Goal: Task Accomplishment & Management: Use online tool/utility

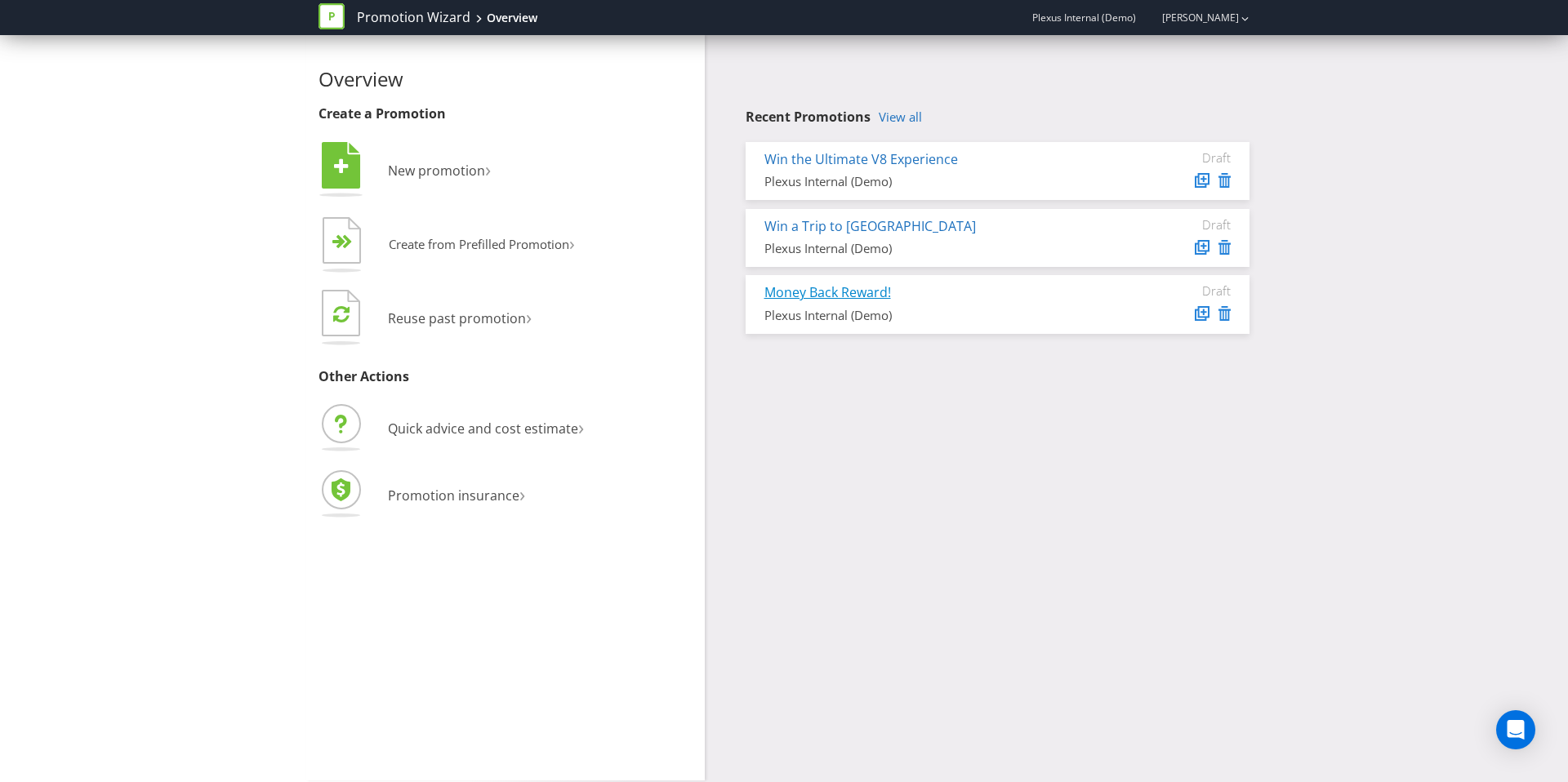
click at [812, 292] on link "Money Back Reward!" at bounding box center [827, 293] width 126 height 18
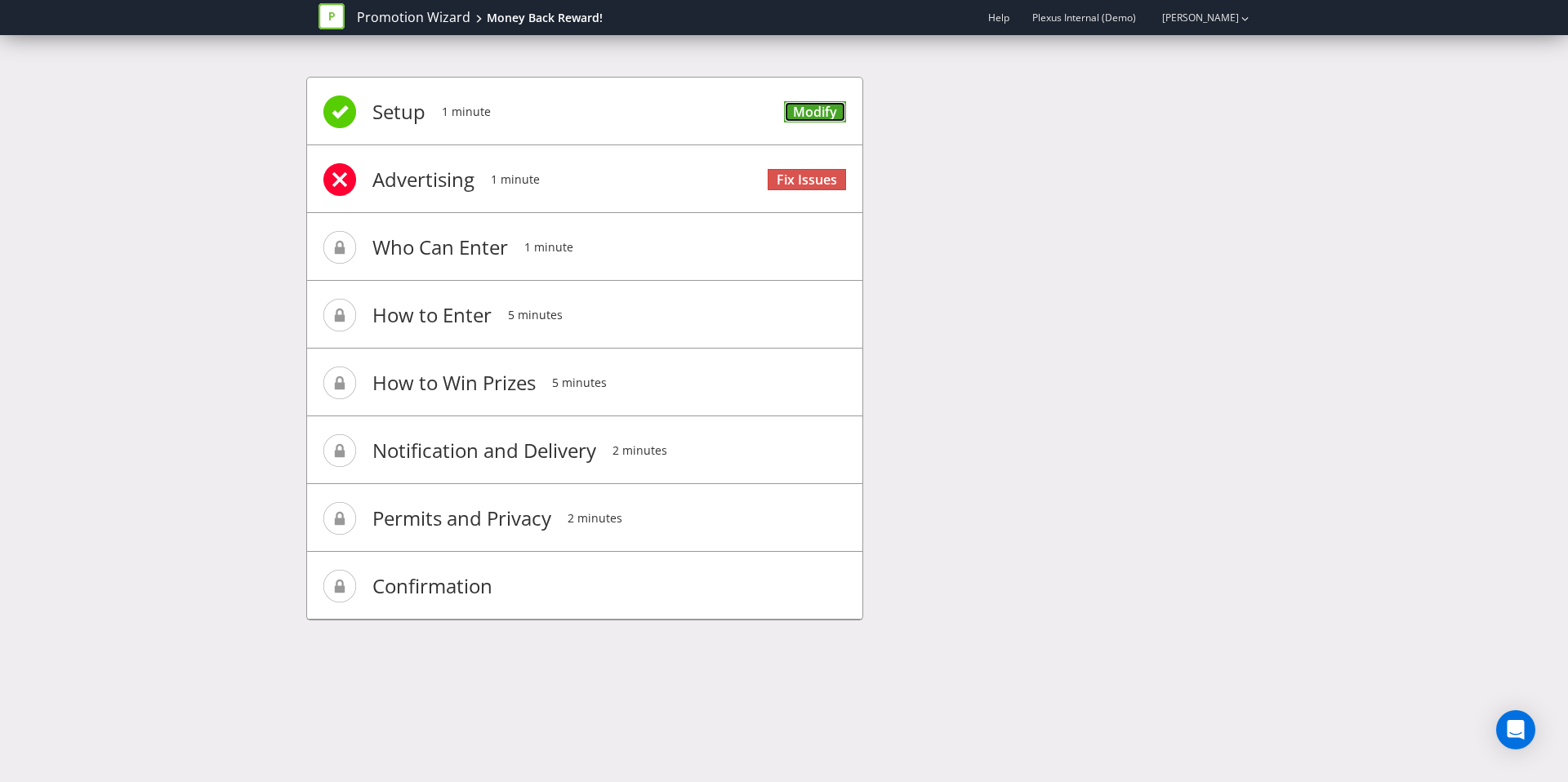
click at [809, 104] on link "Modify" at bounding box center [814, 112] width 62 height 22
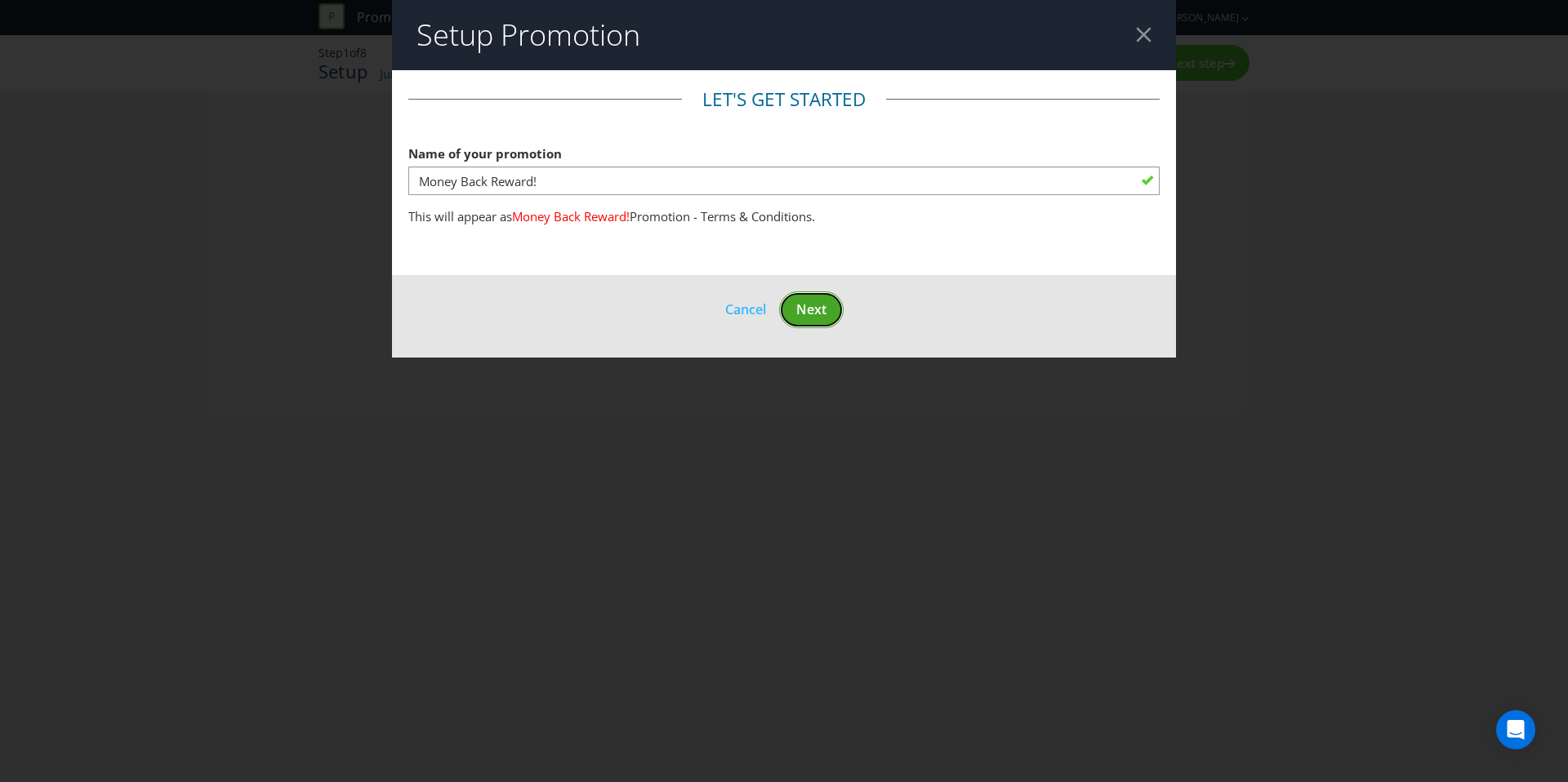
click at [816, 321] on button "Next" at bounding box center [812, 310] width 64 height 37
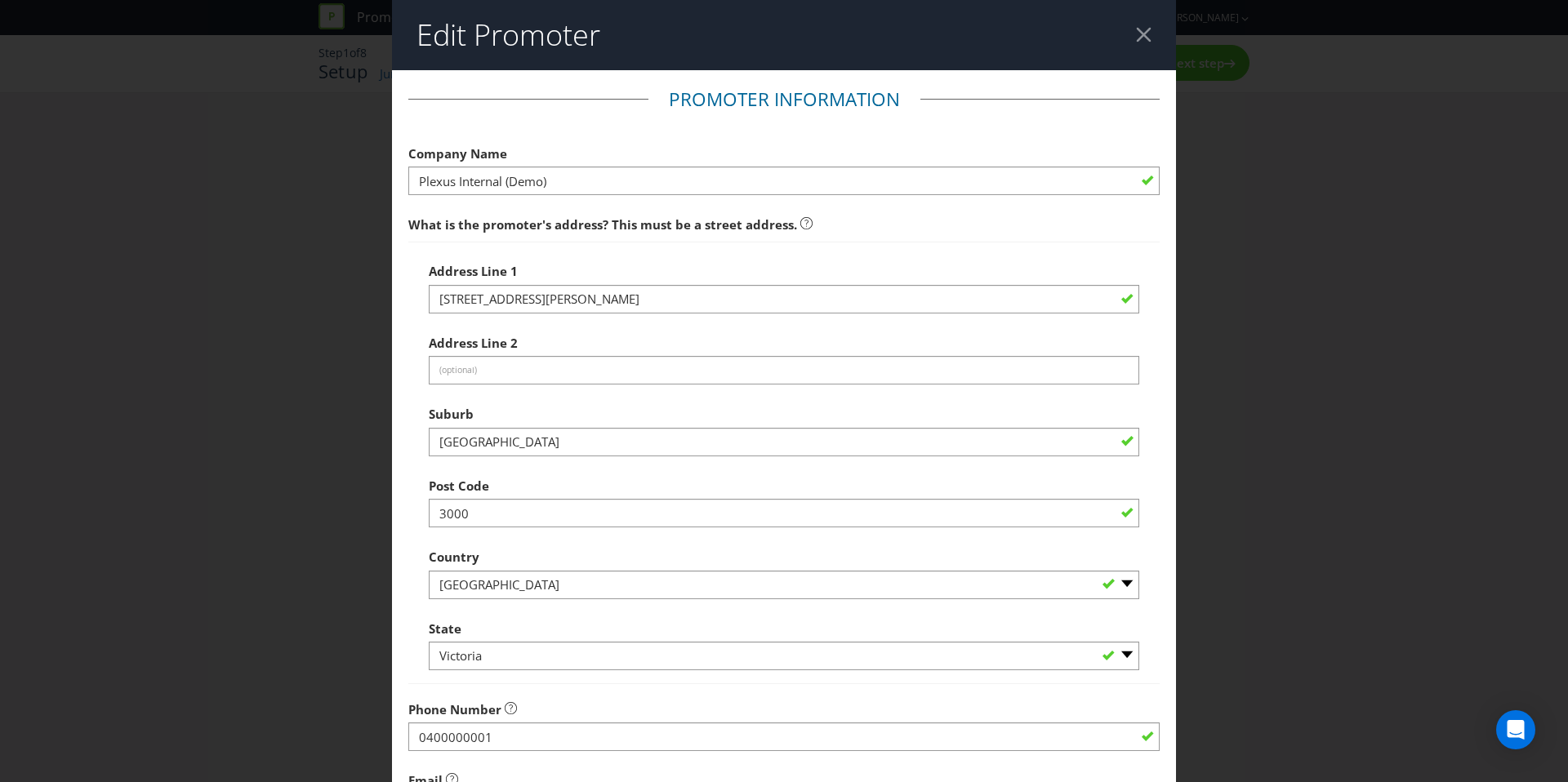
scroll to position [284, 0]
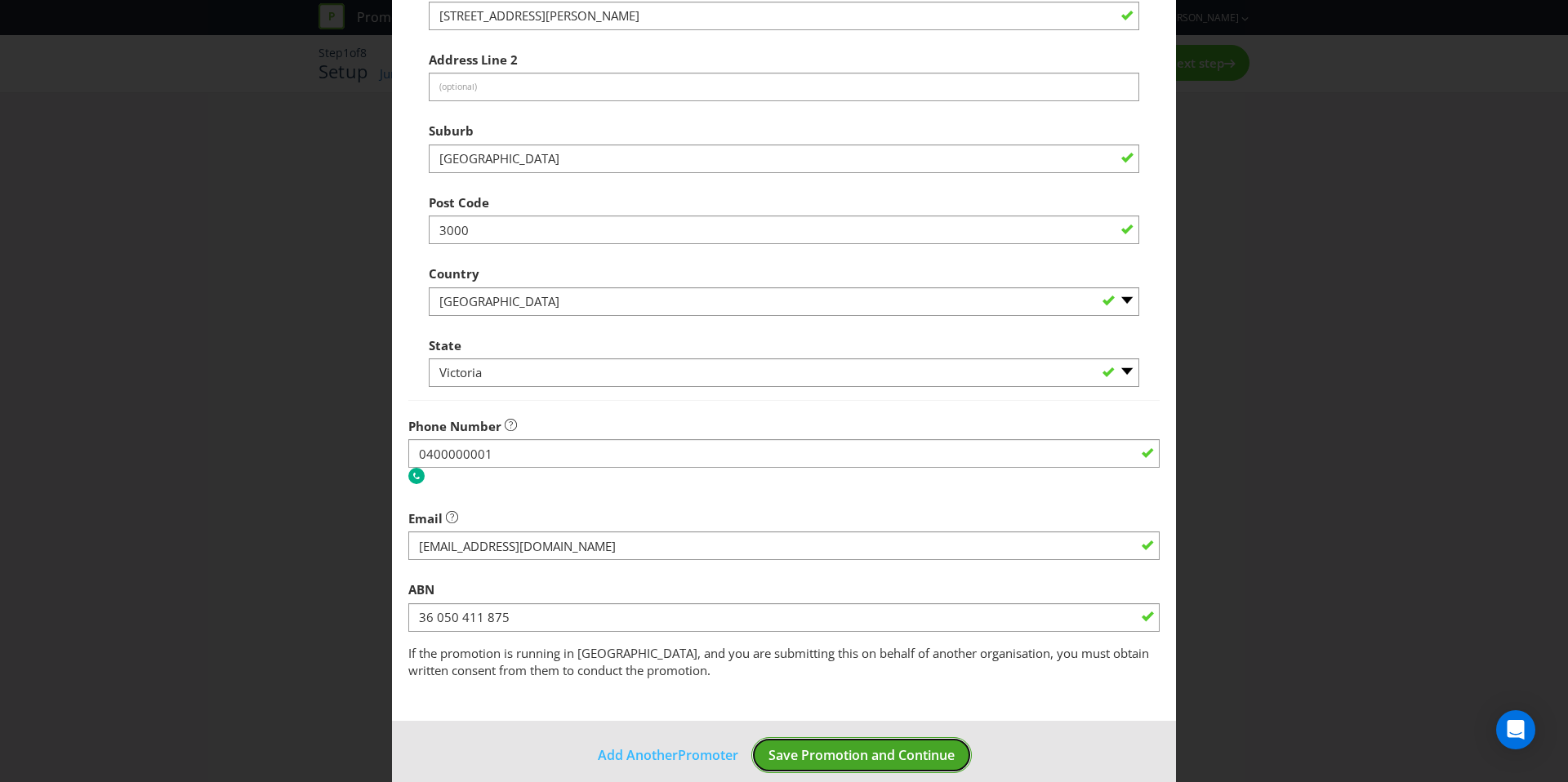
click at [855, 753] on span "Save Promotion and Continue" at bounding box center [861, 755] width 186 height 18
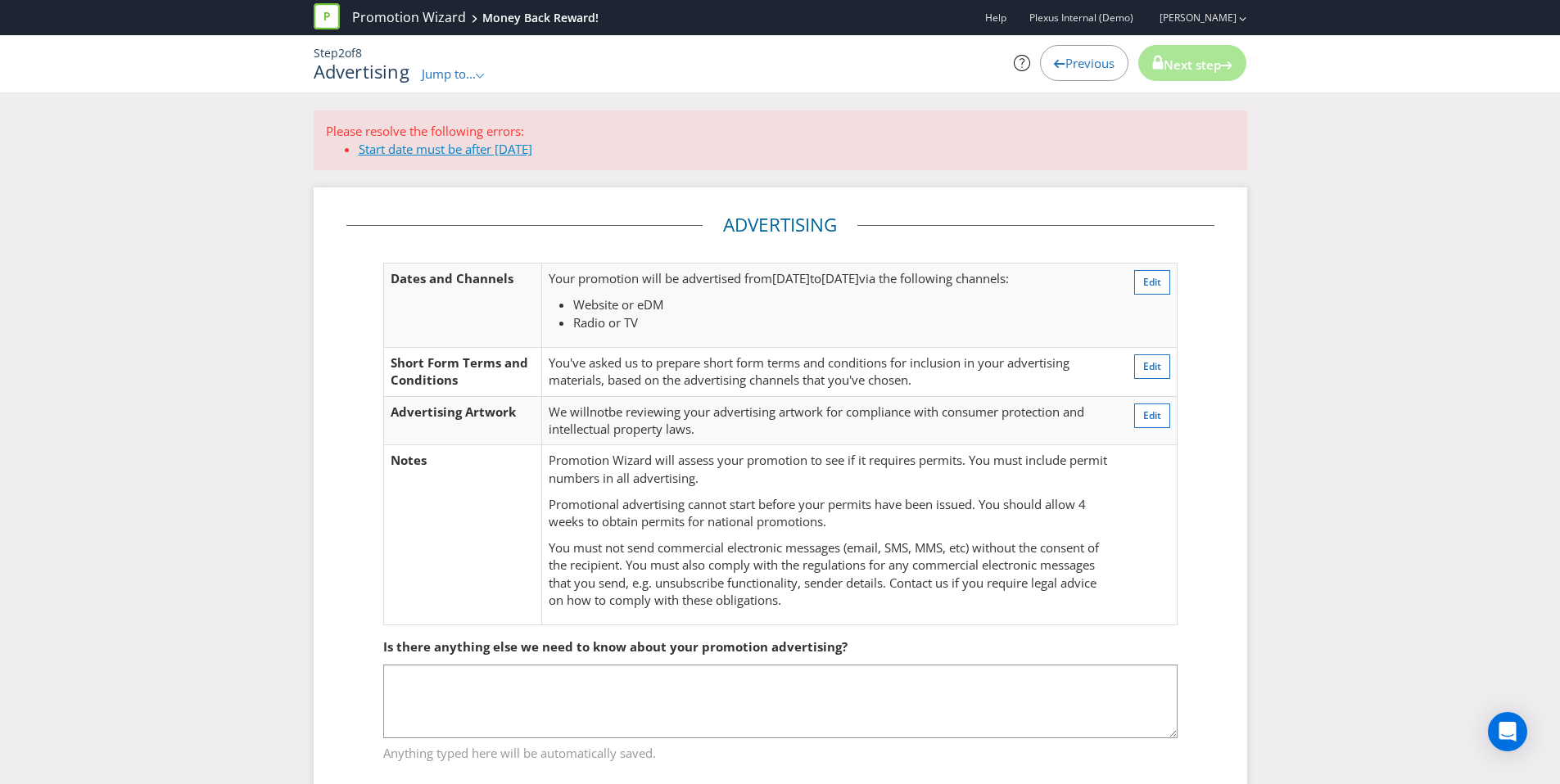
click at [482, 148] on link "Start date must be after today" at bounding box center [445, 149] width 174 height 17
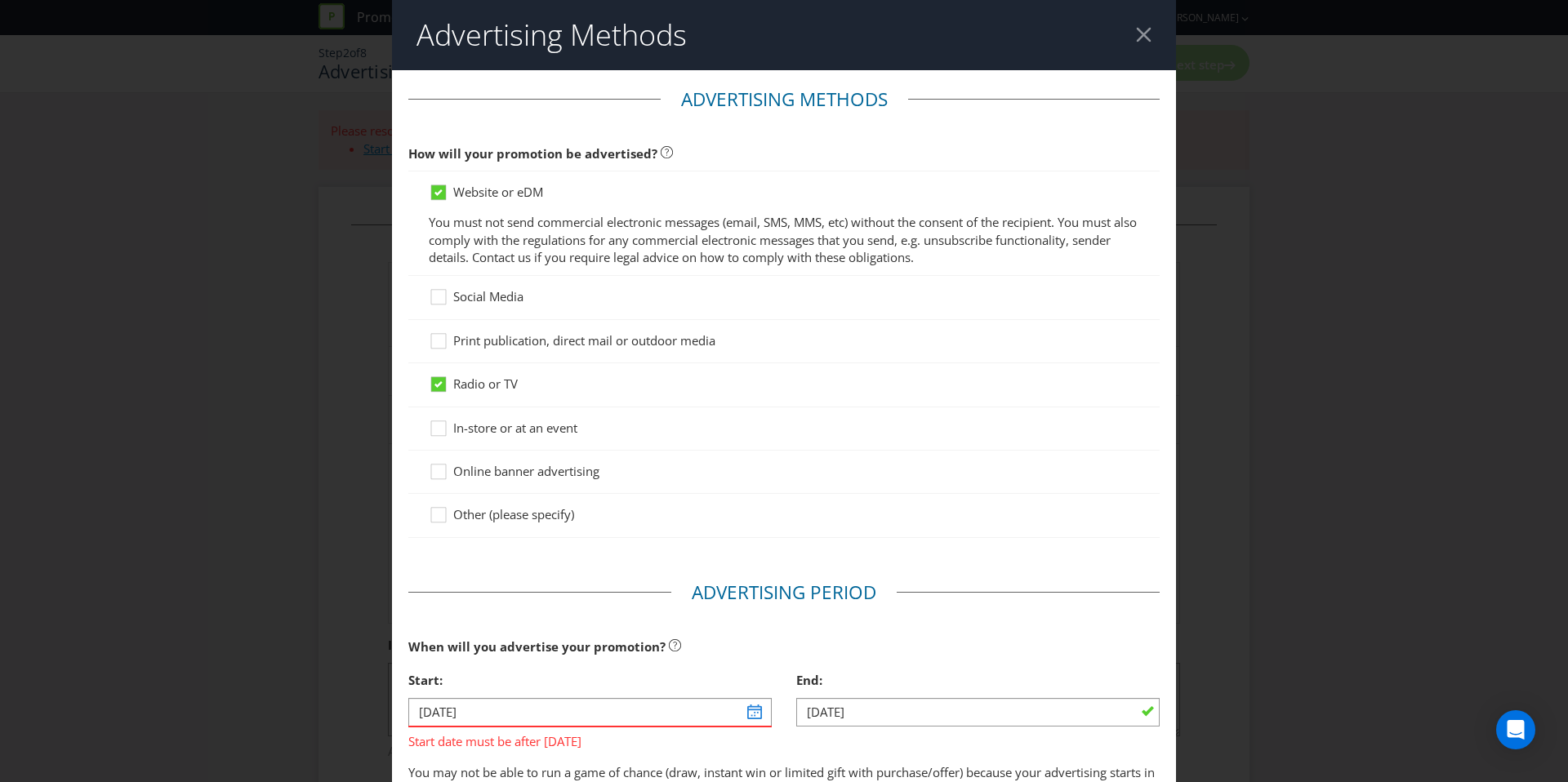
scroll to position [450, 0]
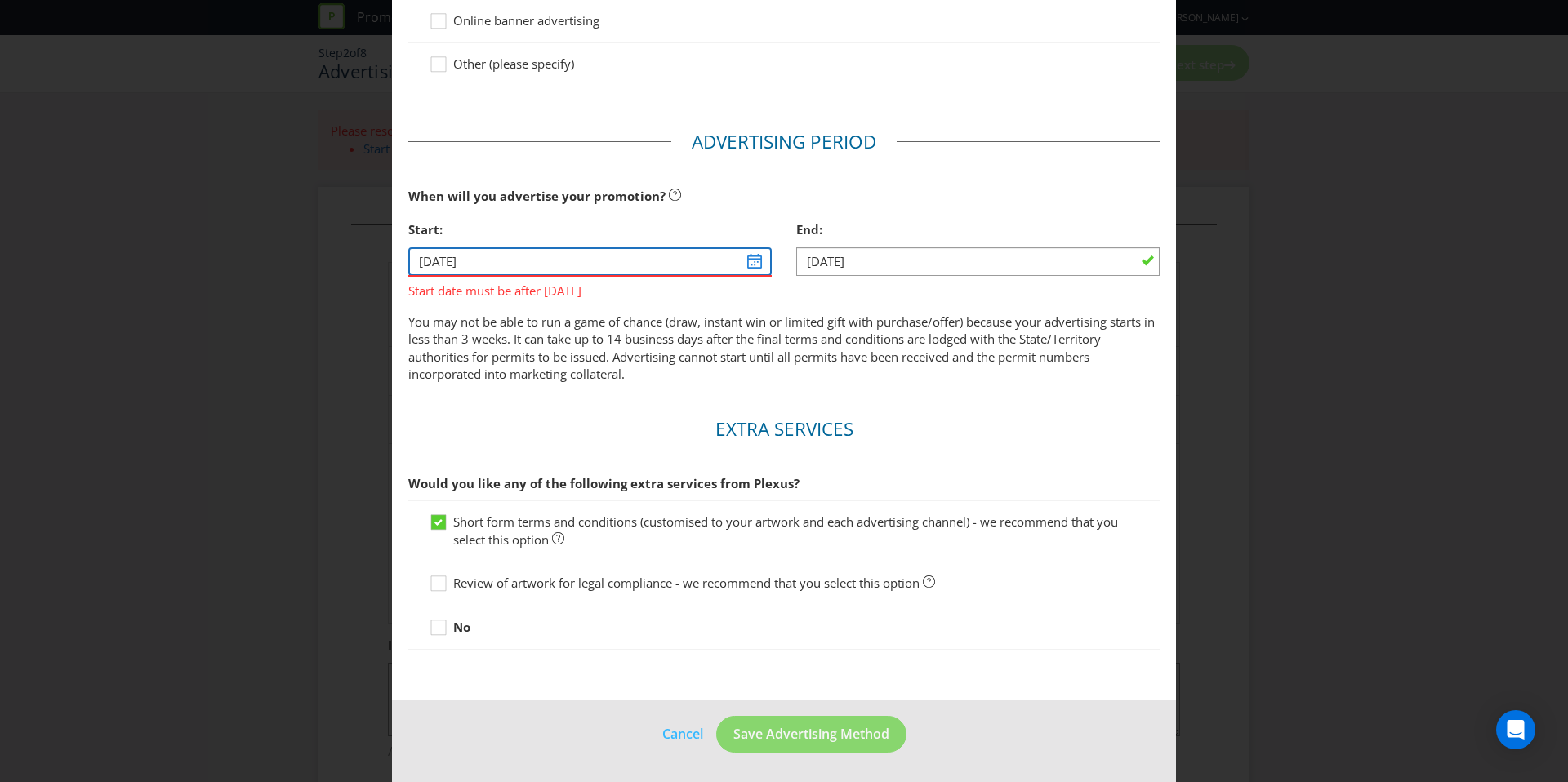
click at [603, 269] on input "31/08/25" at bounding box center [590, 262] width 364 height 29
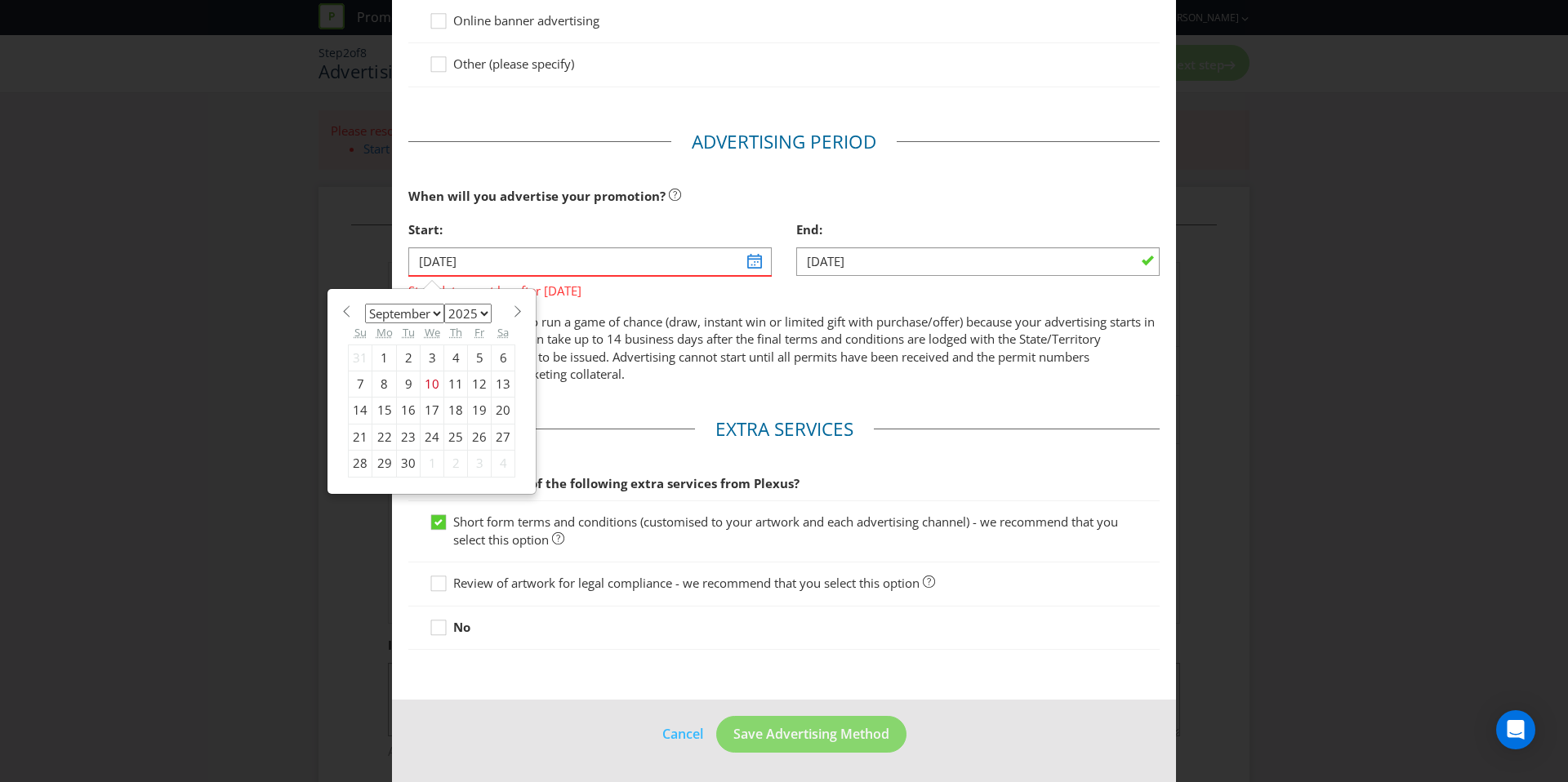
click at [425, 312] on select "January February March April May June July August September October November De…" at bounding box center [404, 313] width 79 height 19
click at [667, 265] on input "31/08/25" at bounding box center [590, 262] width 364 height 29
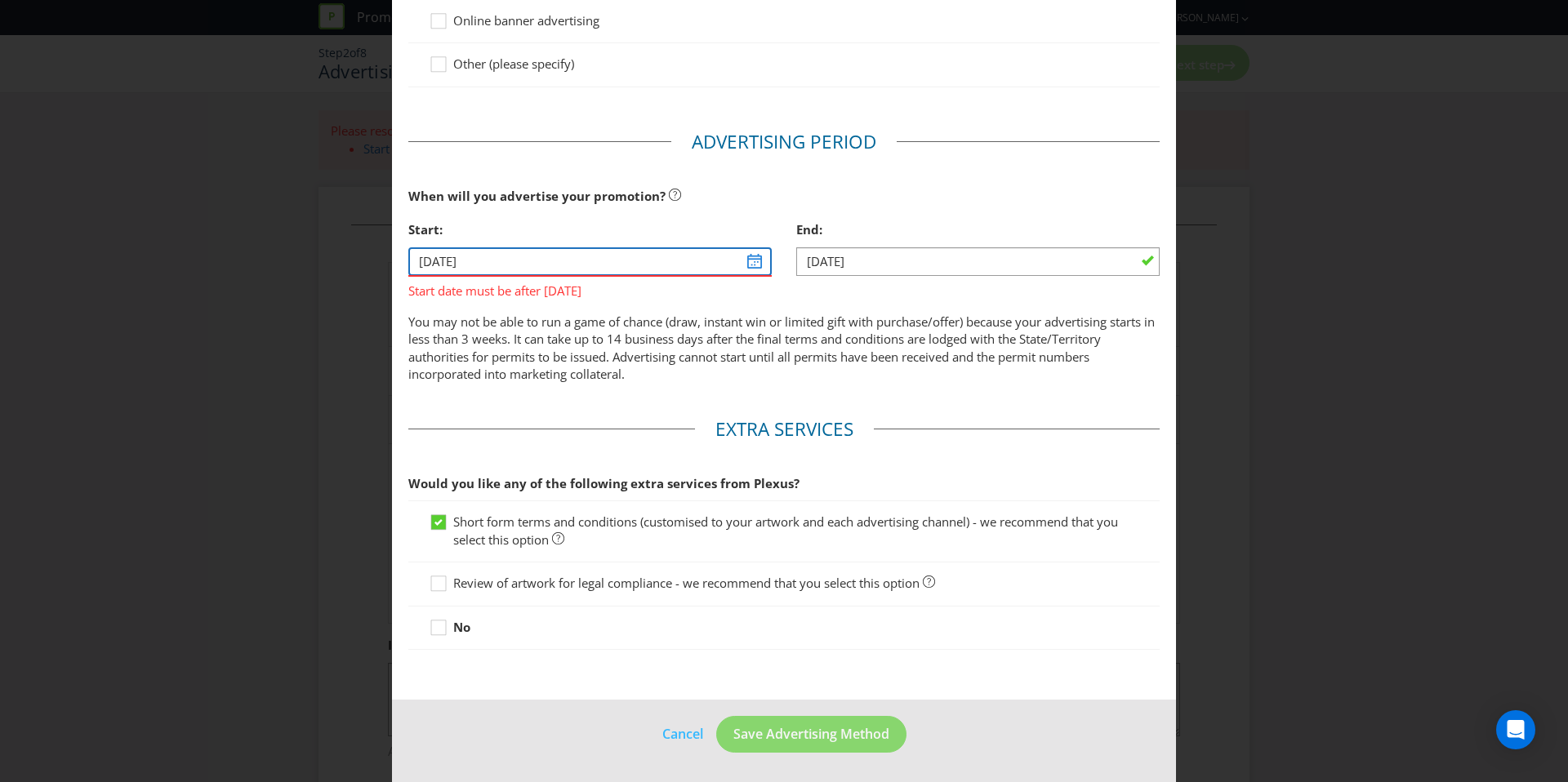
click at [507, 269] on input "31/08/25" at bounding box center [590, 262] width 364 height 29
click at [743, 263] on input "31/08/25" at bounding box center [590, 262] width 364 height 29
click at [579, 265] on input "31/08/25" at bounding box center [590, 262] width 364 height 29
click at [460, 258] on input "31/08/25" at bounding box center [590, 262] width 364 height 29
click at [675, 316] on p "You may not be able to run a game of chance (draw, instant win or limited gift …" at bounding box center [784, 348] width 752 height 70
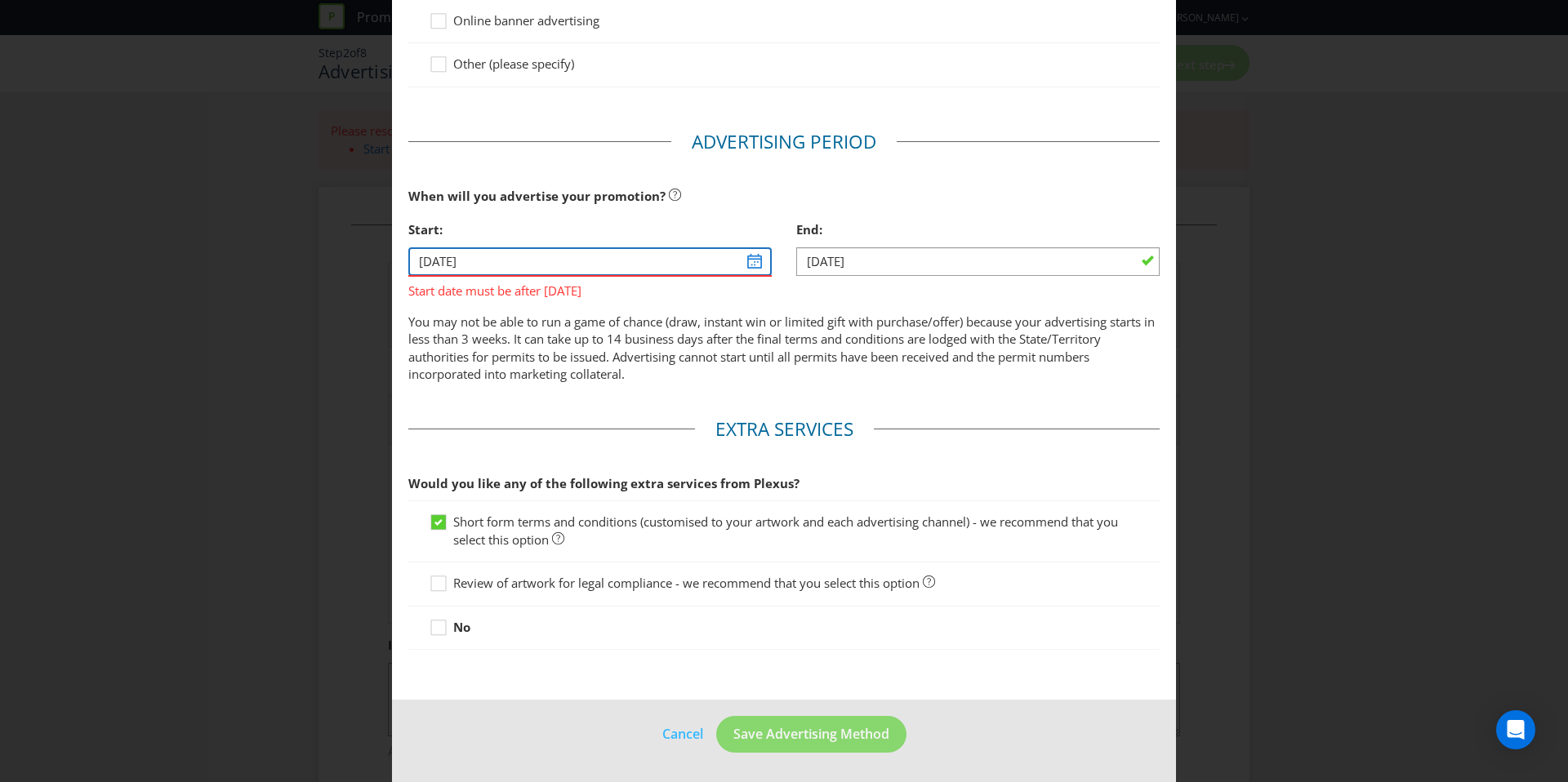
click at [753, 256] on input "31/08/25" at bounding box center [590, 262] width 364 height 29
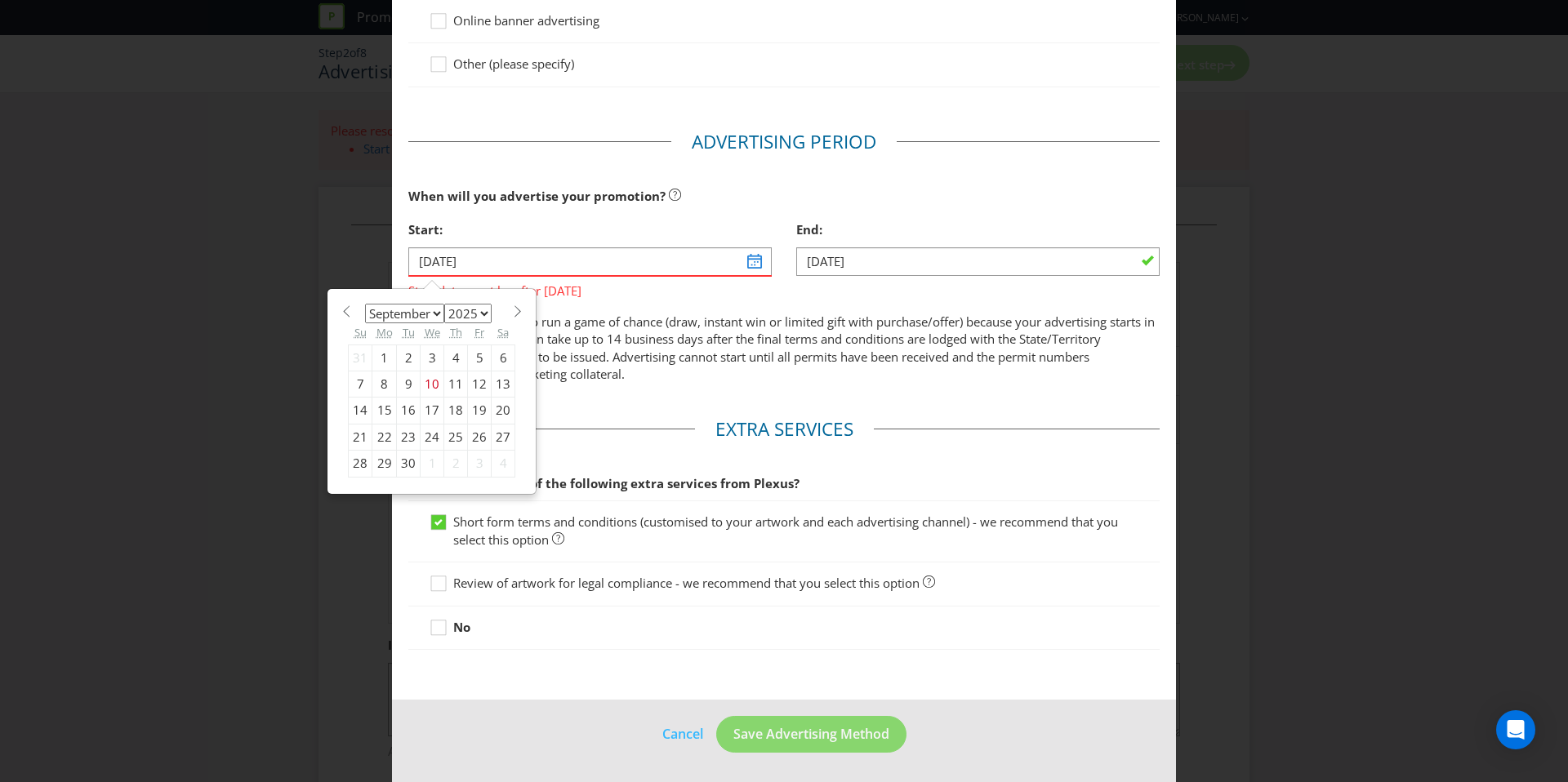
click at [385, 416] on div "15" at bounding box center [384, 411] width 25 height 26
type input "15/09/25"
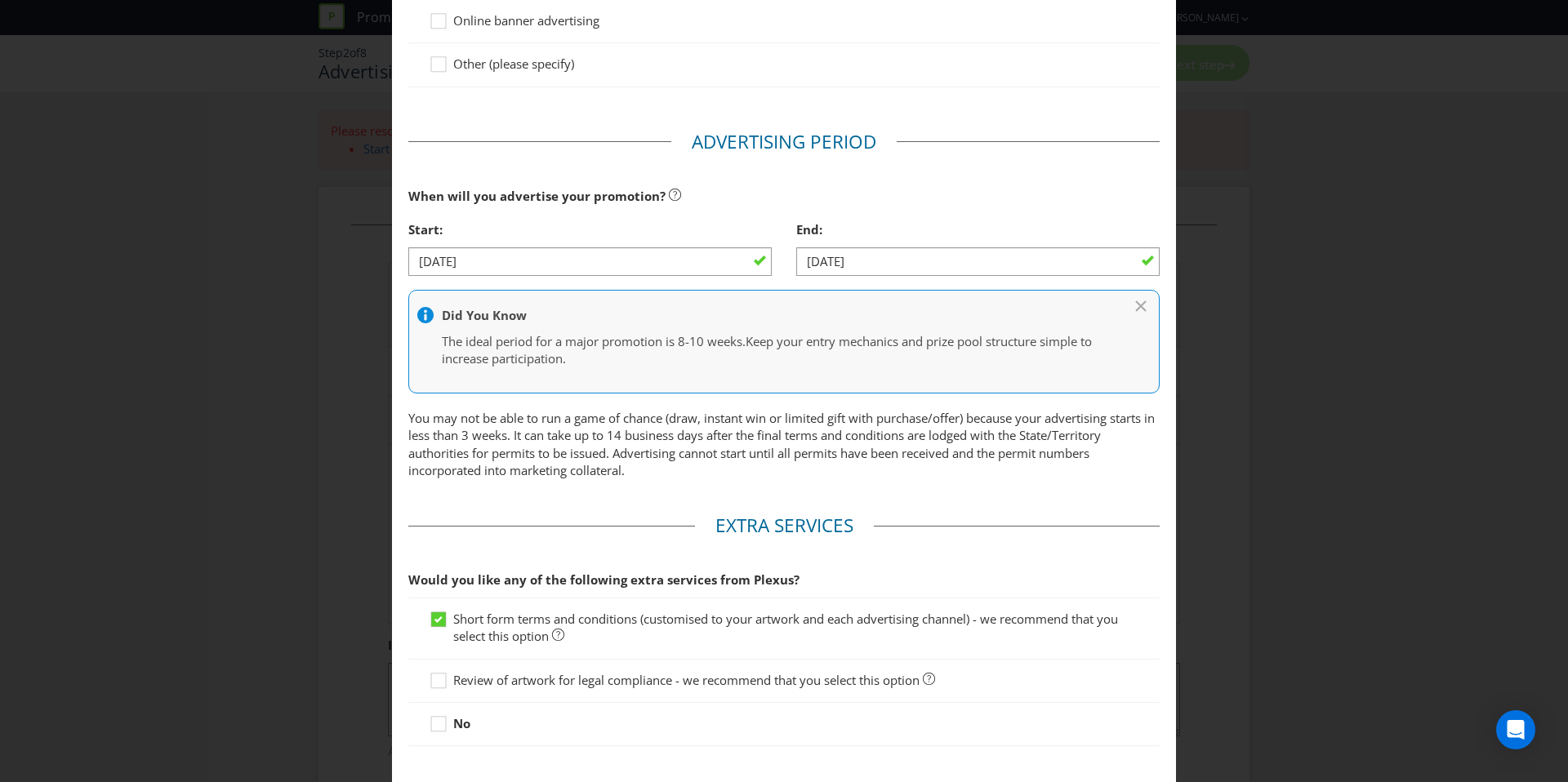
click at [911, 402] on fieldset "Advertising Period When will you advertise your promotion? Start: 15/09/25 End:…" at bounding box center [784, 309] width 752 height 359
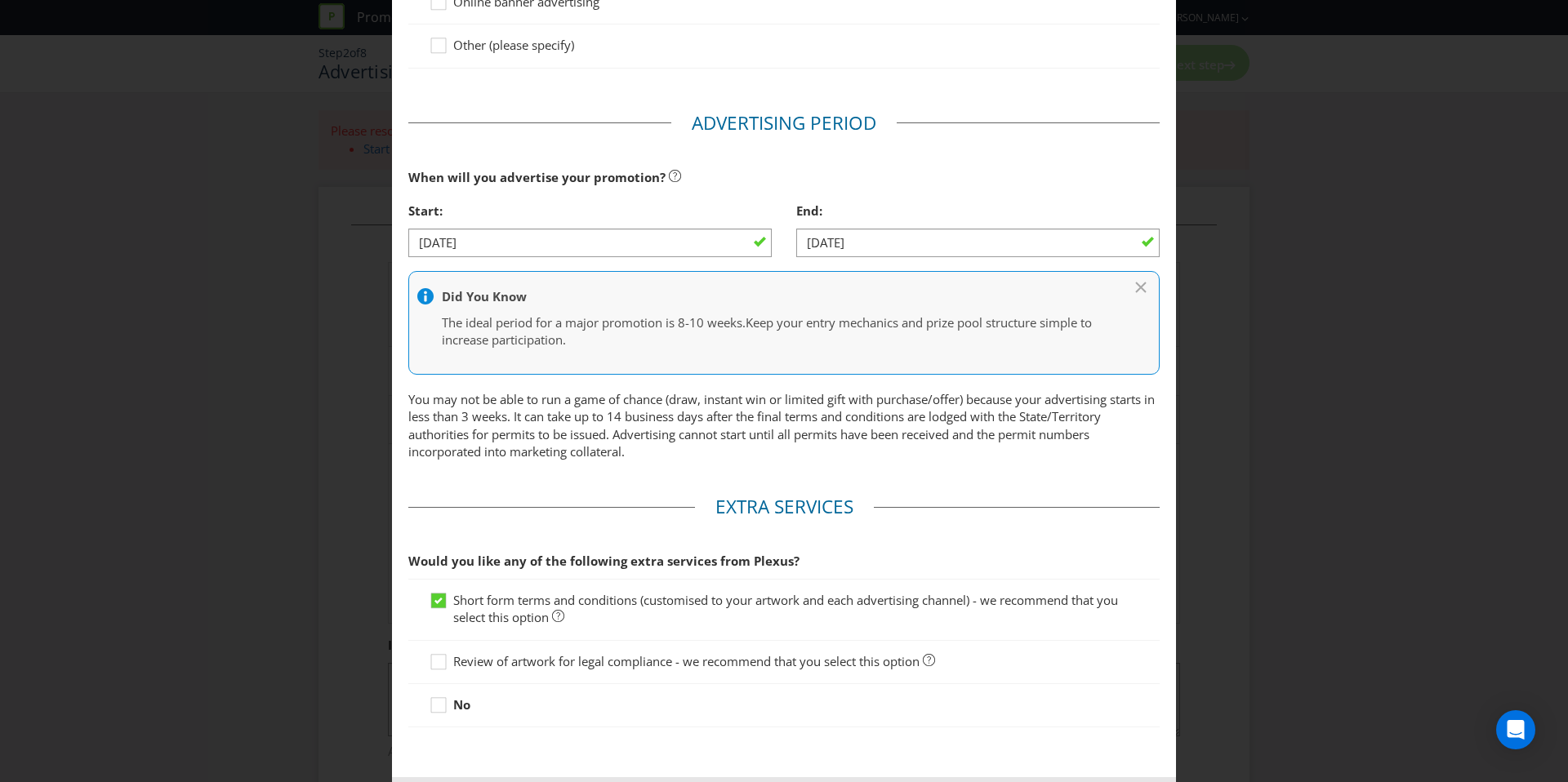
scroll to position [547, 0]
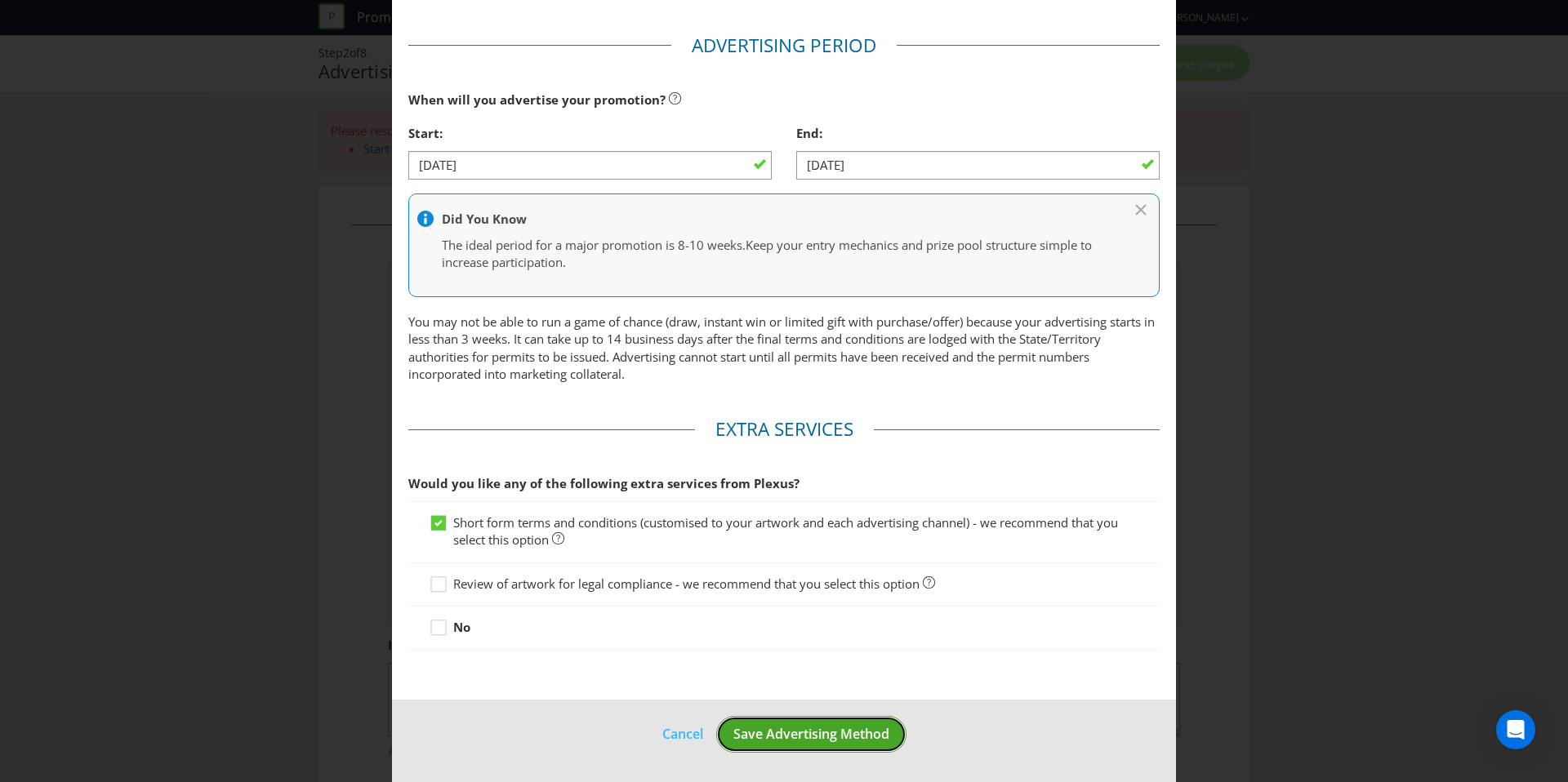
click at [839, 748] on button "Save Advertising Method" at bounding box center [812, 735] width 191 height 37
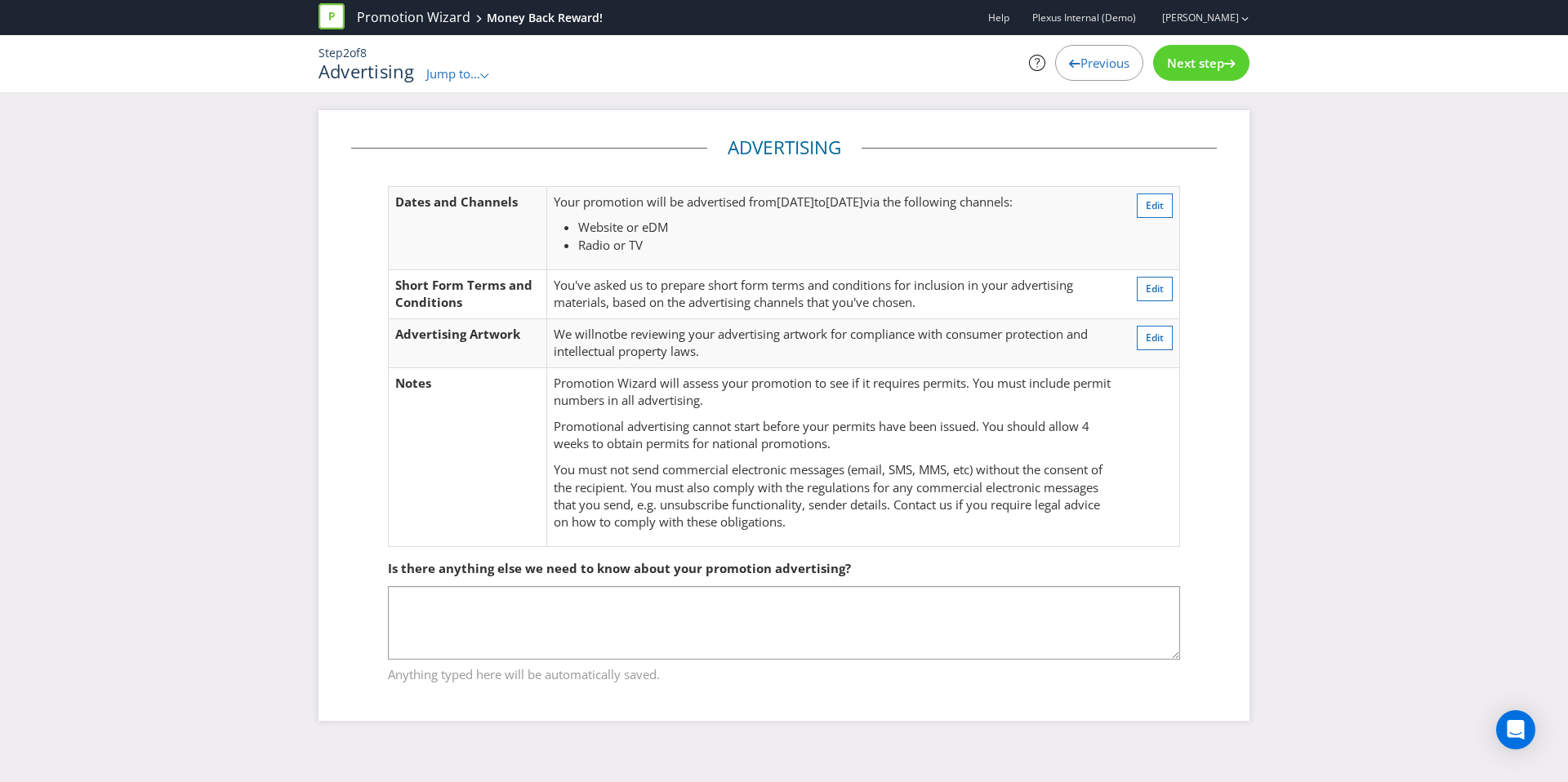
click at [1192, 55] on span "Next step" at bounding box center [1196, 63] width 57 height 17
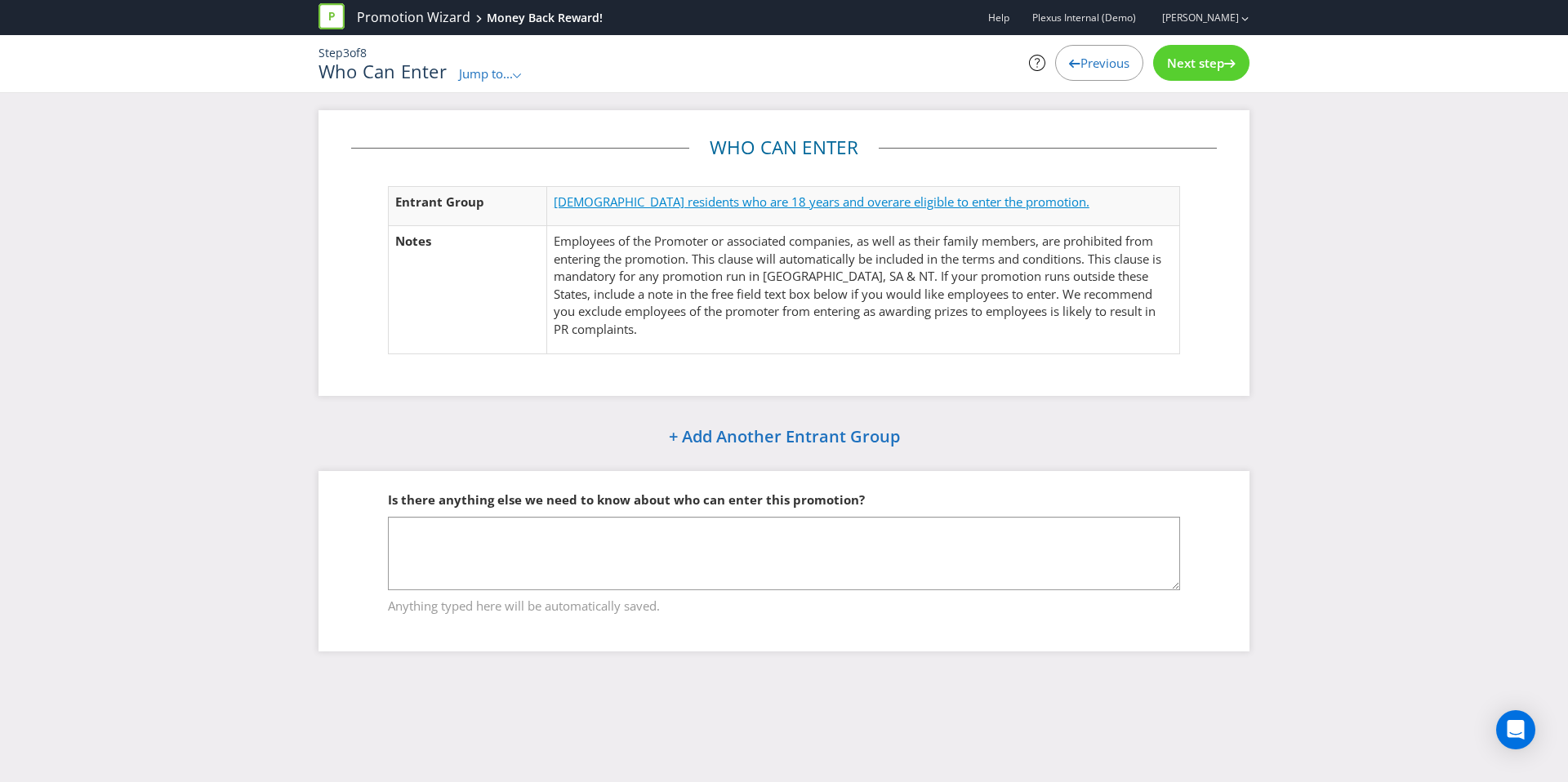
click at [893, 193] on span "are eligible to enter the promotion." at bounding box center [991, 202] width 197 height 17
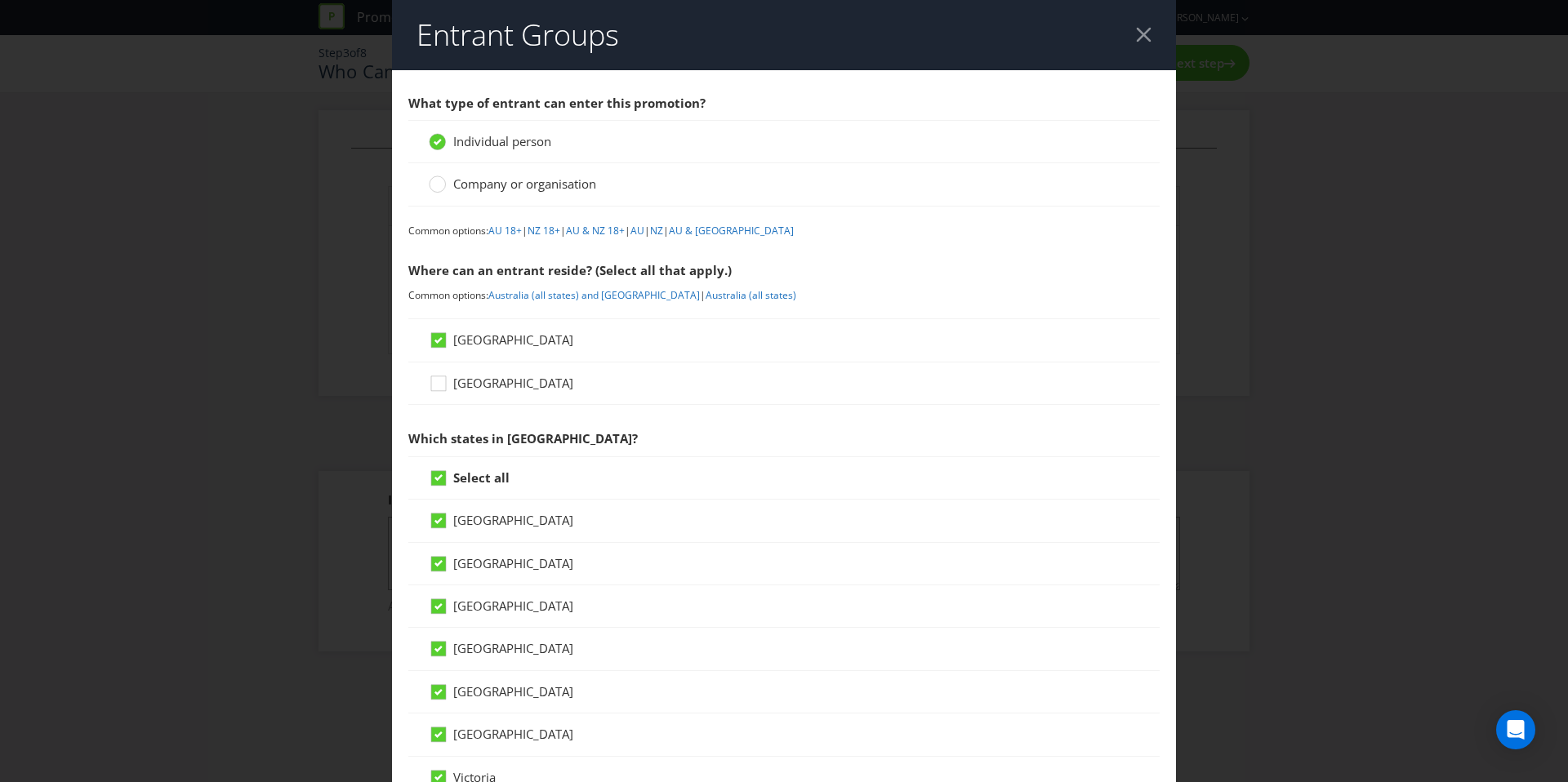
click at [1140, 30] on div at bounding box center [1143, 34] width 16 height 16
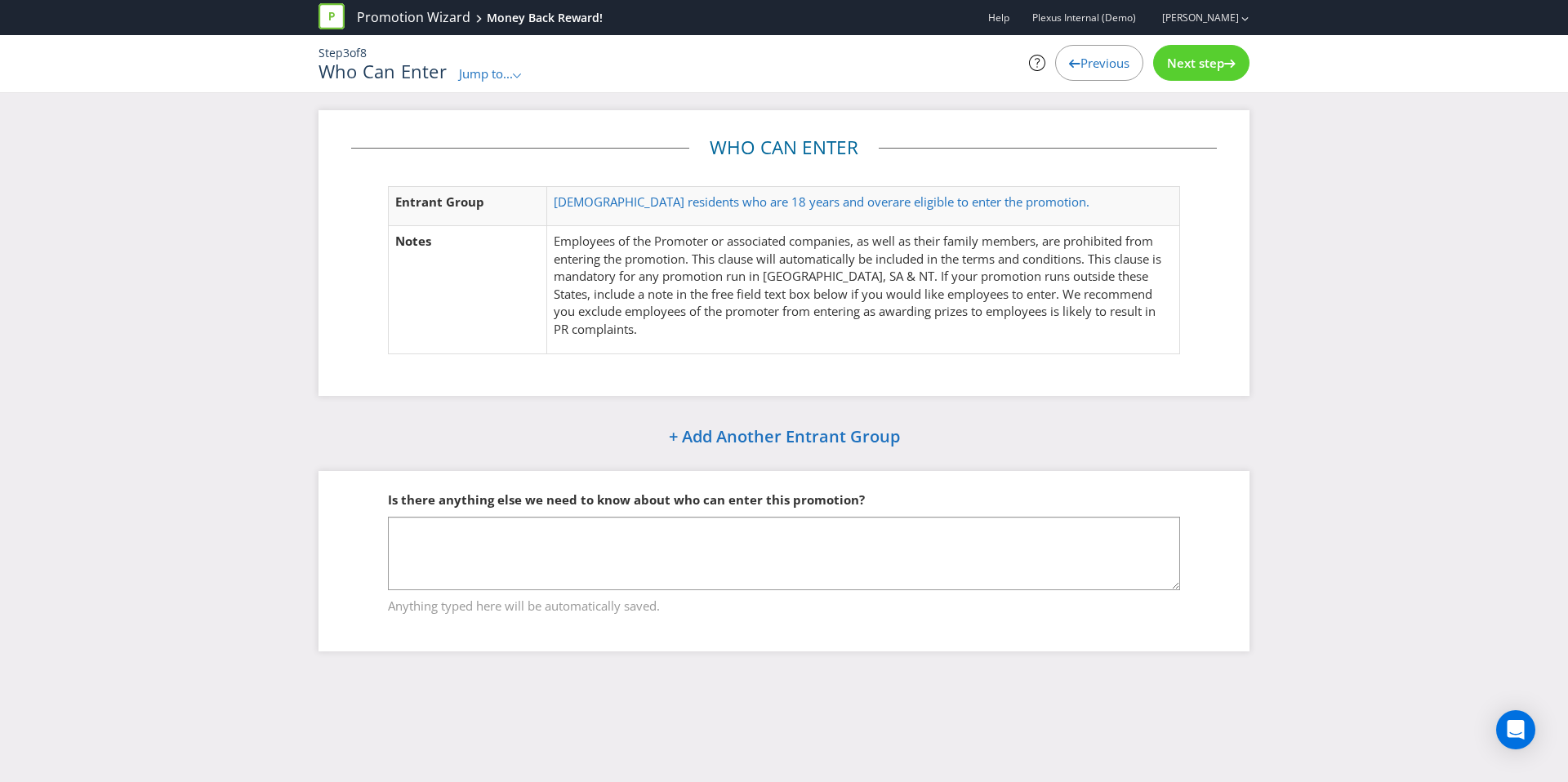
click at [1211, 64] on span "Next step" at bounding box center [1196, 63] width 57 height 17
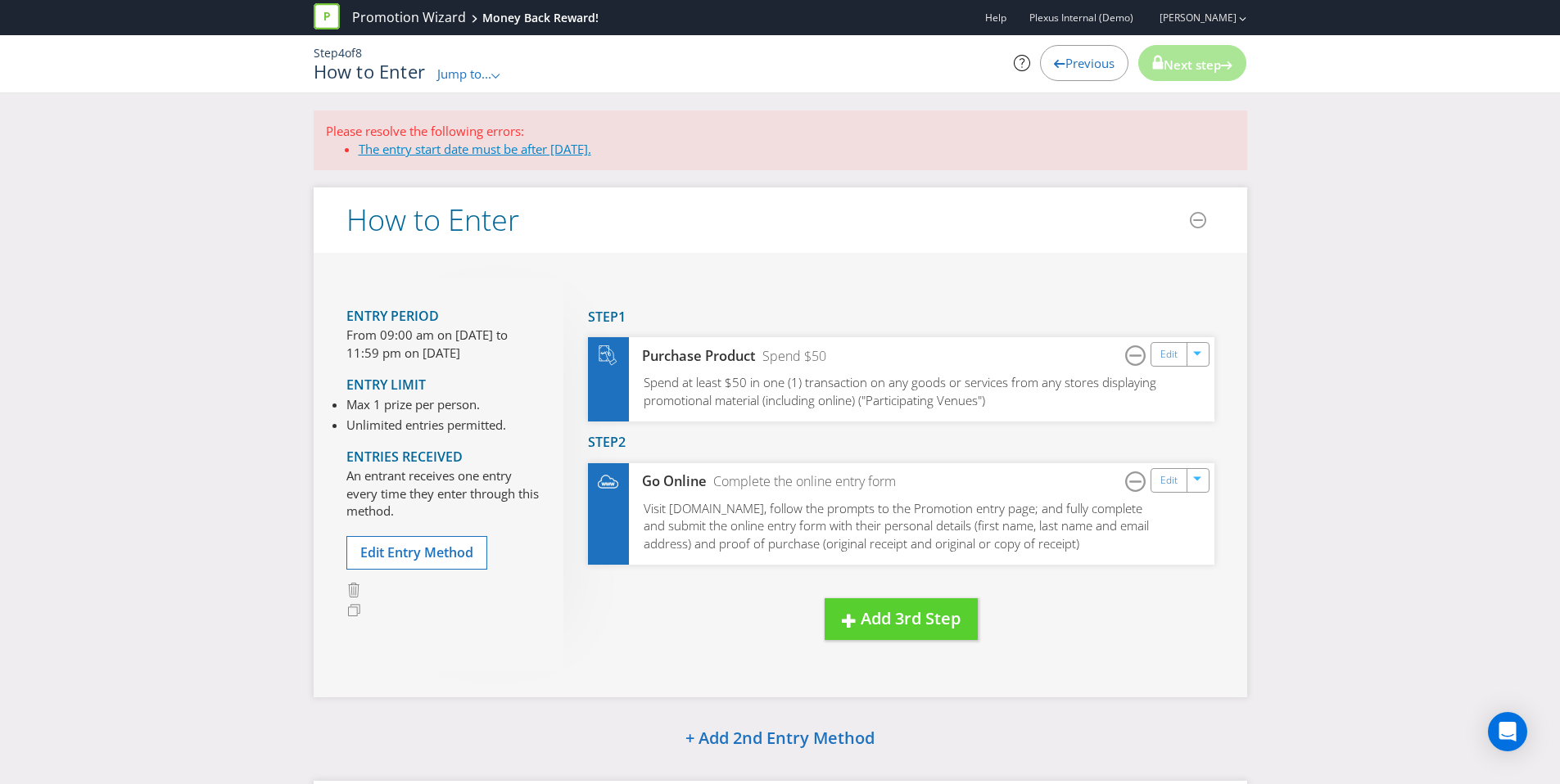
click at [539, 153] on link "The entry start date must be after today." at bounding box center [475, 149] width 233 height 17
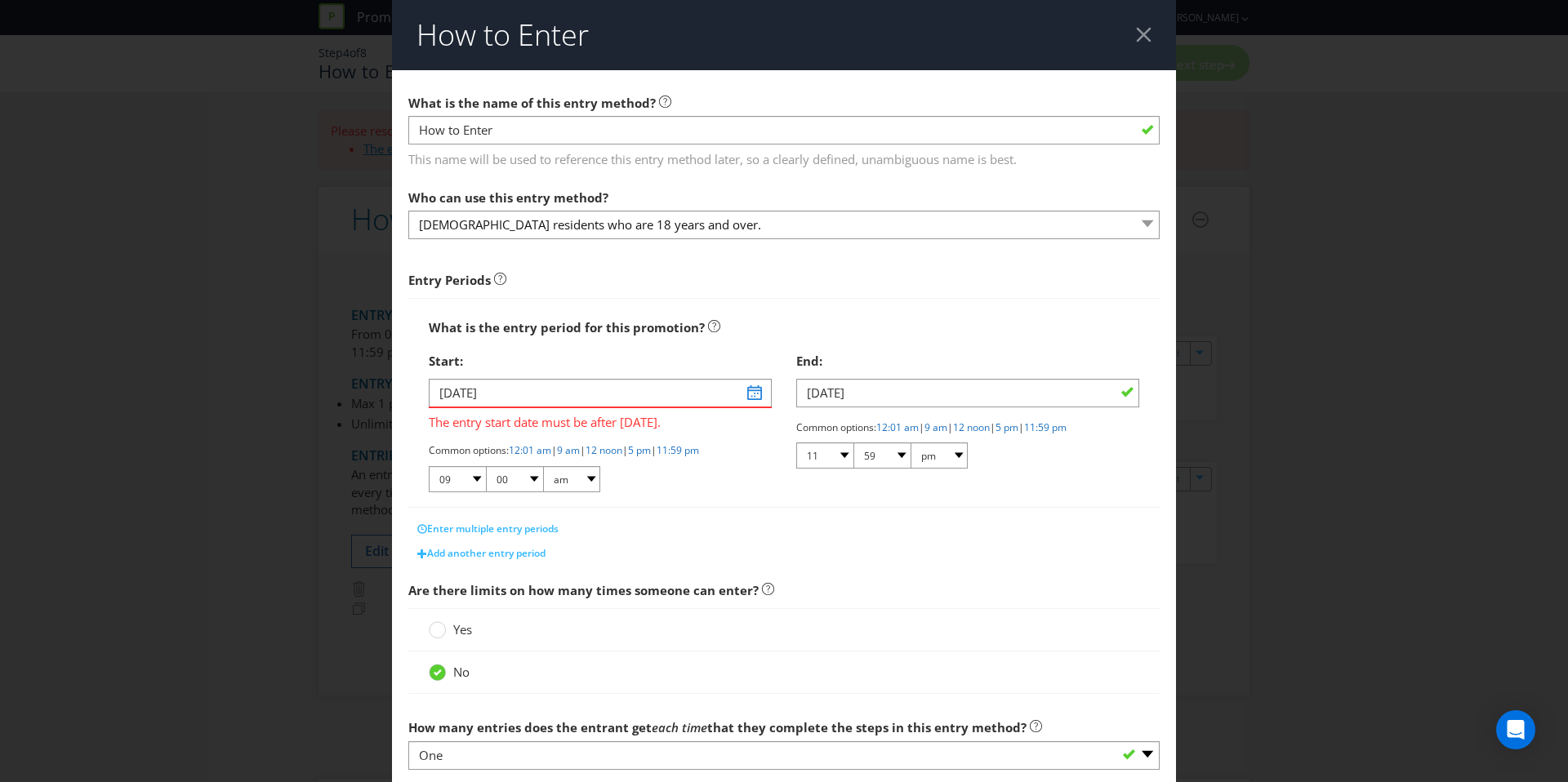
scroll to position [284, 0]
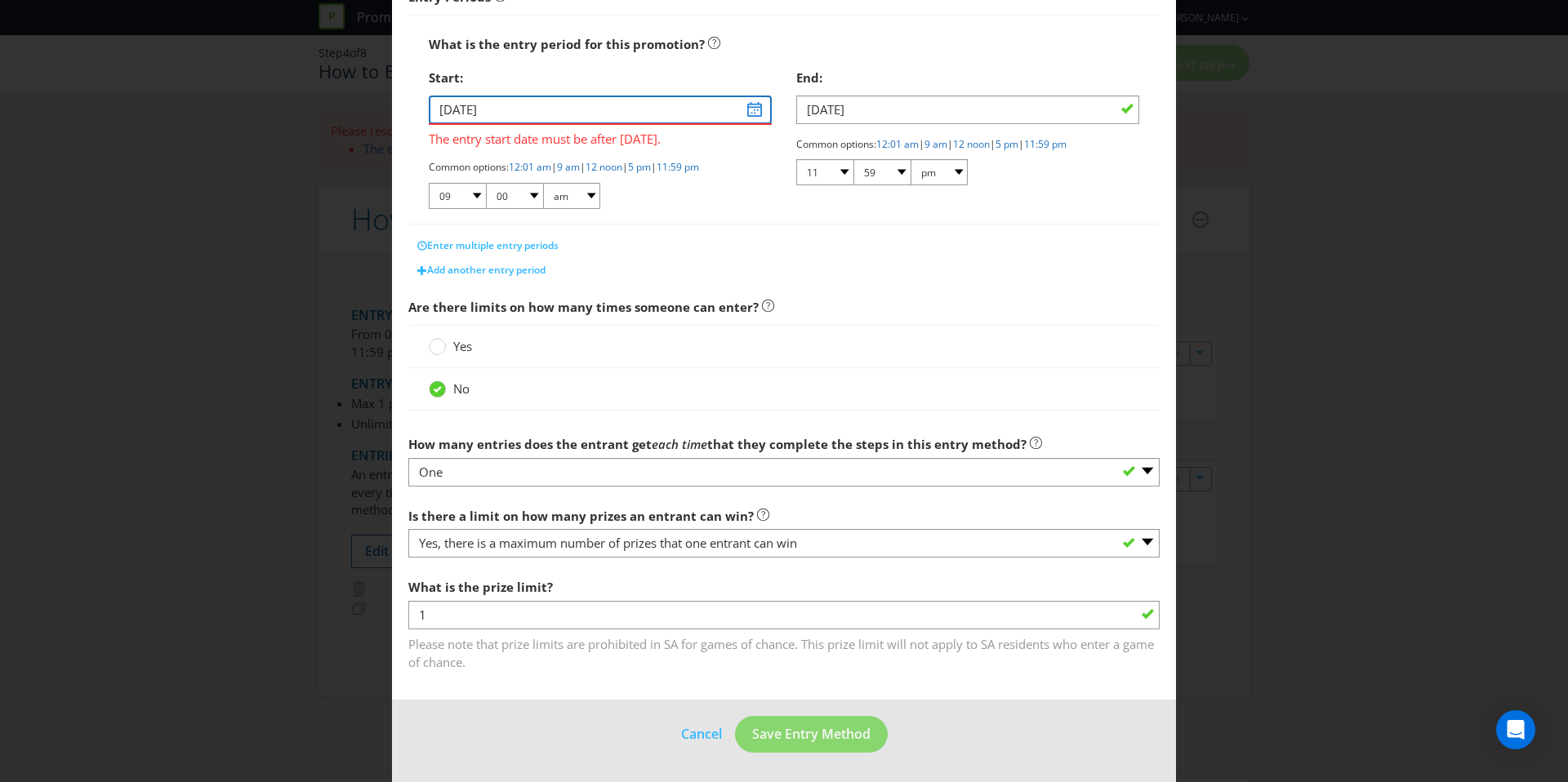
click at [565, 113] on input "31/08/25" at bounding box center [600, 110] width 343 height 29
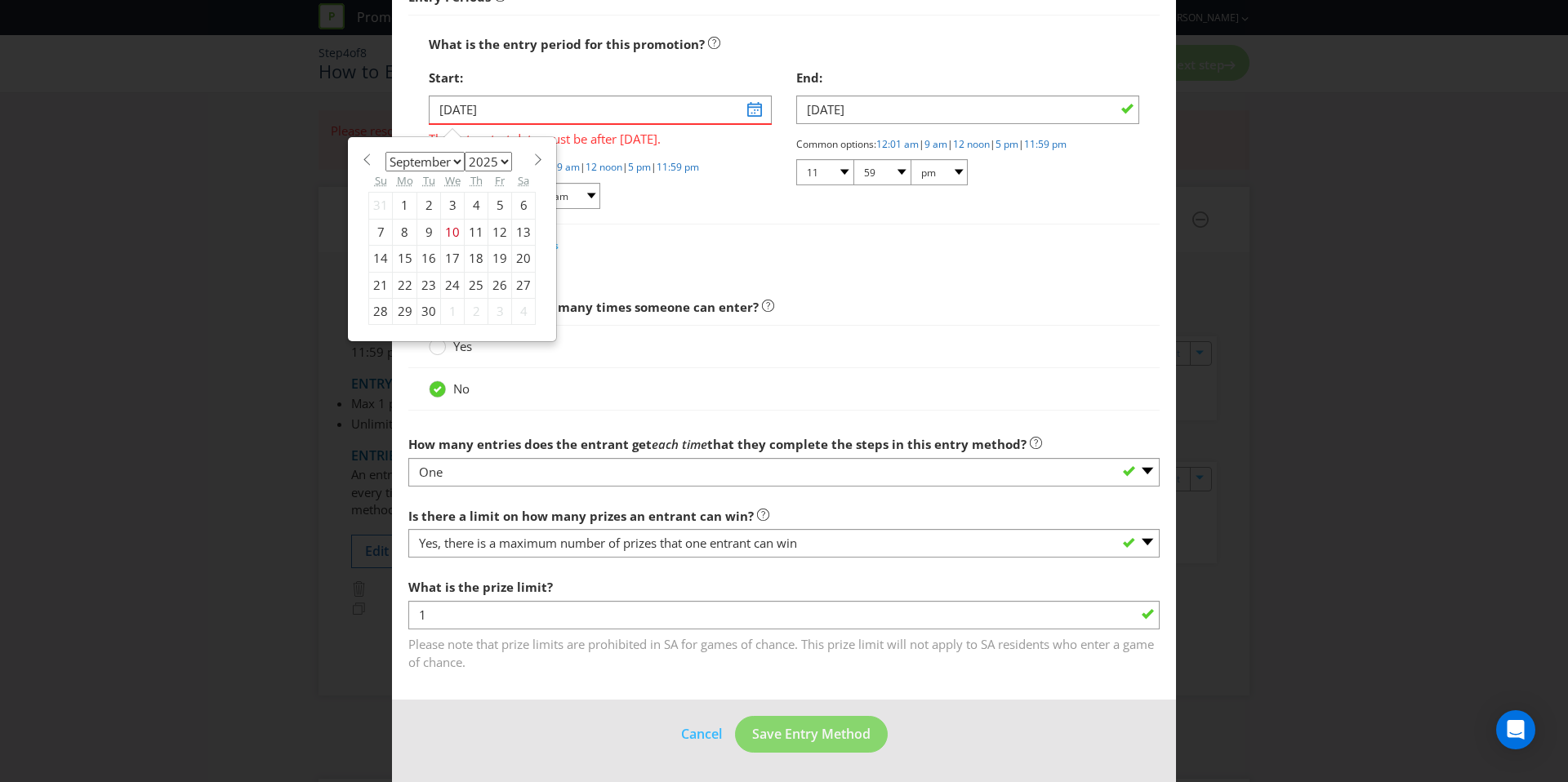
click at [449, 285] on div "24" at bounding box center [453, 285] width 24 height 26
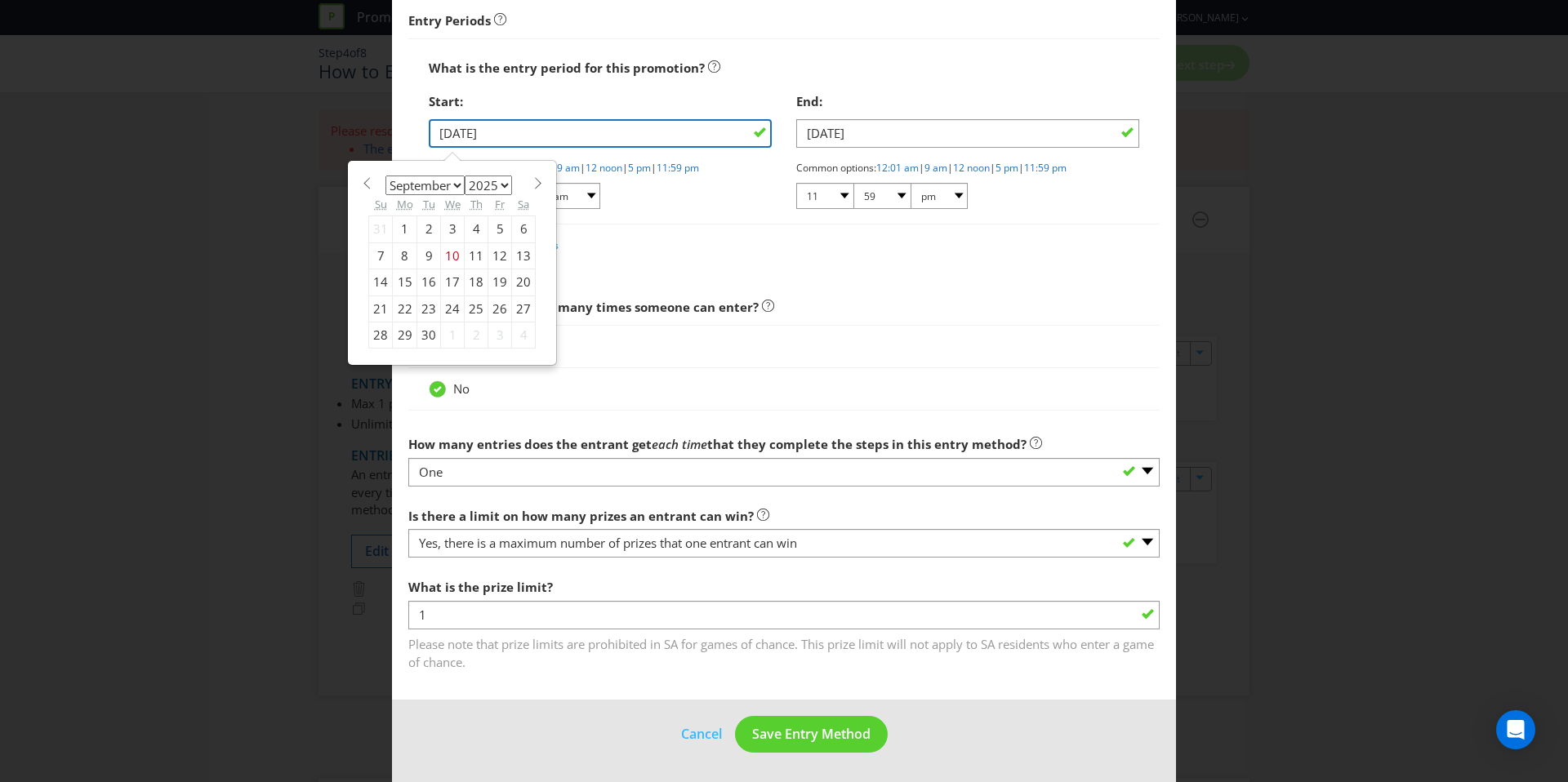
click at [522, 124] on input "24/09/25" at bounding box center [600, 133] width 343 height 29
click at [442, 281] on div "17" at bounding box center [453, 283] width 24 height 26
type input "17/09/25"
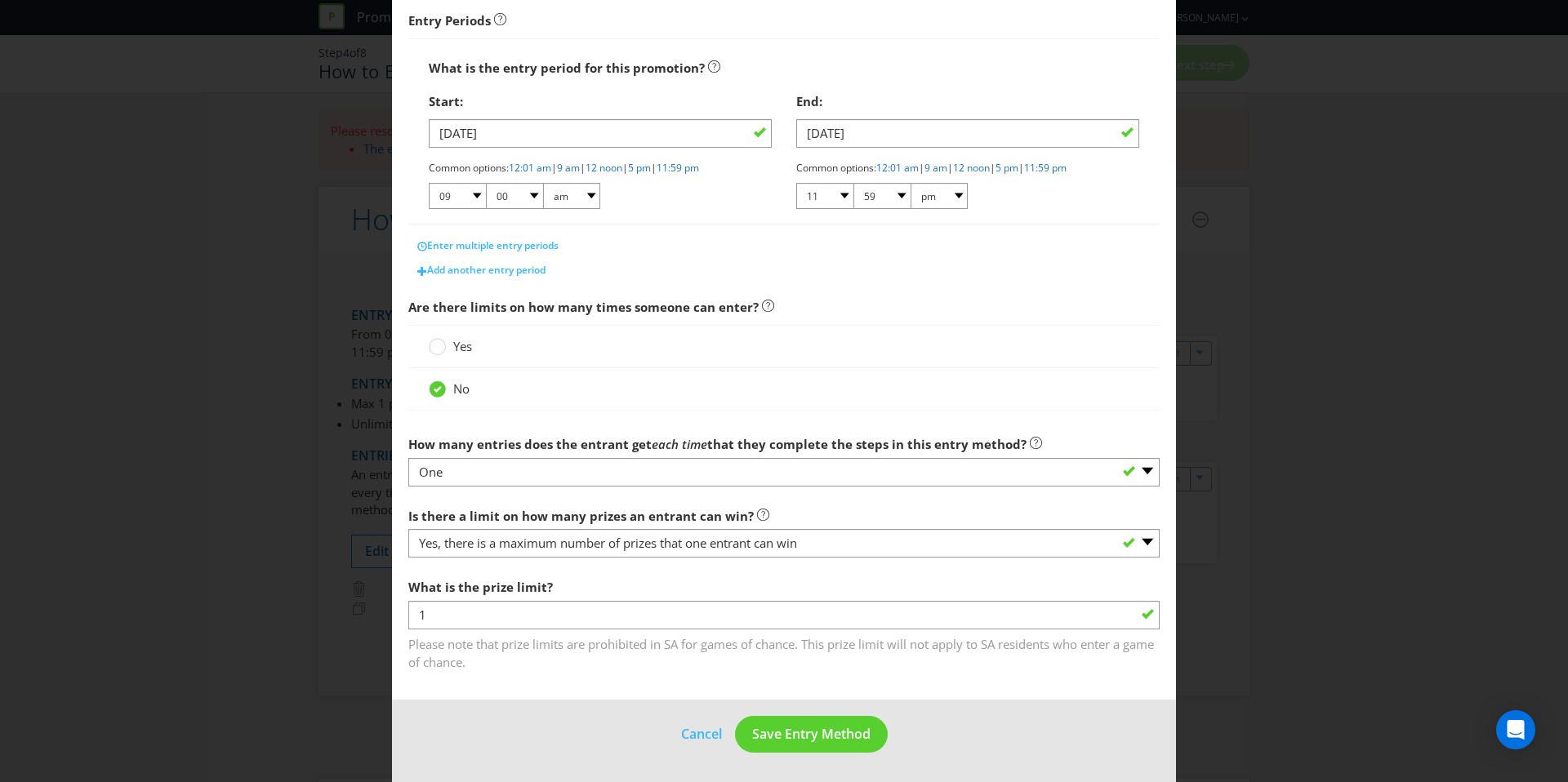
click at [777, 713] on footer "Cancel Save Entry Method" at bounding box center [784, 741] width 784 height 83
click at [773, 742] on span "Save Entry Method" at bounding box center [812, 734] width 119 height 18
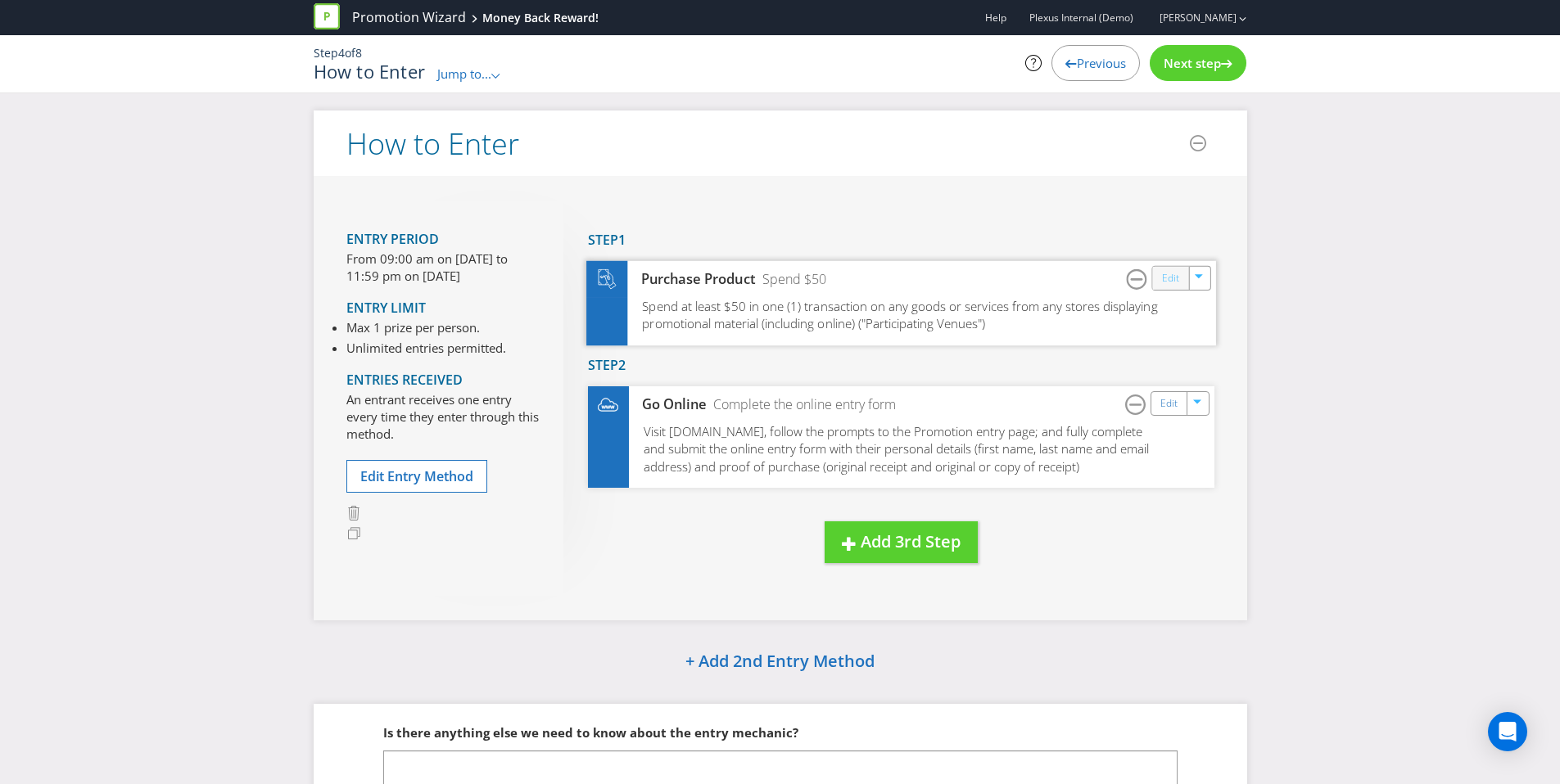
click at [1165, 275] on link "Edit" at bounding box center [1169, 278] width 18 height 18
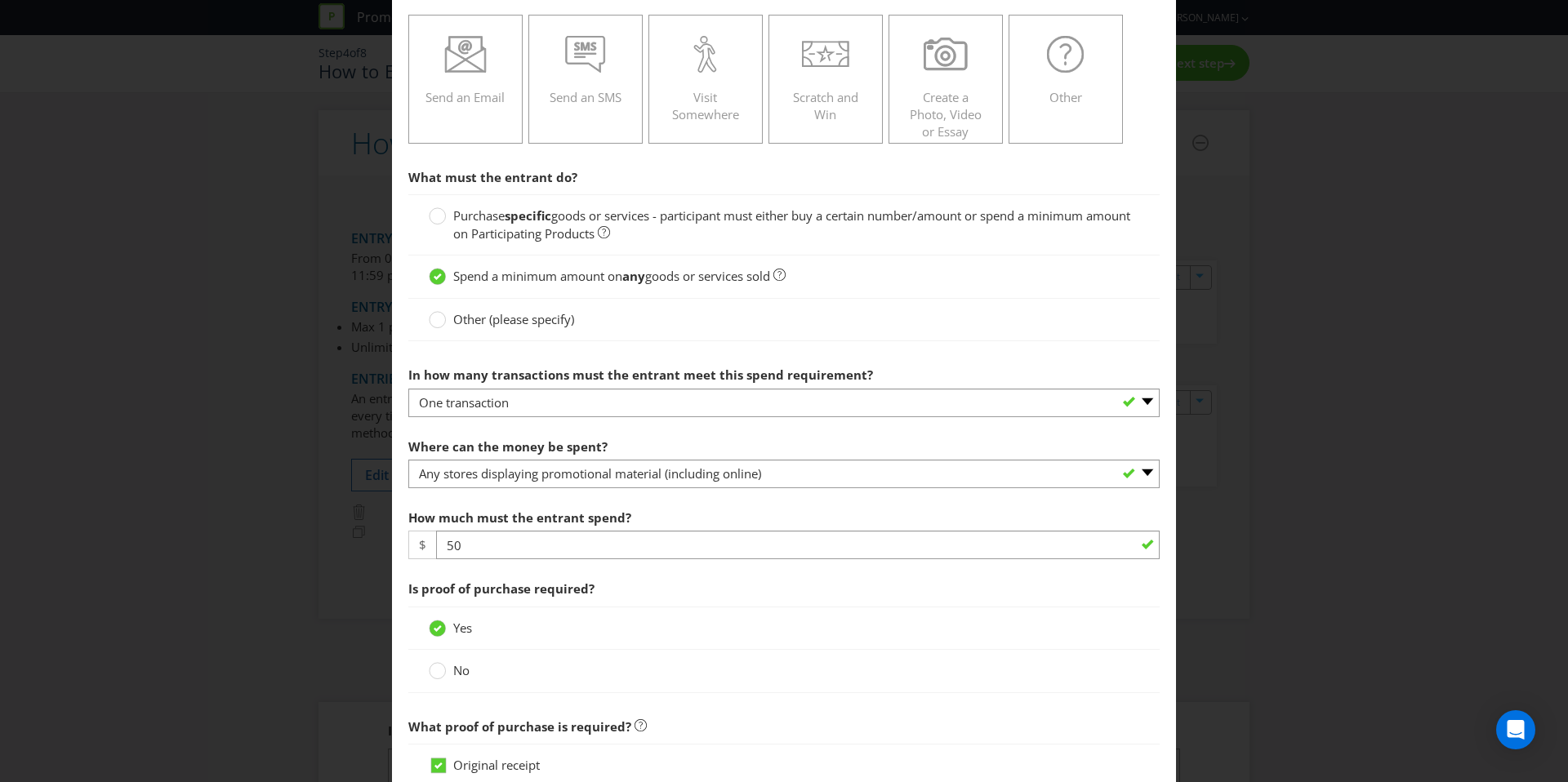
scroll to position [435, 0]
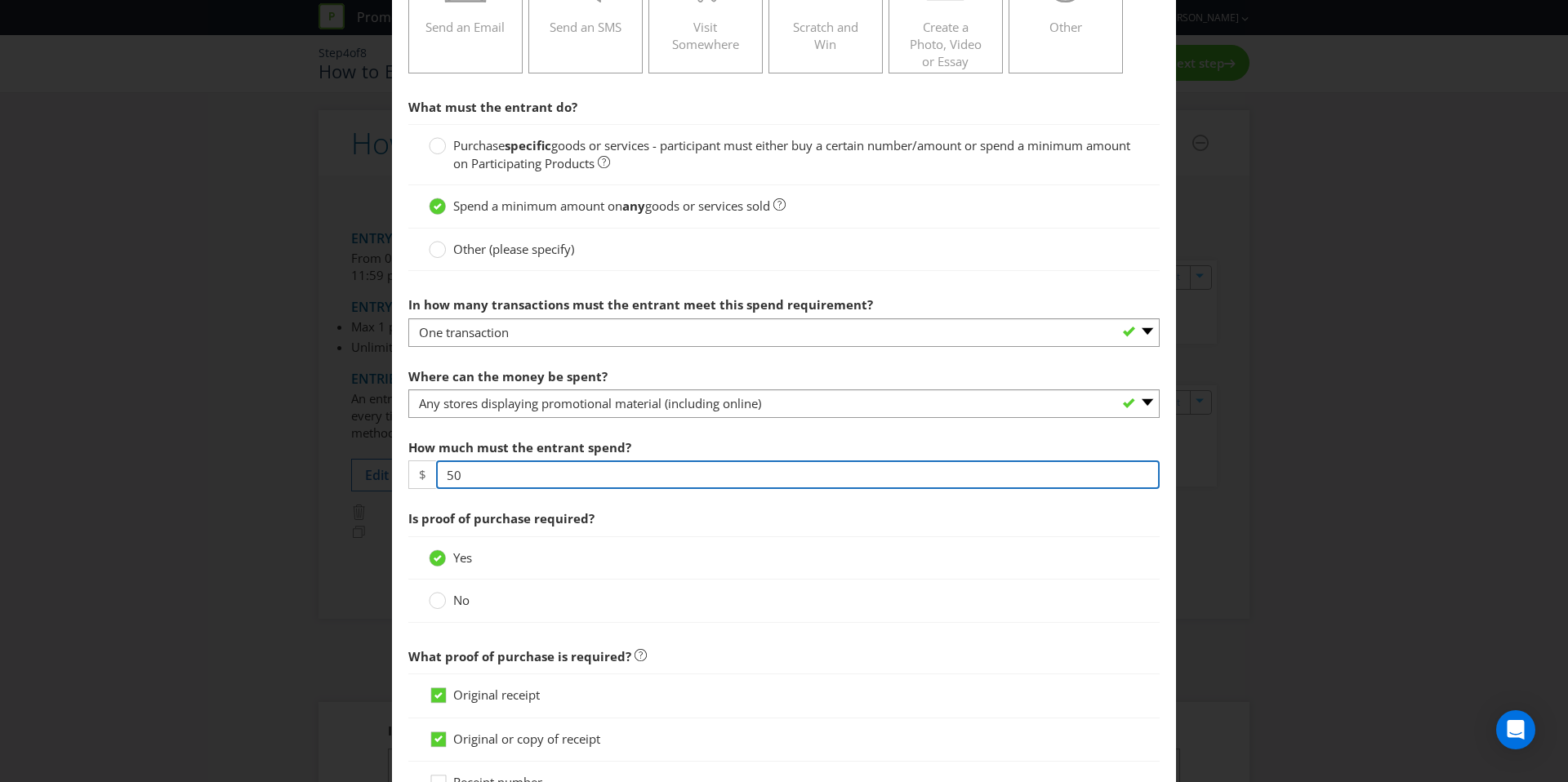
click at [486, 476] on input "50" at bounding box center [798, 474] width 724 height 29
type input "5"
type input "100"
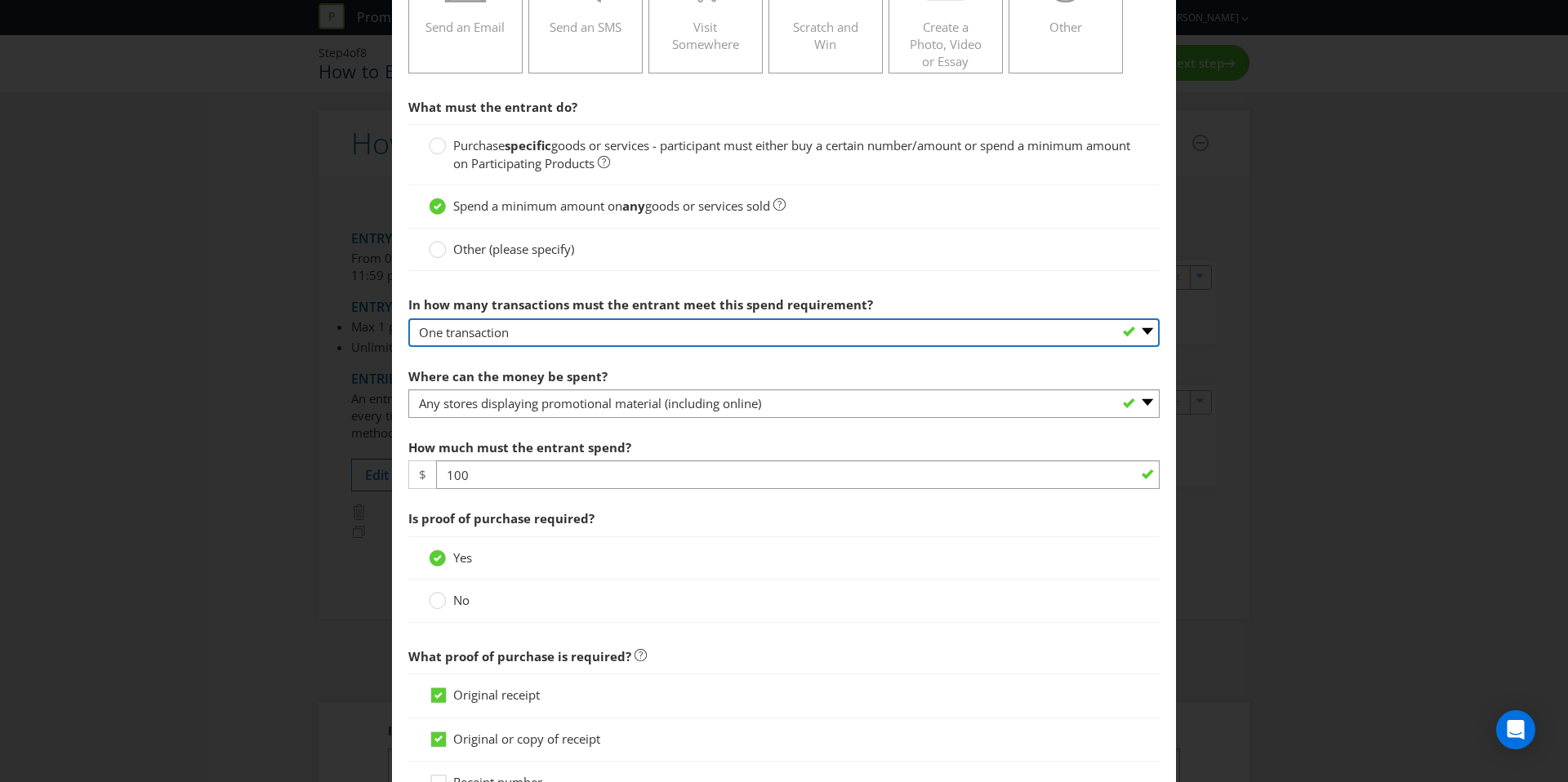
click at [581, 331] on select "-- Please select -- One transaction A specific number of transactions Any numbe…" at bounding box center [784, 333] width 752 height 29
select select "ANY"
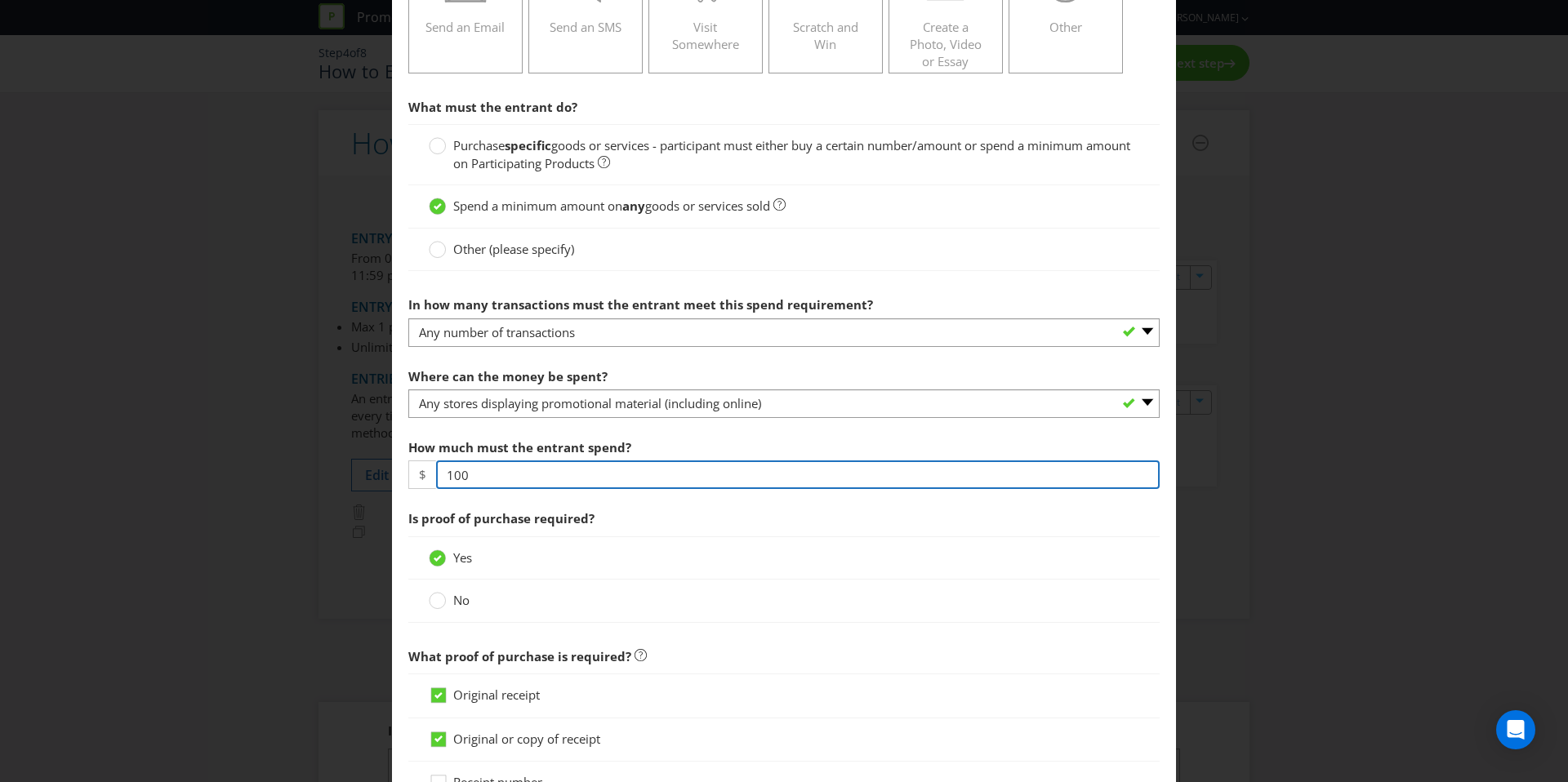
click at [493, 484] on input "100" at bounding box center [798, 474] width 724 height 29
type input "150"
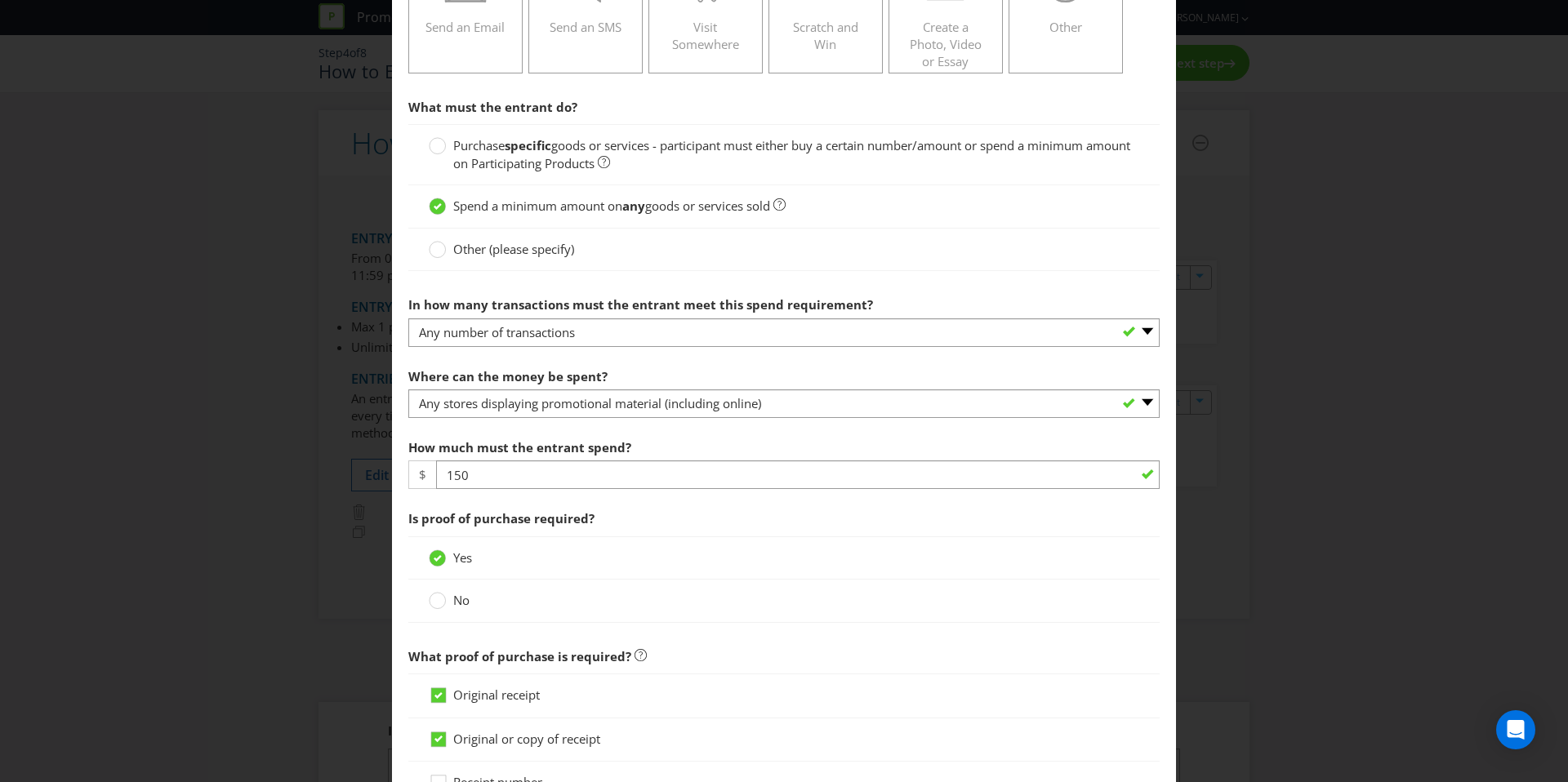
click at [635, 433] on div "How much must the entrant spend? $ 150" at bounding box center [784, 461] width 752 height 59
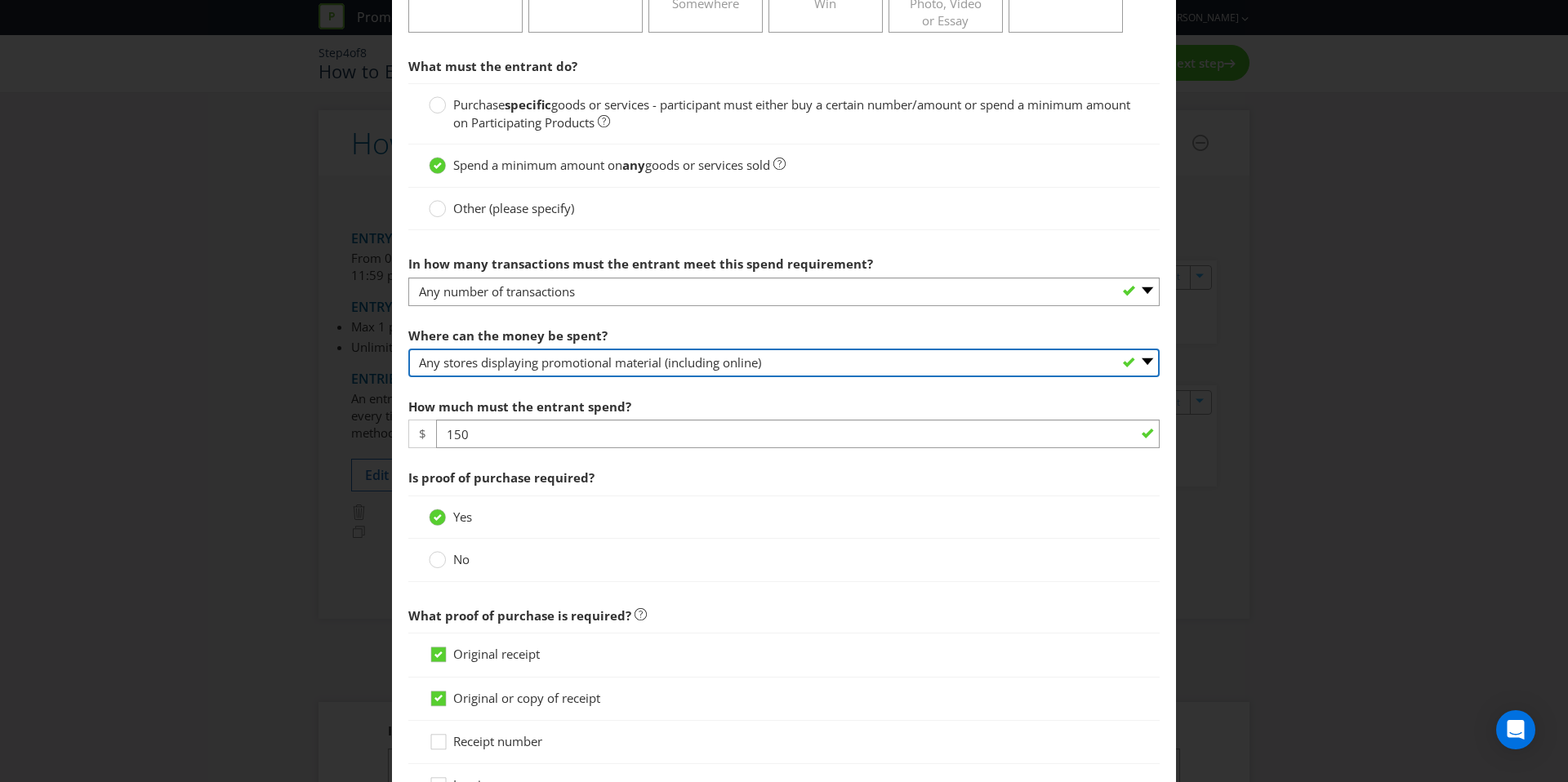
click at [796, 361] on select "-- Please select -- Any stores displaying promotional material (including onlin…" at bounding box center [784, 363] width 752 height 29
select select "SPECIFIC"
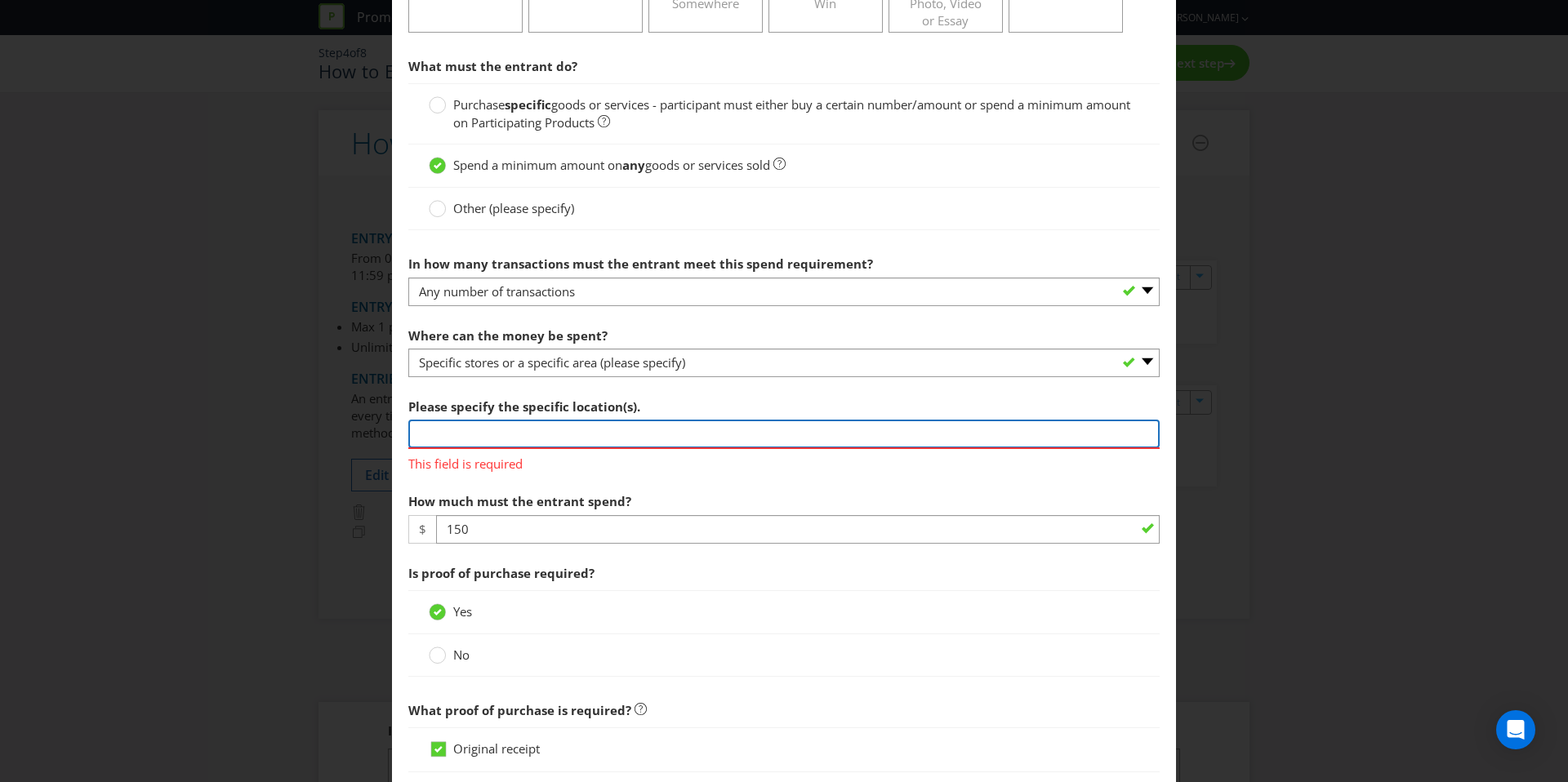
click at [596, 425] on input "text" at bounding box center [784, 434] width 752 height 29
type input "Westfeild location"
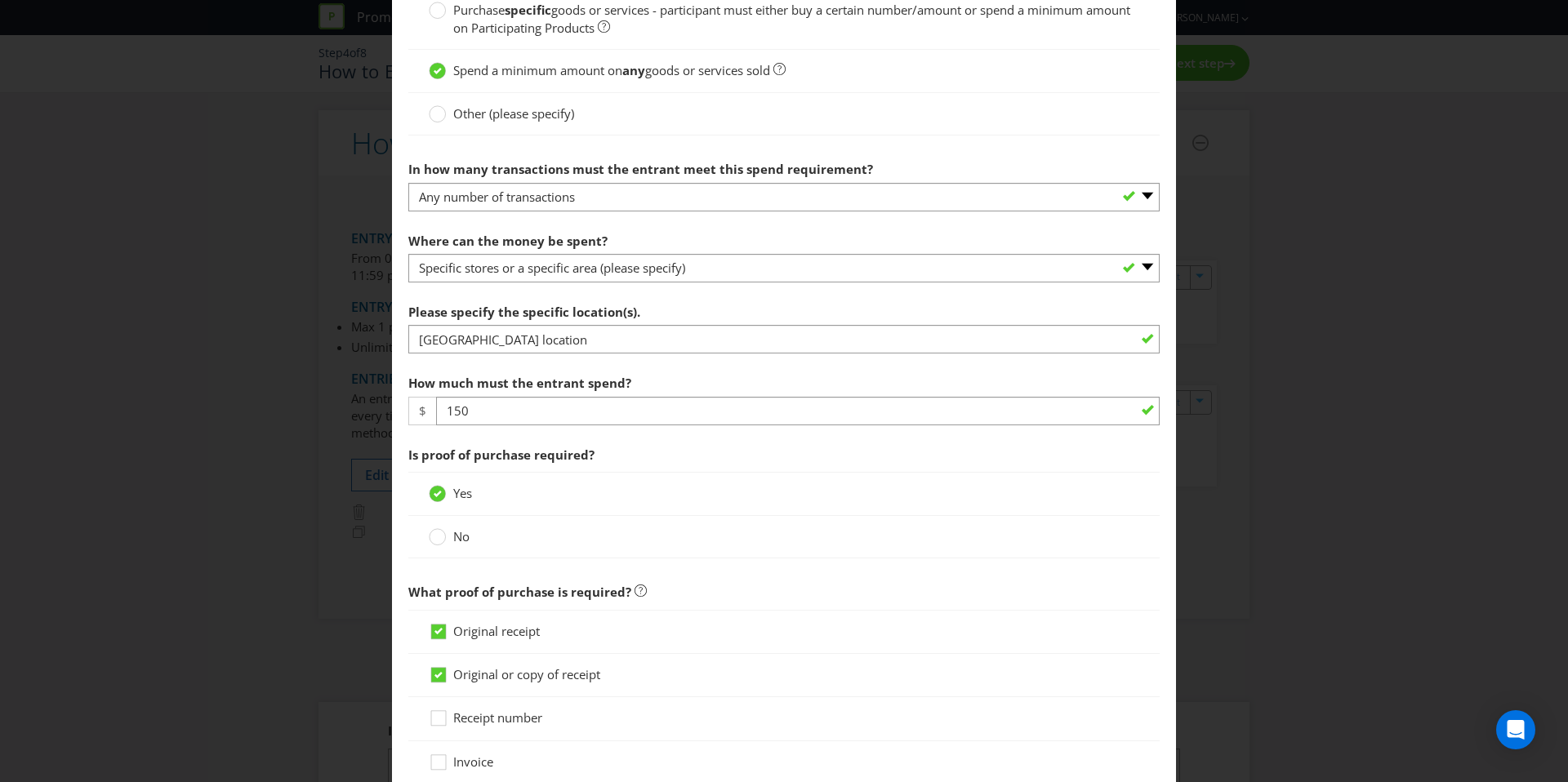
scroll to position [536, 0]
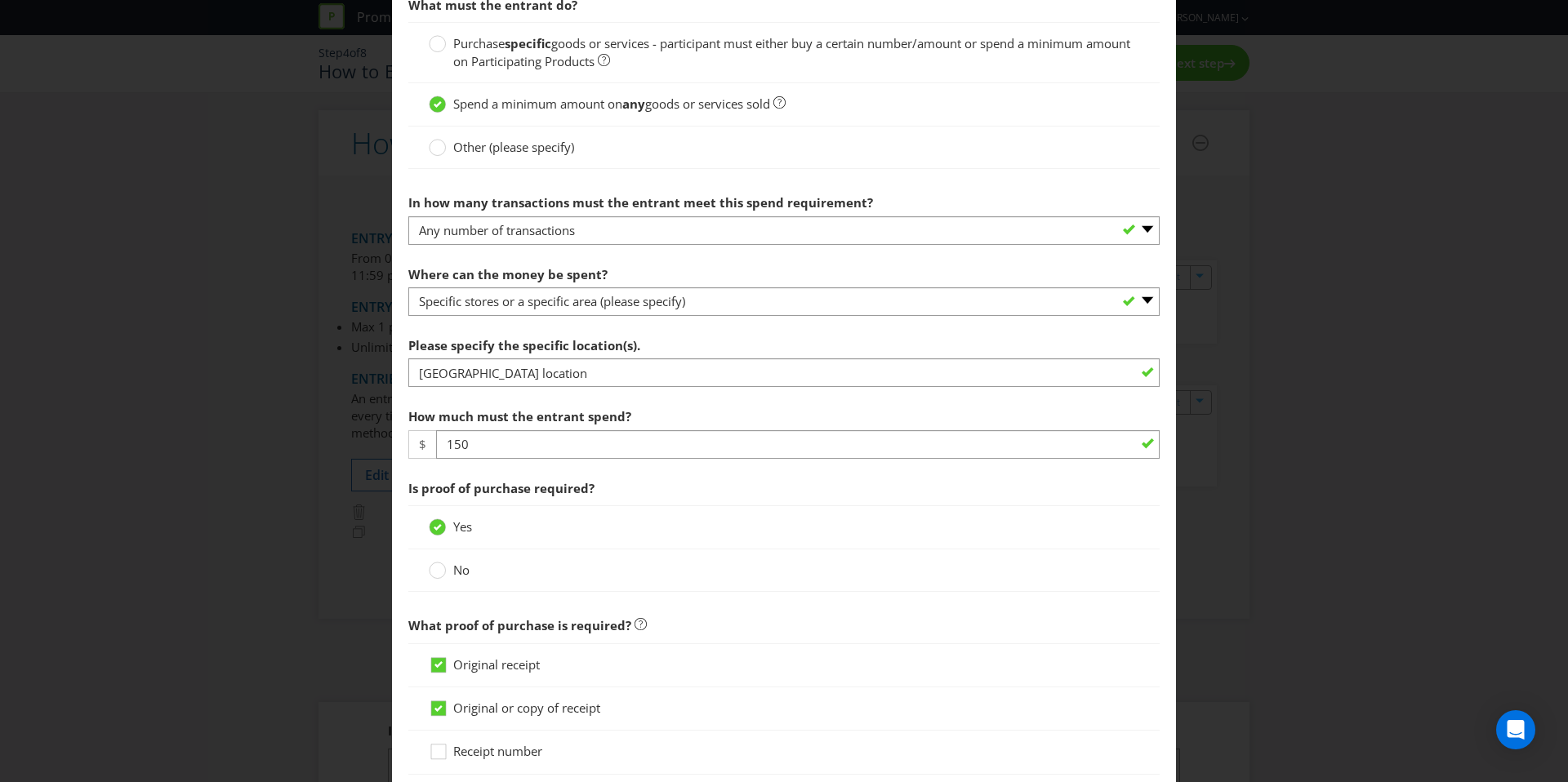
click at [724, 327] on section "What must the entrant do? Purchase specific goods or services - participant mus…" at bounding box center [784, 539] width 752 height 1101
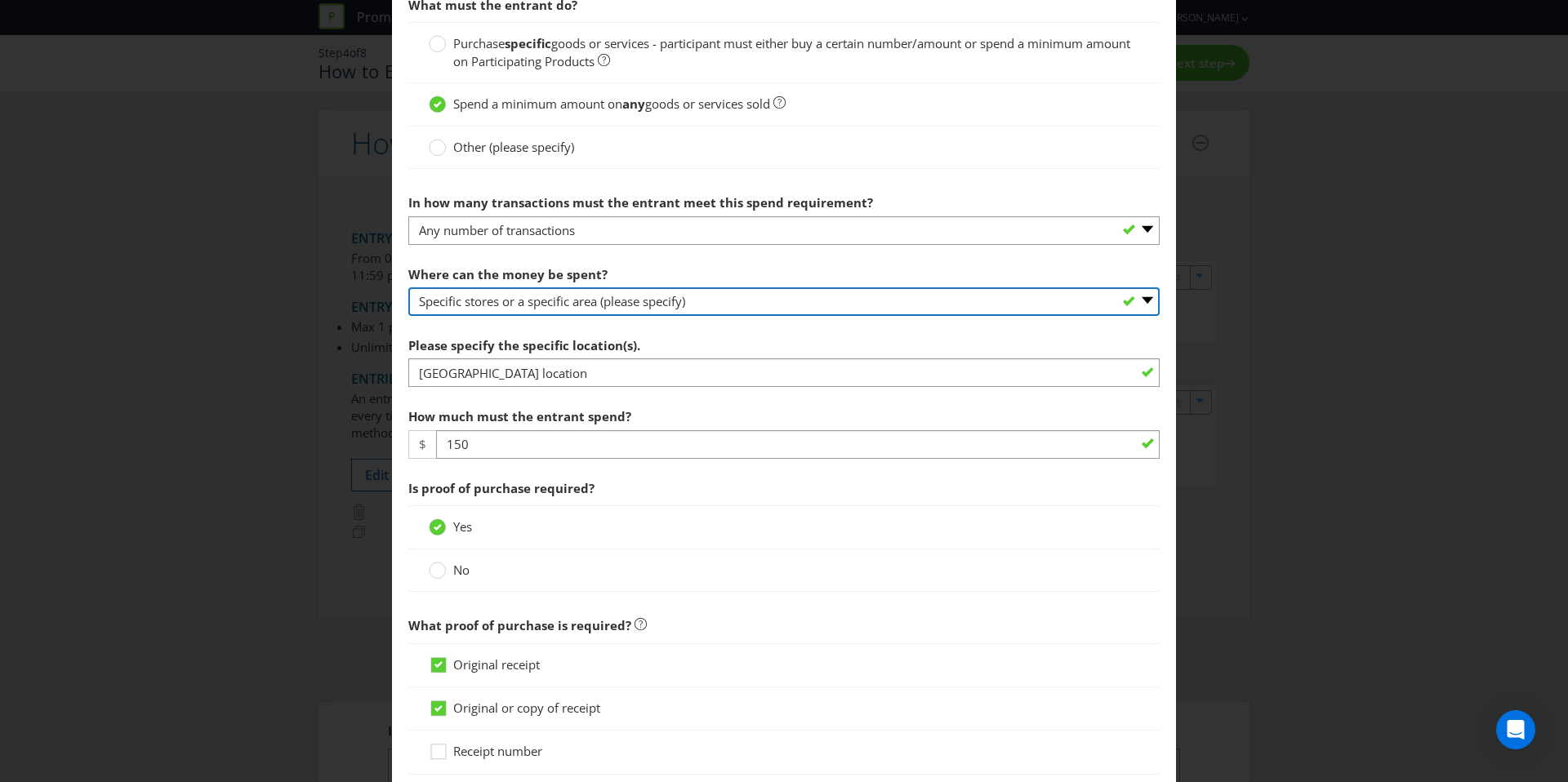
click at [717, 291] on select "-- Please select -- Any stores displaying promotional material (including onlin…" at bounding box center [784, 301] width 752 height 29
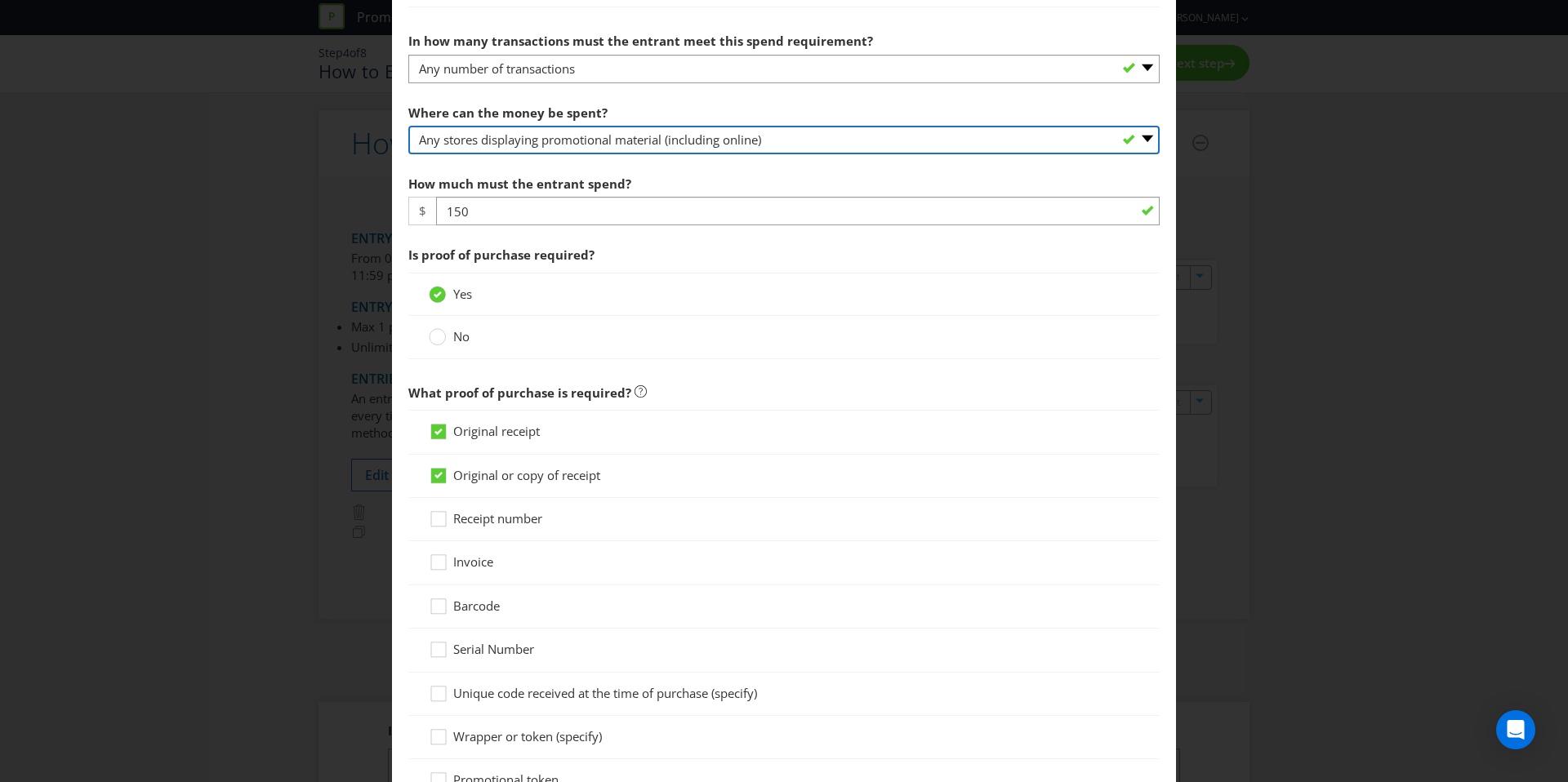
scroll to position [608, 0]
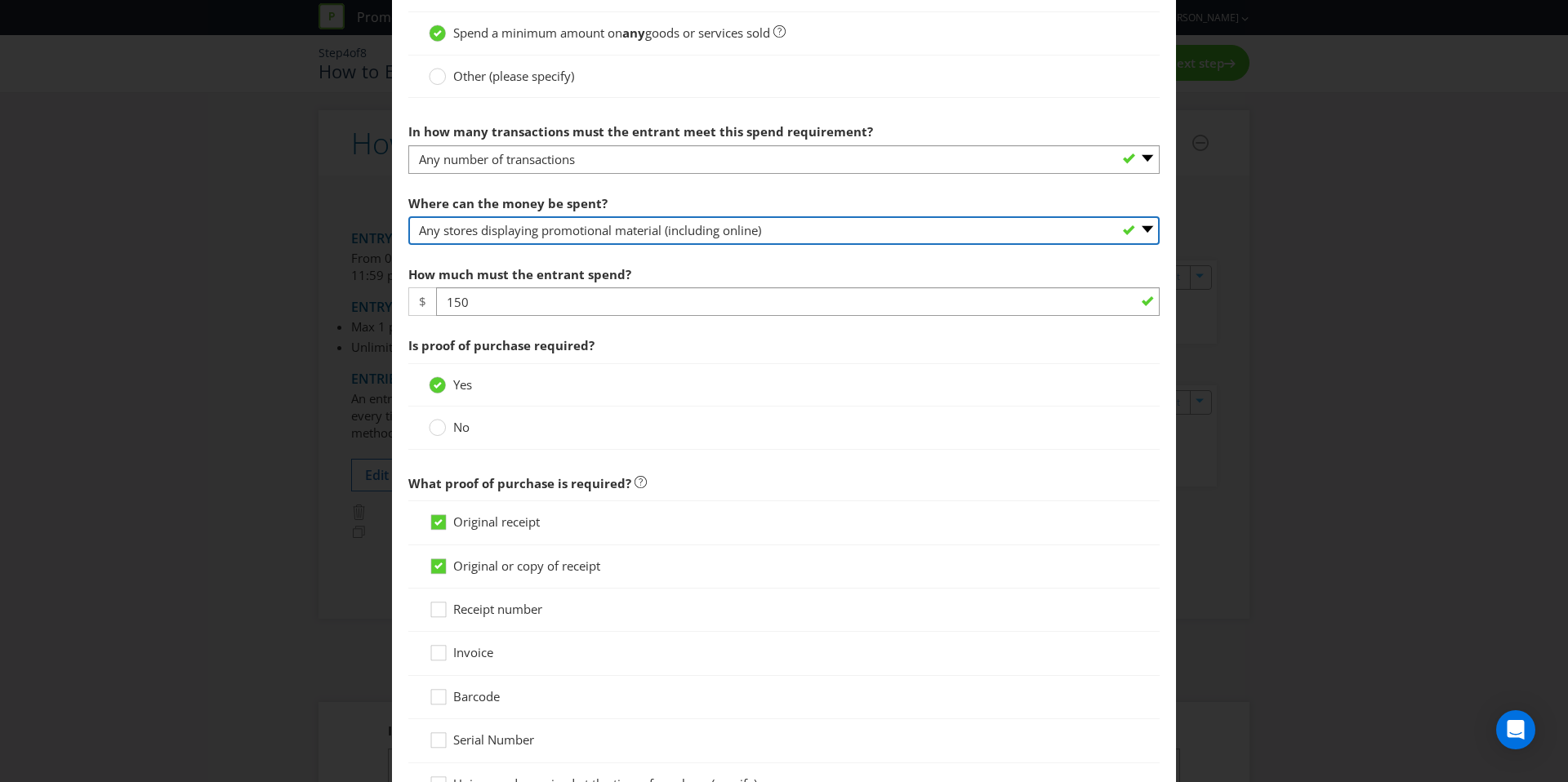
click at [702, 235] on select "-- Please select -- Any stores displaying promotional material (including onlin…" at bounding box center [784, 230] width 752 height 29
select select "ANY_DISPLAYING_NOT_ONLINE"
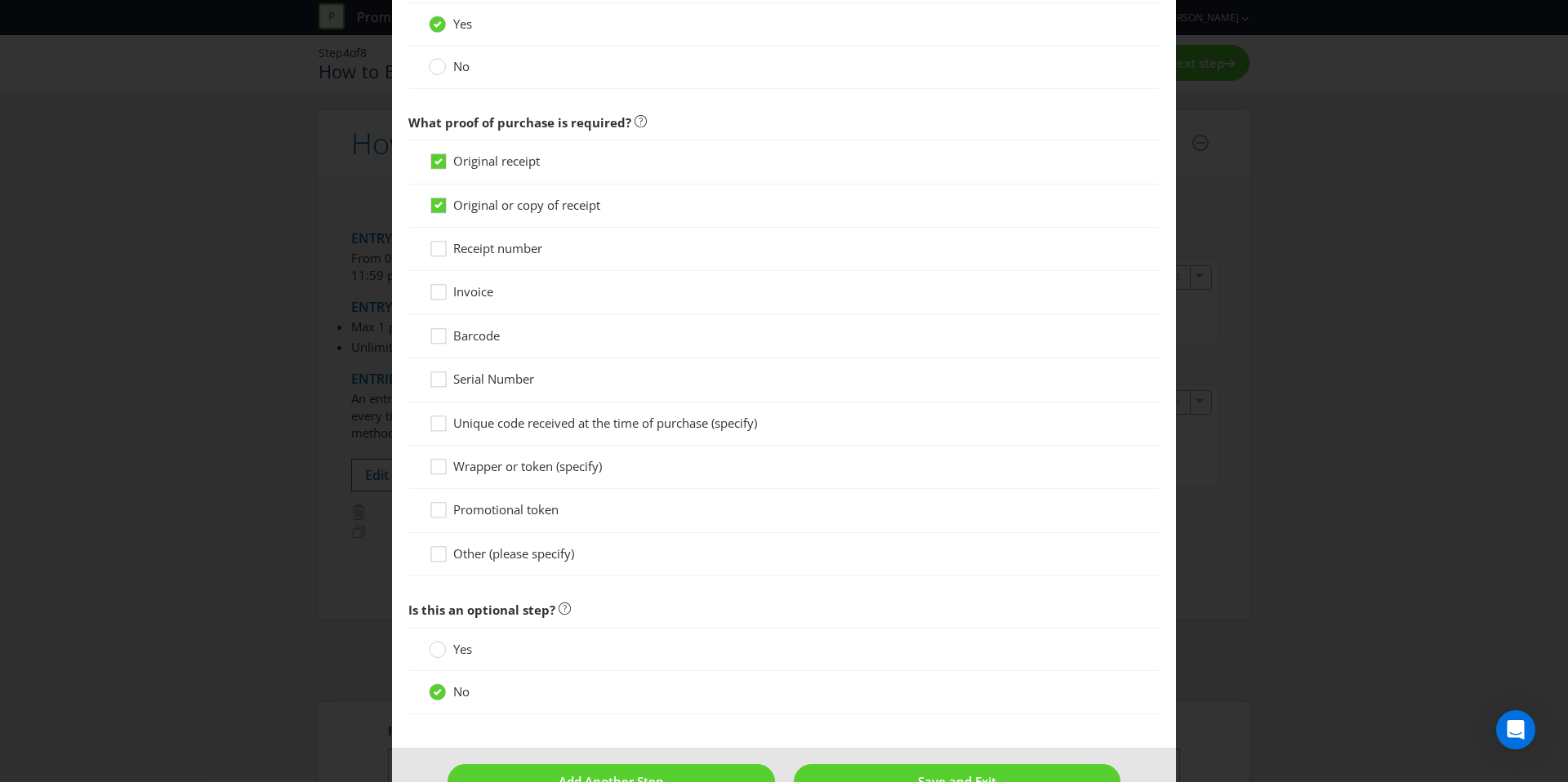
scroll to position [1014, 0]
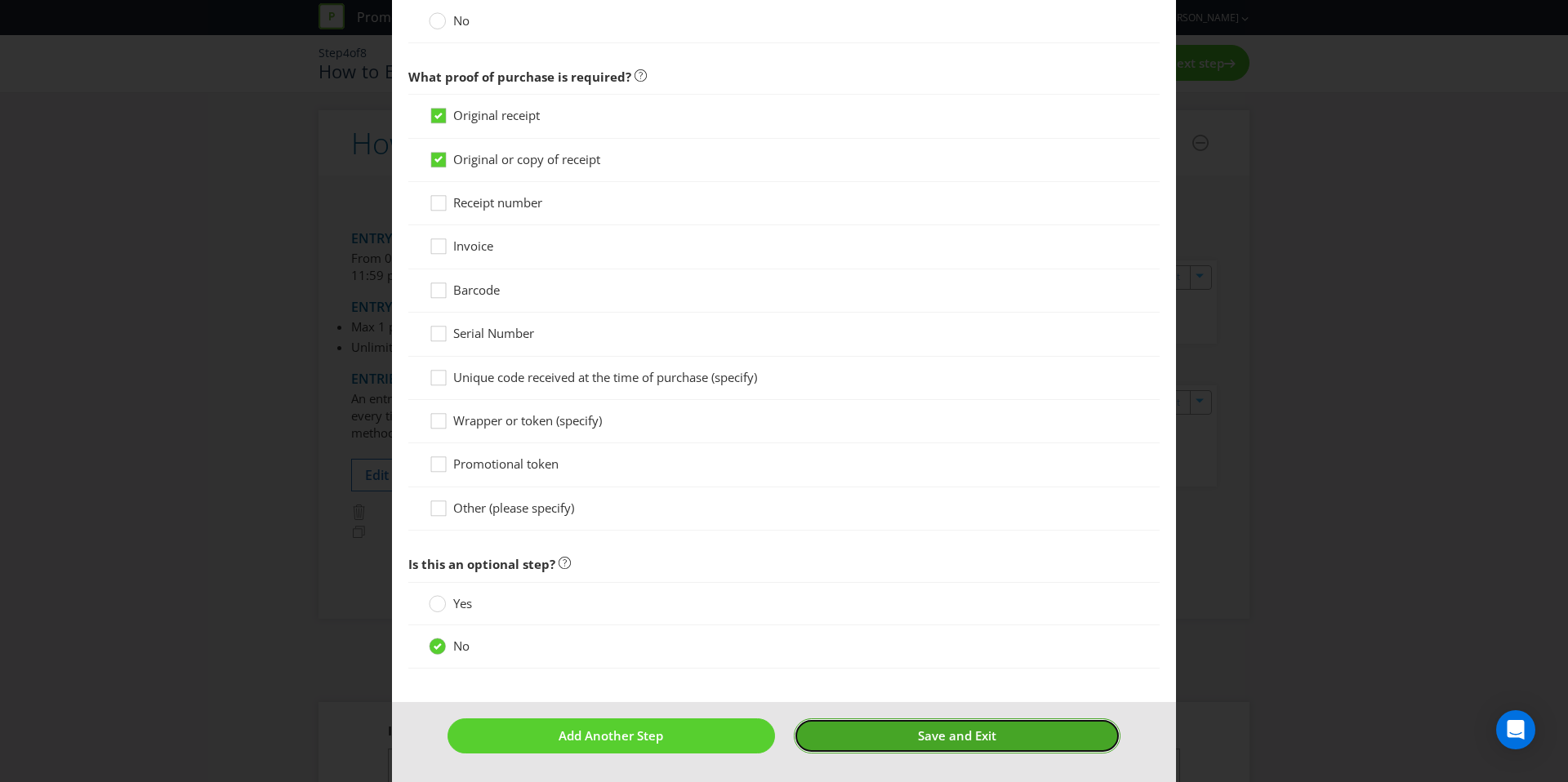
click at [880, 735] on button "Save and Exit" at bounding box center [958, 736] width 328 height 35
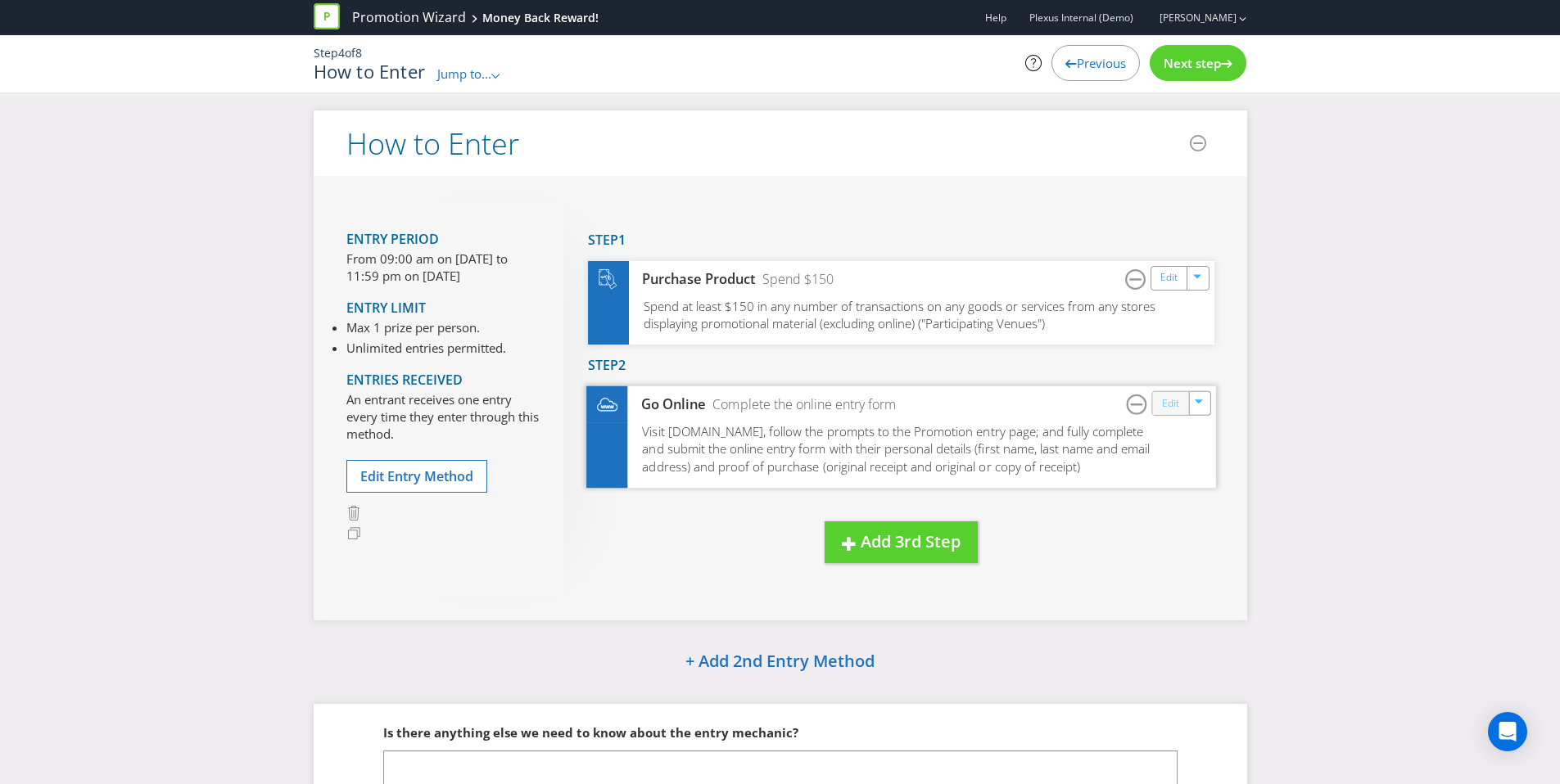
click at [1162, 407] on link "Edit" at bounding box center [1169, 403] width 18 height 18
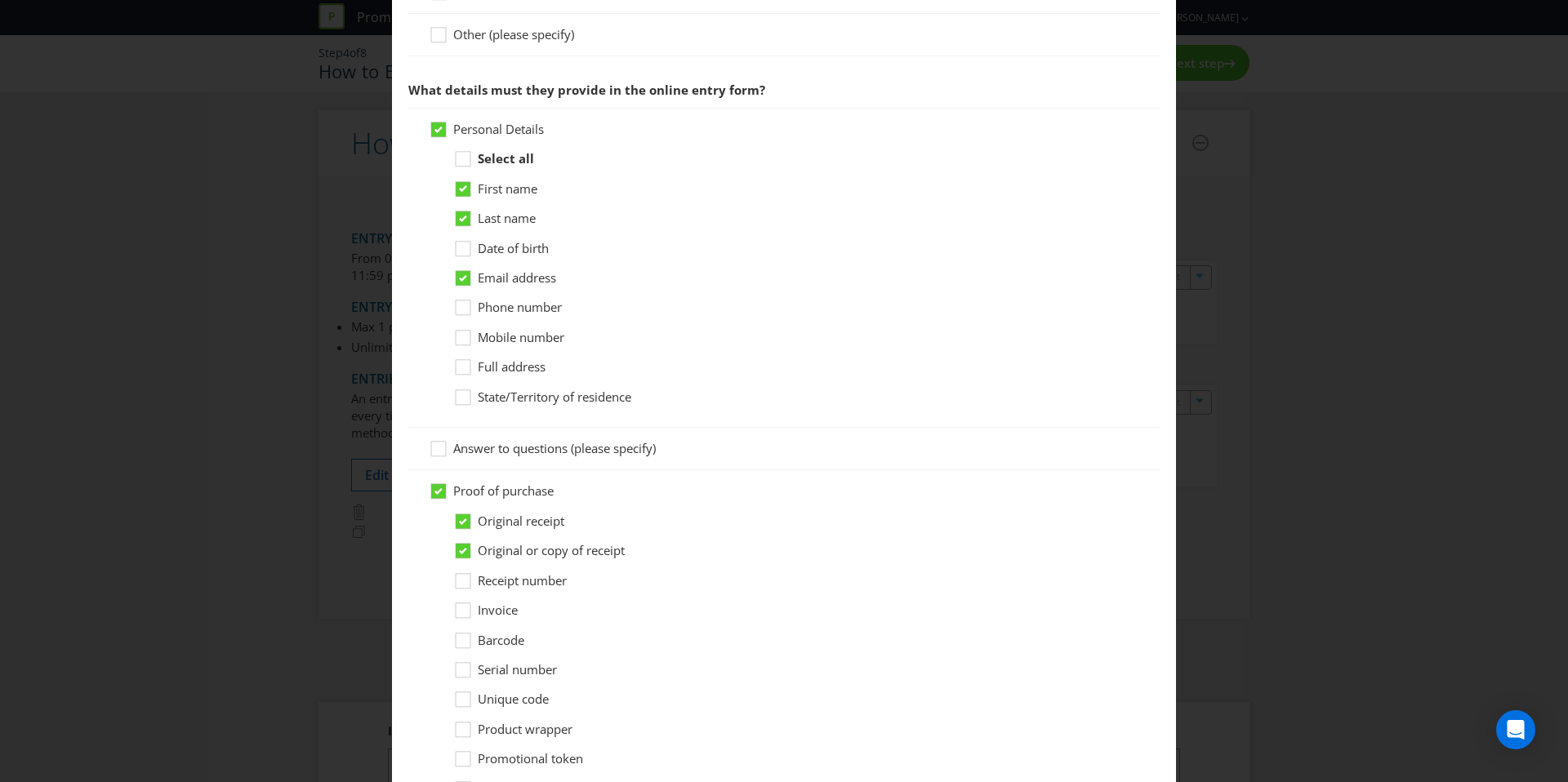
scroll to position [1263, 0]
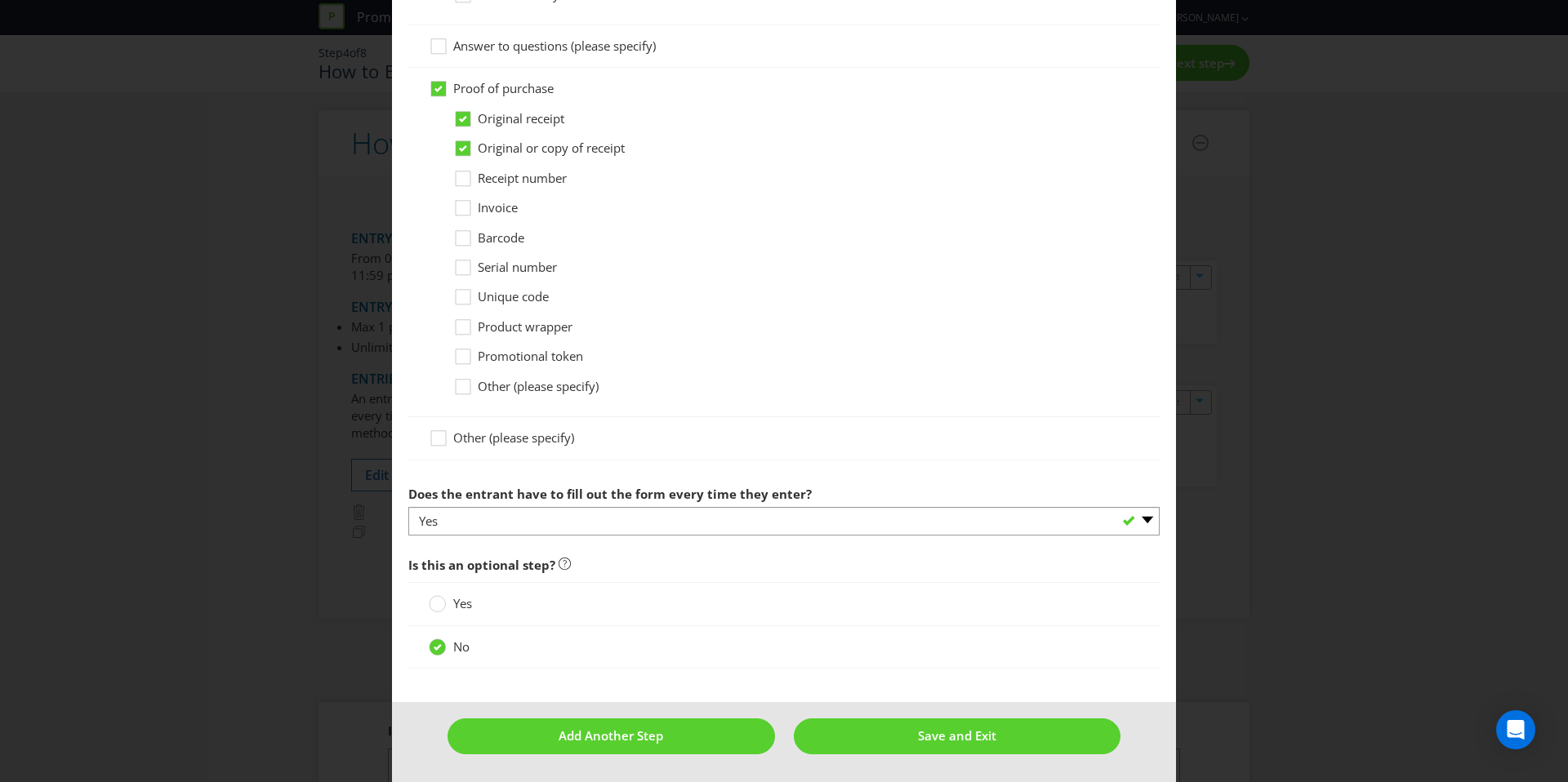
click at [947, 718] on footer "Add Another Step Save and Exit" at bounding box center [784, 741] width 784 height 80
click at [947, 723] on button "Save and Exit" at bounding box center [958, 736] width 328 height 35
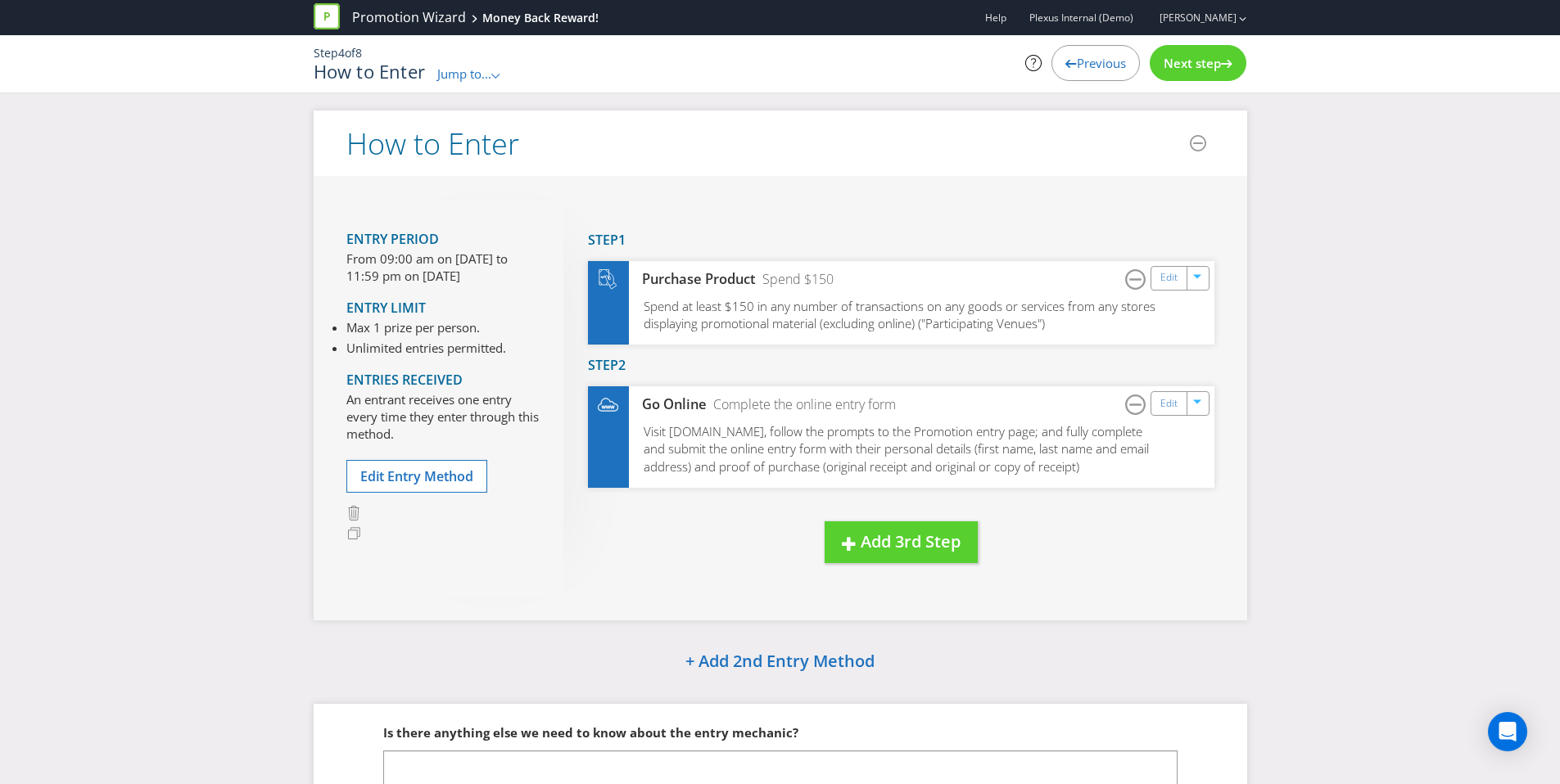
click at [1208, 68] on span "Next step" at bounding box center [1192, 63] width 57 height 17
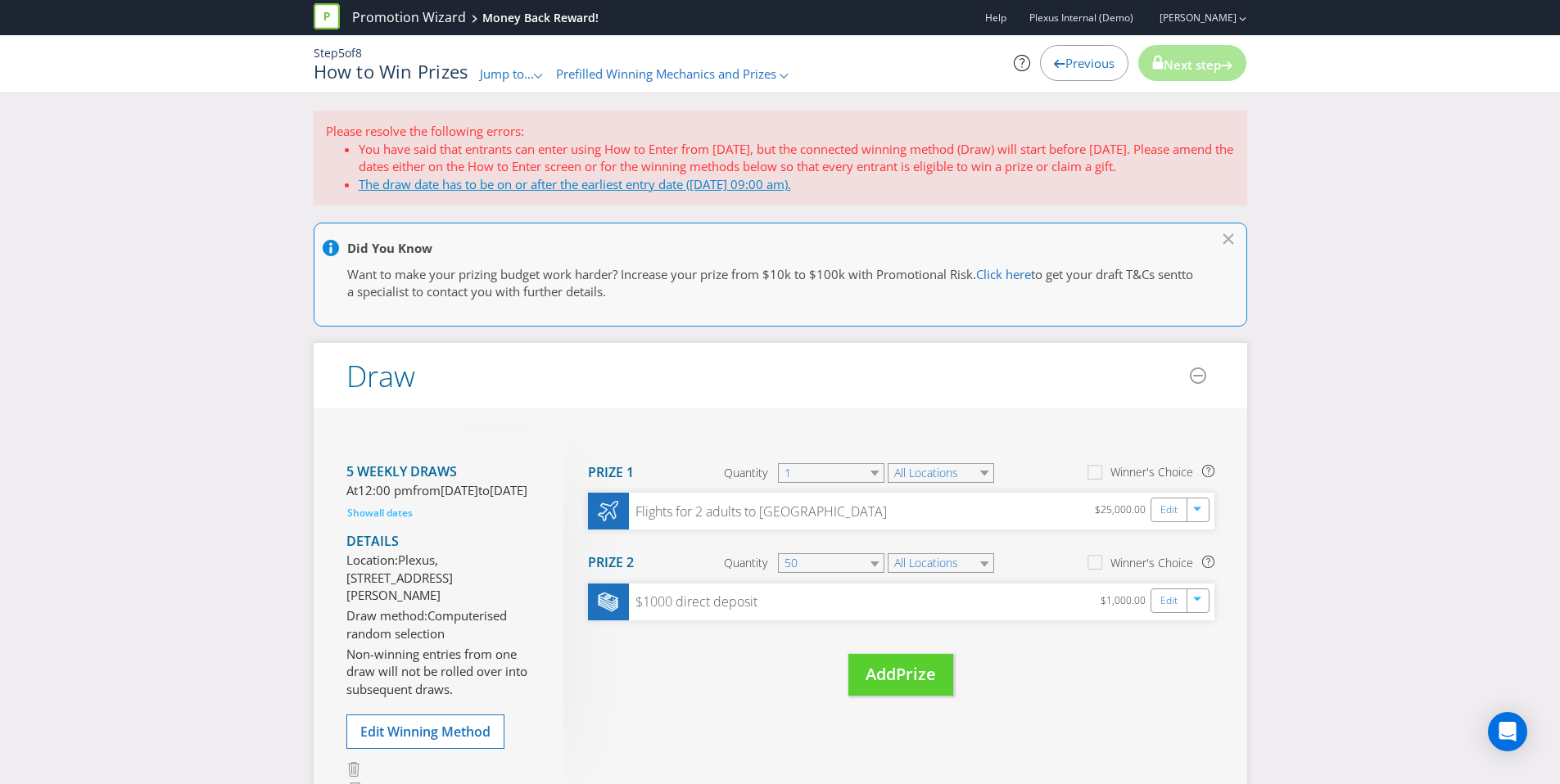
click at [671, 181] on link "The draw date has to be on or after the earliest entry date (17/09/25 09:00 am)." at bounding box center [574, 185] width 432 height 17
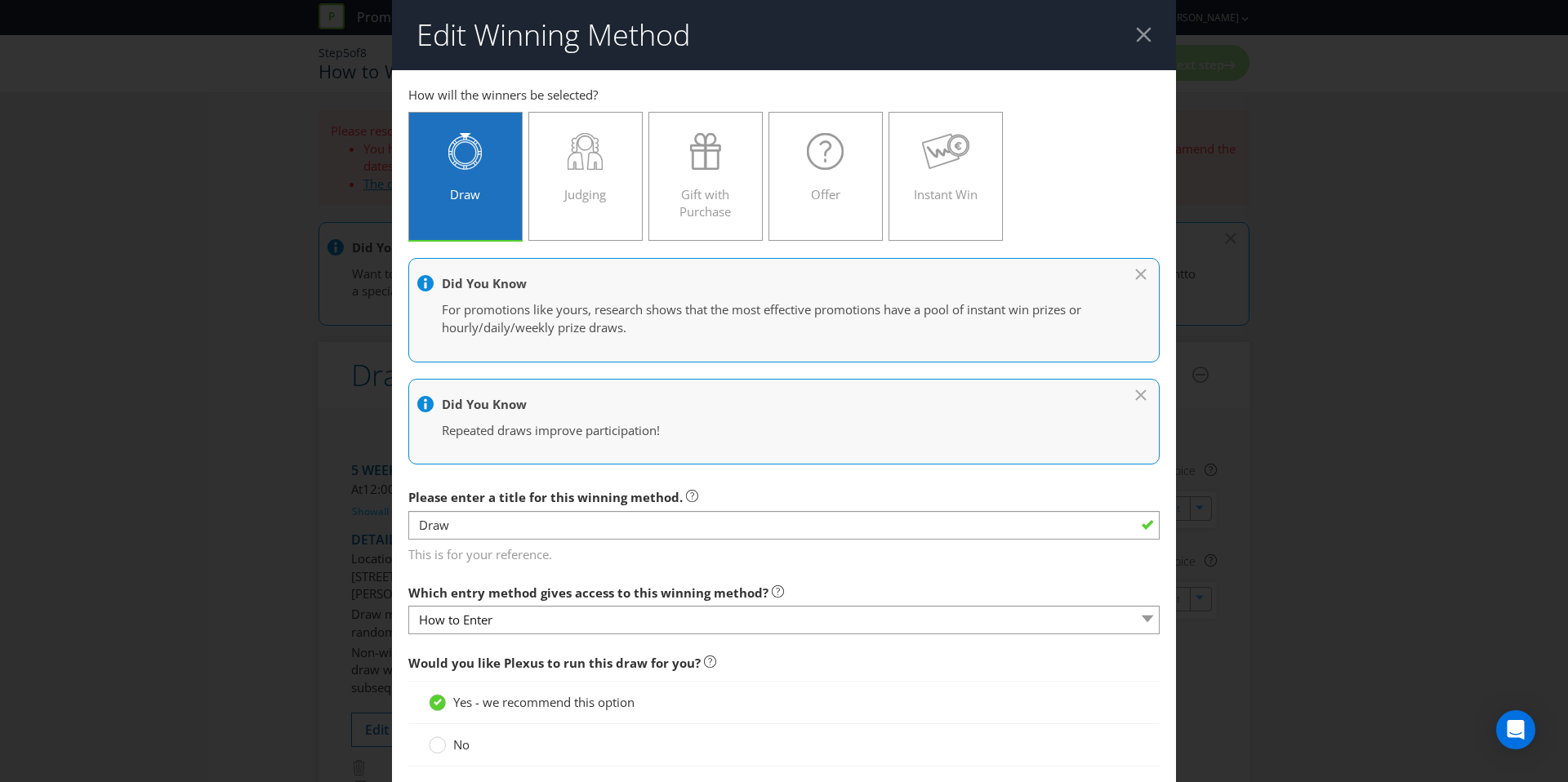
scroll to position [1124, 0]
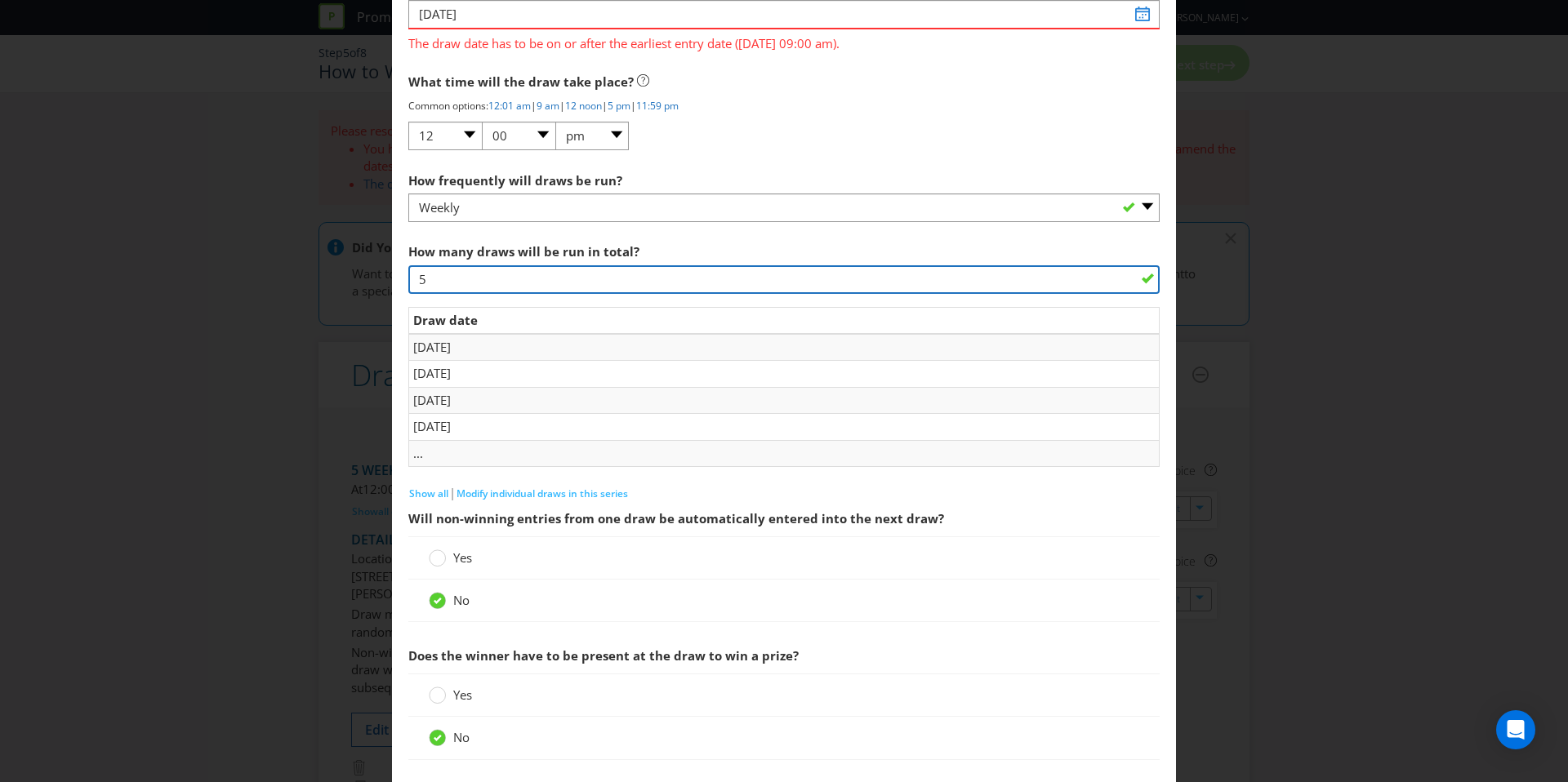
click at [536, 270] on input "5" at bounding box center [784, 279] width 752 height 29
click at [637, 277] on input "5" at bounding box center [784, 279] width 752 height 29
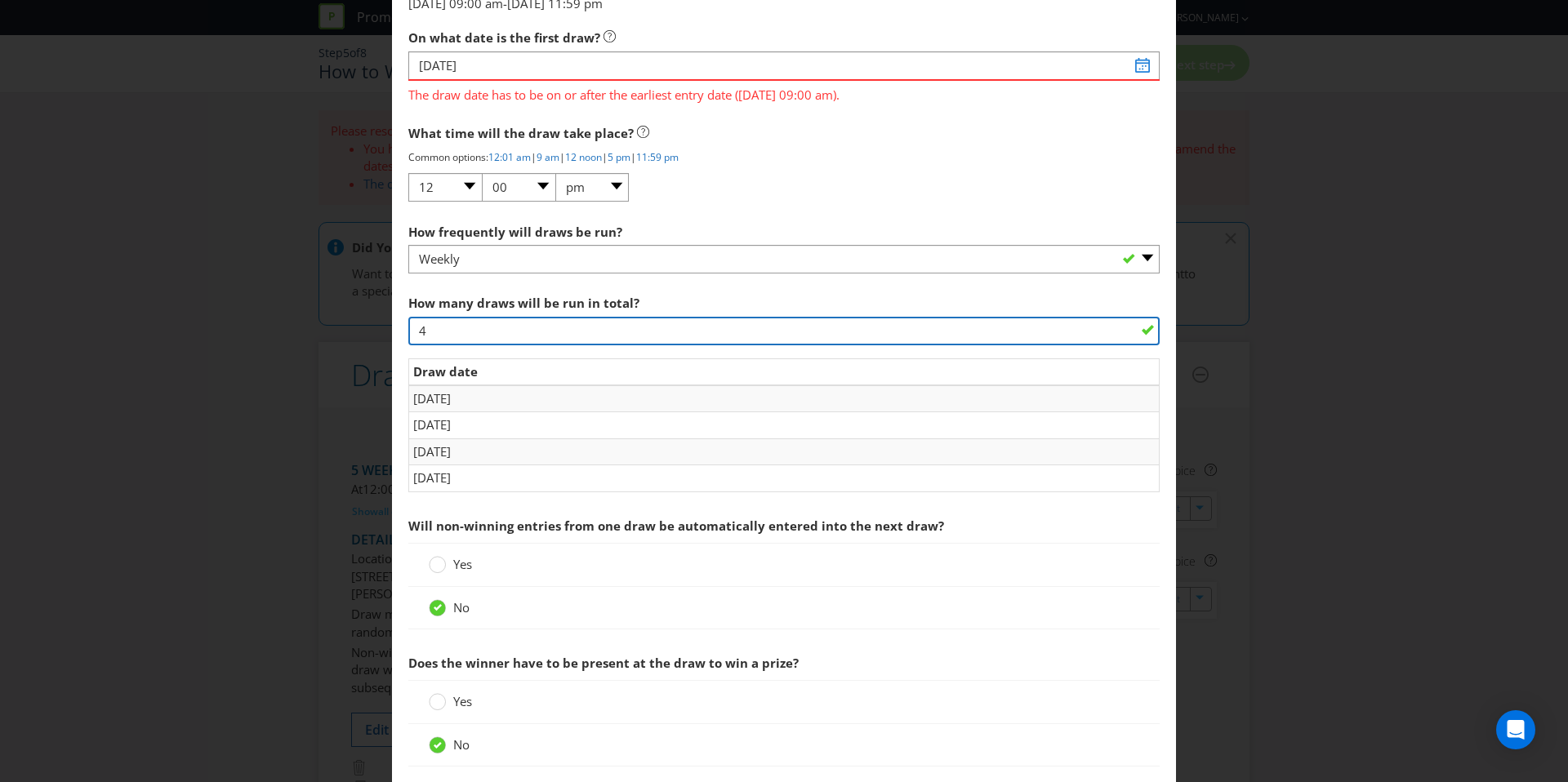
scroll to position [975, 0]
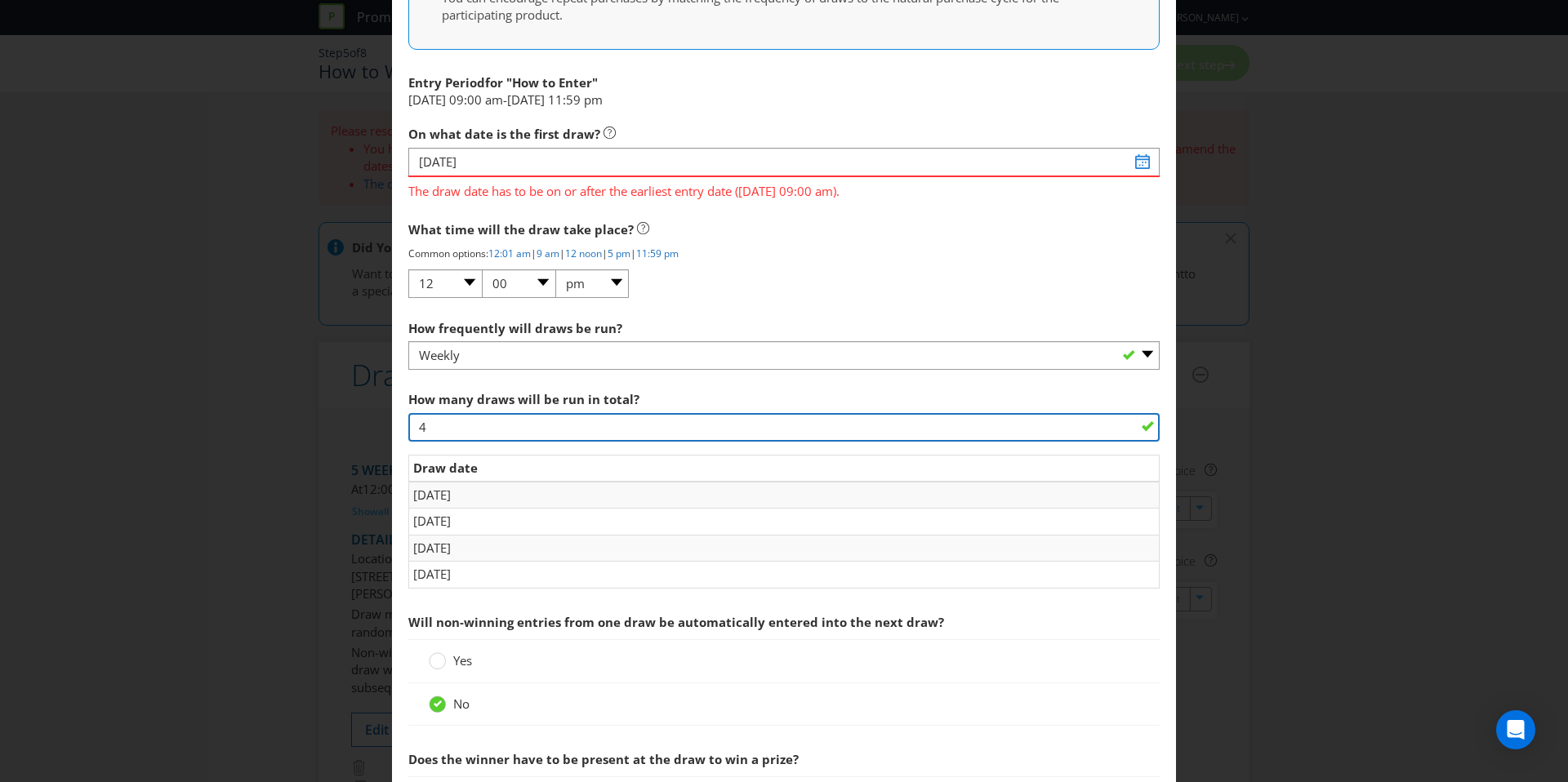
type input "4"
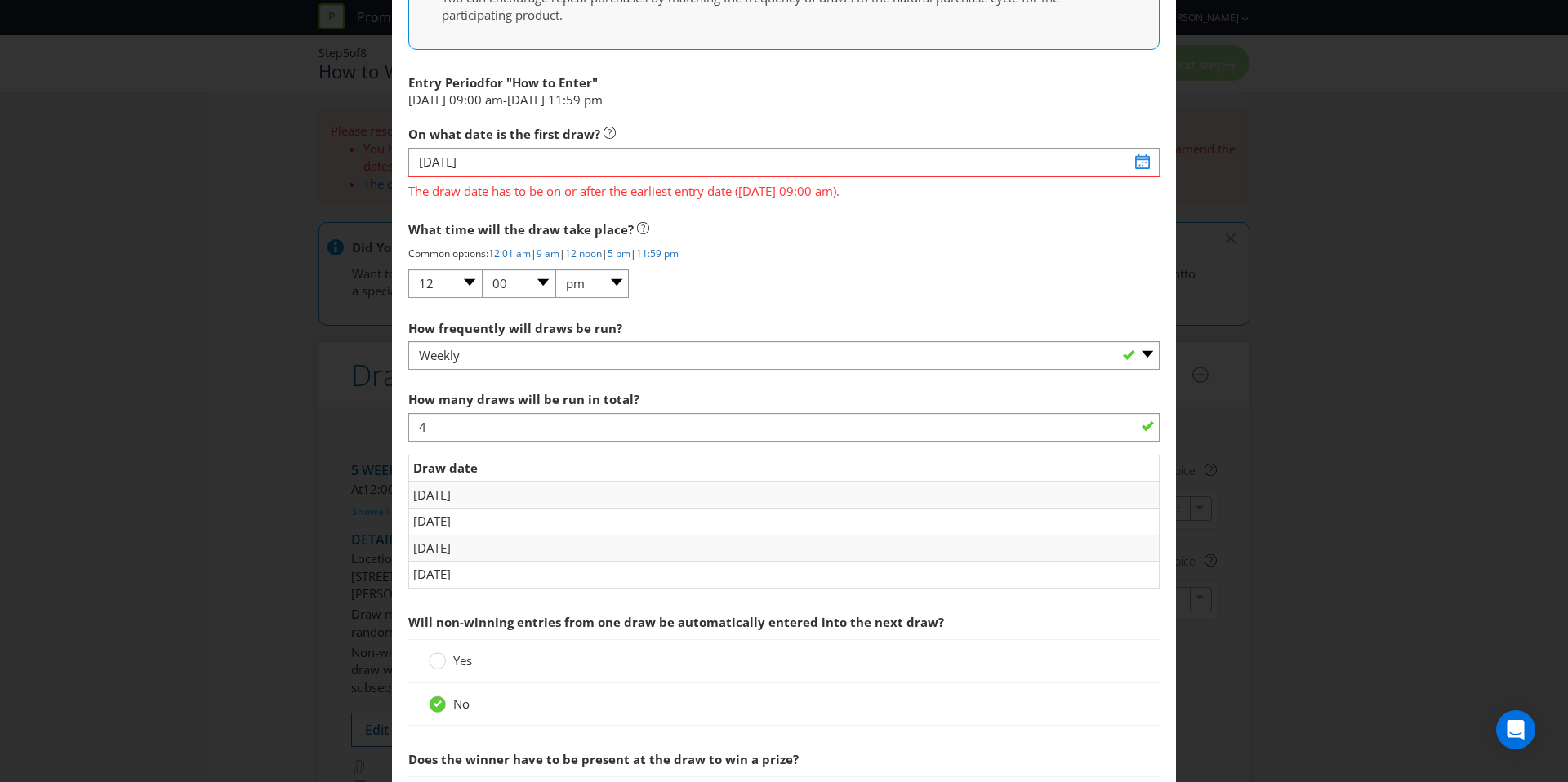
click at [806, 317] on div "How frequently will draws be run? -- Please select -- Hourly Daily Weekly Fortn…" at bounding box center [784, 342] width 752 height 59
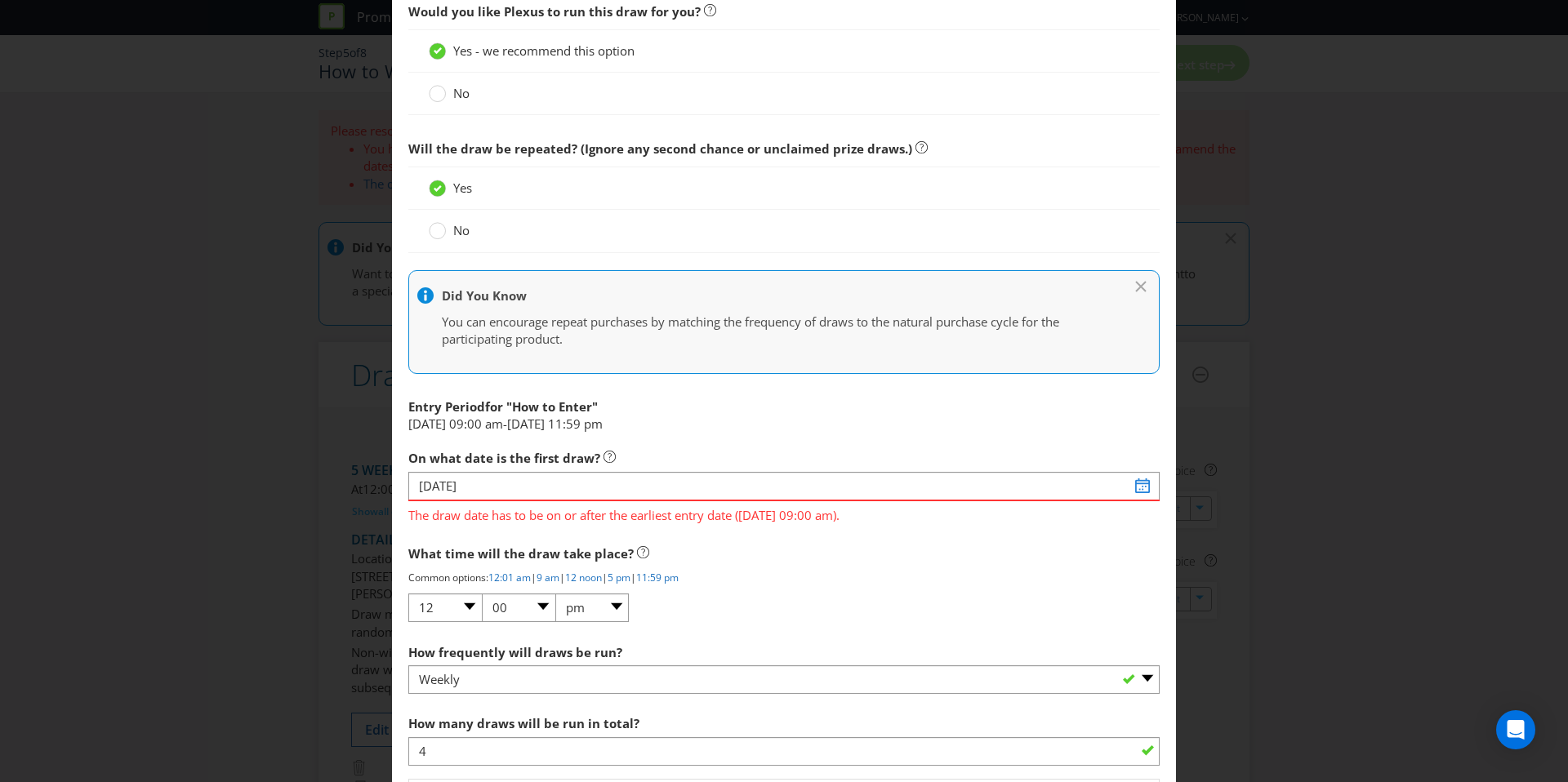
click at [449, 228] on label "No" at bounding box center [451, 230] width 44 height 18
click at [0, 0] on input "No" at bounding box center [0, 0] width 0 height 0
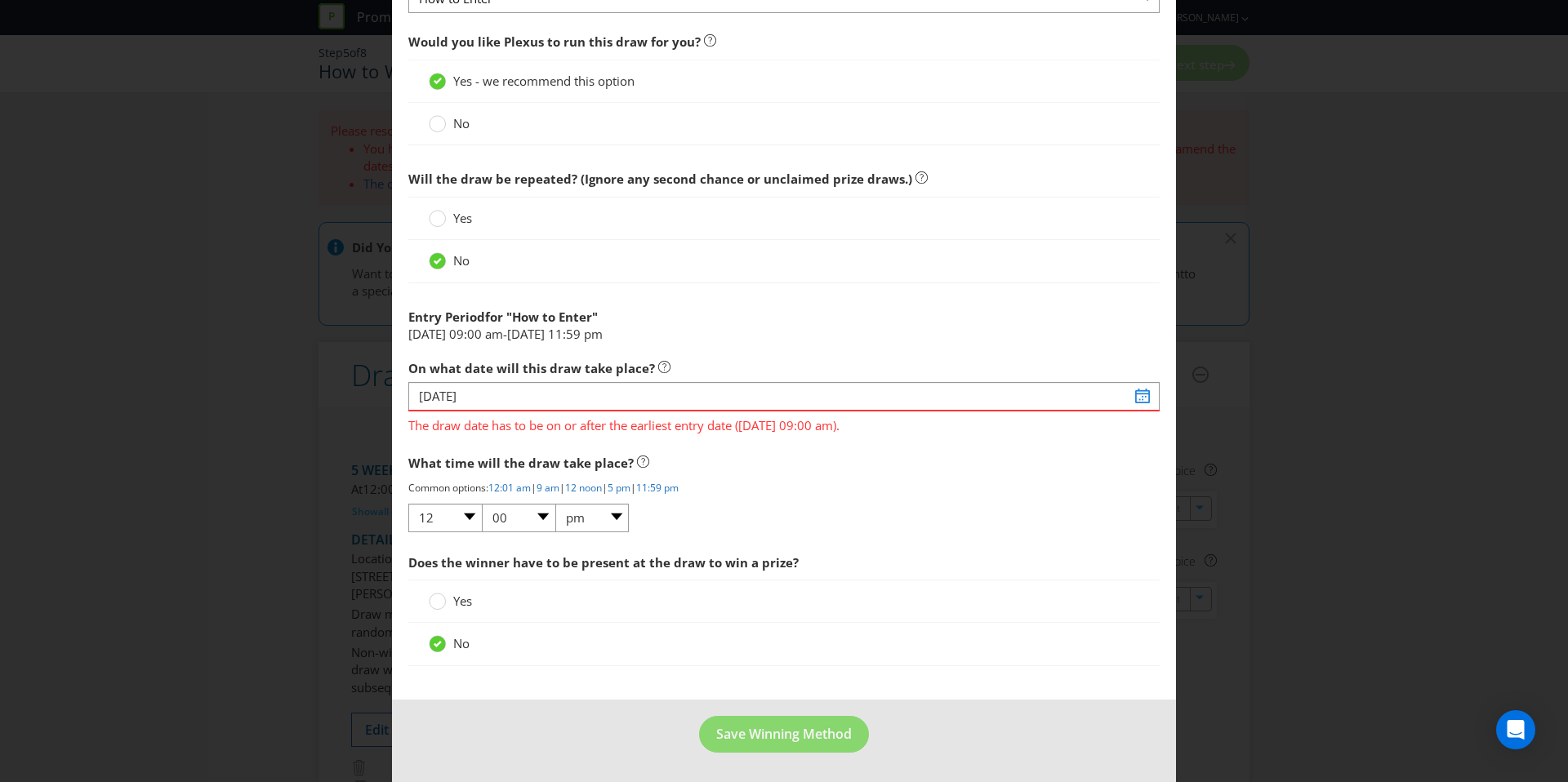
scroll to position [621, 0]
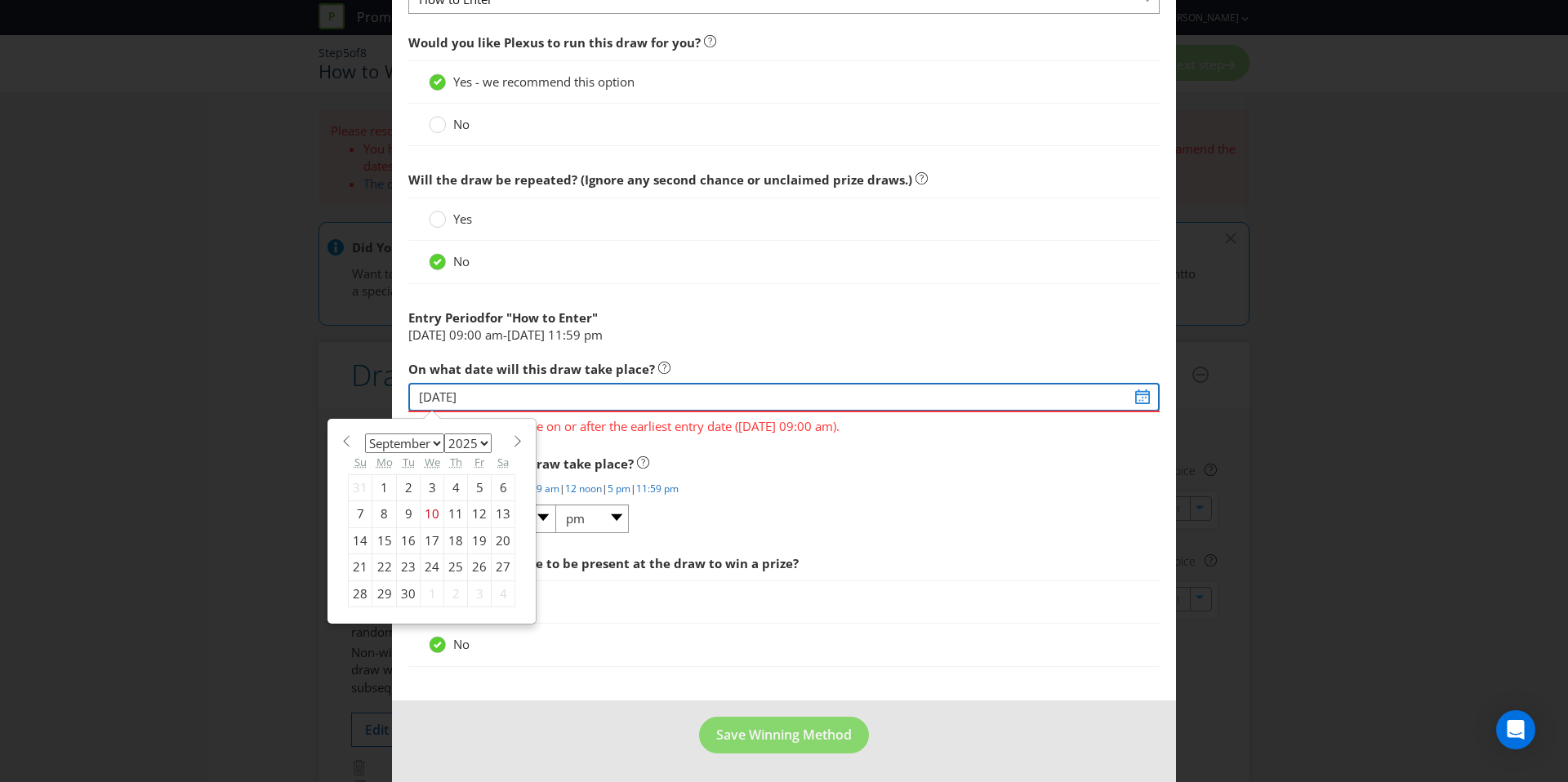
click at [530, 401] on input "08/09/25" at bounding box center [784, 397] width 752 height 29
click at [421, 434] on select "January February March April May June July August September October November De…" at bounding box center [404, 443] width 79 height 19
select select "9"
click at [474, 492] on div "3" at bounding box center [480, 487] width 24 height 26
type input "03/10/25"
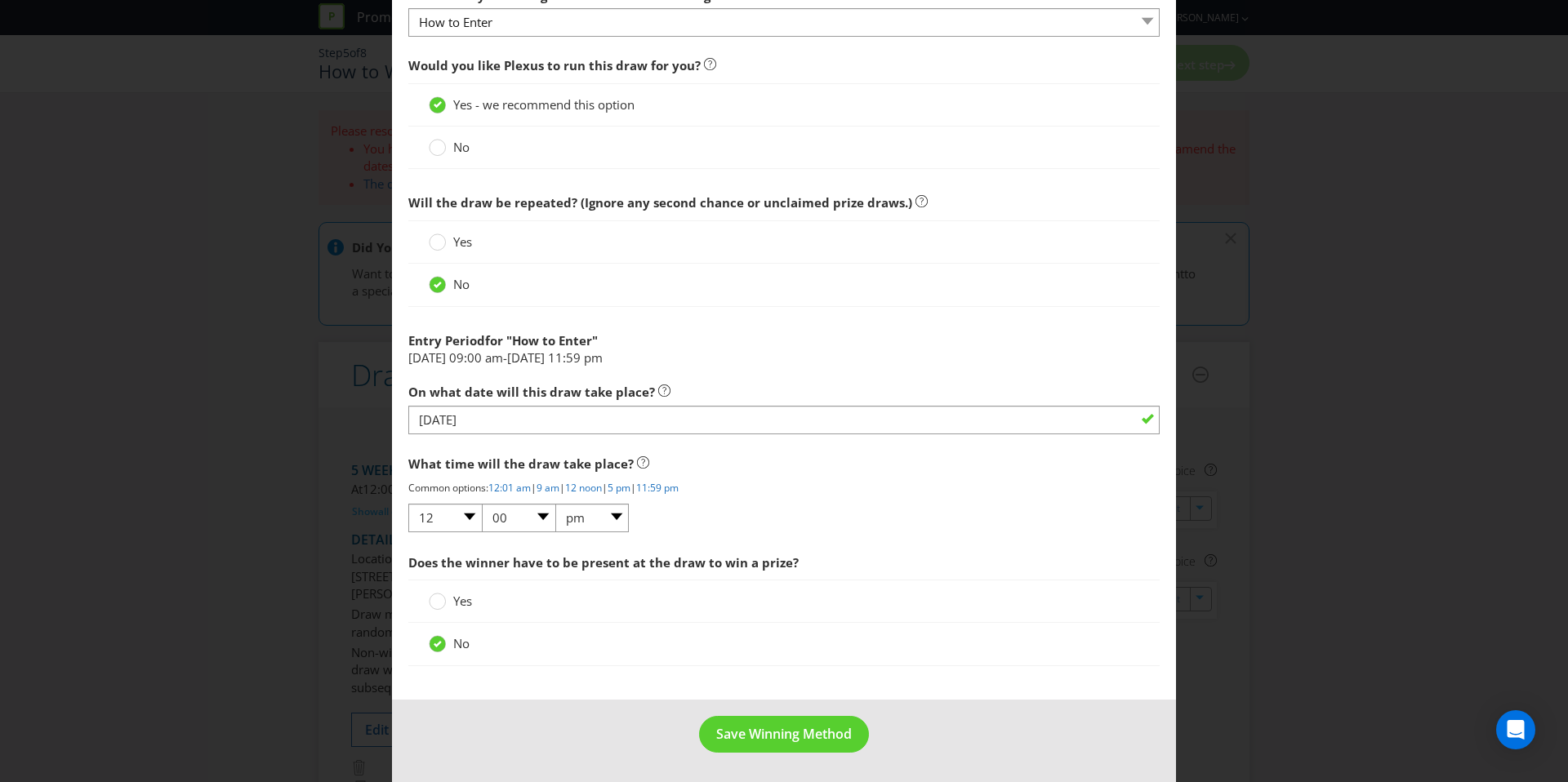
scroll to position [597, 0]
click at [948, 630] on div "No" at bounding box center [784, 645] width 752 height 42
click at [771, 746] on button "Save Winning Method" at bounding box center [784, 735] width 170 height 37
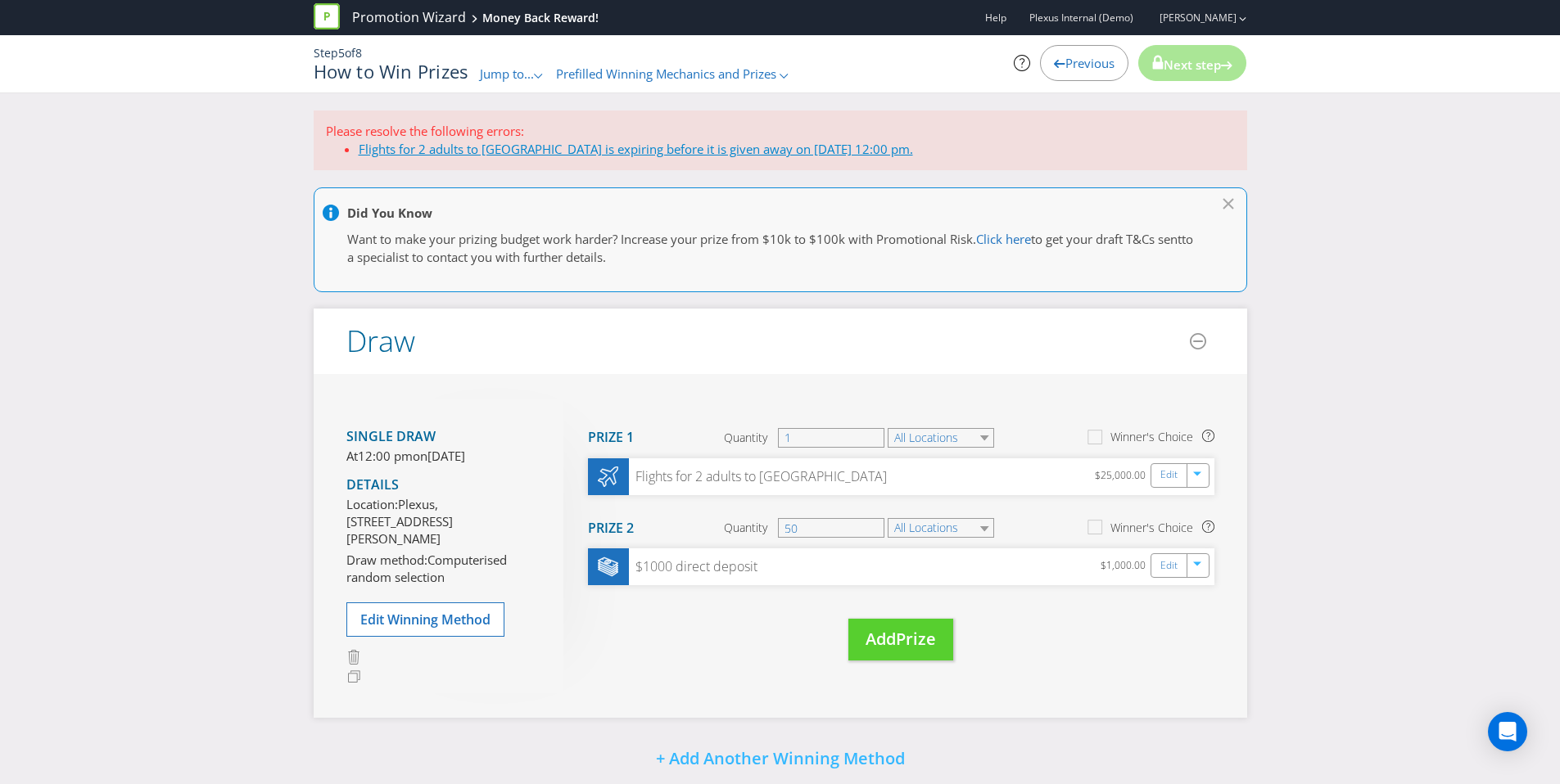
click at [579, 141] on span "Flights for 2 adults to Sydney is expiring before it is given away on 03/10/25 …" at bounding box center [635, 149] width 554 height 17
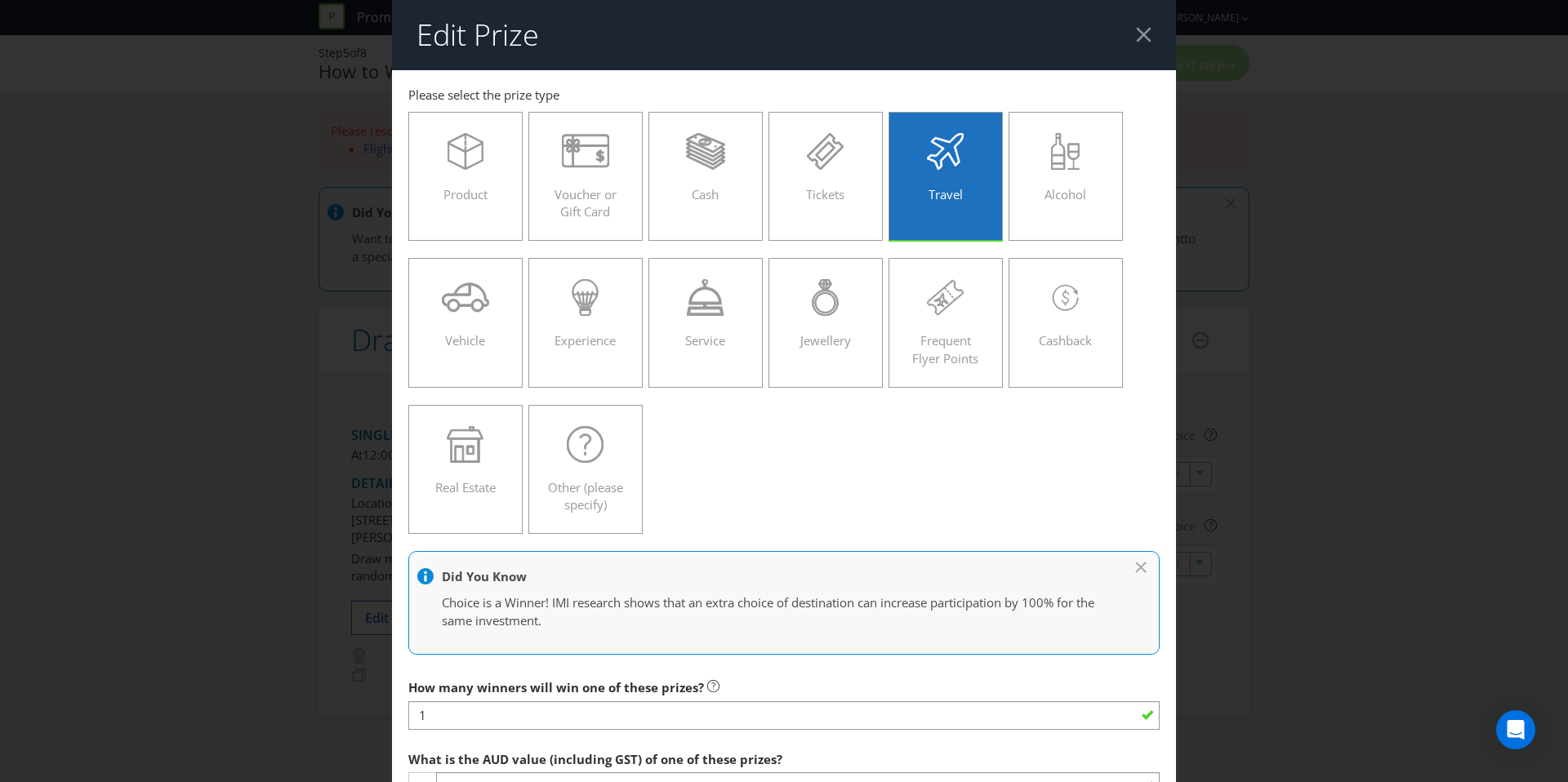
click at [1136, 32] on div at bounding box center [1143, 34] width 16 height 16
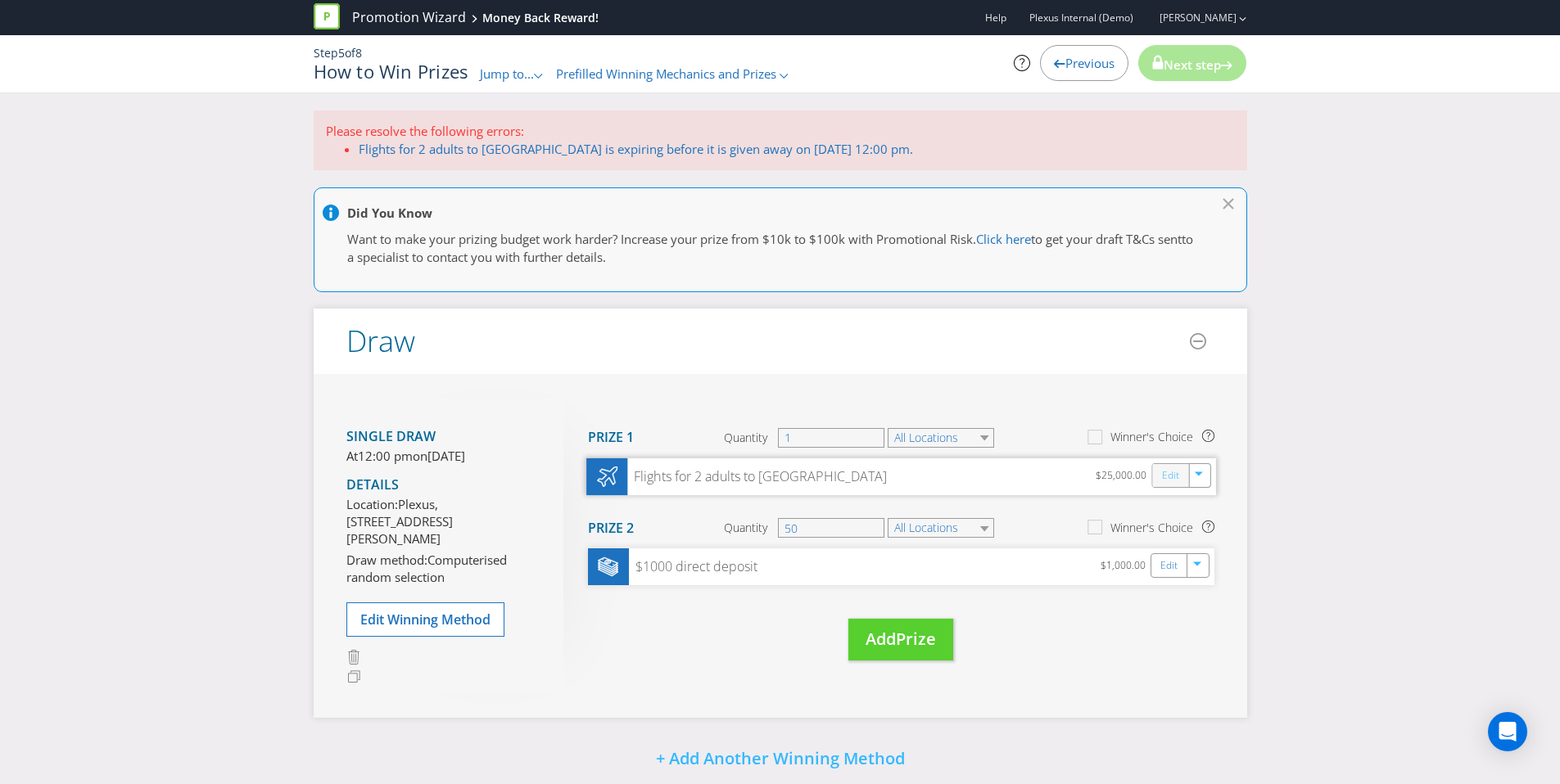
click at [1167, 475] on link "Edit" at bounding box center [1169, 475] width 18 height 18
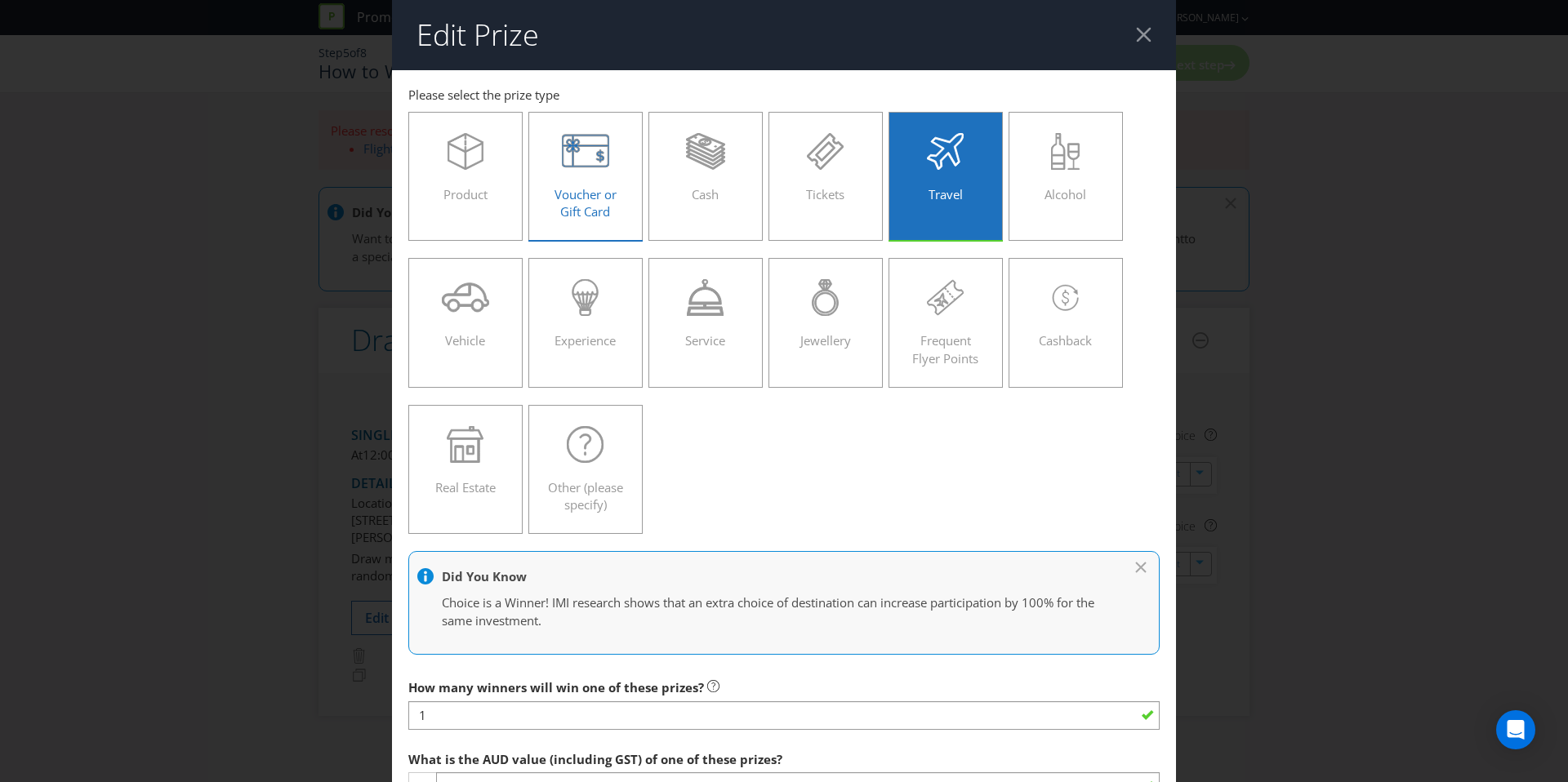
click at [595, 163] on icon at bounding box center [586, 152] width 48 height 37
click at [0, 0] on input "Voucher or Gift Card" at bounding box center [0, 0] width 0 height 0
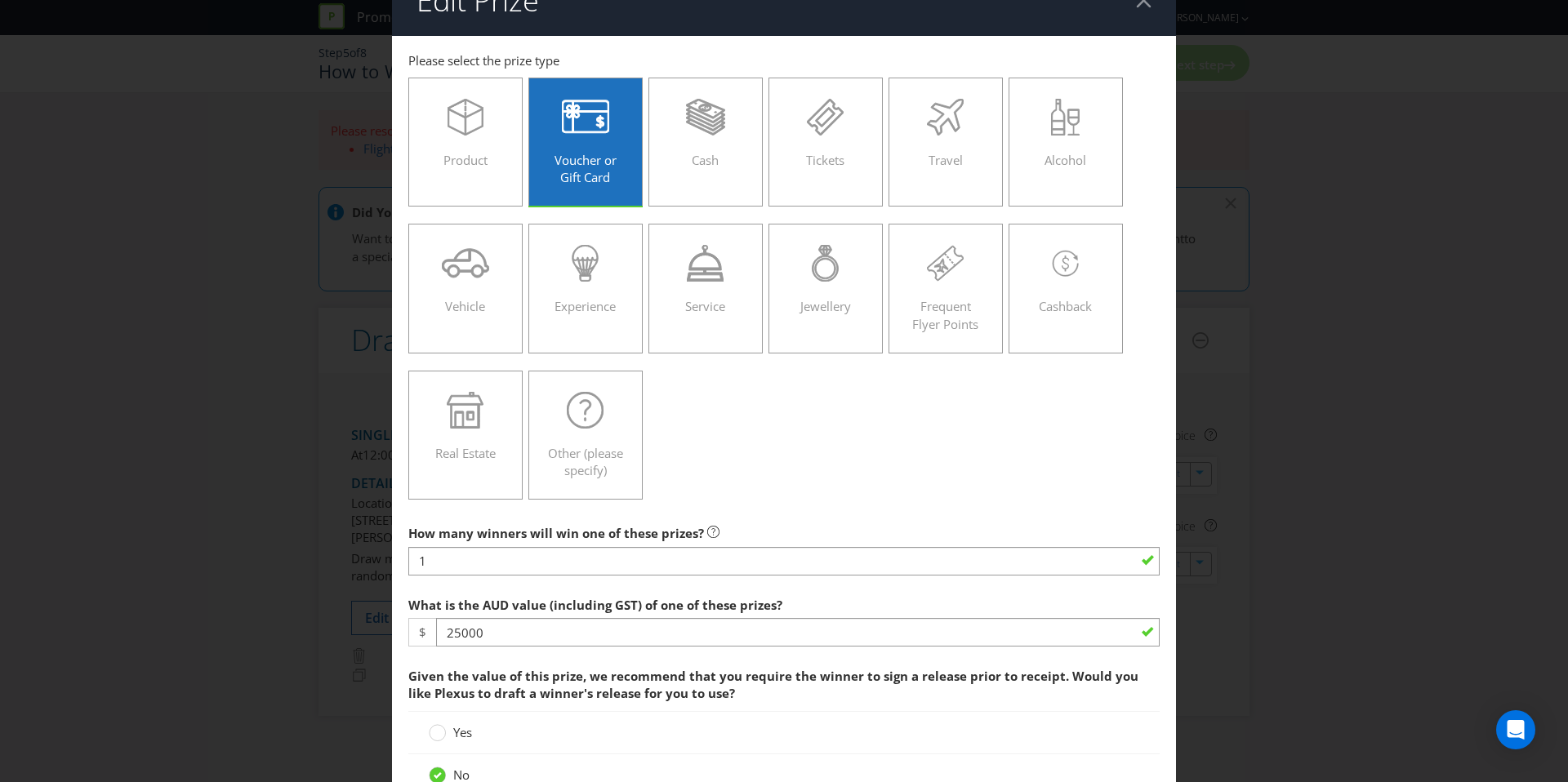
scroll to position [118, 0]
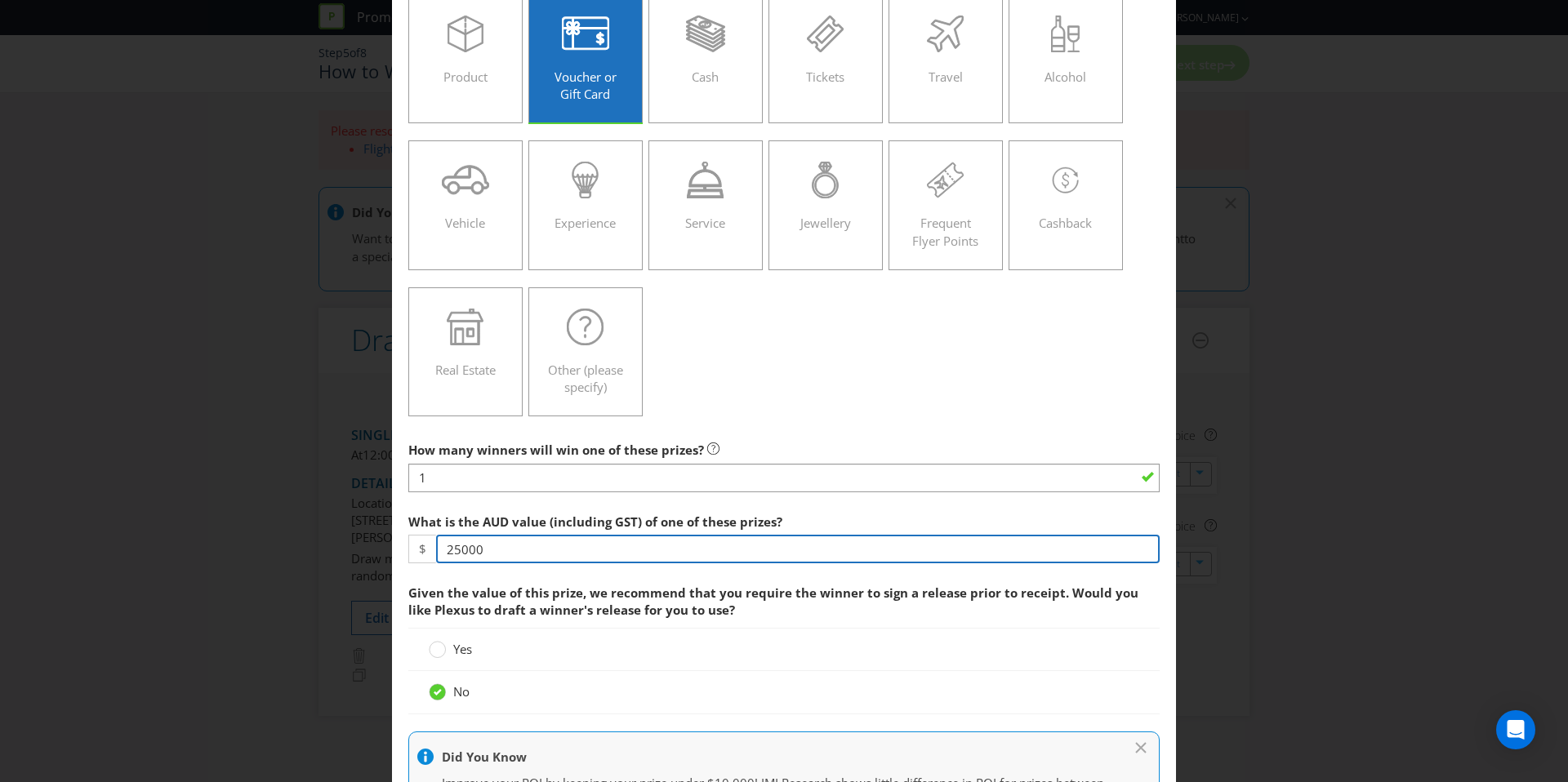
drag, startPoint x: 521, startPoint y: 554, endPoint x: 394, endPoint y: 554, distance: 127.0
type input "500"
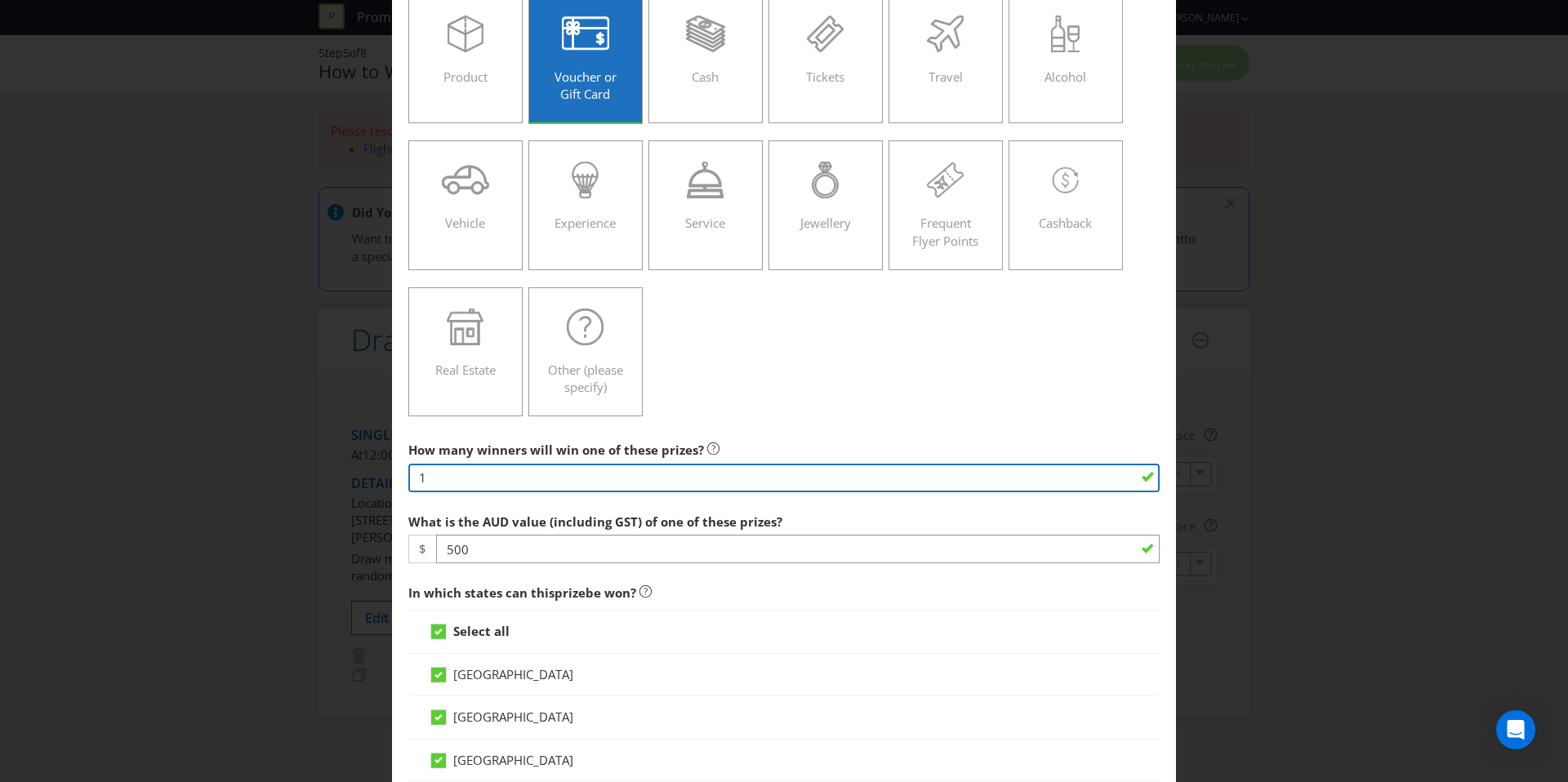
click at [417, 470] on input "1" at bounding box center [784, 478] width 752 height 29
click at [458, 474] on input "1" at bounding box center [784, 478] width 752 height 29
type input "5"
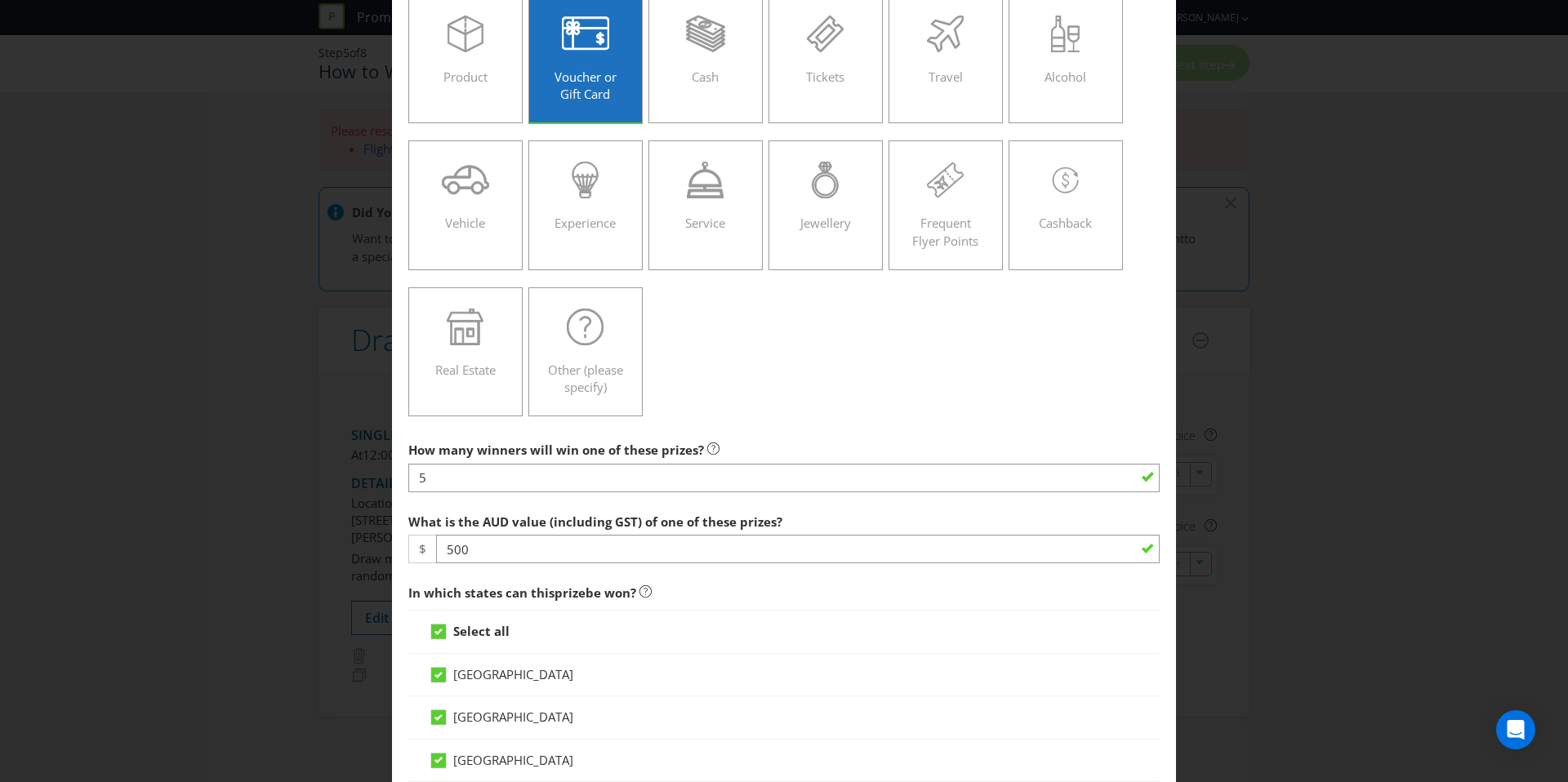
click at [825, 404] on div "Product Voucher or Gift Card Cash Tickets Travel Alcohol Vehicle Experience Ser…" at bounding box center [784, 205] width 752 height 439
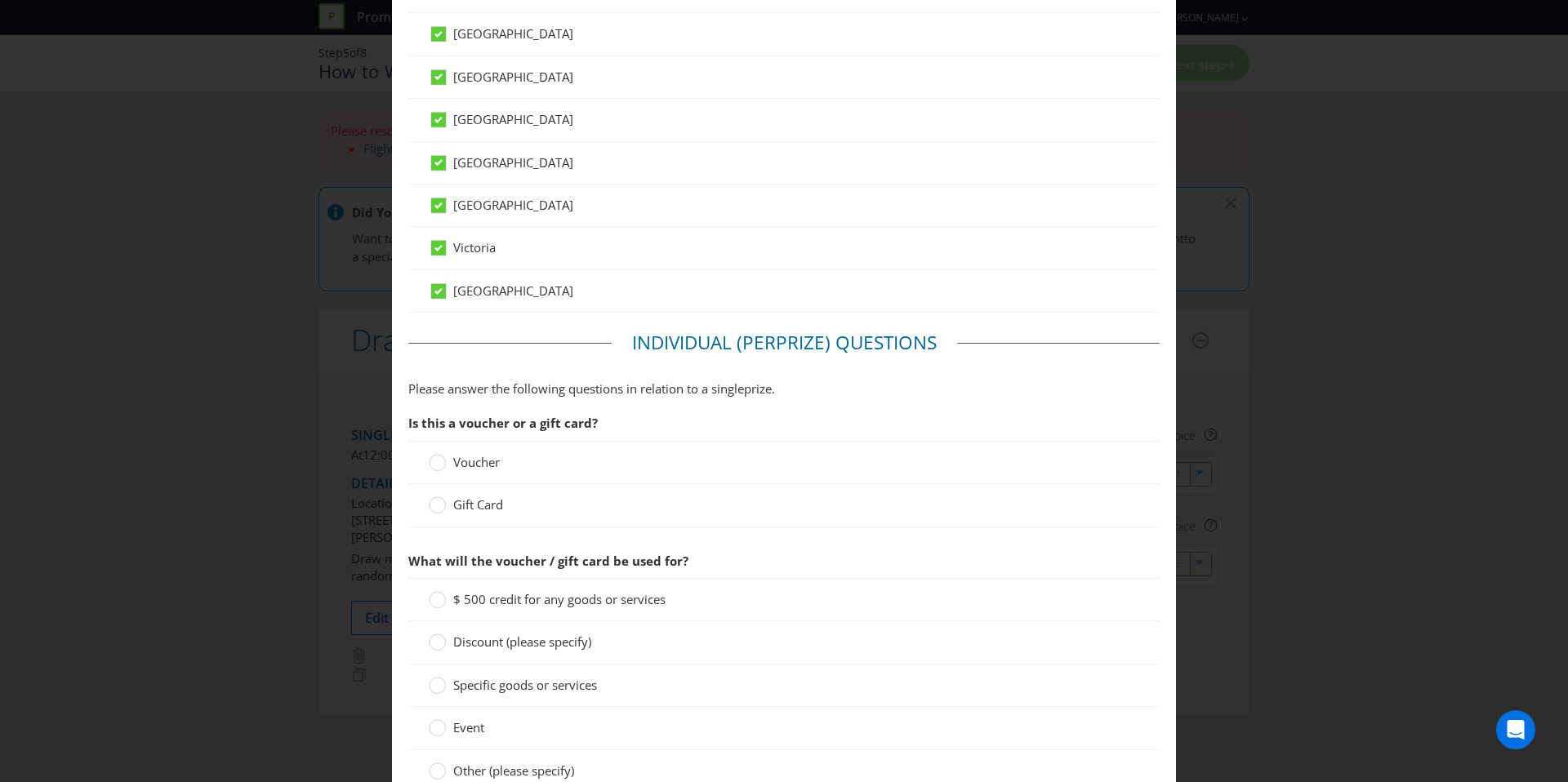
scroll to position [846, 0]
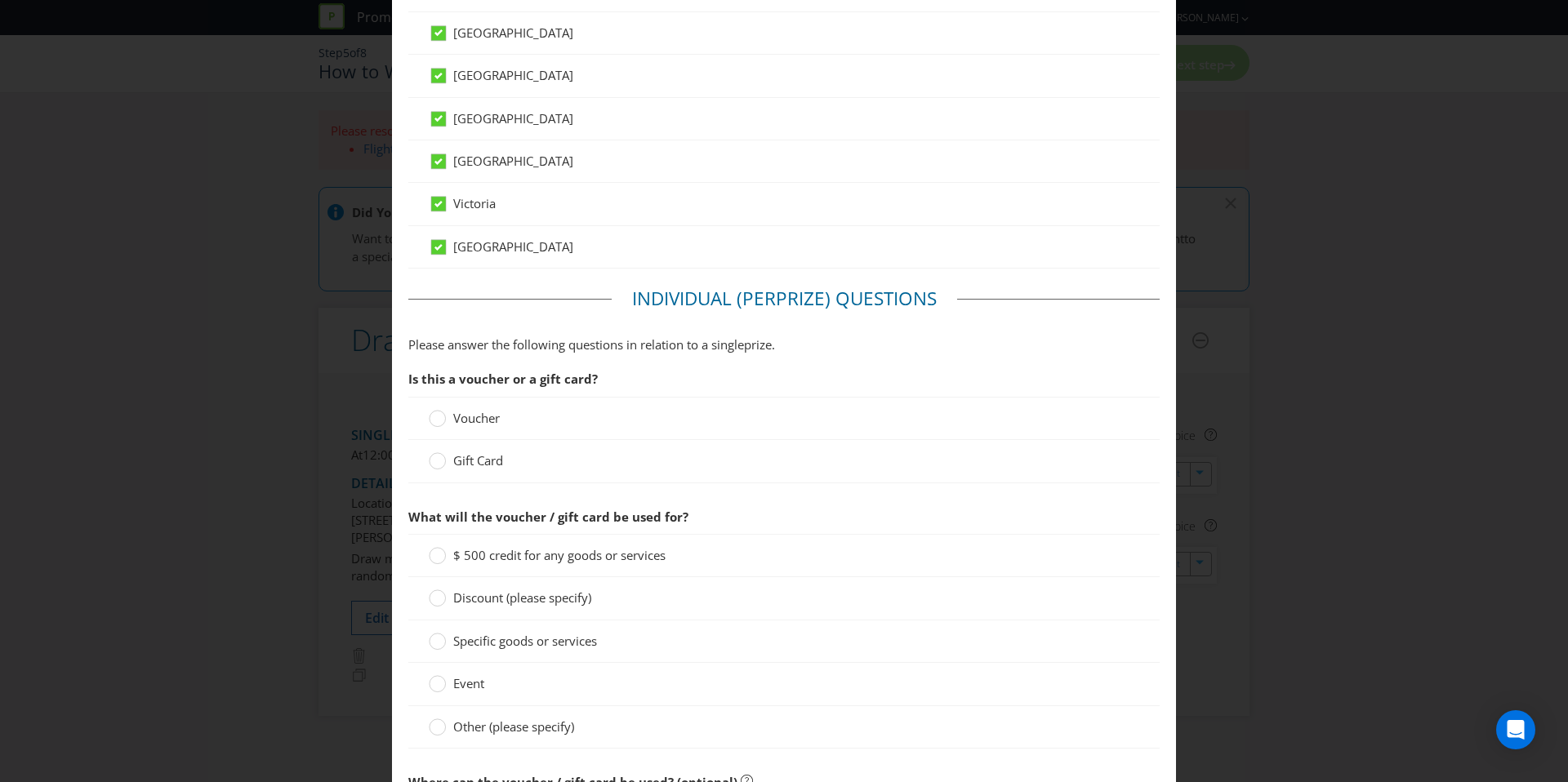
click at [455, 417] on span "Voucher" at bounding box center [476, 418] width 47 height 17
click at [0, 0] on input "Voucher" at bounding box center [0, 0] width 0 height 0
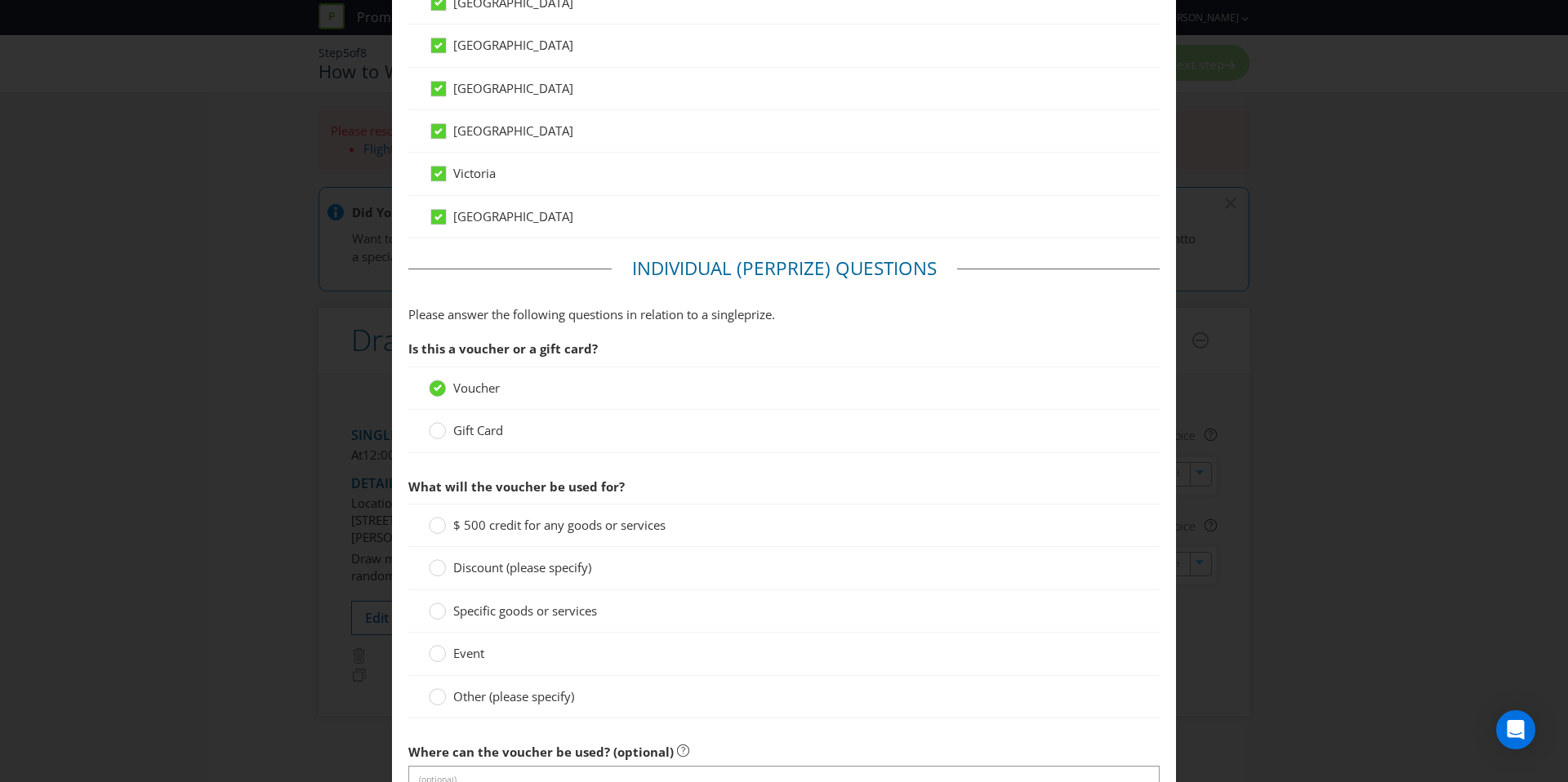
scroll to position [877, 0]
click at [581, 522] on span "$ 500 credit for any goods or services" at bounding box center [559, 523] width 213 height 17
click at [0, 0] on input "$ 500 credit for any goods or services" at bounding box center [0, 0] width 0 height 0
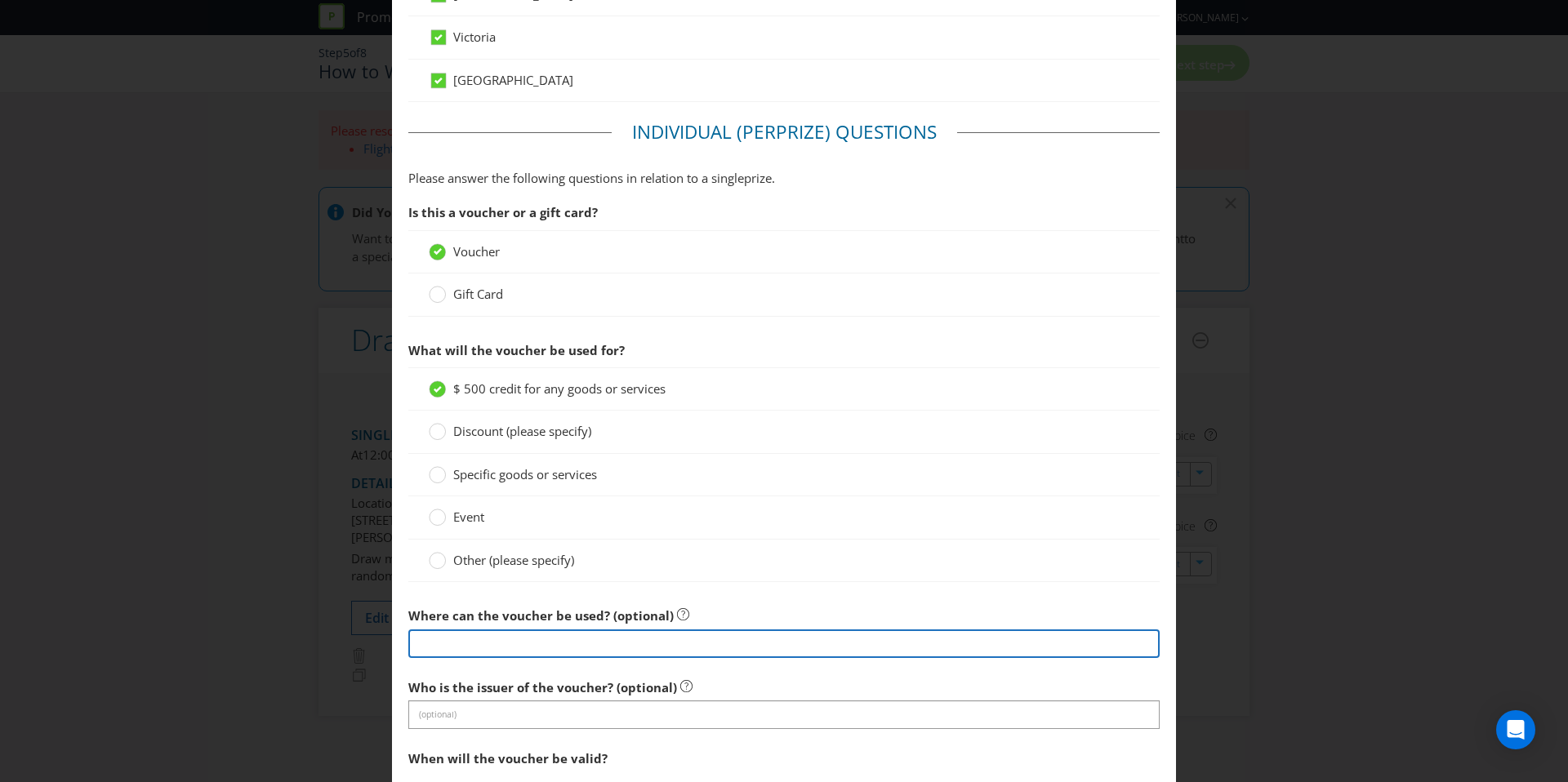
click at [554, 648] on input "text" at bounding box center [784, 644] width 752 height 29
click at [412, 646] on input "Westfeild Locations" at bounding box center [784, 644] width 752 height 29
click at [450, 647] on input "Westfeild Locations" at bounding box center [784, 644] width 752 height 29
type input "Westfeild Locations"
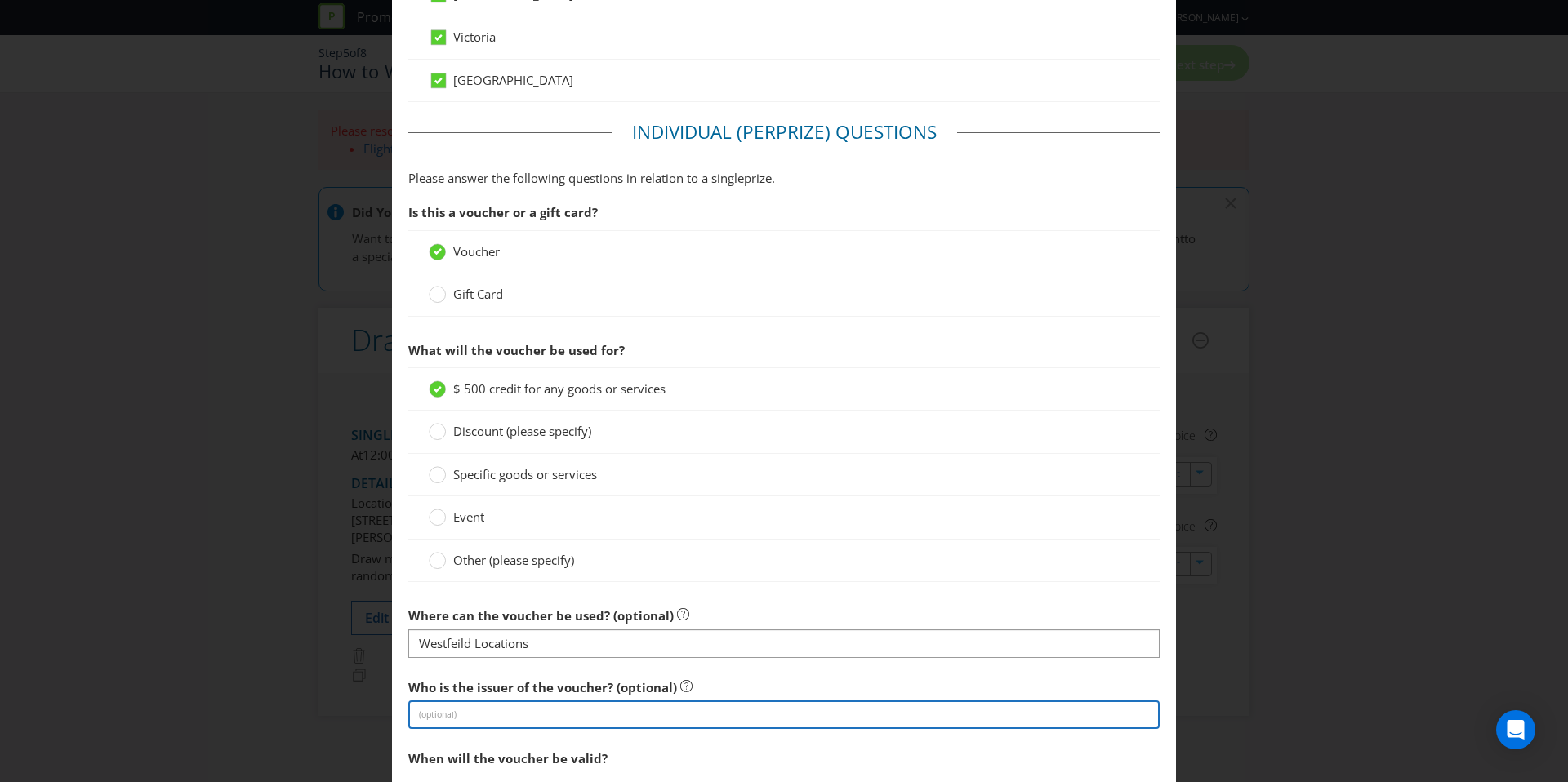
click at [433, 718] on input "text" at bounding box center [784, 715] width 752 height 29
type input "Scentre Group"
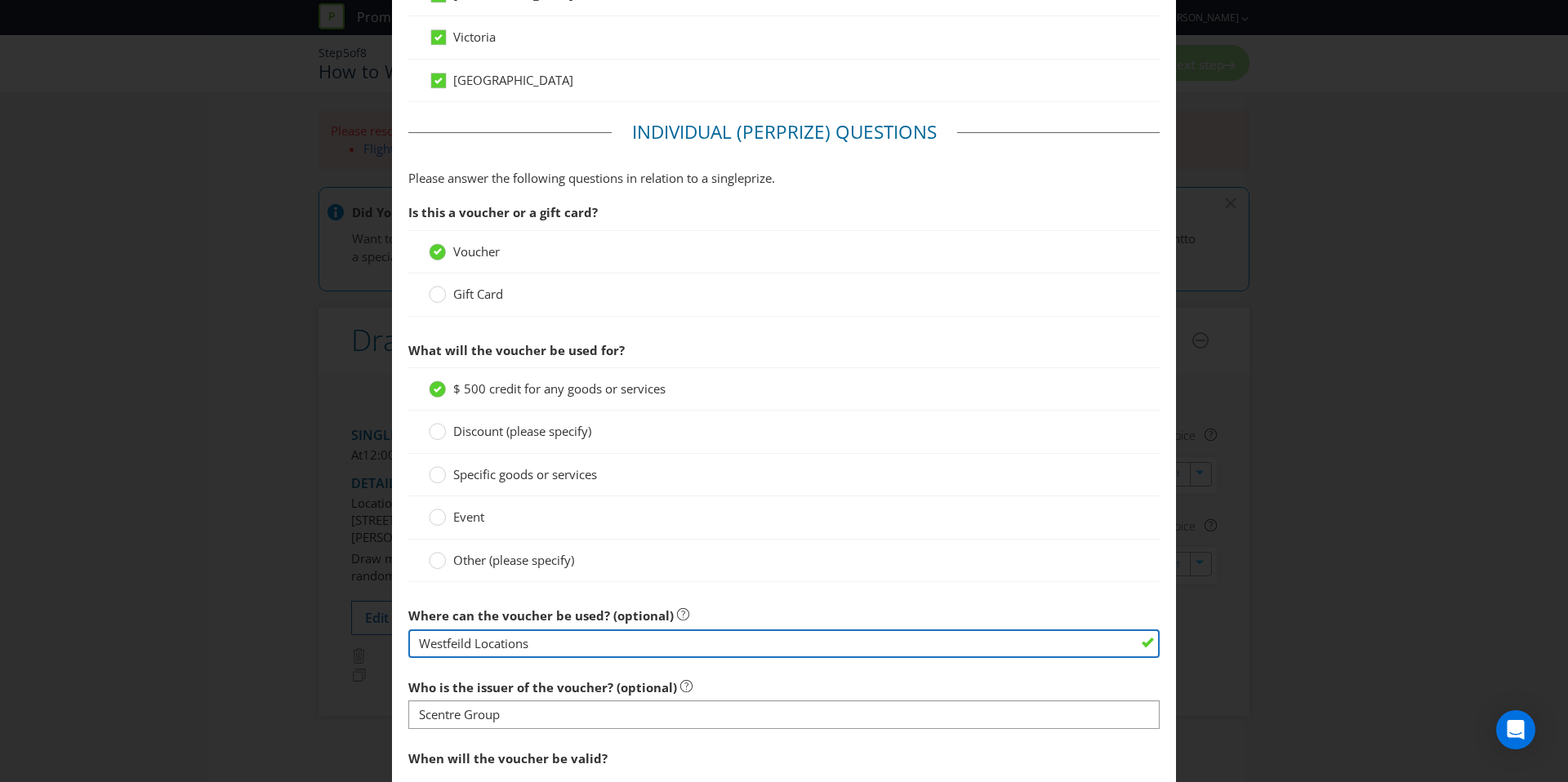
click at [436, 640] on input "Westfeild Locations" at bounding box center [784, 644] width 752 height 29
type input "Scentre Group Locations"
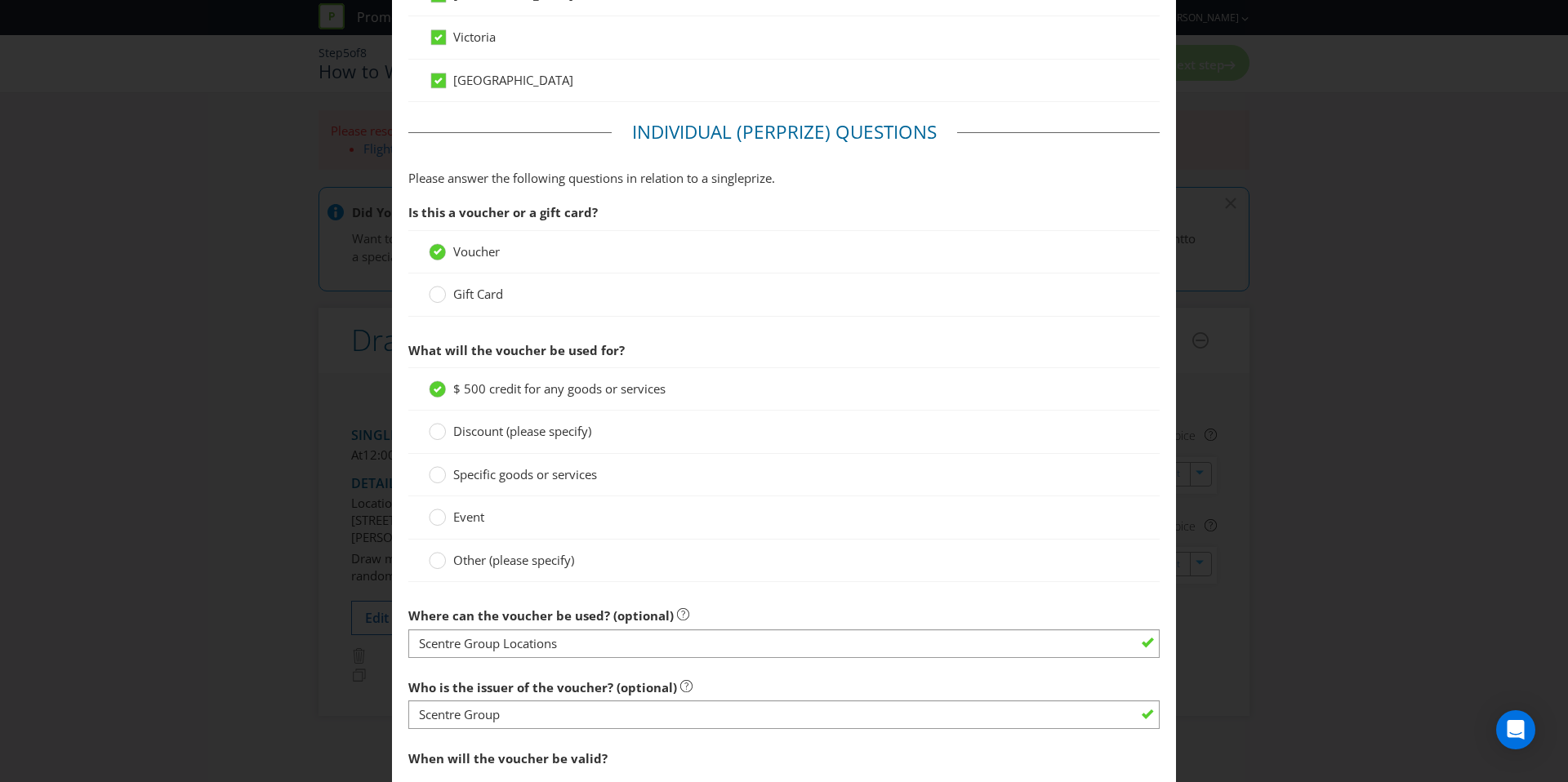
click at [846, 685] on div "Who is the issuer of the voucher? (optional) Scentre Group" at bounding box center [784, 701] width 752 height 59
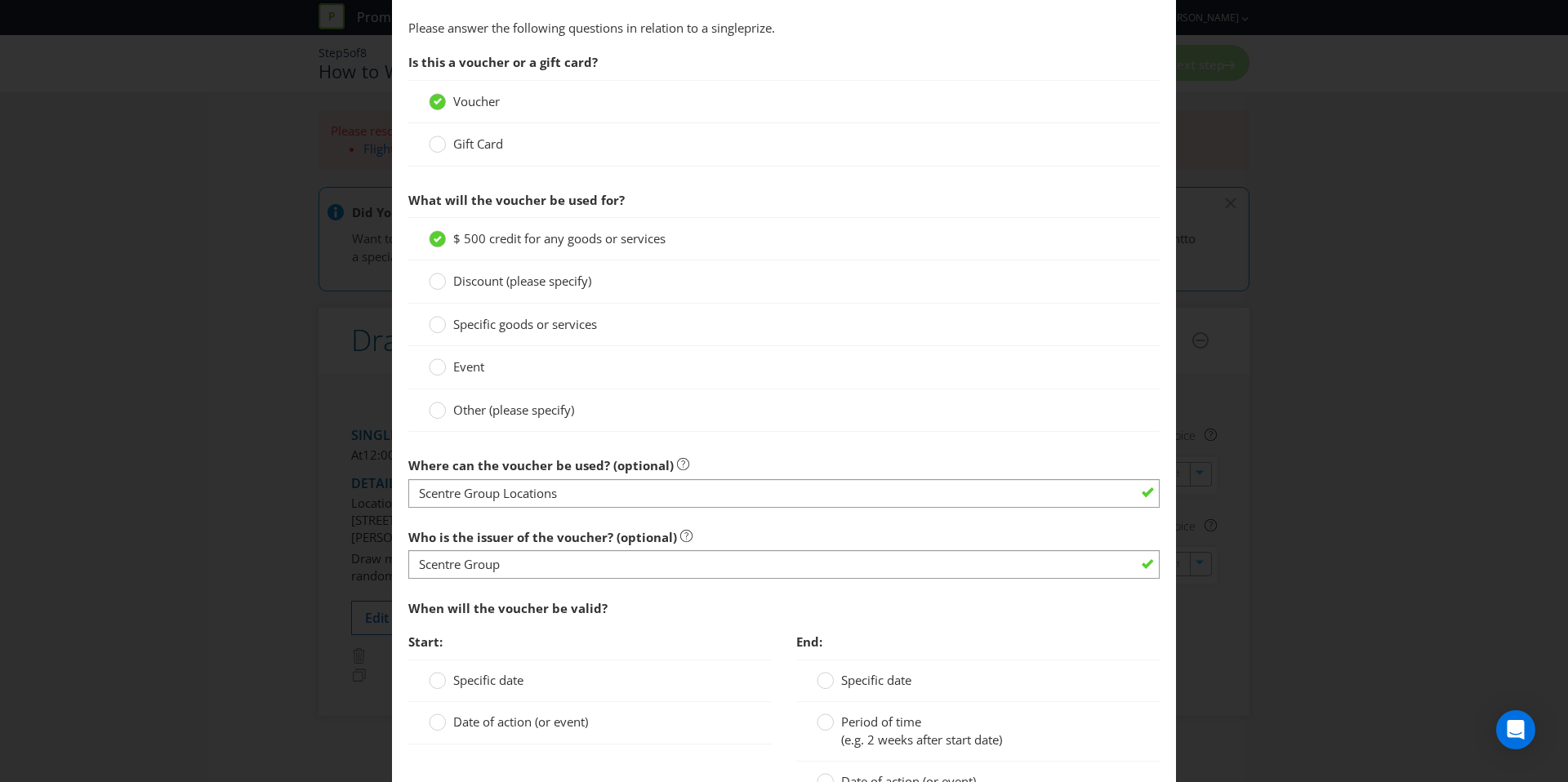
scroll to position [1424, 0]
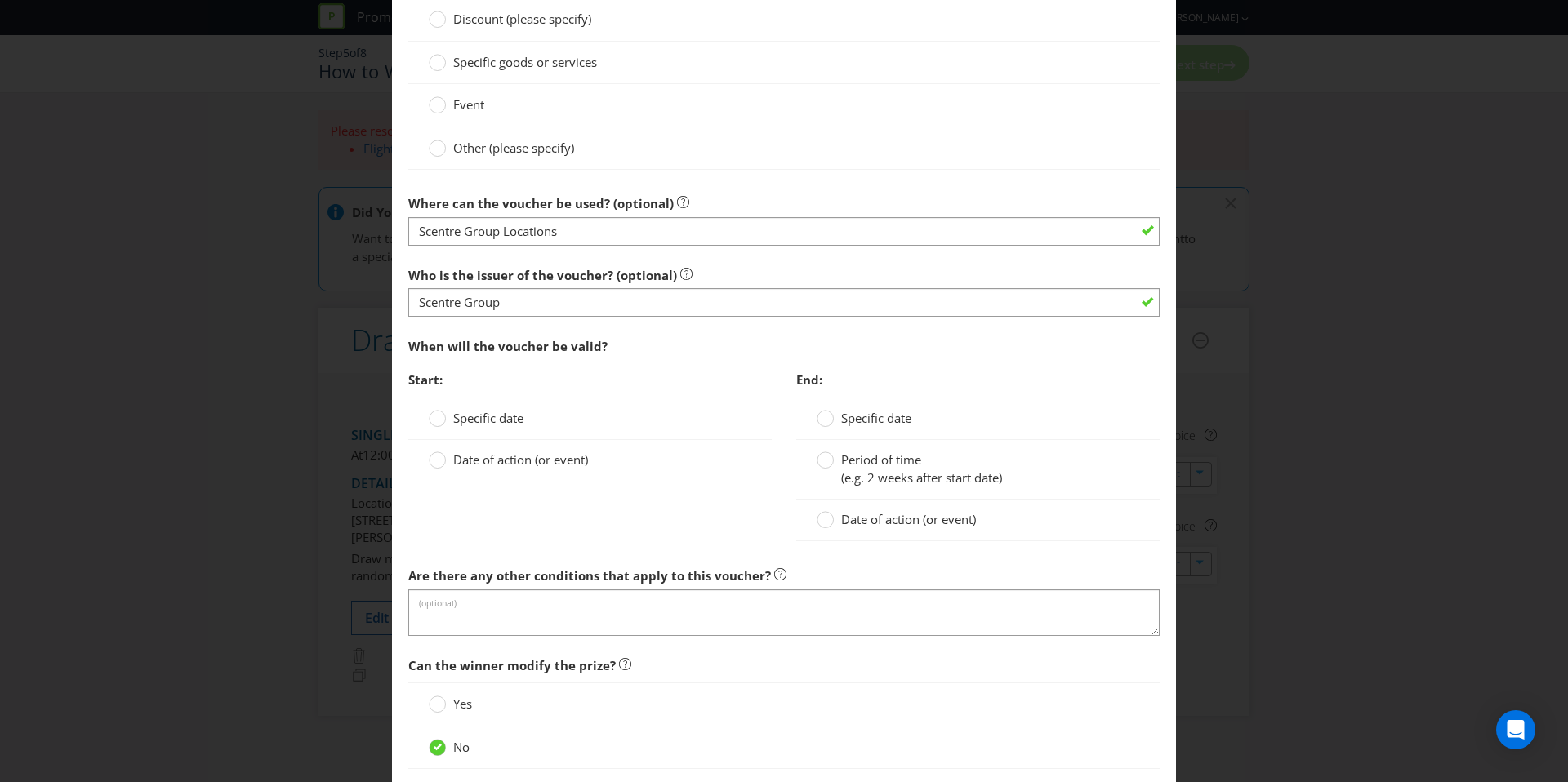
click at [460, 455] on span "Date of action (or event)" at bounding box center [521, 460] width 135 height 17
click at [0, 0] on input "Date of action (or event)" at bounding box center [0, 0] width 0 height 0
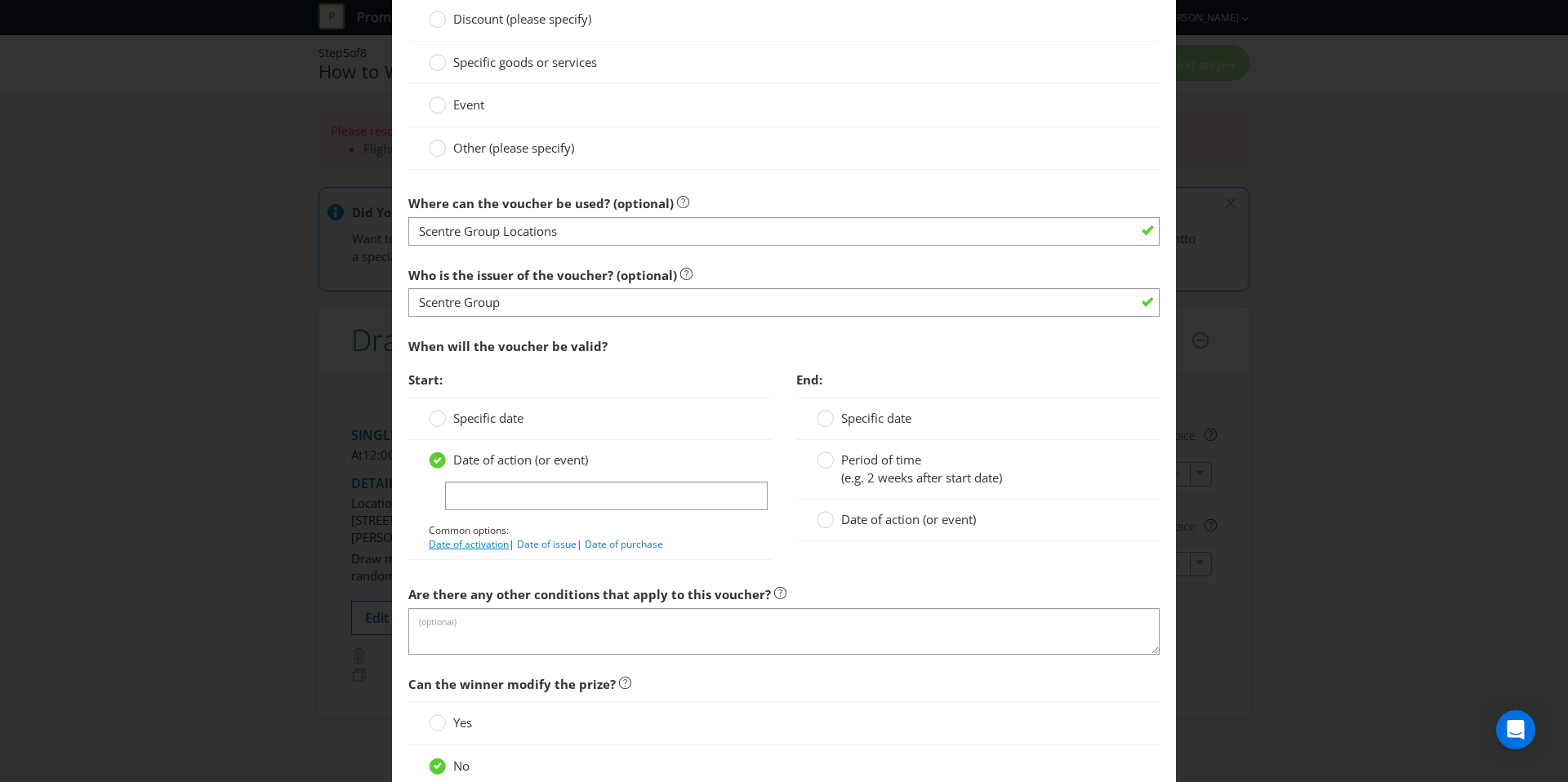
click at [477, 543] on link "Date of activation" at bounding box center [468, 543] width 80 height 14
type input "Date of activation"
click at [871, 468] on label "Period of time (e.g. 2 weeks after start date)" at bounding box center [911, 469] width 189 height 35
click at [0, 0] on input "Period of time (e.g. 2 weeks after start date)" at bounding box center [0, 0] width 0 height 0
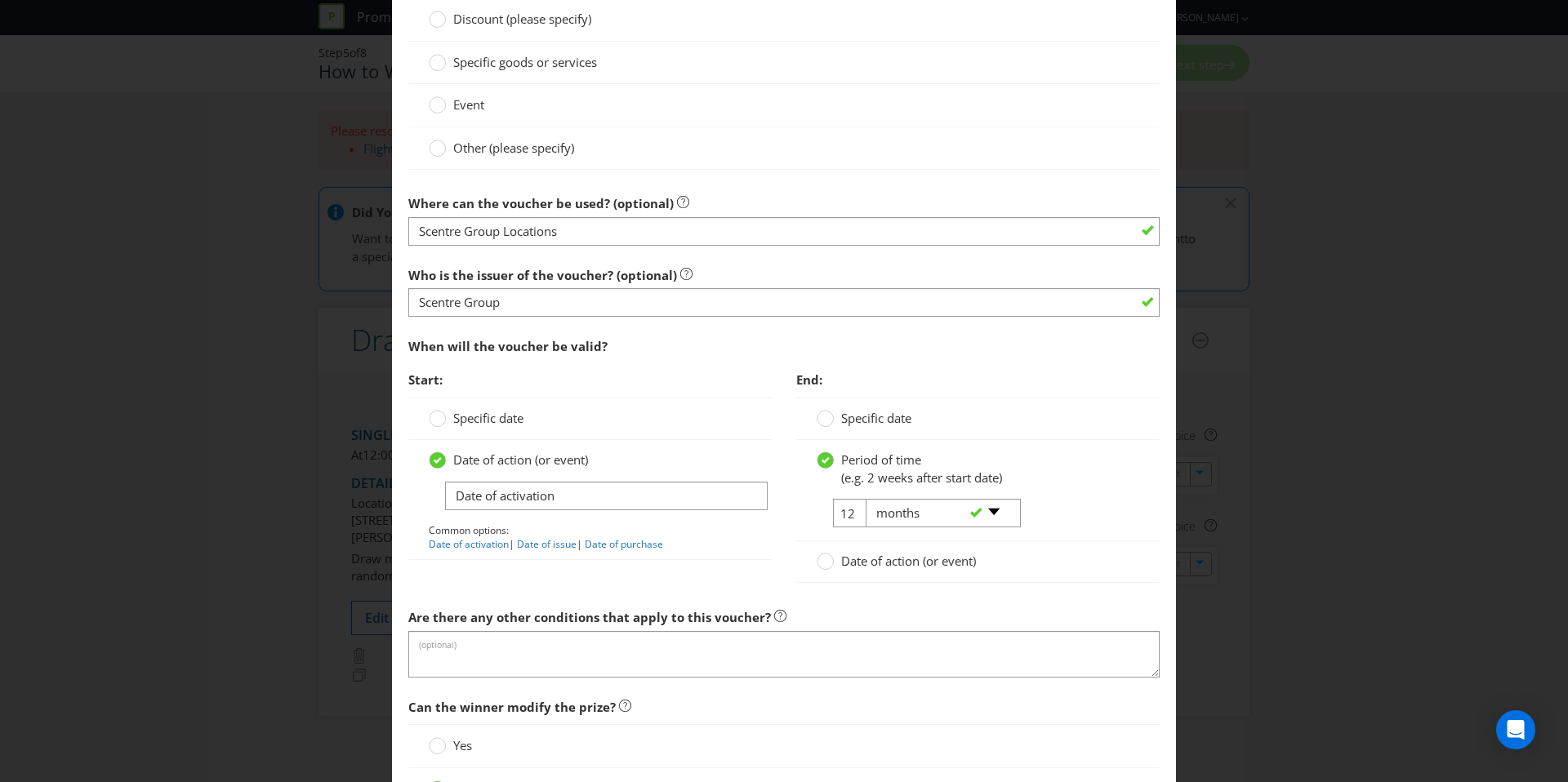
click at [853, 515] on div "-- Please select -- days weeks months years" at bounding box center [936, 514] width 166 height 29
click at [840, 517] on input "12" at bounding box center [851, 513] width 37 height 29
drag, startPoint x: 848, startPoint y: 515, endPoint x: 839, endPoint y: 515, distance: 9.0
click at [839, 515] on tr "12 -- Please select -- days weeks months years" at bounding box center [919, 519] width 203 height 41
drag, startPoint x: 838, startPoint y: 515, endPoint x: 850, endPoint y: 514, distance: 12.0
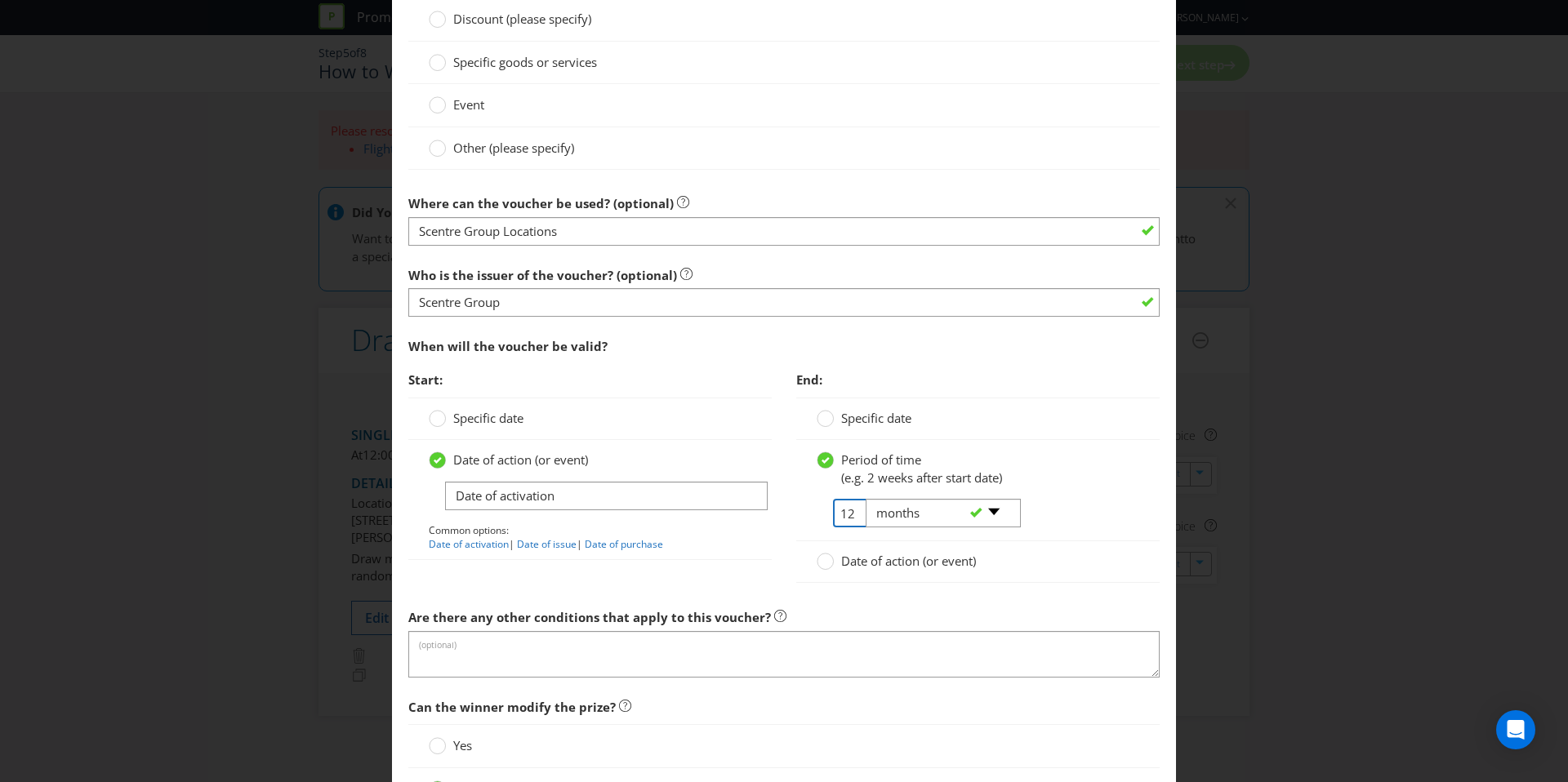
click at [850, 514] on tr "12 -- Please select -- days weeks months years" at bounding box center [919, 519] width 203 height 41
type input "1"
type input "36"
click at [918, 621] on div "Are there any other conditions that apply to this voucher? (optional)" at bounding box center [784, 639] width 752 height 76
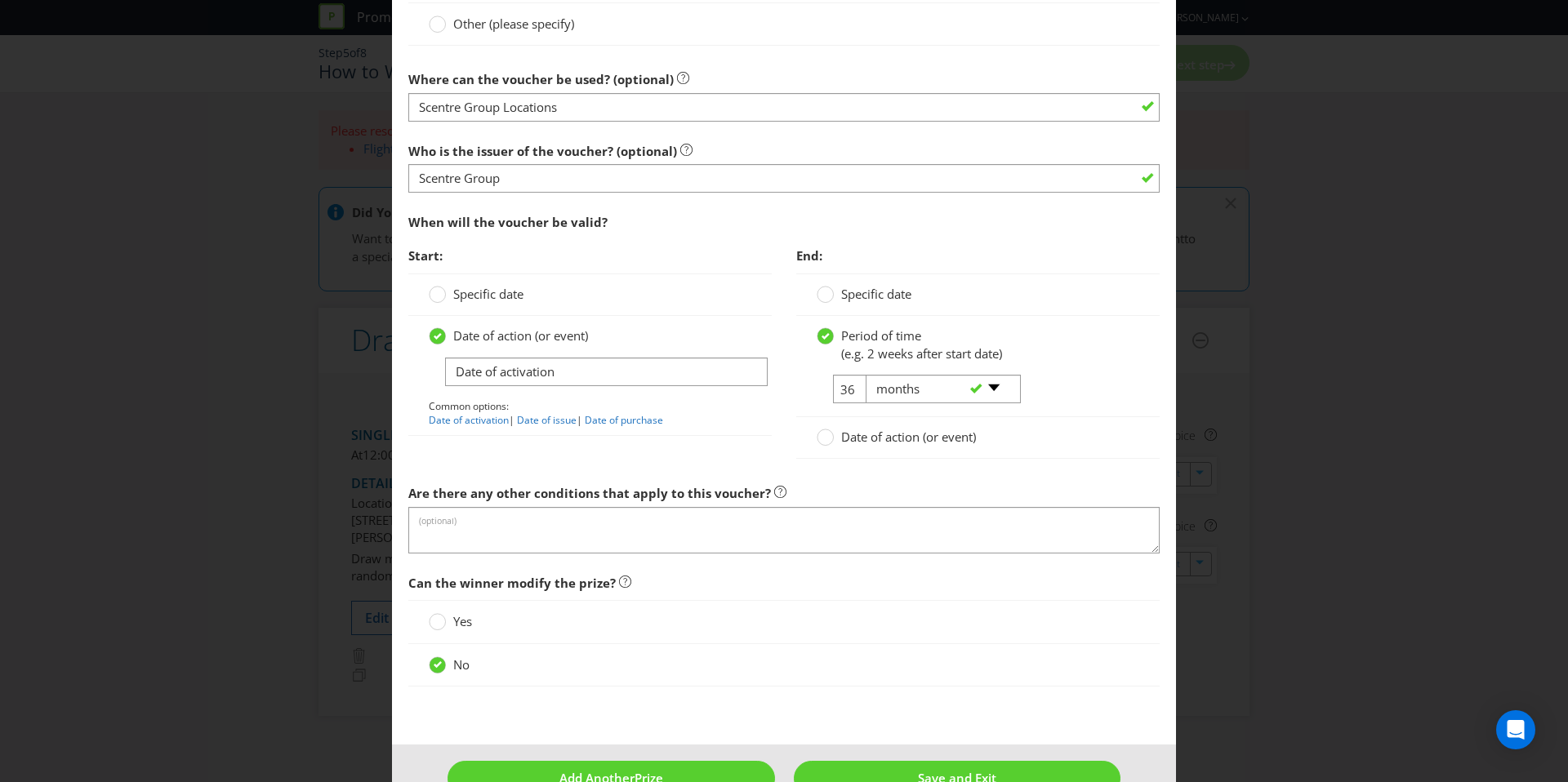
scroll to position [1591, 0]
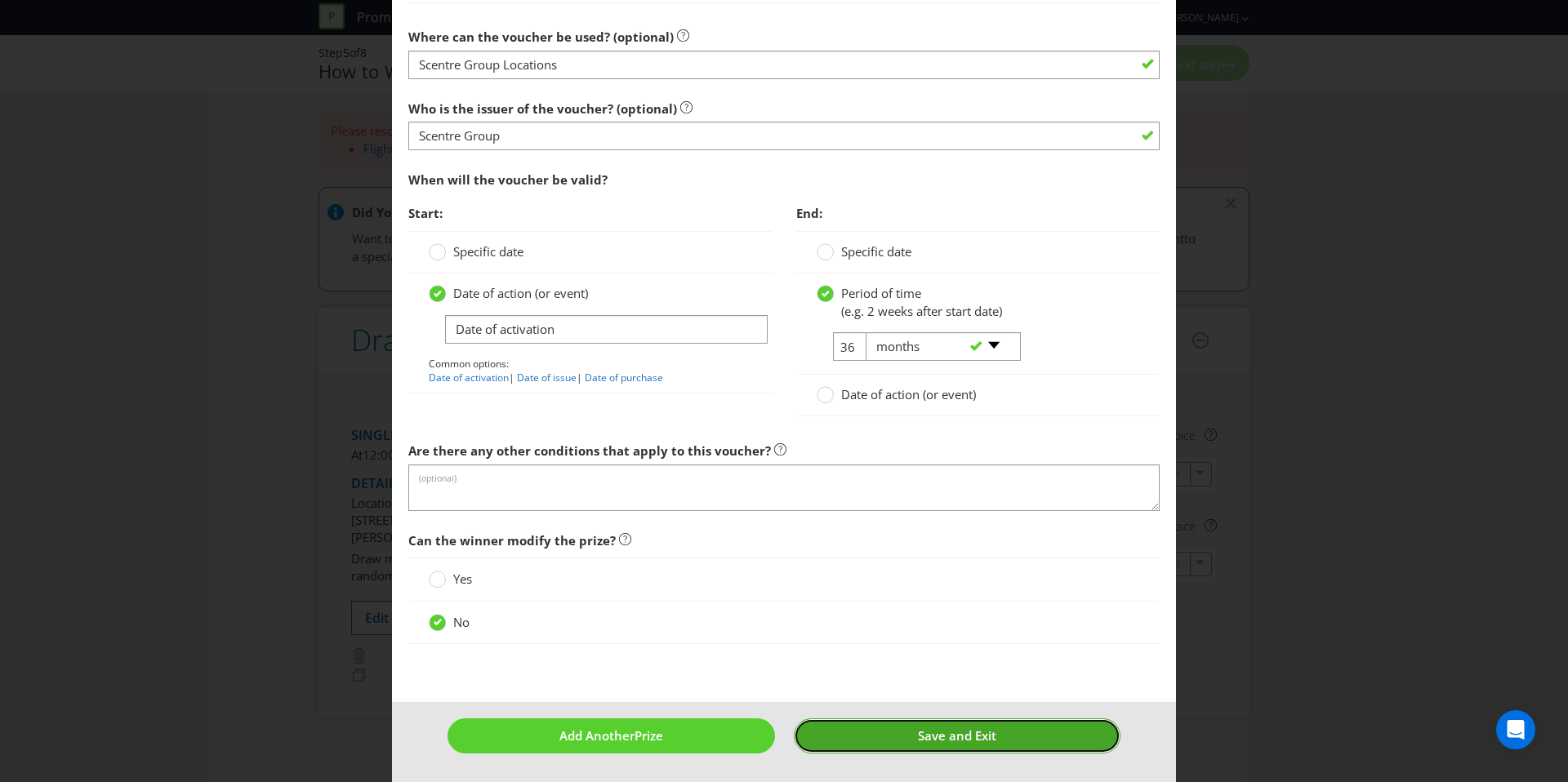
click at [911, 744] on button "Save and Exit" at bounding box center [958, 736] width 328 height 35
type input "5"
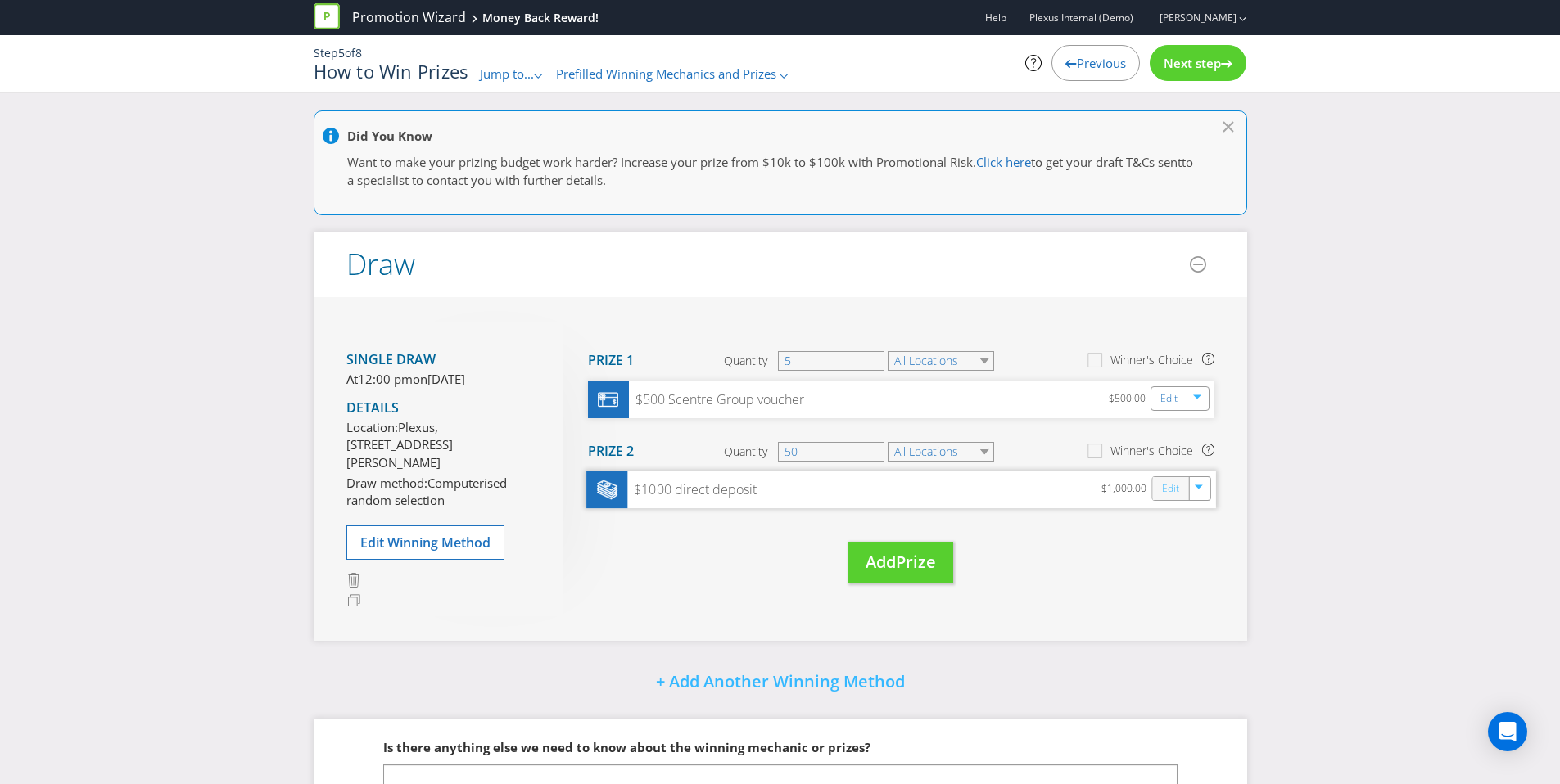
click at [1170, 488] on link "Edit" at bounding box center [1169, 489] width 18 height 18
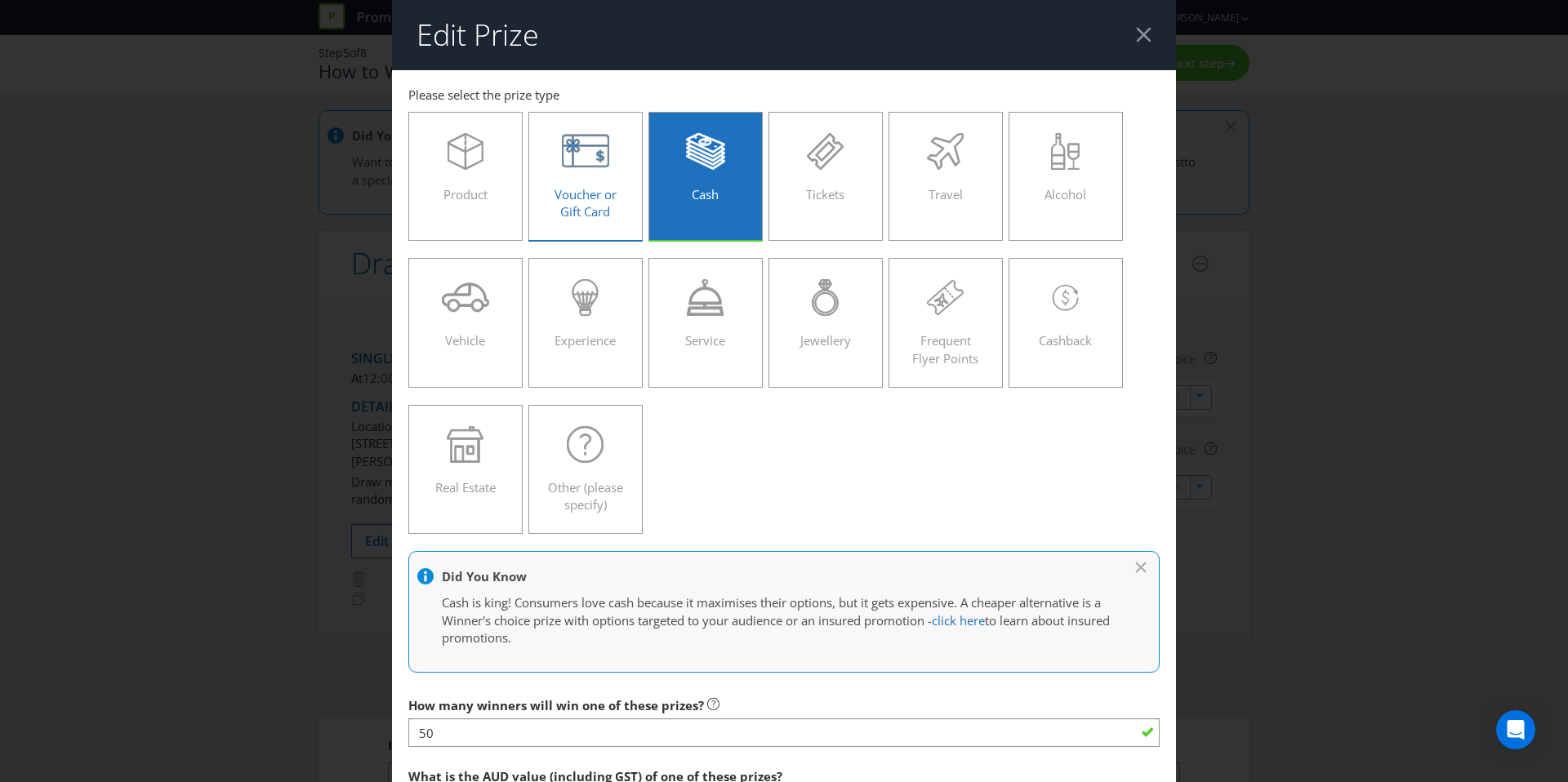
click at [605, 168] on icon at bounding box center [586, 152] width 48 height 37
click at [0, 0] on input "Voucher or Gift Card" at bounding box center [0, 0] width 0 height 0
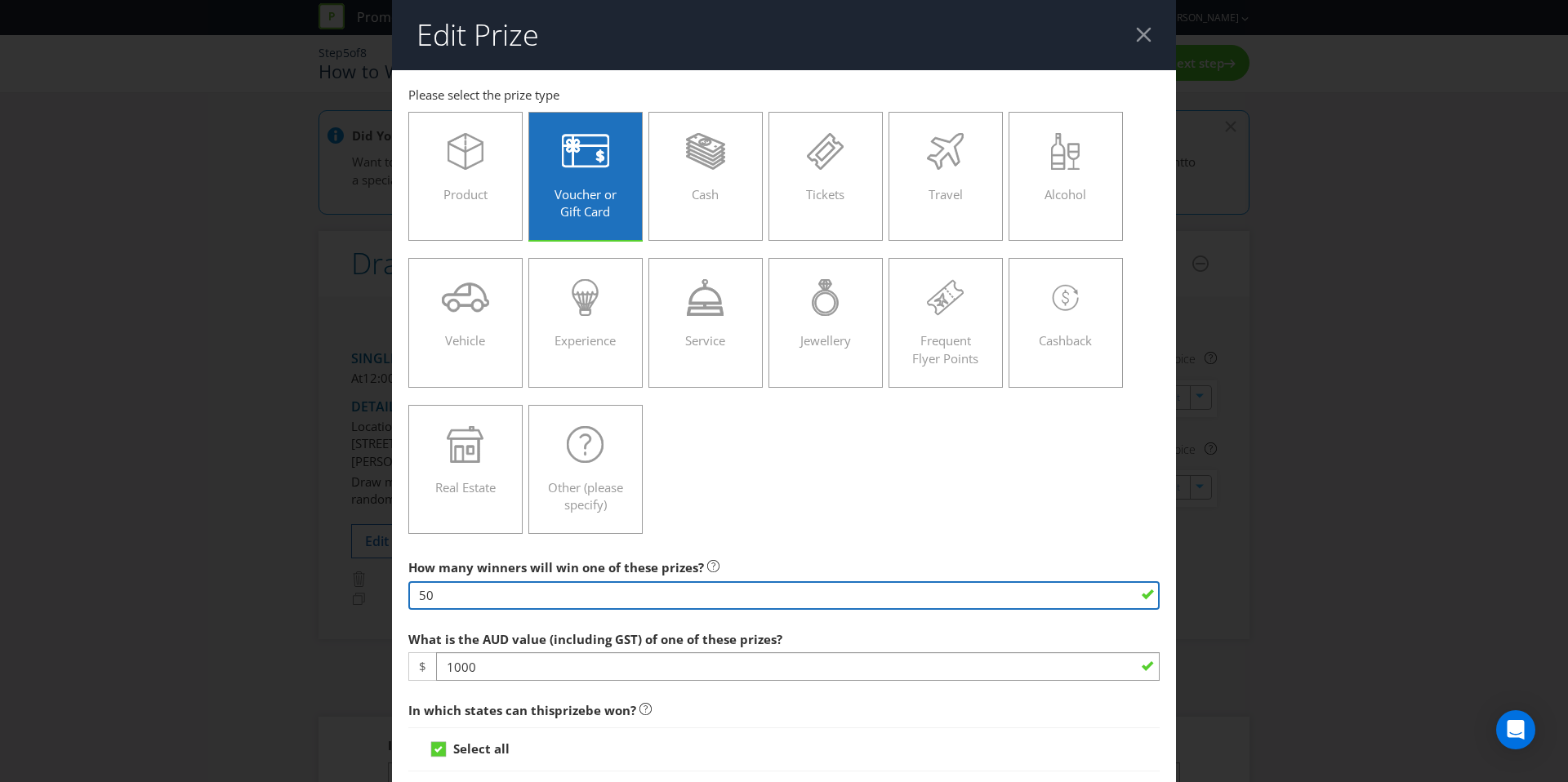
click at [469, 594] on input "50" at bounding box center [784, 595] width 752 height 29
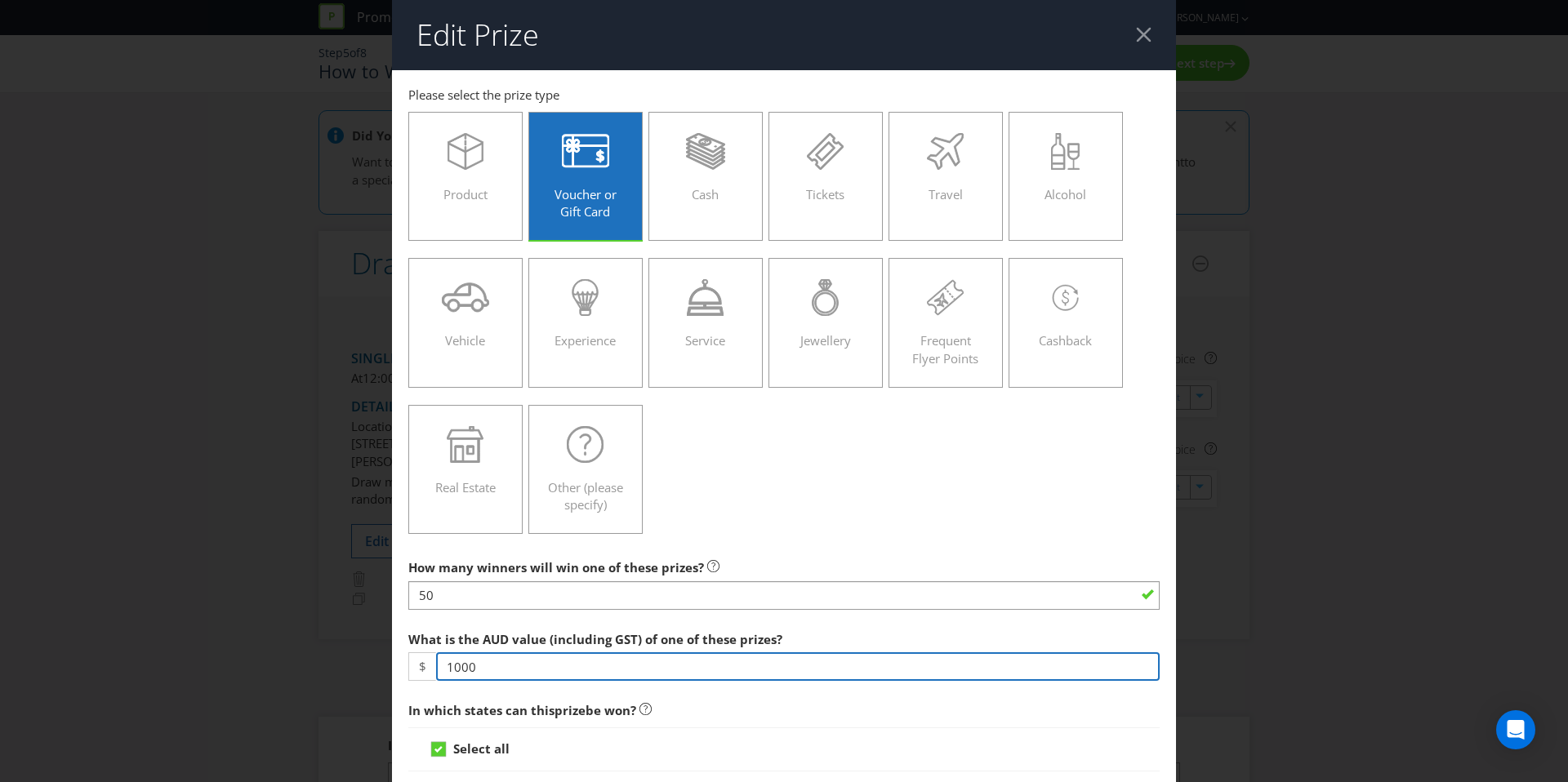
drag, startPoint x: 483, startPoint y: 670, endPoint x: 414, endPoint y: 670, distance: 69.0
click at [414, 670] on div "$ 1000" at bounding box center [784, 666] width 752 height 29
type input "50"
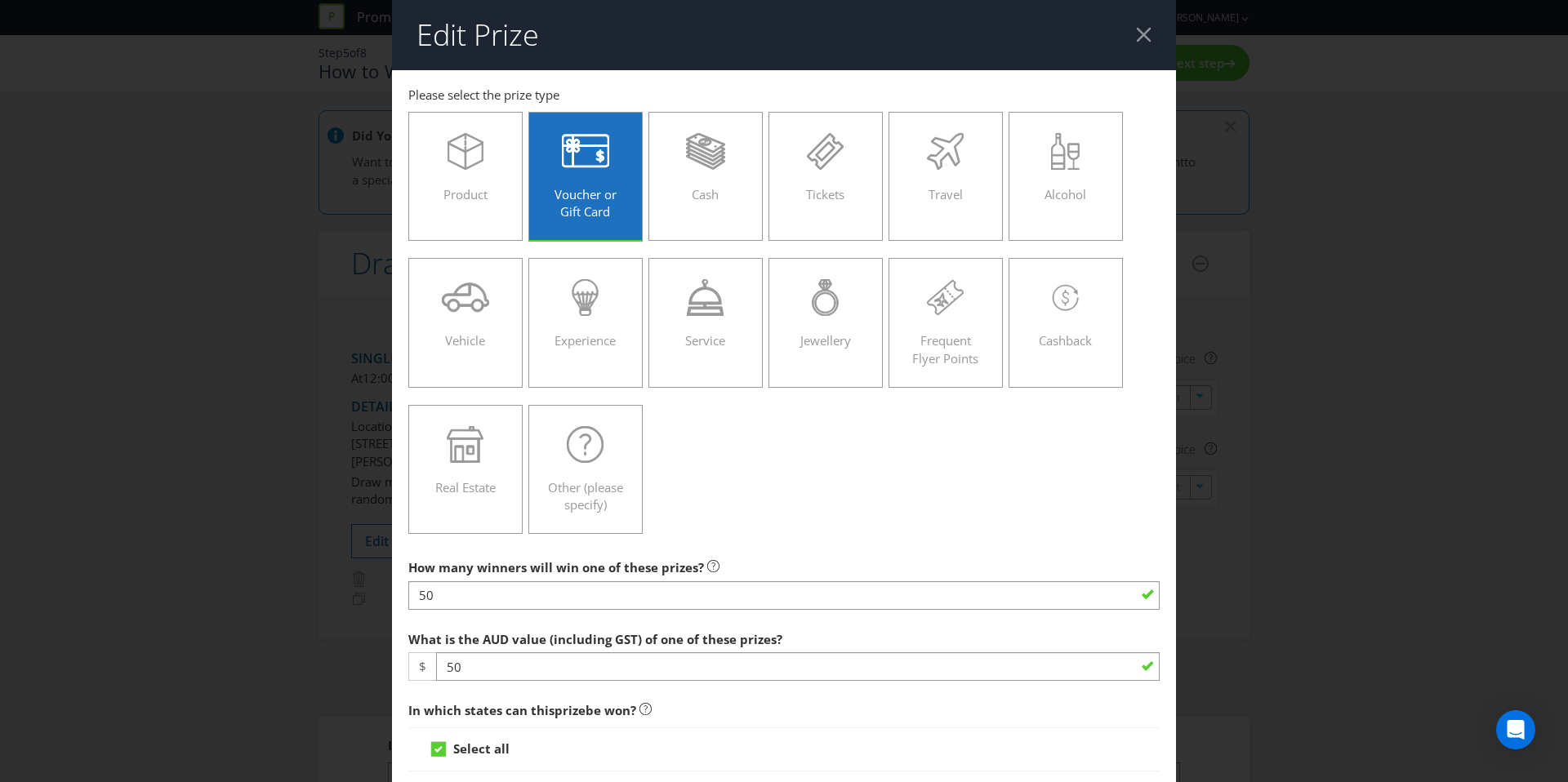
click at [943, 531] on div "Product Voucher or Gift Card Cash Tickets Travel Alcohol Vehicle Experience Ser…" at bounding box center [784, 323] width 752 height 439
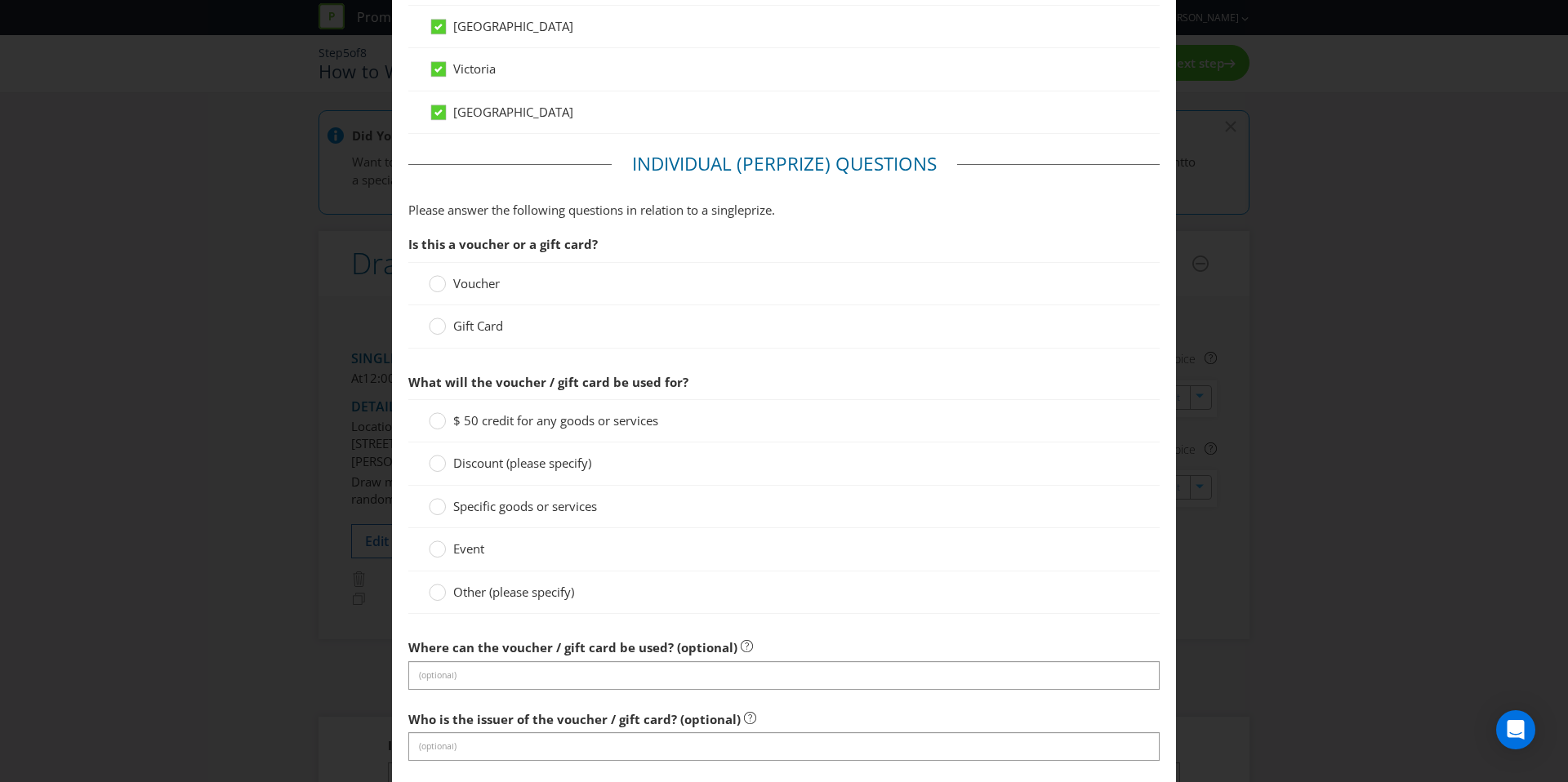
scroll to position [985, 0]
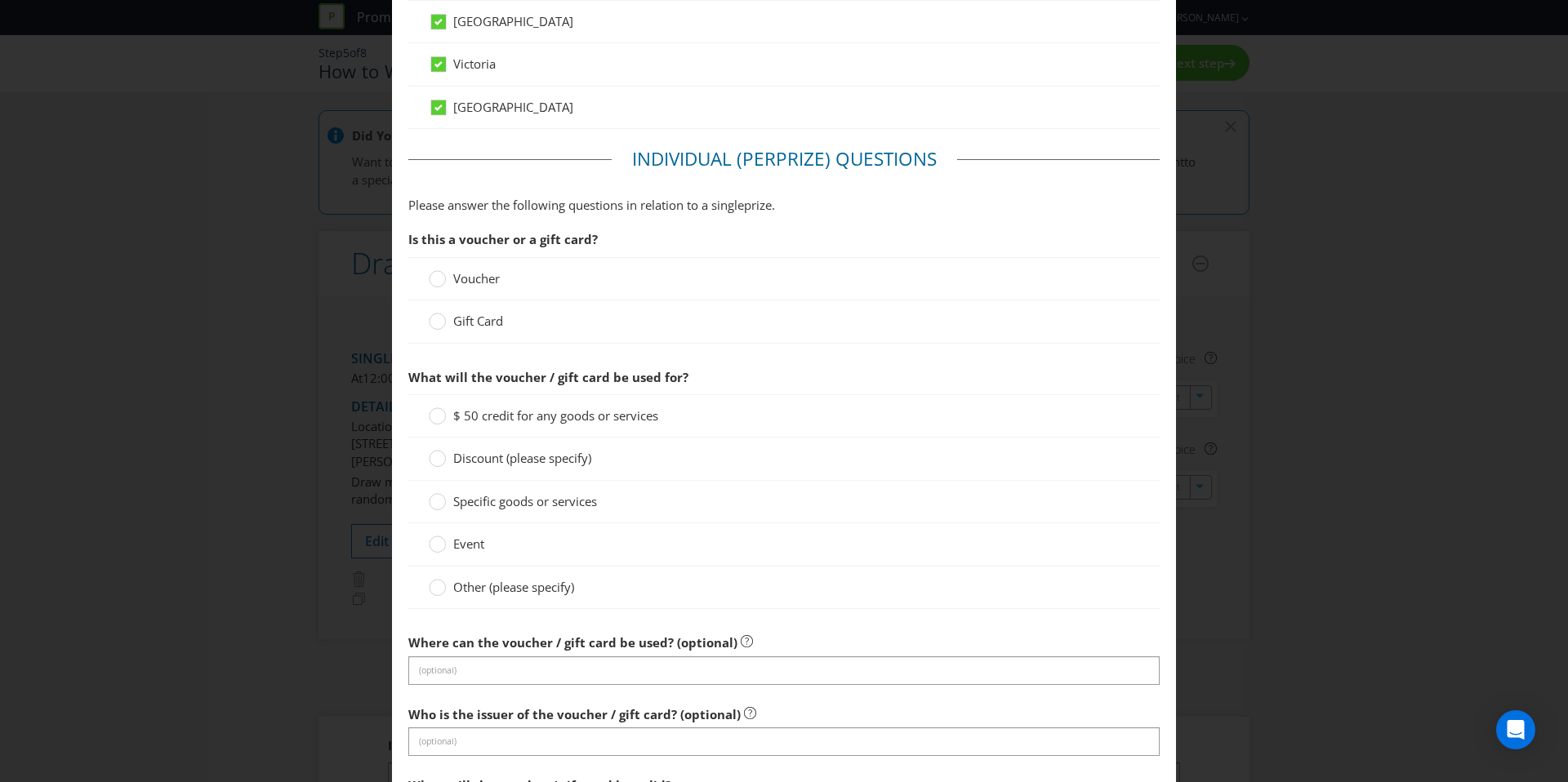
click at [464, 289] on div "Voucher" at bounding box center [784, 278] width 752 height 43
click at [470, 278] on span "Voucher" at bounding box center [476, 278] width 47 height 17
click at [0, 0] on input "Voucher" at bounding box center [0, 0] width 0 height 0
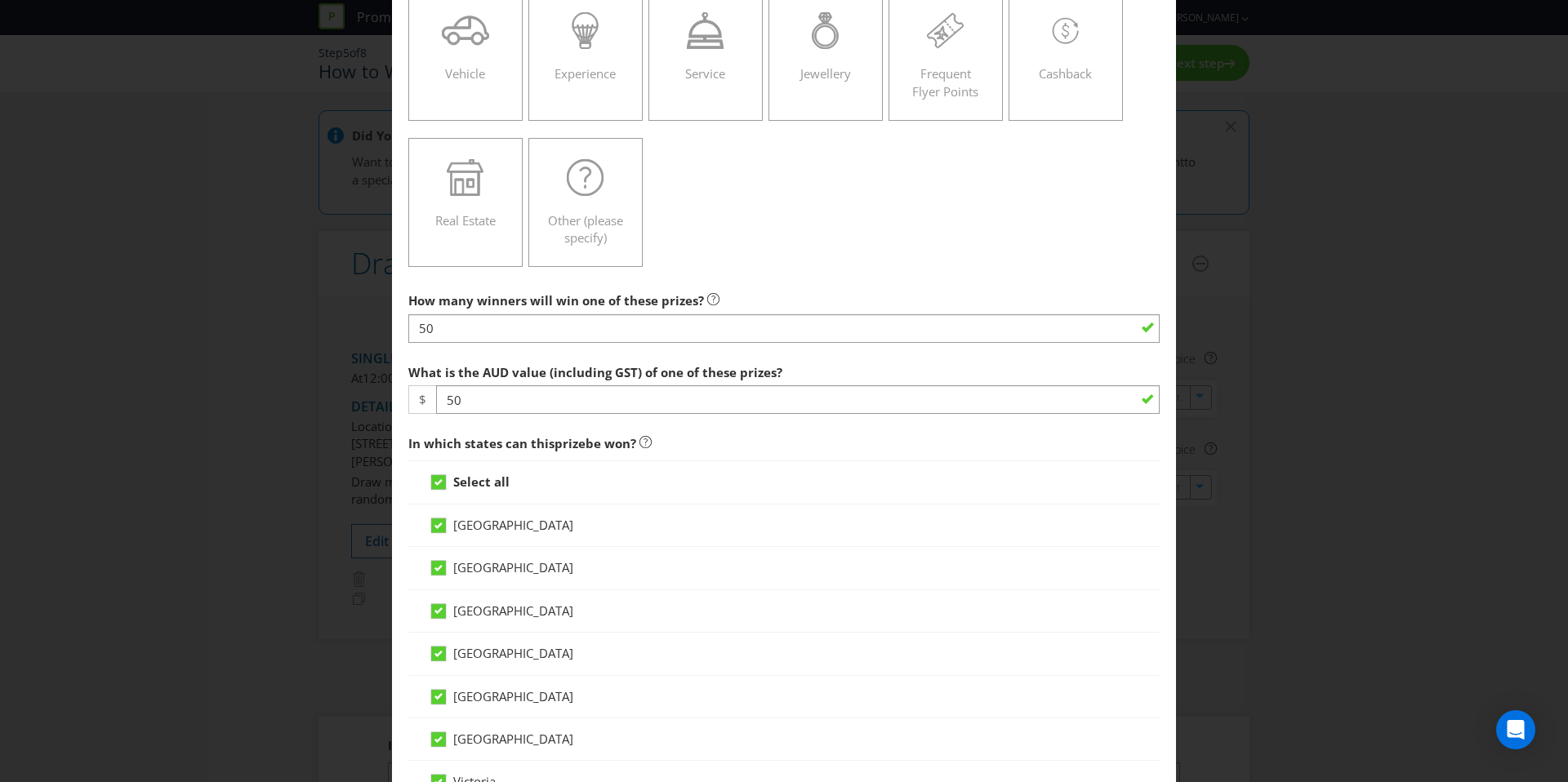
scroll to position [0, 0]
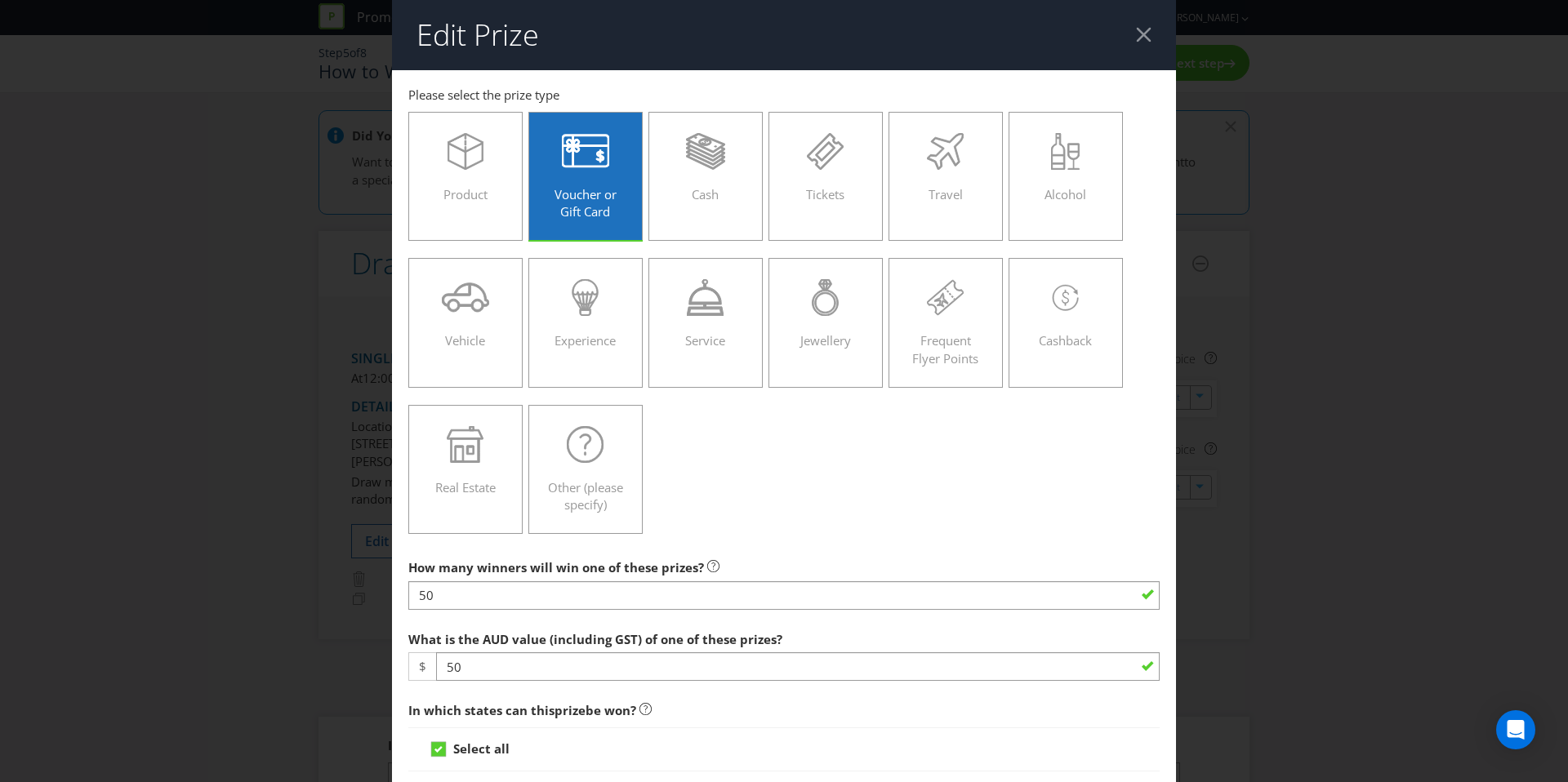
click at [1138, 37] on div at bounding box center [1143, 34] width 16 height 16
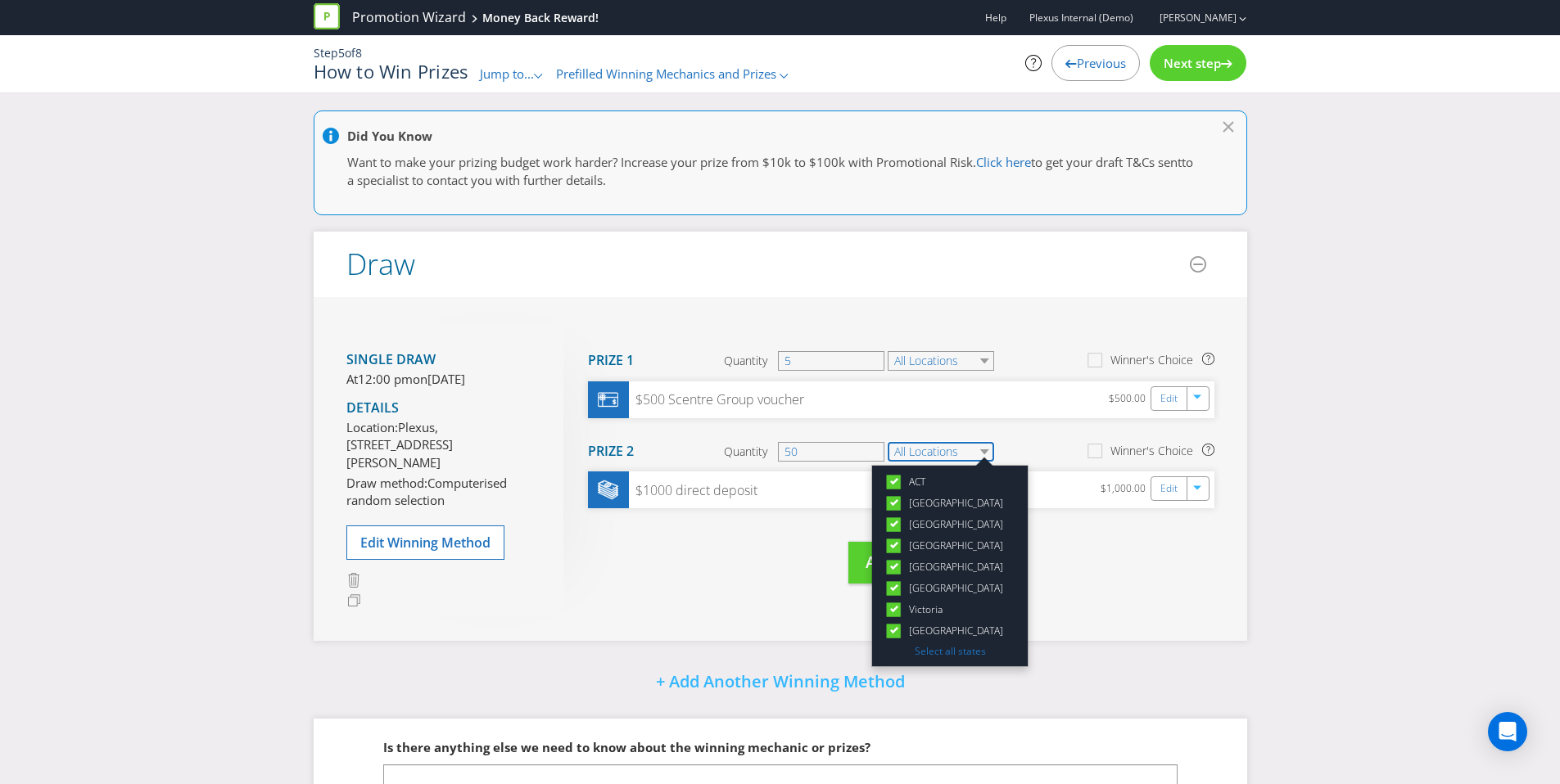
click at [979, 448] on select "All Locations" at bounding box center [940, 452] width 106 height 19
click at [1209, 560] on div "Move Here Drag here to move prize Prize 1 Quantity 5 All Locations Winner's Cho…" at bounding box center [889, 468] width 651 height 295
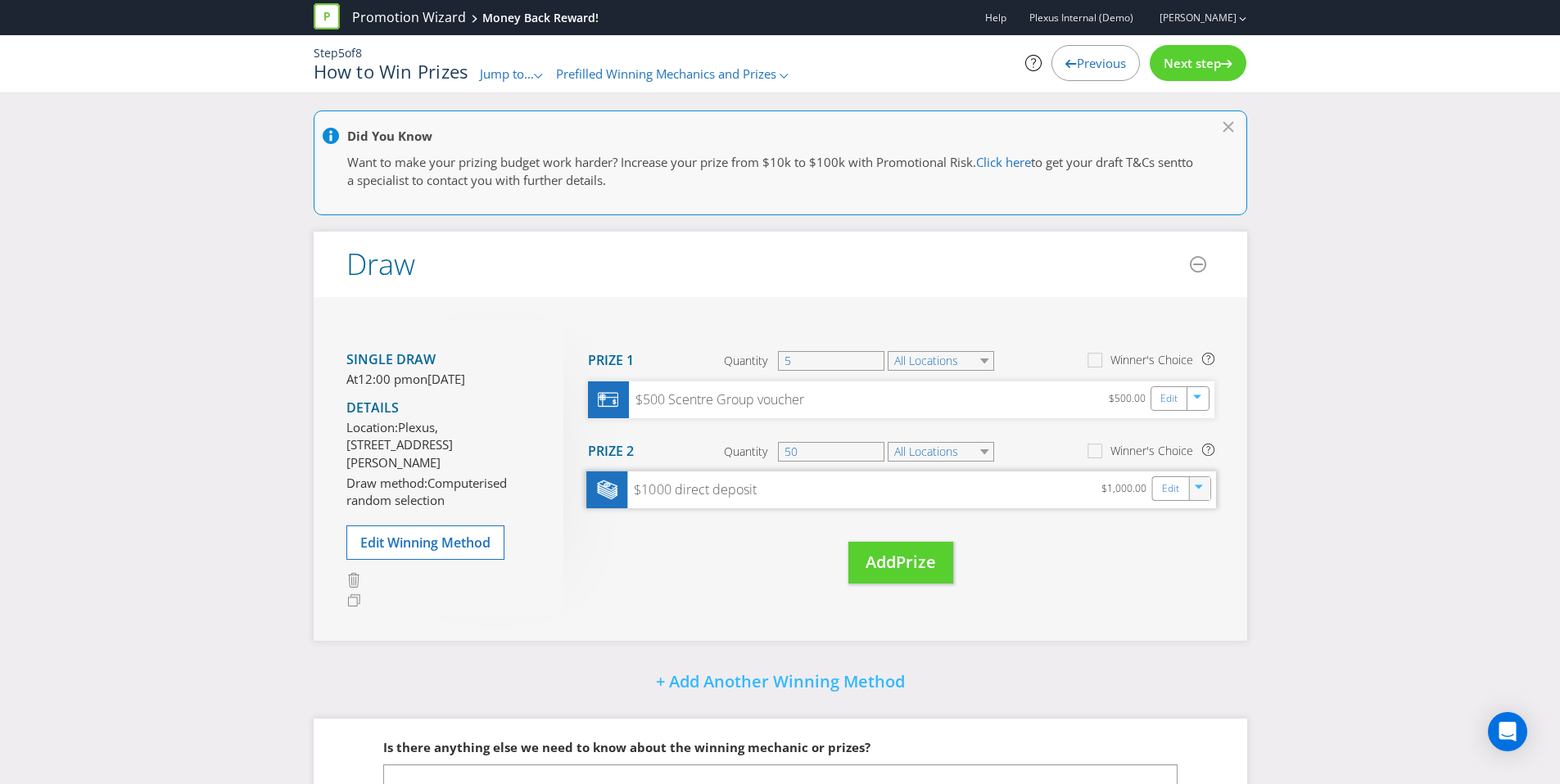
click at [1206, 484] on div "button" at bounding box center [1200, 487] width 17 height 17
click at [1203, 547] on link "Delete" at bounding box center [1188, 546] width 36 height 17
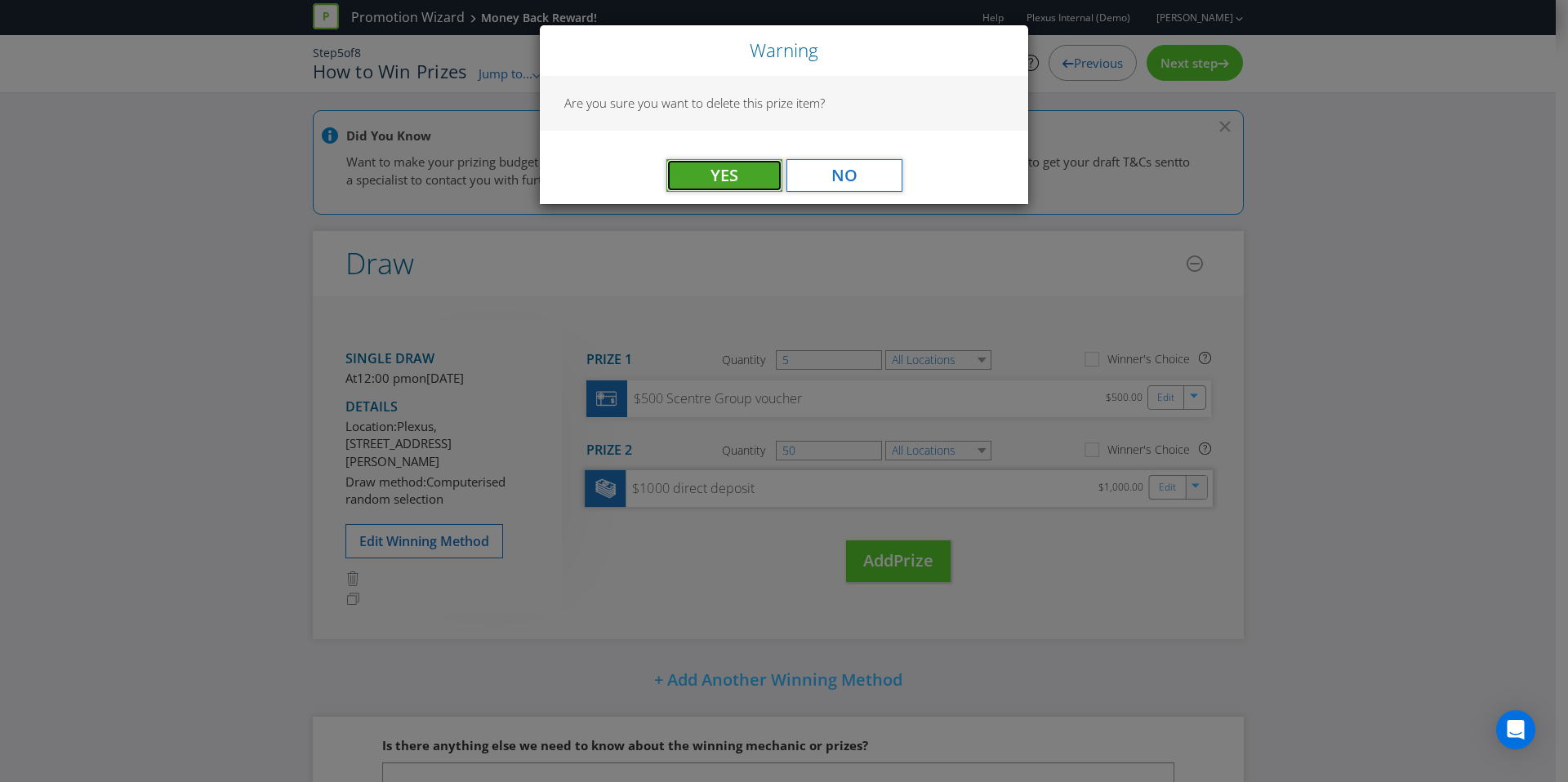
click at [717, 183] on span "Yes" at bounding box center [724, 175] width 28 height 22
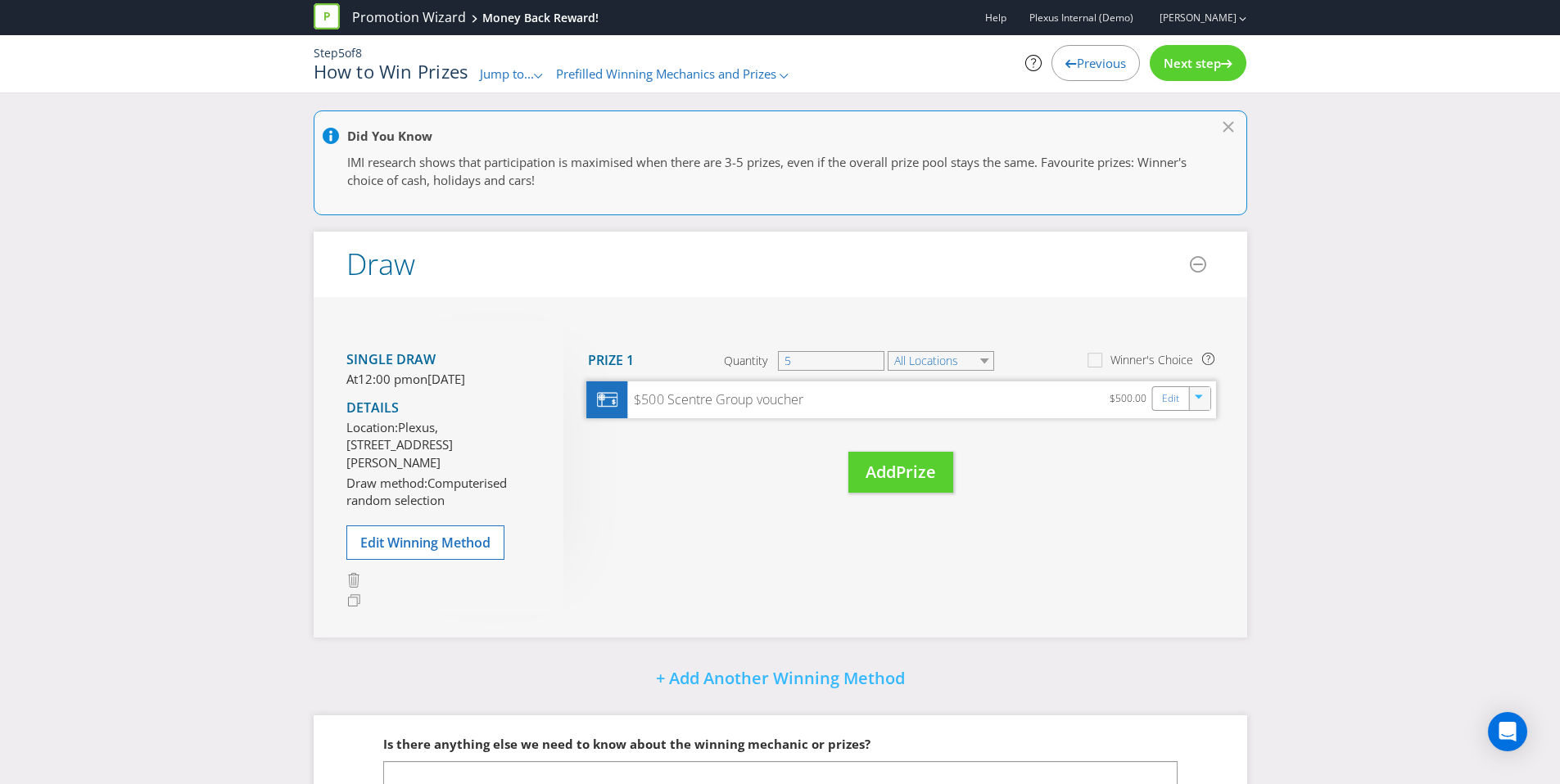
click at [1203, 396] on icon "button" at bounding box center [1200, 399] width 10 height 10
click at [1197, 430] on link "Duplicate" at bounding box center [1197, 434] width 54 height 17
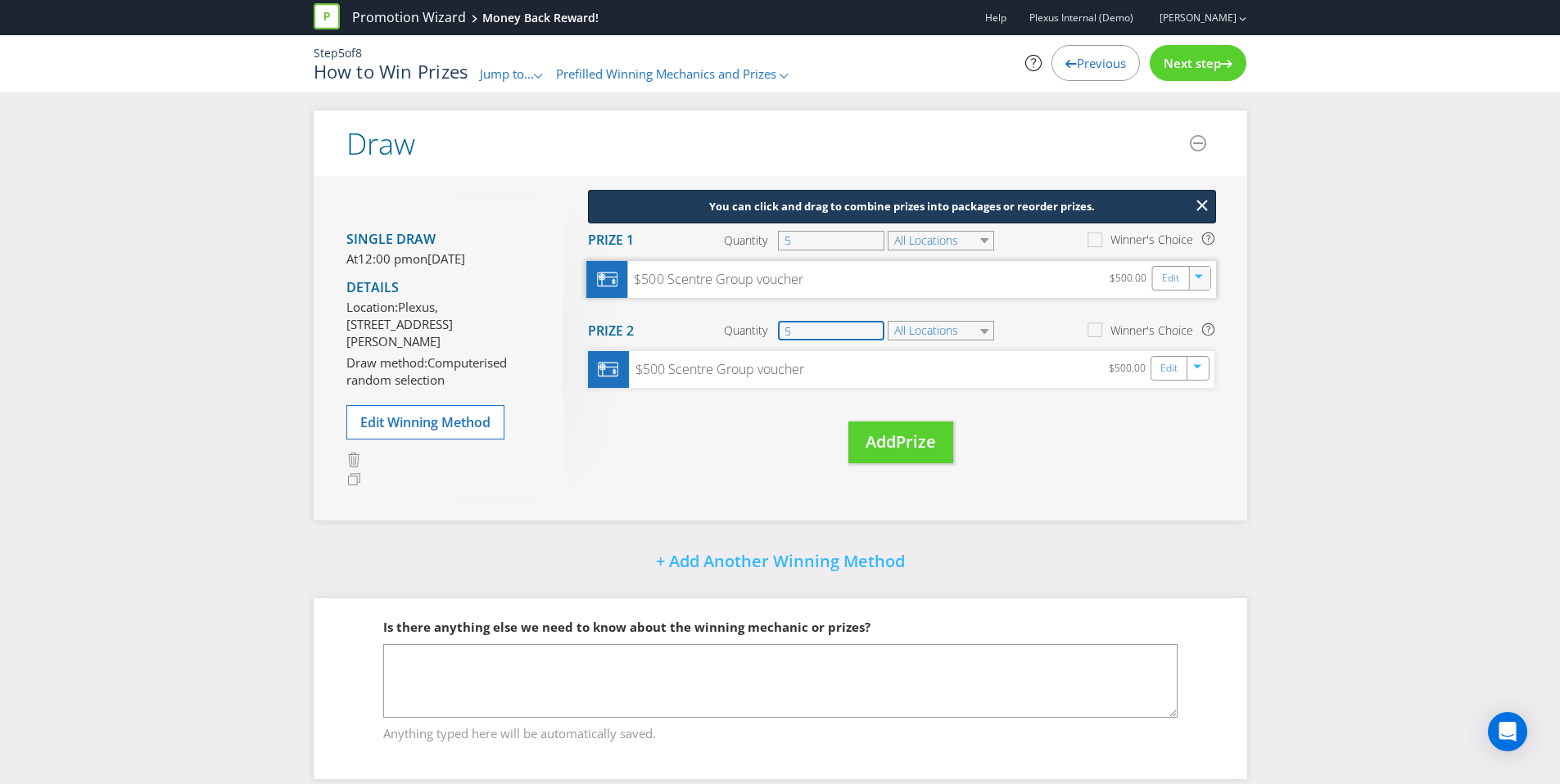
click at [837, 332] on input "5" at bounding box center [830, 331] width 106 height 19
click at [1155, 359] on div "Edit" at bounding box center [1170, 368] width 37 height 23
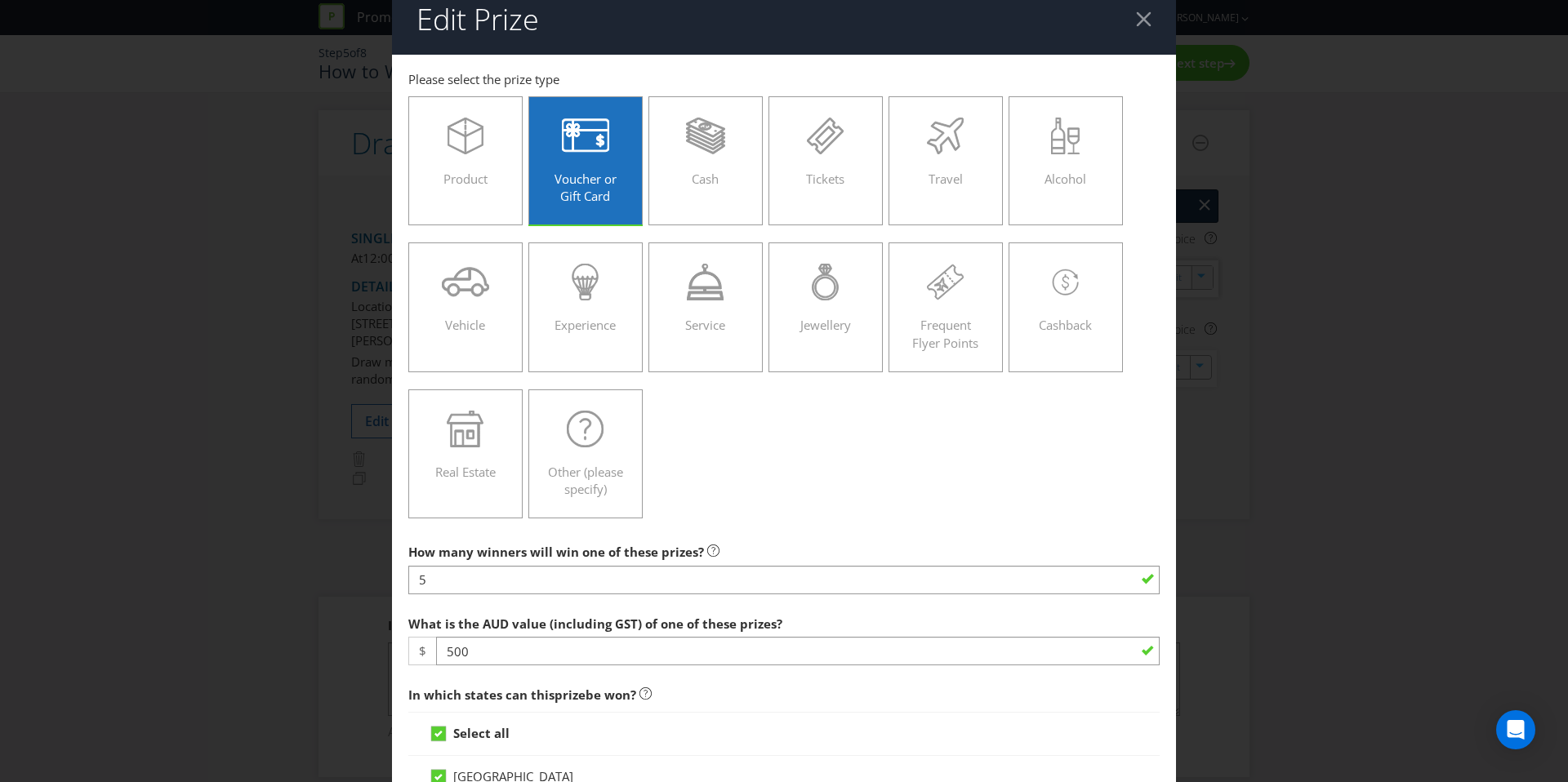
scroll to position [29, 0]
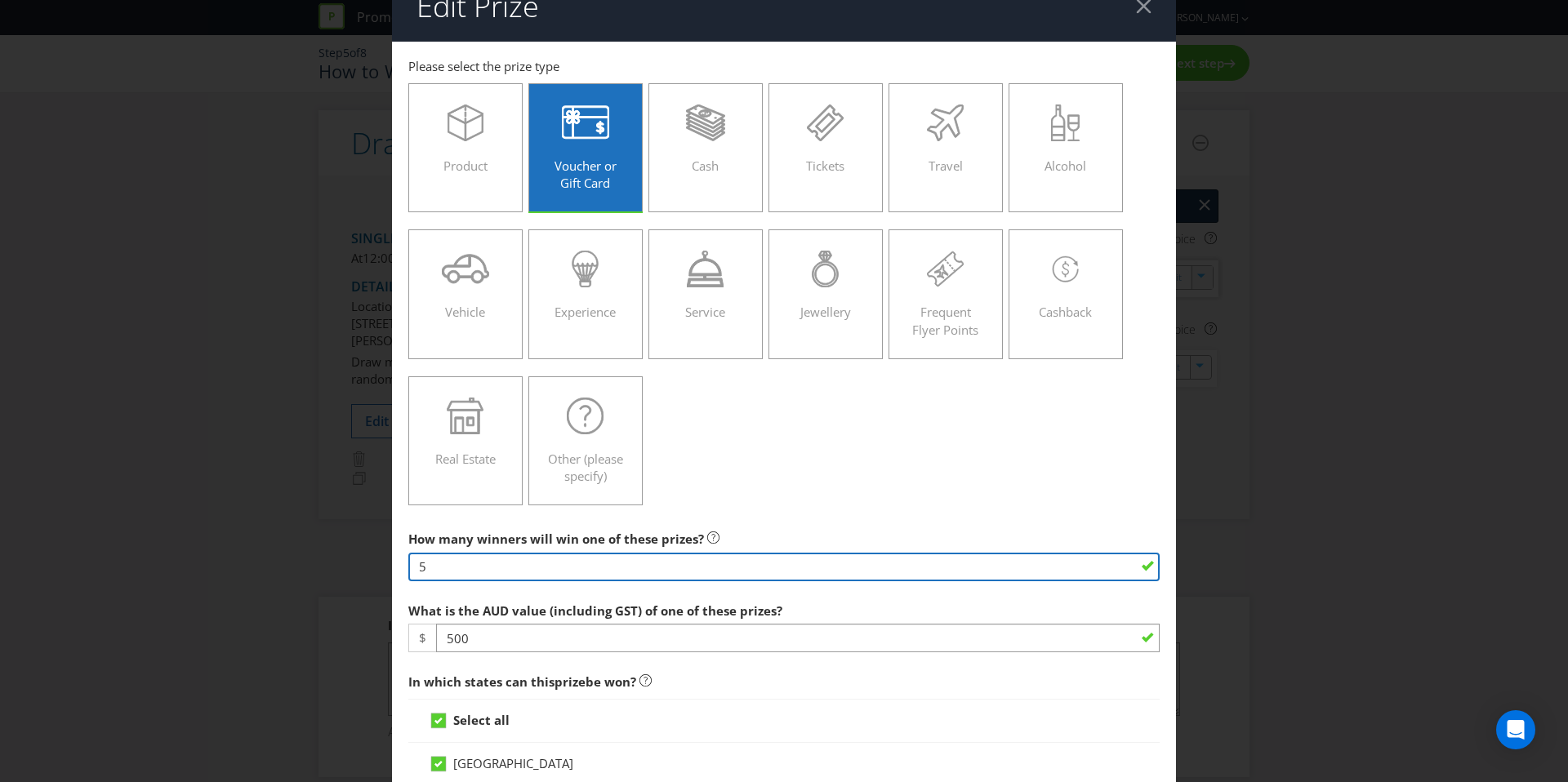
click at [461, 575] on input "5" at bounding box center [784, 566] width 752 height 29
type input "50"
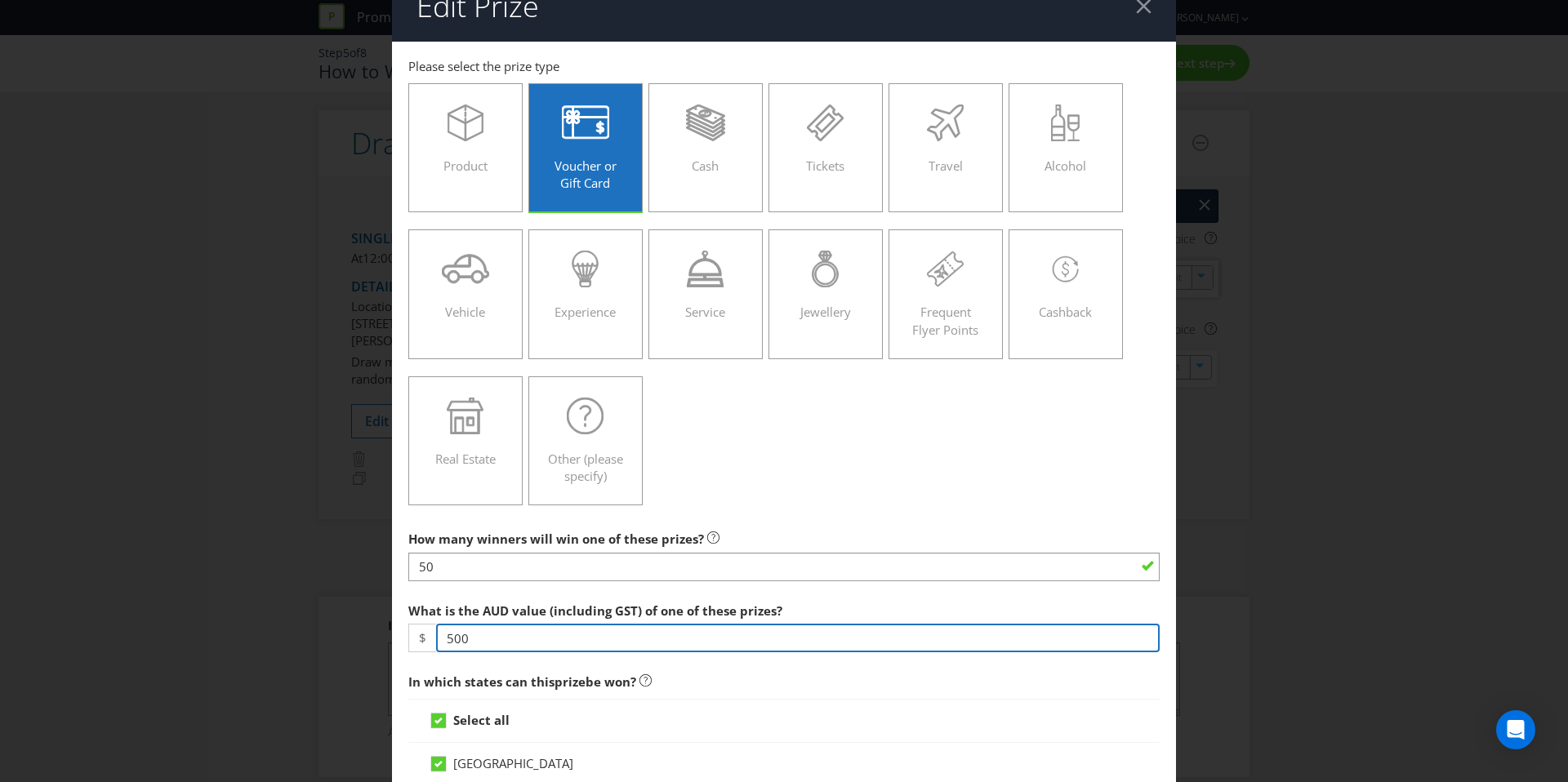
click at [475, 624] on input "500" at bounding box center [798, 637] width 724 height 29
click at [483, 634] on input "500" at bounding box center [798, 637] width 724 height 29
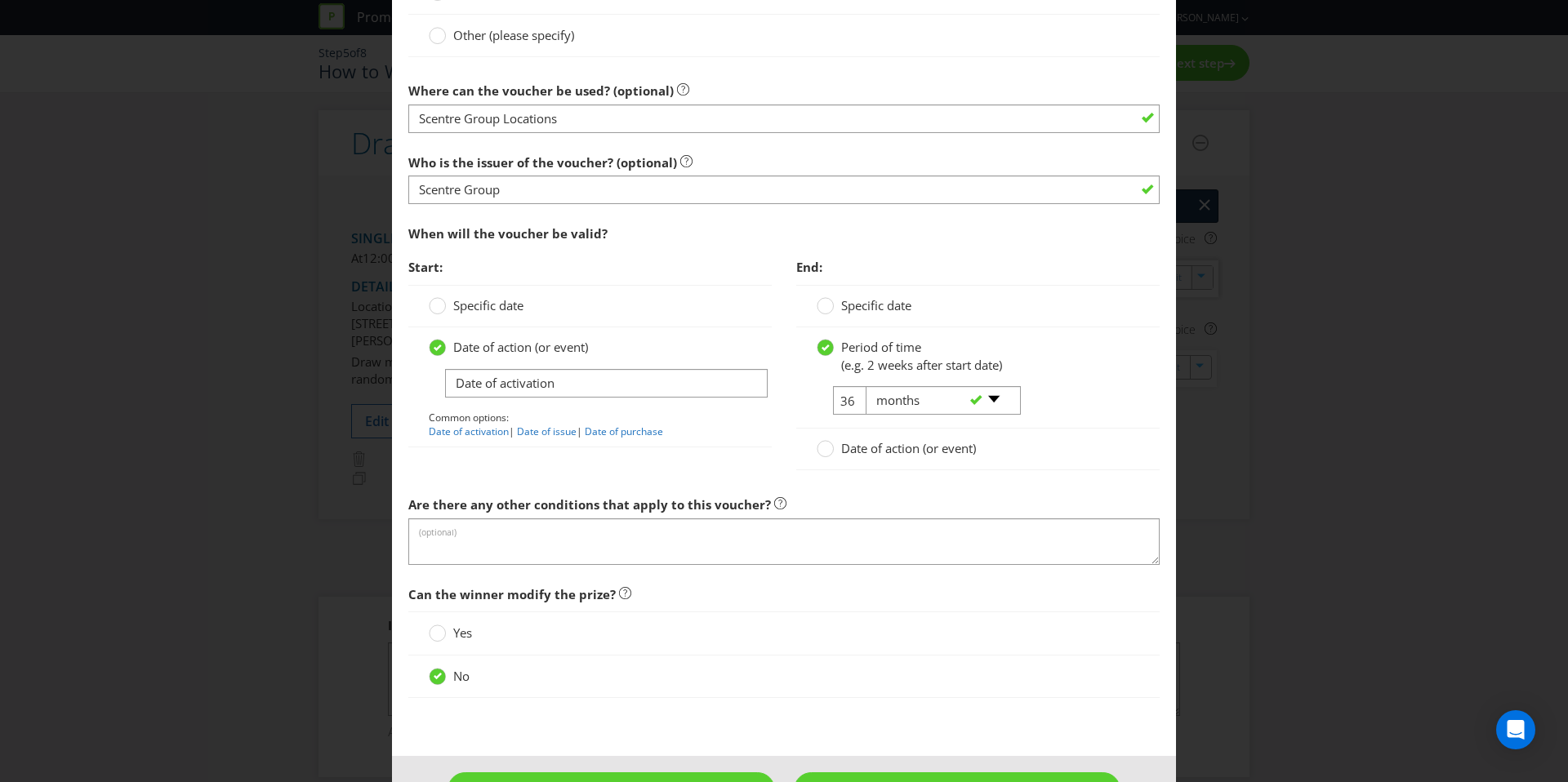
scroll to position [1591, 0]
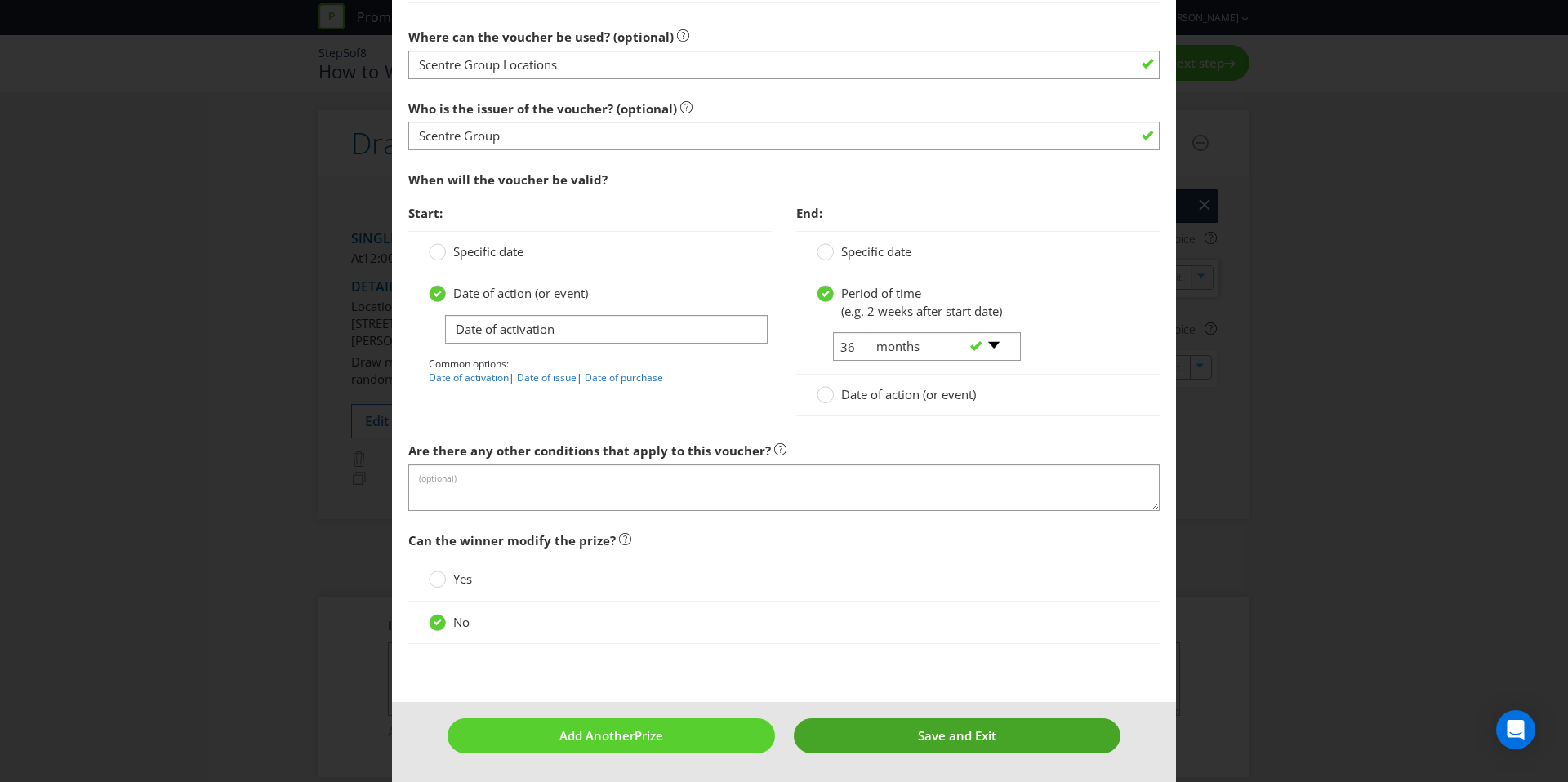
type input "50"
click at [908, 741] on button "Save and Exit" at bounding box center [958, 736] width 328 height 35
type input "50"
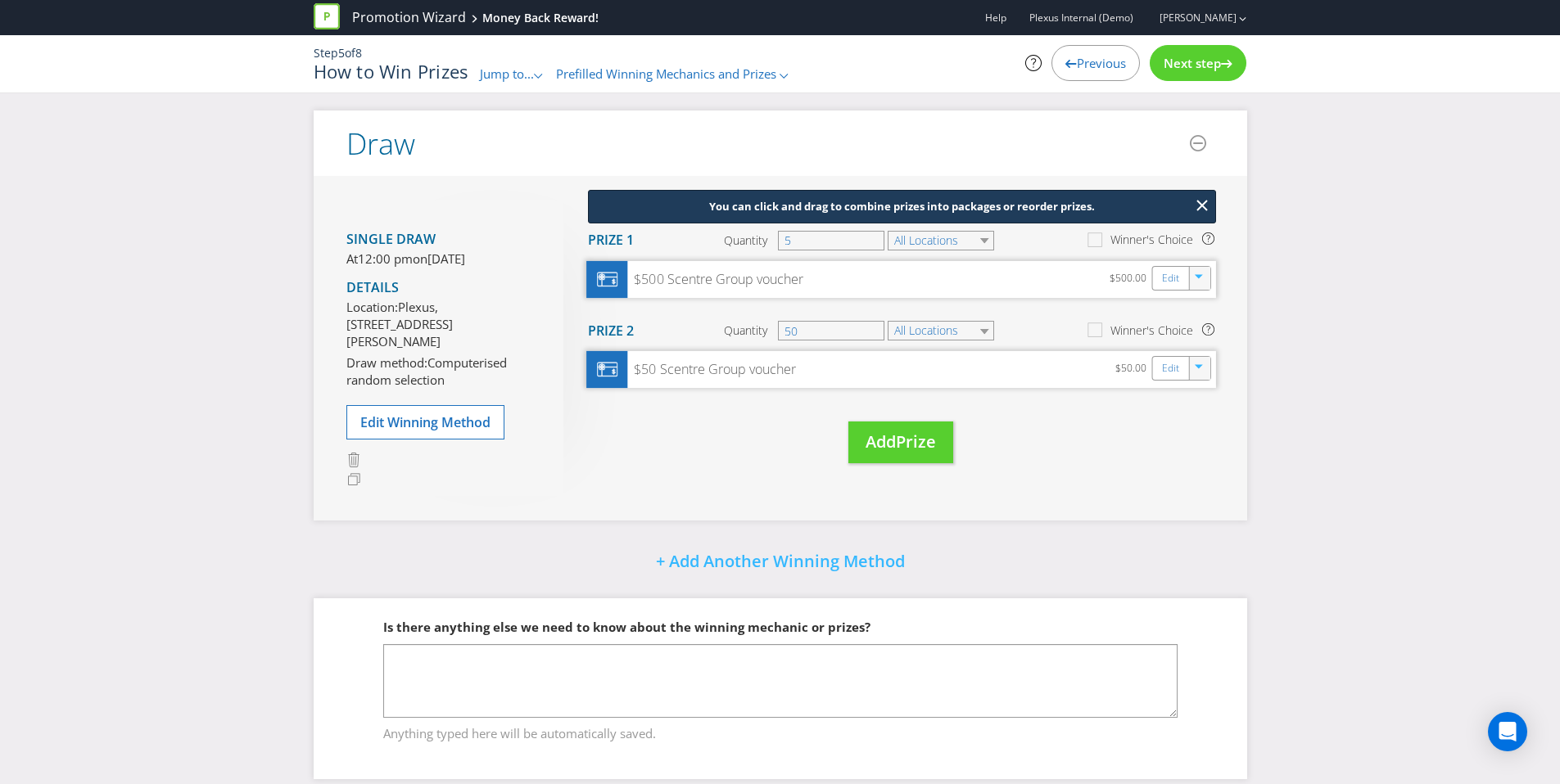
click at [1207, 368] on div "button" at bounding box center [1200, 366] width 17 height 17
click at [1184, 426] on link "Delete" at bounding box center [1188, 426] width 36 height 17
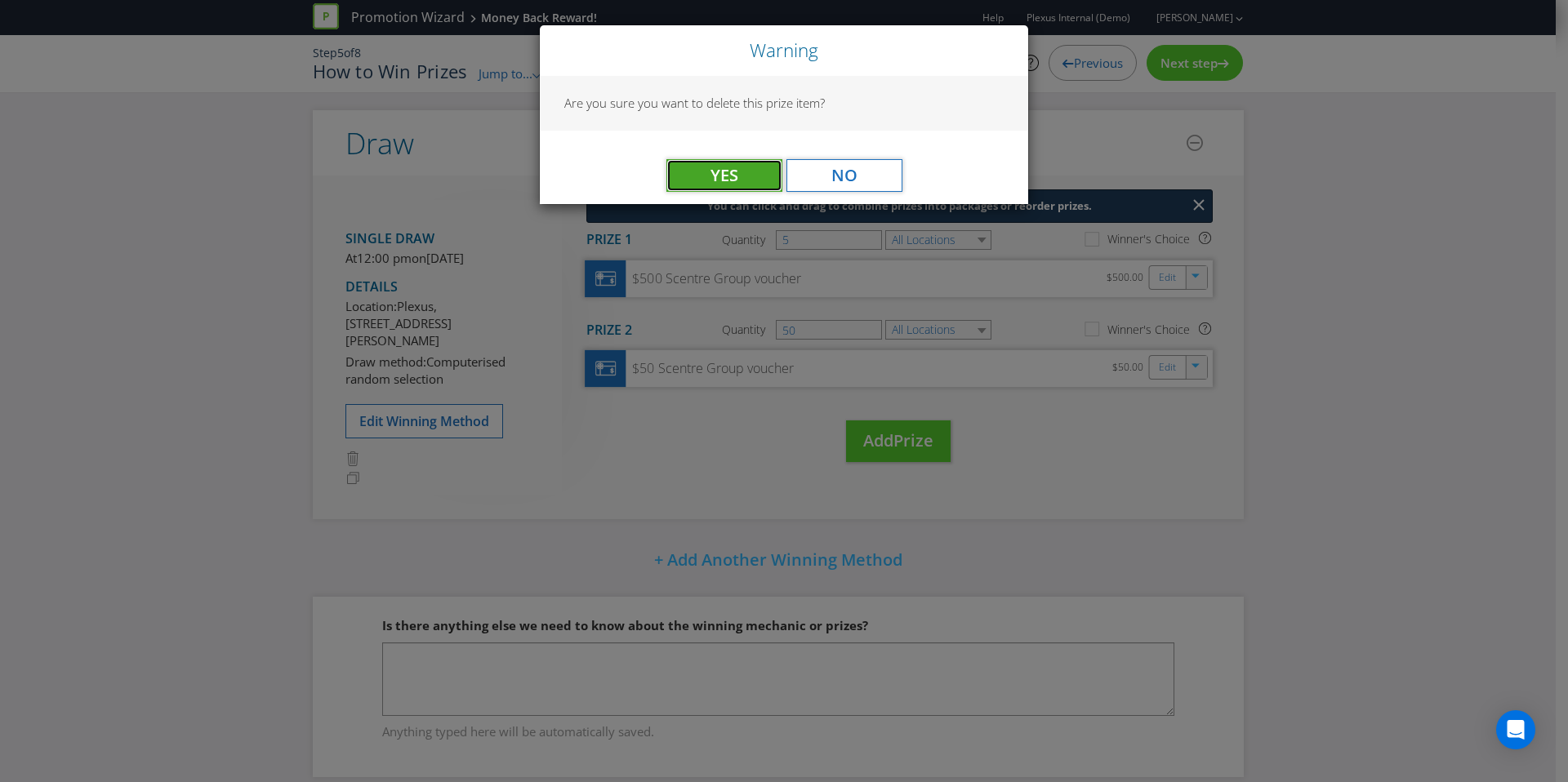
click at [675, 161] on button "Yes" at bounding box center [724, 175] width 116 height 32
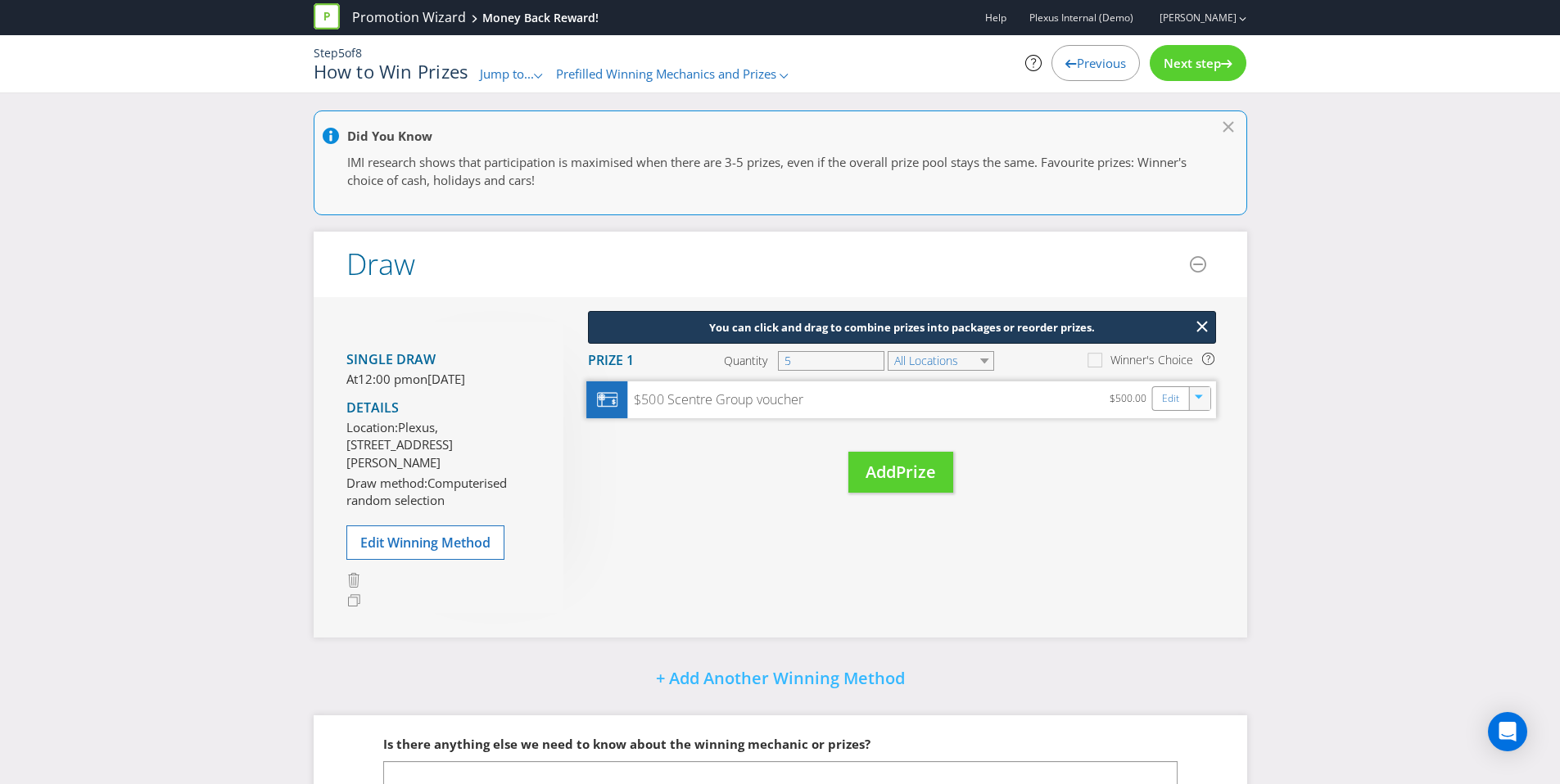
click at [1215, 67] on span "Next step" at bounding box center [1192, 63] width 57 height 17
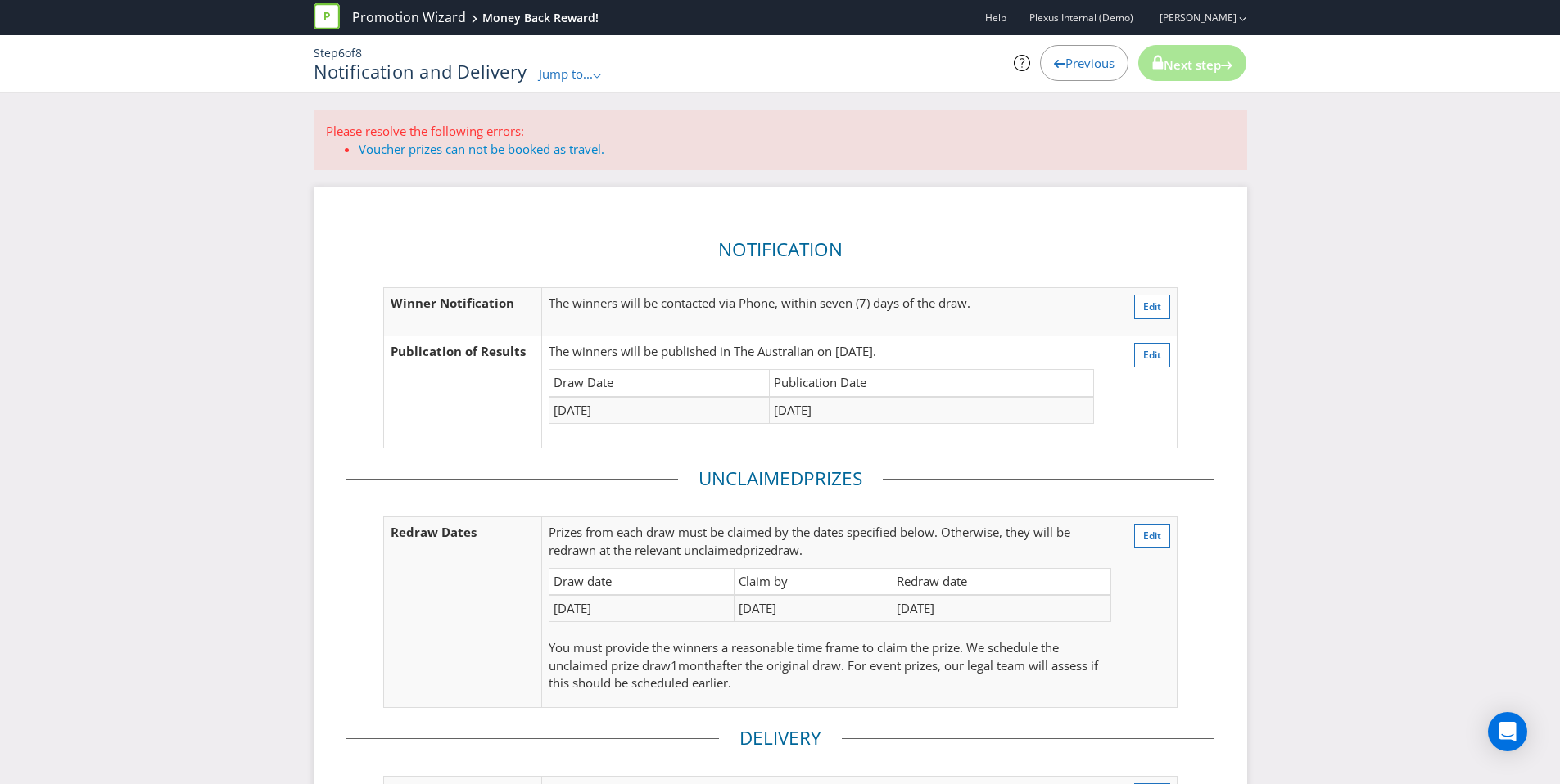
click at [541, 154] on span "Voucher prizes can not be booked as travel." at bounding box center [481, 149] width 246 height 17
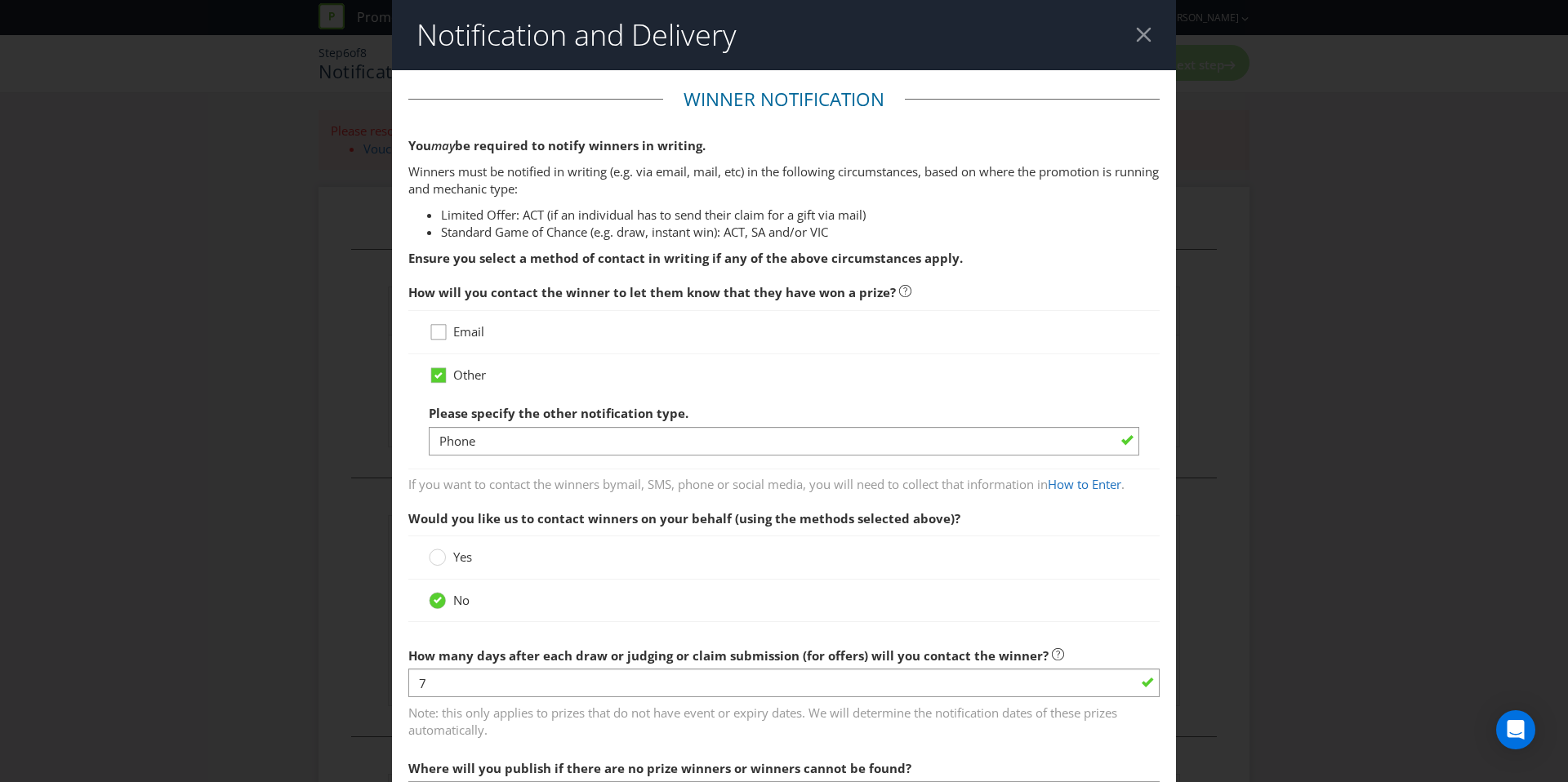
click at [434, 331] on icon at bounding box center [440, 335] width 25 height 25
click at [0, 0] on input "Email" at bounding box center [0, 0] width 0 height 0
click at [431, 365] on div "Other Please specify the other notification type. Phone" at bounding box center [784, 412] width 752 height 115
click at [436, 384] on div at bounding box center [783, 384] width 710 height 2
click at [438, 368] on div at bounding box center [439, 369] width 8 height 8
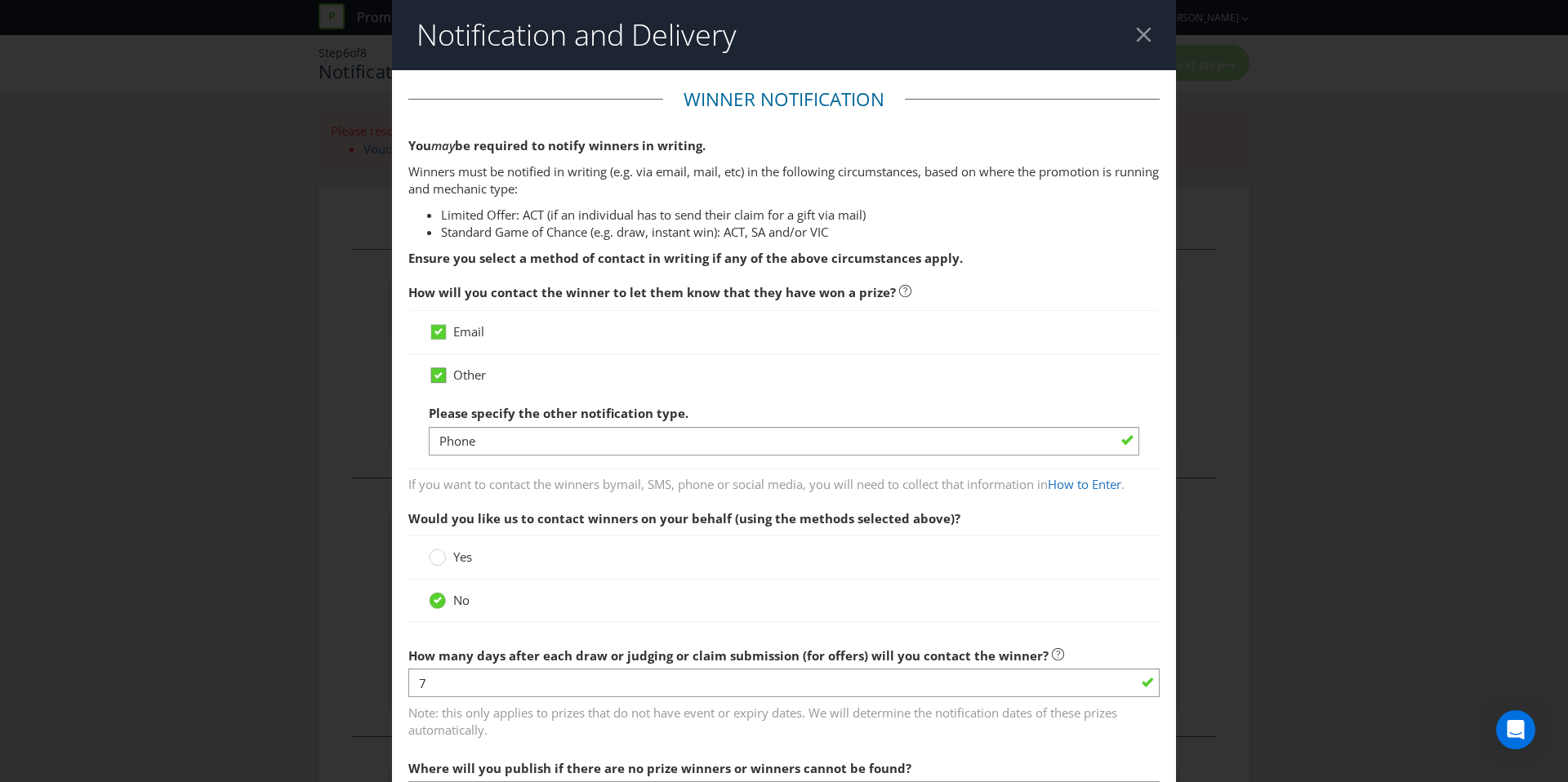
click at [0, 0] on input "Other" at bounding box center [0, 0] width 0 height 0
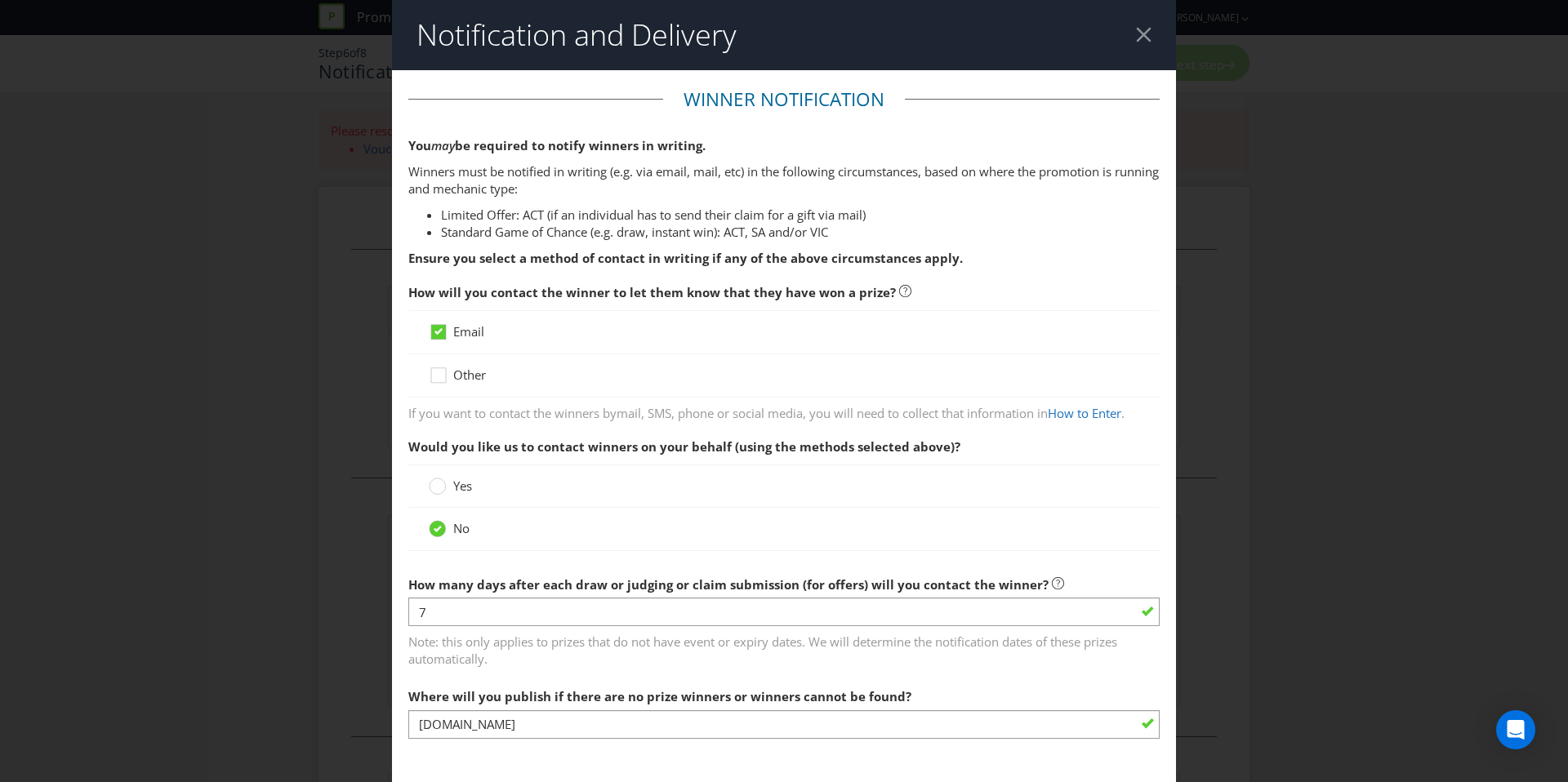
click at [736, 338] on div "Email" at bounding box center [783, 332] width 710 height 18
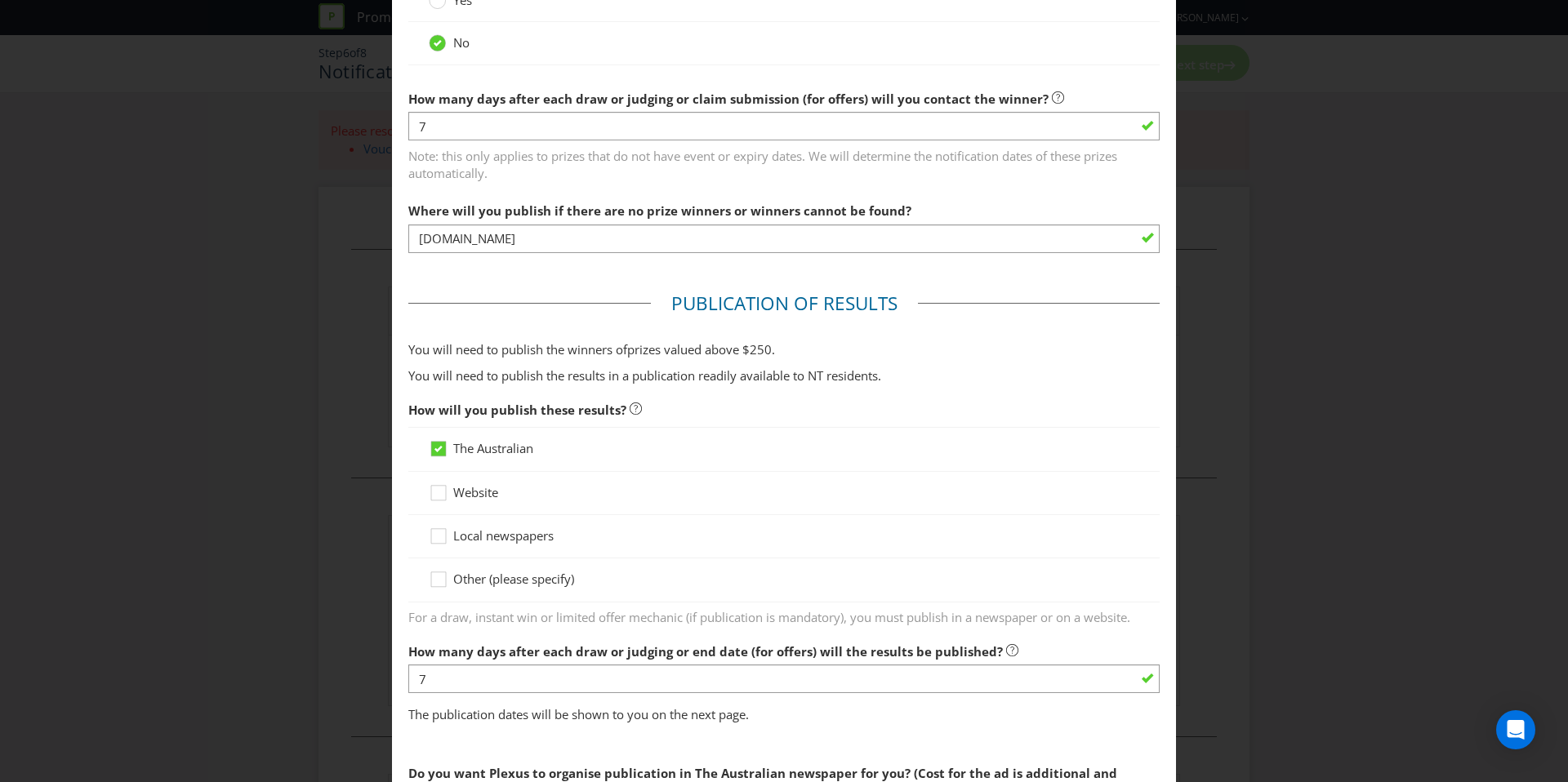
scroll to position [549, 0]
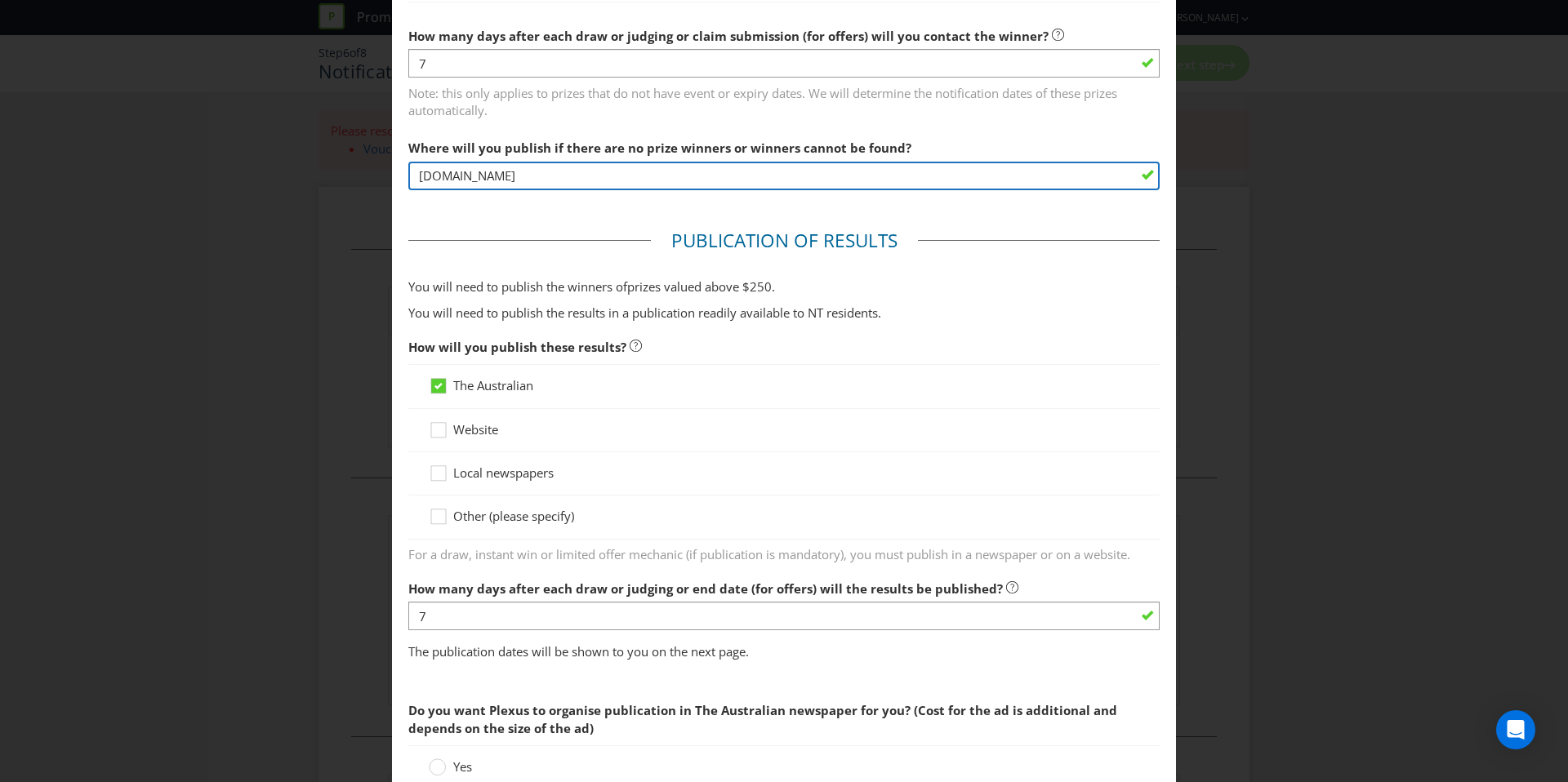
click at [482, 183] on input "www.winwithmastercard.com" at bounding box center [784, 176] width 752 height 29
drag, startPoint x: 558, startPoint y: 179, endPoint x: 497, endPoint y: 181, distance: 61.0
click at [497, 181] on input "www.winwithmastercard.com" at bounding box center [784, 176] width 752 height 29
type input "www.winwithscentre.com"
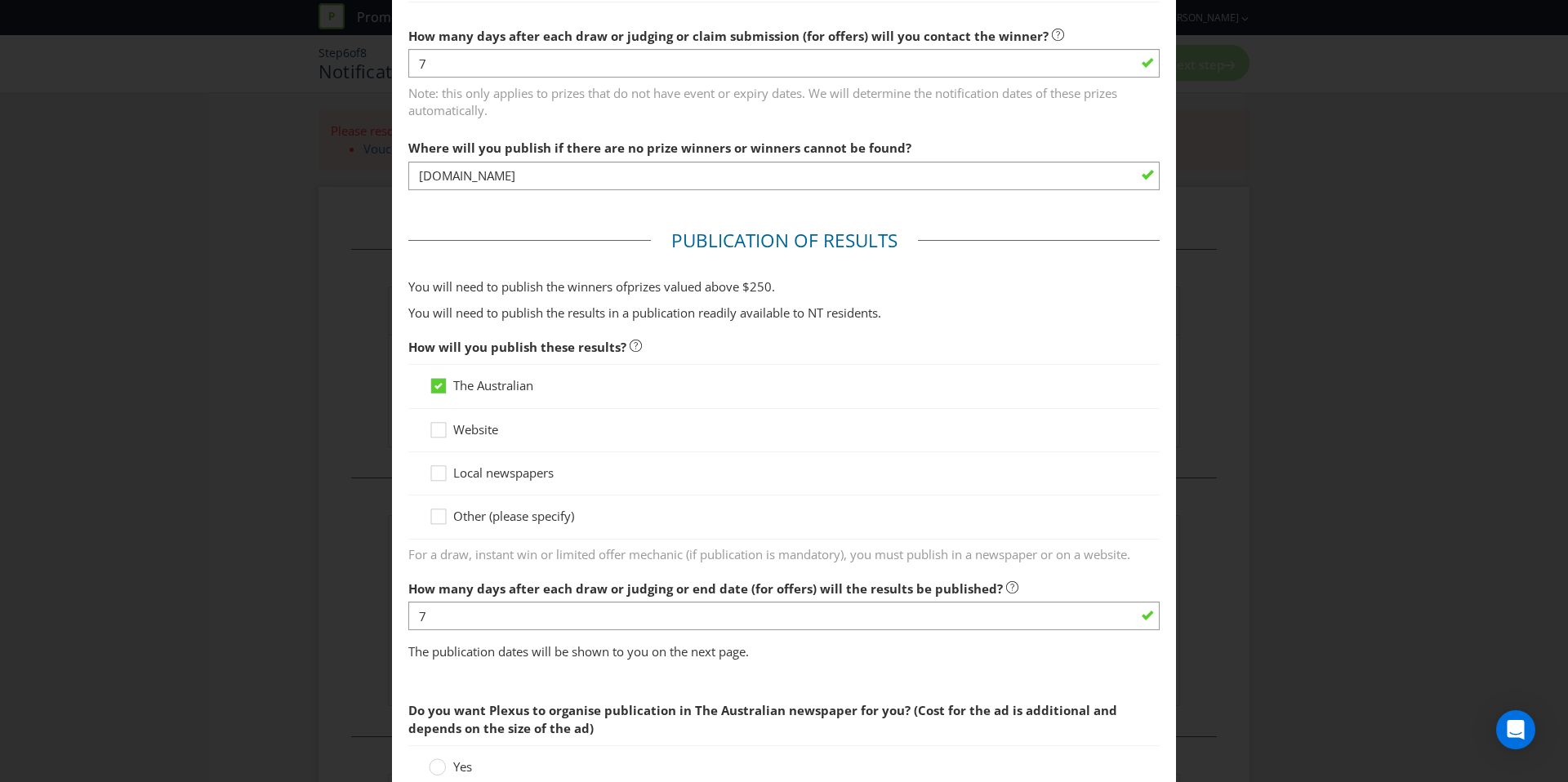
click at [564, 256] on fieldset "Publication of Results You will need to publish the winners of prize s valued a…" at bounding box center [784, 449] width 752 height 442
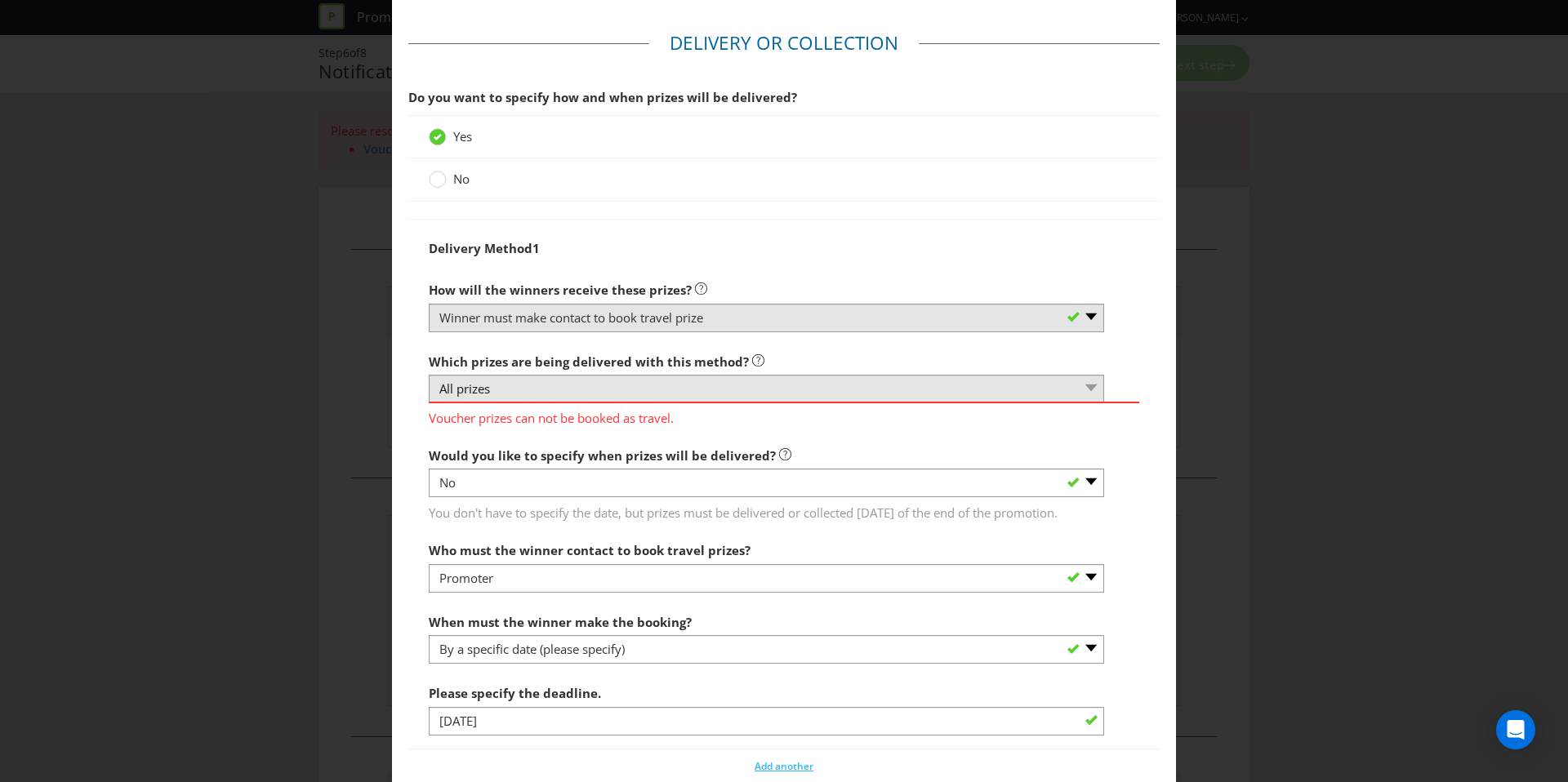
scroll to position [1494, 0]
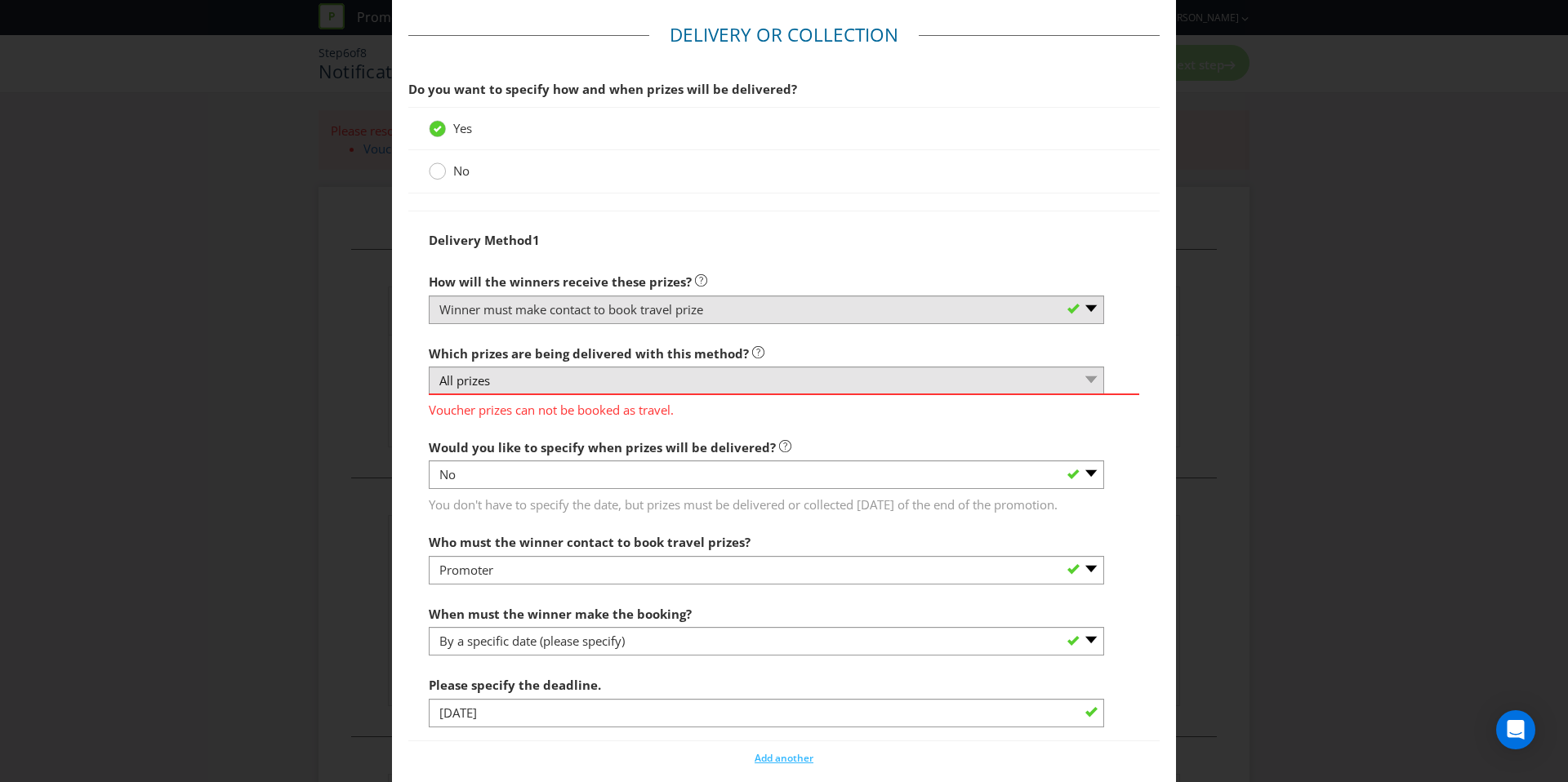
click at [442, 180] on icon at bounding box center [437, 170] width 18 height 18
click at [0, 0] on input "No" at bounding box center [0, 0] width 0 height 0
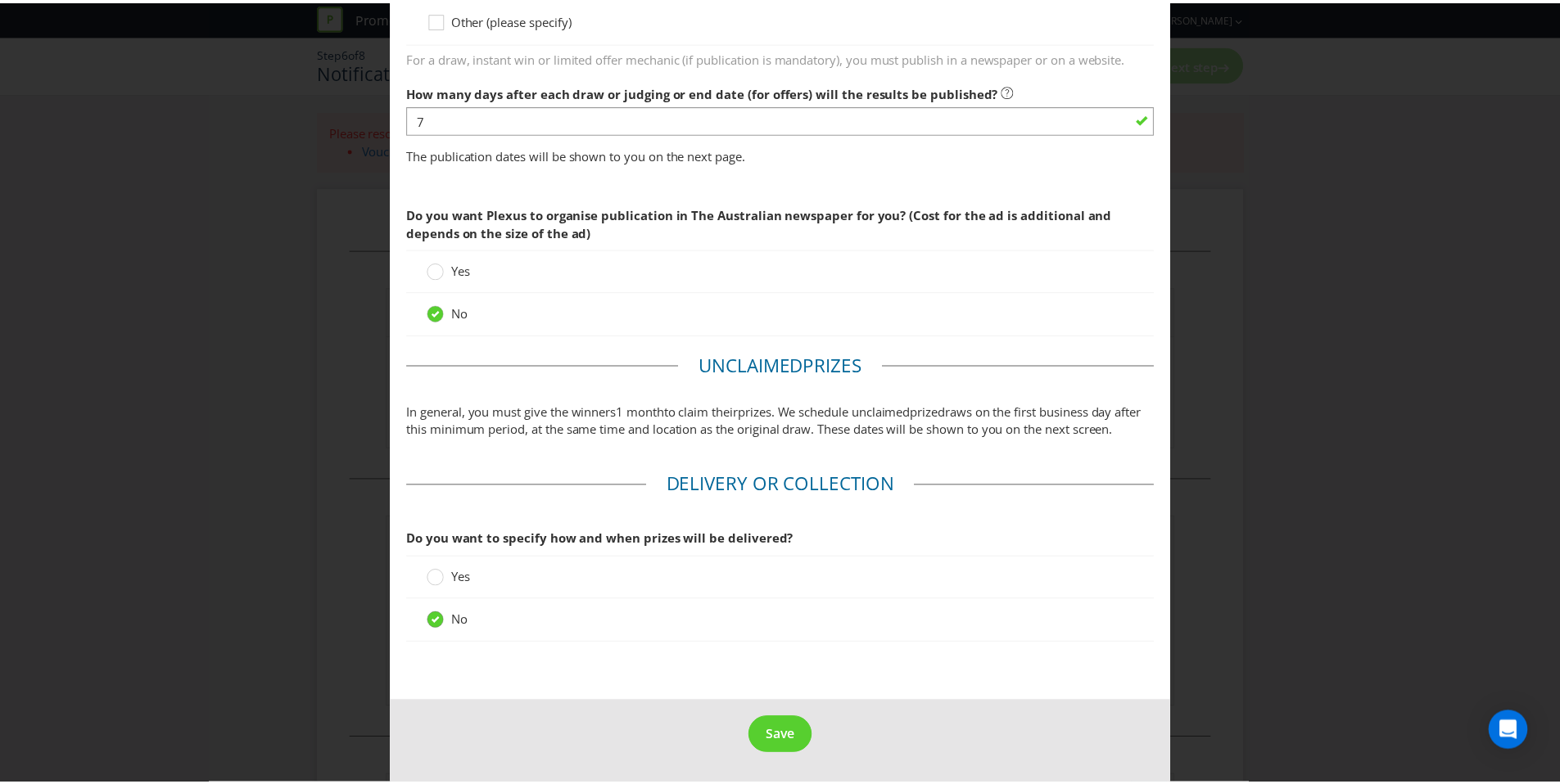
scroll to position [1066, 0]
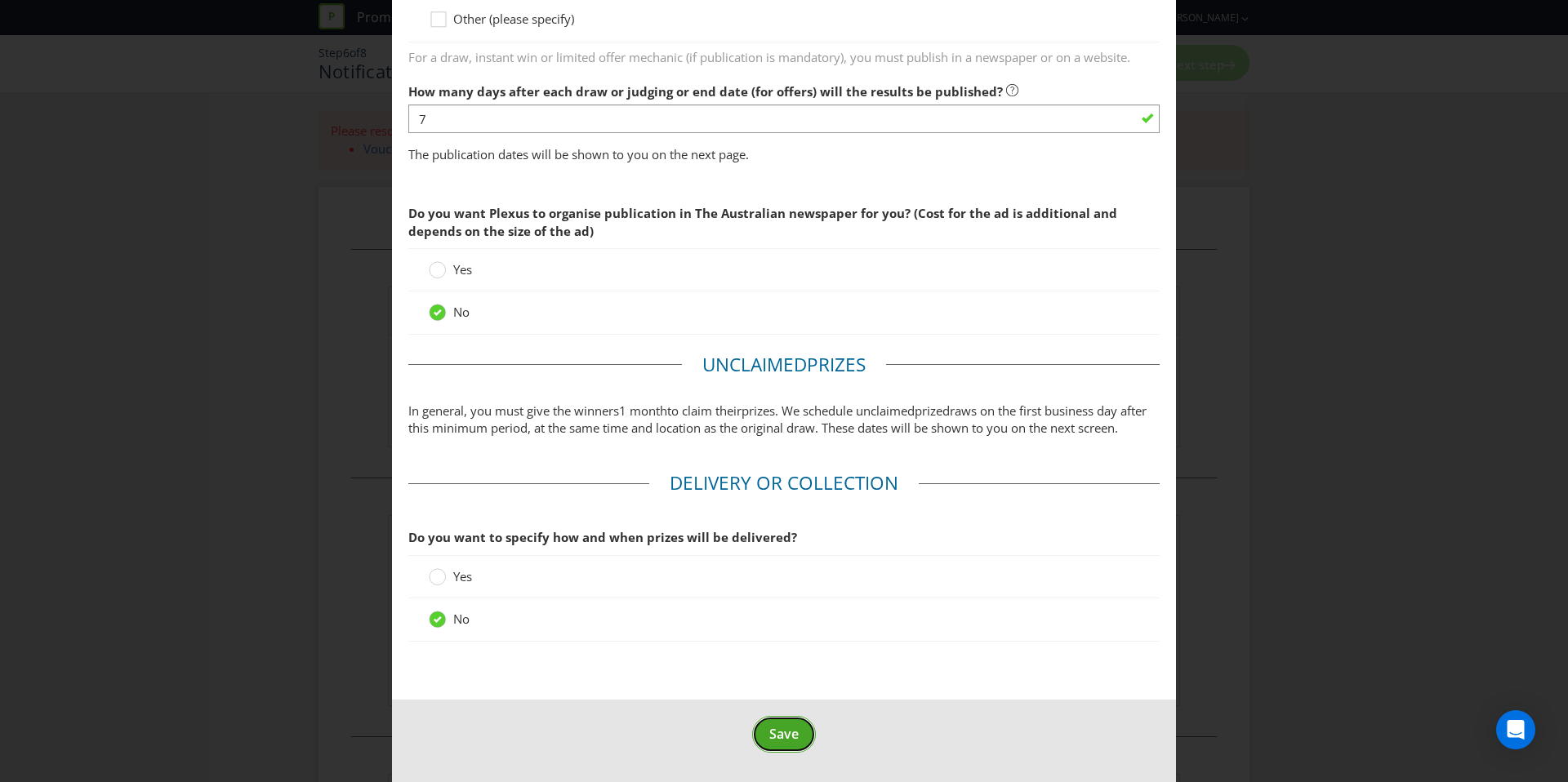
click at [768, 747] on button "Save" at bounding box center [784, 735] width 64 height 37
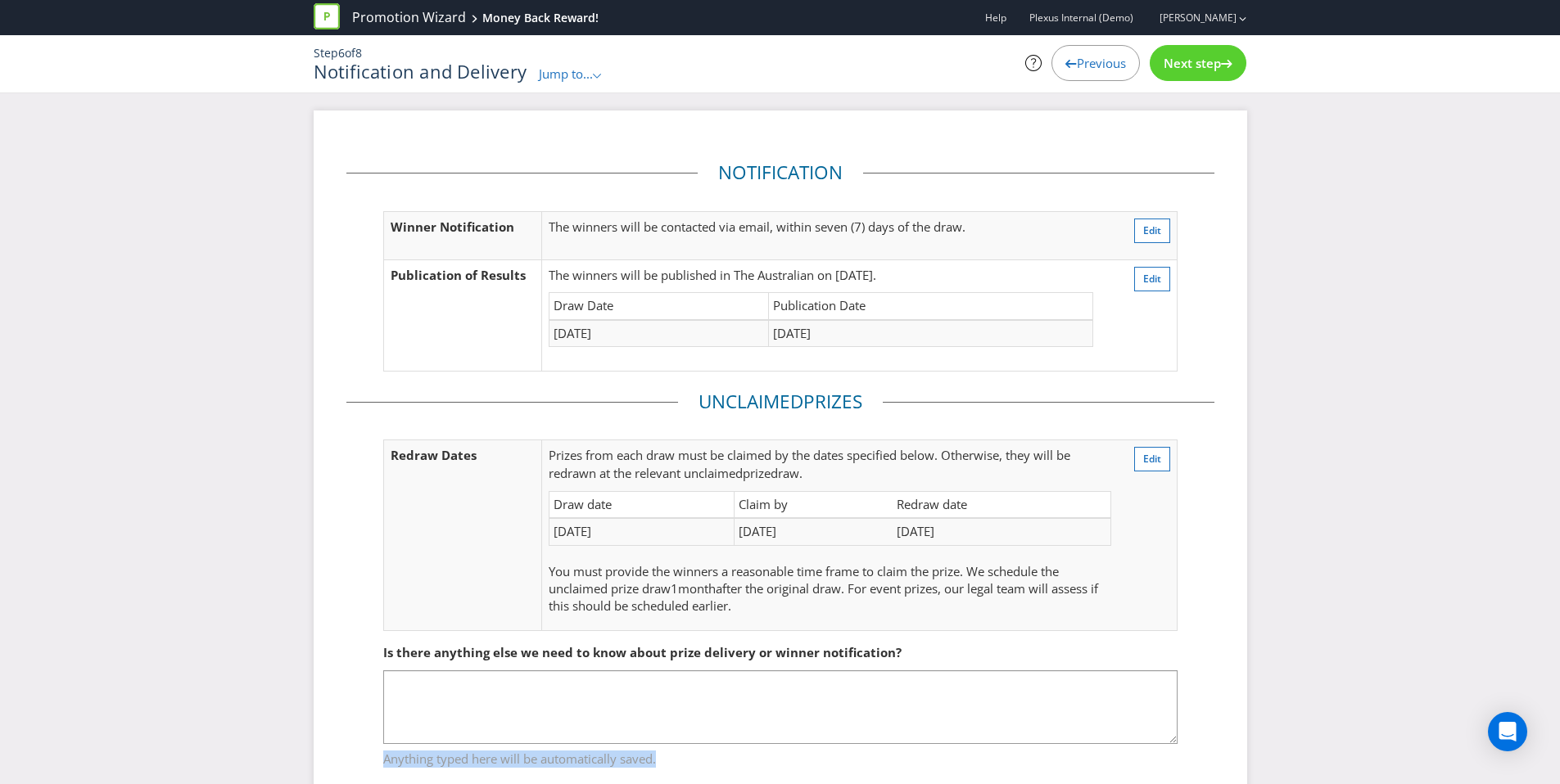
click at [770, 753] on span "Anything typed here will be automatically saved." at bounding box center [780, 757] width 794 height 24
click at [1406, 480] on div "Notification Winner Notification The winners will be contacted via email, withi…" at bounding box center [780, 470] width 1560 height 718
click at [1207, 68] on span "Next step" at bounding box center [1192, 63] width 57 height 17
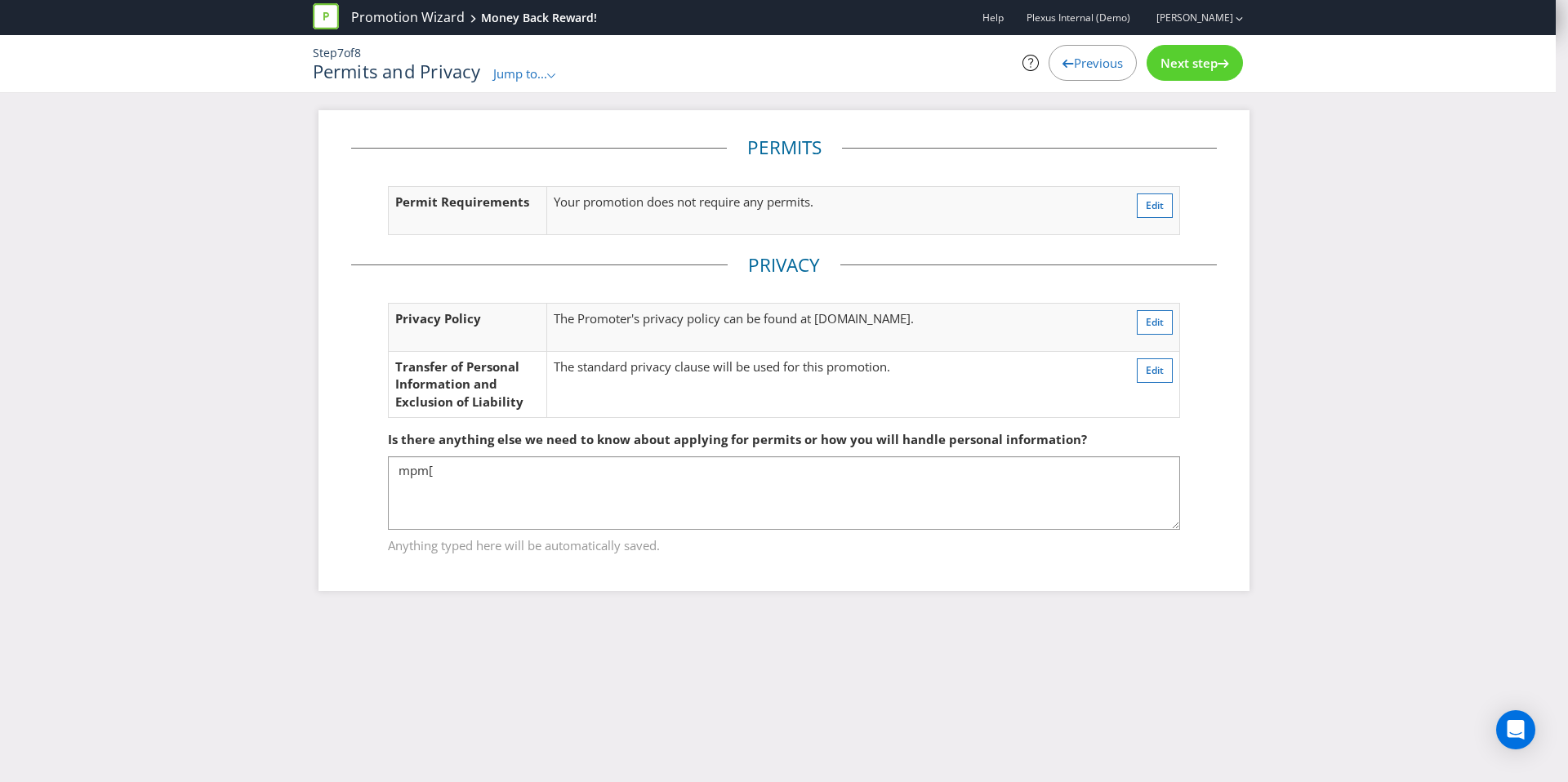
click at [1201, 62] on span "Next step" at bounding box center [1189, 63] width 57 height 17
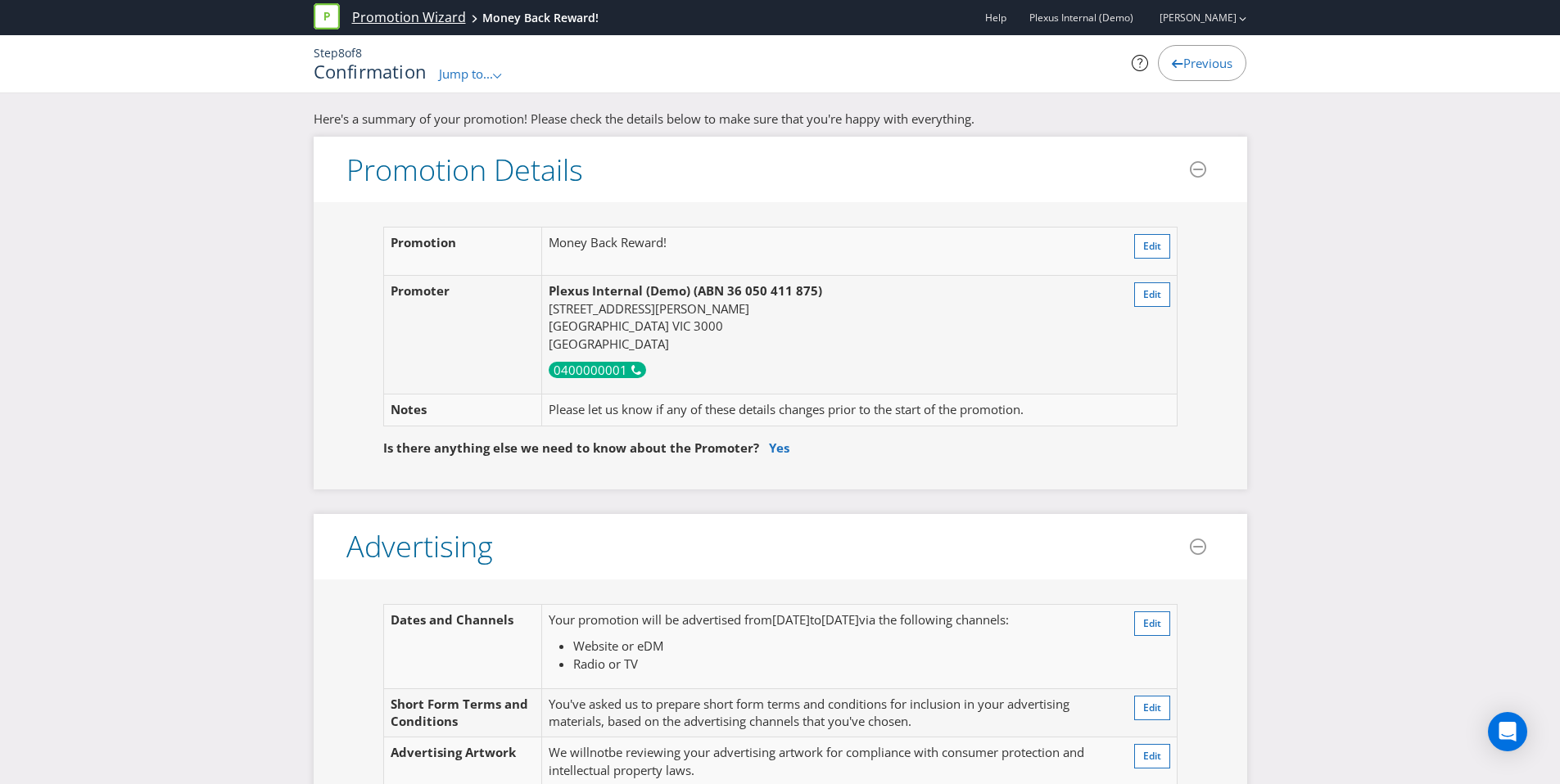
click at [406, 18] on link "Promotion Wizard" at bounding box center [408, 18] width 114 height 18
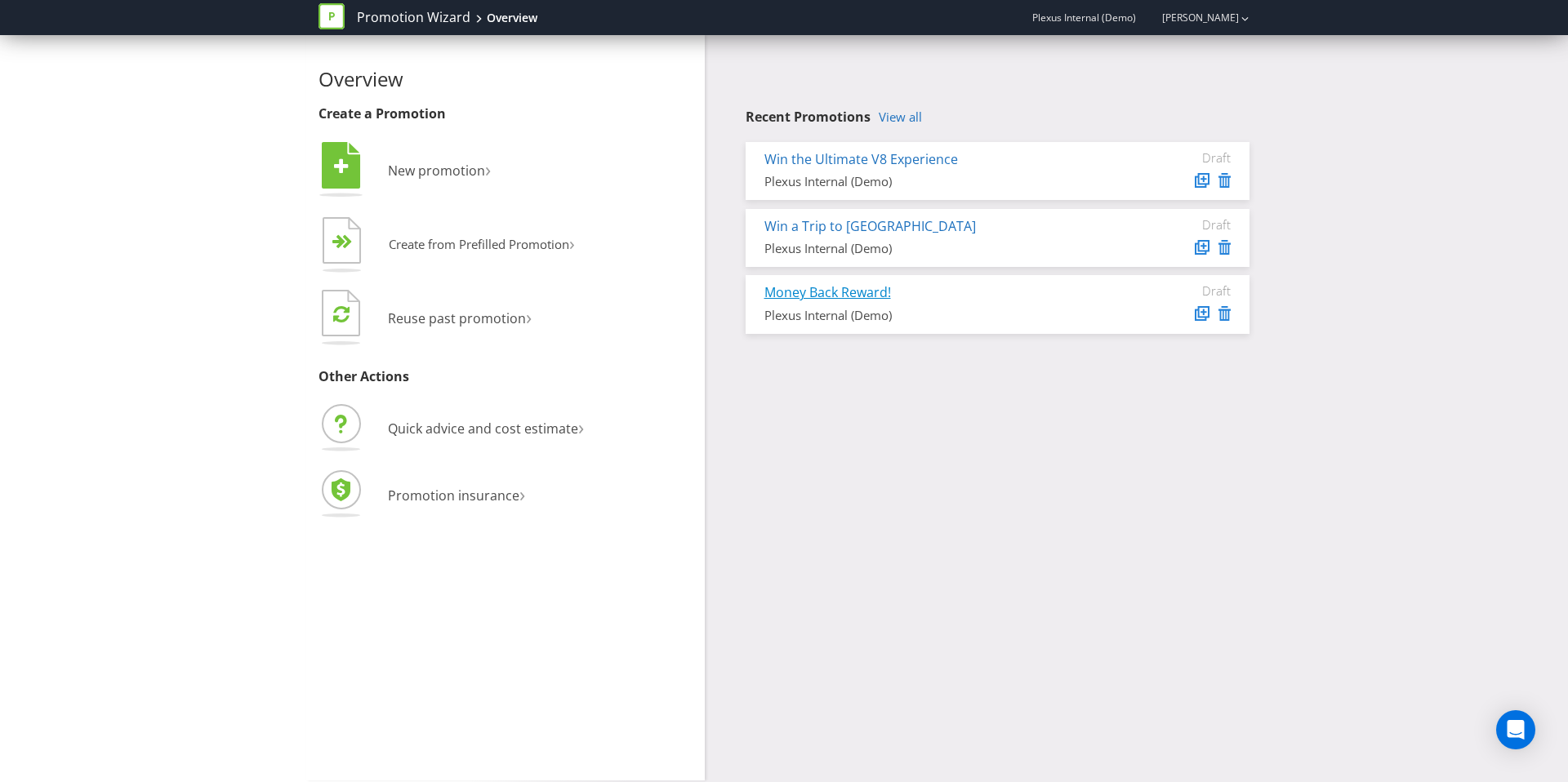
click at [844, 289] on link "Money Back Reward!" at bounding box center [827, 293] width 126 height 18
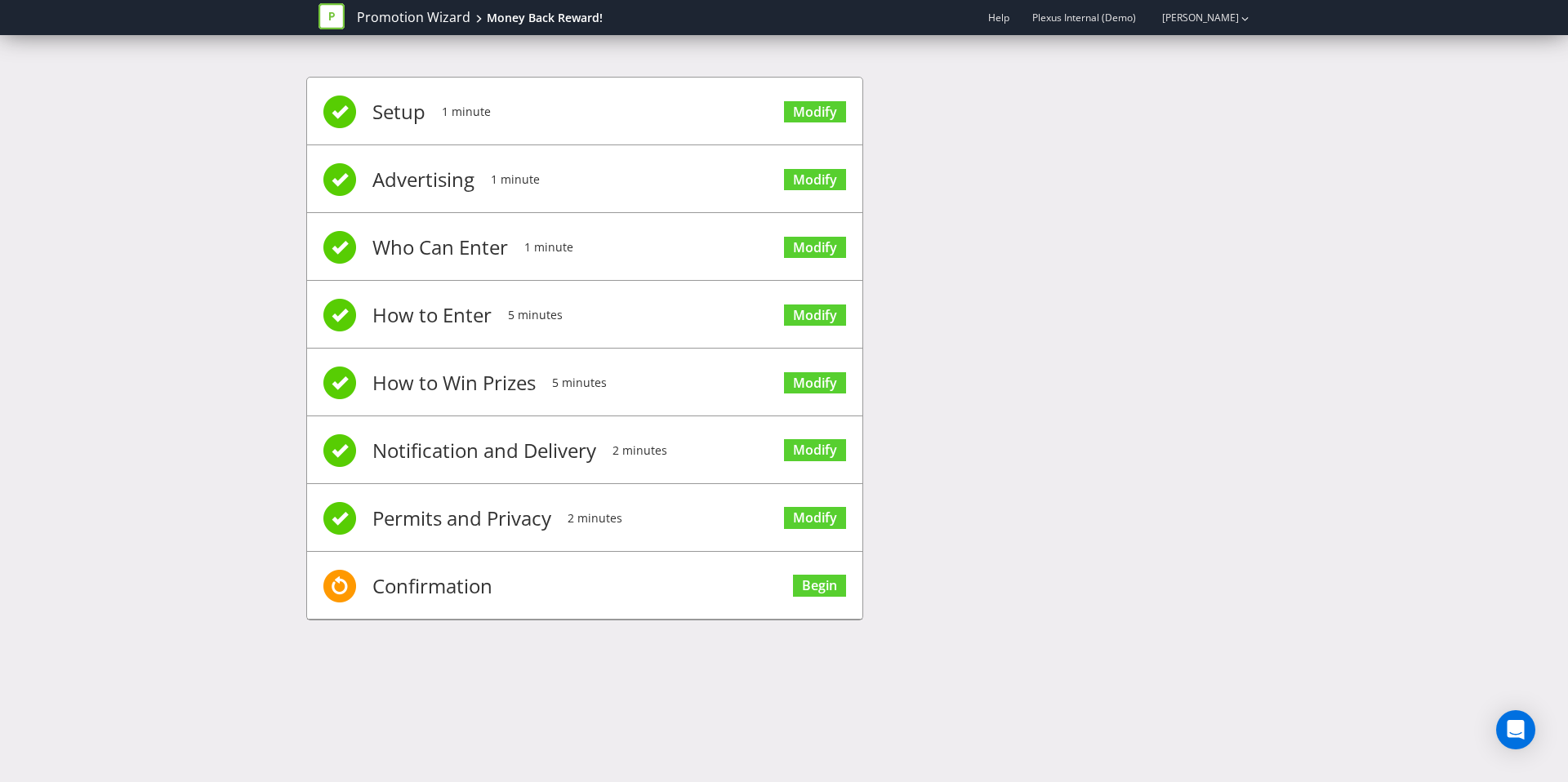
click at [810, 92] on span "Modify" at bounding box center [814, 110] width 62 height 65
click at [825, 118] on link "Modify" at bounding box center [814, 112] width 62 height 22
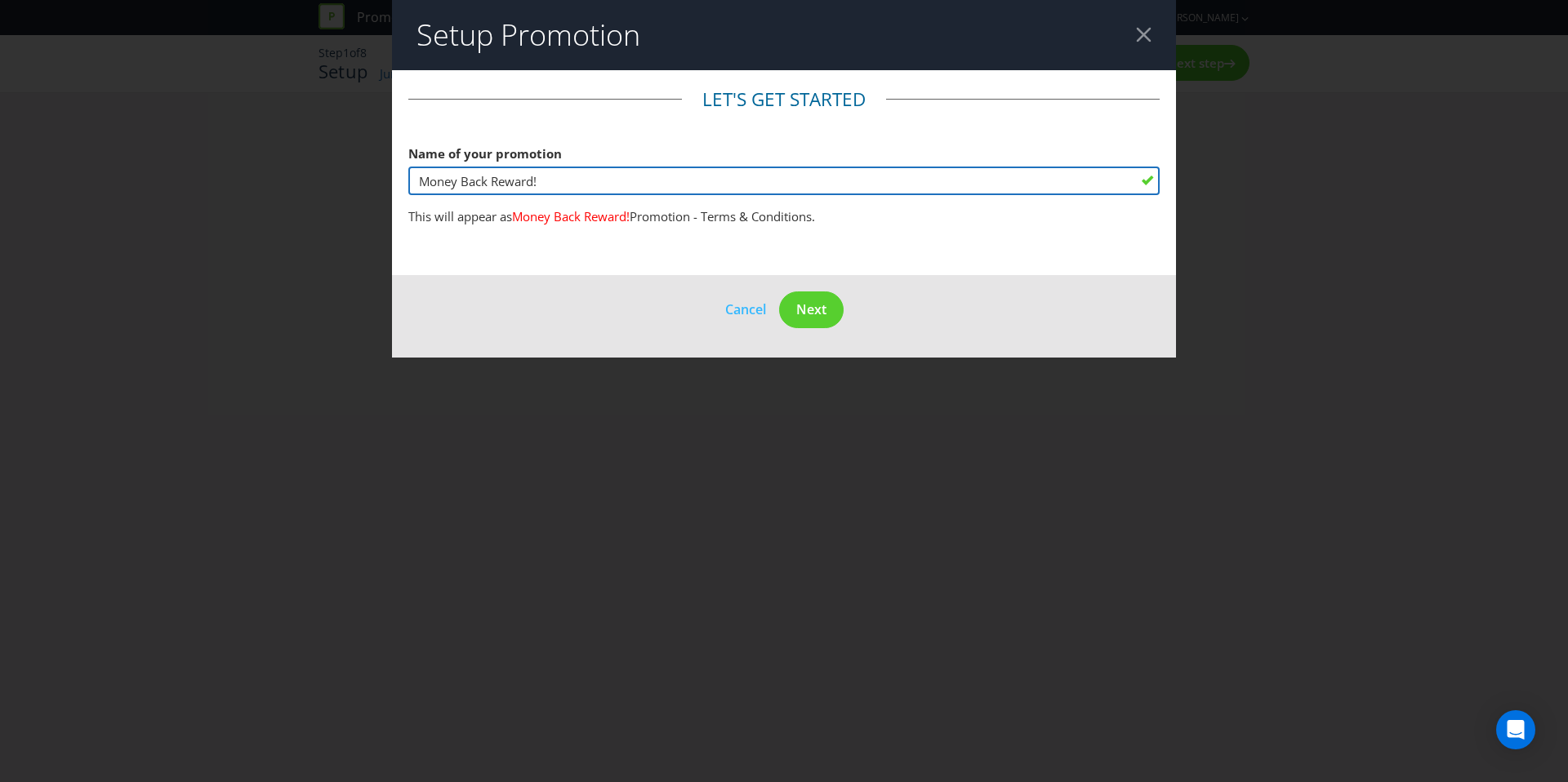
click at [555, 193] on input "Money Back Reward!" at bounding box center [784, 181] width 752 height 29
type input "Money Back Reward at Westfield!"
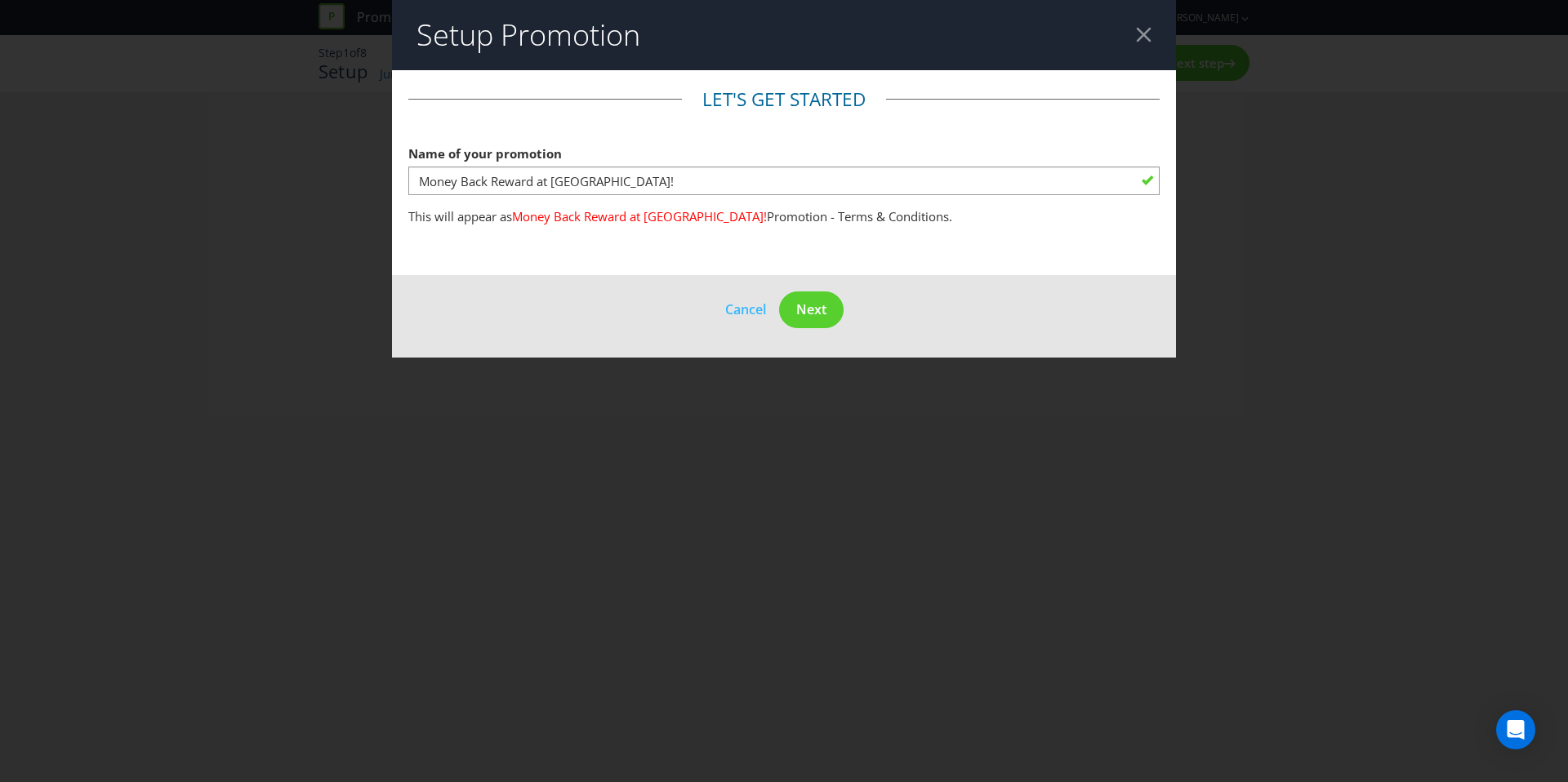
click at [614, 289] on footer "Cancel Next" at bounding box center [784, 317] width 784 height 83
click at [805, 316] on span "Next" at bounding box center [811, 309] width 30 height 18
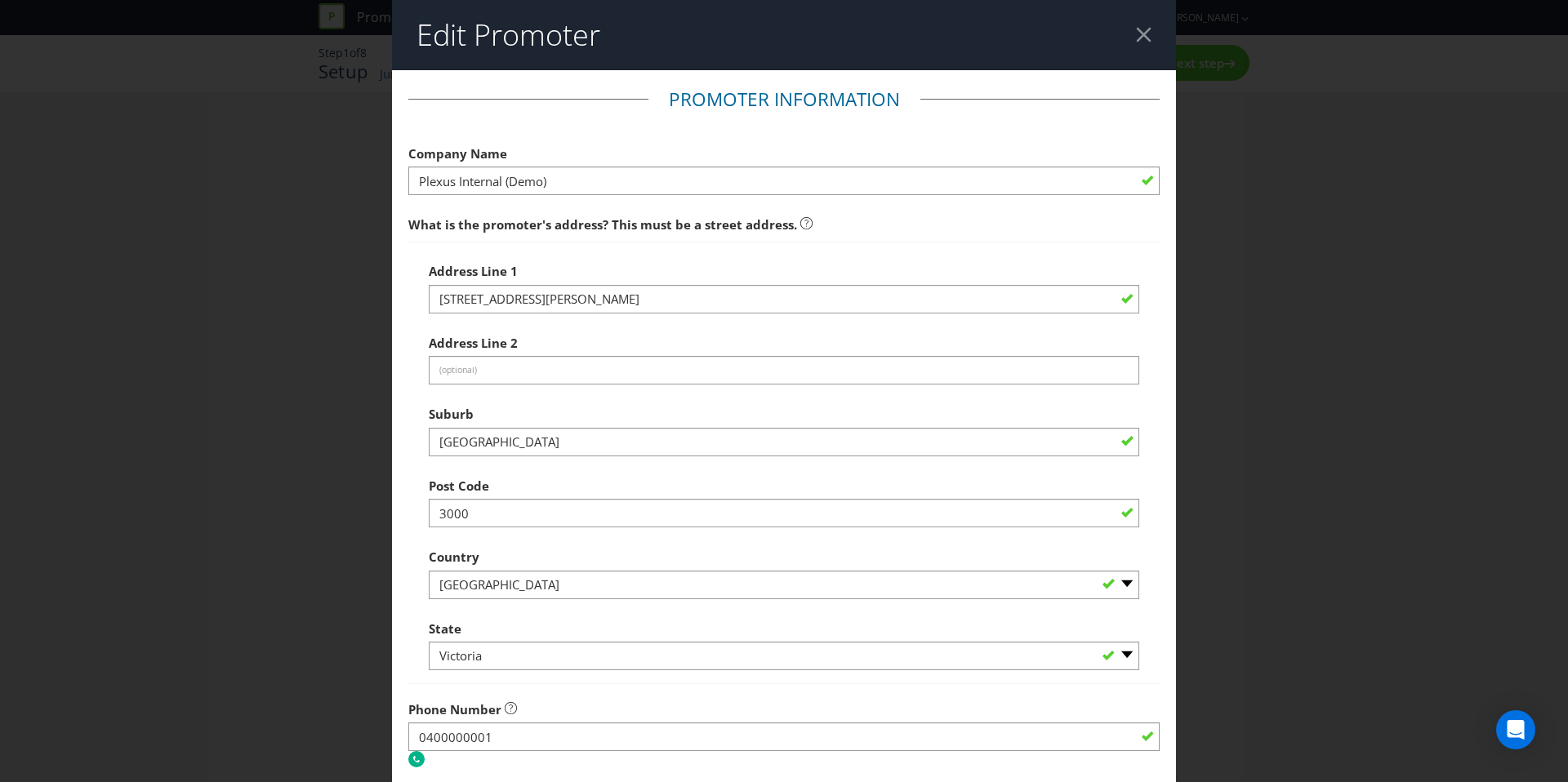
click at [805, 316] on div "Address Line 1 411 collins st Address Line 2 (optional) Suburb Melbourne Post C…" at bounding box center [783, 463] width 710 height 416
click at [1138, 34] on div at bounding box center [1143, 34] width 16 height 16
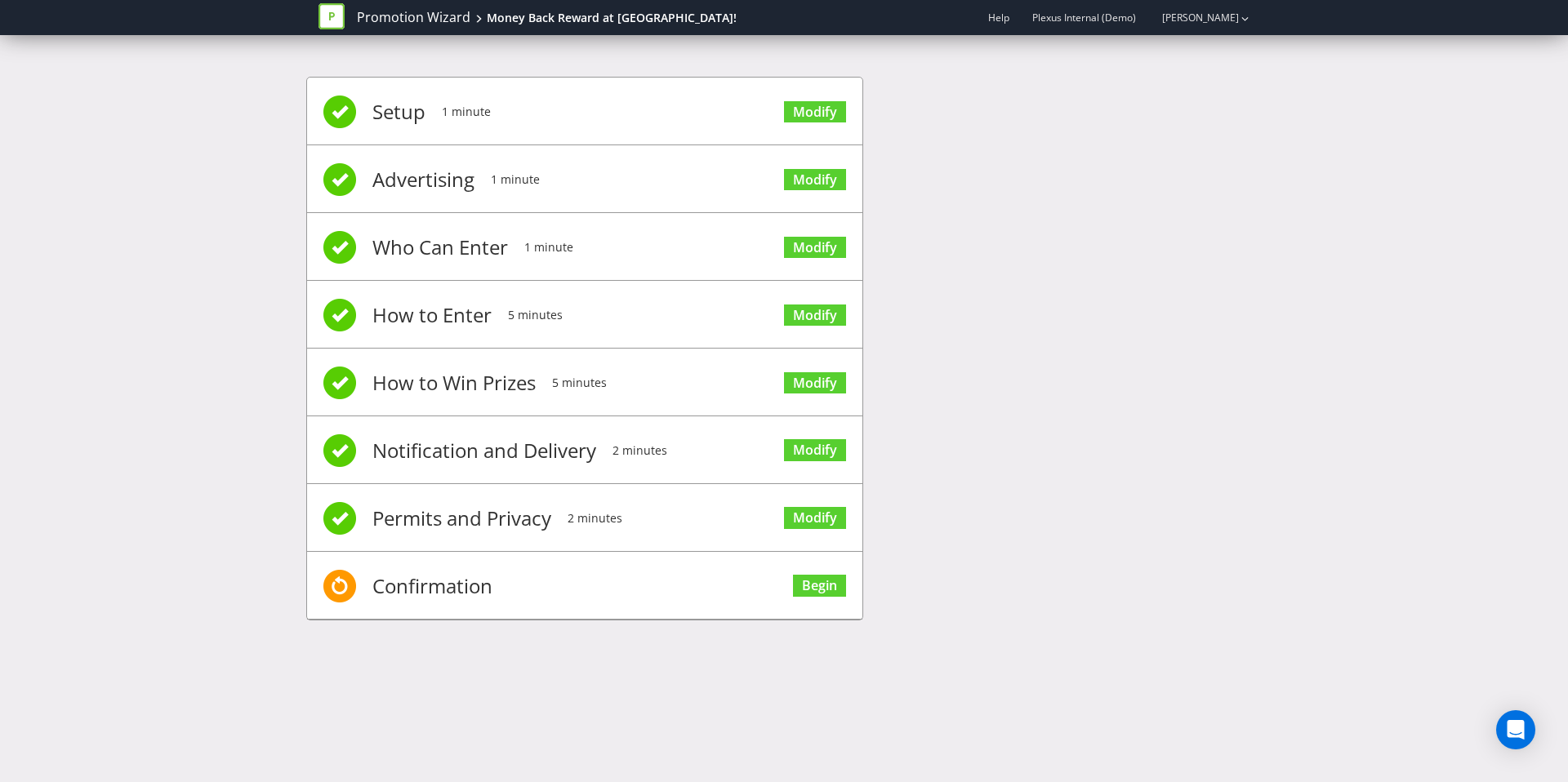
click at [1321, 221] on div "Setup 1 minute Modify Advertising 1 minute Modify Who Can Enter 1 minute Modify…" at bounding box center [784, 356] width 1568 height 609
click at [380, 25] on link "Promotion Wizard" at bounding box center [413, 18] width 113 height 18
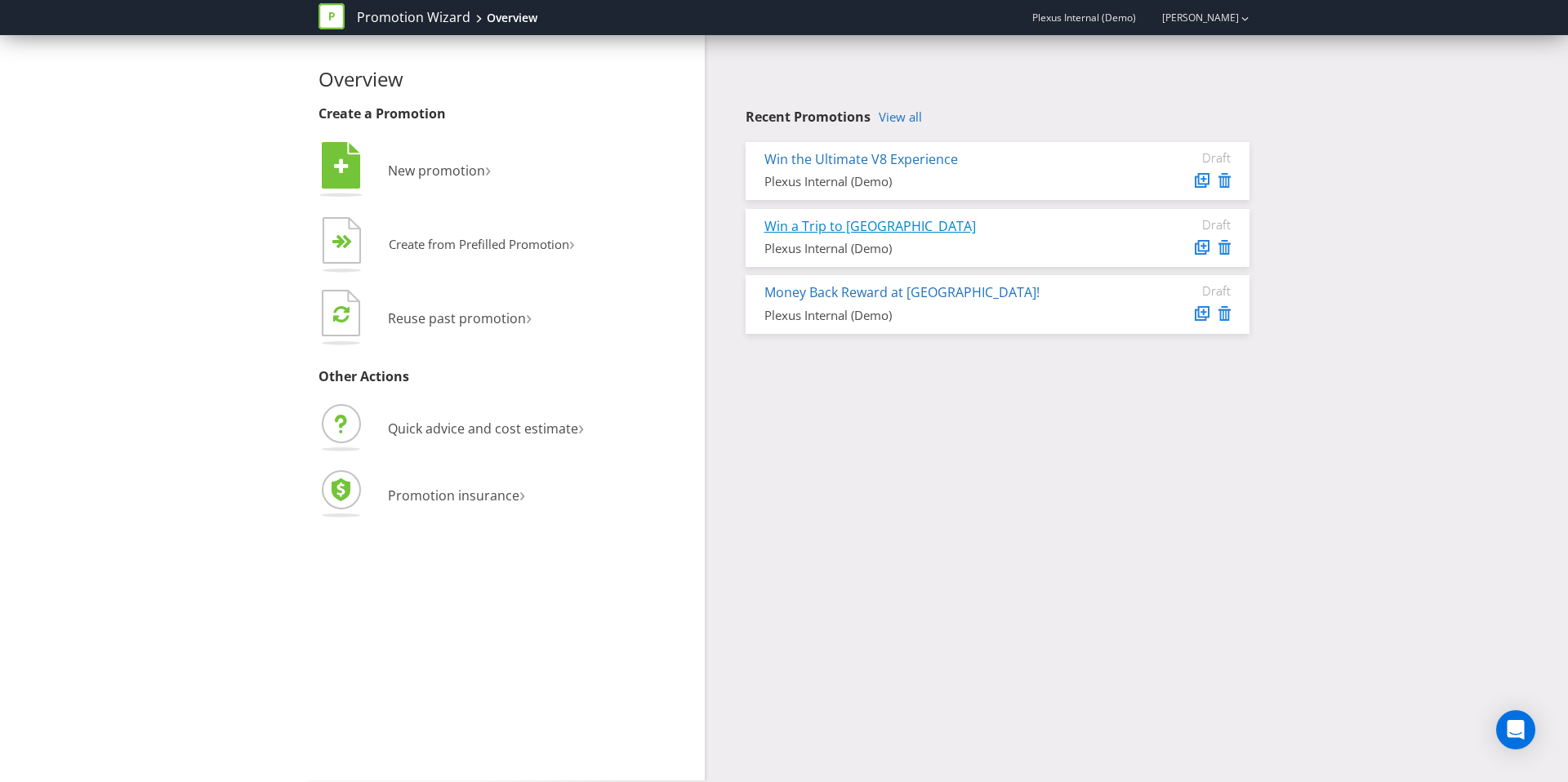
click at [817, 227] on link "Win a Trip to [GEOGRAPHIC_DATA]" at bounding box center [871, 227] width 212 height 18
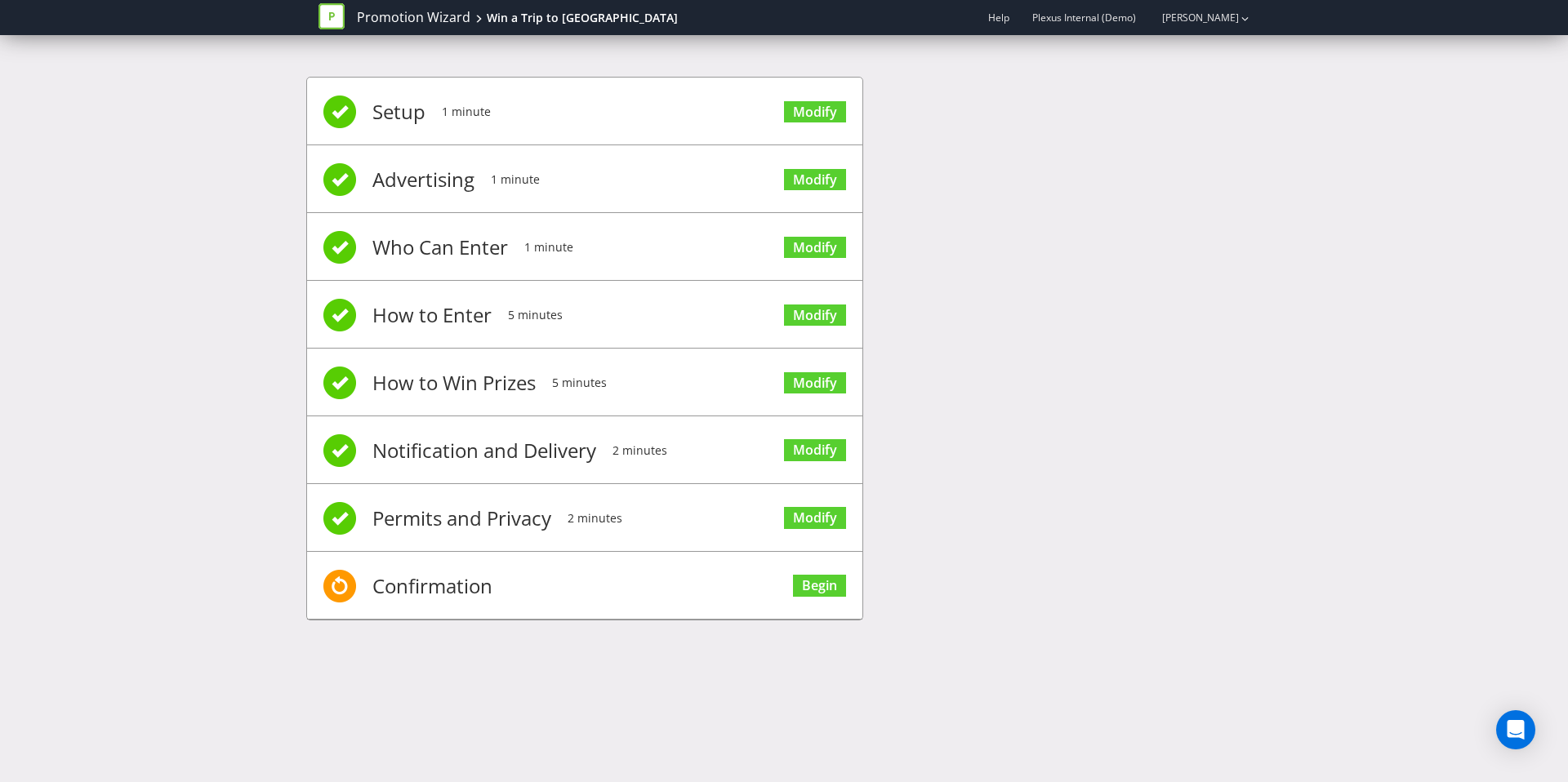
click at [1026, 321] on div "Setup 1 minute Modify Advertising 1 minute Modify Who Can Enter 1 minute Modify…" at bounding box center [783, 356] width 955 height 609
click at [407, 26] on link "Promotion Wizard" at bounding box center [413, 18] width 113 height 18
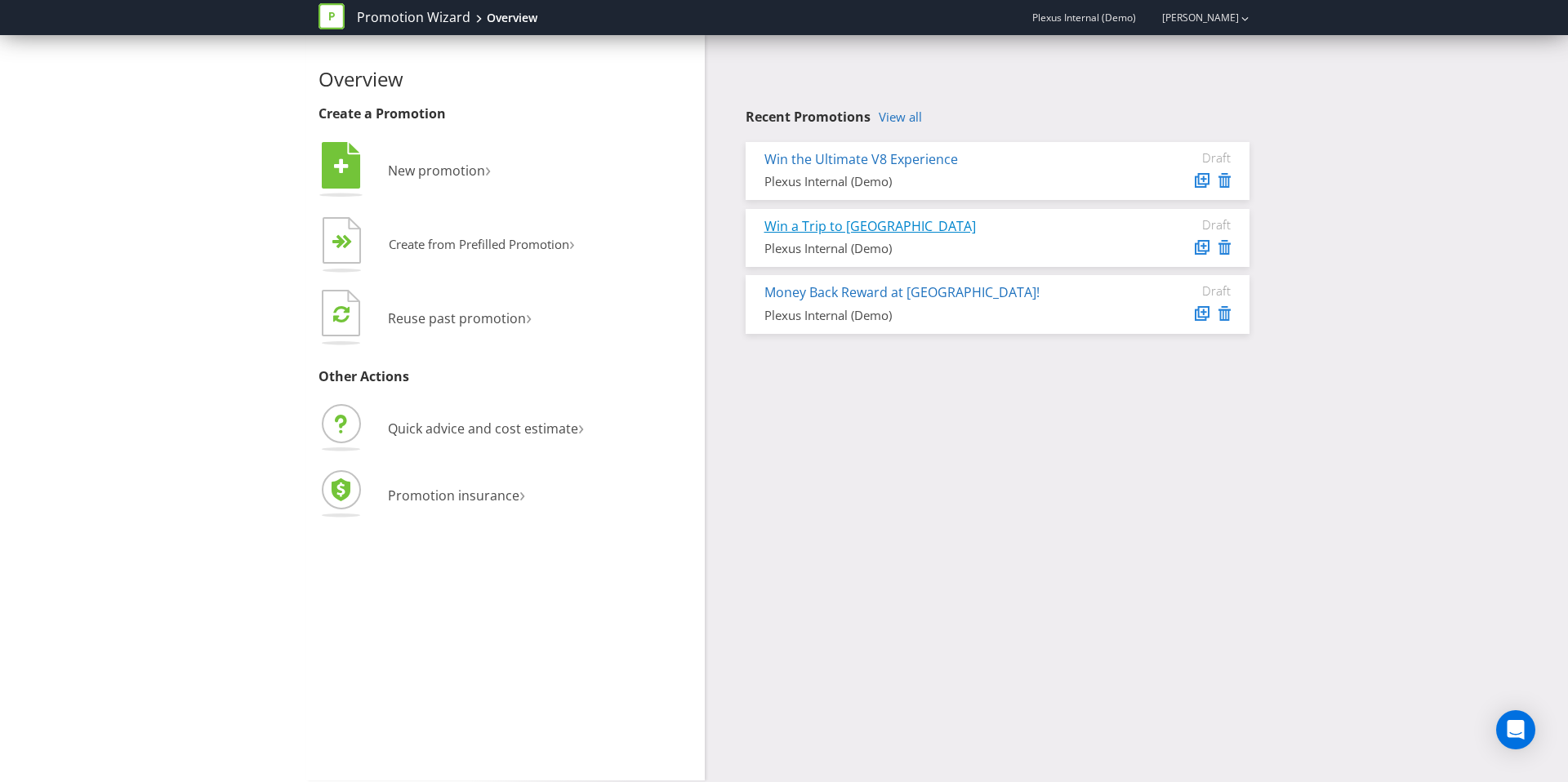
click at [830, 228] on link "Win a Trip to [GEOGRAPHIC_DATA]" at bounding box center [871, 227] width 212 height 18
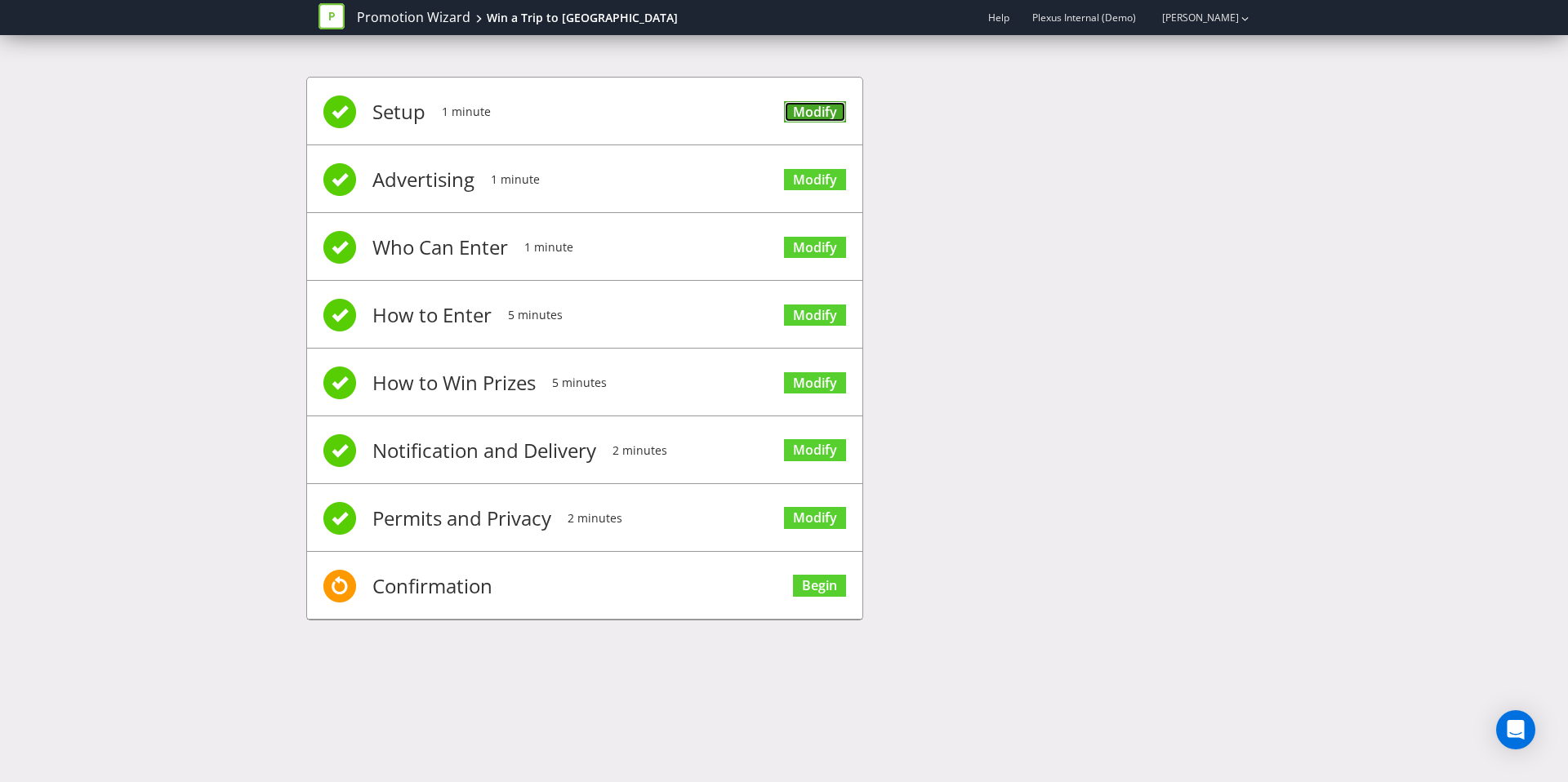
click at [814, 104] on link "Modify" at bounding box center [814, 112] width 62 height 22
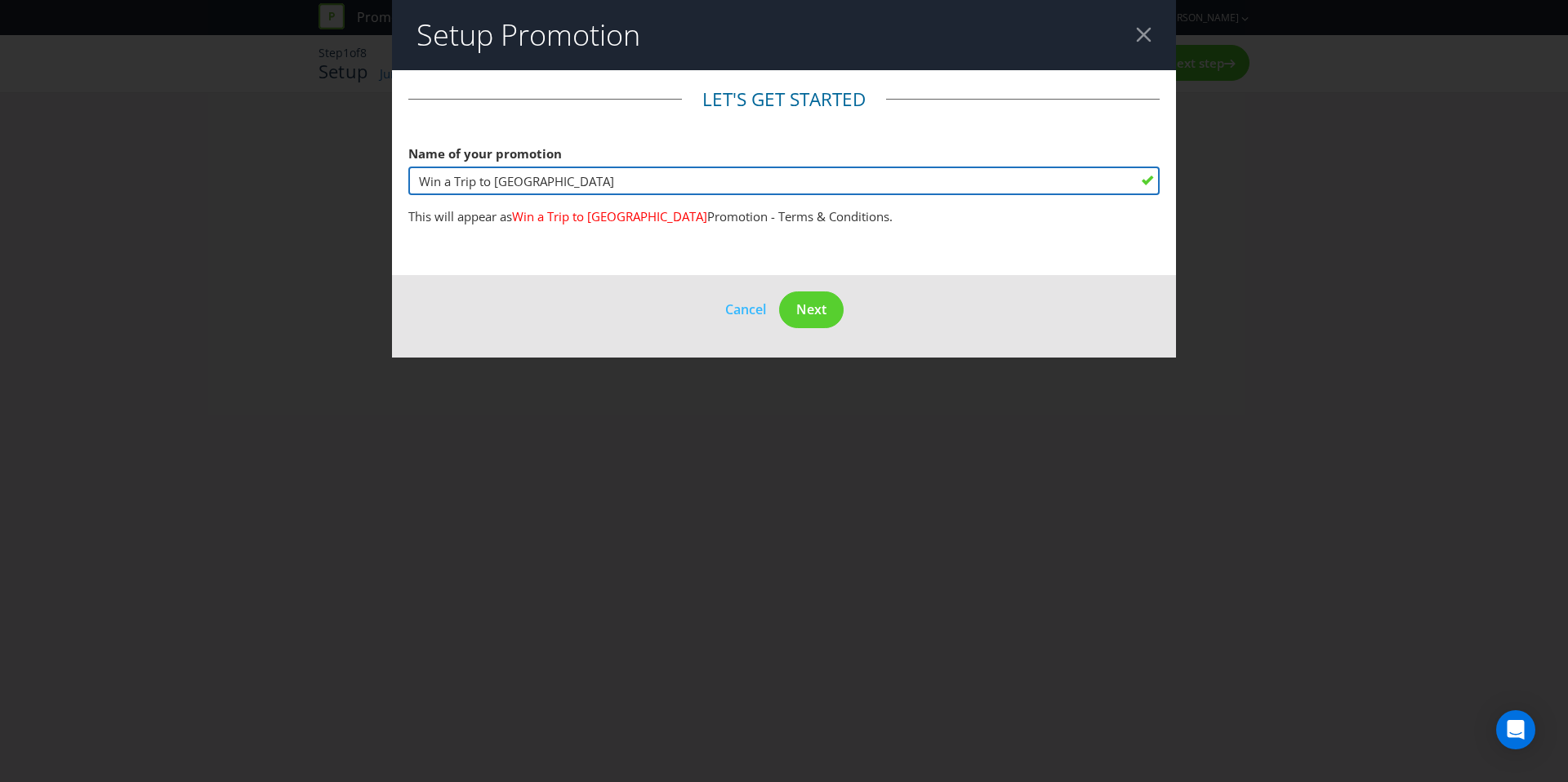
drag, startPoint x: 558, startPoint y: 178, endPoint x: 367, endPoint y: 181, distance: 191.0
click at [367, 181] on div "Setup Promotion Let's get started Name of your promotion Win a Trip to Cancun T…" at bounding box center [784, 391] width 1568 height 782
paste input "VIP experience to New Zealand"
type input "Win VIP experience to New Zealand Fashion Week"
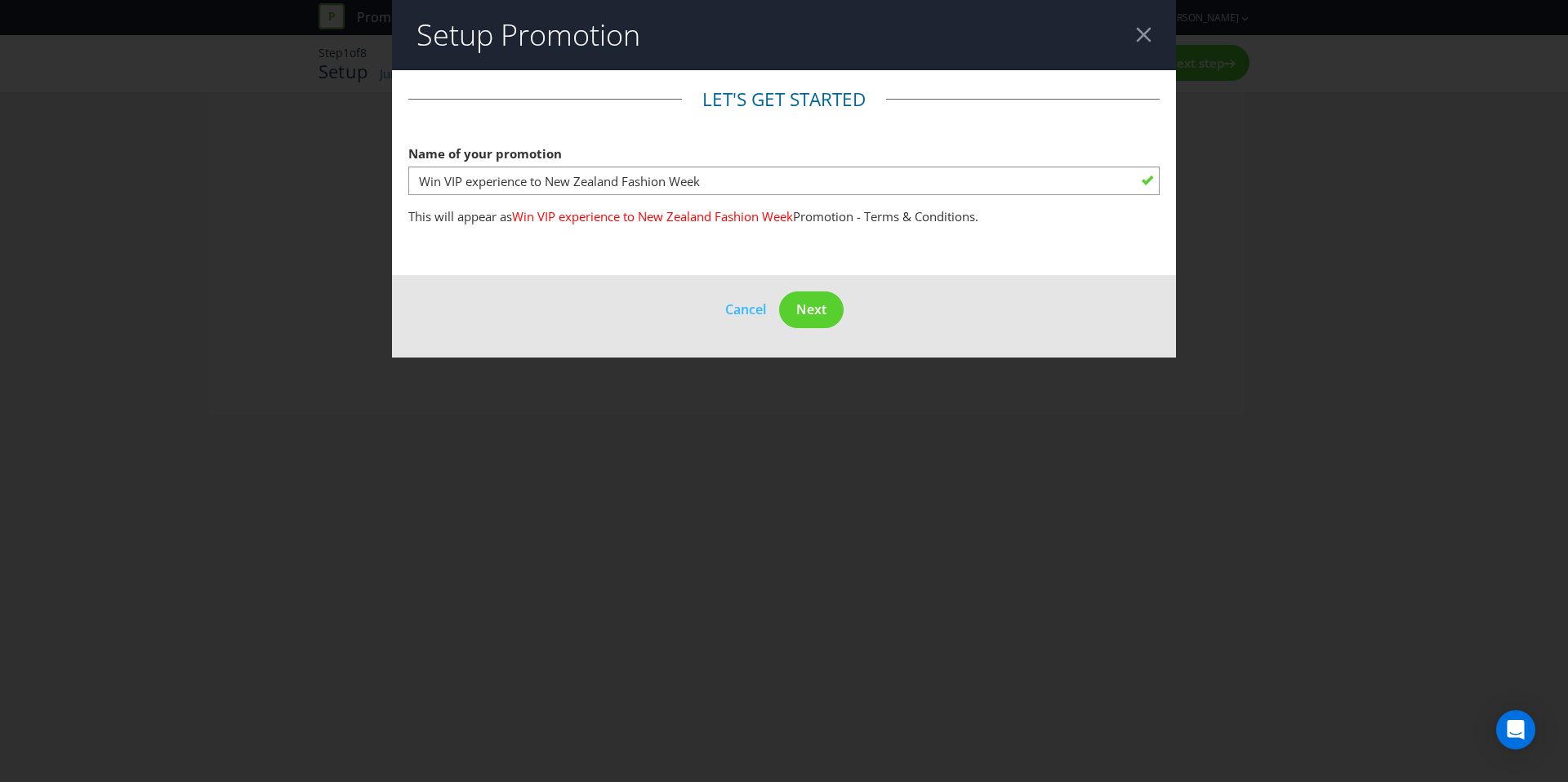
click at [660, 339] on footer "Cancel Next" at bounding box center [784, 317] width 784 height 83
click at [812, 296] on button "Next" at bounding box center [812, 310] width 64 height 37
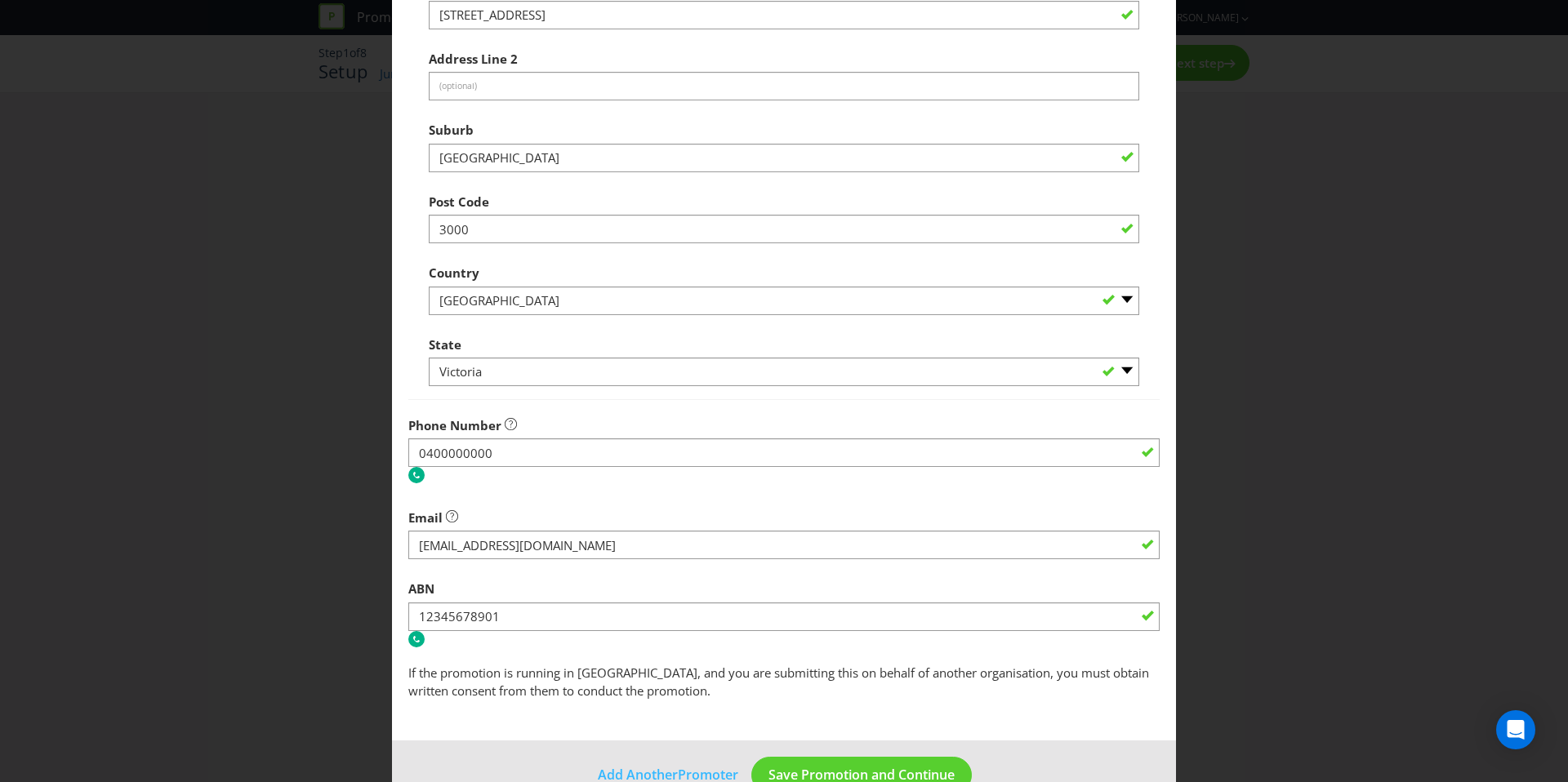
scroll to position [325, 0]
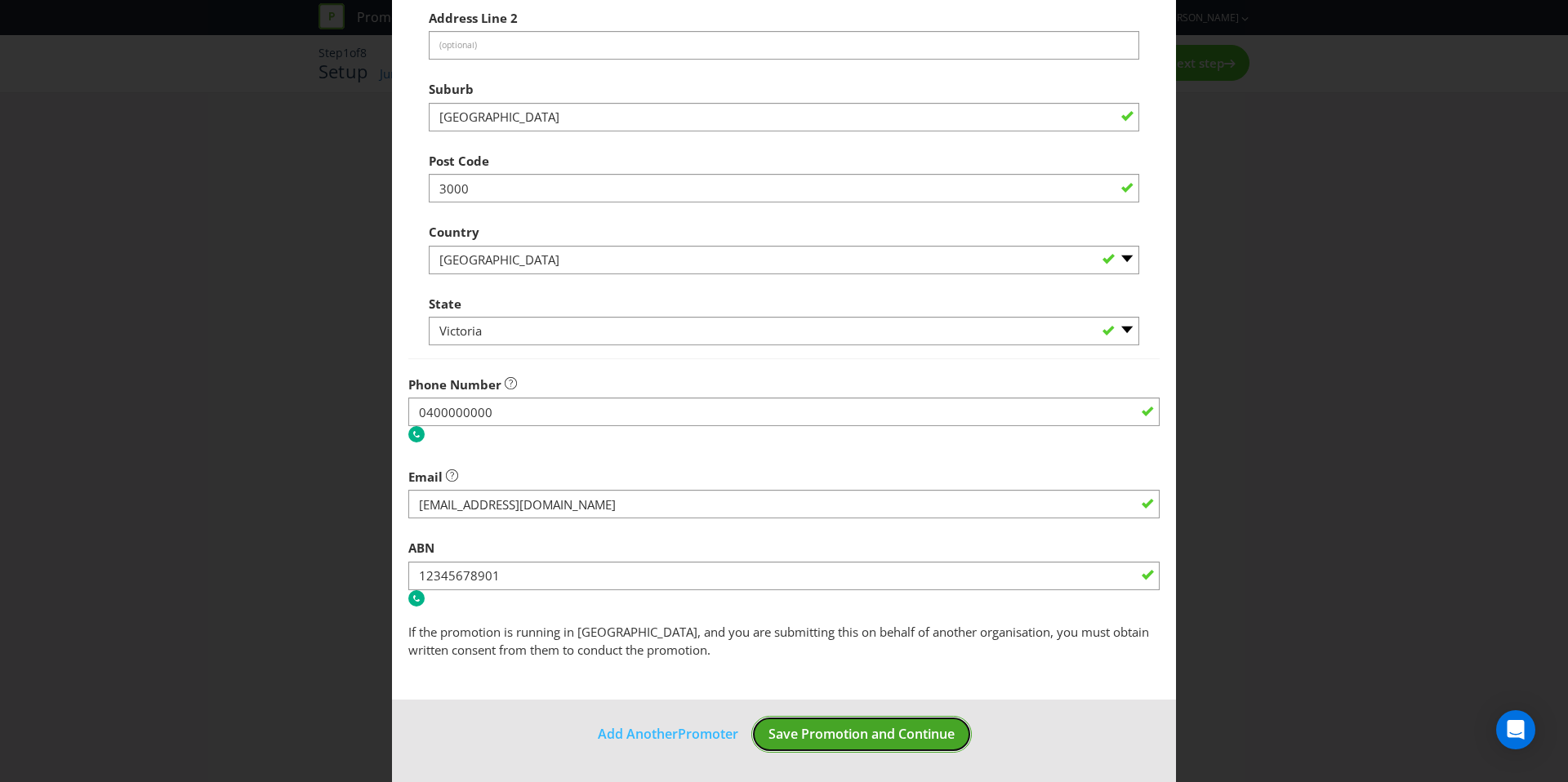
click at [858, 752] on button "Save Promotion and Continue" at bounding box center [861, 735] width 220 height 37
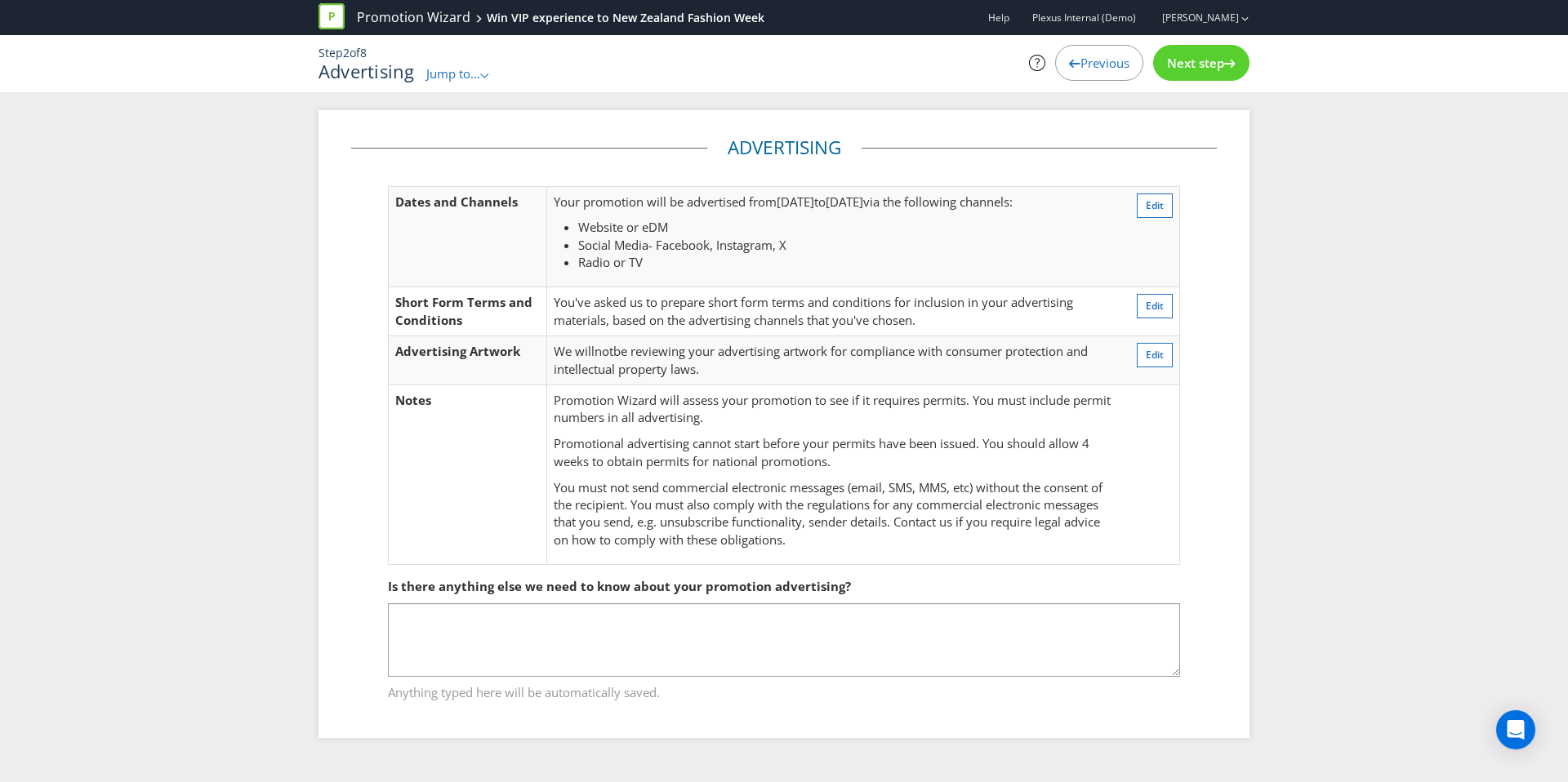
click at [1219, 67] on span "Next step" at bounding box center [1196, 63] width 57 height 17
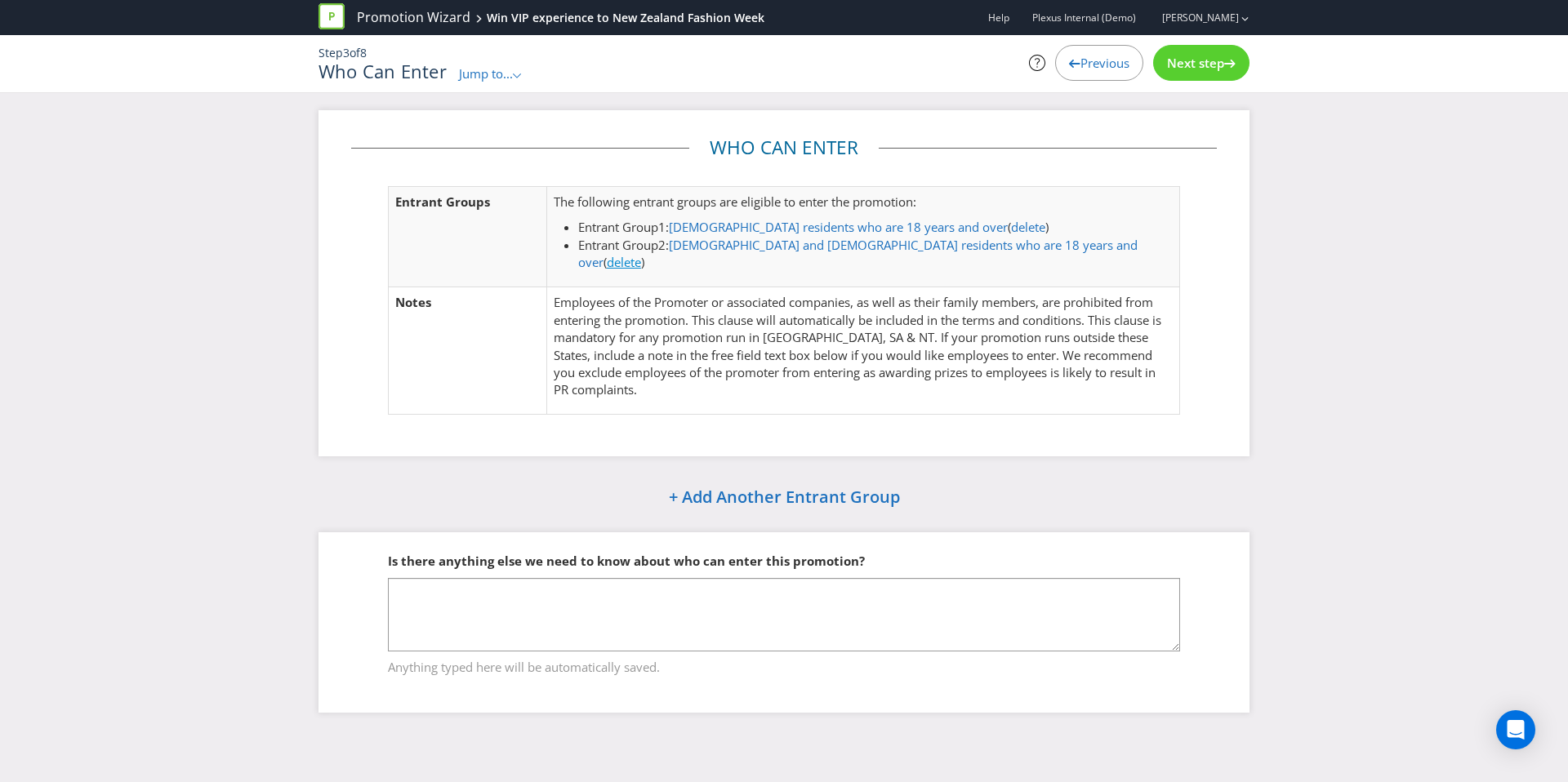
click at [641, 254] on link "delete" at bounding box center [624, 263] width 34 height 17
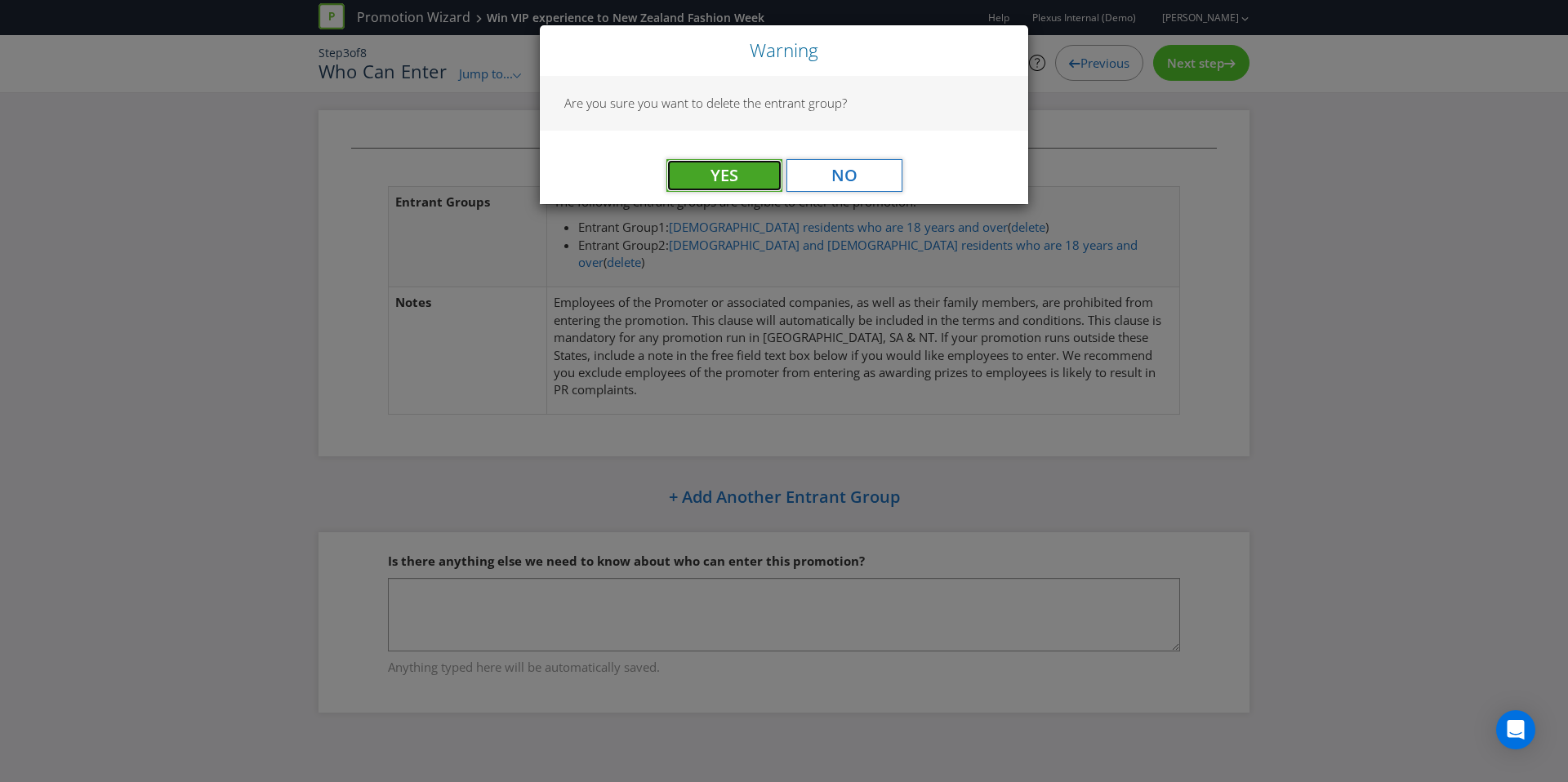
click at [746, 184] on button "Yes" at bounding box center [724, 175] width 116 height 32
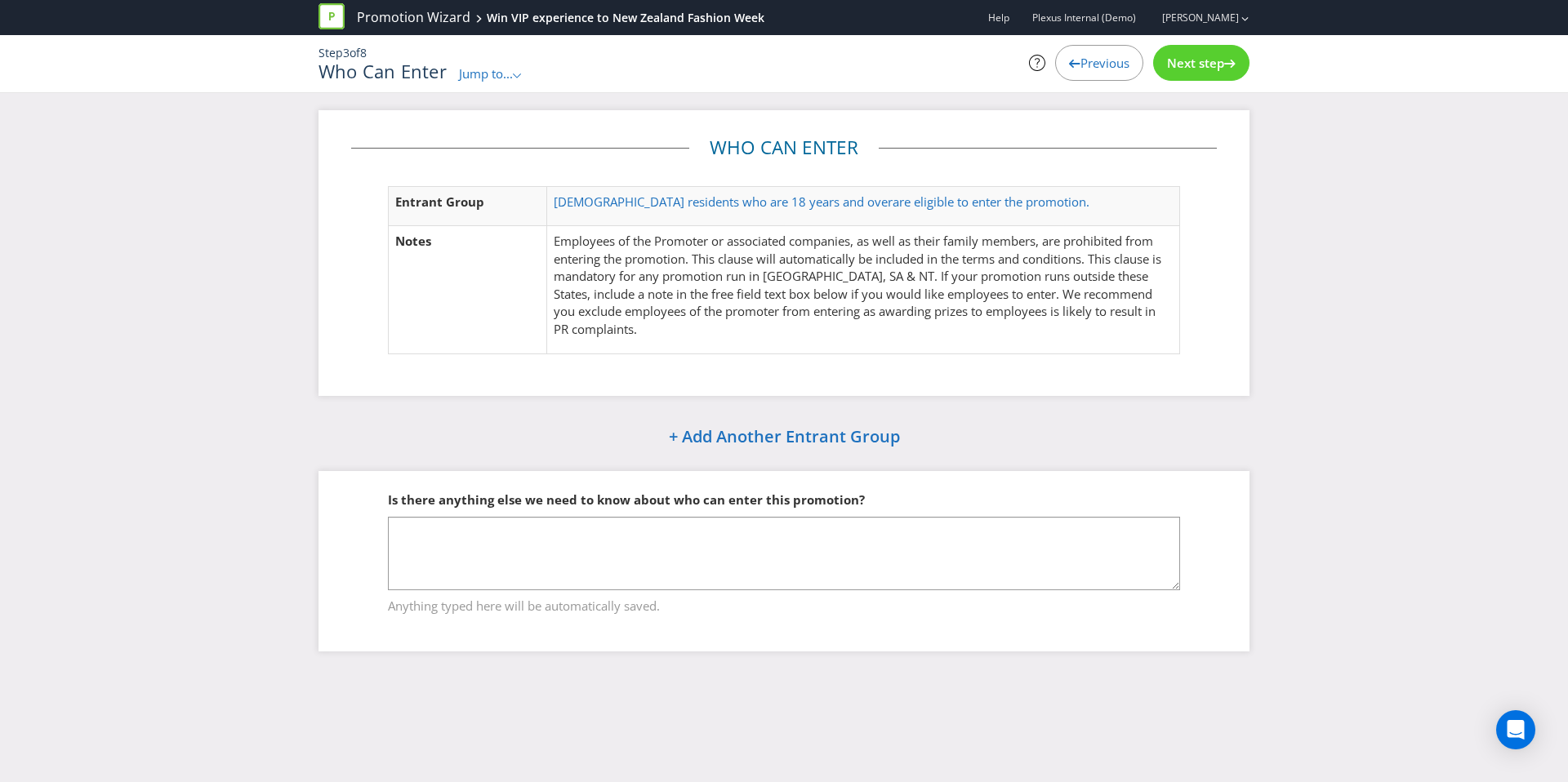
click at [1221, 68] on span "Next step" at bounding box center [1196, 63] width 57 height 17
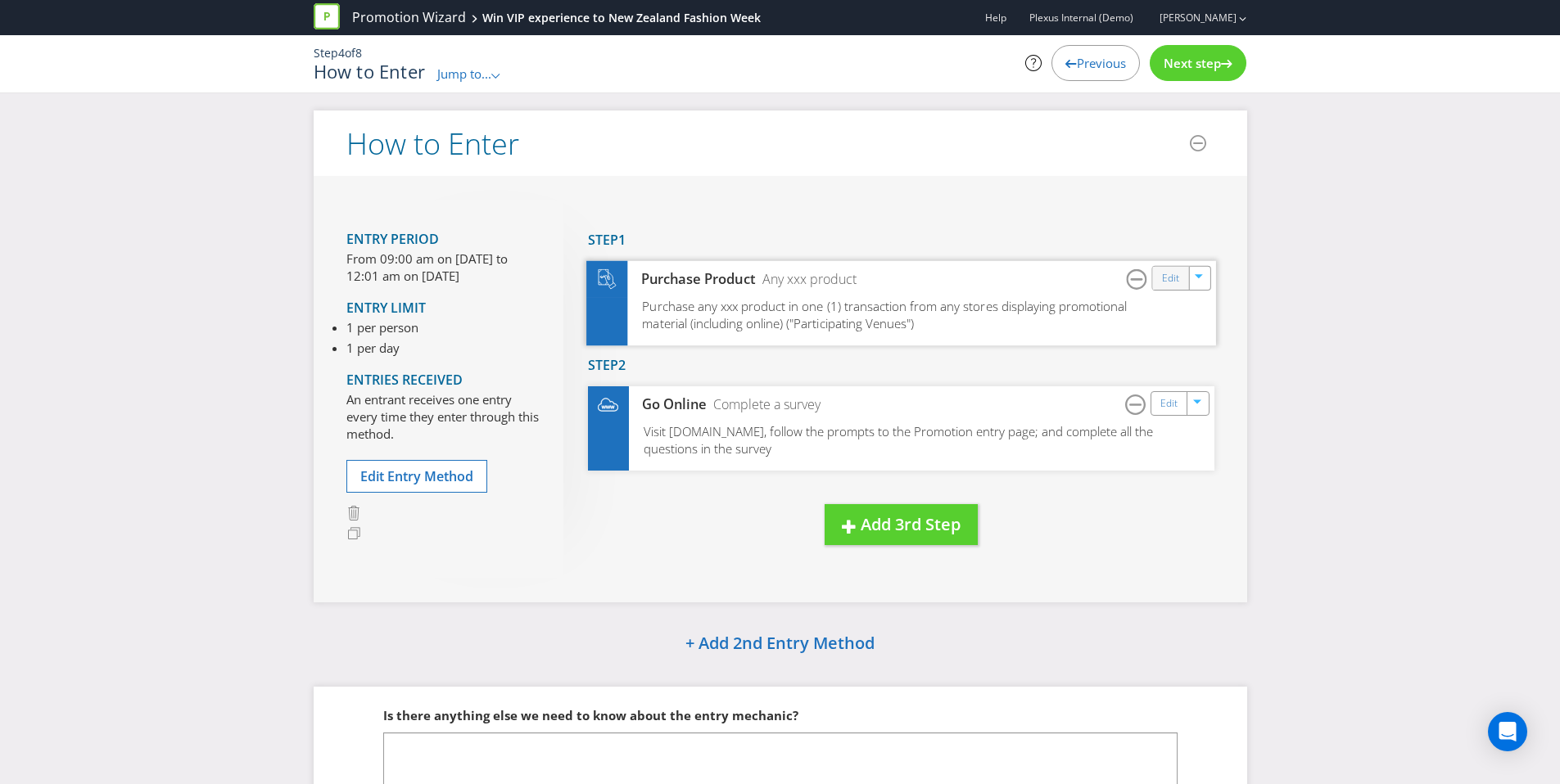
click at [1172, 288] on div "Edit" at bounding box center [1170, 277] width 37 height 23
click at [1172, 279] on link "Edit" at bounding box center [1169, 278] width 18 height 18
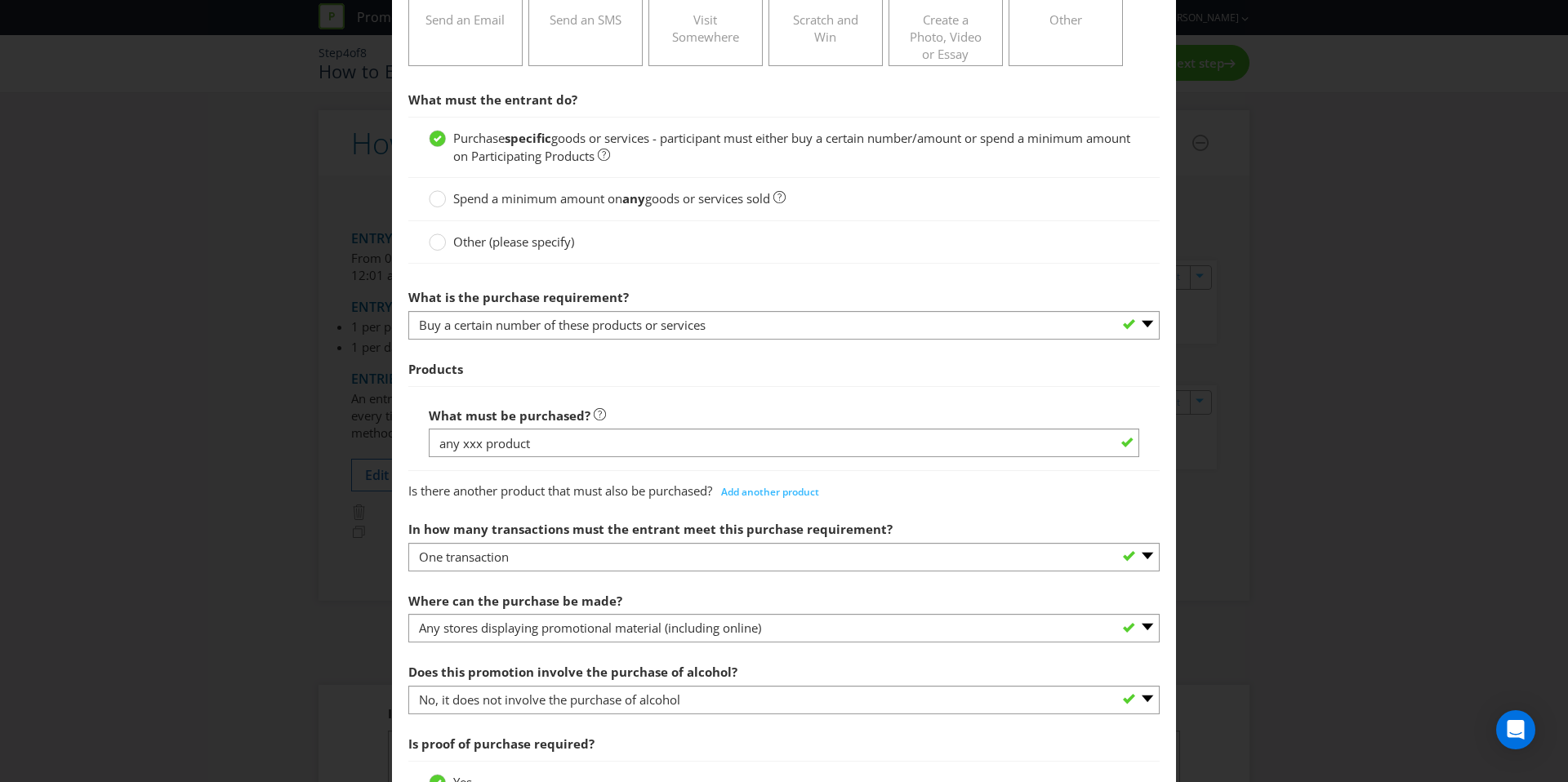
scroll to position [249, 0]
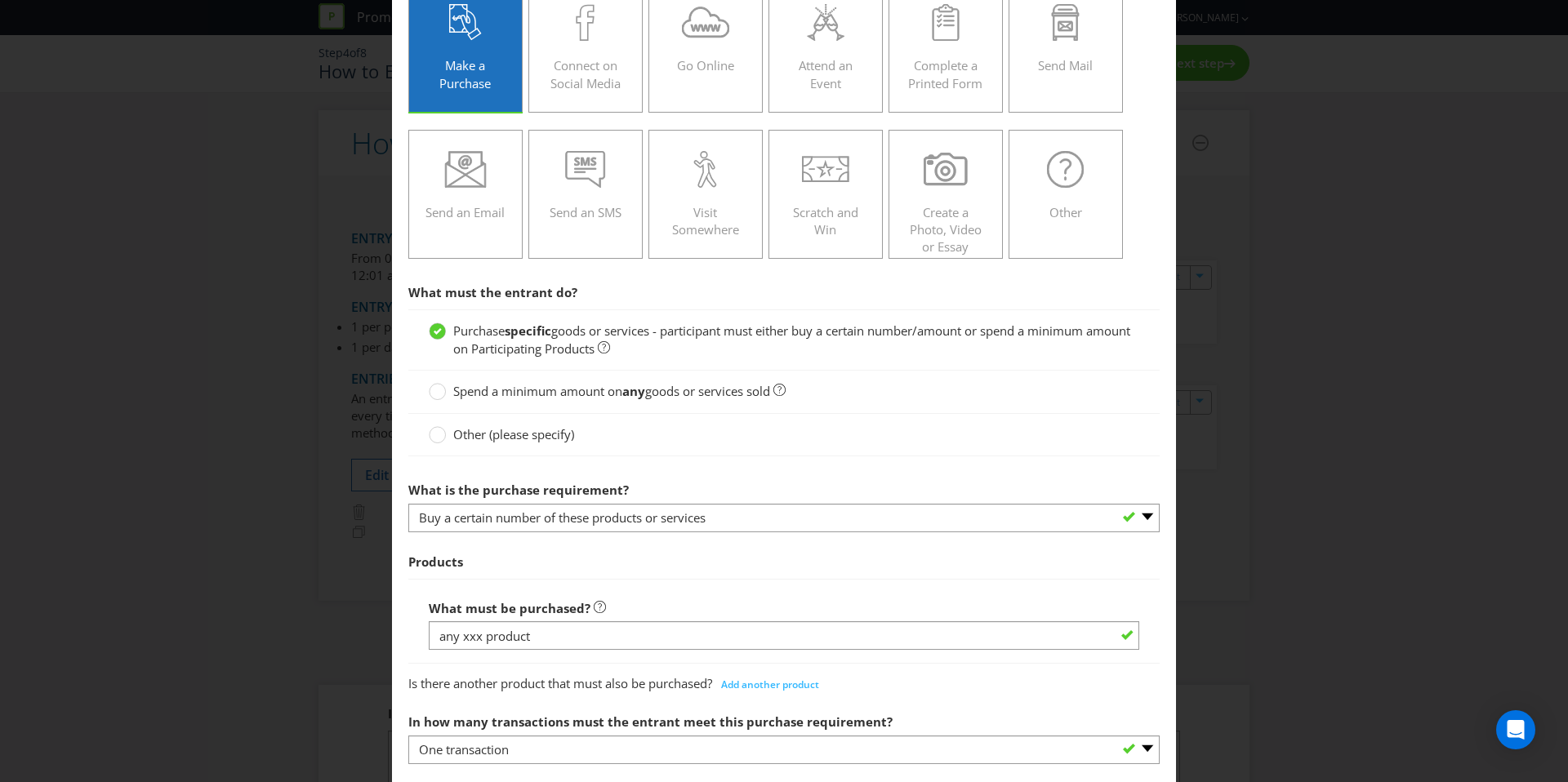
click at [514, 389] on span "Spend a minimum amount on" at bounding box center [538, 391] width 170 height 17
click at [0, 0] on input "Spend a minimum amount on any goods or services sold" at bounding box center [0, 0] width 0 height 0
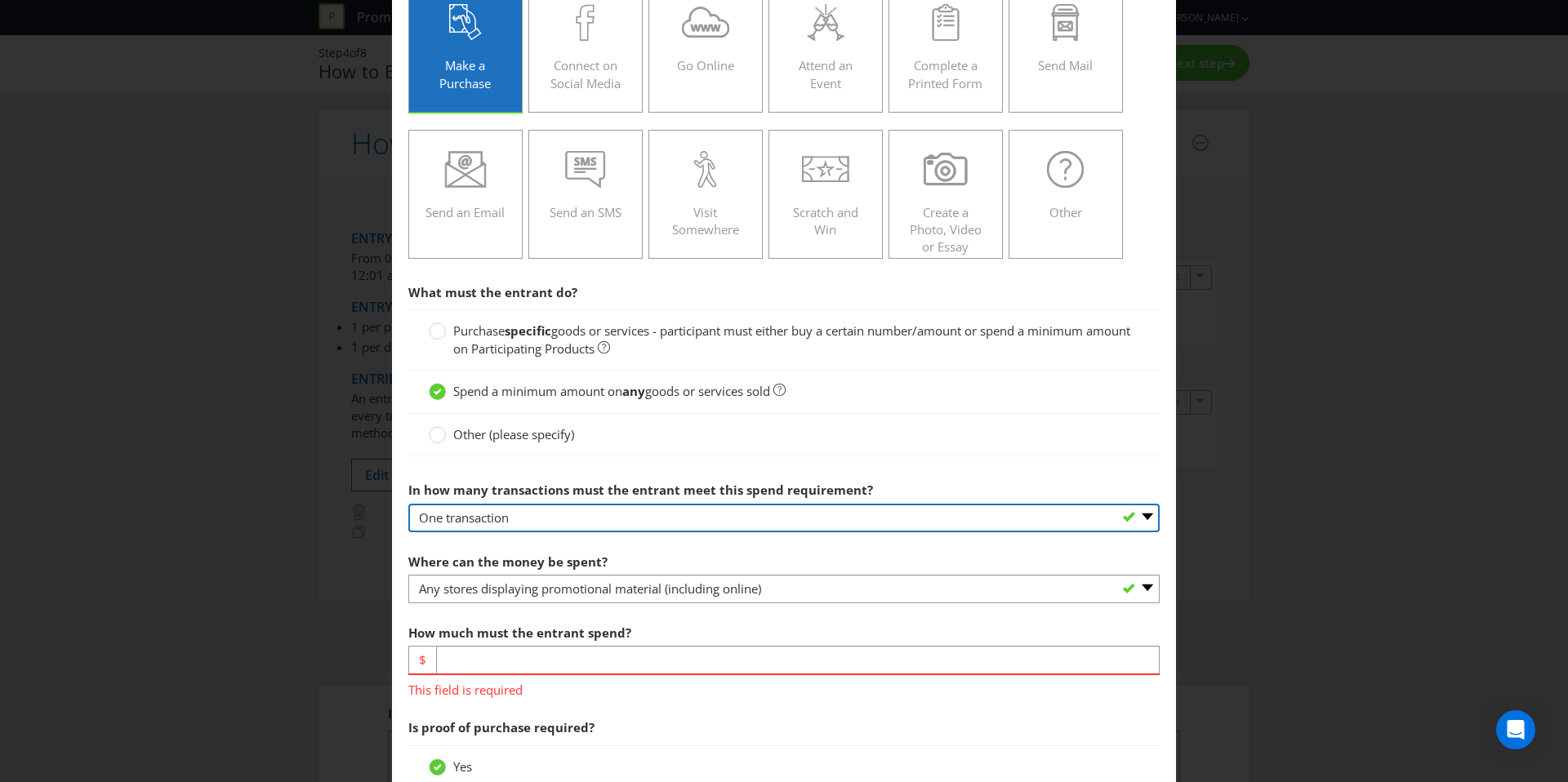
click at [889, 524] on select "-- Please select -- One transaction A specific number of transactions Any numbe…" at bounding box center [784, 518] width 752 height 29
select select "ANY"
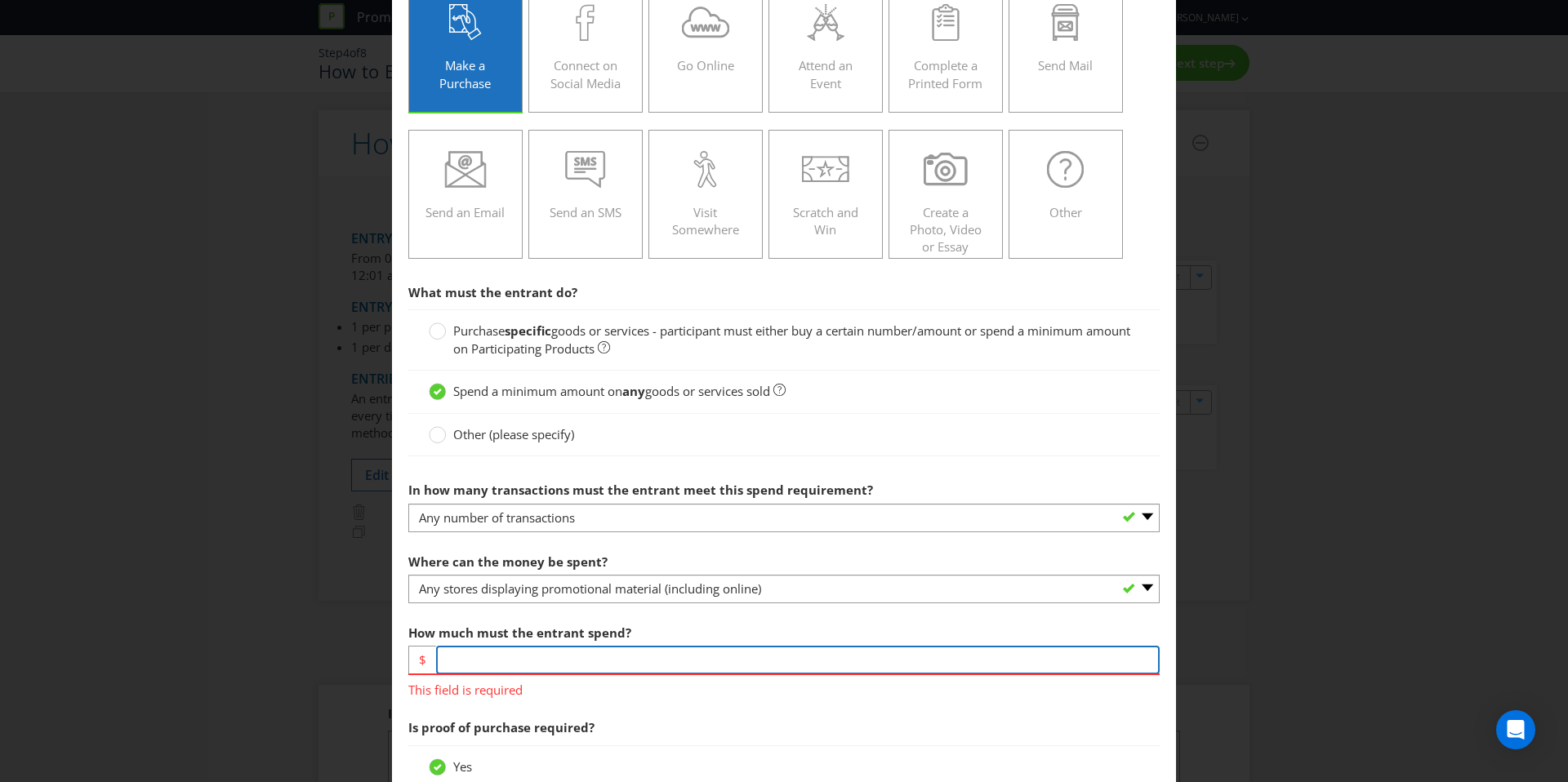
click at [558, 655] on input "number" at bounding box center [798, 659] width 724 height 29
type input "100"
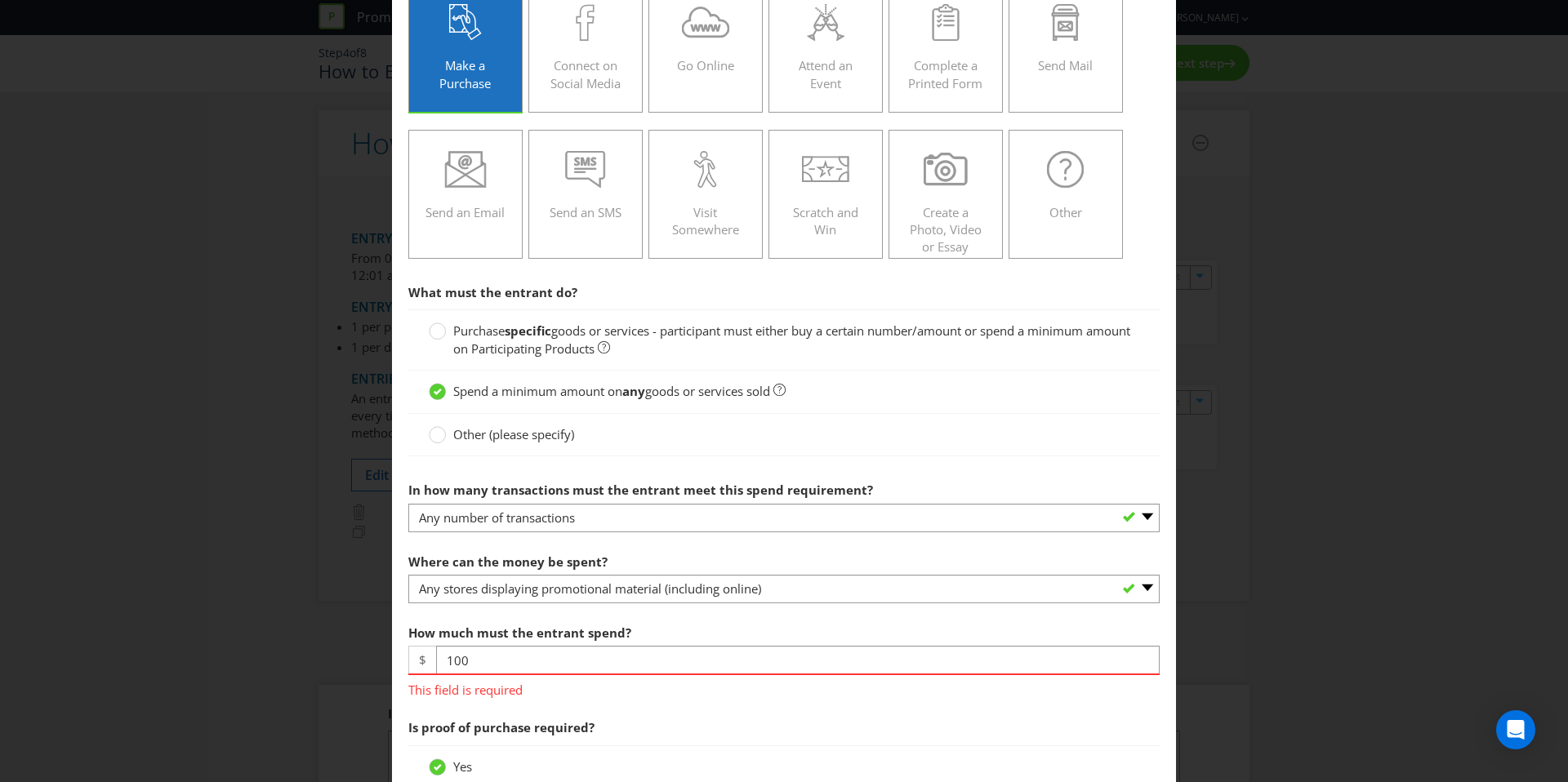
click at [1076, 730] on div "Is proof of purchase required? Yes No" at bounding box center [784, 776] width 752 height 129
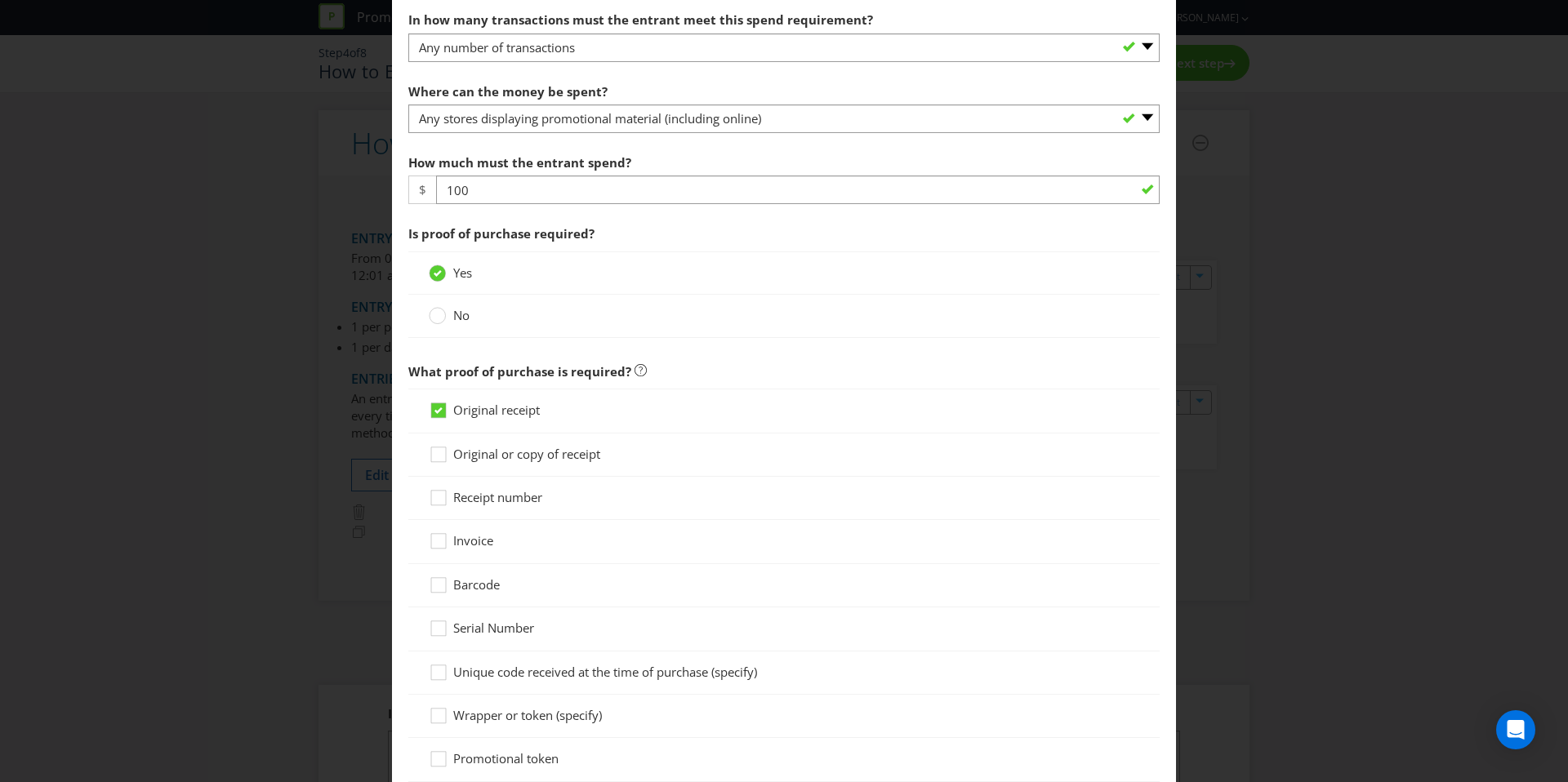
scroll to position [1014, 0]
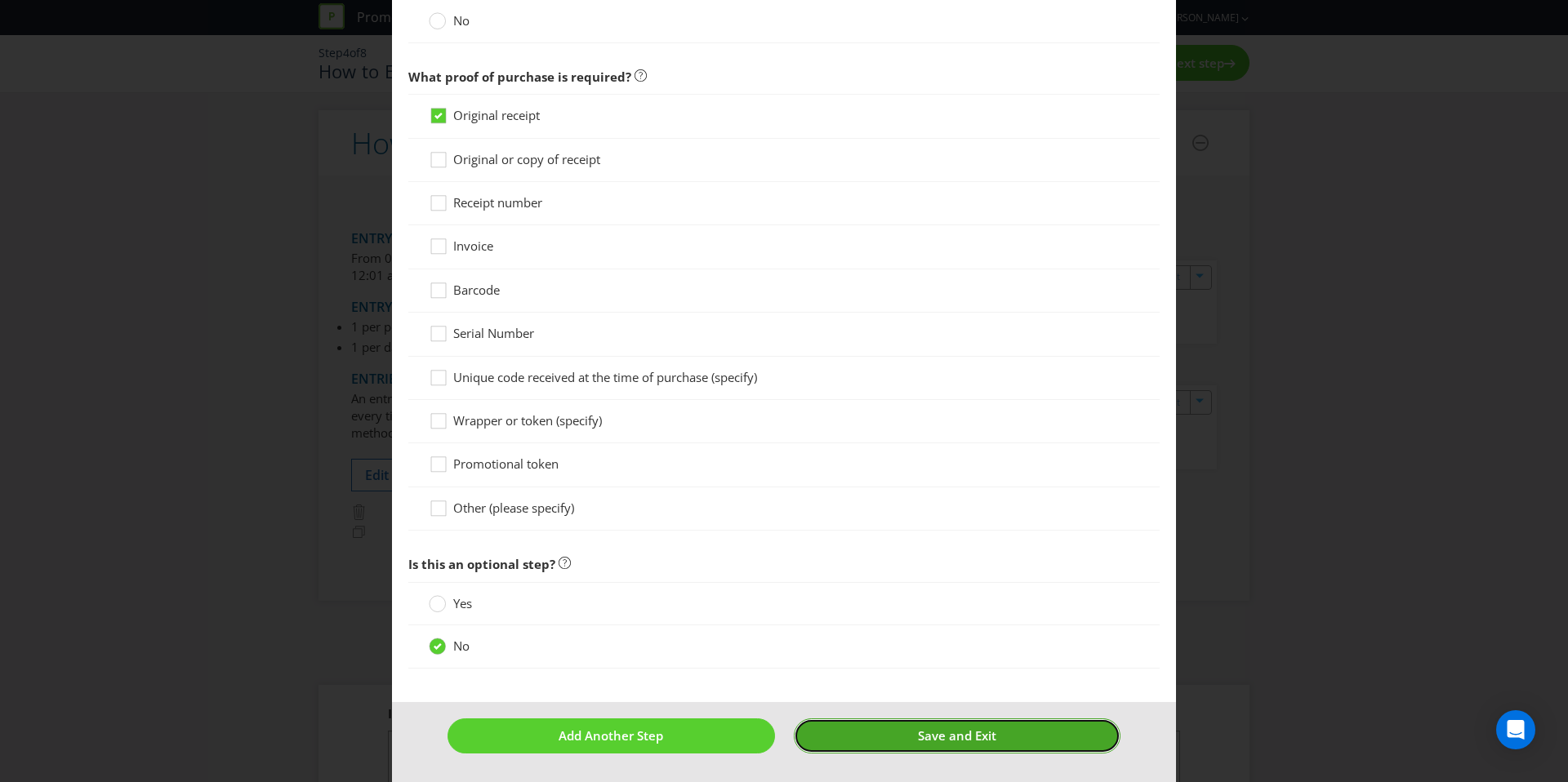
click at [946, 739] on span "Save and Exit" at bounding box center [957, 736] width 78 height 17
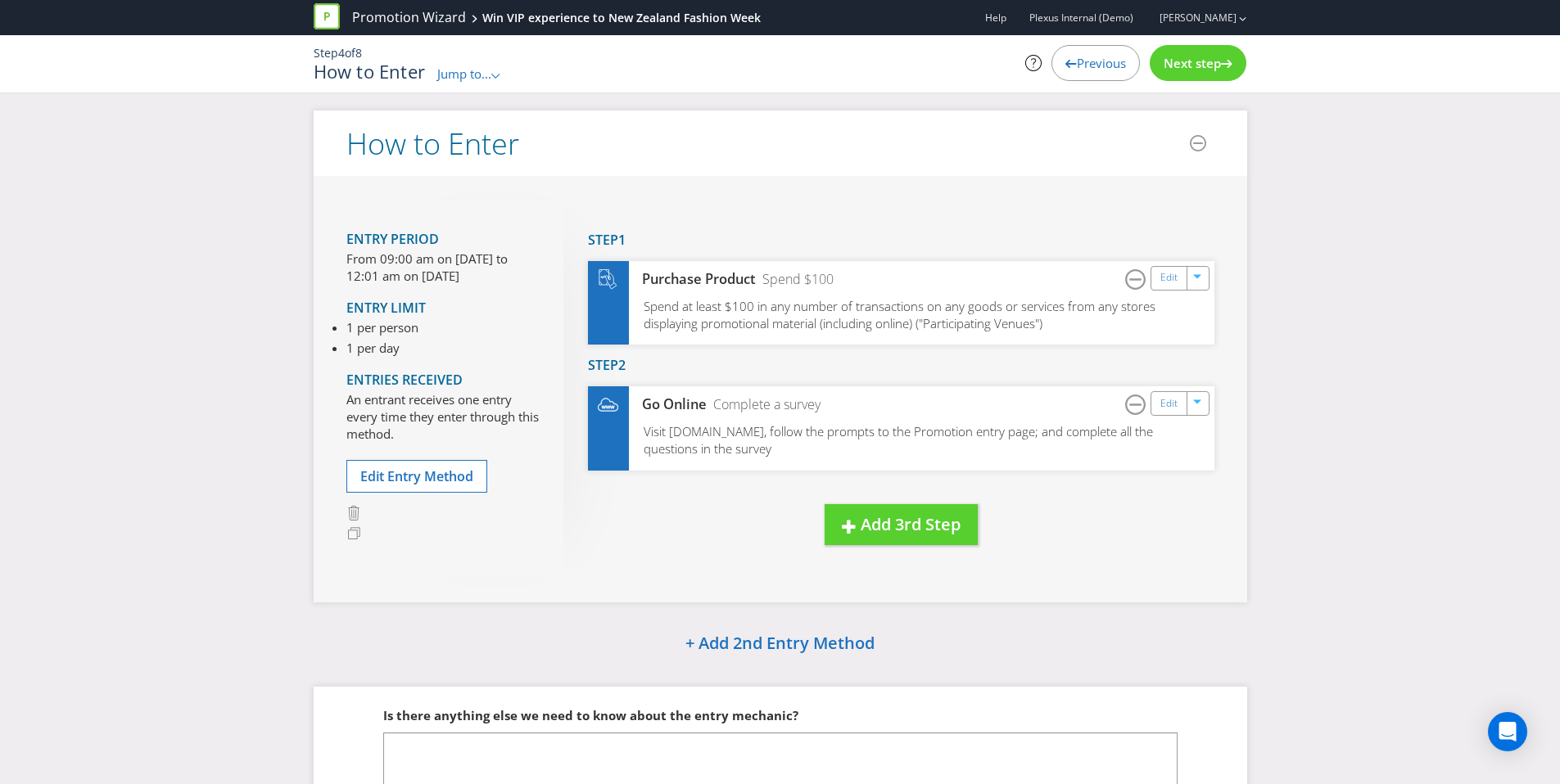
click at [1180, 66] on span "Next step" at bounding box center [1192, 63] width 57 height 17
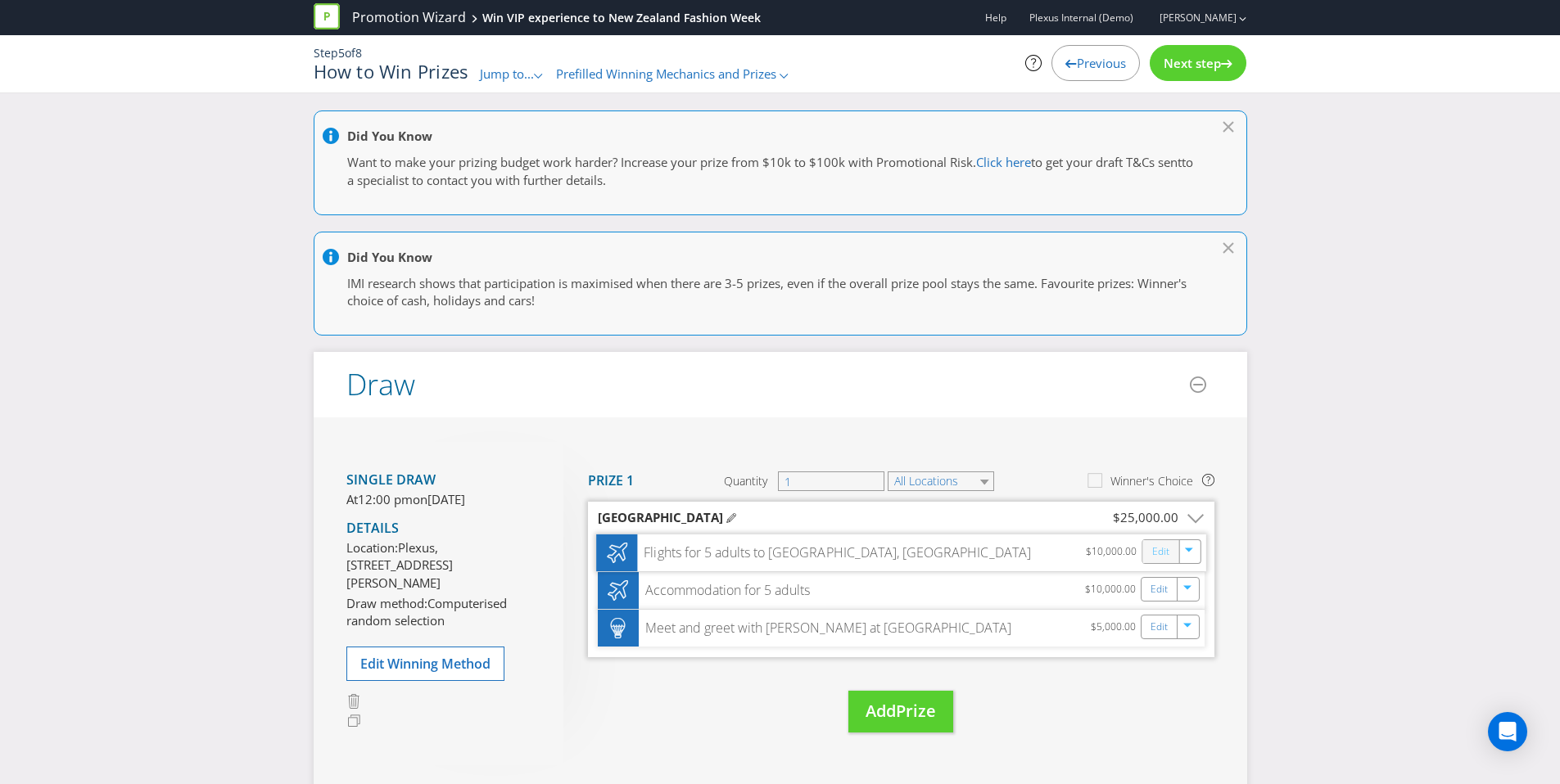
click at [1158, 560] on link "Edit" at bounding box center [1160, 552] width 18 height 18
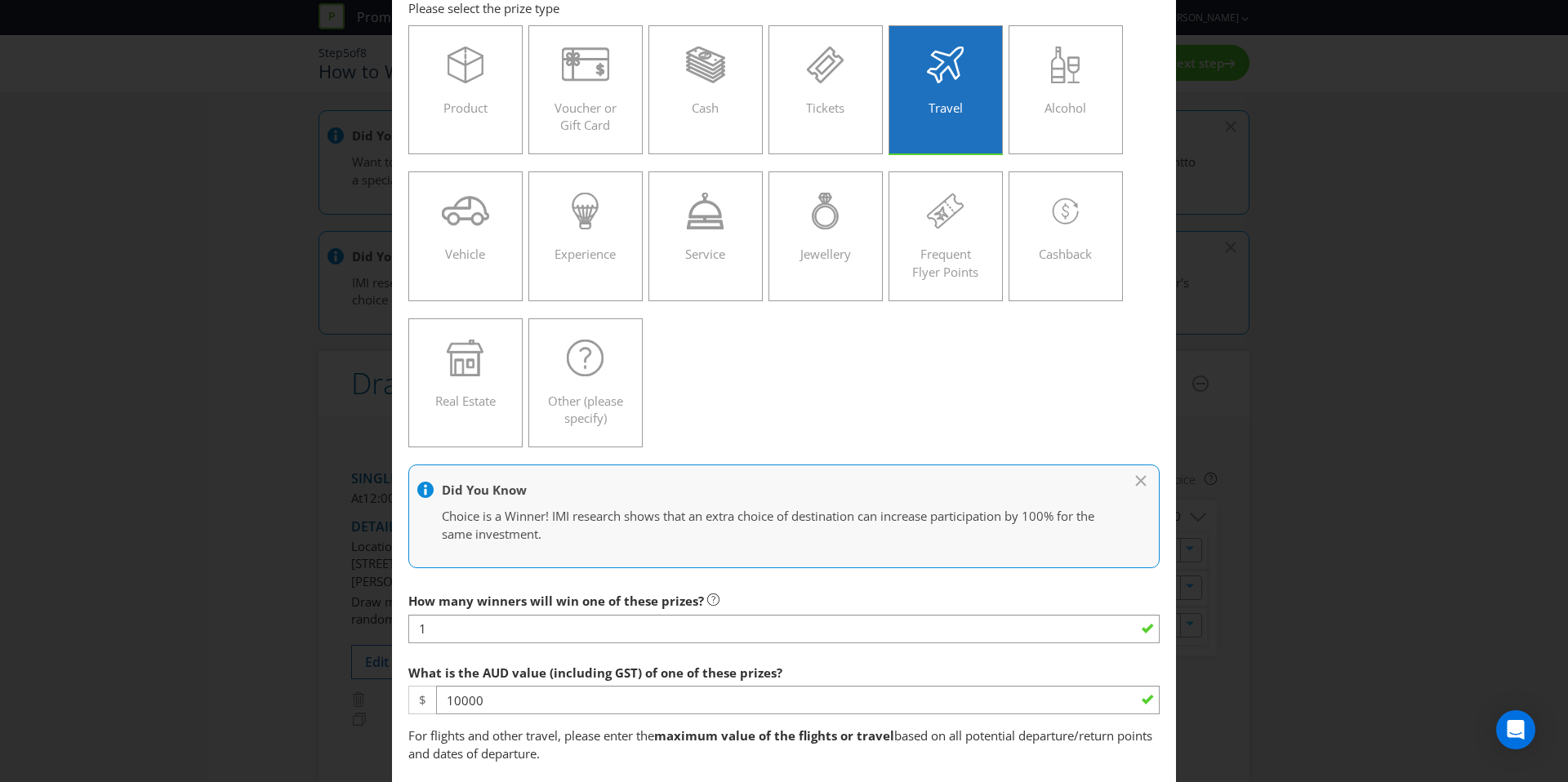
scroll to position [295, 0]
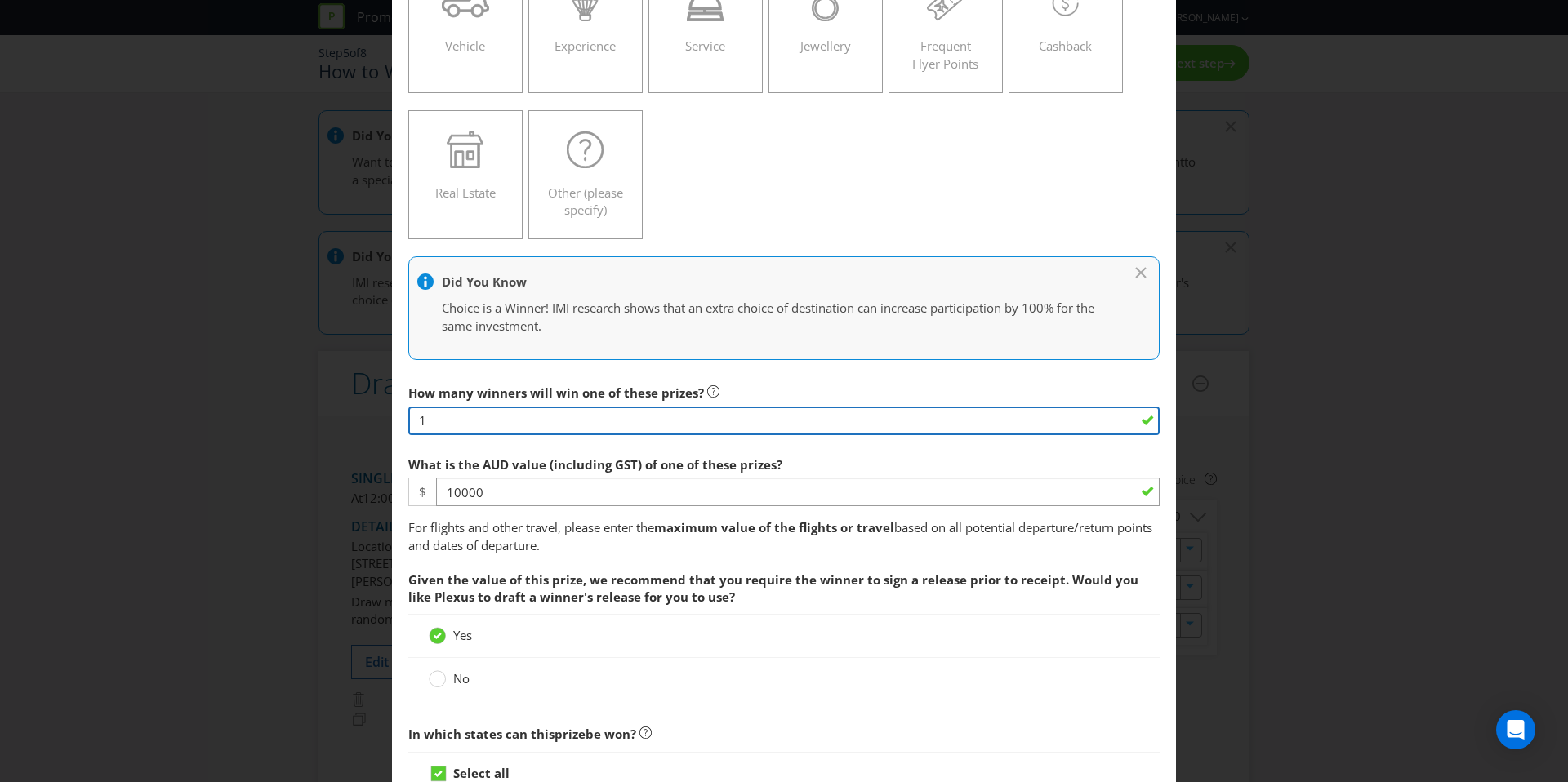
click at [492, 424] on input "1" at bounding box center [784, 421] width 752 height 29
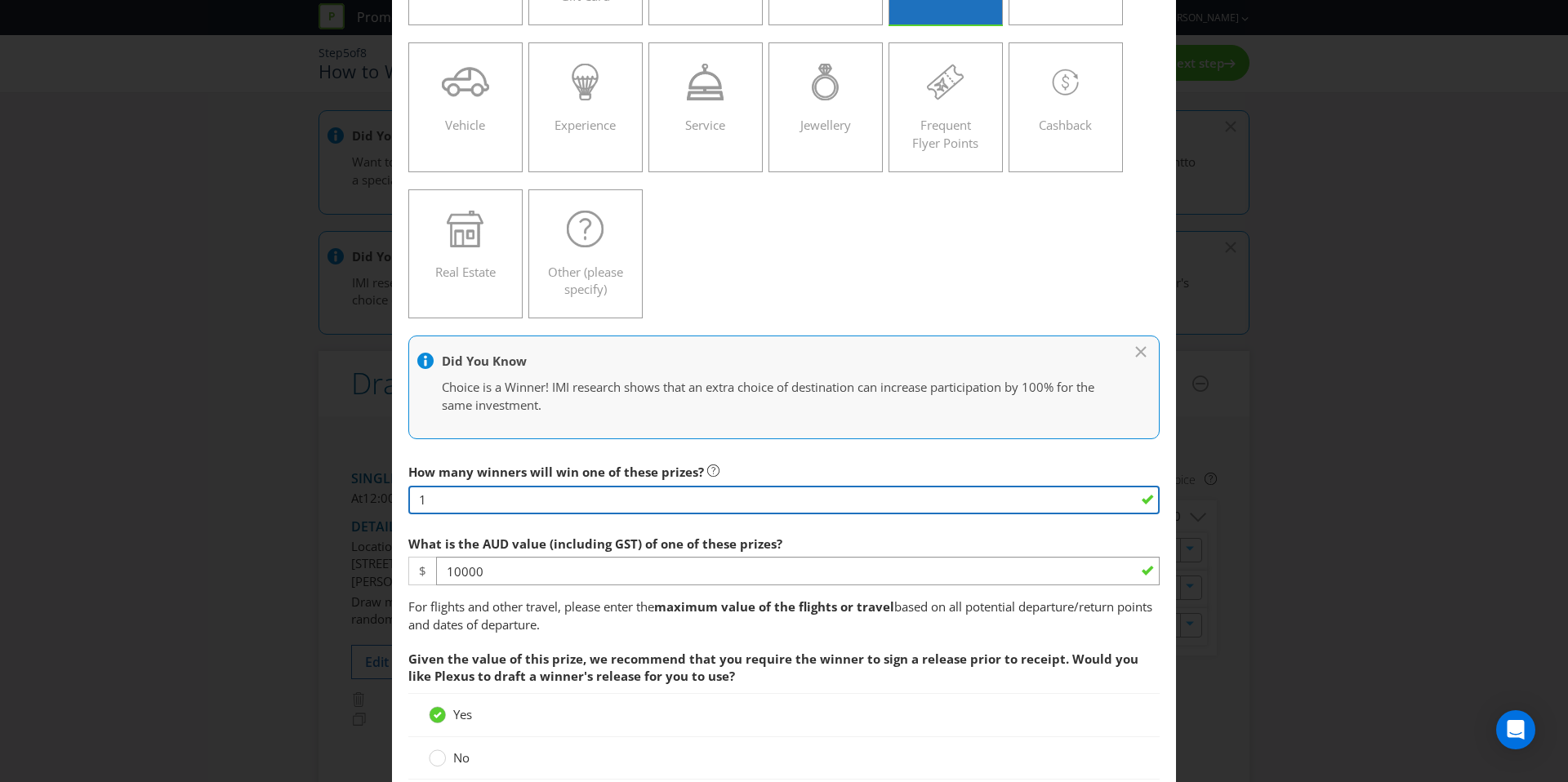
scroll to position [535, 0]
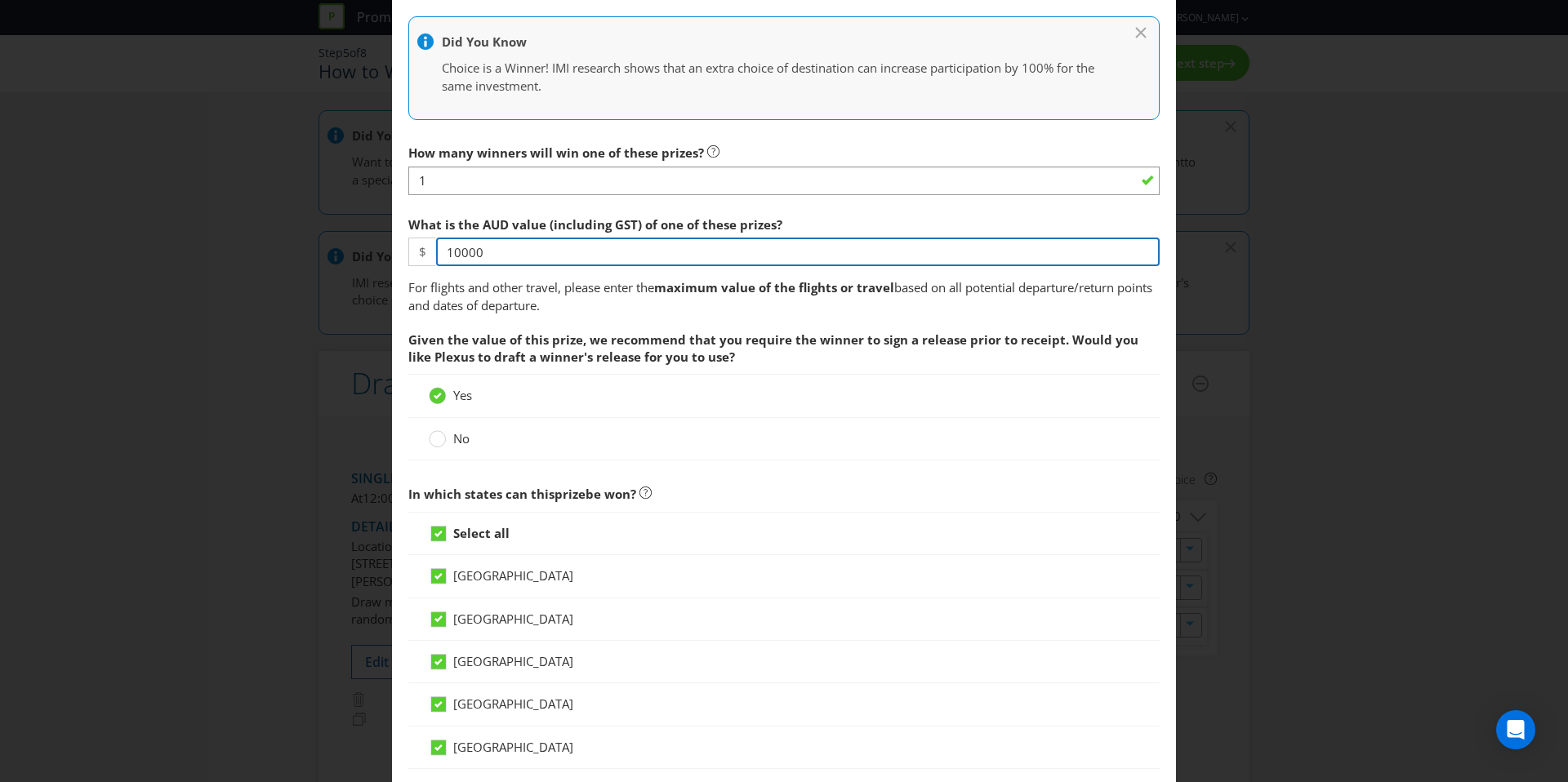
click at [511, 257] on input "10000" at bounding box center [798, 251] width 724 height 29
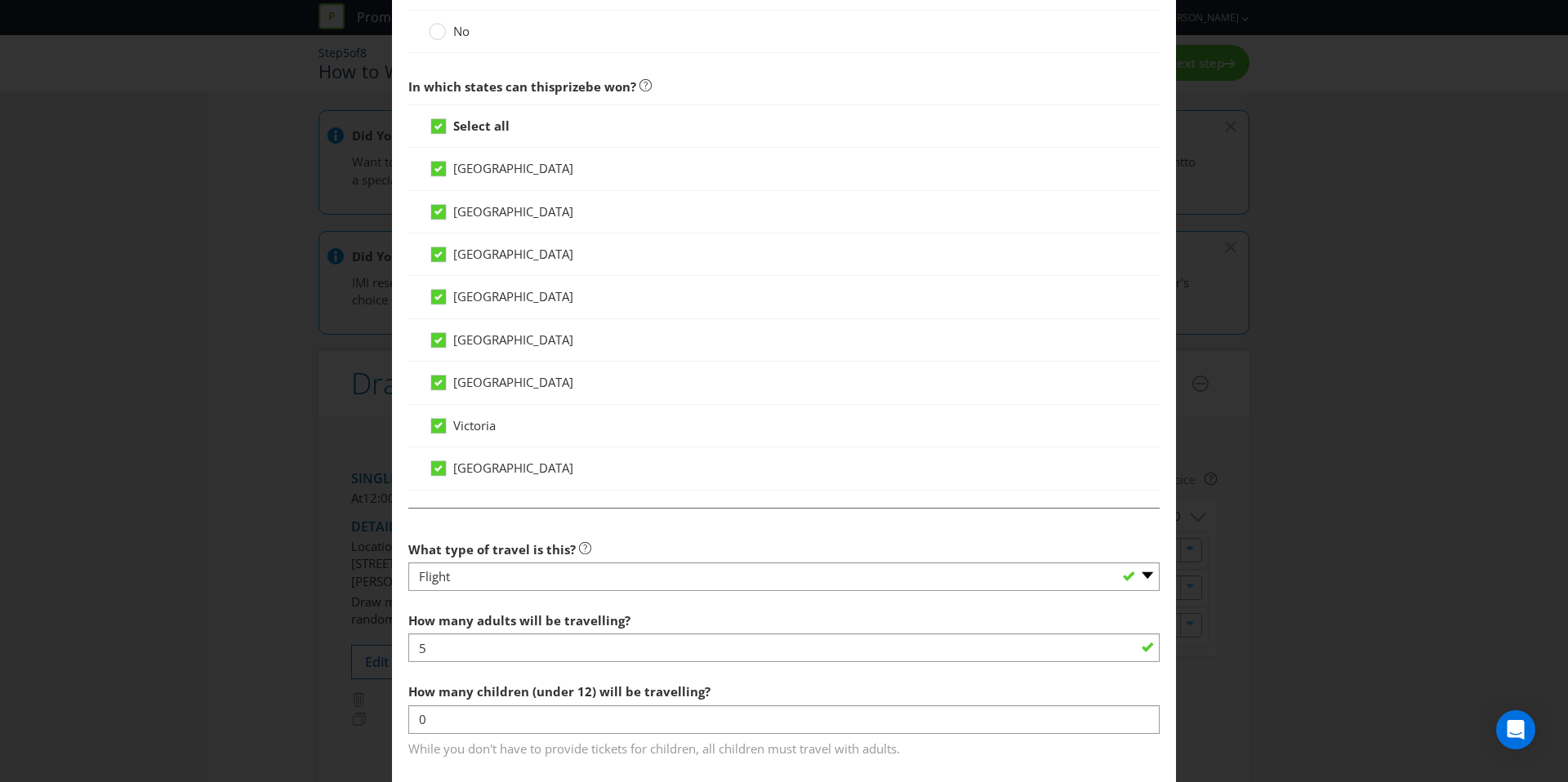
scroll to position [975, 0]
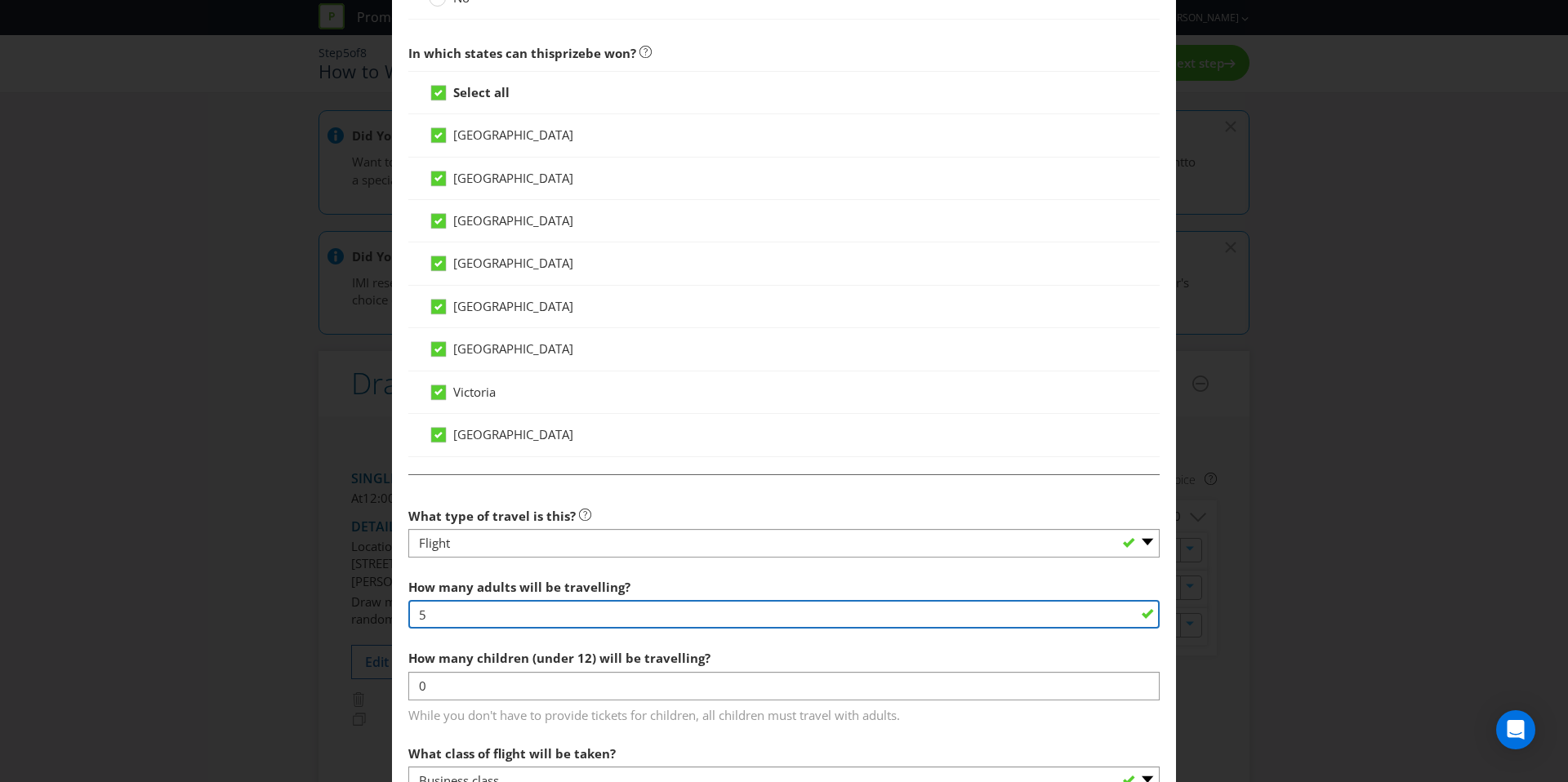
click at [489, 614] on input "5" at bounding box center [784, 614] width 752 height 29
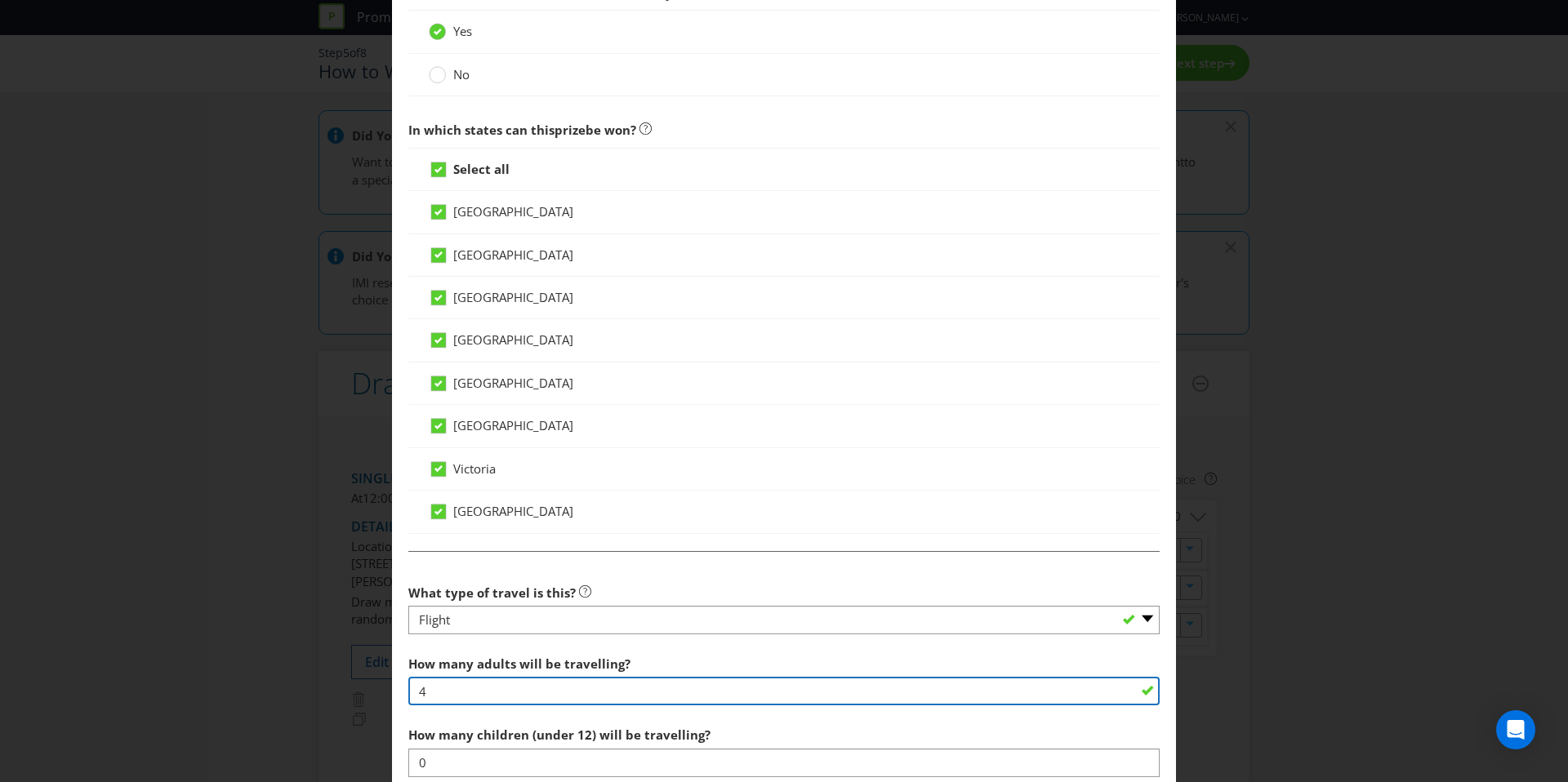
scroll to position [1299, 0]
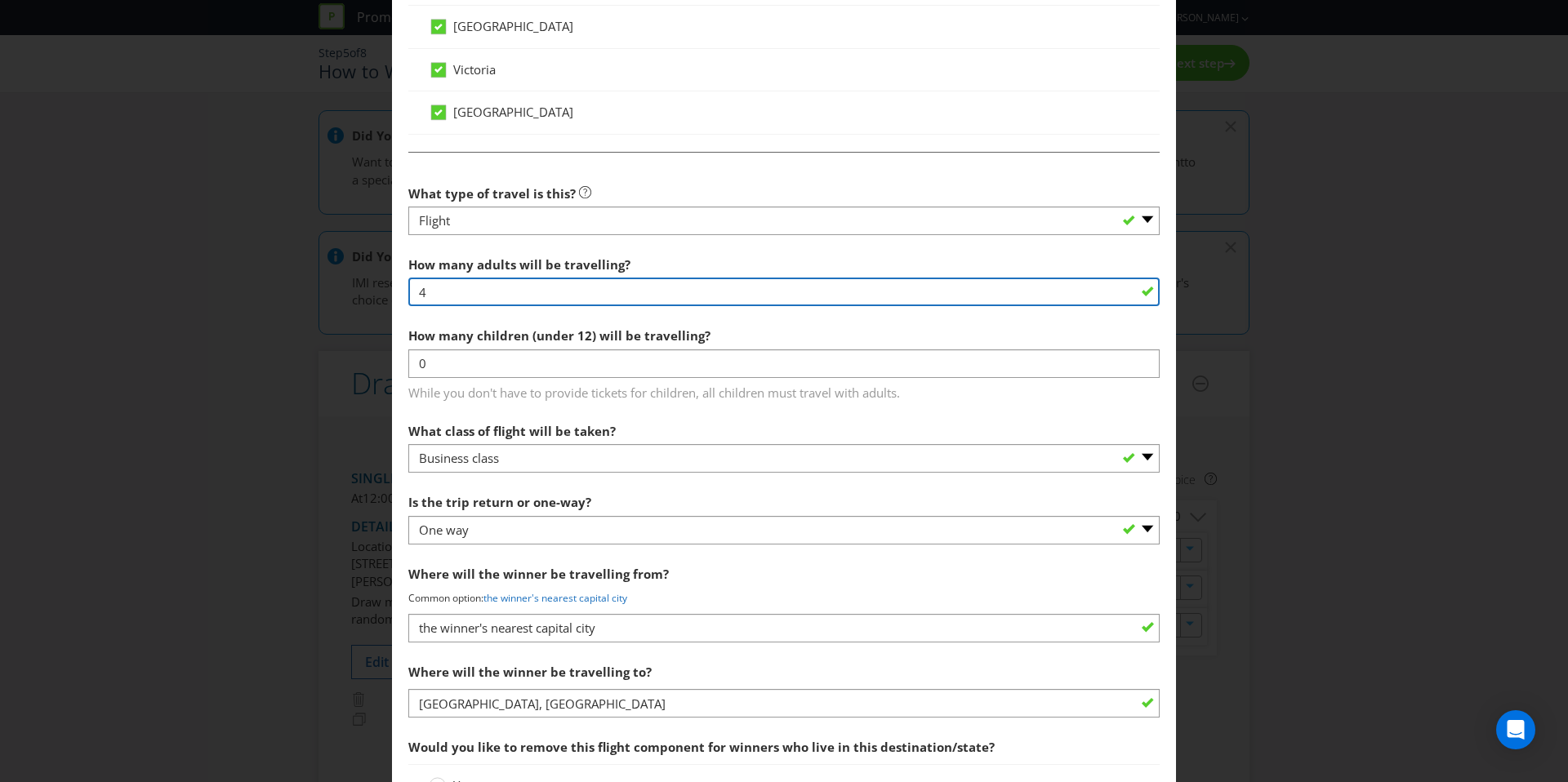
type input "4"
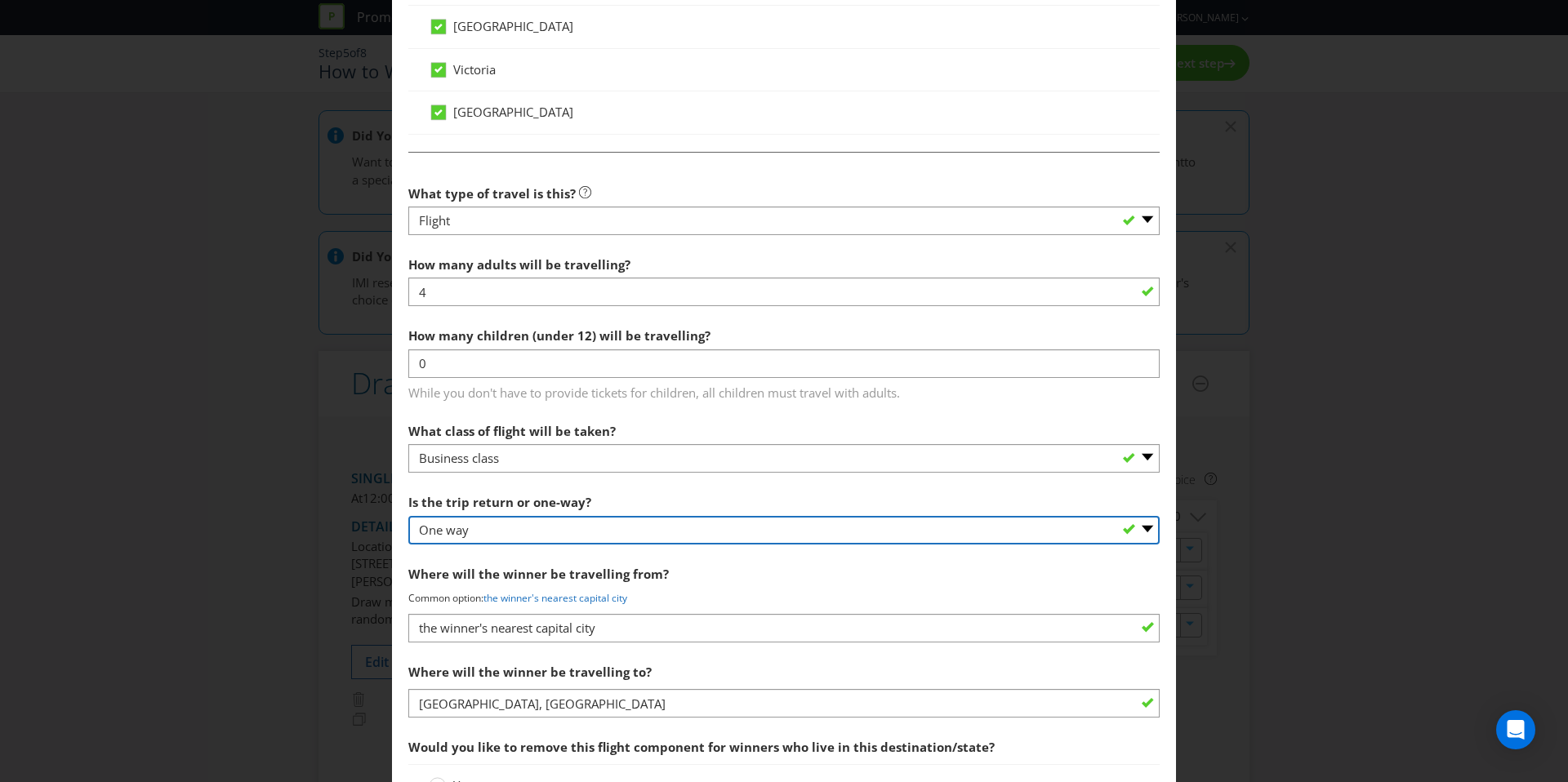
click at [512, 529] on select "-- Please select -- One way Return Other (please specify)" at bounding box center [784, 530] width 752 height 29
select select "RETURN"
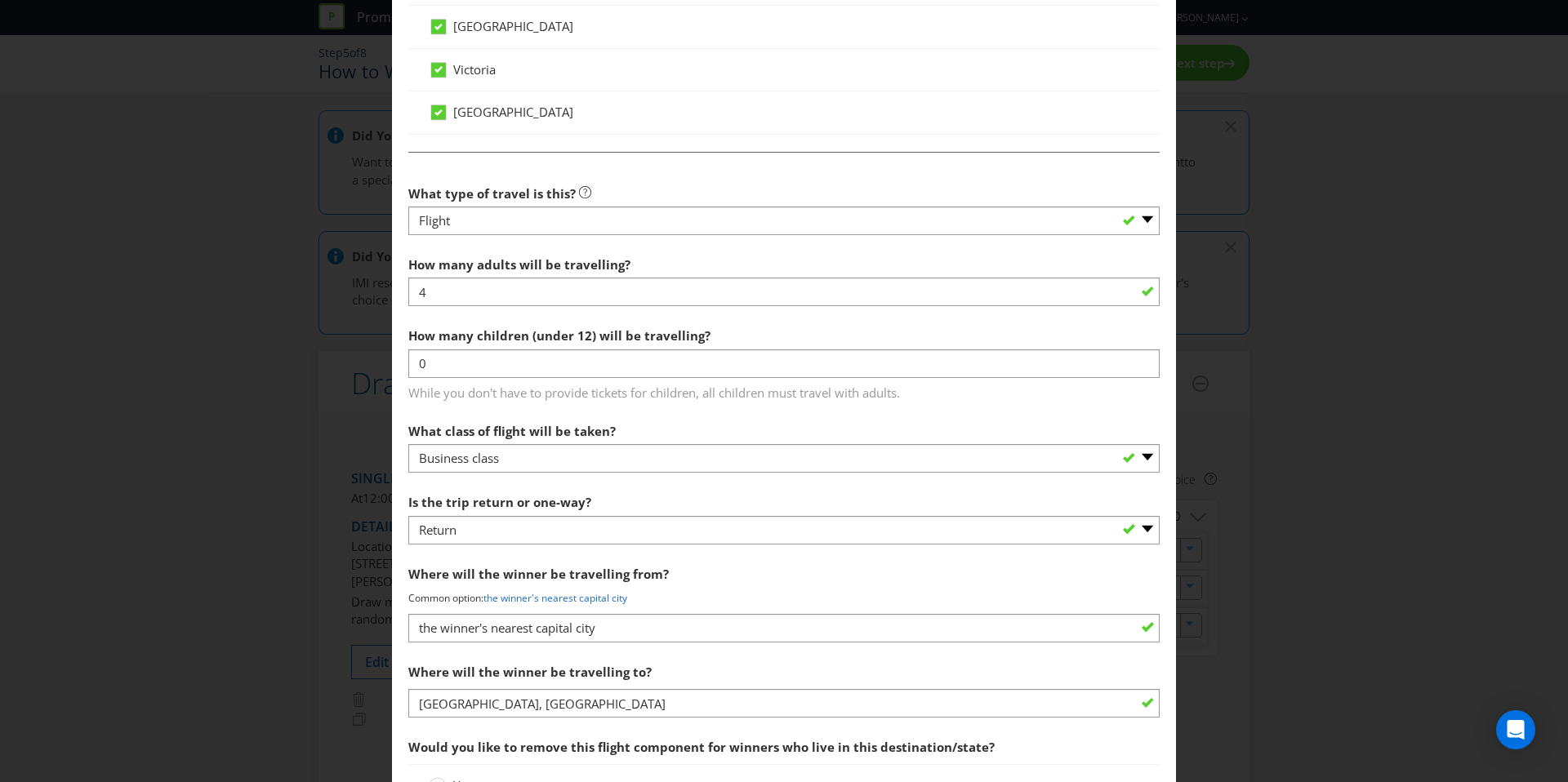
click at [847, 602] on p "Common option: the winner's nearest capital city" at bounding box center [784, 598] width 752 height 14
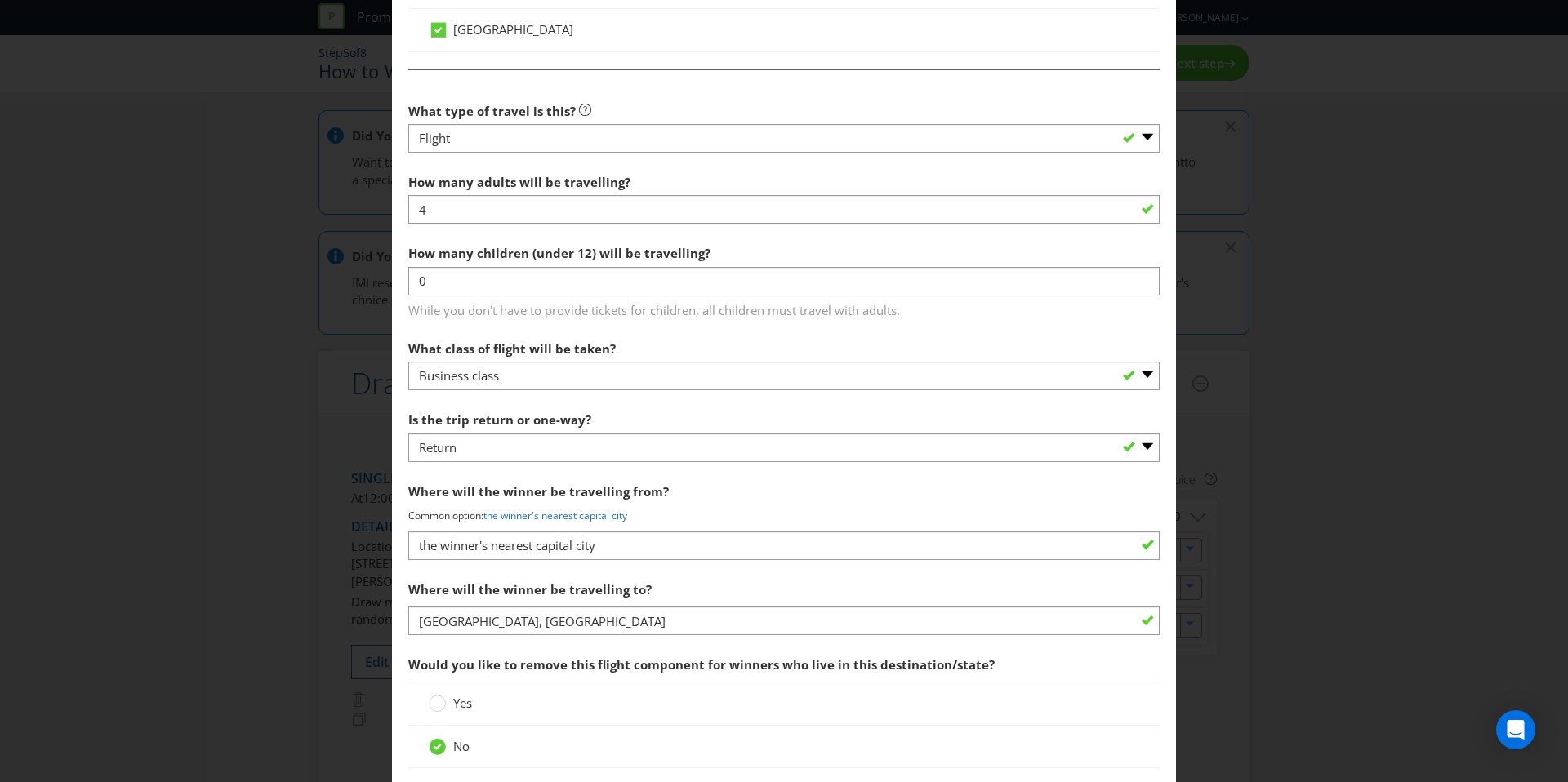
scroll to position [1392, 0]
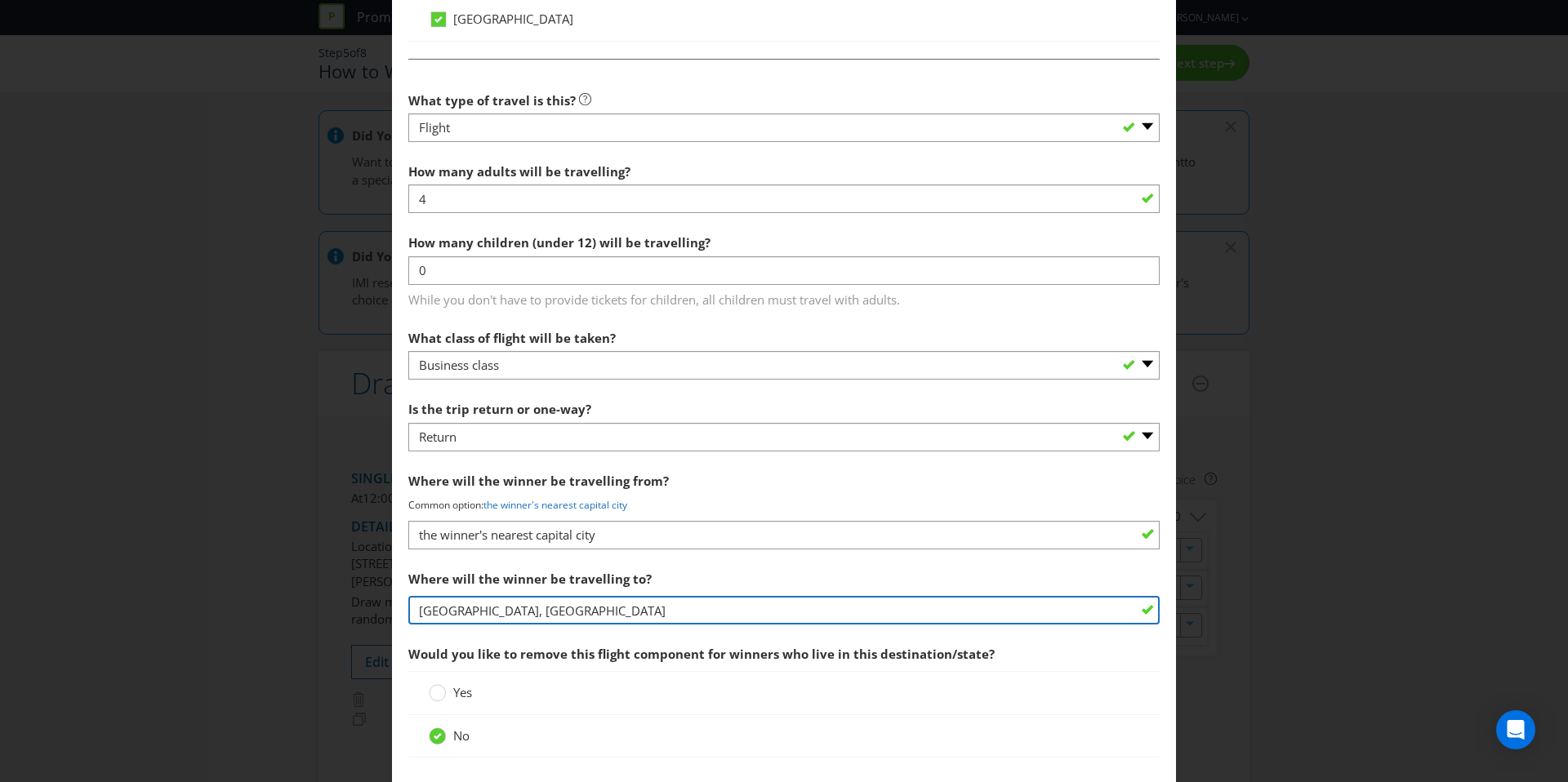
click at [618, 613] on input "Cancun, Mexico" at bounding box center [784, 610] width 752 height 29
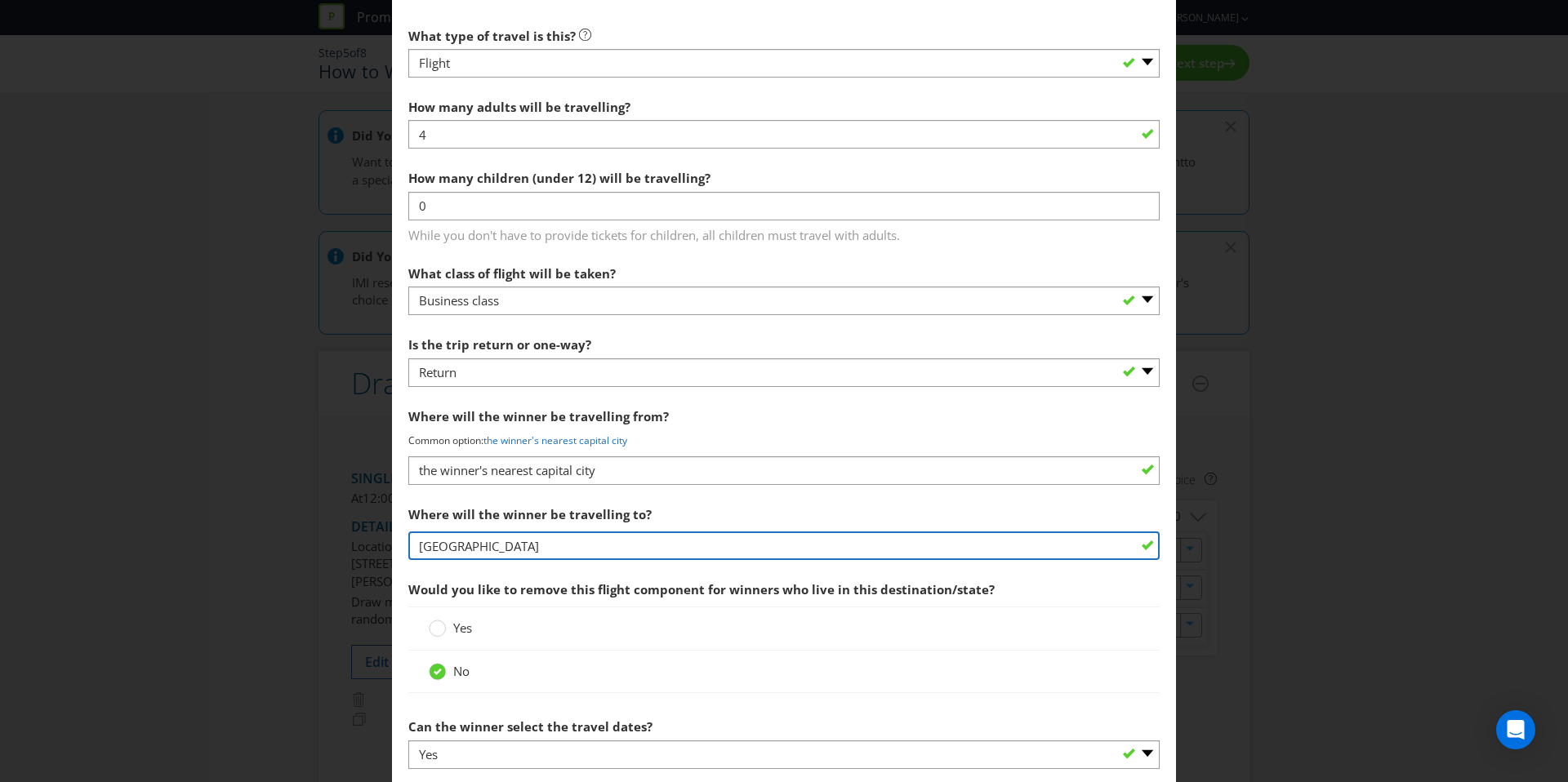
scroll to position [1697, 0]
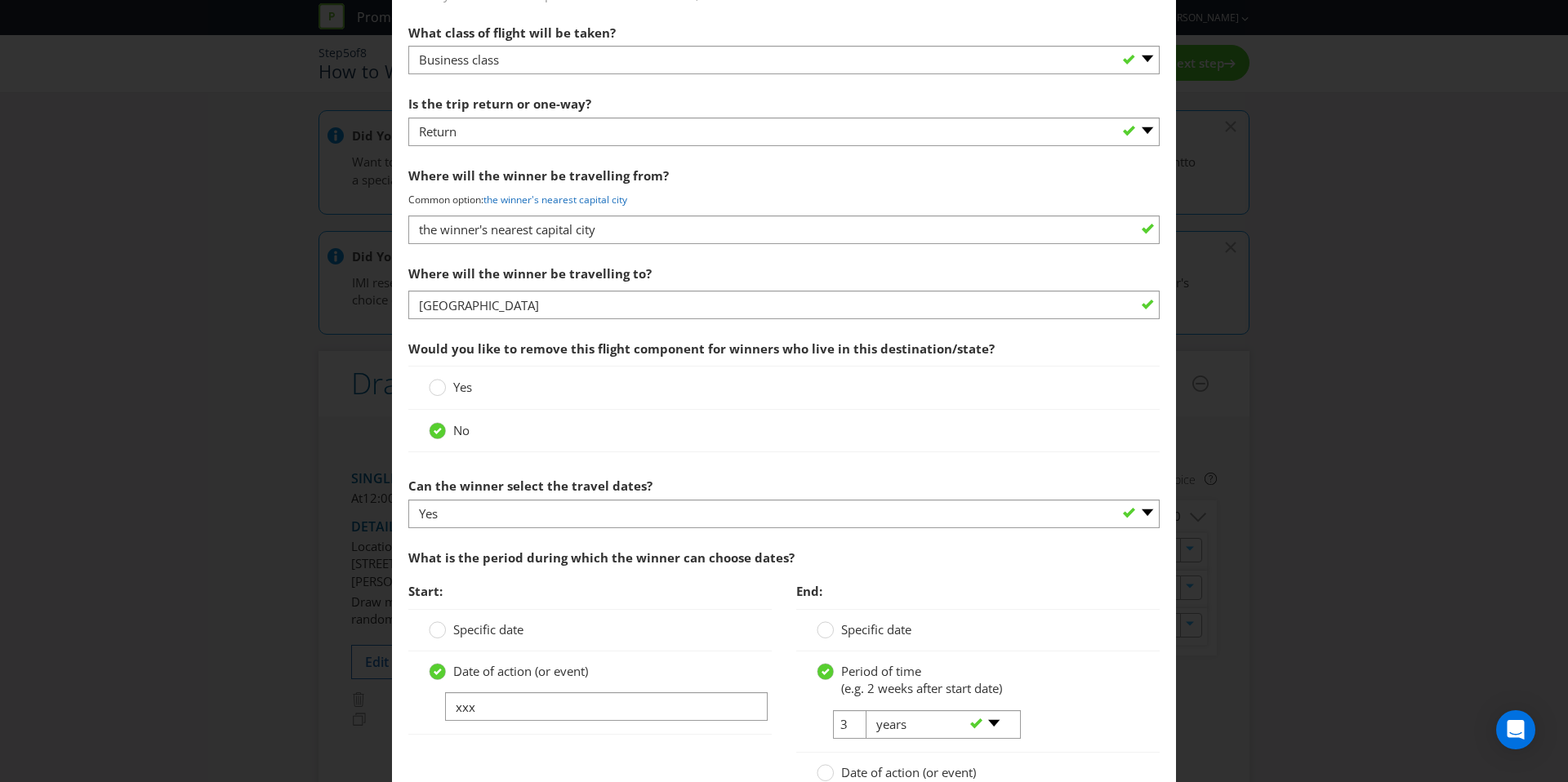
click at [718, 566] on div "What is the period during which the winner can choose dates?" at bounding box center [784, 558] width 752 height 33
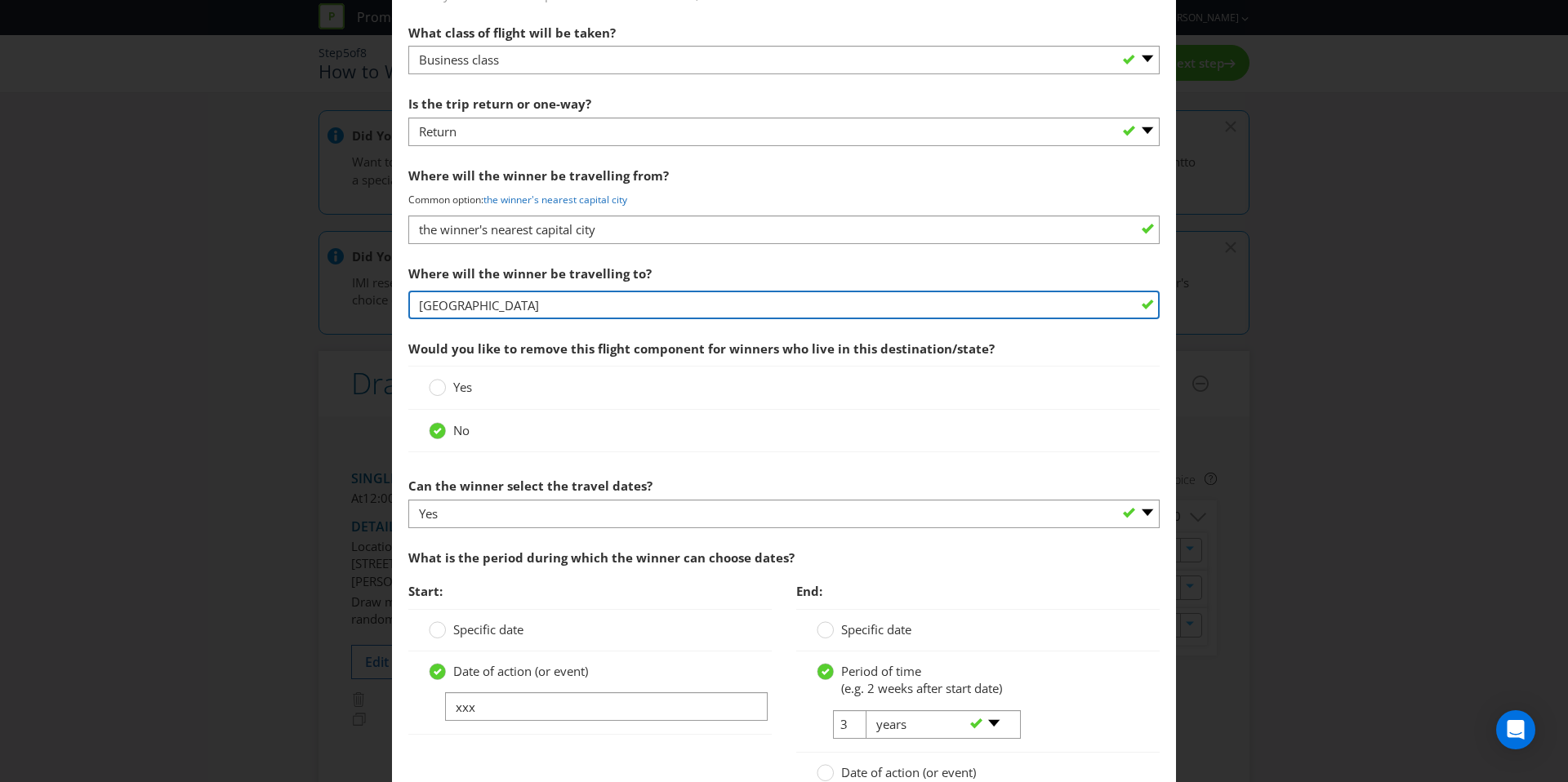
click at [414, 307] on input "New Zealand" at bounding box center [784, 305] width 752 height 29
click at [456, 305] on input "Weeligton, New Zealand" at bounding box center [784, 305] width 752 height 29
type input "Weelington, New Zealand"
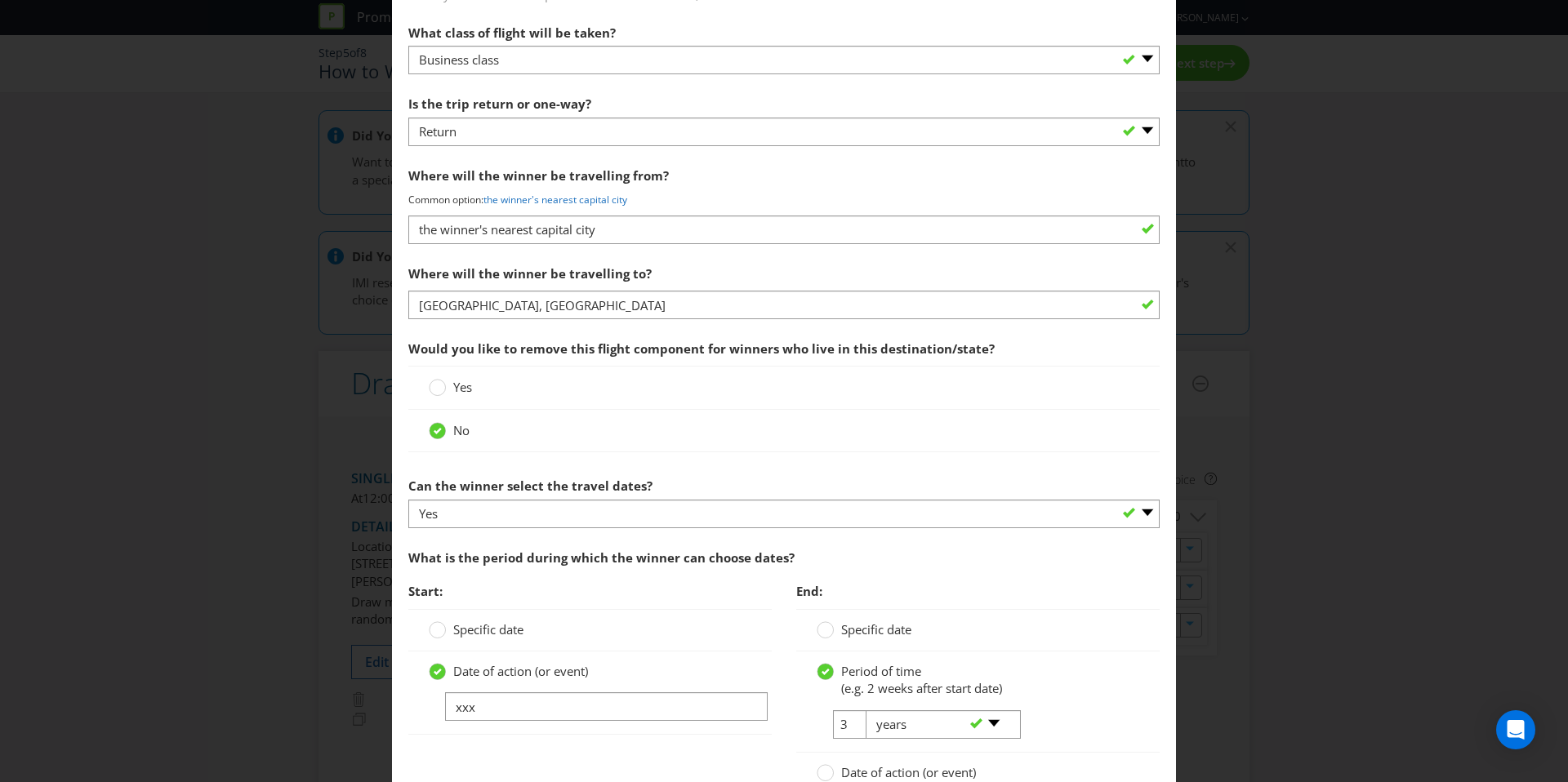
click at [803, 448] on div "No" at bounding box center [784, 431] width 752 height 42
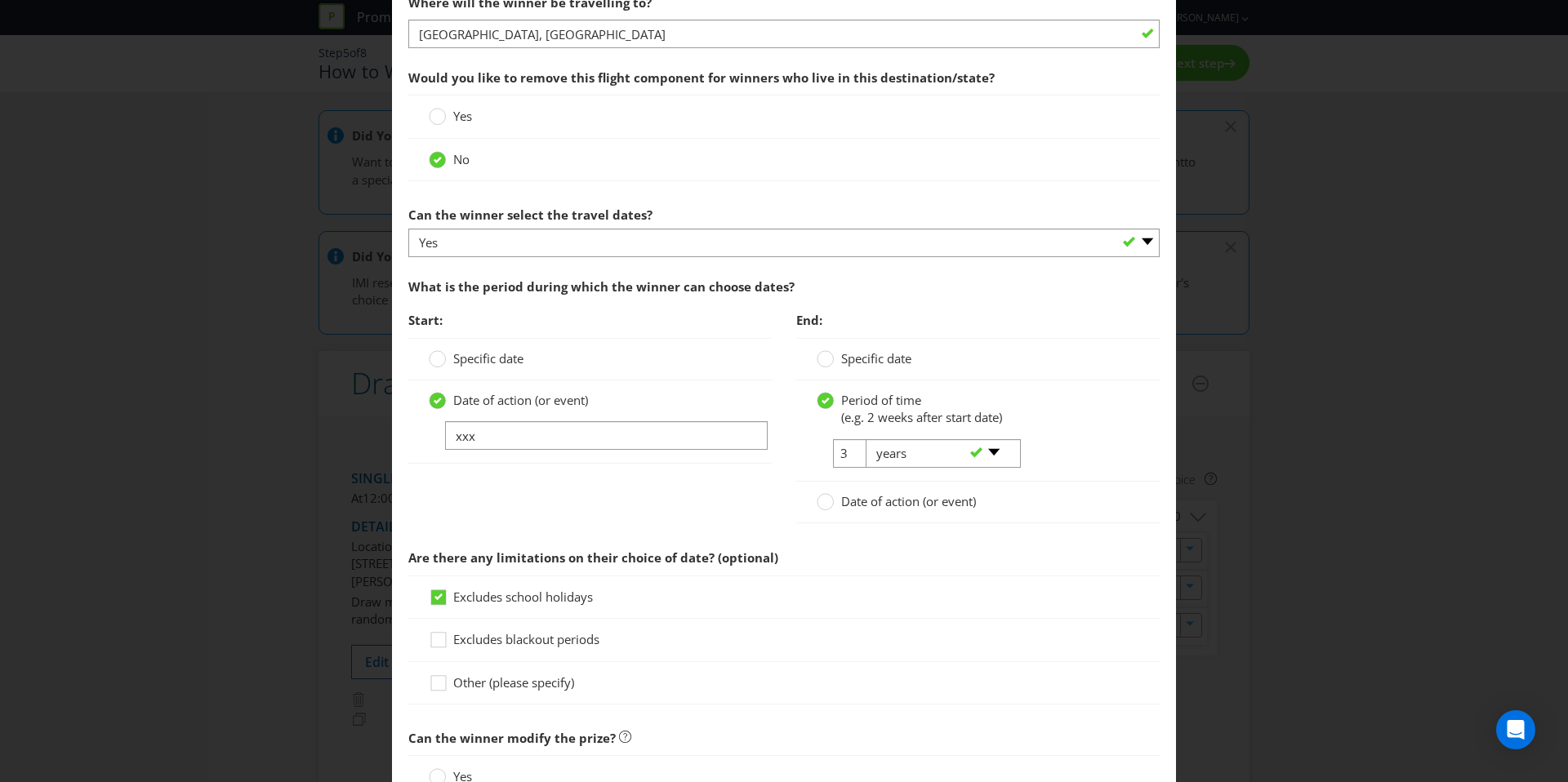
scroll to position [1969, 0]
click at [536, 439] on input "xxx" at bounding box center [606, 434] width 322 height 29
click at [649, 482] on div "Start: Specific date Date of action (or event) xxx End: Specific date Period of…" at bounding box center [784, 420] width 776 height 237
click at [447, 361] on label "Specific date" at bounding box center [477, 357] width 98 height 18
click at [0, 0] on input "Specific date" at bounding box center [0, 0] width 0 height 0
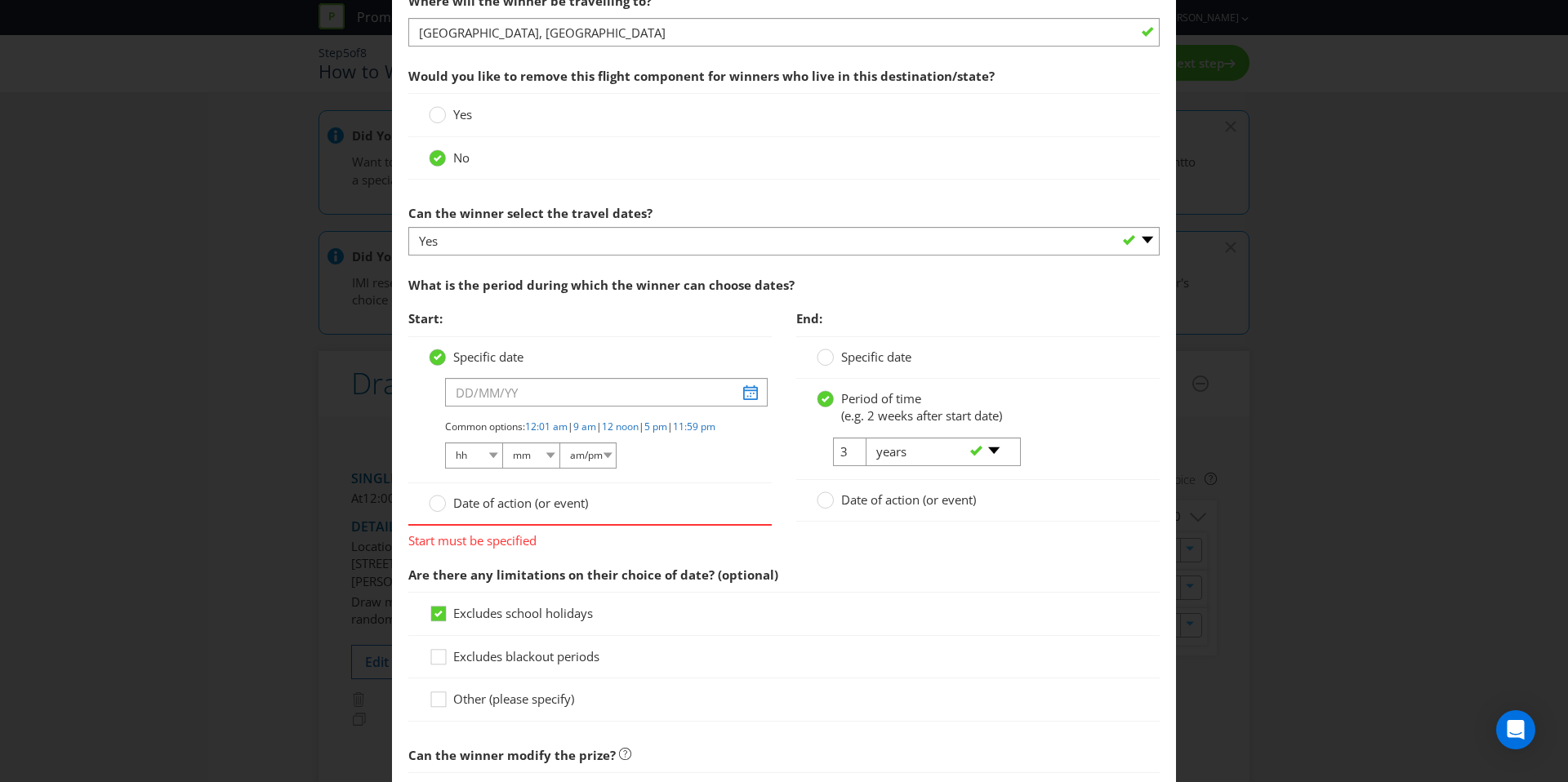
click at [465, 511] on span "Date of action (or event)" at bounding box center [521, 503] width 135 height 17
click at [0, 0] on input "Date of action (or event)" at bounding box center [0, 0] width 0 height 0
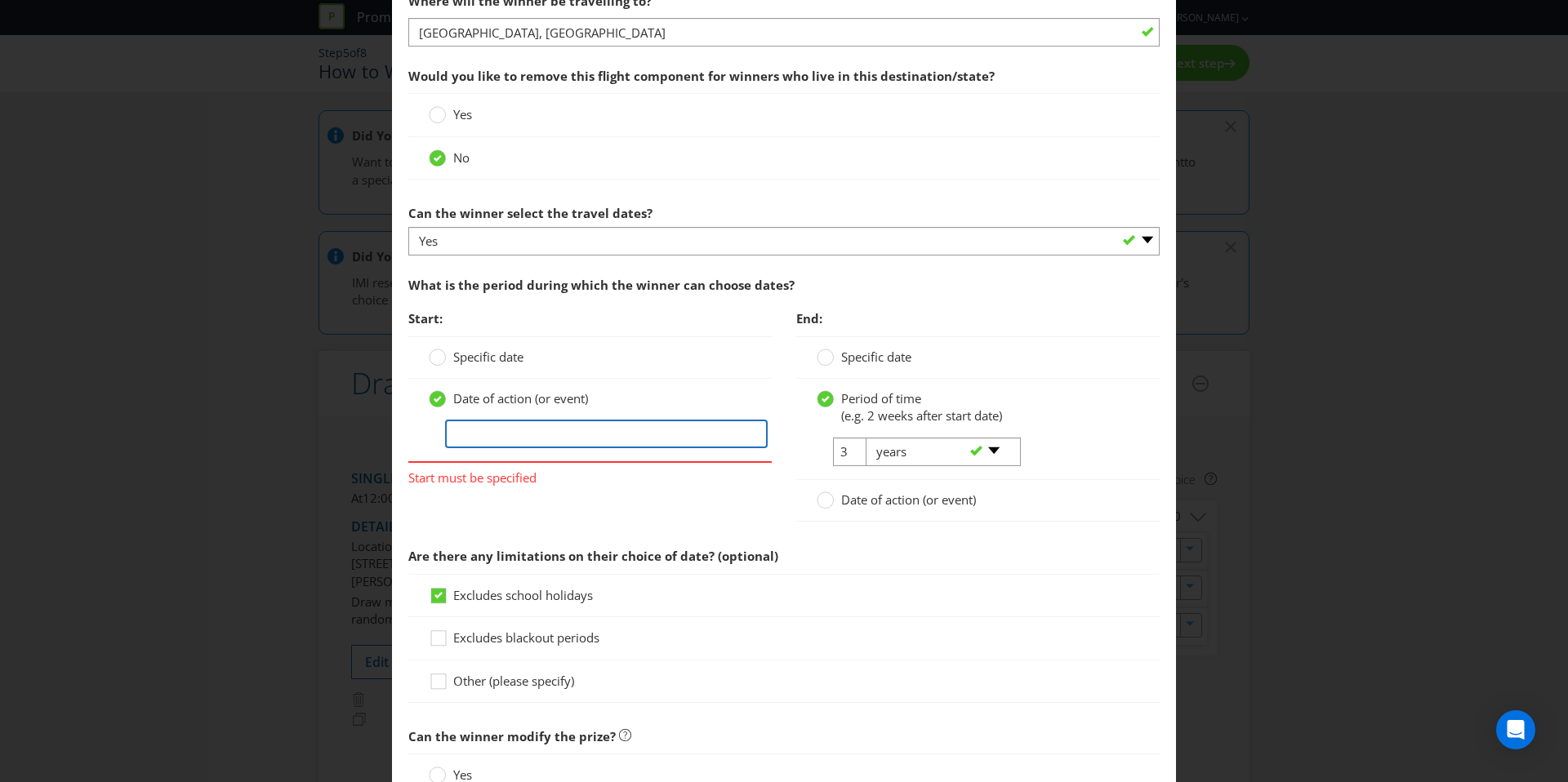
click at [533, 435] on input "text" at bounding box center [606, 434] width 322 height 29
click at [465, 344] on div "Specific date" at bounding box center [590, 357] width 364 height 42
click at [464, 354] on span "Specific date" at bounding box center [488, 357] width 70 height 17
click at [0, 0] on input "Specific date" at bounding box center [0, 0] width 0 height 0
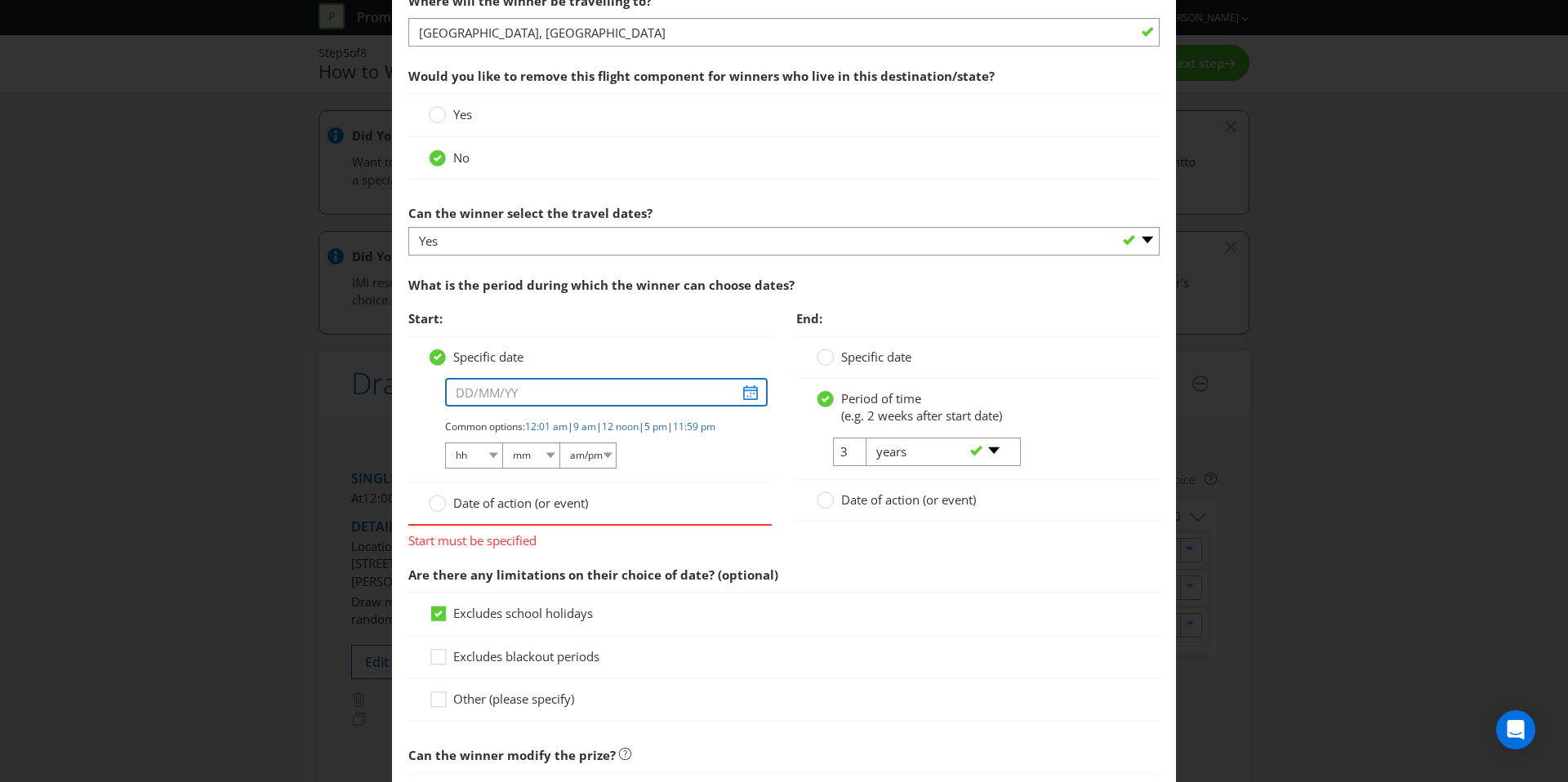
click at [501, 400] on input "text" at bounding box center [606, 391] width 322 height 29
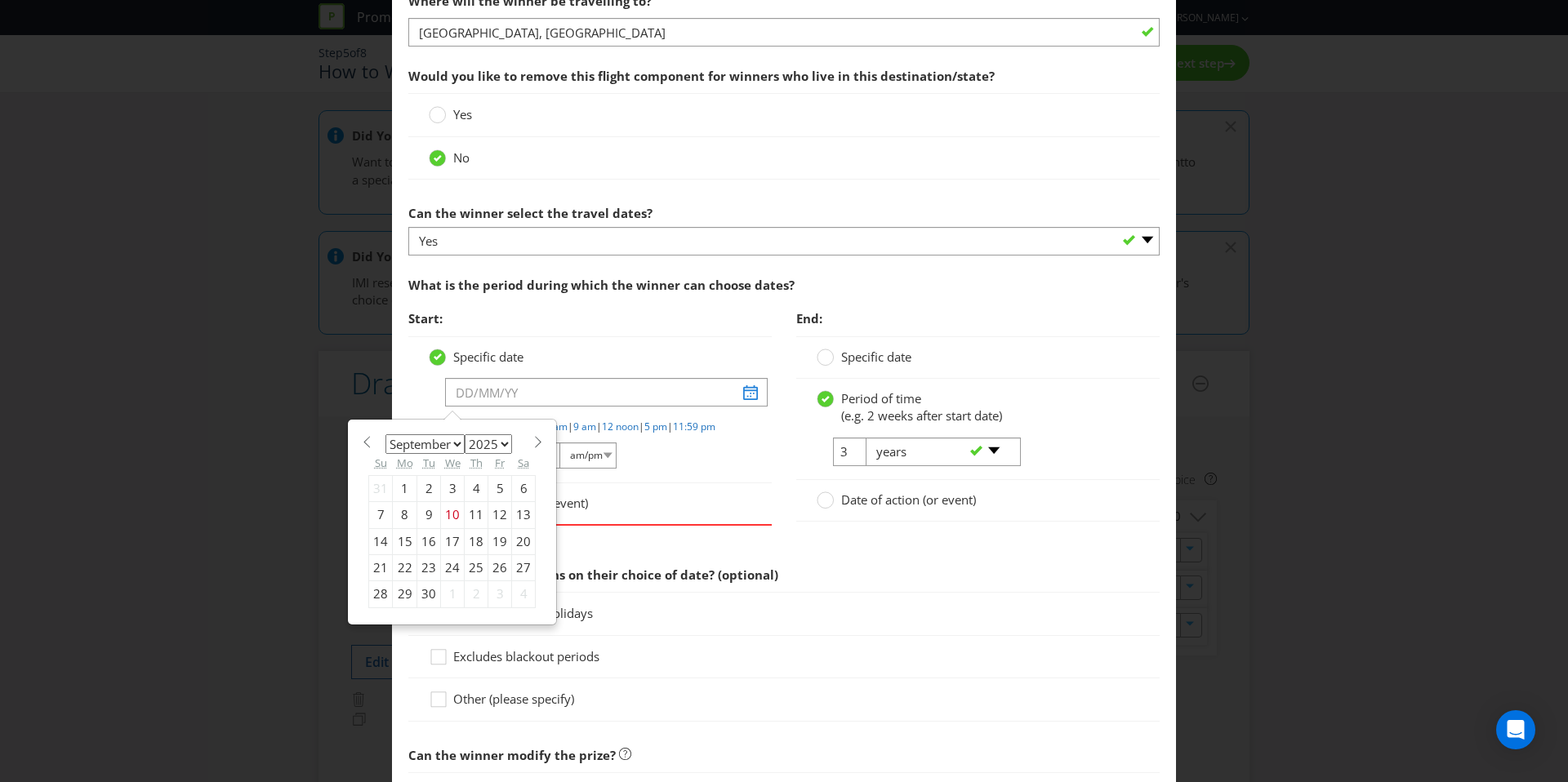
click at [446, 441] on select "January February March April May June July August September October November De…" at bounding box center [425, 444] width 79 height 19
select select "2"
click at [491, 440] on select "2025 2026 2027 2028 2029 2030 2031 2032 2033 2034 2035" at bounding box center [487, 444] width 47 height 19
select select "2026"
click at [417, 591] on div "31" at bounding box center [429, 594] width 24 height 26
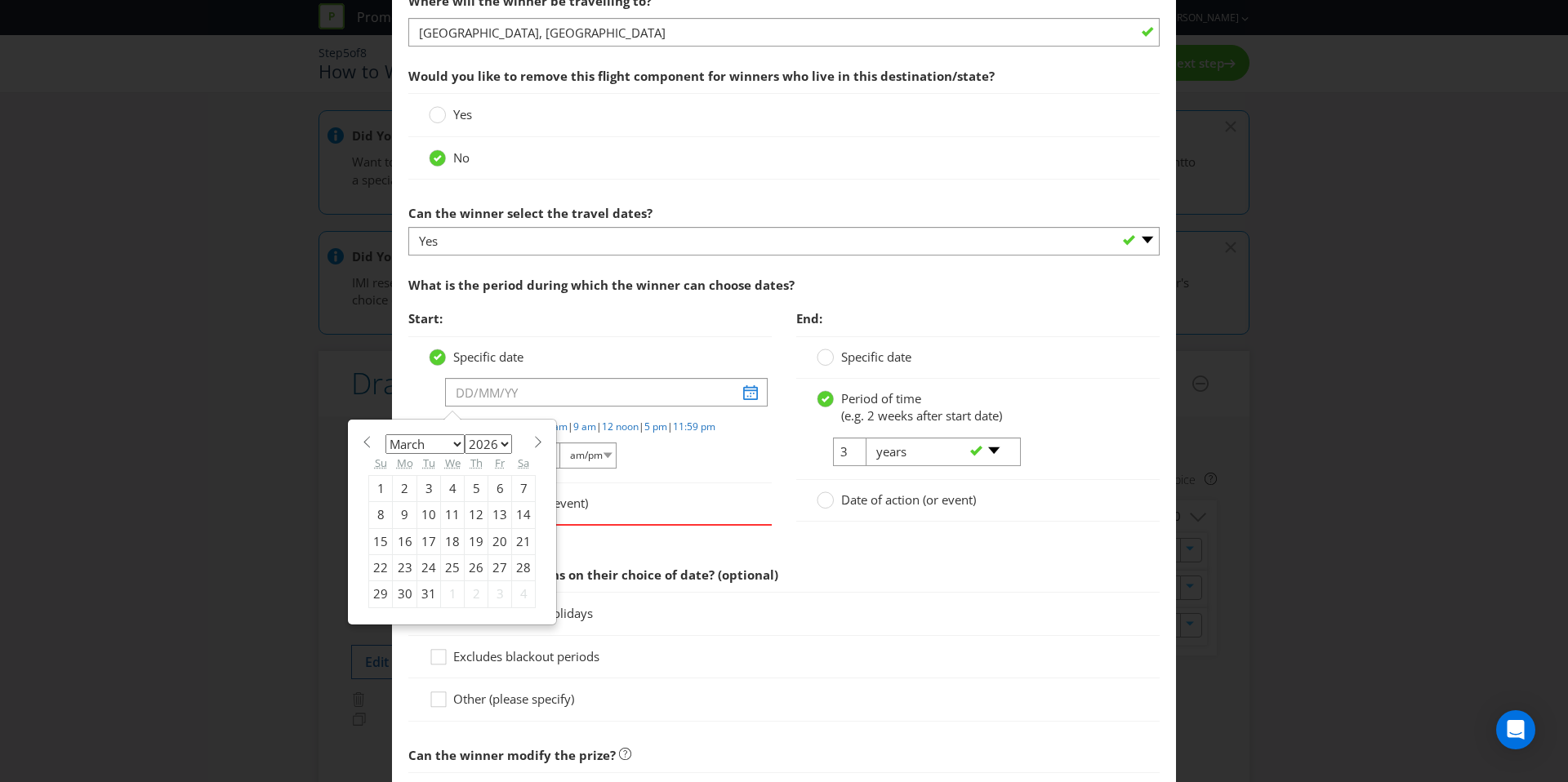
type input "31/03/26"
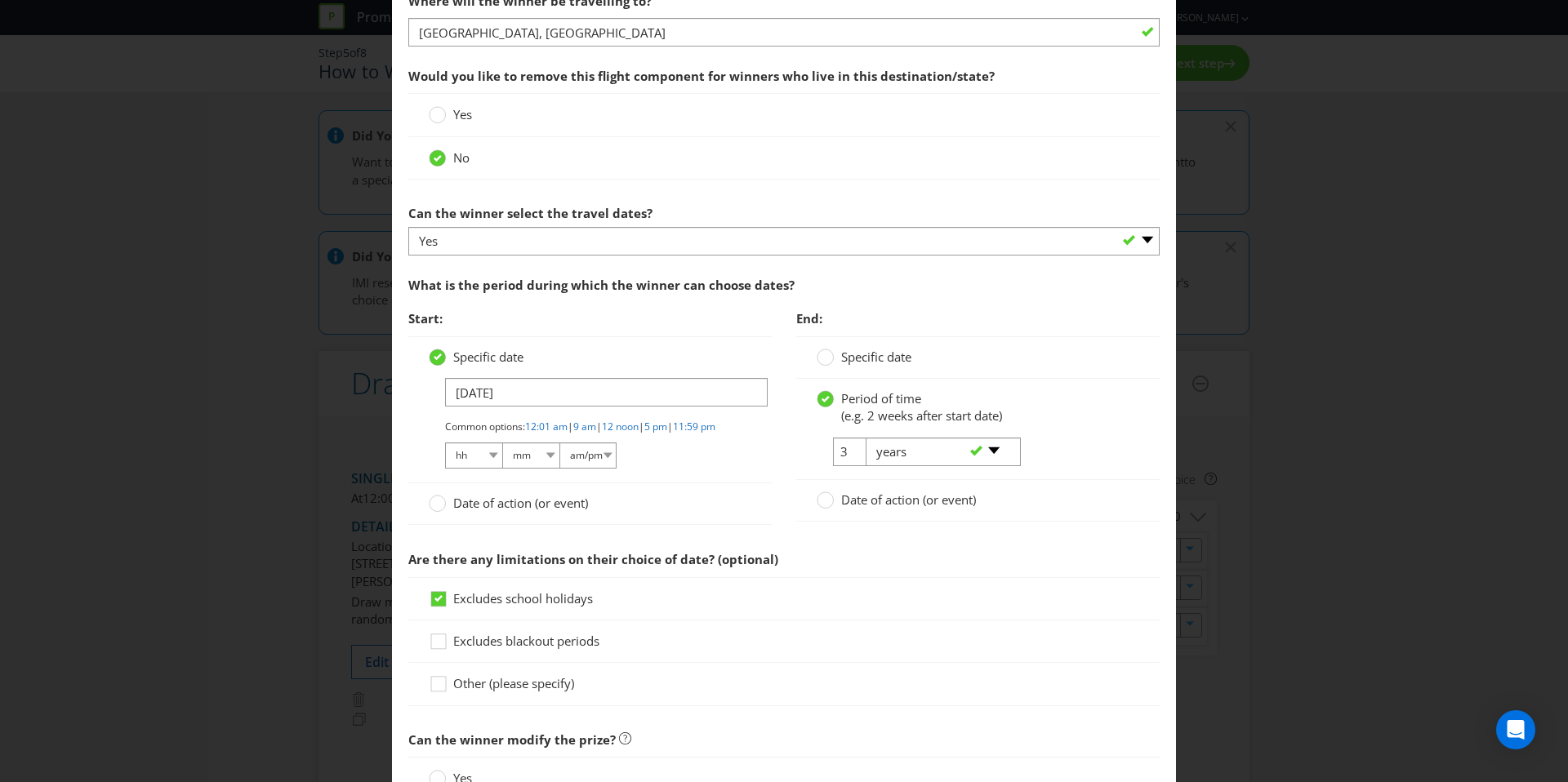
click at [841, 354] on span "Specific date" at bounding box center [876, 357] width 70 height 17
click at [0, 0] on input "Specific date" at bounding box center [0, 0] width 0 height 0
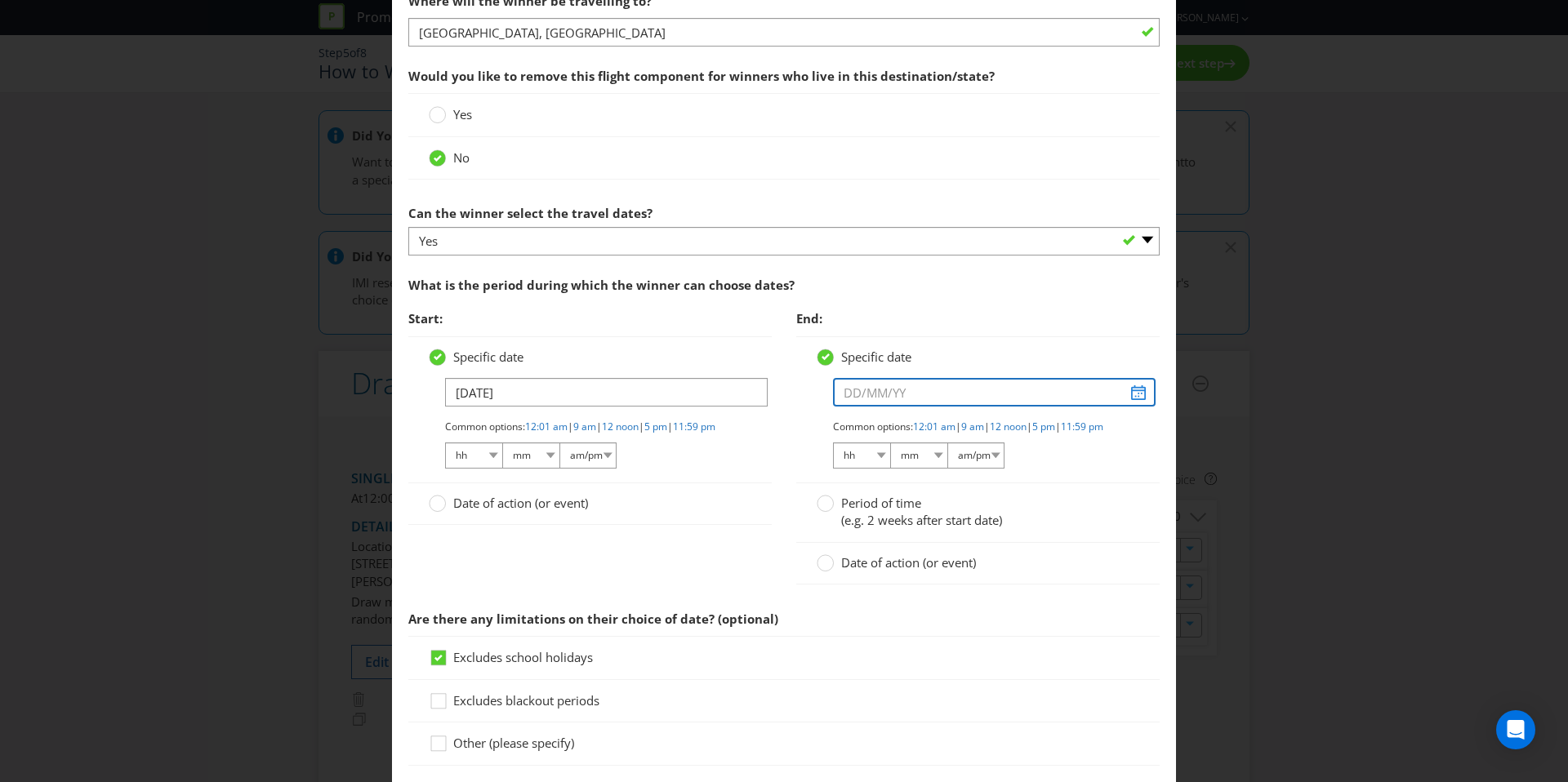
click at [946, 384] on input "text" at bounding box center [994, 391] width 322 height 29
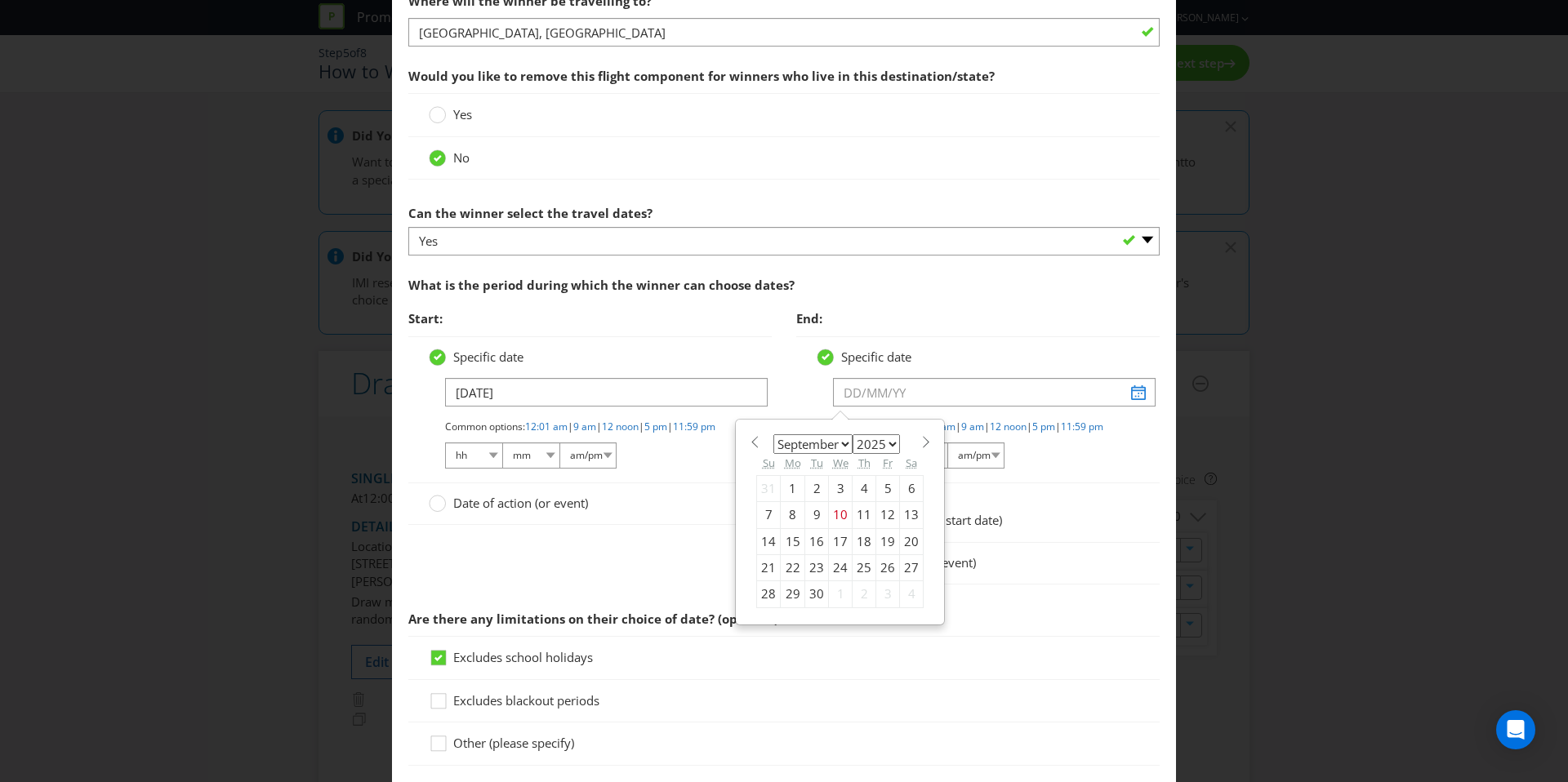
click at [884, 445] on select "2025 2026 2027 2028 2029 2030 2031 2032 2033 2034 2035" at bounding box center [876, 444] width 47 height 19
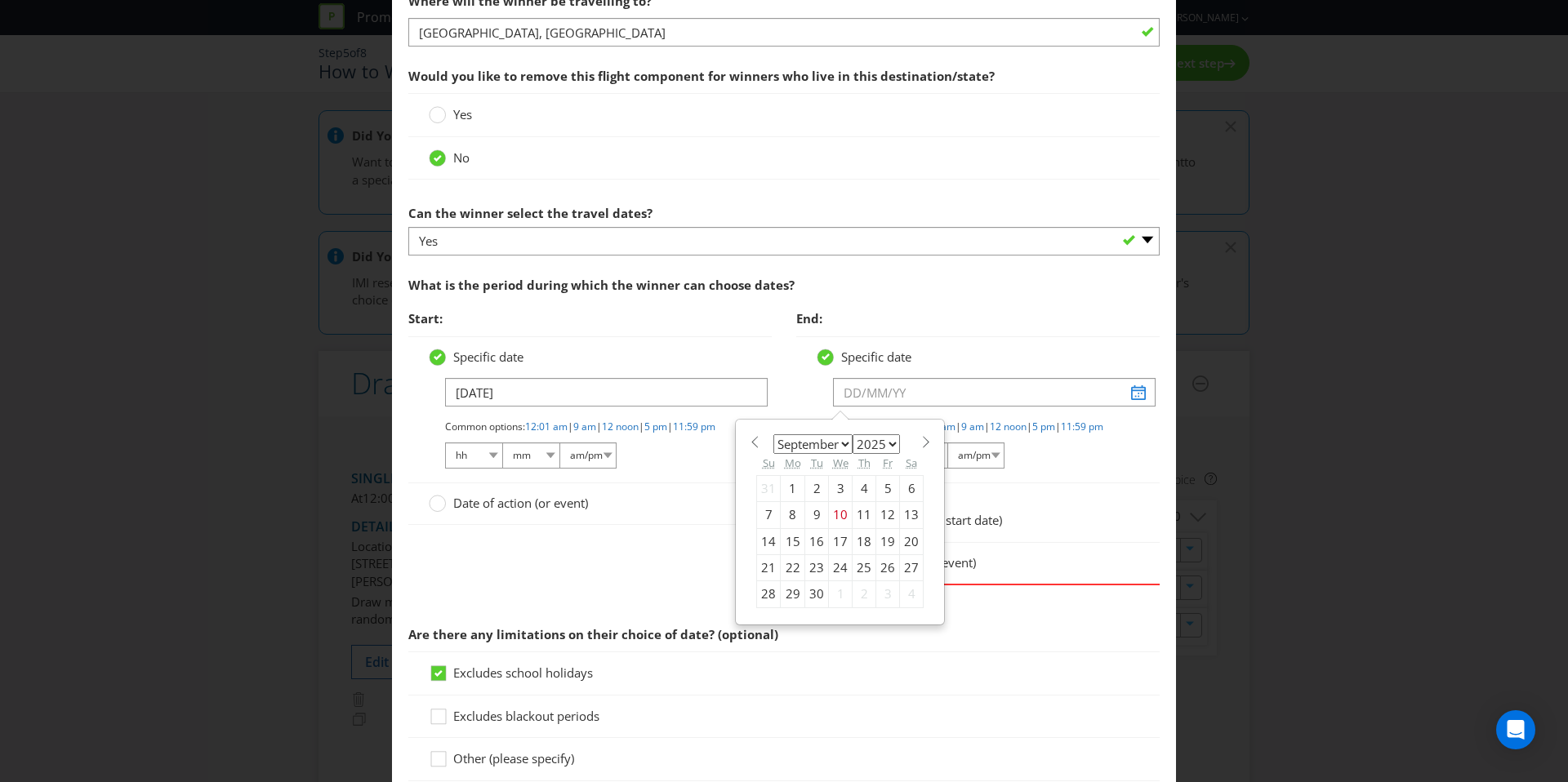
select select "2026"
click at [802, 443] on select "January February March April May June July August September October November De…" at bounding box center [813, 444] width 79 height 19
click at [806, 439] on select "January February March April May June July August September October November De…" at bounding box center [813, 444] width 79 height 19
select select "3"
click at [900, 518] on div "11" at bounding box center [912, 515] width 24 height 26
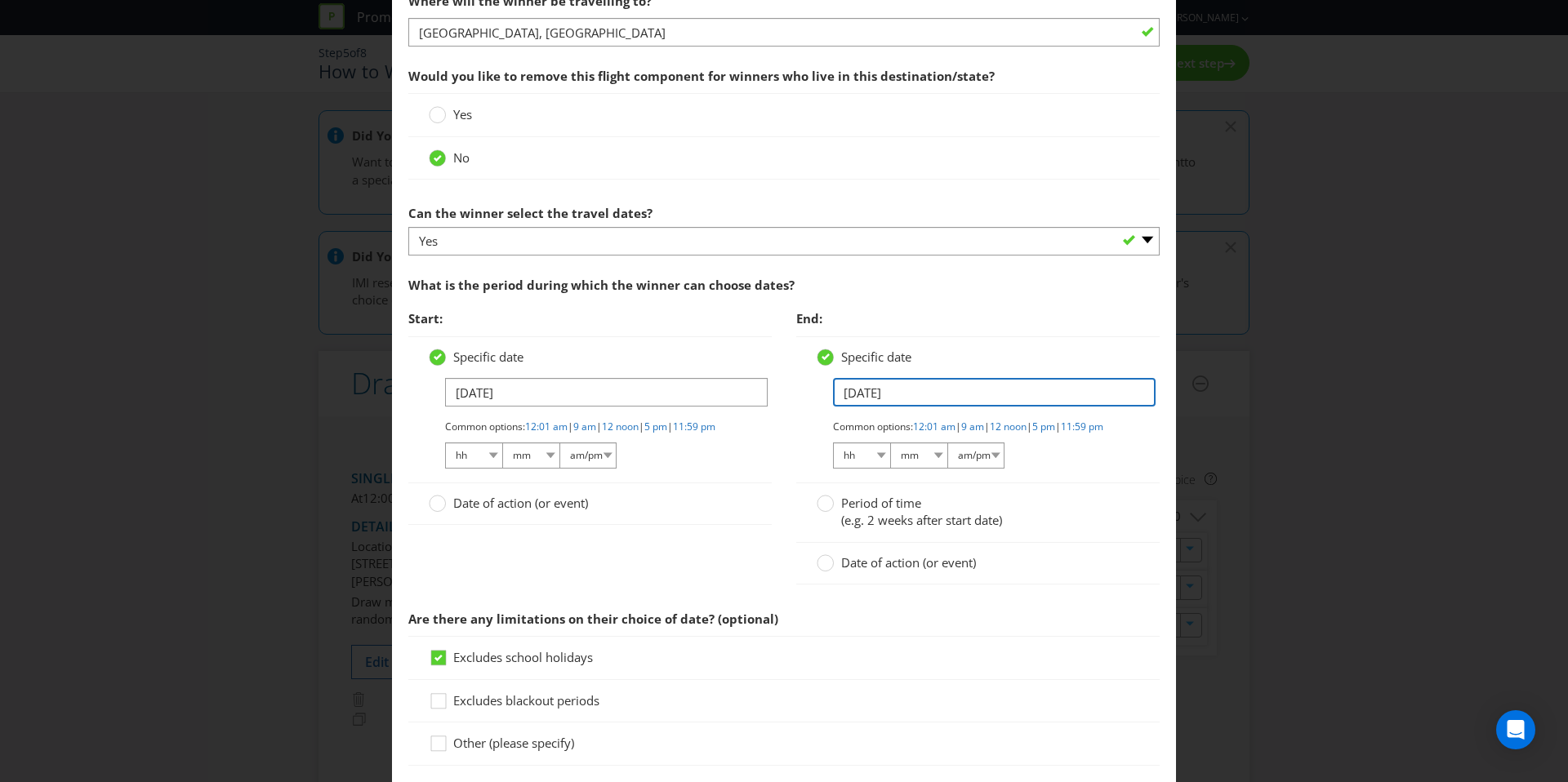
click at [1008, 403] on input "11/04/26" at bounding box center [994, 391] width 322 height 29
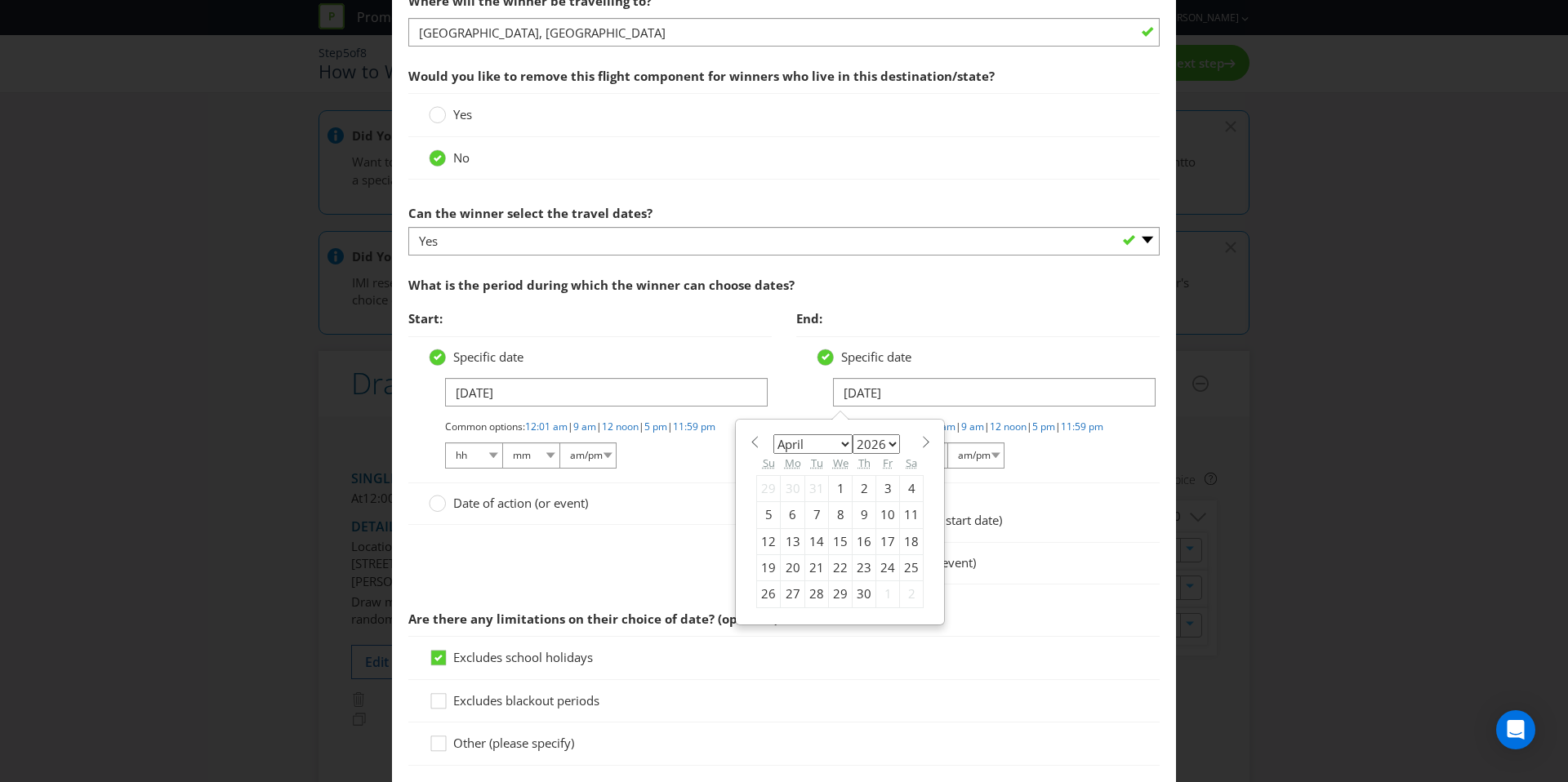
click at [859, 514] on div "9" at bounding box center [865, 515] width 24 height 26
type input "09/04/26"
click at [1082, 484] on div "Specific date 09/04/26 Common options: 12:01 am | 9 am | 12 noon | 5 pm | 11:59…" at bounding box center [977, 410] width 364 height 147
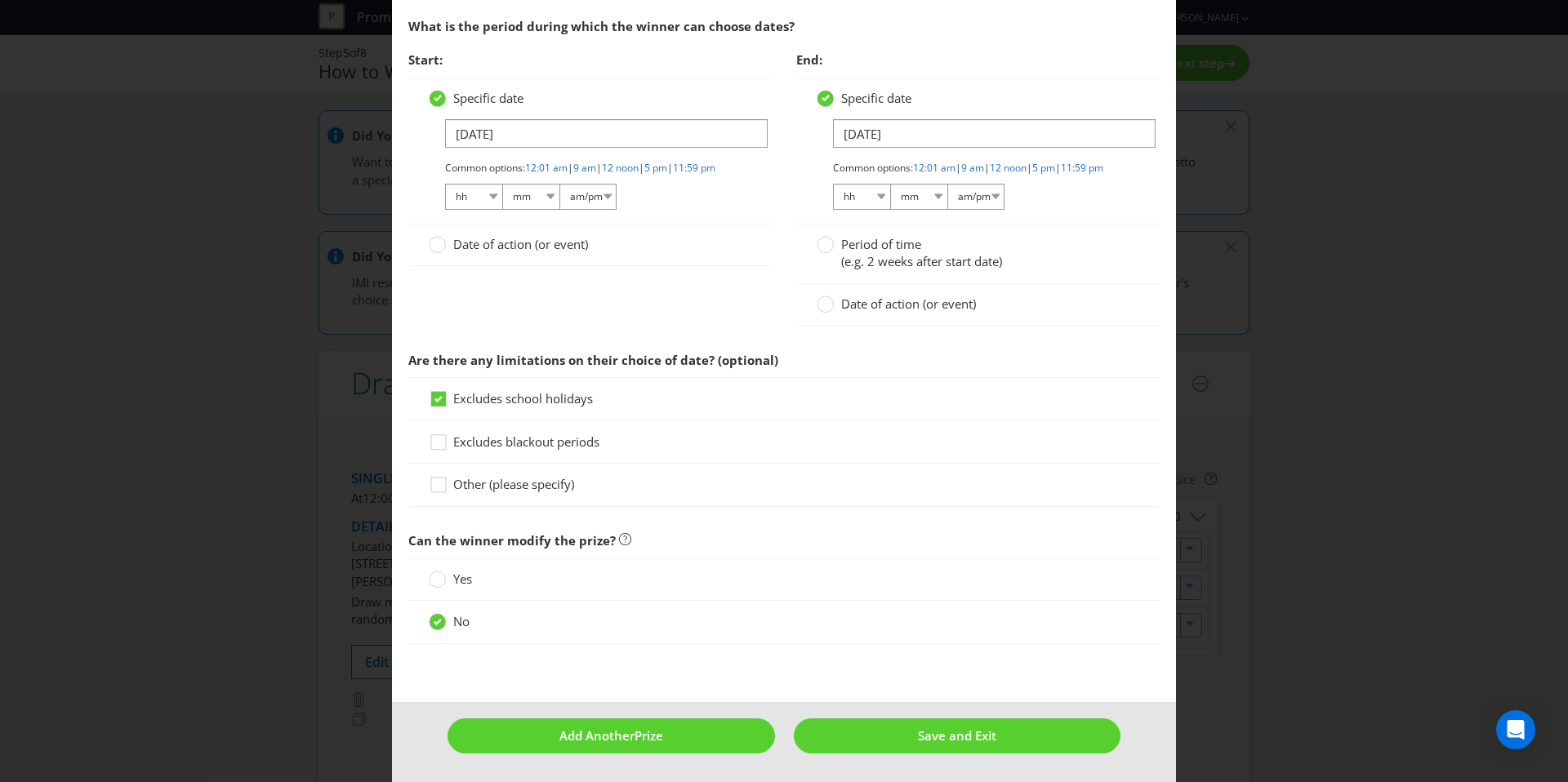
scroll to position [2243, 0]
click at [809, 461] on div "Excludes blackout periods" at bounding box center [784, 442] width 752 height 42
click at [458, 437] on span "Excludes blackout periods" at bounding box center [526, 442] width 146 height 17
click at [0, 0] on input "Excludes blackout periods" at bounding box center [0, 0] width 0 height 0
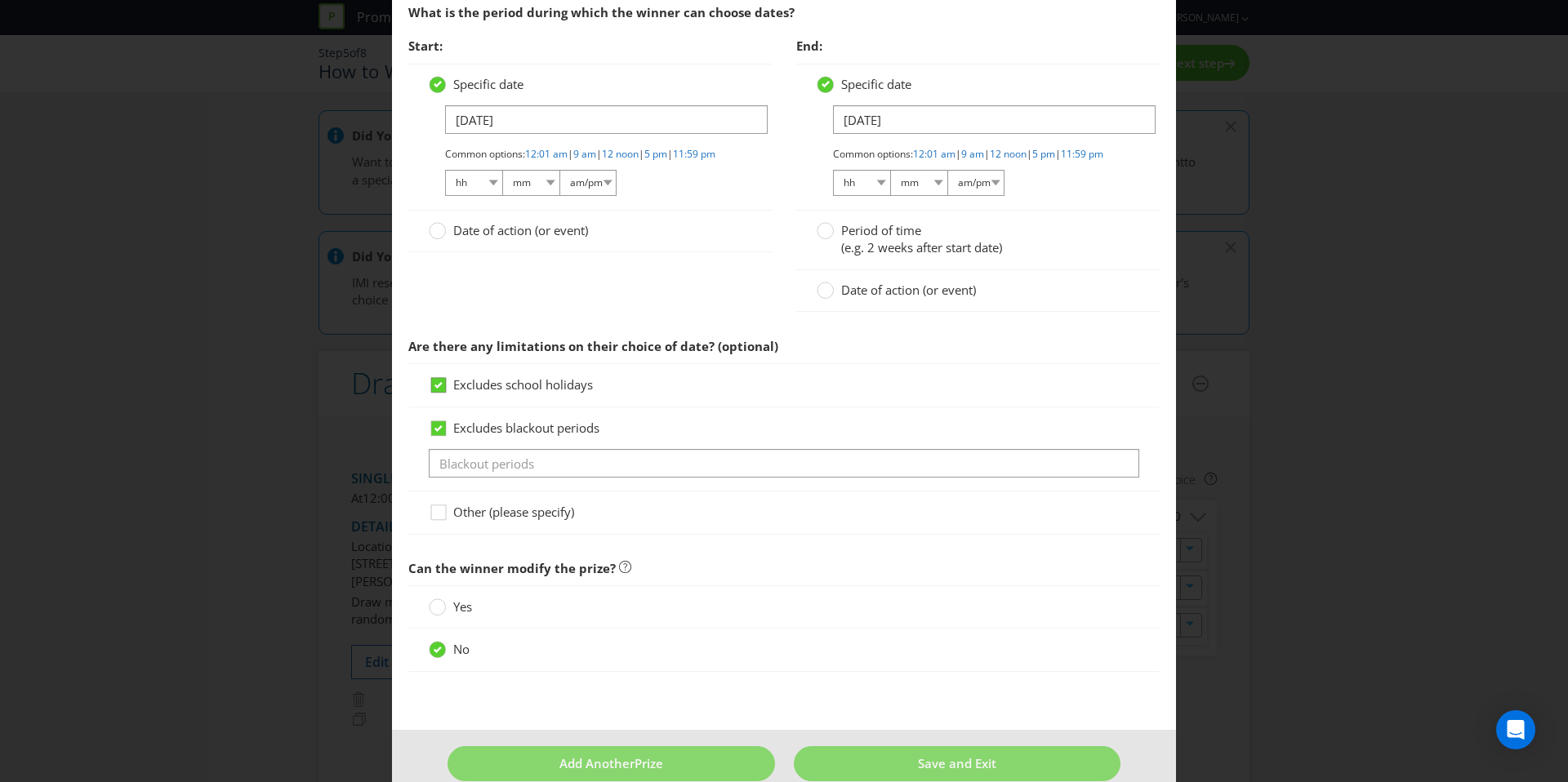
click at [435, 389] on icon at bounding box center [439, 385] width 8 height 6
click at [0, 0] on input "Excludes school holidays" at bounding box center [0, 0] width 0 height 0
click at [424, 443] on div "Excludes blackout periods" at bounding box center [784, 449] width 752 height 84
click at [435, 432] on icon at bounding box center [439, 428] width 8 height 6
click at [0, 0] on input "Excludes blackout periods" at bounding box center [0, 0] width 0 height 0
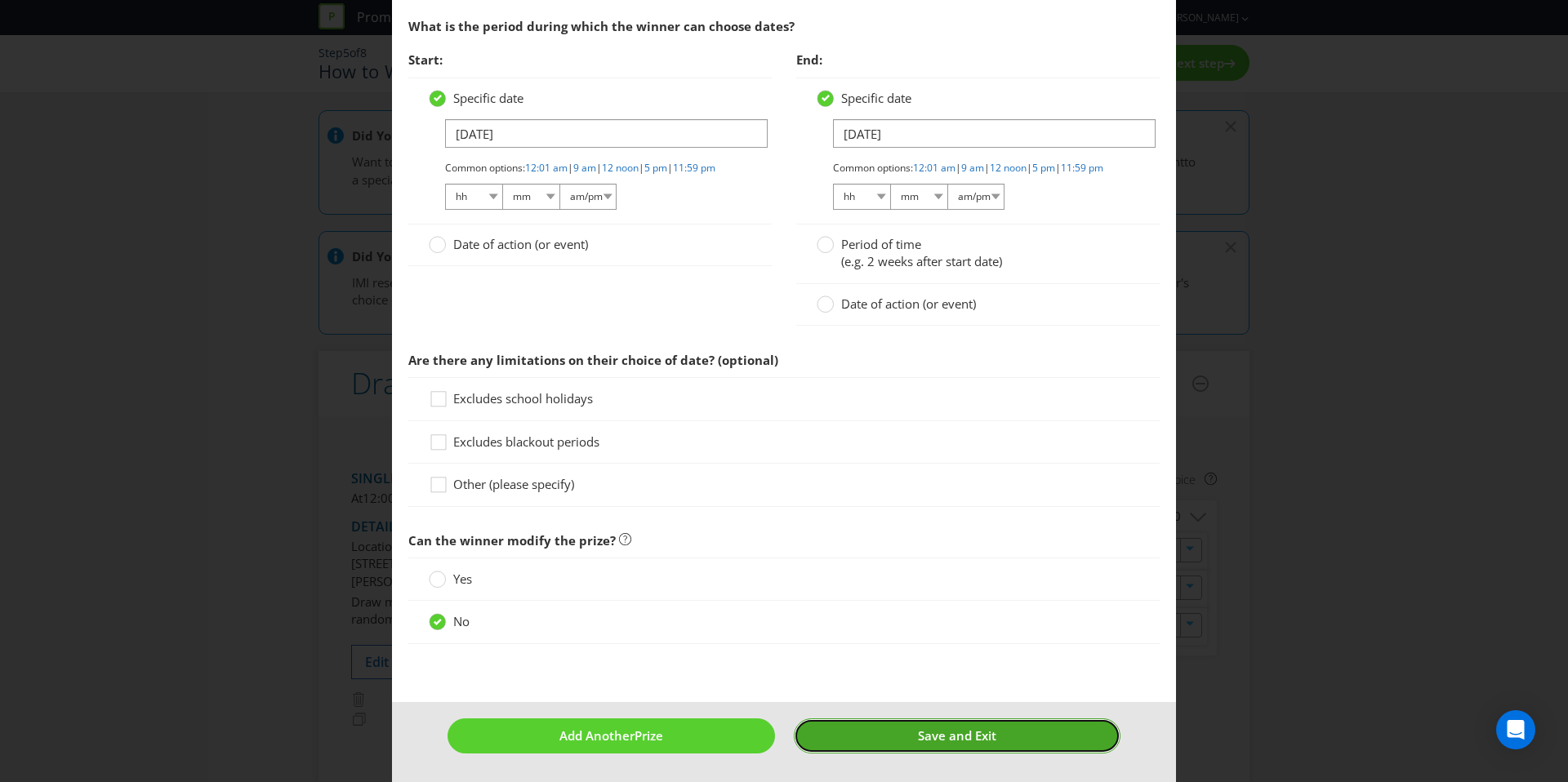
click at [884, 742] on button "Save and Exit" at bounding box center [958, 736] width 328 height 35
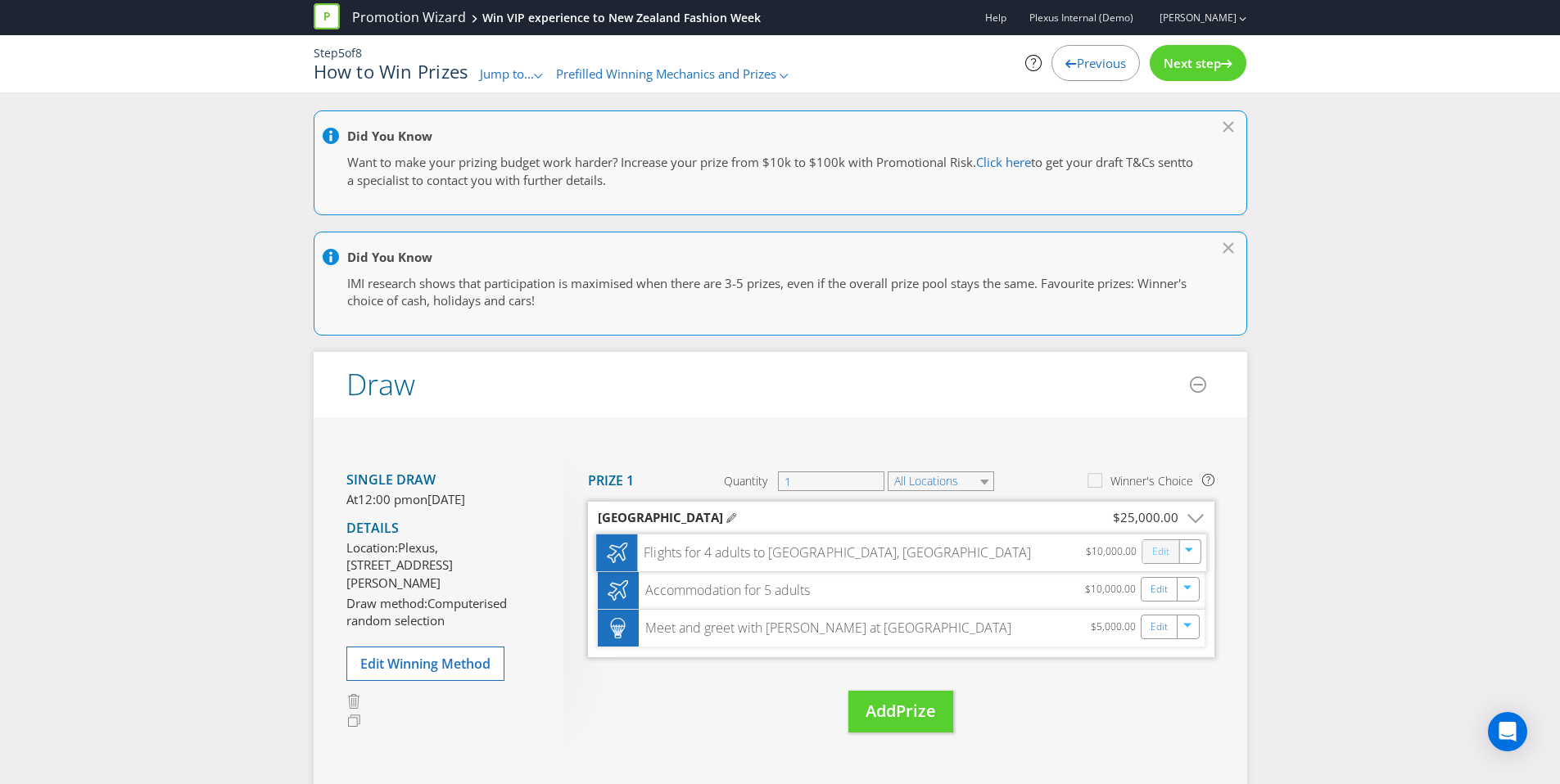
click at [1153, 555] on link "Edit" at bounding box center [1160, 552] width 18 height 18
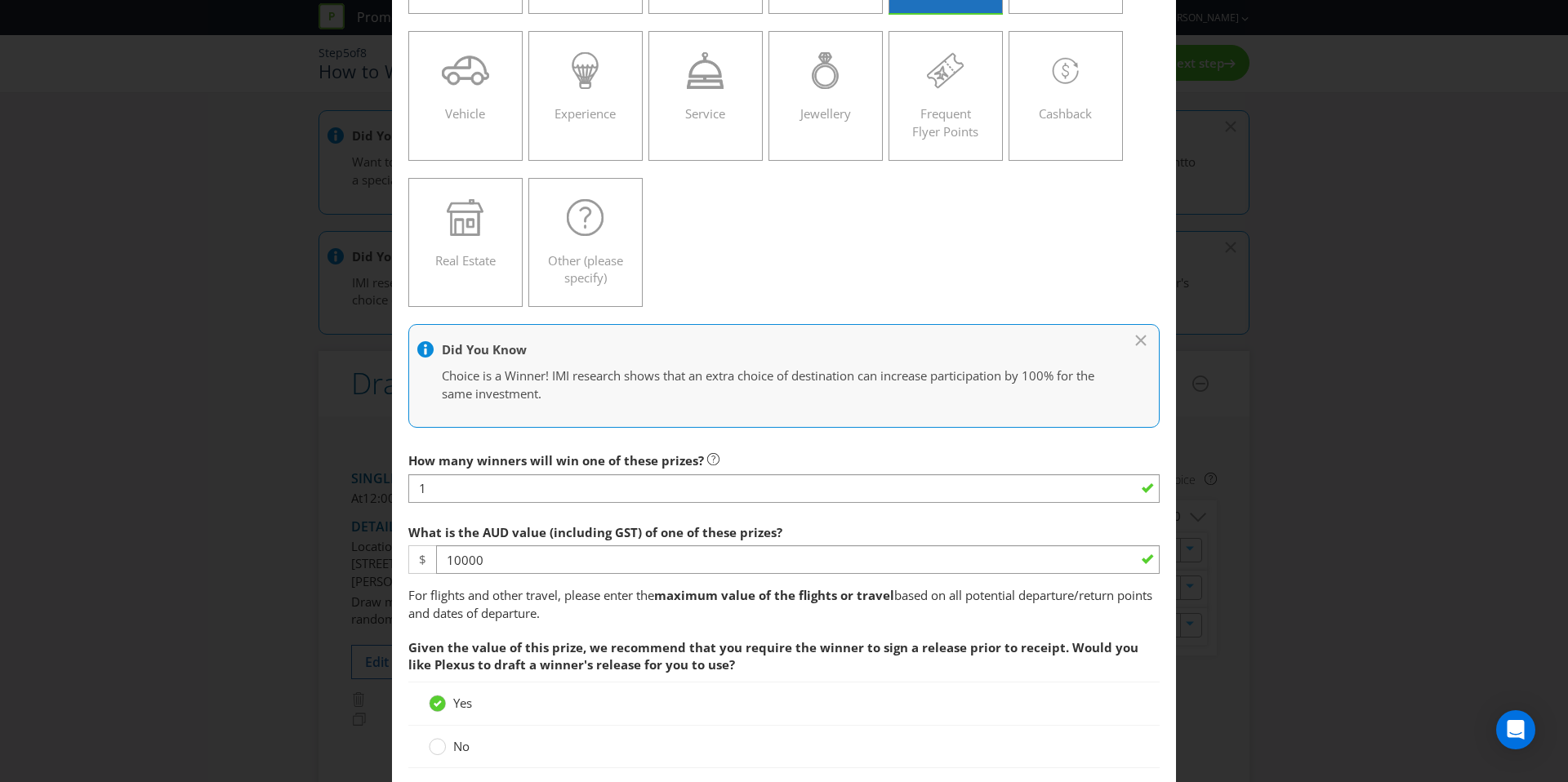
scroll to position [246, 0]
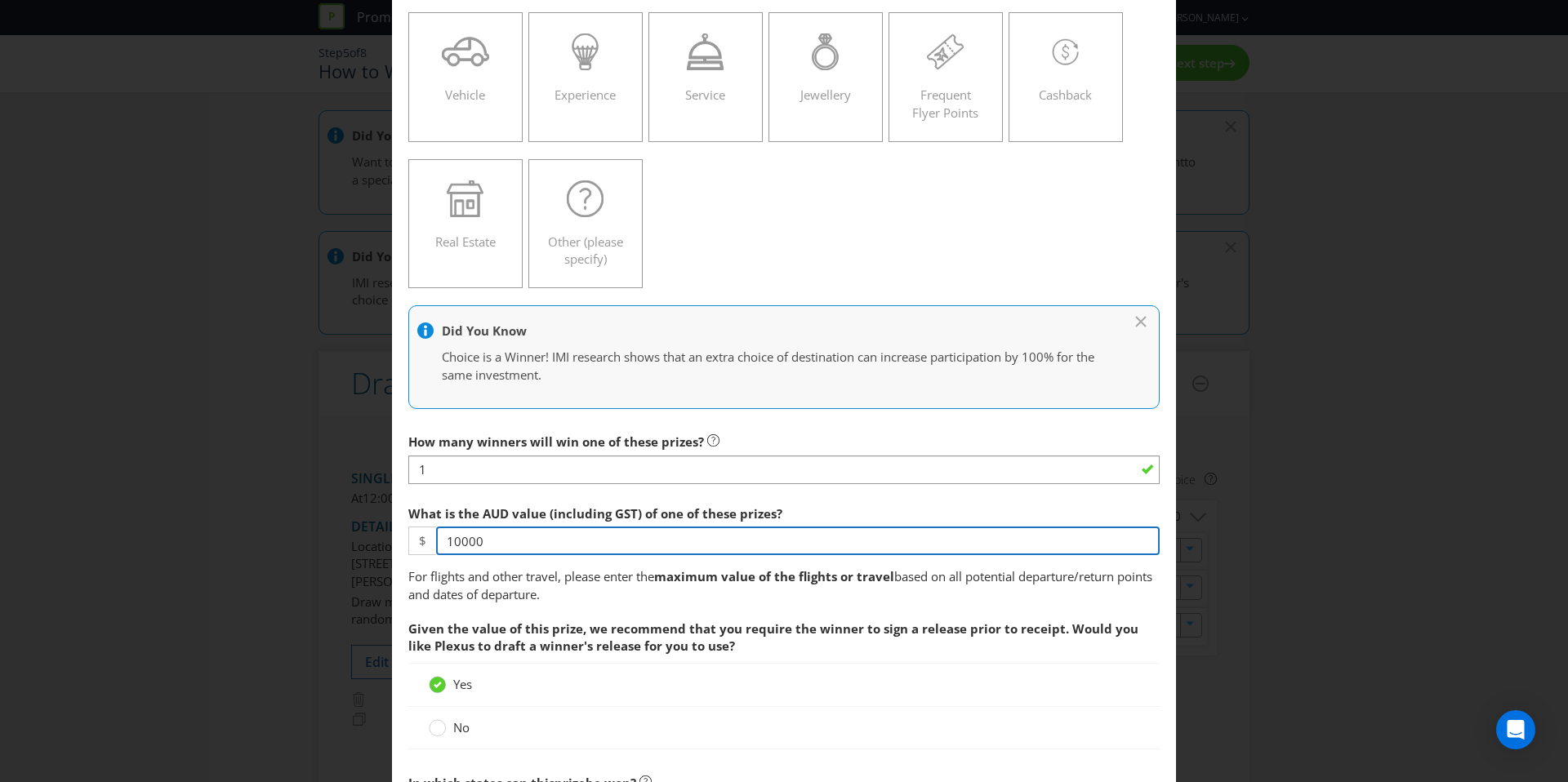
drag, startPoint x: 509, startPoint y: 543, endPoint x: 443, endPoint y: 540, distance: 66.1
click at [443, 540] on input "10000" at bounding box center [798, 541] width 724 height 29
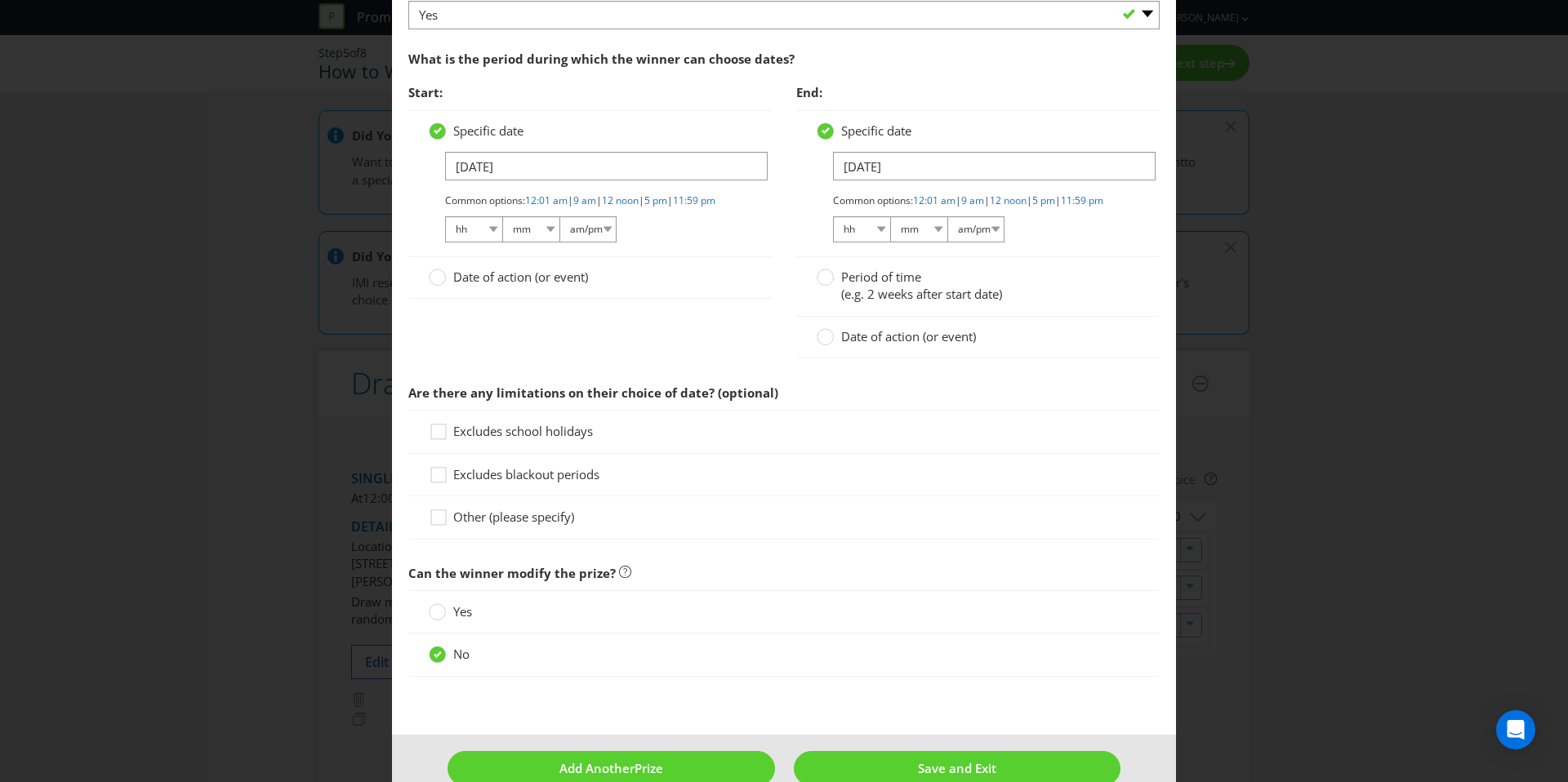
scroll to position [2243, 0]
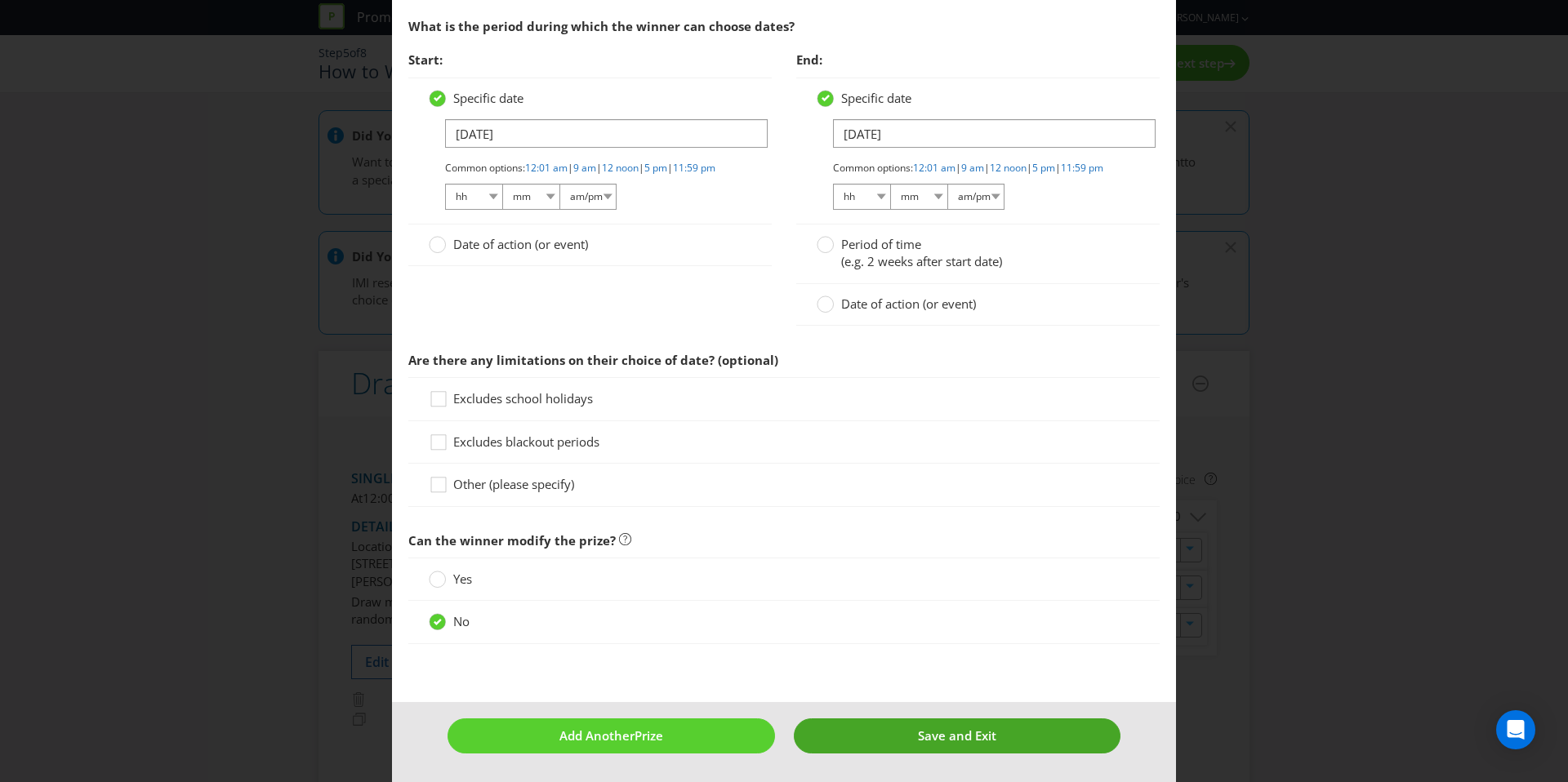
type input "5000"
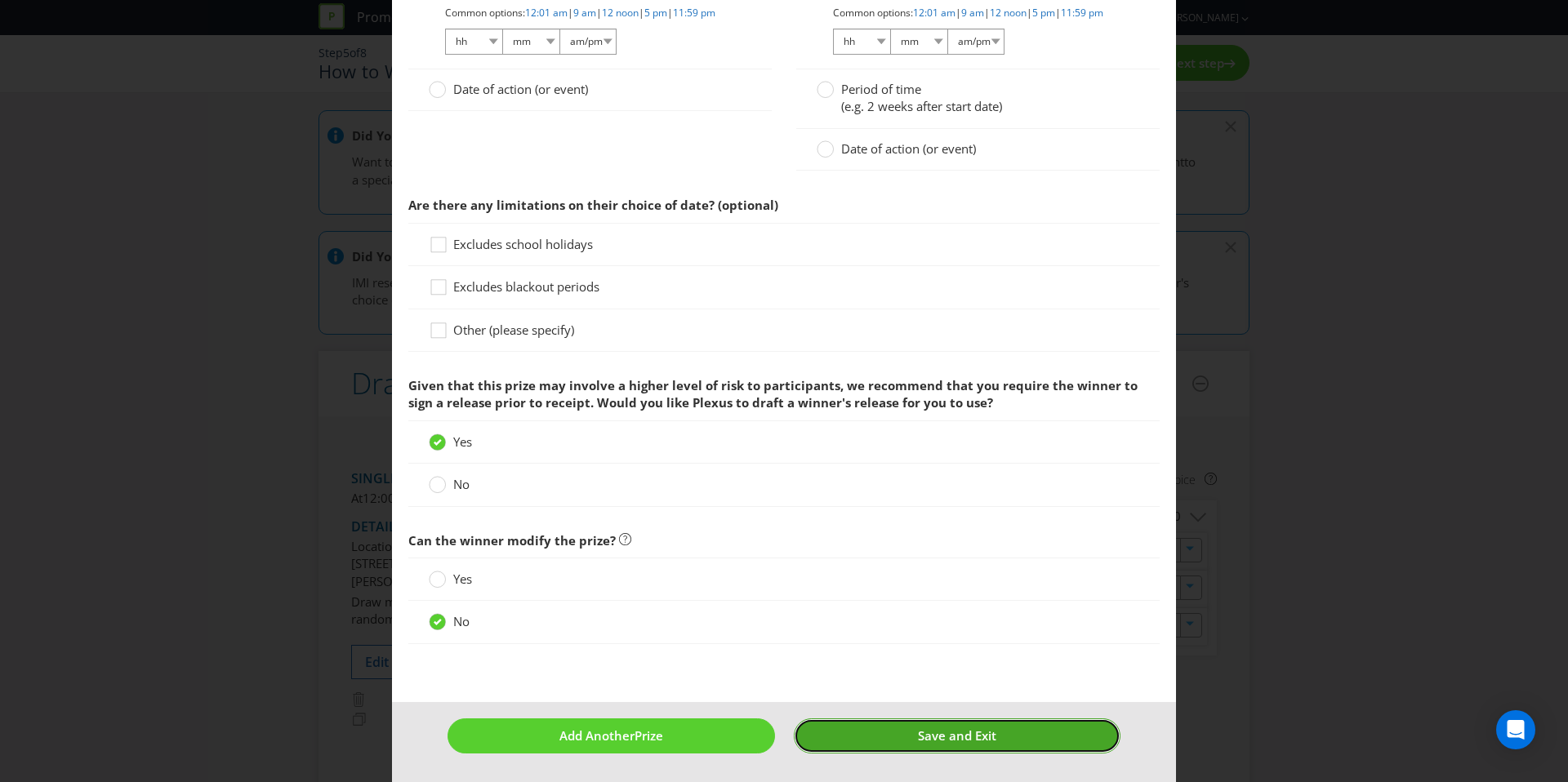
click at [929, 733] on span "Save and Exit" at bounding box center [957, 736] width 78 height 17
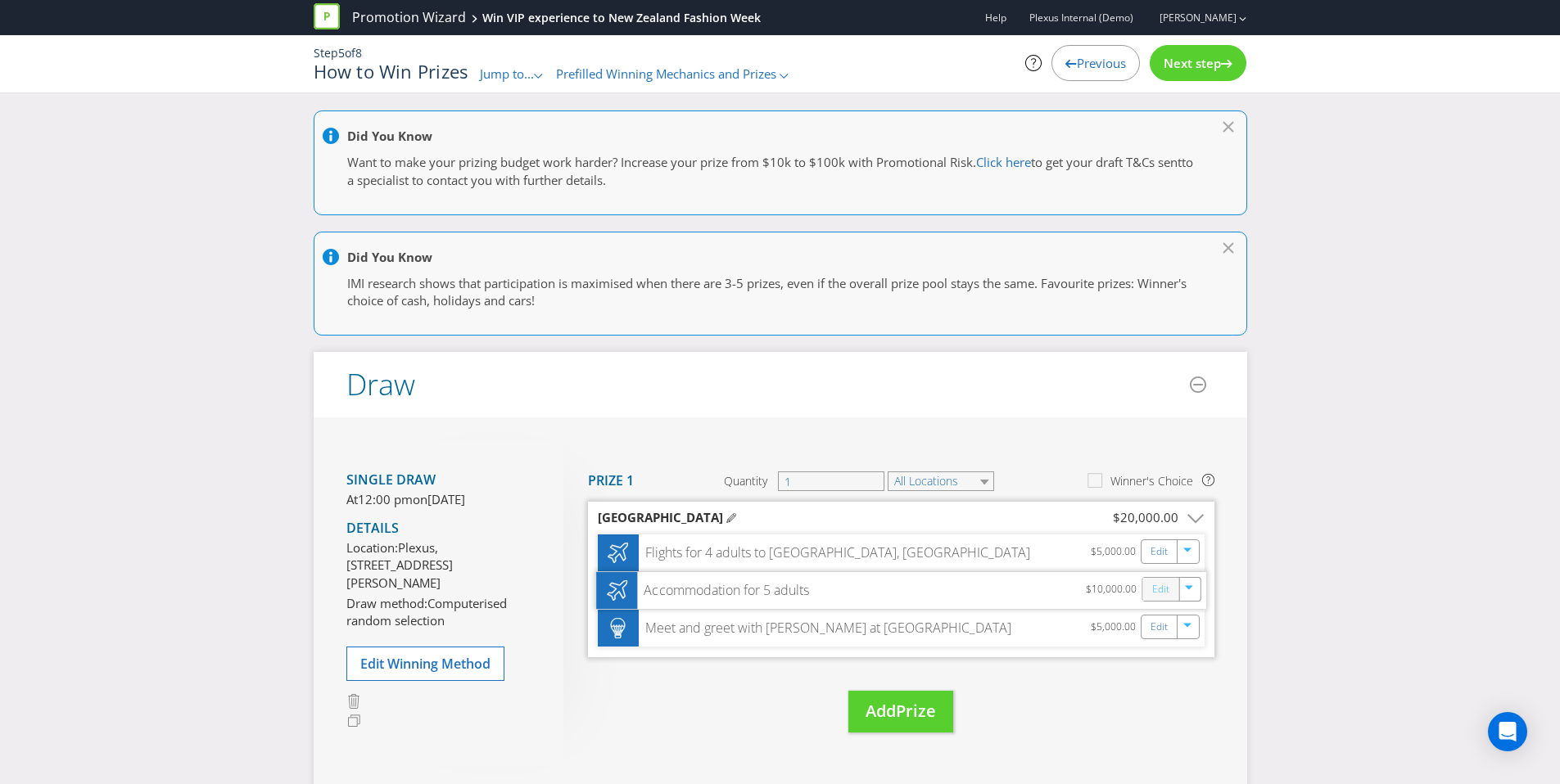
click at [1157, 588] on link "Edit" at bounding box center [1160, 590] width 18 height 18
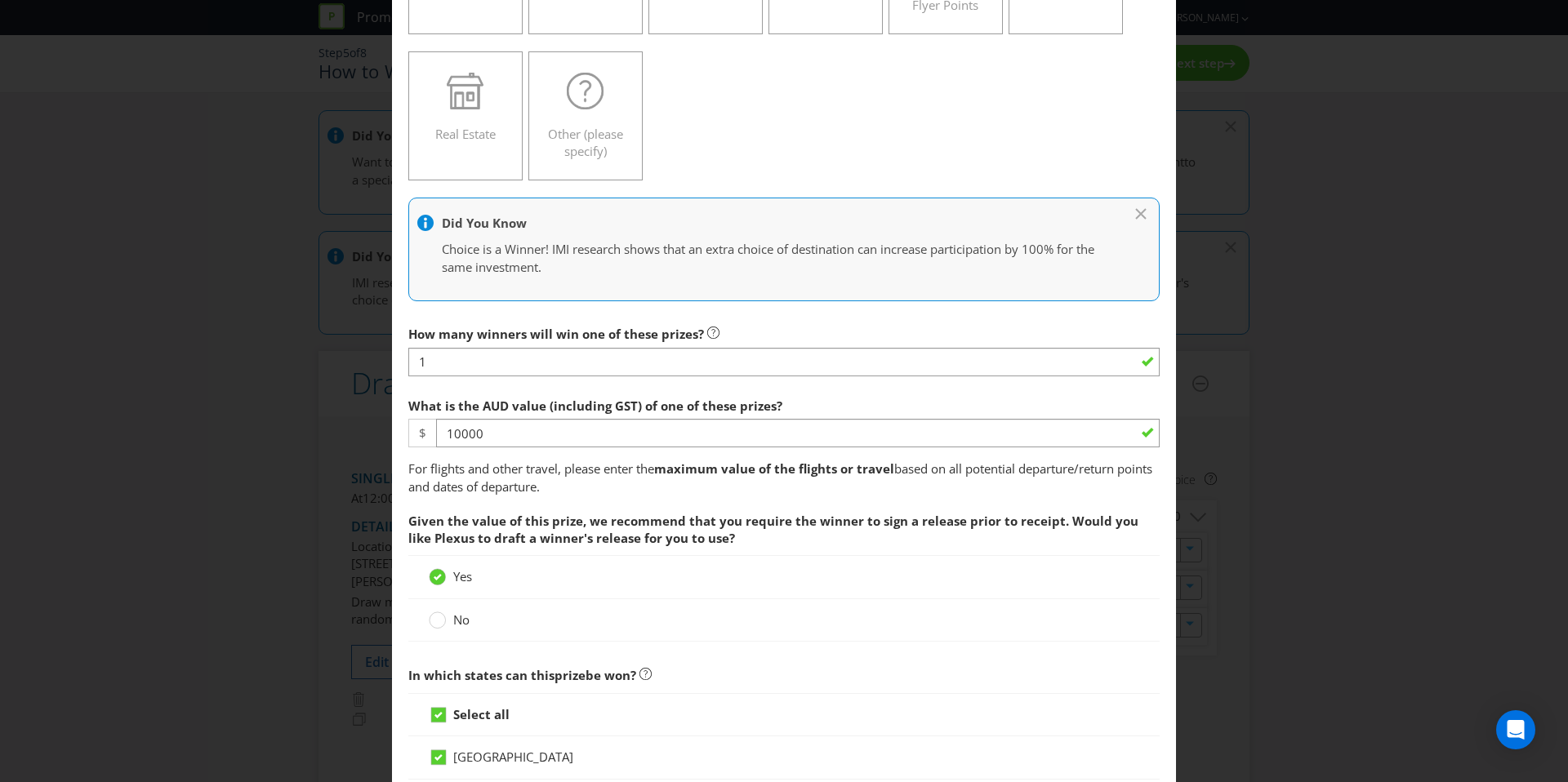
scroll to position [391, 0]
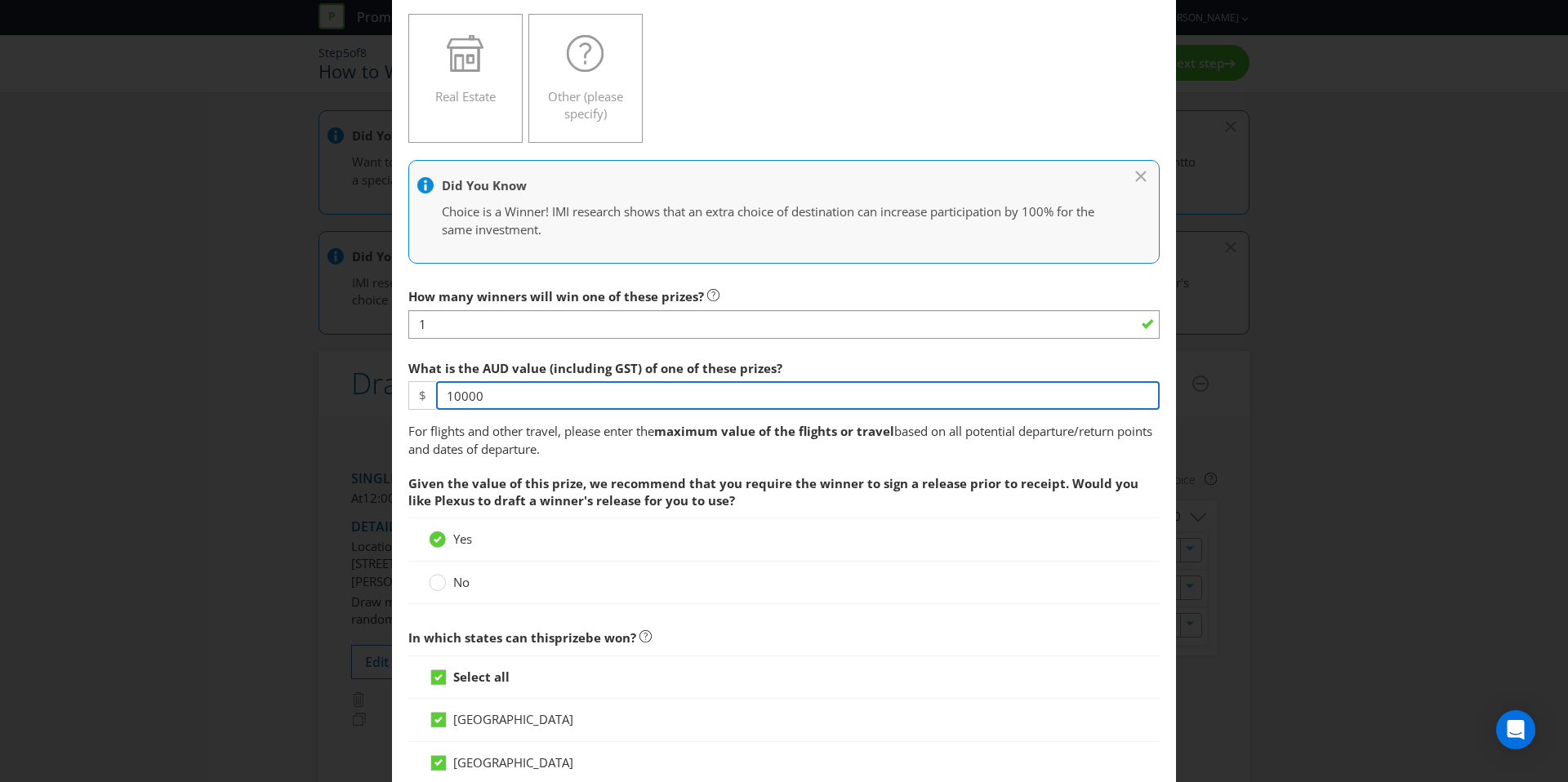
drag, startPoint x: 489, startPoint y: 403, endPoint x: 346, endPoint y: 401, distance: 143.0
click at [367, 397] on div "Edit Prize Australian Capital Territory New South Wales Northern Territory Quee…" at bounding box center [784, 391] width 1568 height 782
type input "7500"
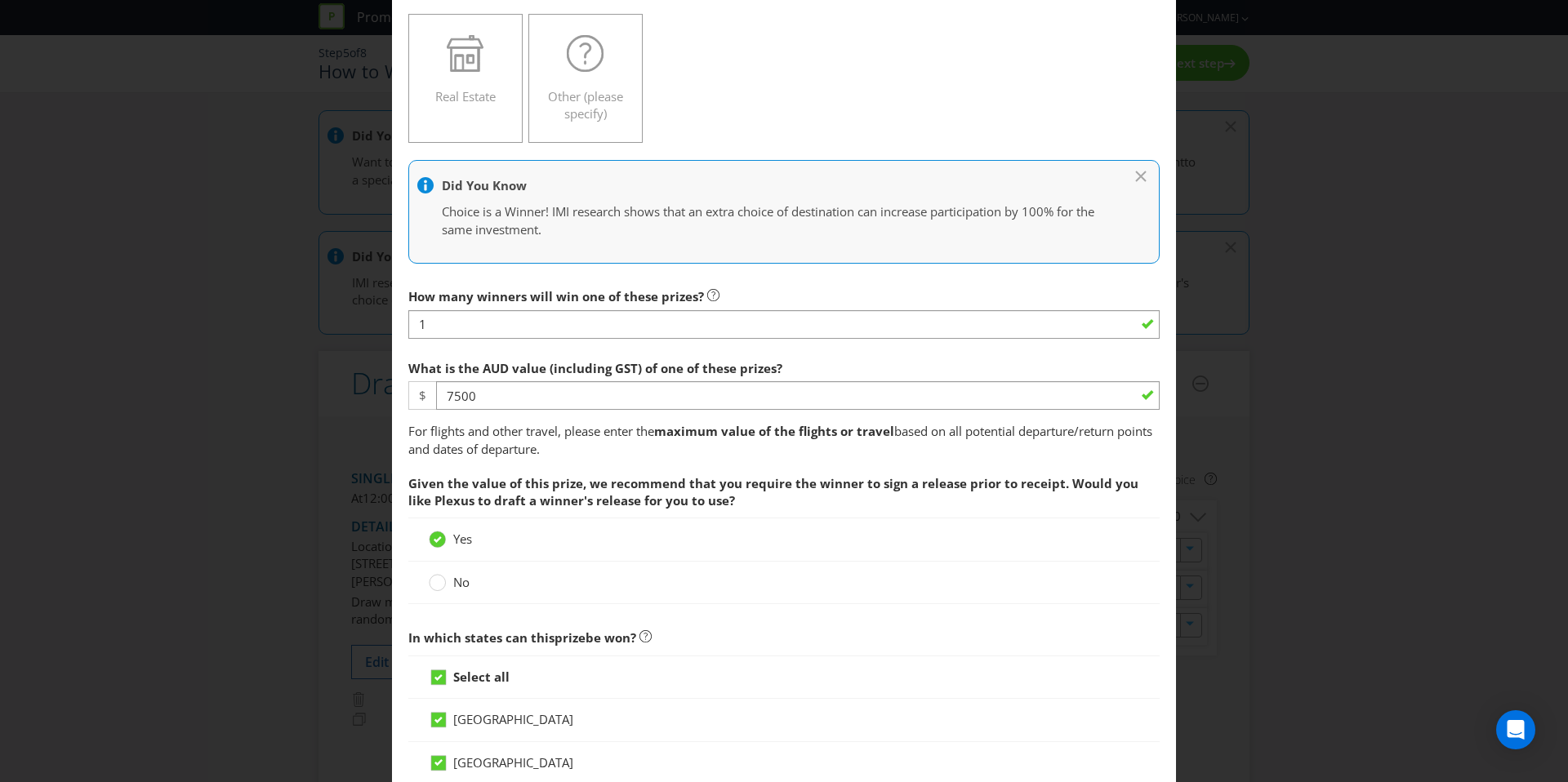
click at [729, 475] on span "Given the value of this prize, we recommend that you require the winner to sign…" at bounding box center [773, 492] width 731 height 33
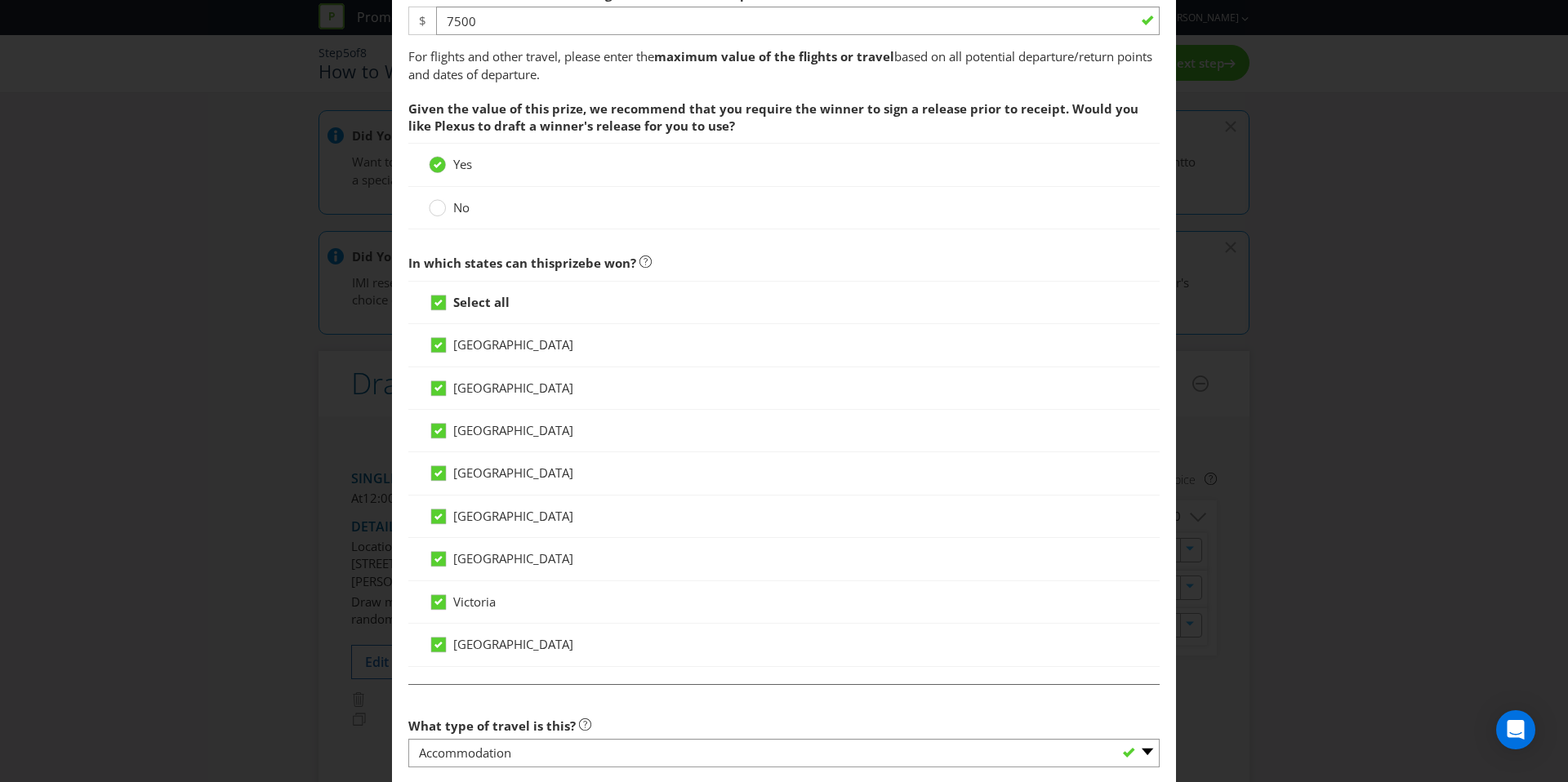
scroll to position [1067, 0]
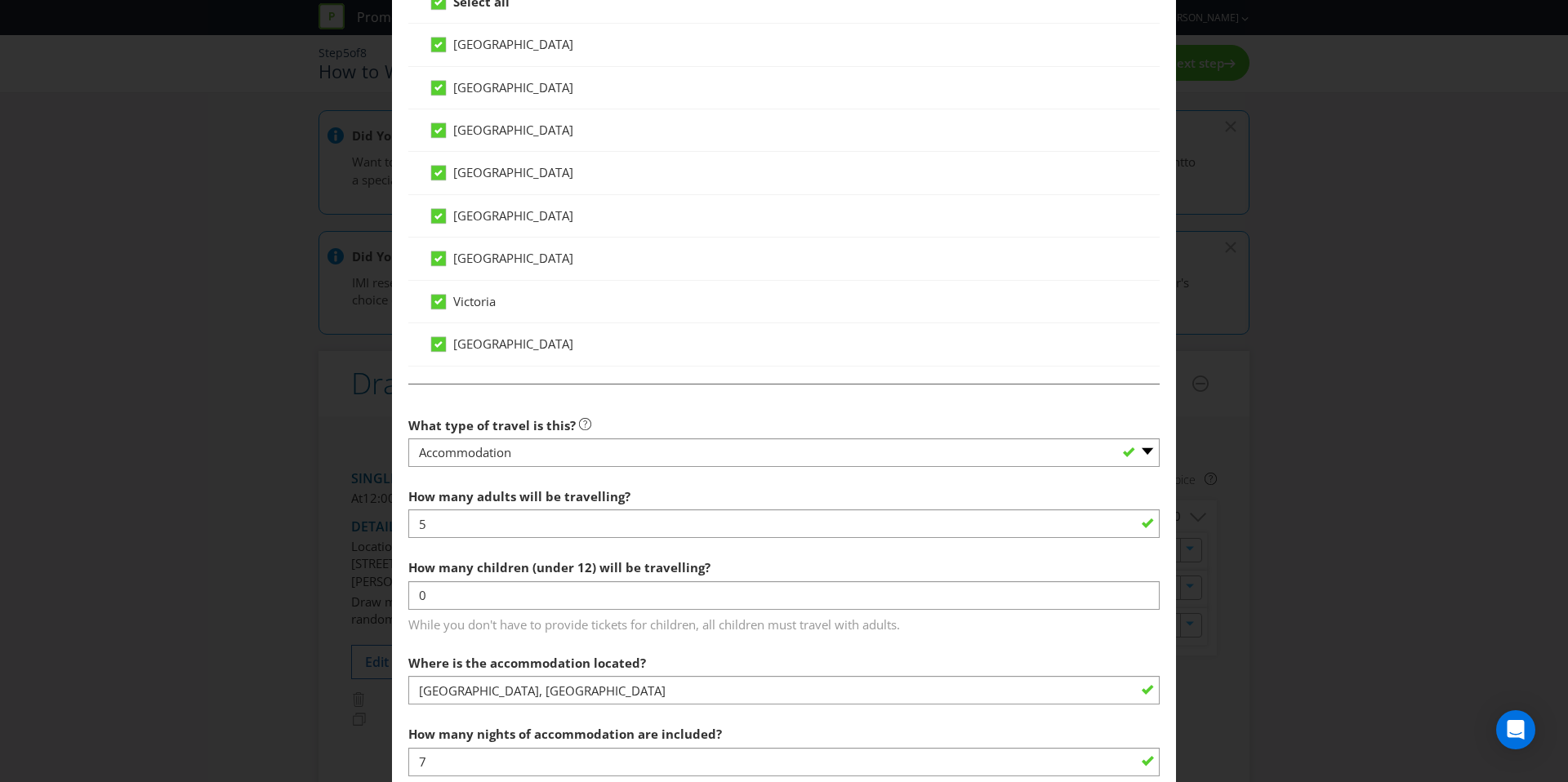
click at [464, 543] on span "How many adults will be travelling? 5 How many children (under 12) will be trav…" at bounding box center [784, 557] width 752 height 155
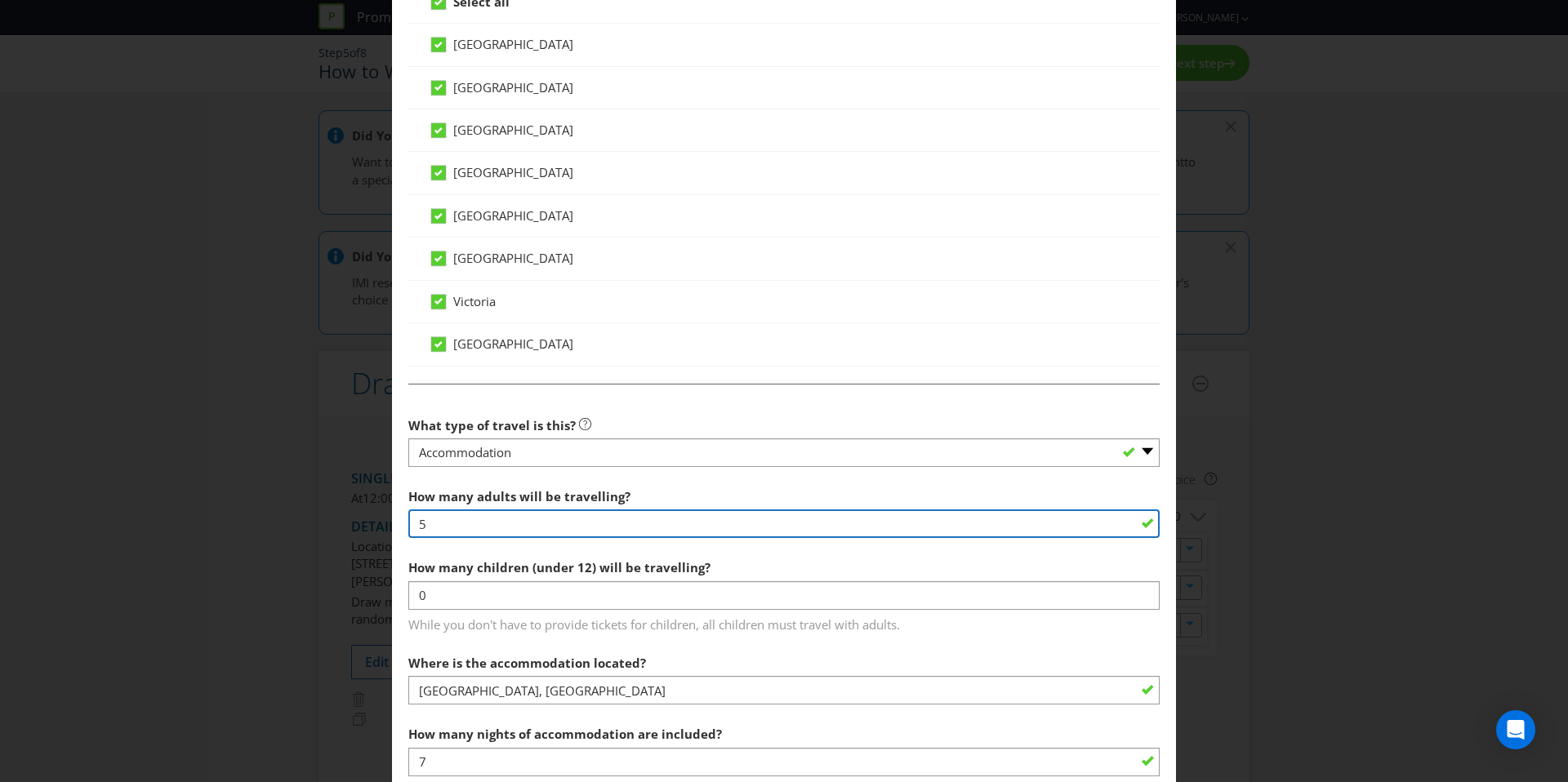
click at [467, 531] on input "5" at bounding box center [784, 523] width 752 height 29
type input "5"
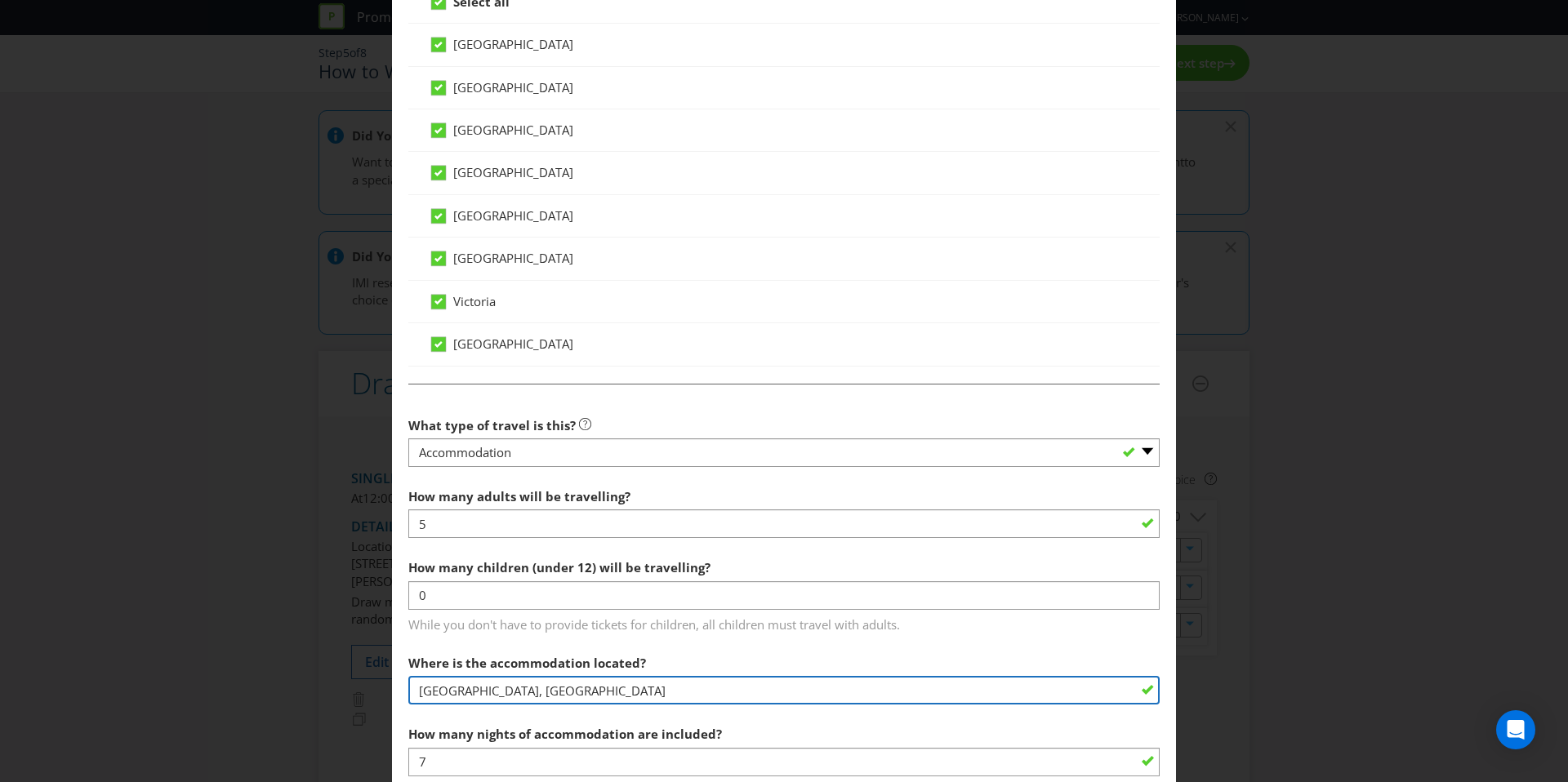
drag, startPoint x: 586, startPoint y: 694, endPoint x: 380, endPoint y: 692, distance: 206.0
click at [382, 692] on div "Edit Prize Australian Capital Territory New South Wales Northern Territory Quee…" at bounding box center [784, 391] width 1568 height 782
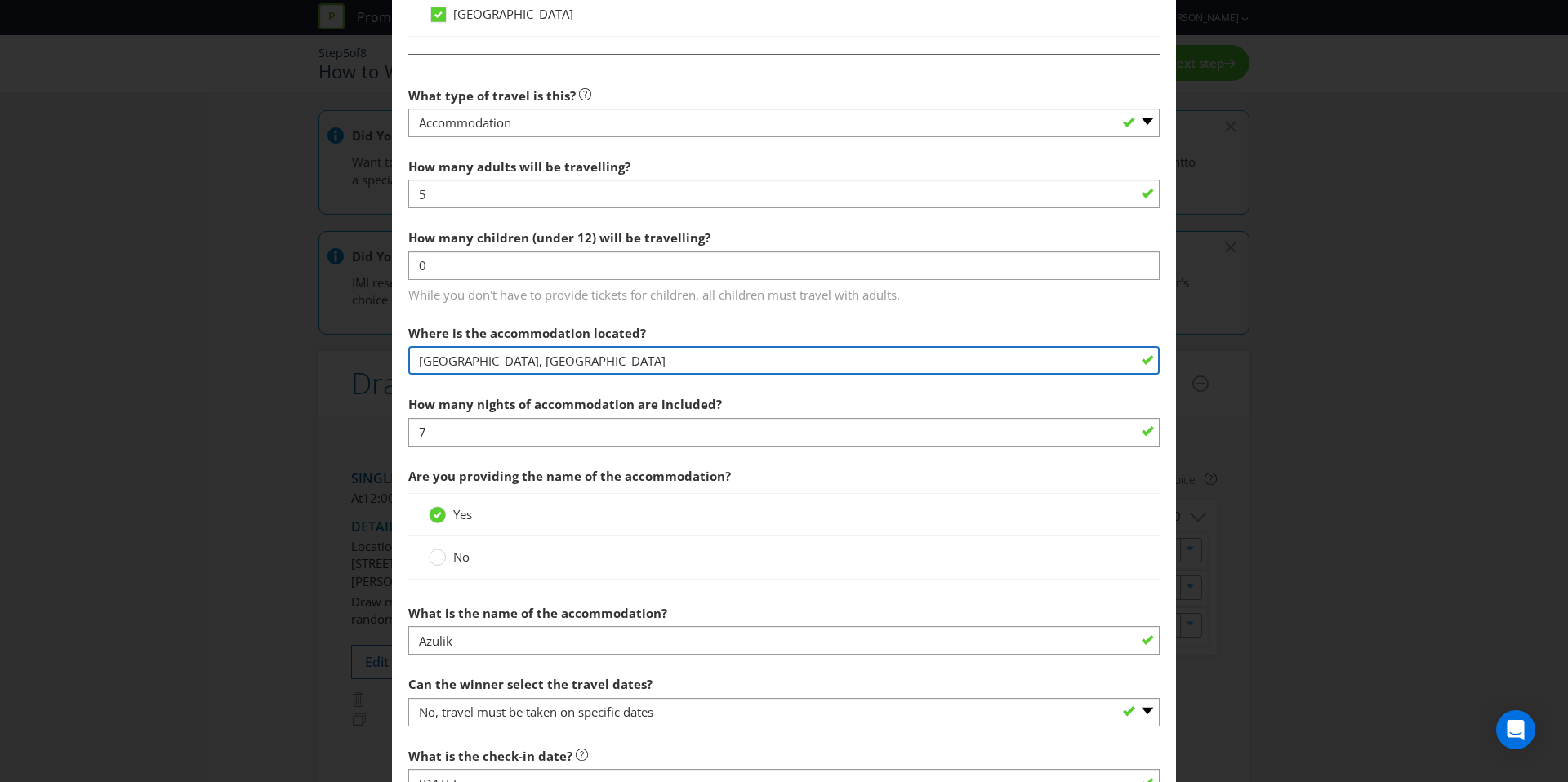
scroll to position [1478, 0]
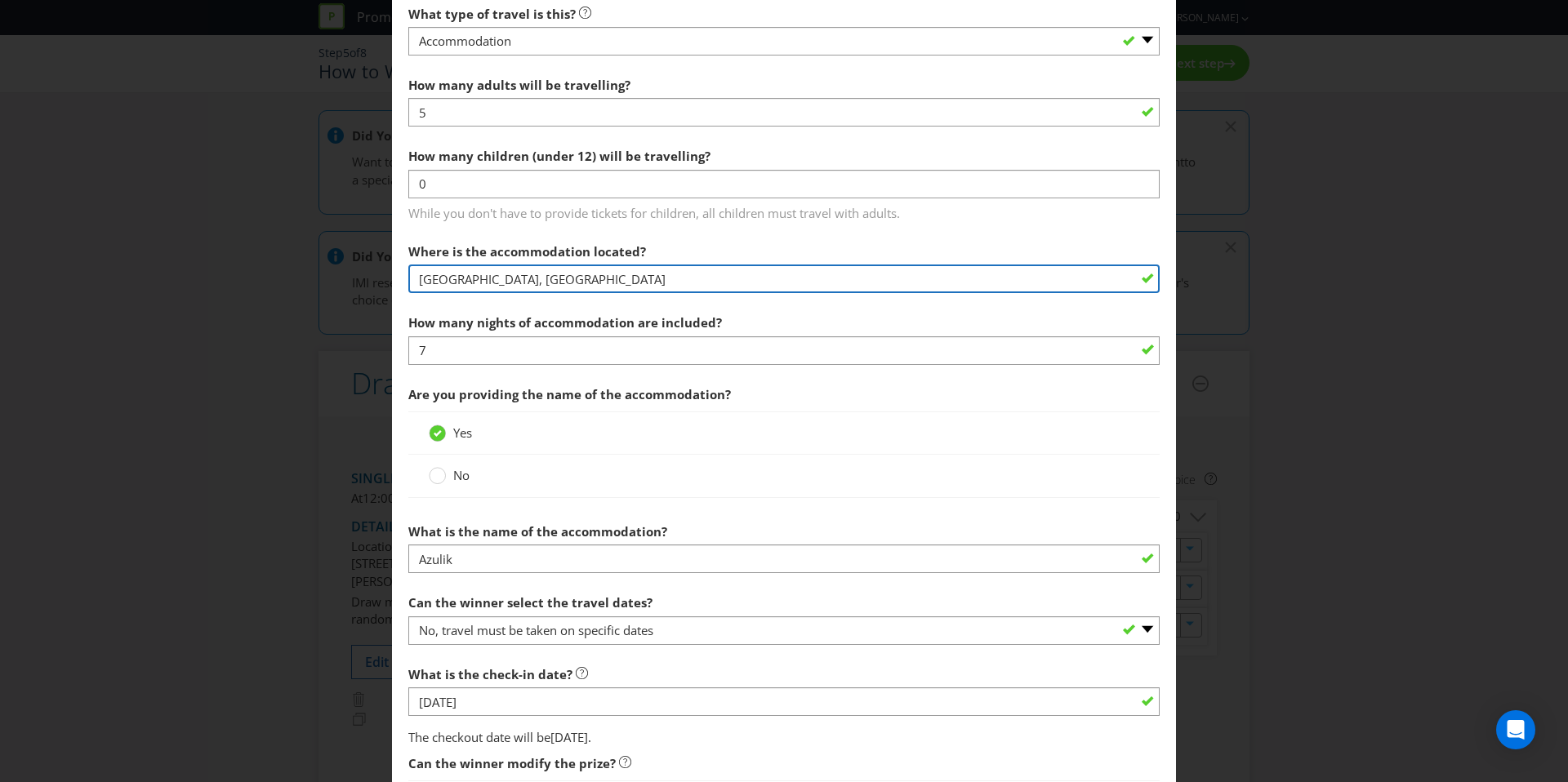
type input "Wellington, New Zealand"
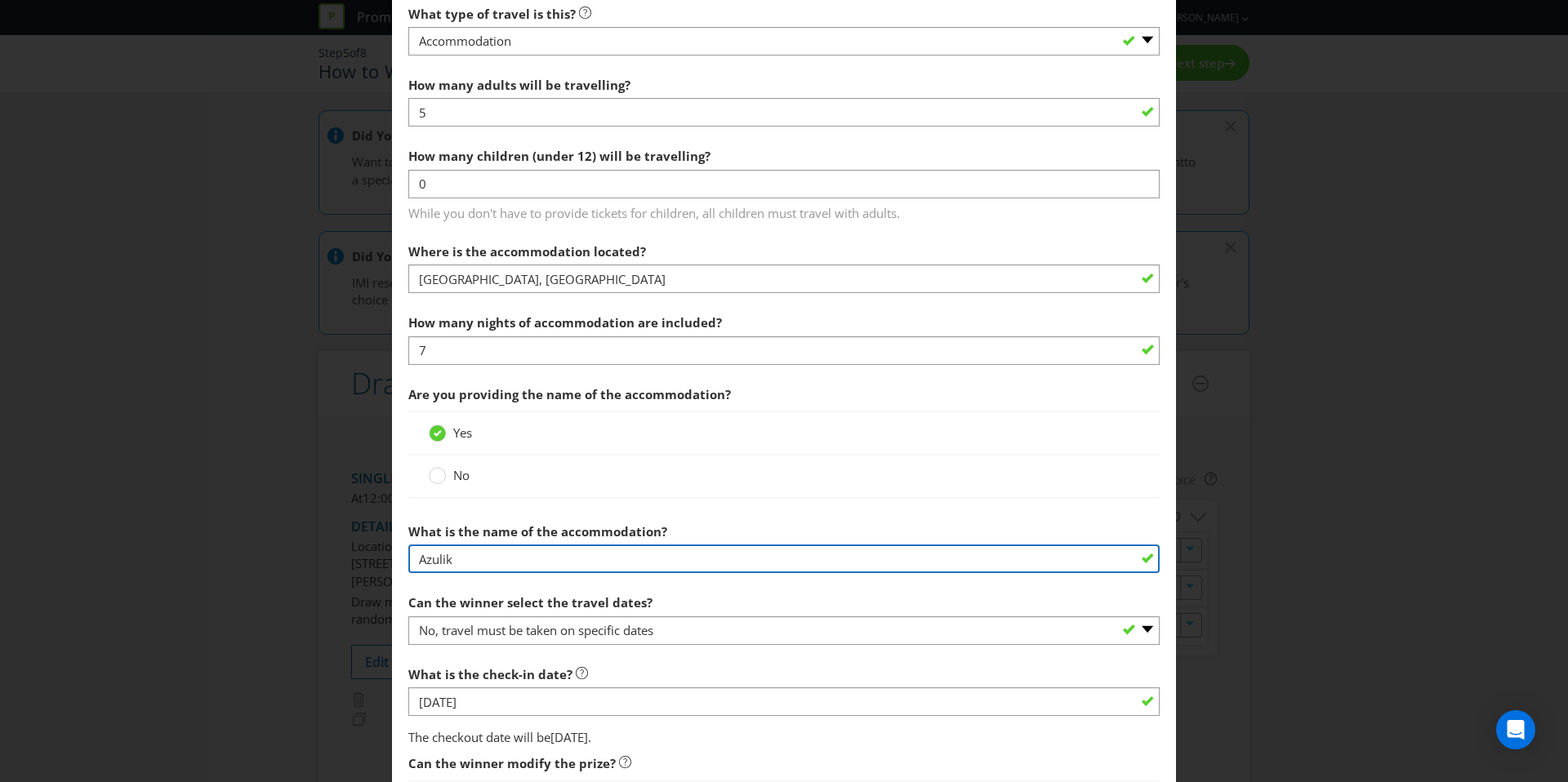
click at [576, 559] on input "Azulik" at bounding box center [784, 558] width 752 height 29
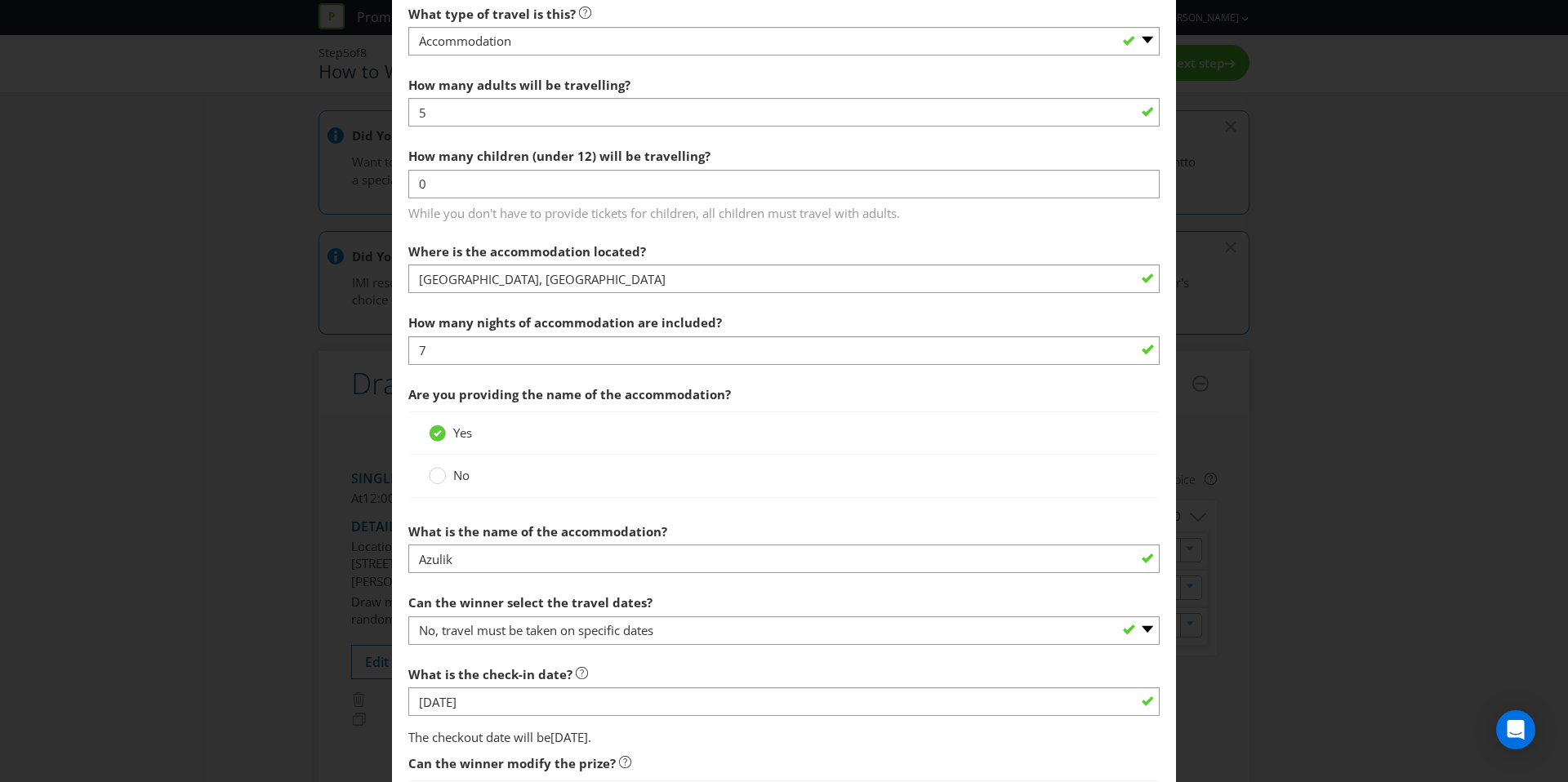
click at [676, 590] on div "Can the winner select the travel dates? -- Please select -- Yes No, travel must…" at bounding box center [784, 616] width 752 height 59
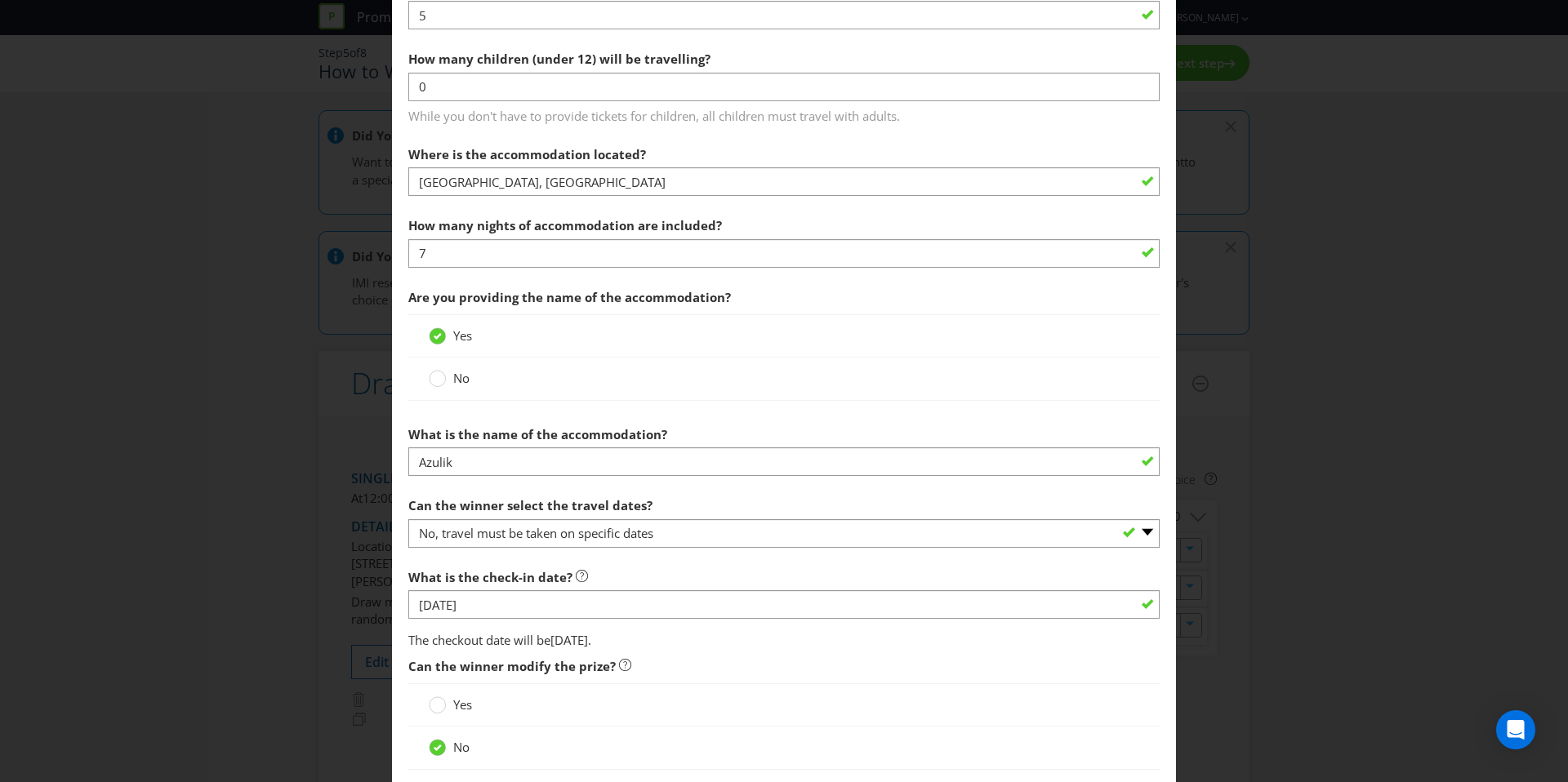
scroll to position [1585, 0]
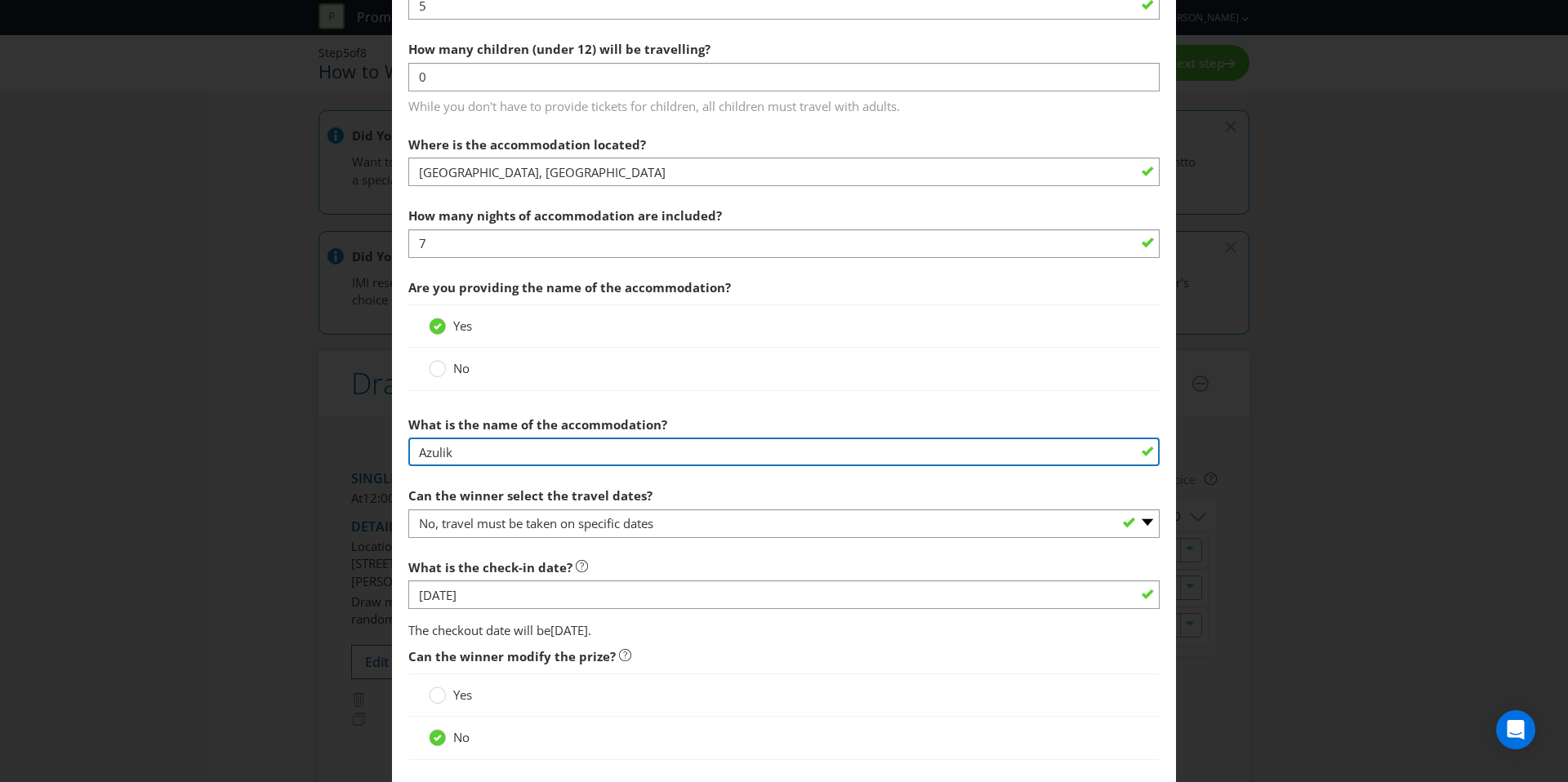
click at [483, 461] on input "Azulik" at bounding box center [784, 451] width 752 height 29
click at [481, 461] on input "Azulik" at bounding box center [784, 451] width 752 height 29
click at [477, 462] on input "Azulik" at bounding box center [784, 451] width 752 height 29
click at [479, 457] on input "Azulik" at bounding box center [784, 451] width 752 height 29
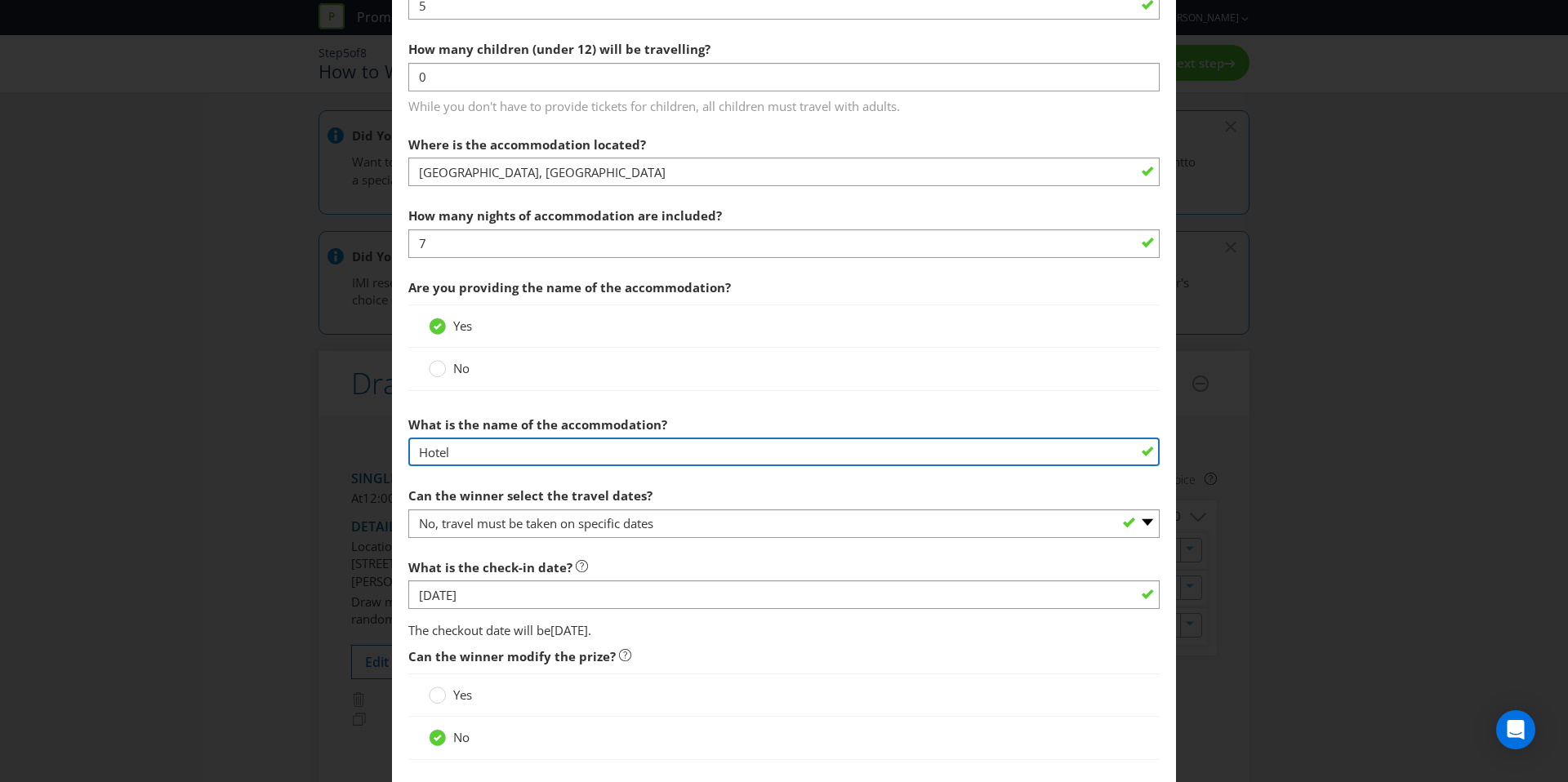
type input "Hotel"
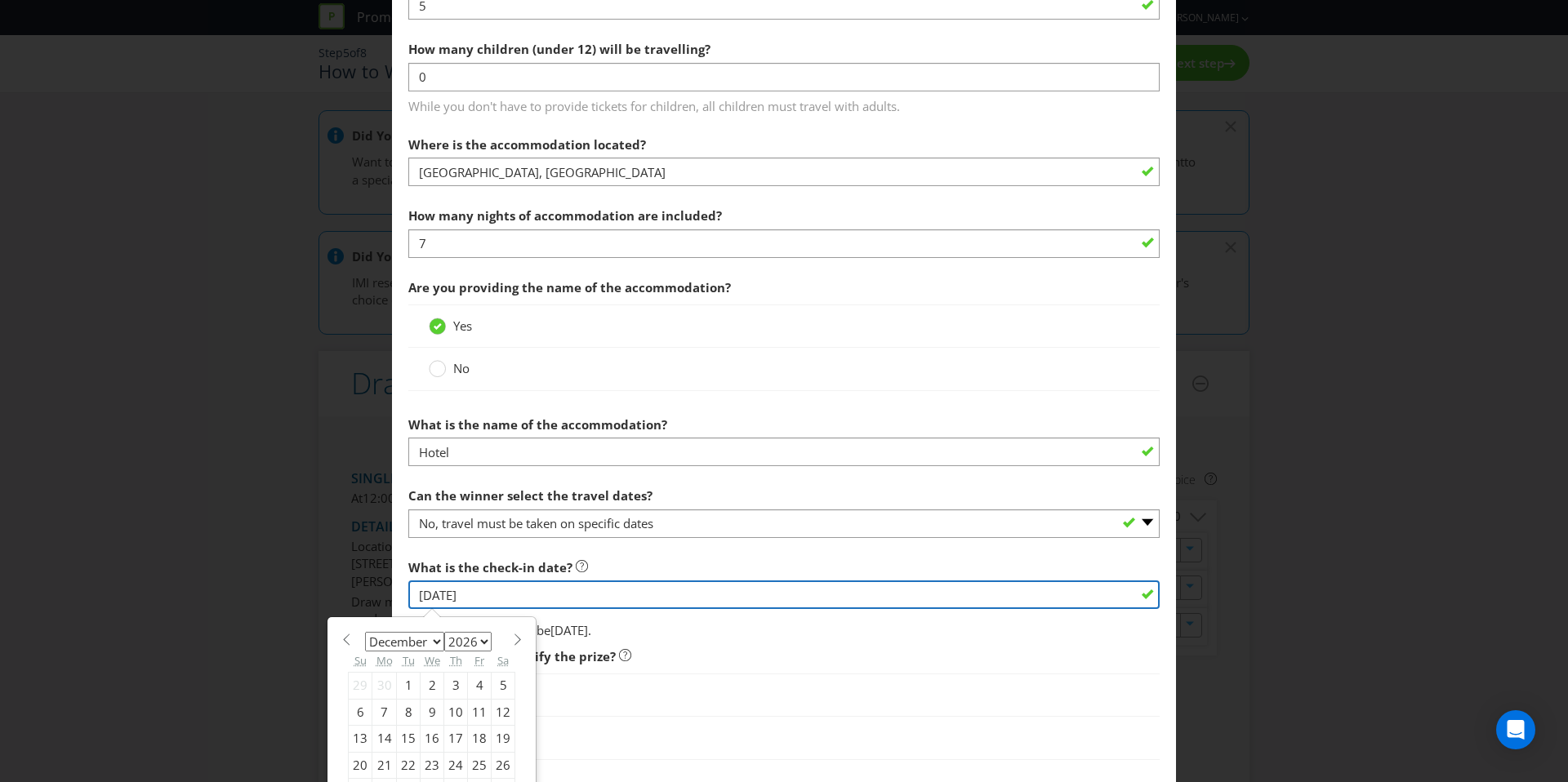
click at [660, 597] on input "01/12/26" at bounding box center [784, 594] width 752 height 29
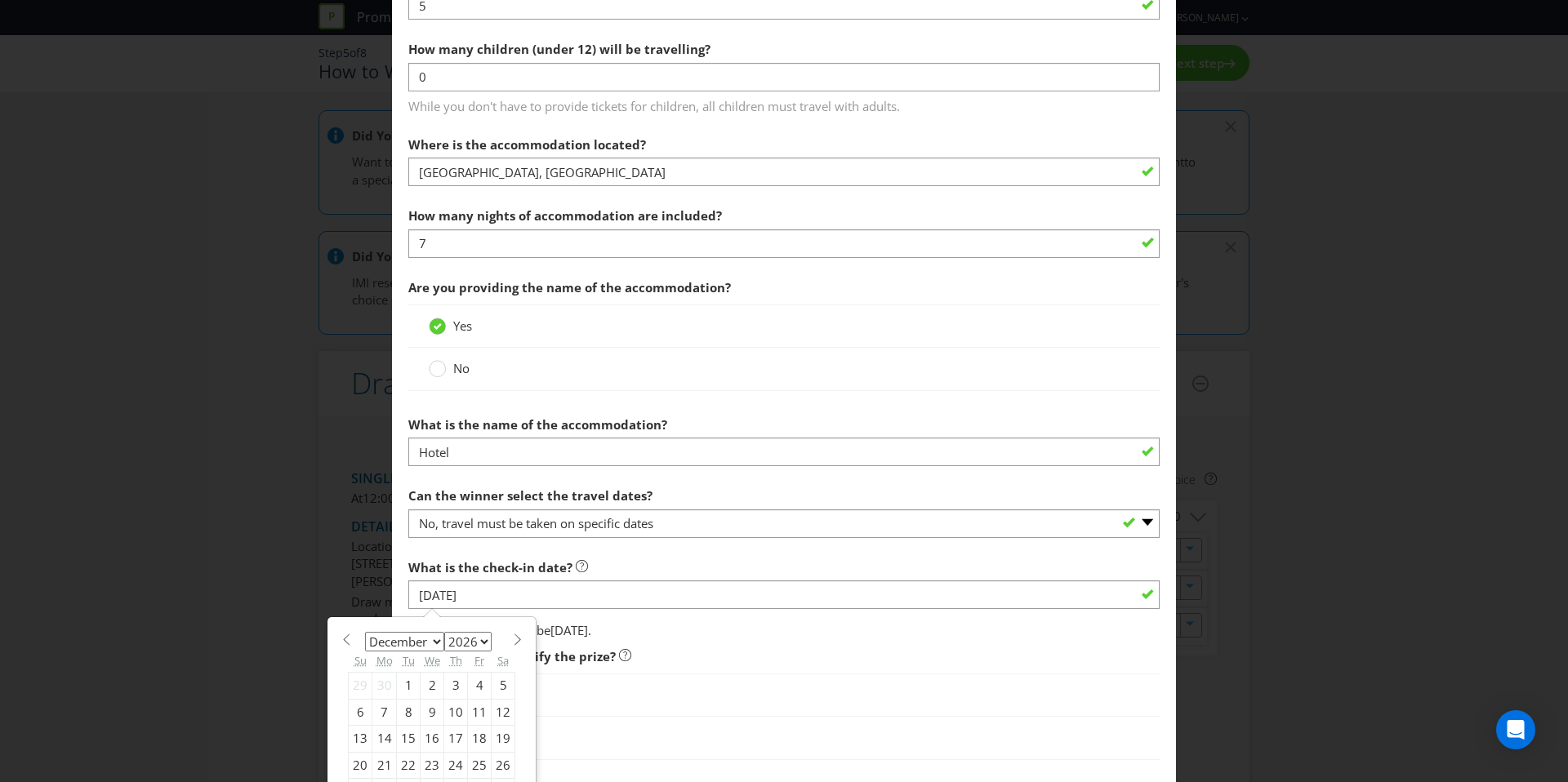
click at [408, 645] on select "January February March April May June July August September October November De…" at bounding box center [404, 641] width 79 height 19
select select "2"
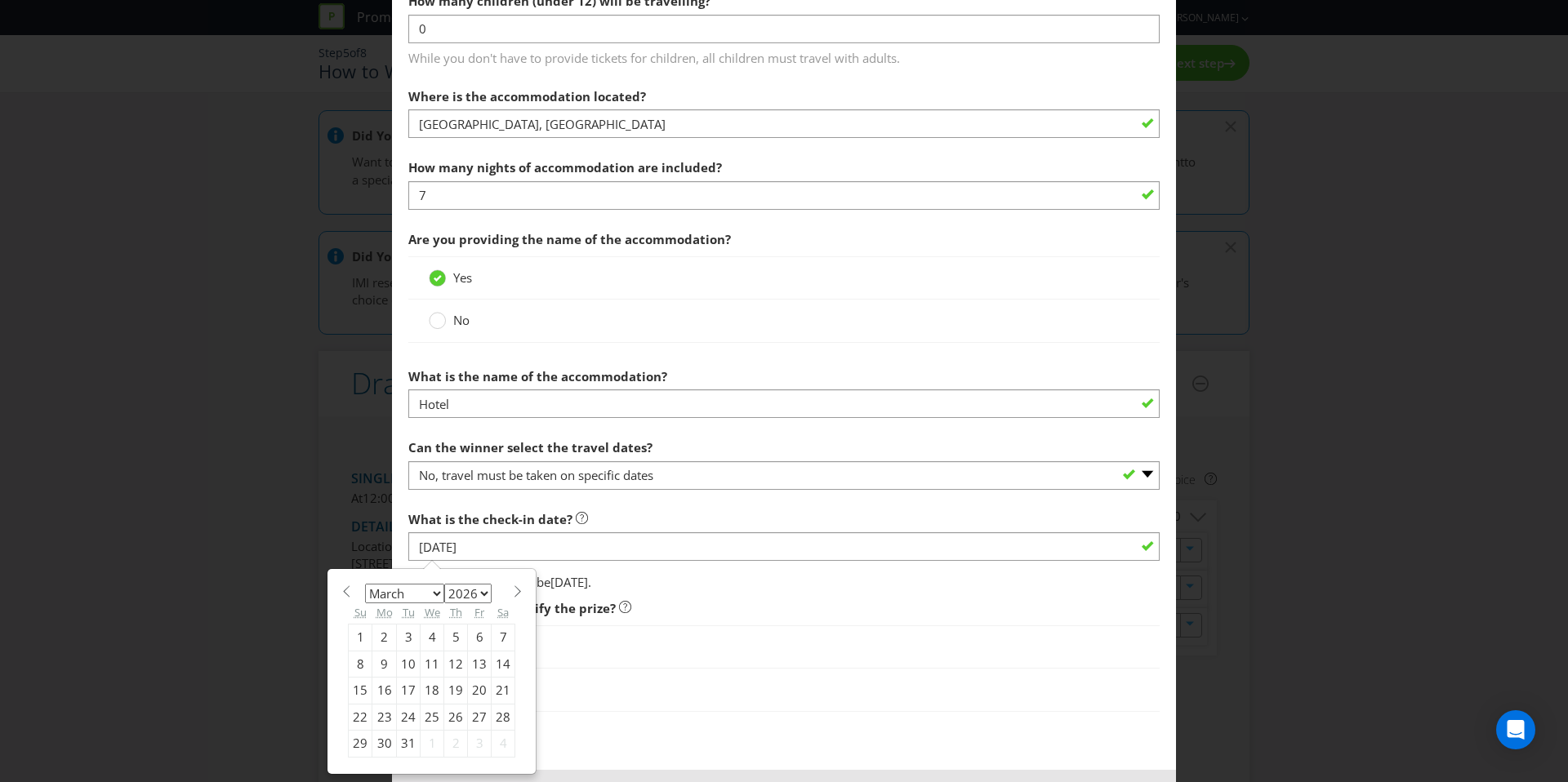
scroll to position [1701, 0]
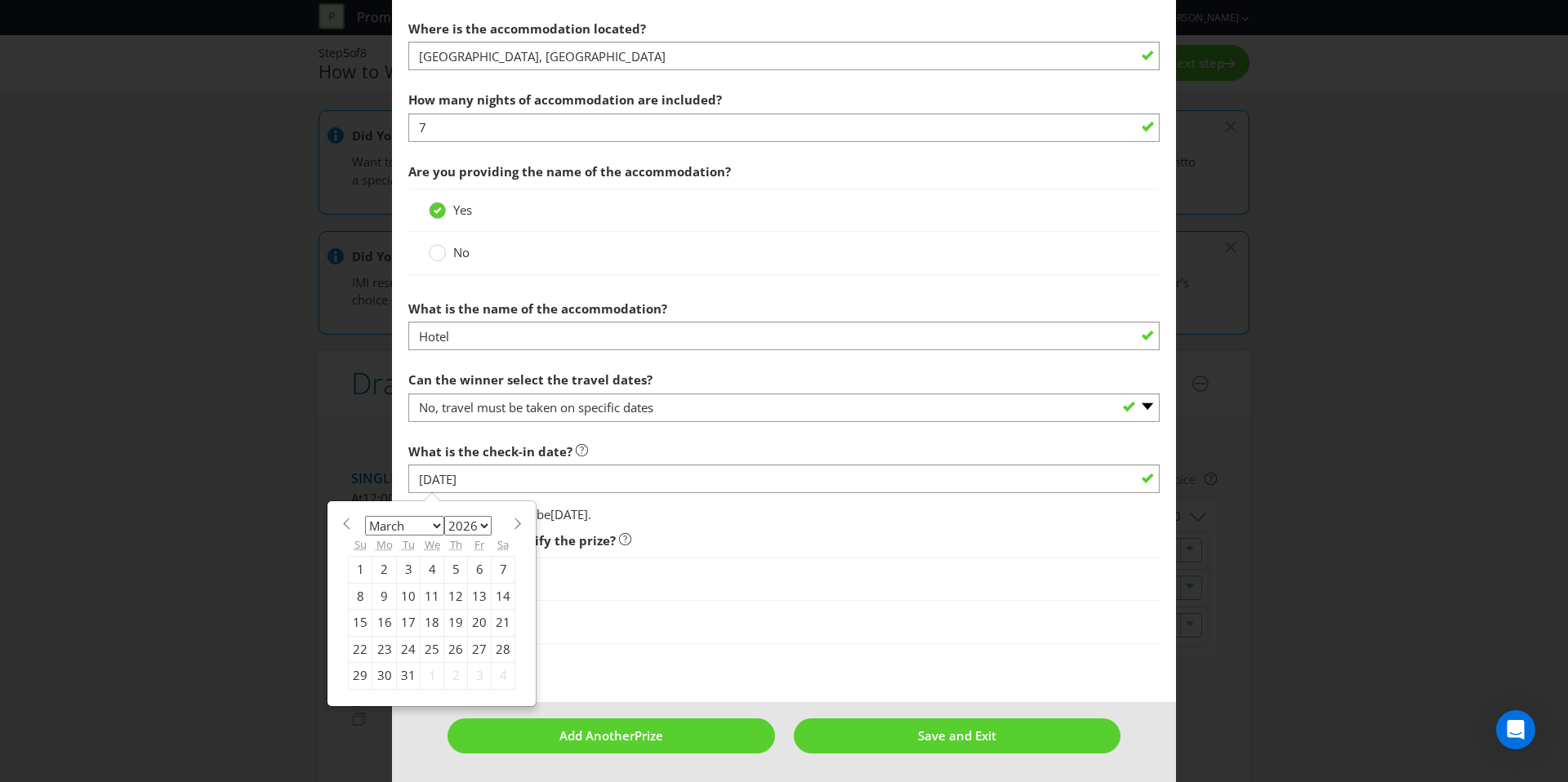
click at [401, 681] on div "31" at bounding box center [409, 676] width 24 height 26
type input "31/03/26"
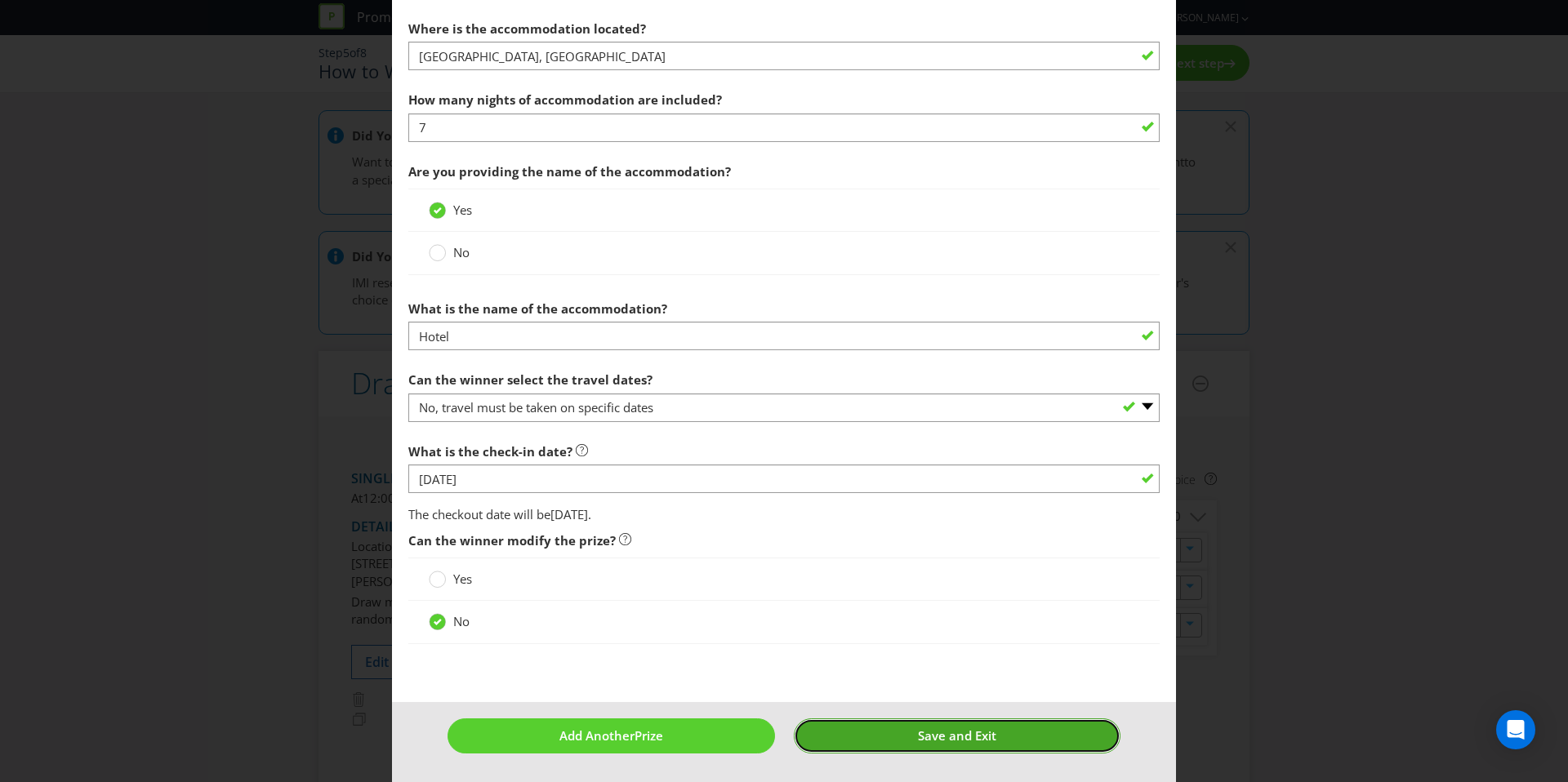
click at [932, 753] on button "Save and Exit" at bounding box center [958, 736] width 328 height 35
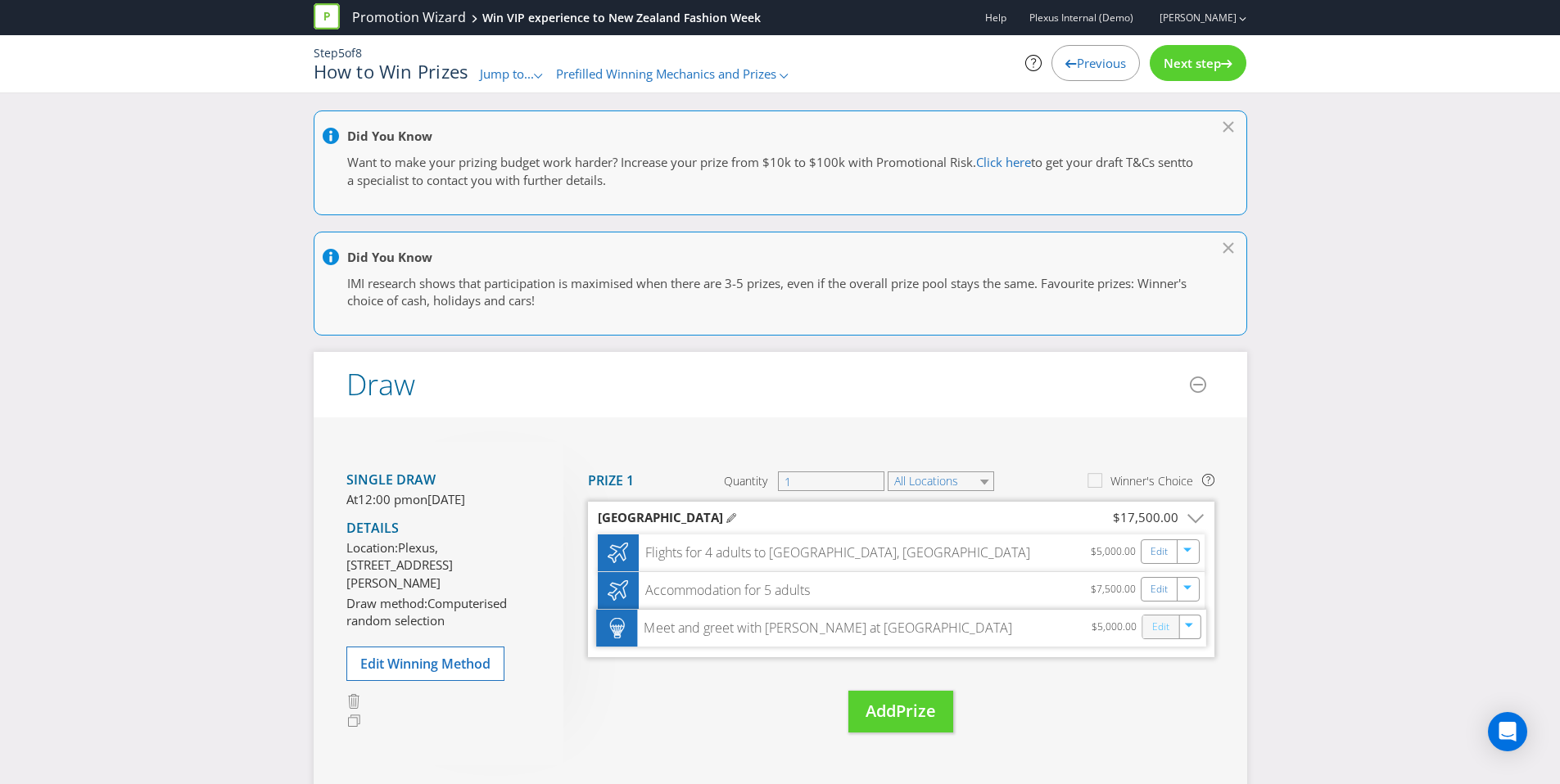
click at [1152, 629] on link "Edit" at bounding box center [1160, 627] width 18 height 18
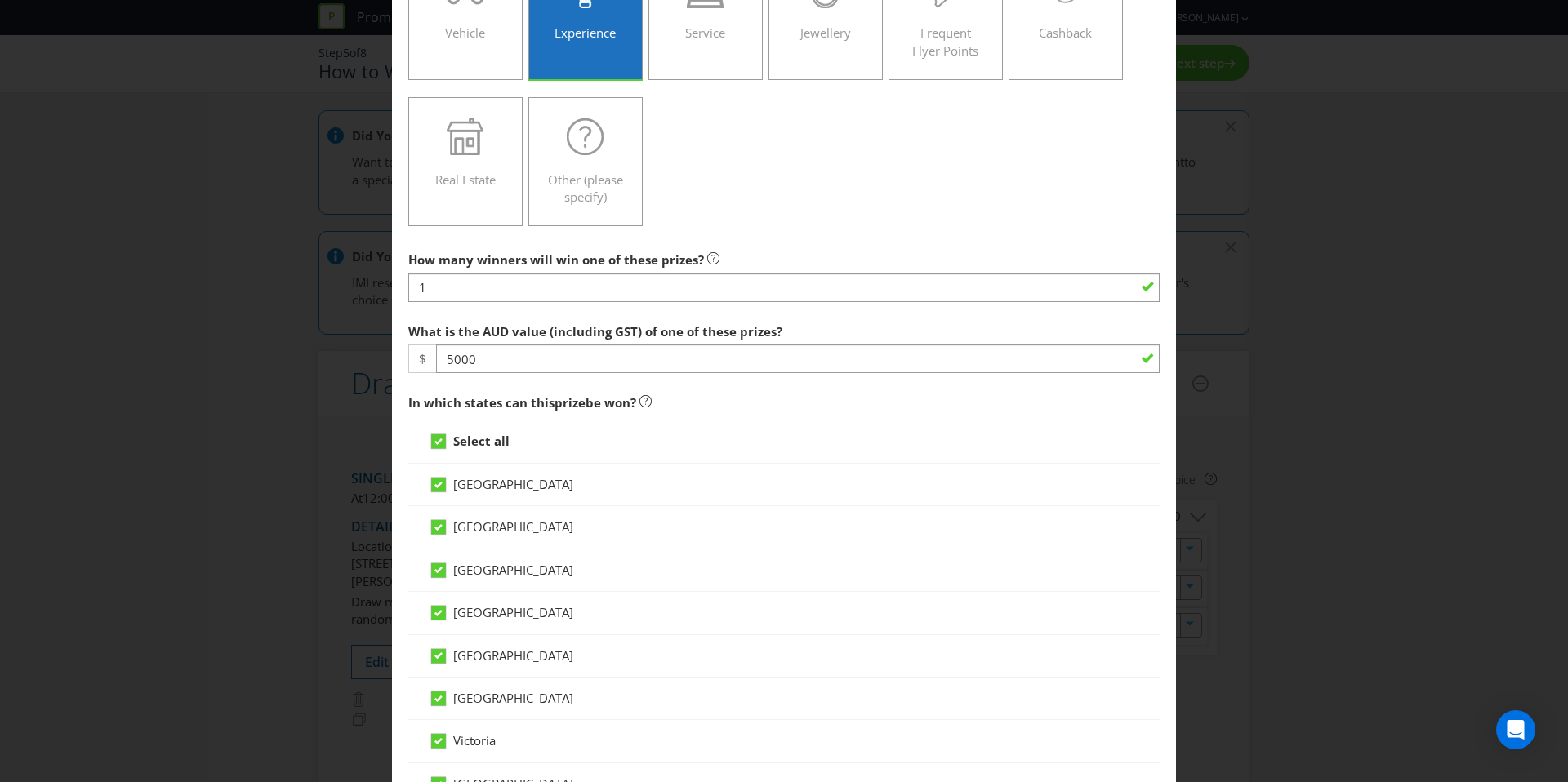
scroll to position [335, 0]
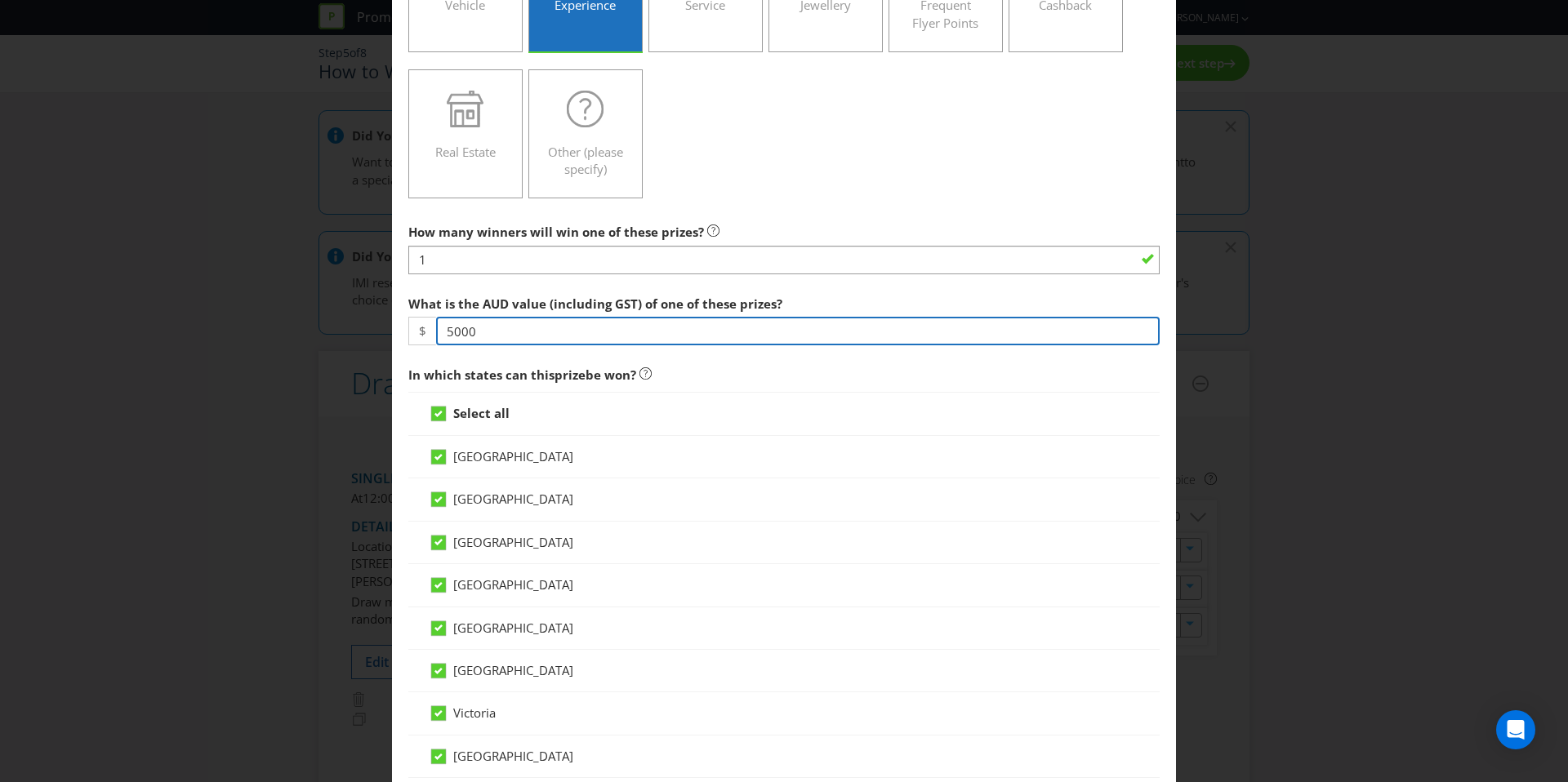
drag, startPoint x: 480, startPoint y: 331, endPoint x: 392, endPoint y: 330, distance: 88.0
click at [392, 330] on main "Australian Capital Territory New South Wales Northern Territory Queensland Sout…" at bounding box center [784, 772] width 784 height 2074
type input "3"
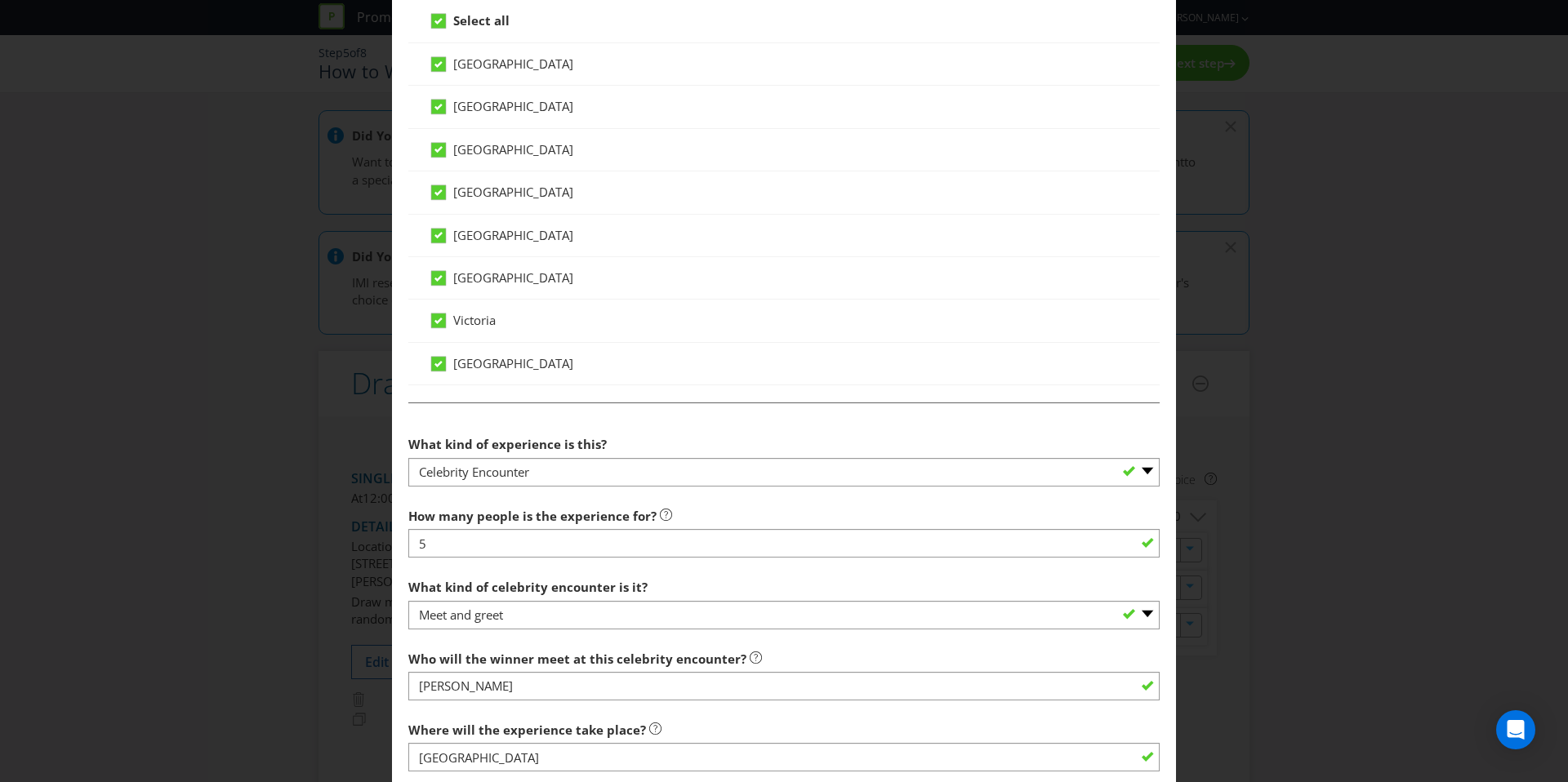
scroll to position [744, 0]
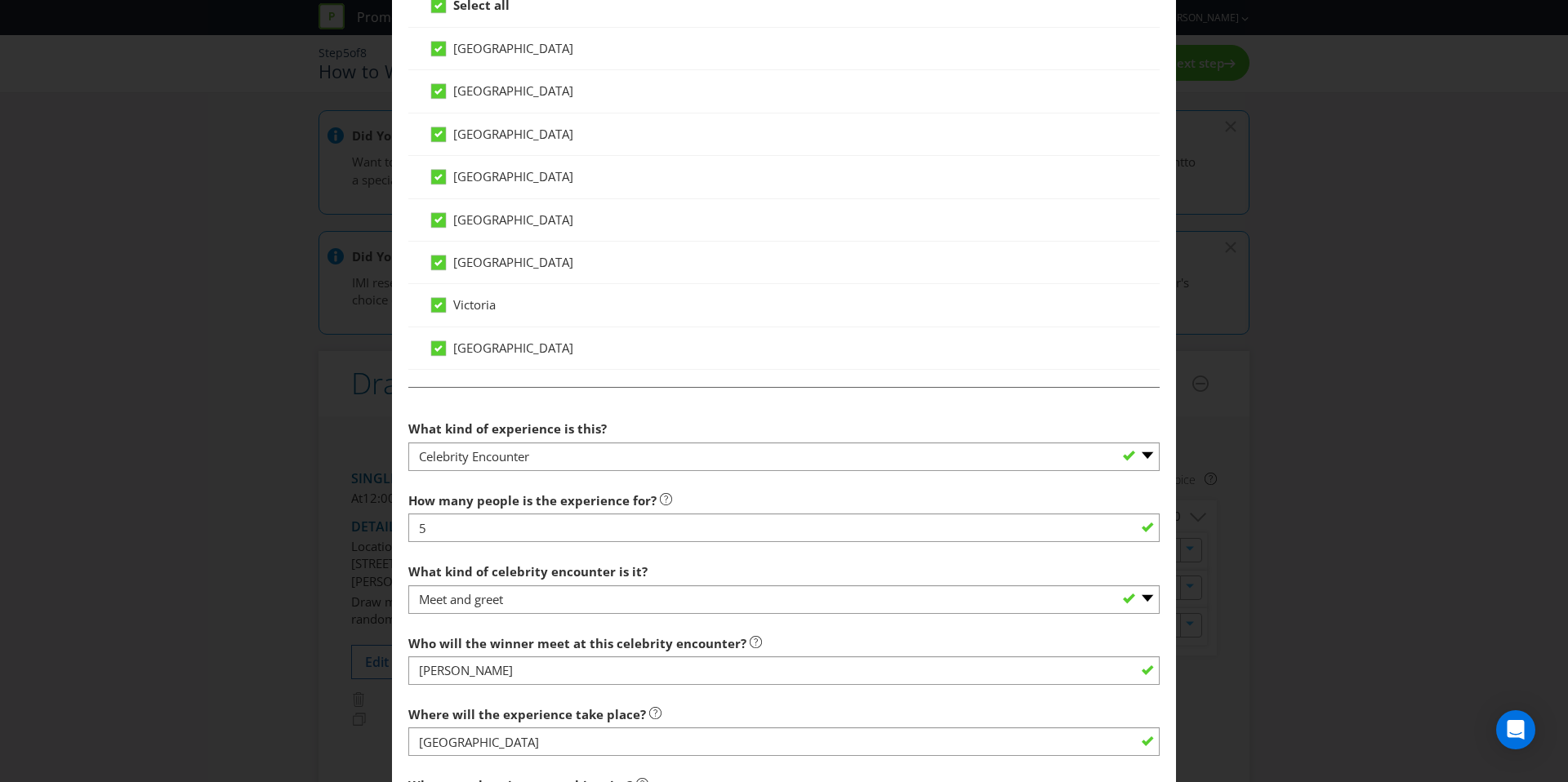
type input "3000"
click at [497, 474] on section "What kind of experience is this? -- Please select -- Dining Wellness Celebrity …" at bounding box center [784, 735] width 752 height 646
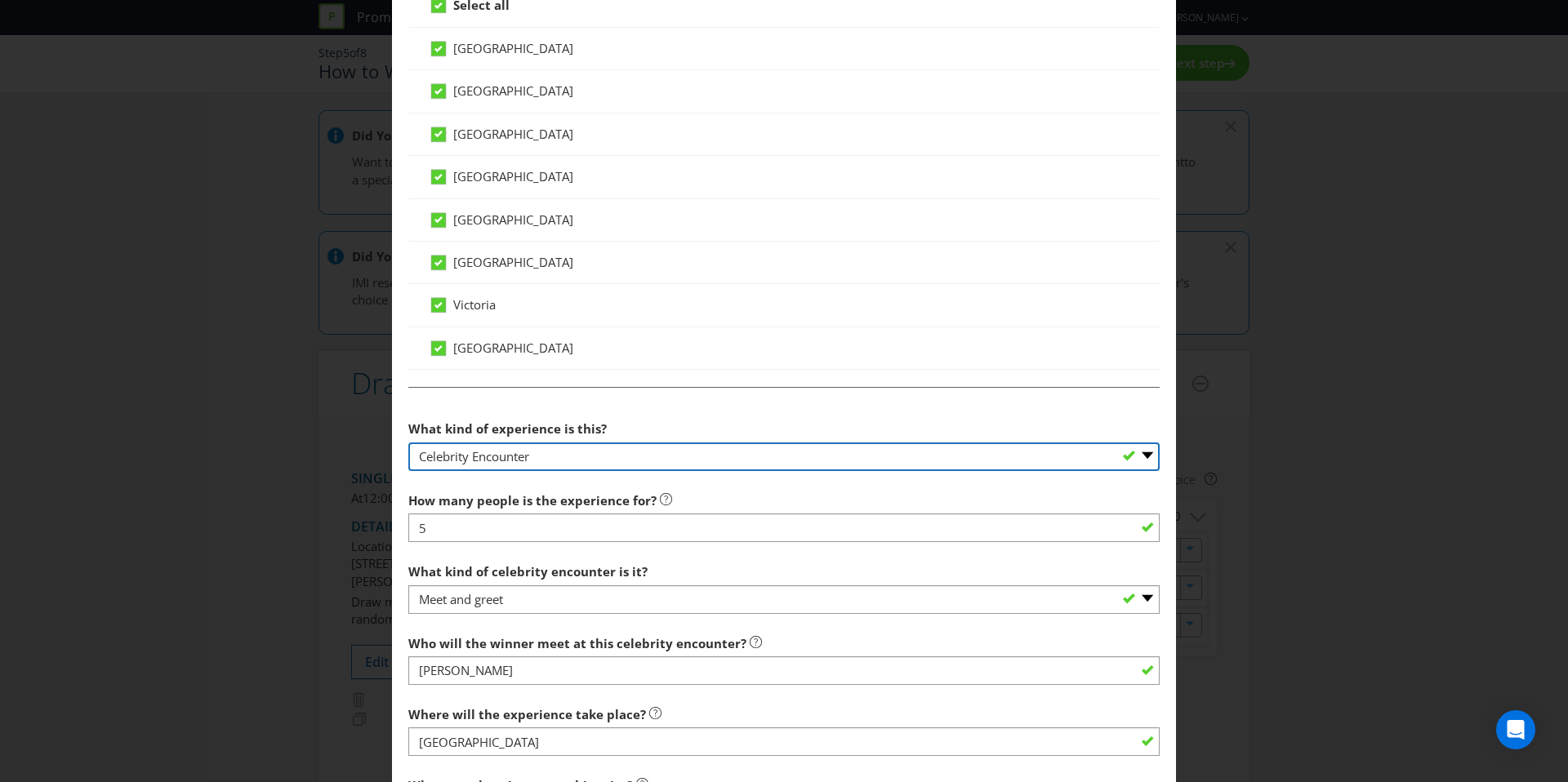
click at [495, 458] on select "-- Please select -- Dining Wellness Celebrity Encounter Activities and Sports O…" at bounding box center [784, 457] width 752 height 29
select select "ACTIVITIES"
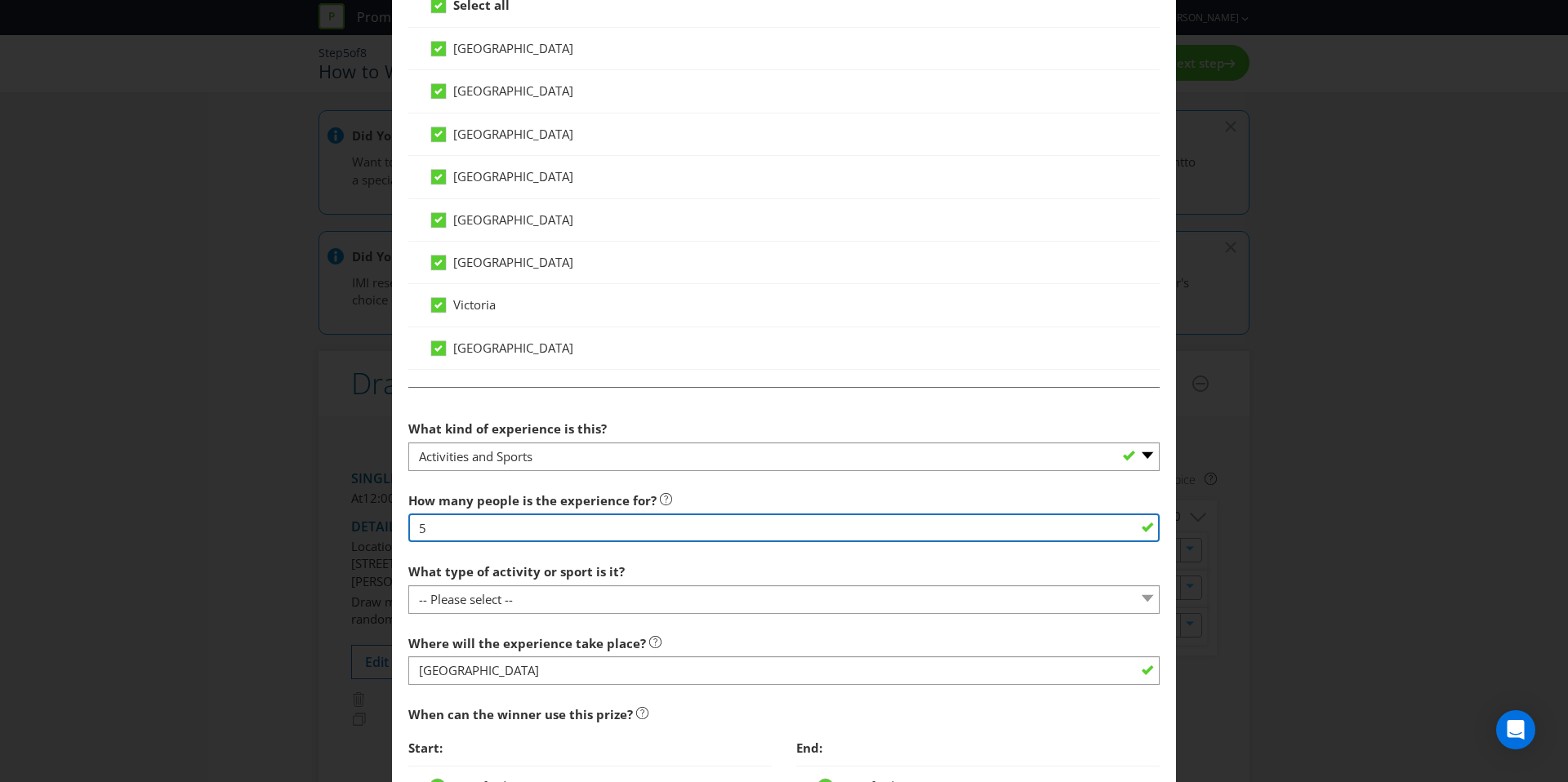
click at [456, 532] on input "5" at bounding box center [784, 528] width 752 height 29
type input "4"
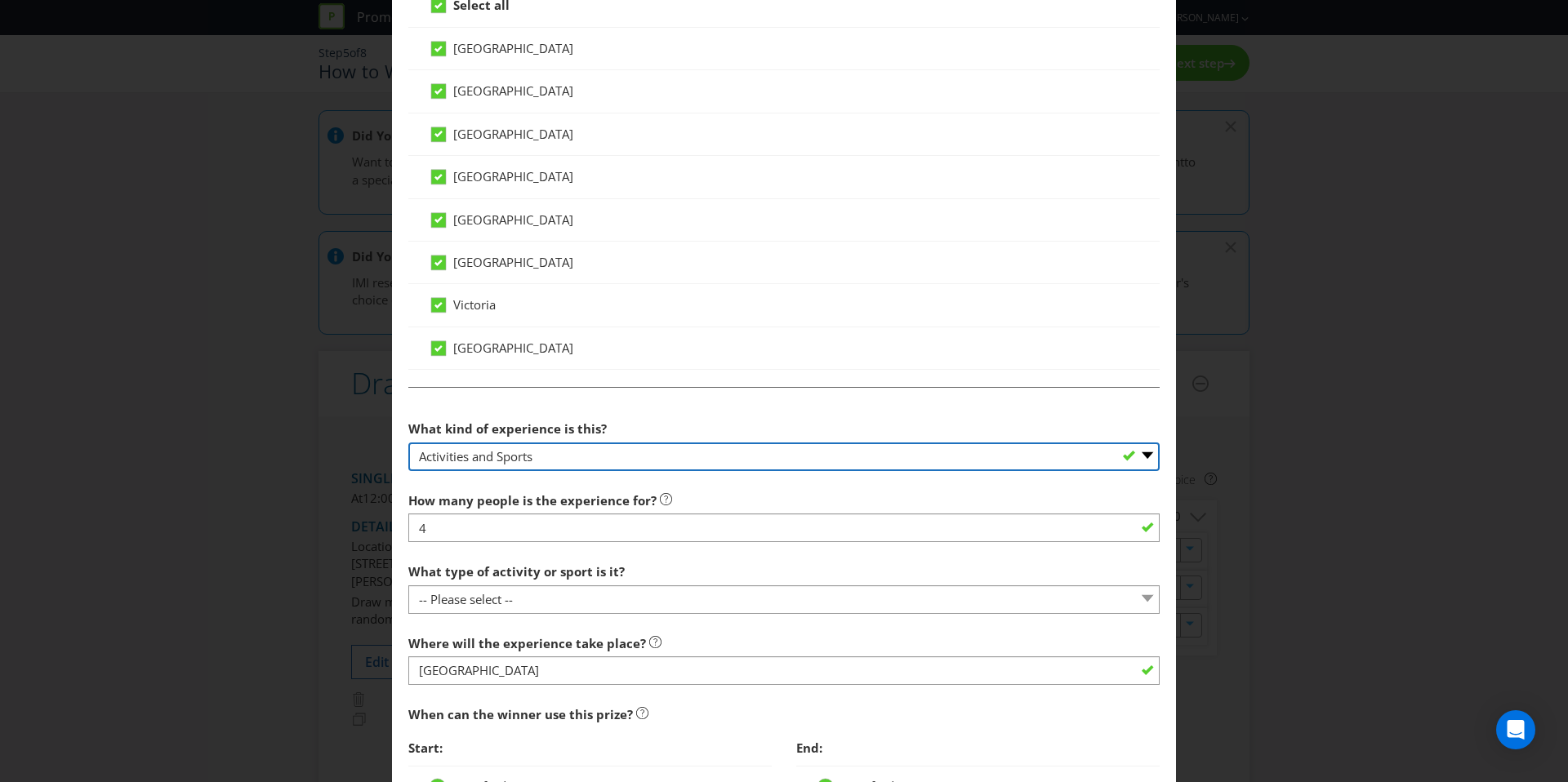
click at [607, 456] on select "-- Please select -- Dining Wellness Celebrity Encounter Activities and Sports O…" at bounding box center [784, 457] width 752 height 29
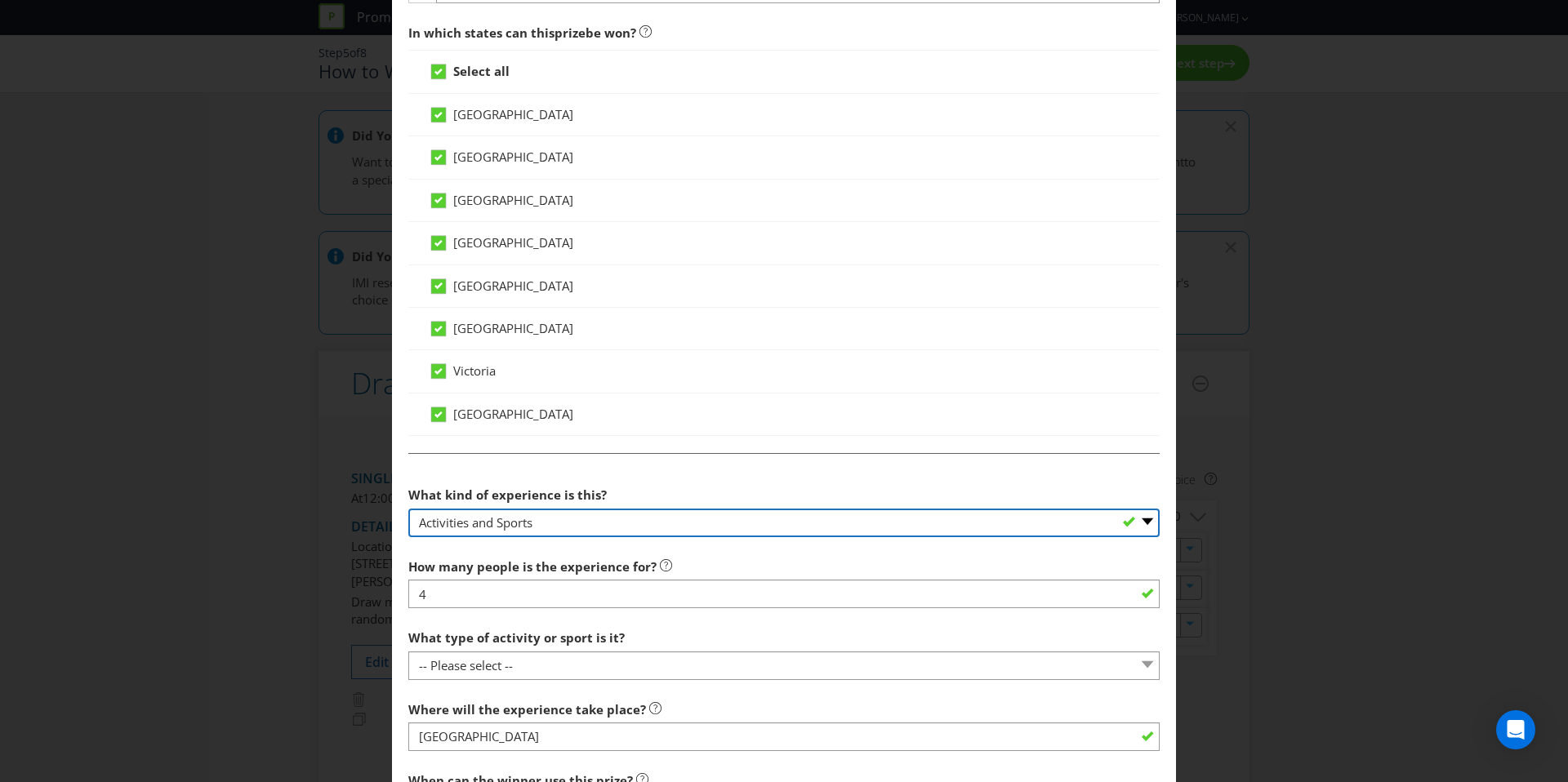
scroll to position [761, 0]
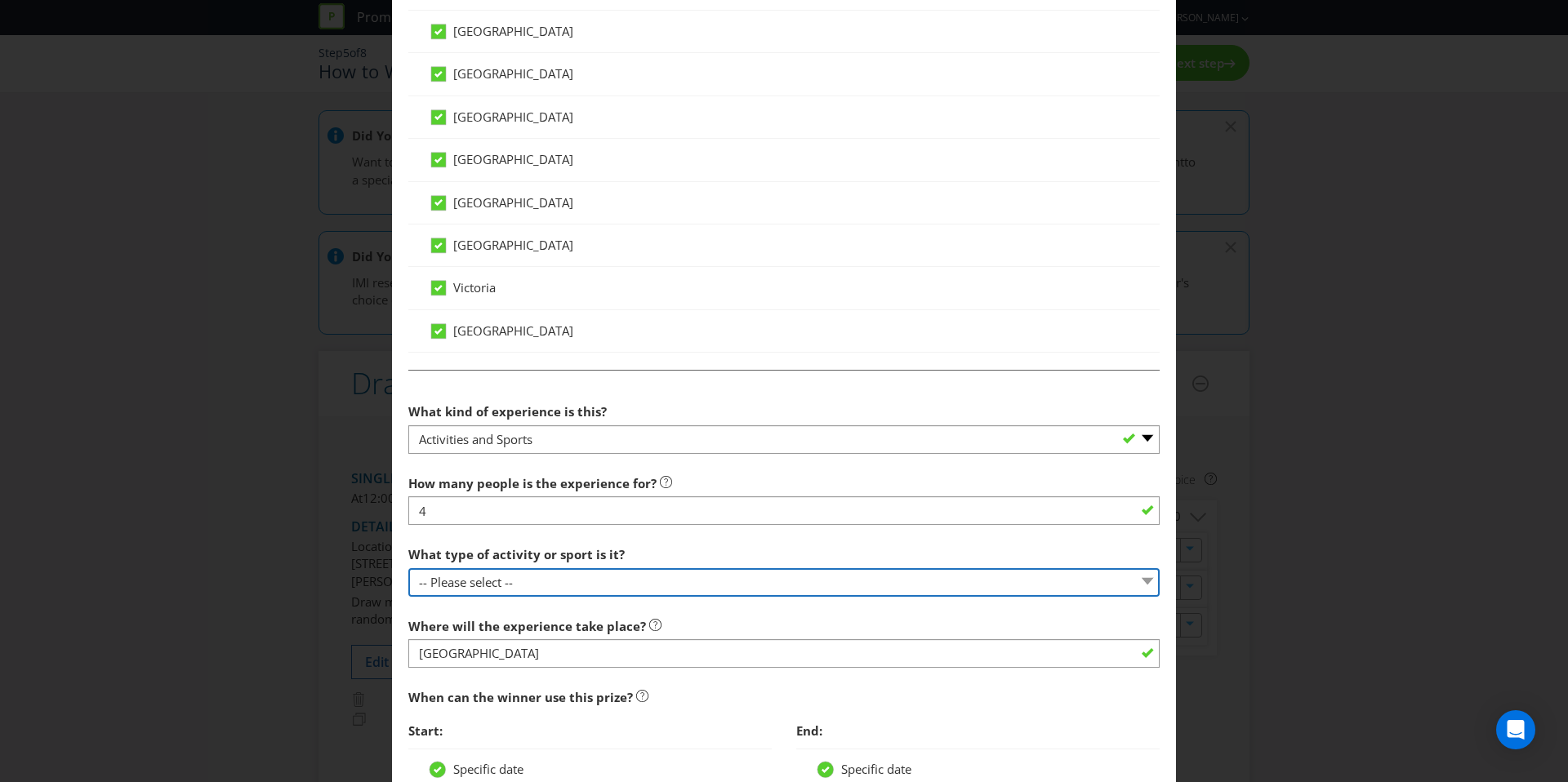
click at [599, 578] on select "-- Please select -- Land sports (please specify) Water sports Snow sports (plea…" at bounding box center [784, 582] width 752 height 29
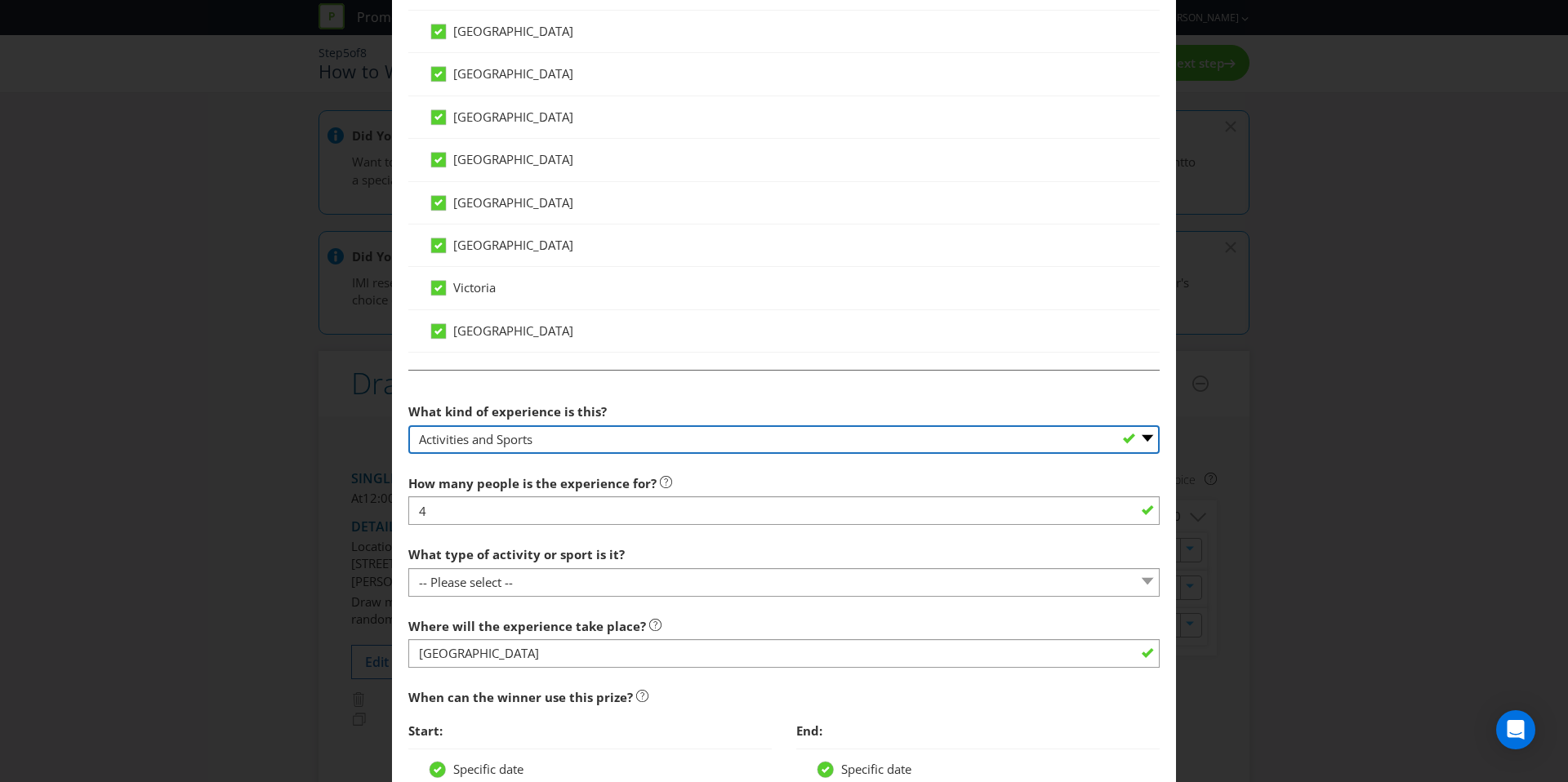
click at [593, 441] on select "-- Please select -- Dining Wellness Celebrity Encounter Activities and Sports O…" at bounding box center [784, 439] width 752 height 29
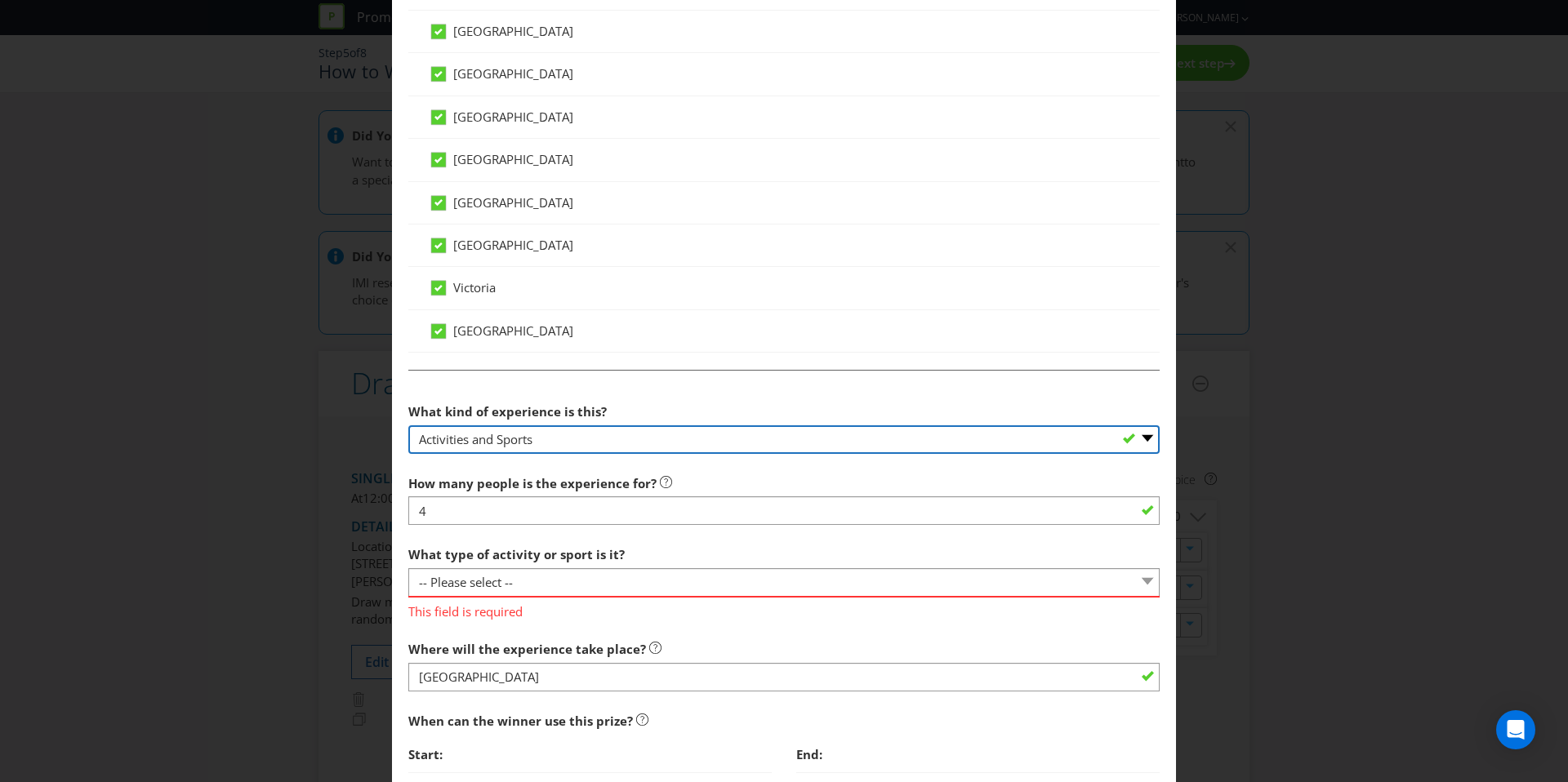
select select "OTHER"
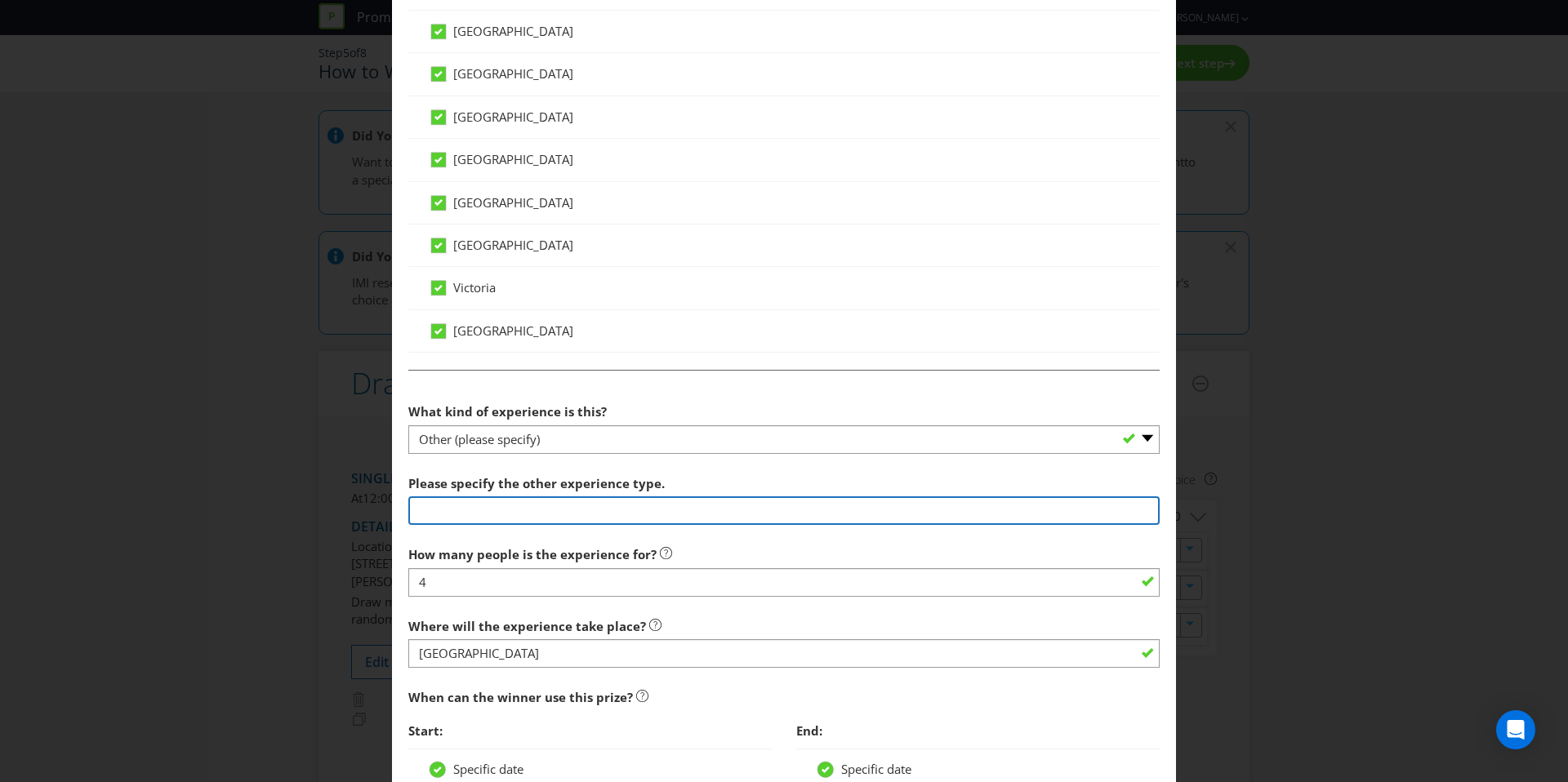
click at [522, 507] on input "text" at bounding box center [784, 510] width 752 height 29
type input "VIP Fashion Week Experience including tickets"
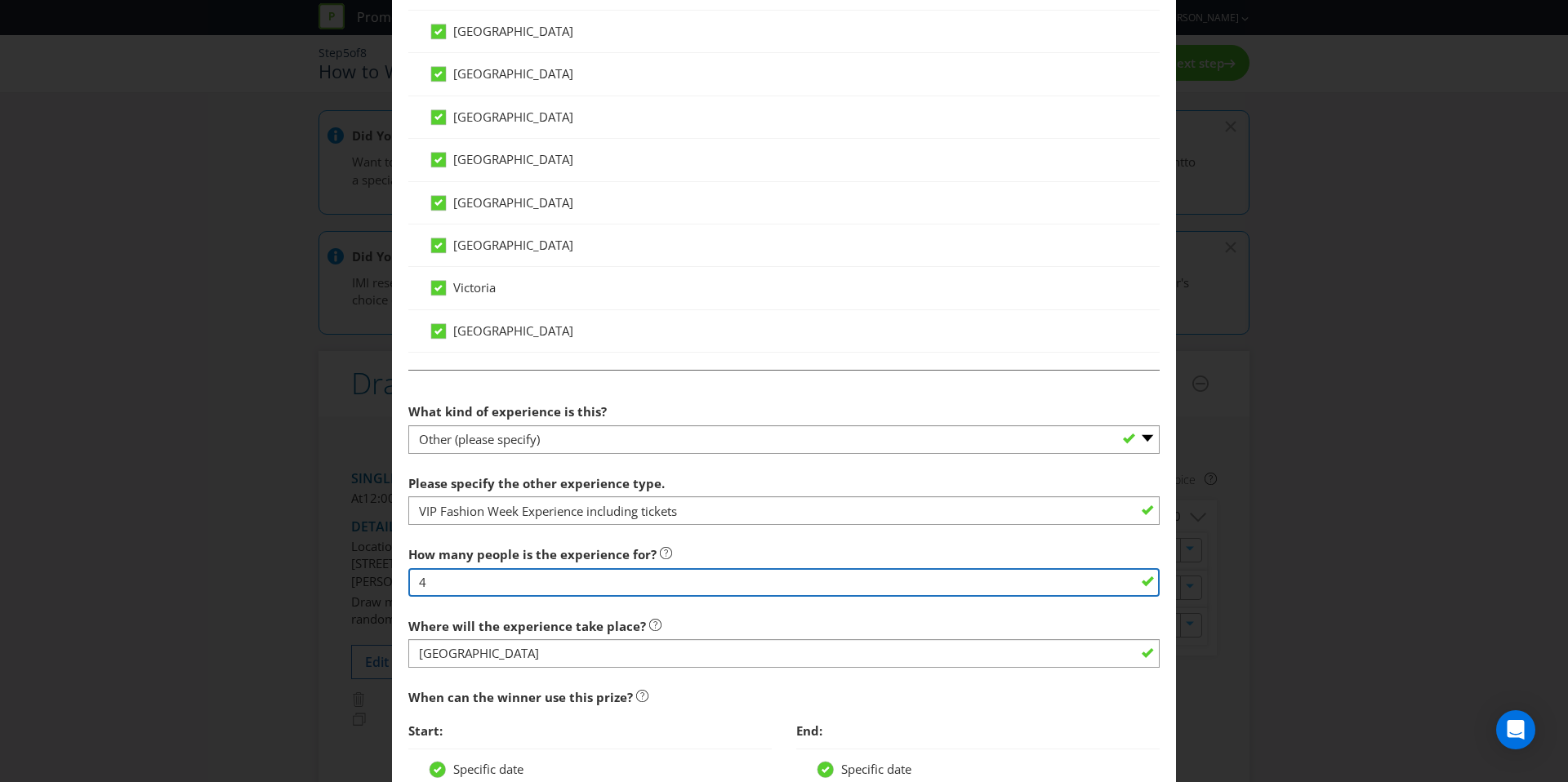
click at [713, 568] on input "4" at bounding box center [784, 582] width 752 height 29
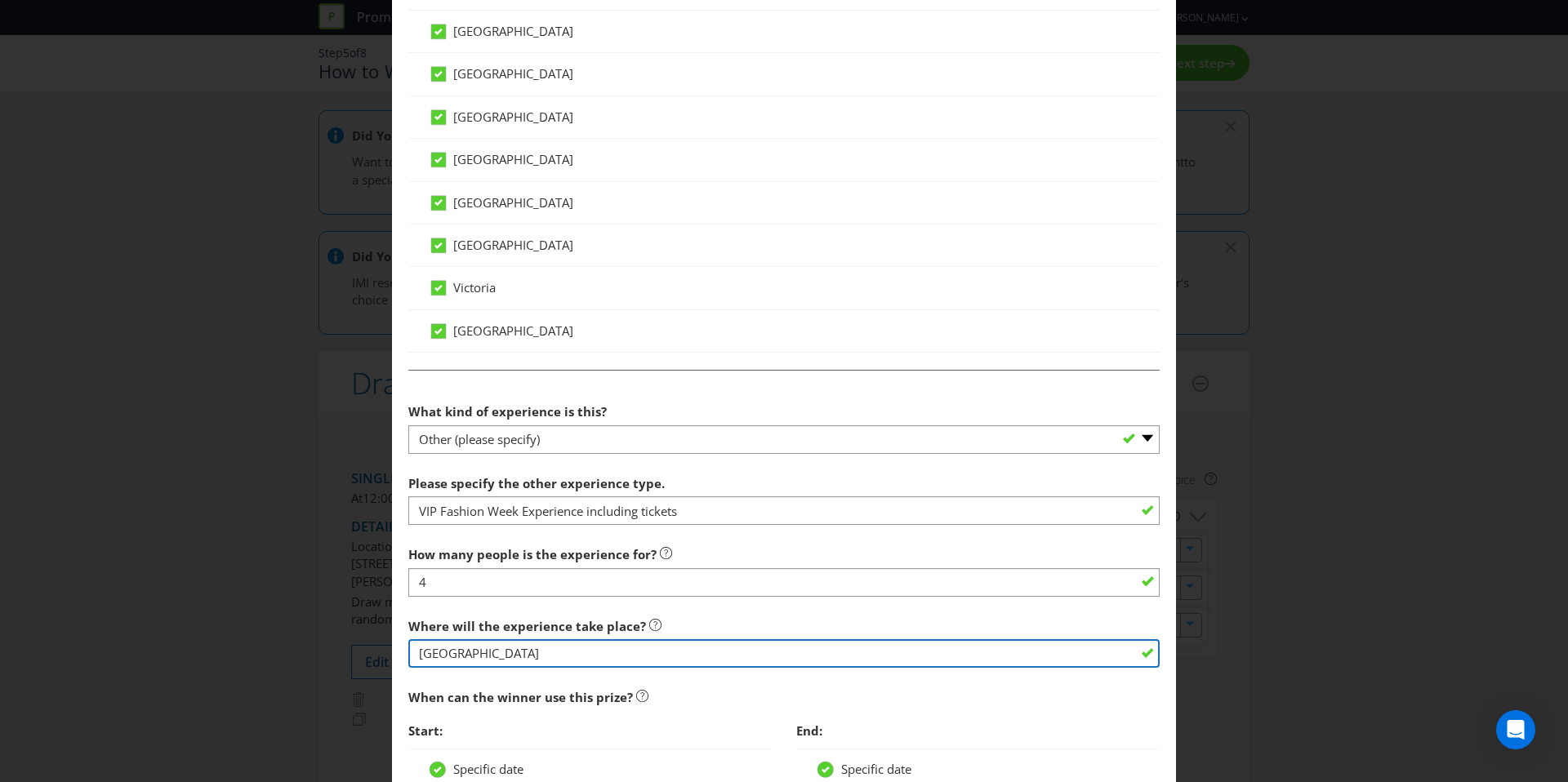
click at [555, 639] on input "Cancun Beach" at bounding box center [784, 653] width 752 height 29
click at [560, 656] on input "Cancun Beach" at bounding box center [784, 653] width 752 height 29
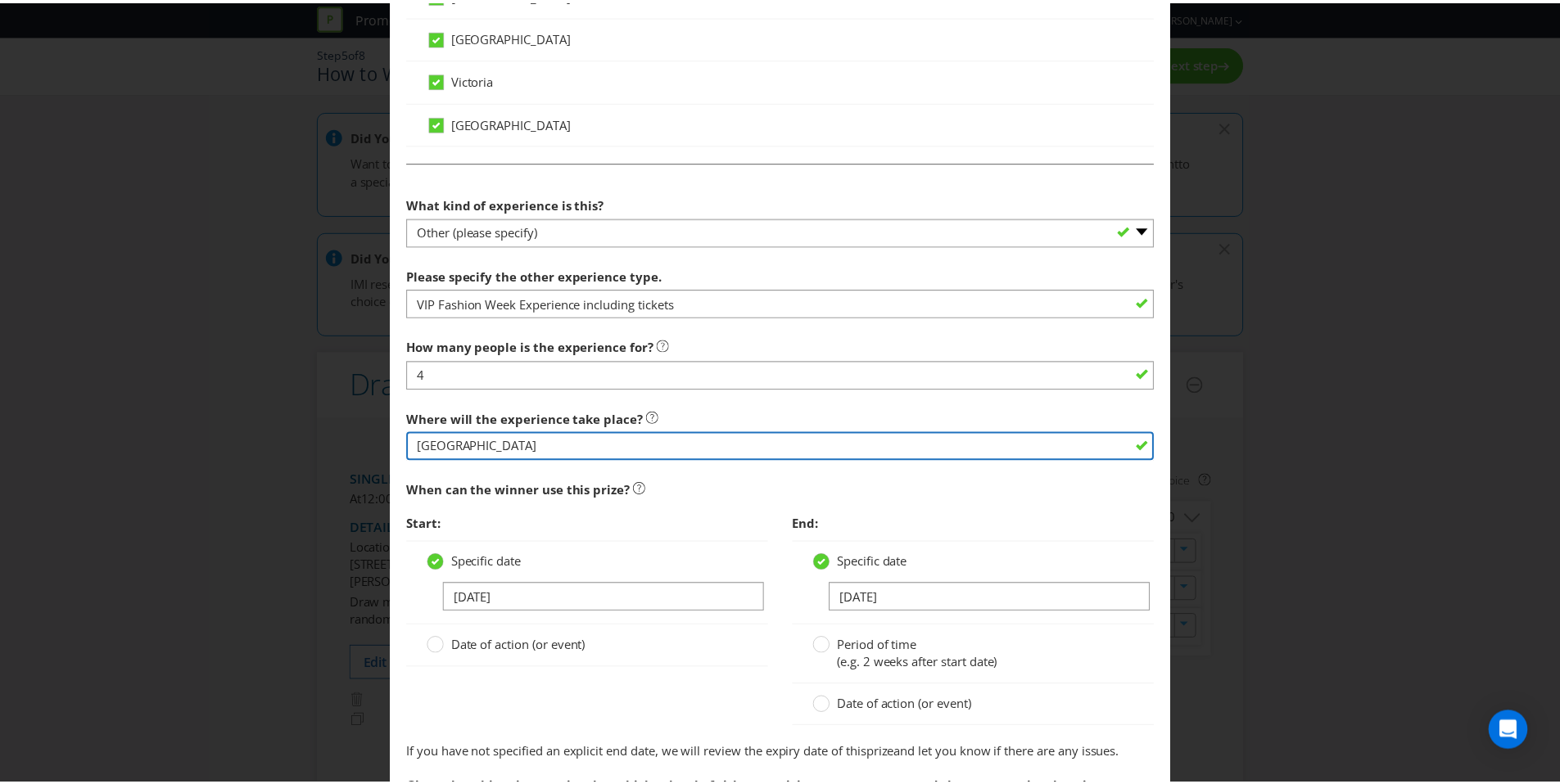
scroll to position [1375, 0]
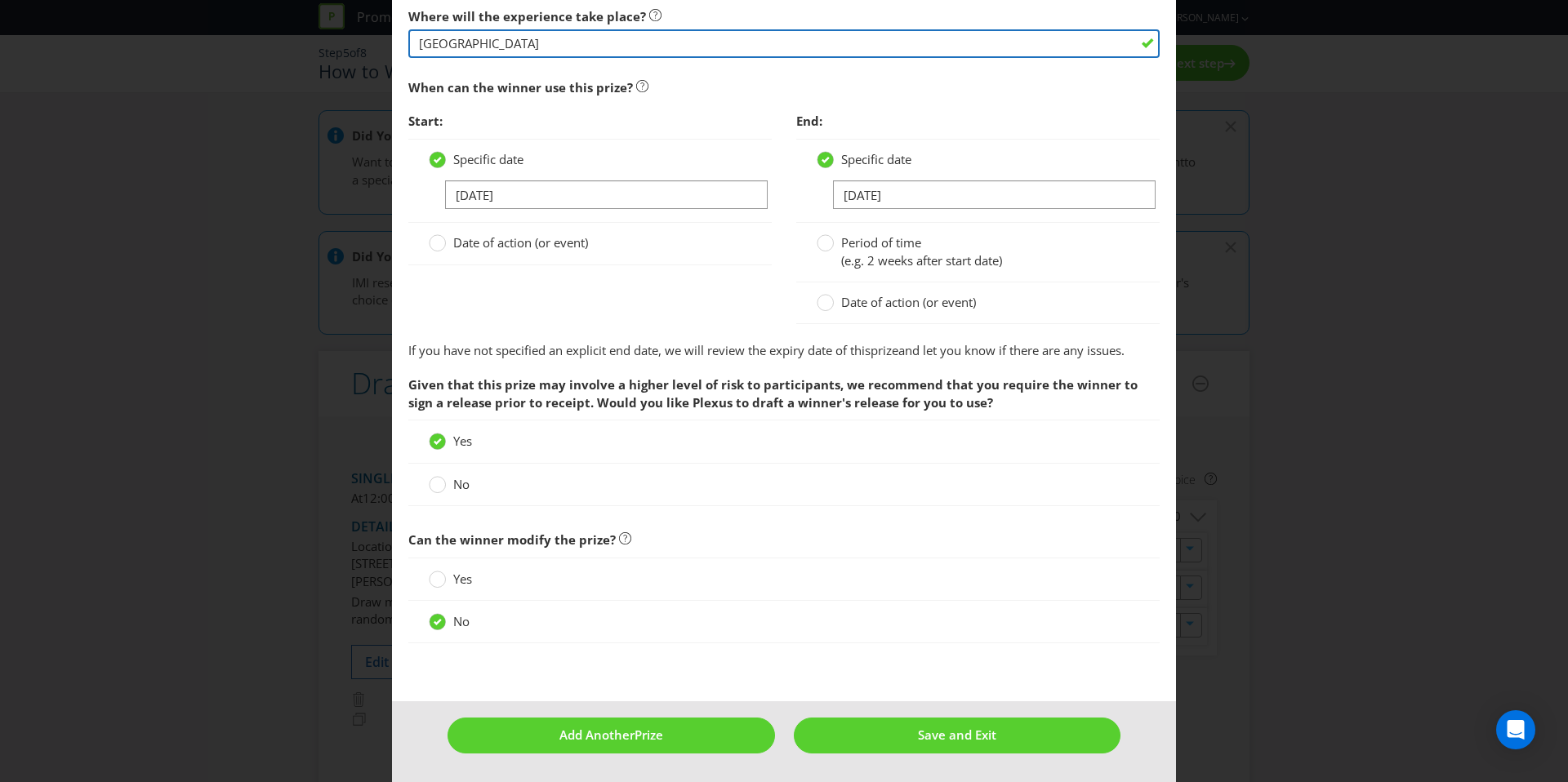
type input "Wellington"
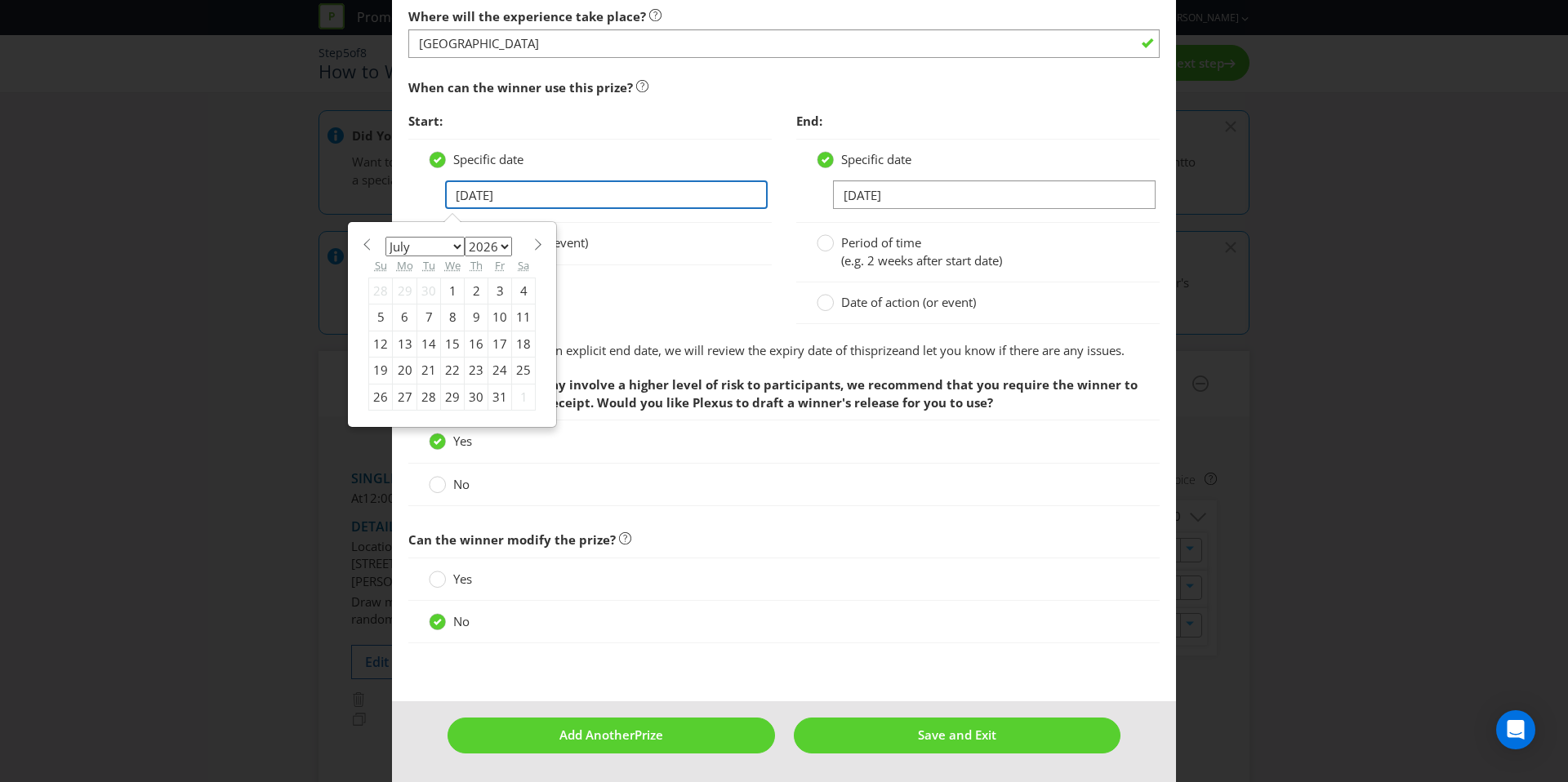
click at [540, 185] on input "08/07/26" at bounding box center [606, 194] width 322 height 29
click at [479, 242] on select "2025 2026 2027 2028 2029 2030 2031 2032 2033 2034 2035" at bounding box center [487, 246] width 47 height 19
click at [406, 251] on select "January February March April May June July August September October November De…" at bounding box center [425, 246] width 79 height 19
select select "2"
click at [418, 292] on div "3" at bounding box center [429, 290] width 24 height 26
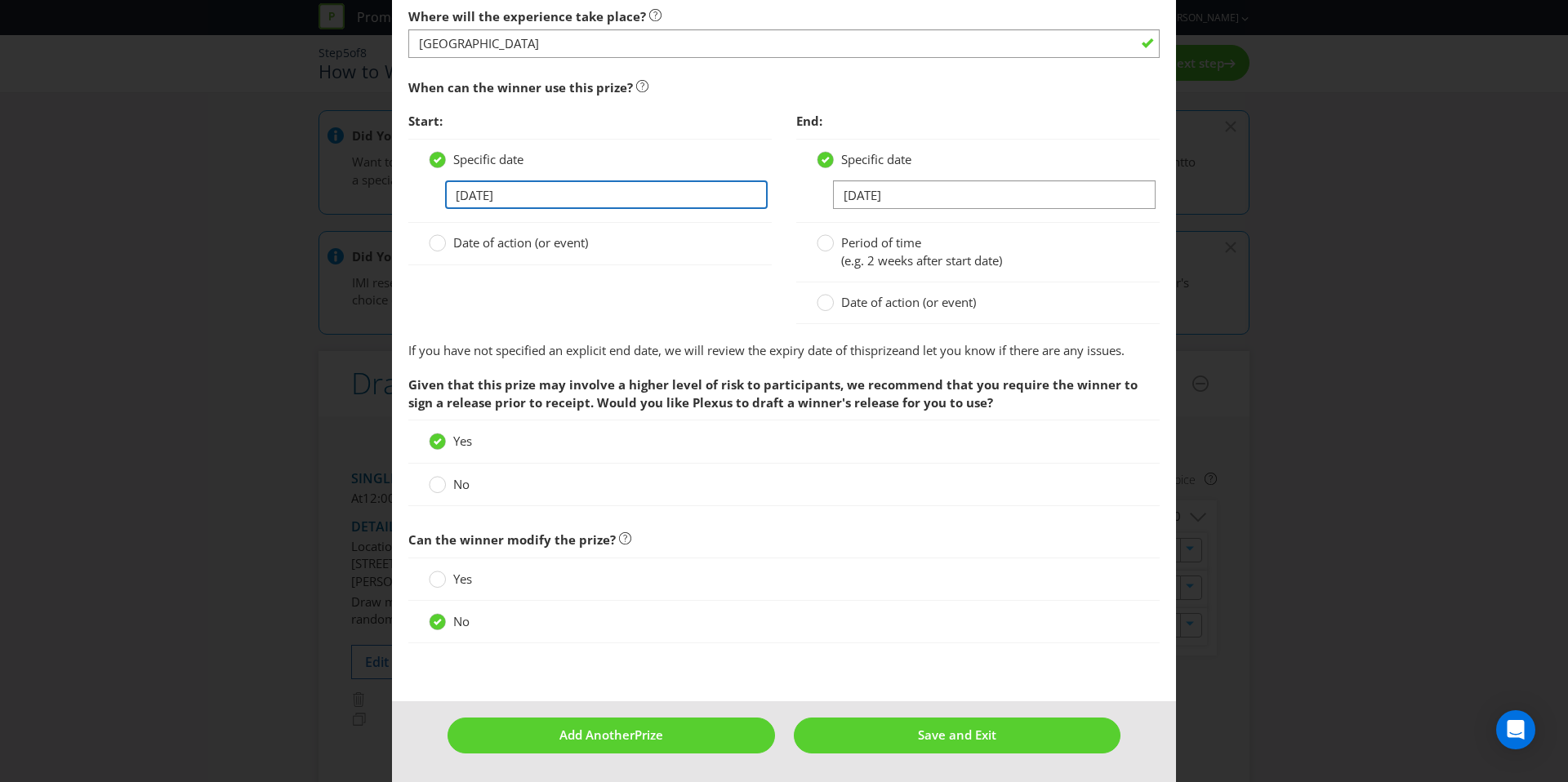
click at [609, 198] on input "03/03/26" at bounding box center [606, 194] width 322 height 29
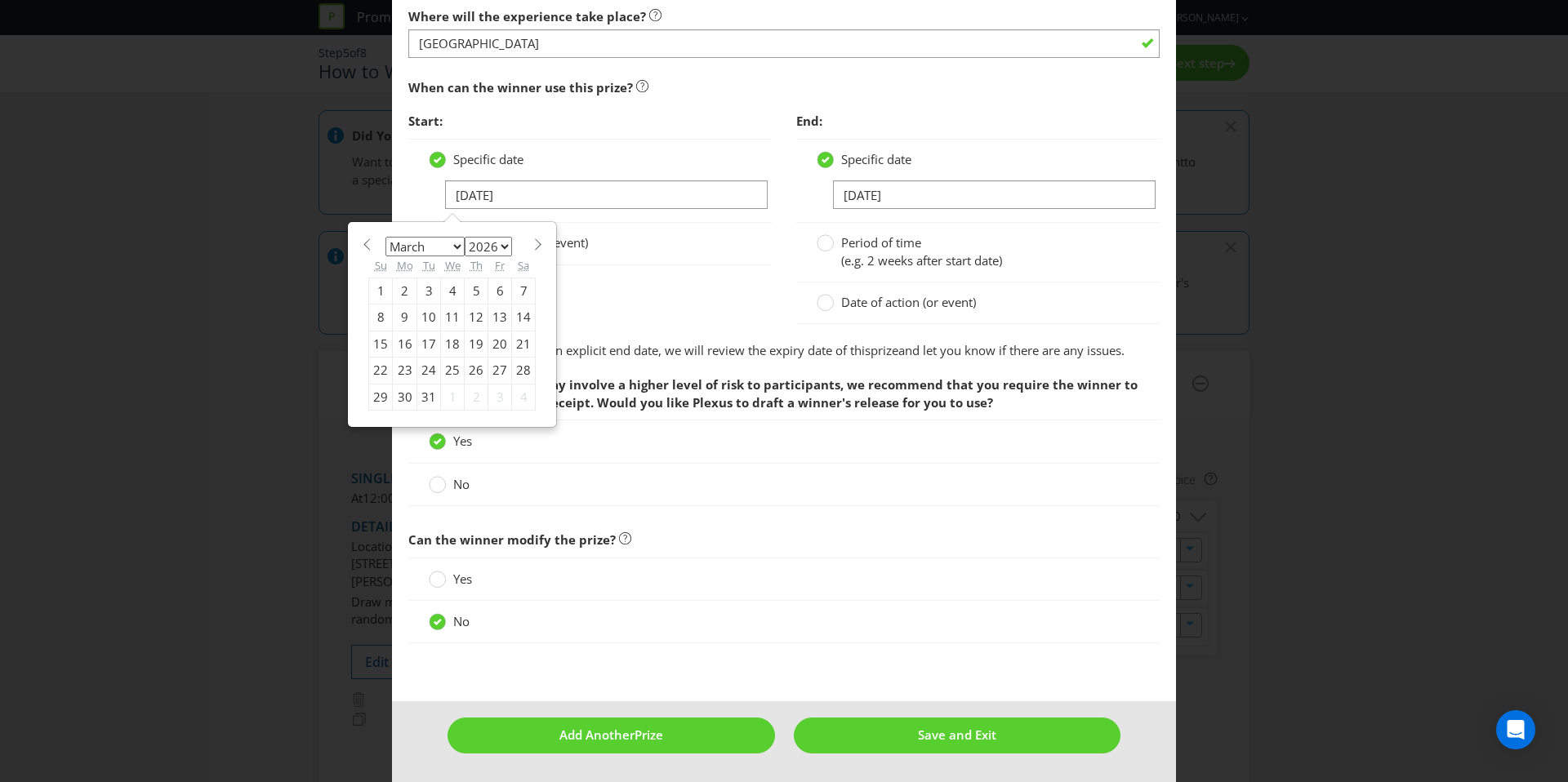
click at [427, 397] on div "31" at bounding box center [429, 397] width 24 height 26
type input "31/03/26"
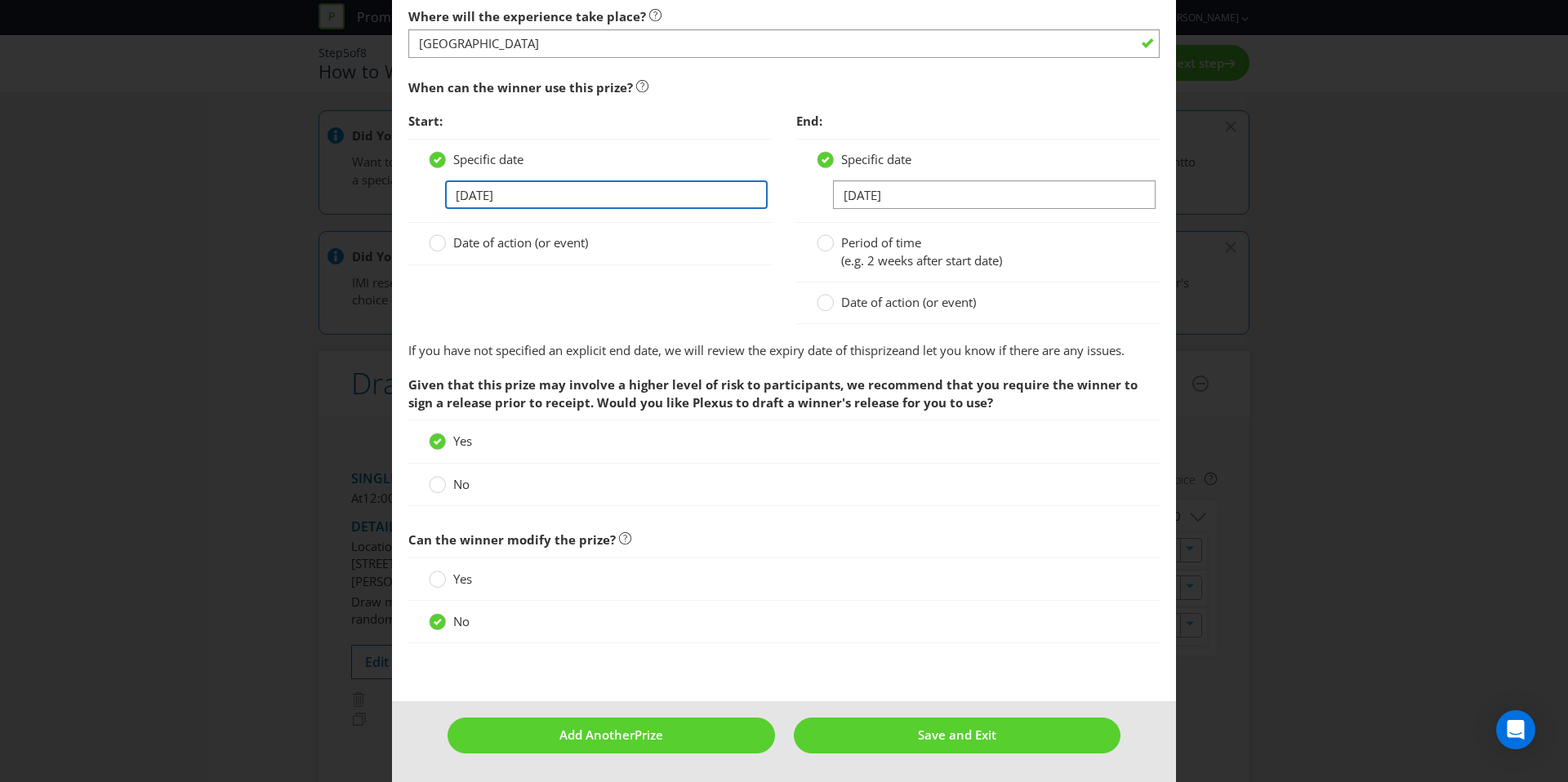
click at [572, 191] on input "31/03/26" at bounding box center [606, 194] width 322 height 29
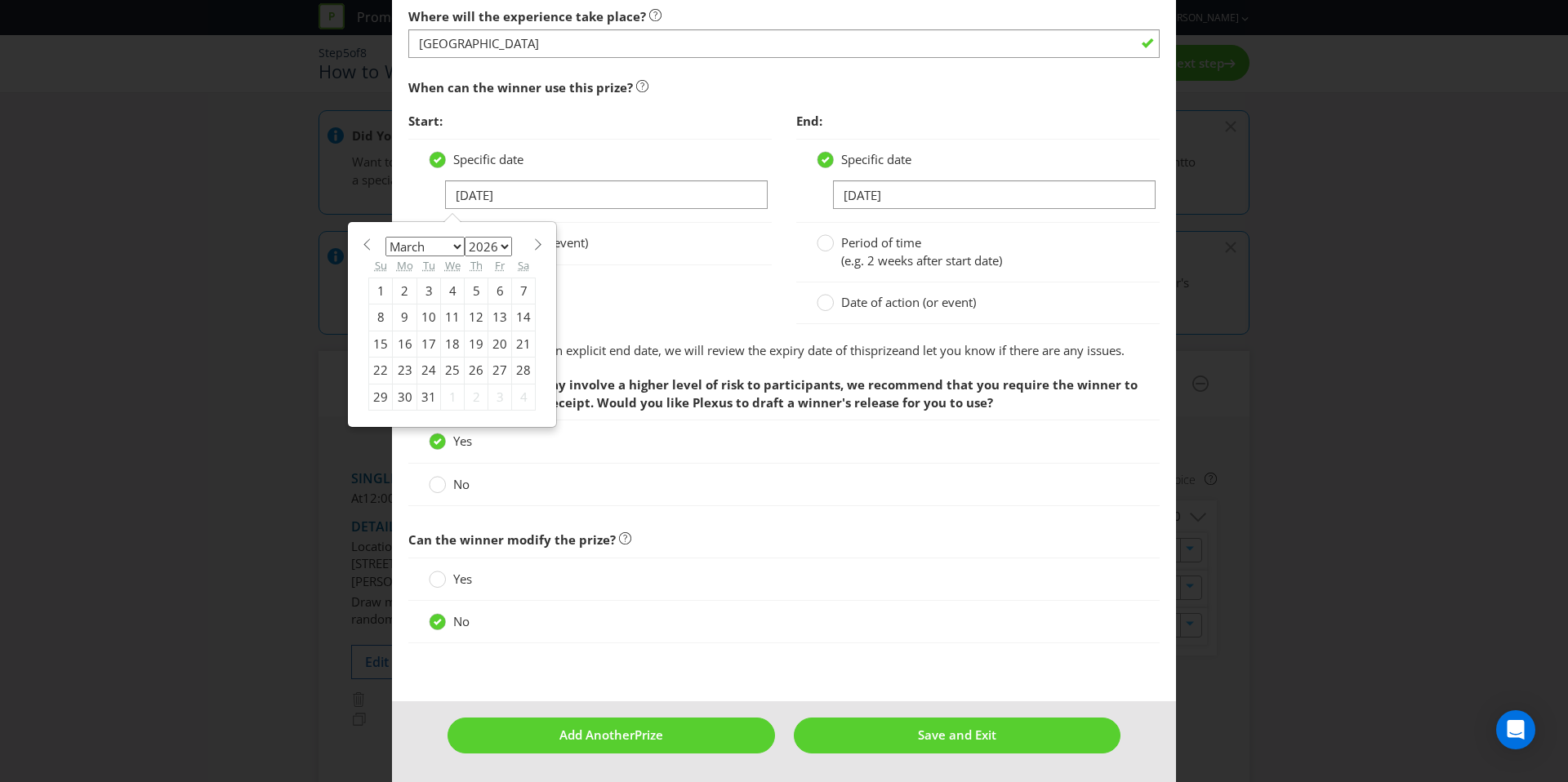
click at [442, 253] on select "January February March April May June July August September October November De…" at bounding box center [425, 246] width 79 height 19
select select "3"
click at [464, 286] on div "2" at bounding box center [476, 290] width 24 height 26
type input "02/04/26"
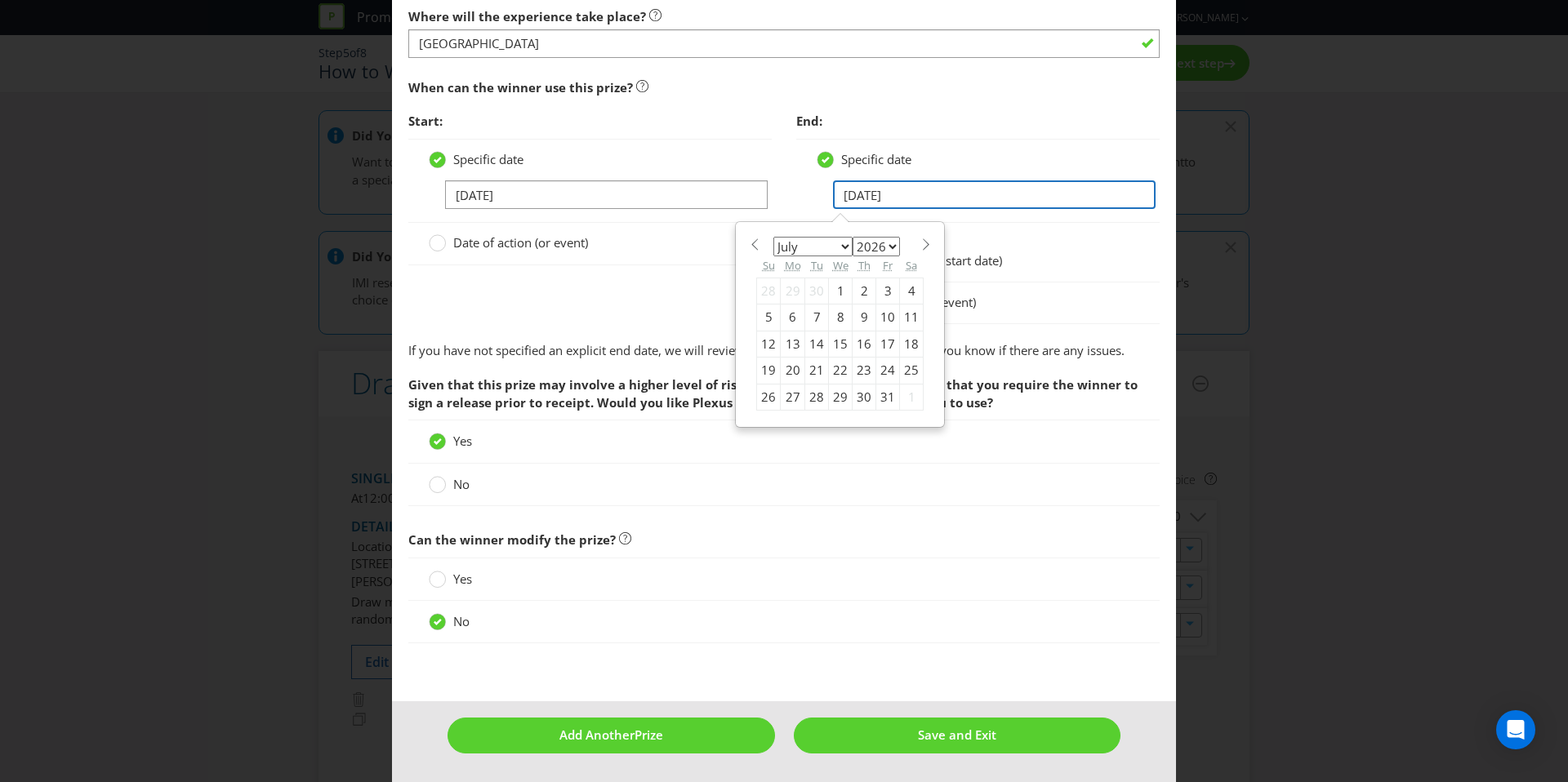
click at [926, 195] on input "17/07/26" at bounding box center [994, 194] width 322 height 29
click at [783, 249] on select "January February March April May June July August September October November De…" at bounding box center [813, 246] width 79 height 19
select select "3"
click at [786, 313] on div "6" at bounding box center [793, 318] width 25 height 26
type input "06/04/26"
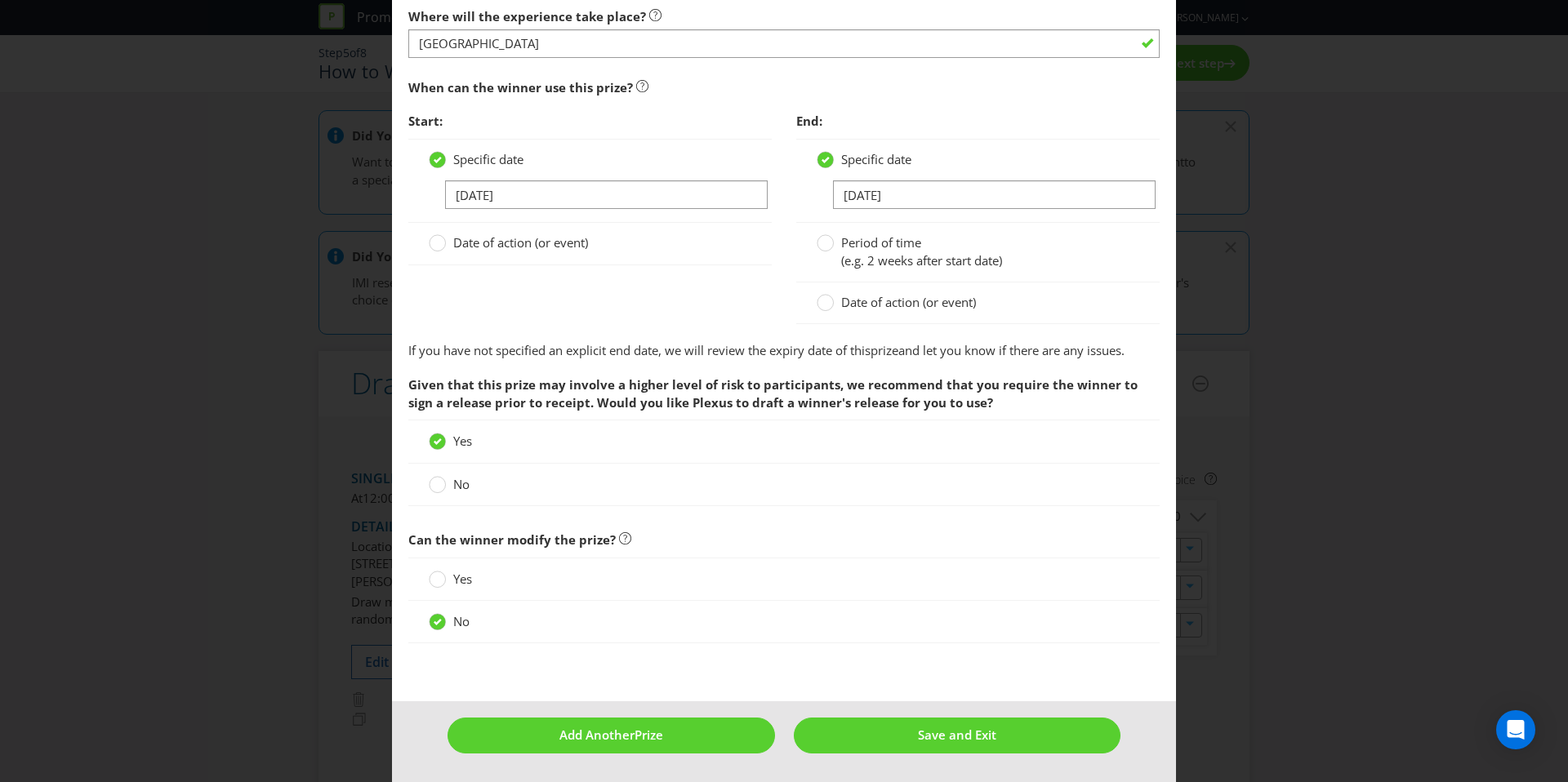
click at [689, 298] on div "Start: Specific date 02/04/26 Date of action (or event) End: Specific date 06/0…" at bounding box center [784, 222] width 776 height 237
click at [923, 738] on span "Save and Exit" at bounding box center [957, 735] width 78 height 17
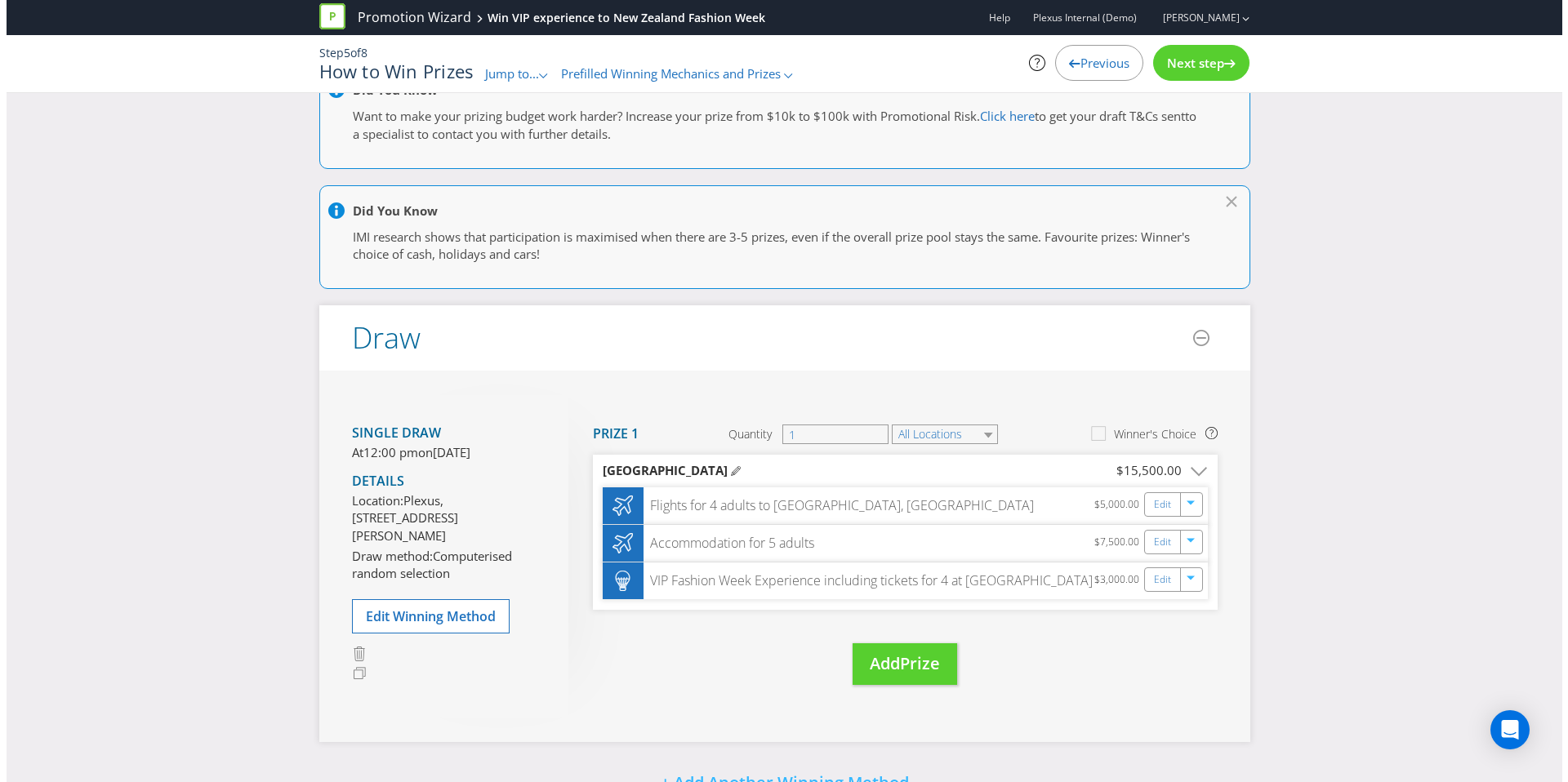
scroll to position [134, 0]
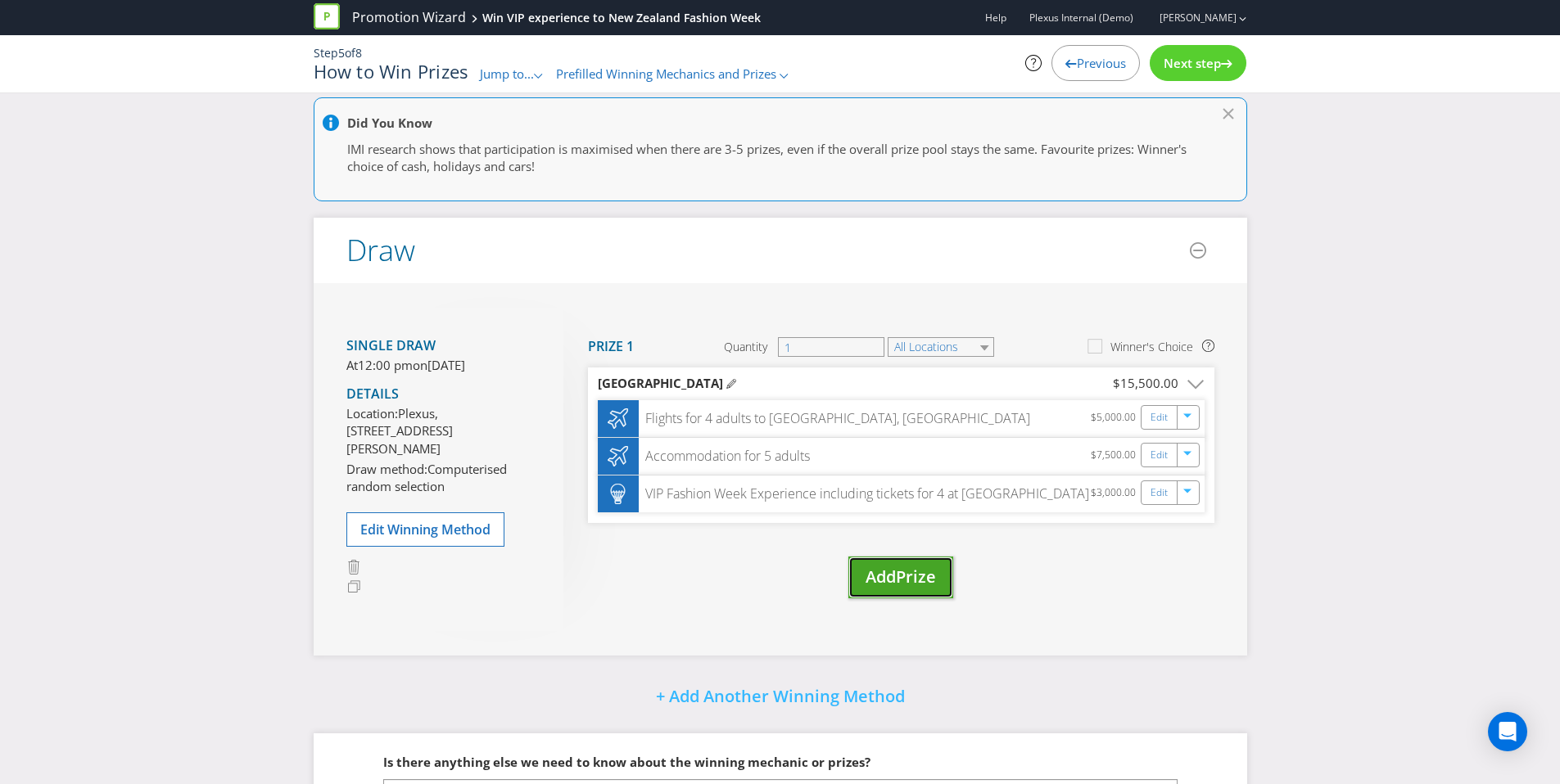
click at [907, 584] on span "Prize" at bounding box center [915, 577] width 40 height 22
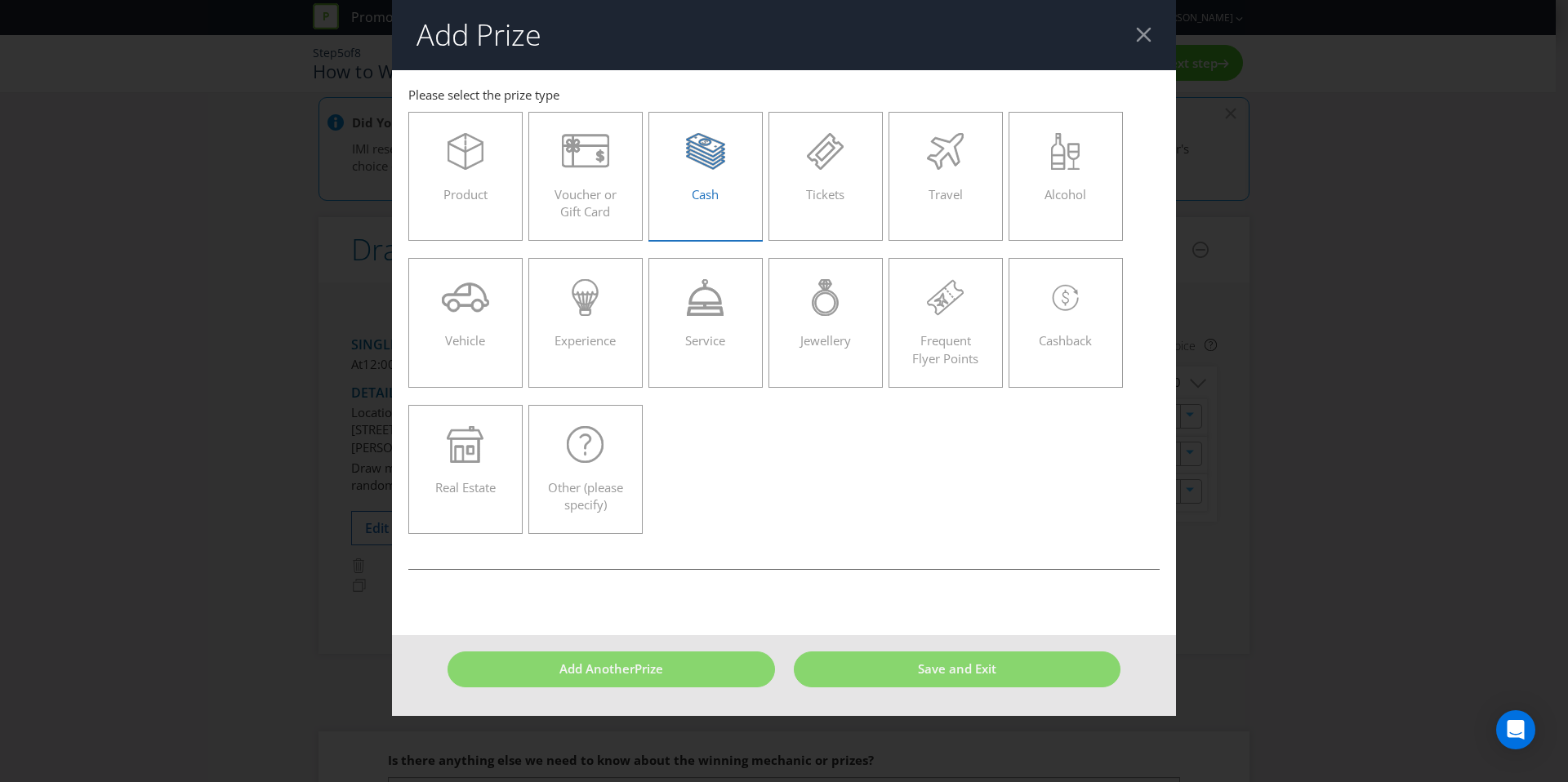
click at [693, 187] on span "Cash" at bounding box center [705, 194] width 27 height 17
click at [0, 0] on input "Cash" at bounding box center [0, 0] width 0 height 0
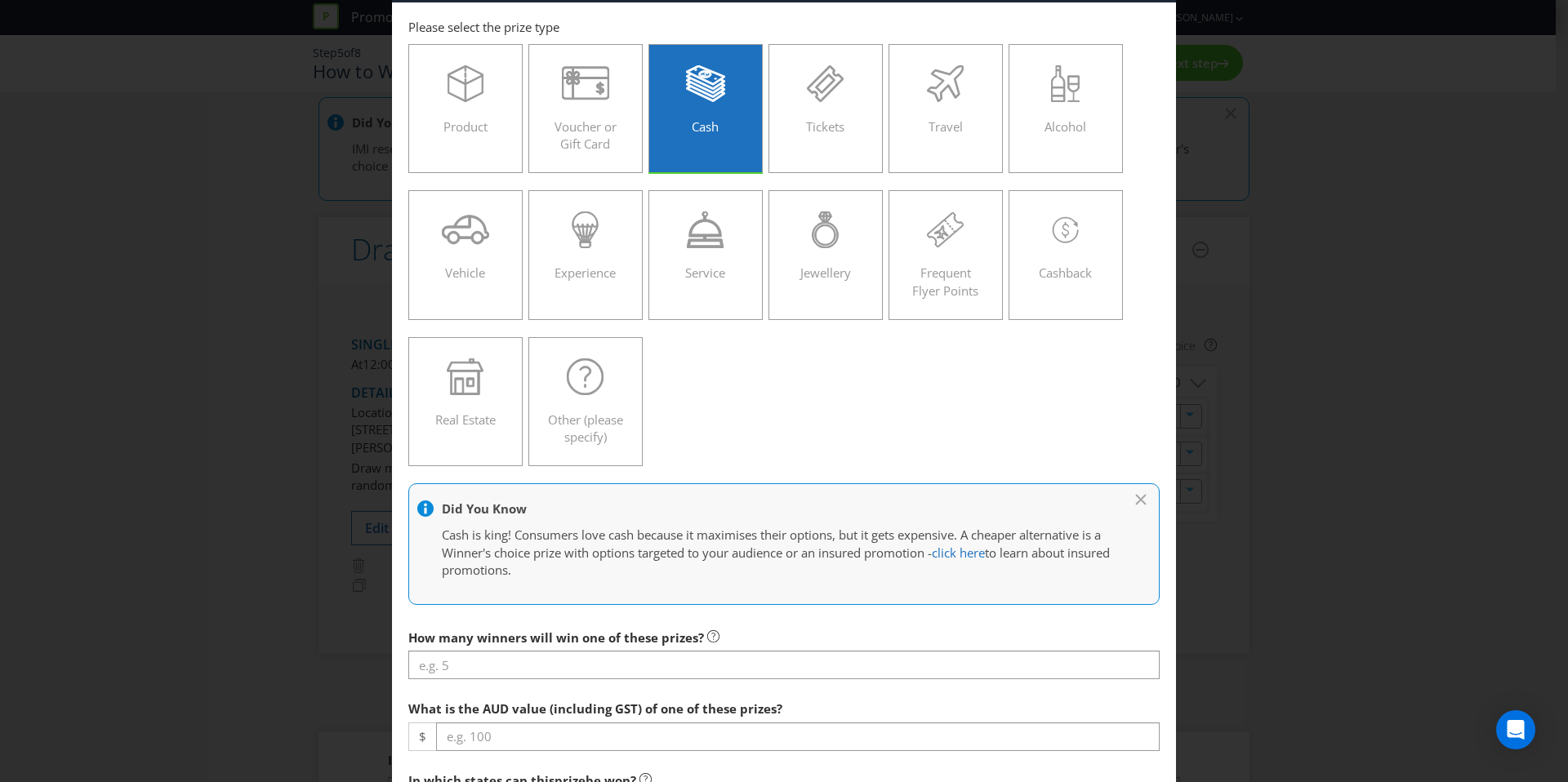
scroll to position [149, 0]
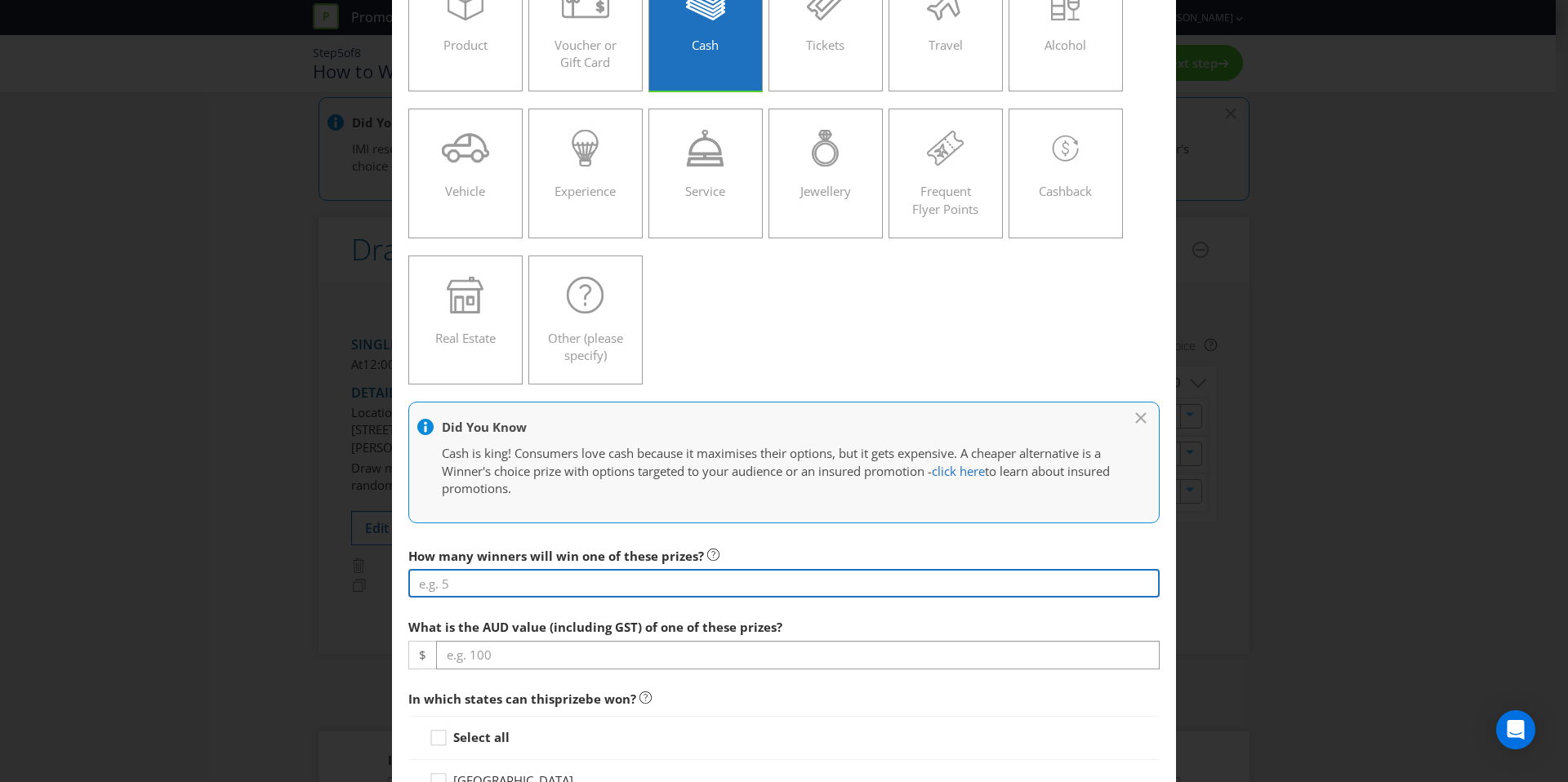
click at [509, 589] on input "number" at bounding box center [784, 583] width 752 height 29
type input "-2"
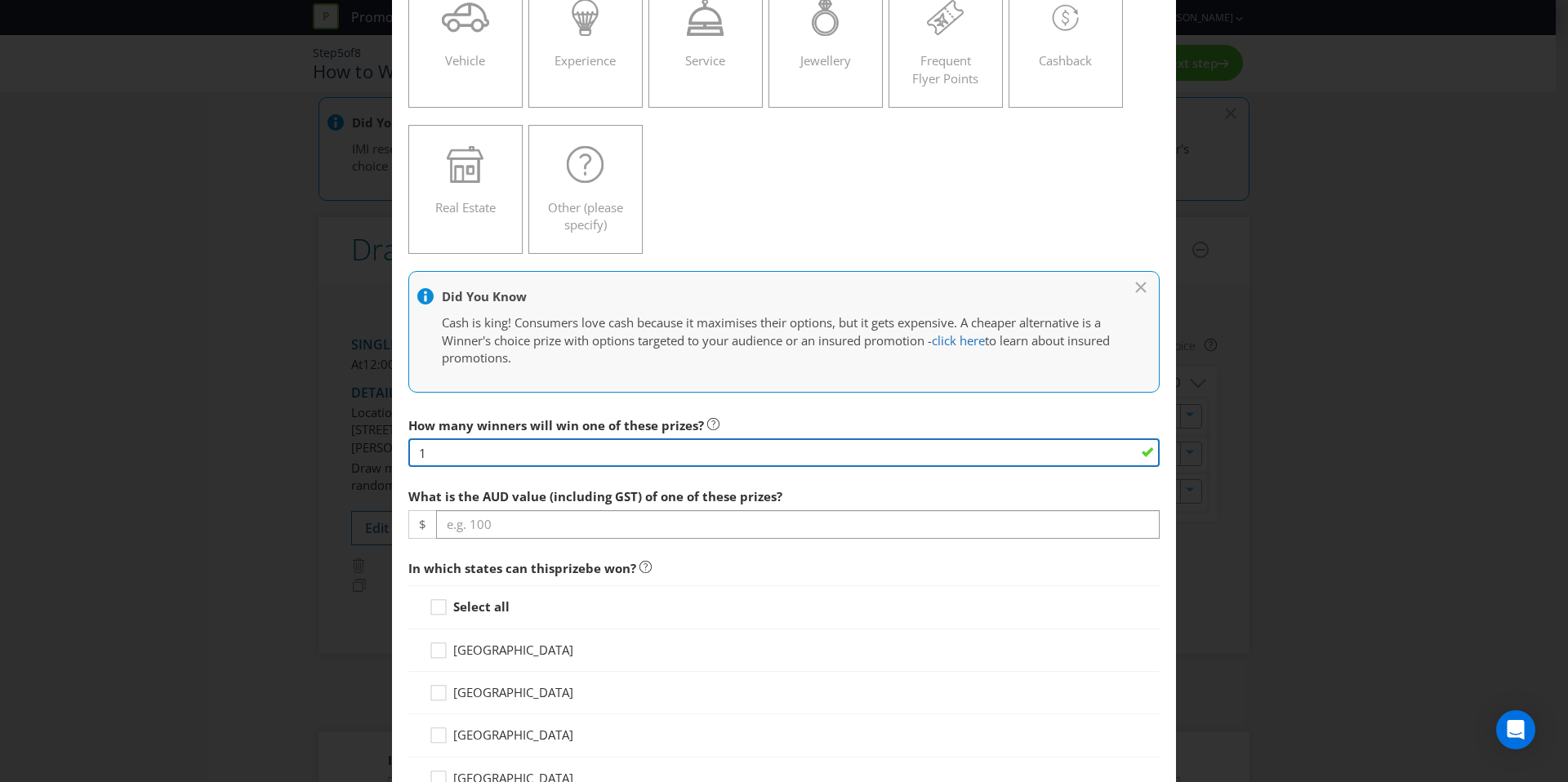
type input "1"
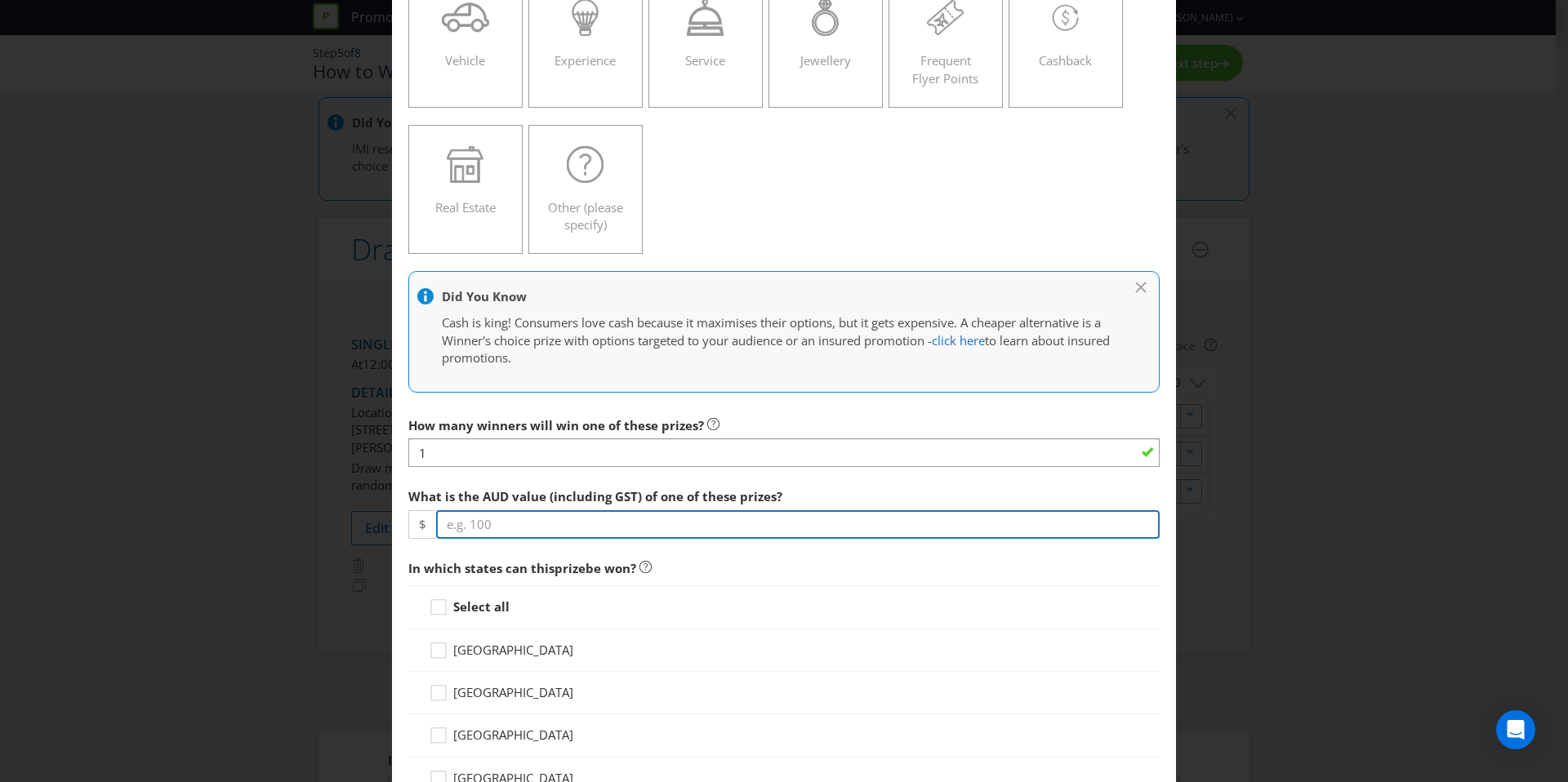
click at [556, 522] on input "number" at bounding box center [798, 524] width 724 height 29
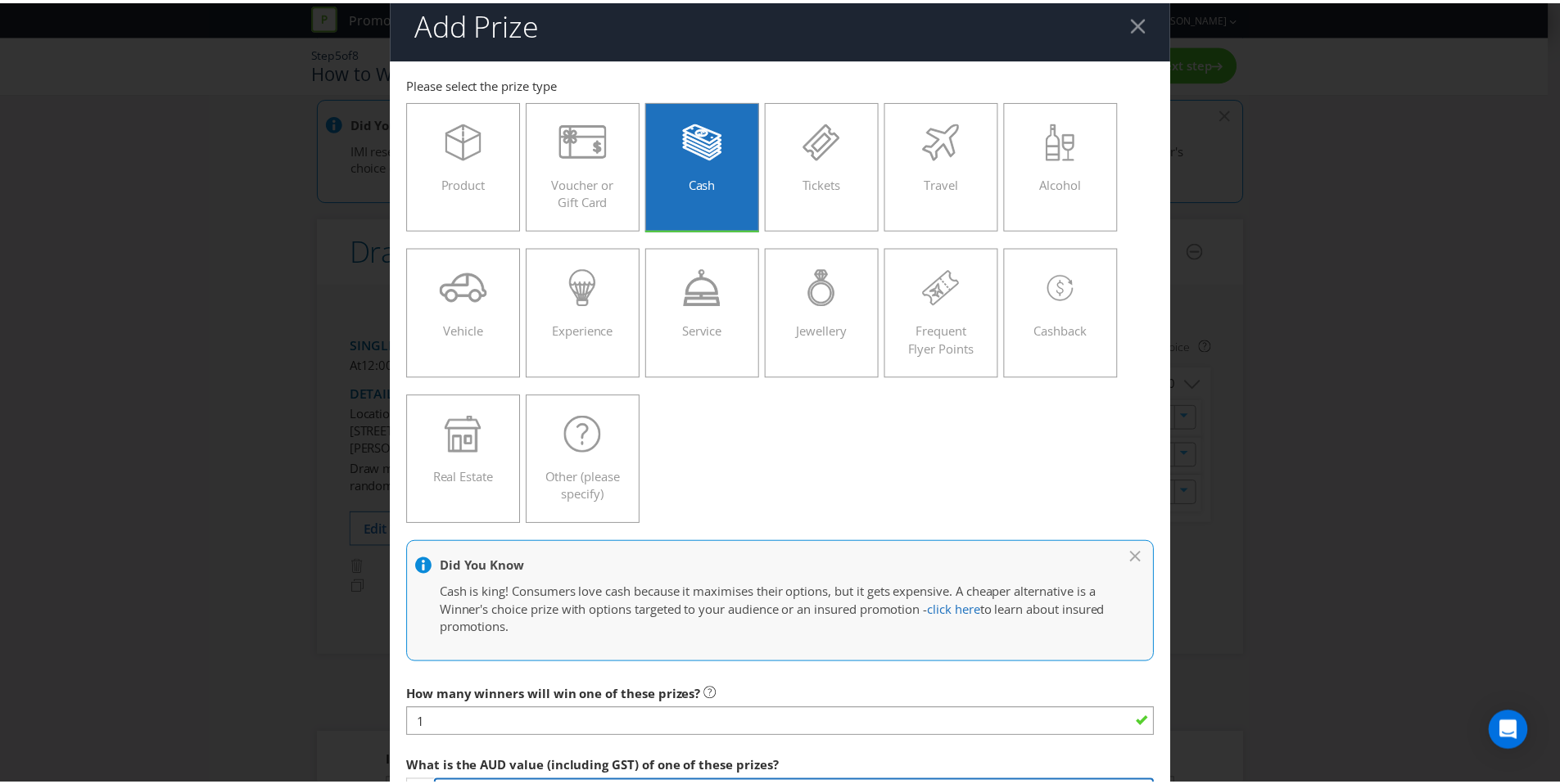
scroll to position [0, 0]
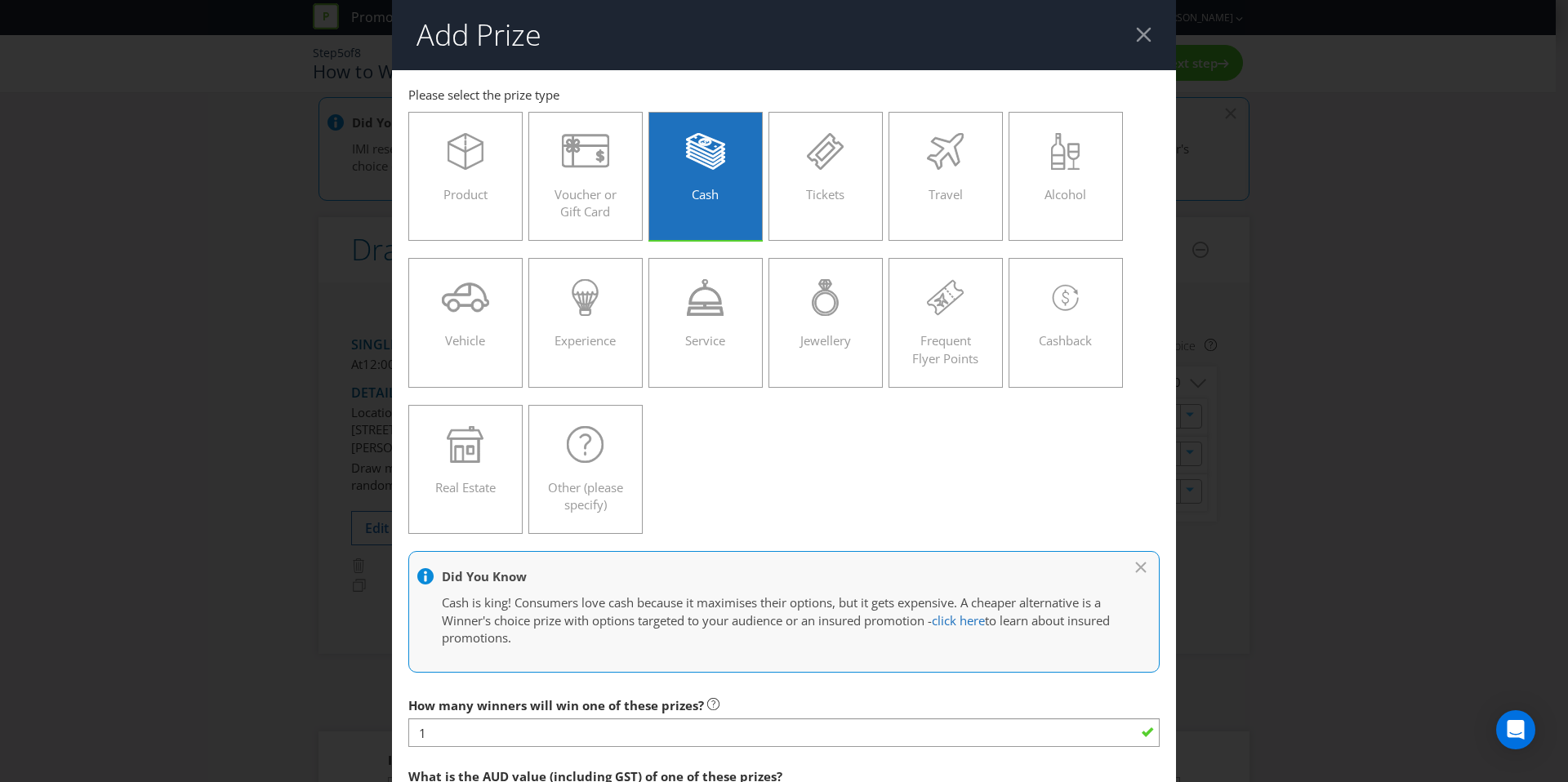
click at [1136, 37] on div at bounding box center [1143, 34] width 16 height 16
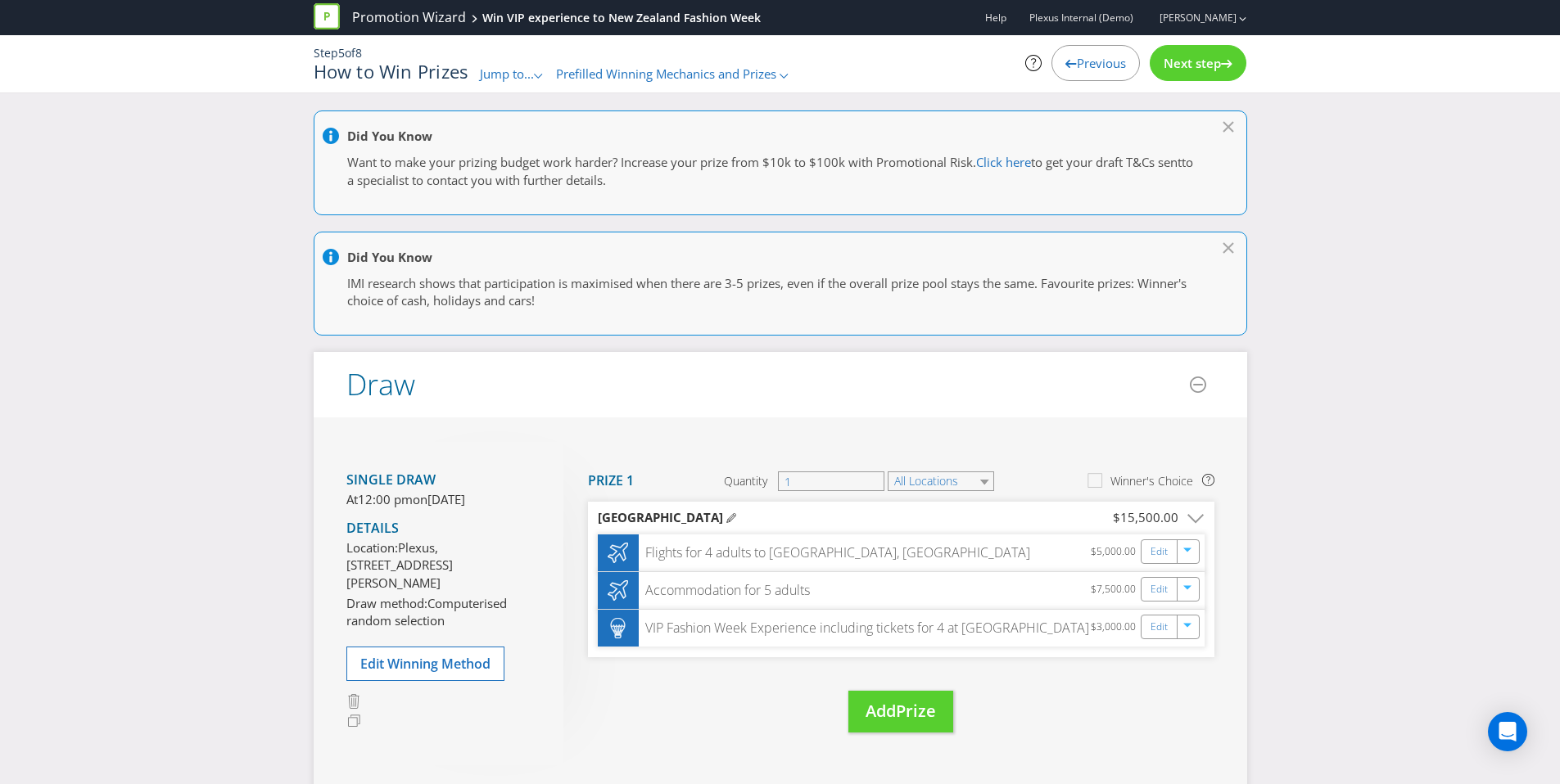
click at [1203, 67] on span "Next step" at bounding box center [1192, 63] width 57 height 17
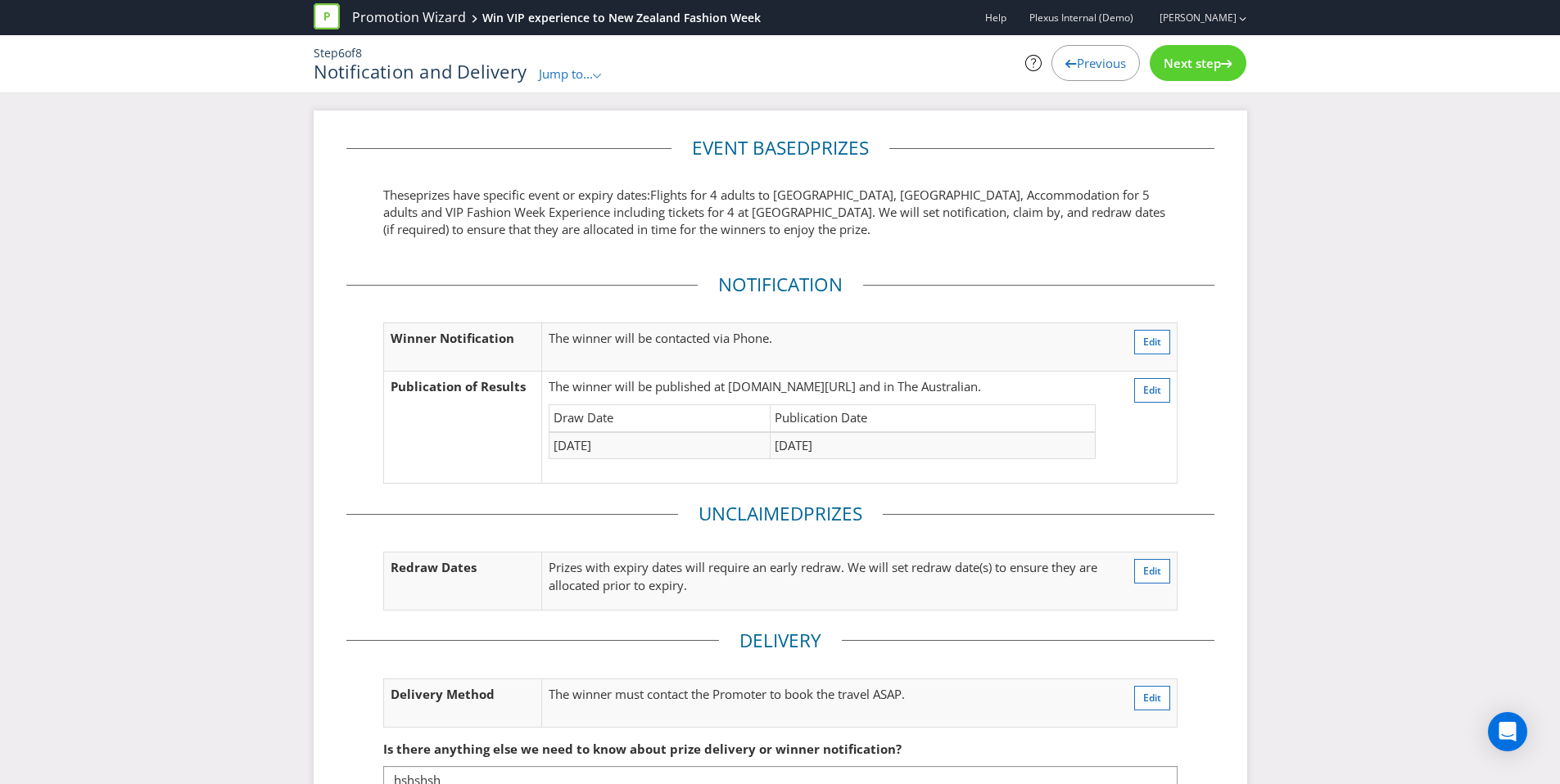
click at [1079, 69] on span "Previous" at bounding box center [1101, 63] width 49 height 17
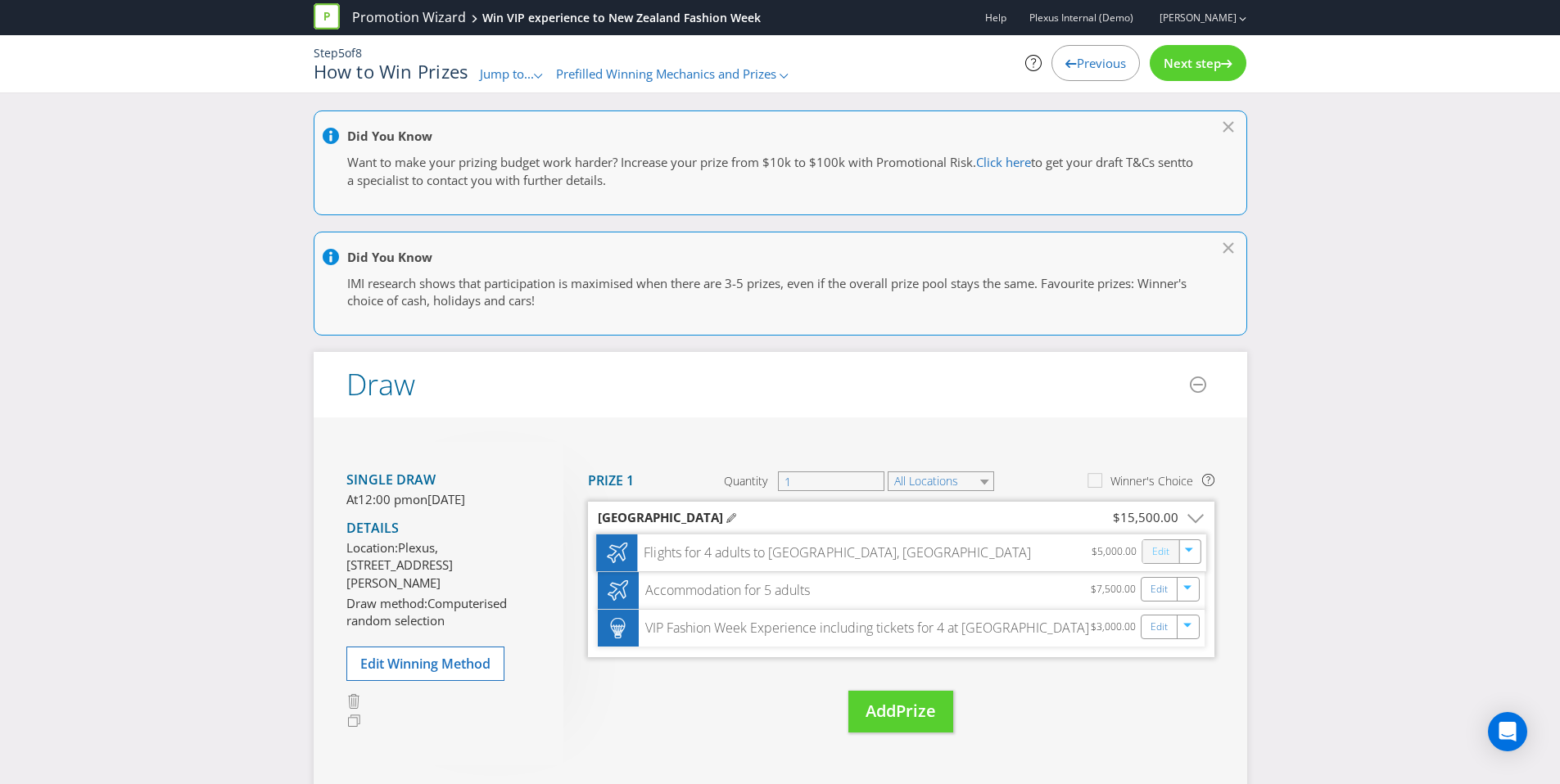
click at [1152, 552] on link "Edit" at bounding box center [1160, 552] width 18 height 18
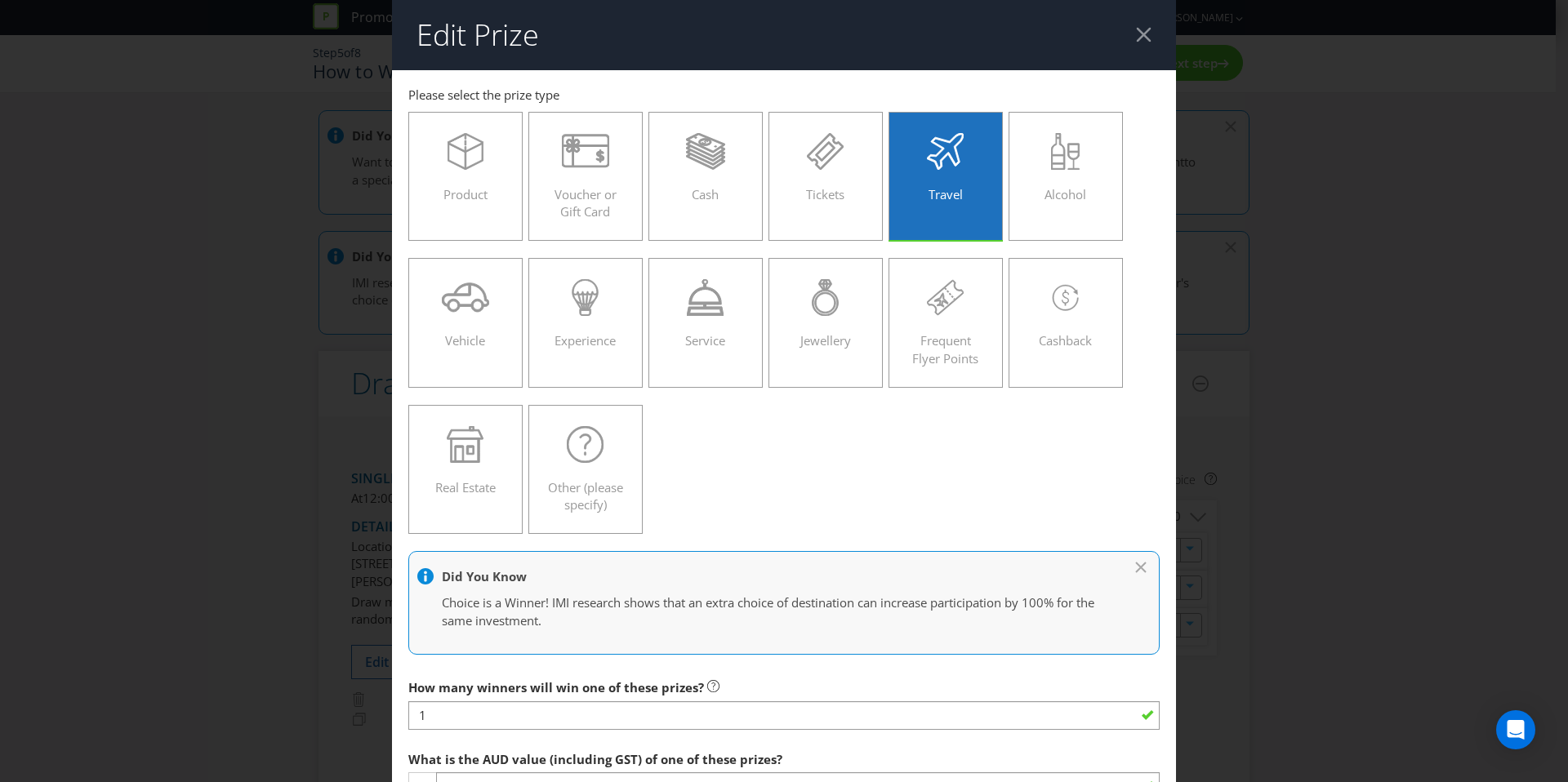
click at [1147, 31] on header "Edit Prize" at bounding box center [784, 35] width 784 height 70
click at [1136, 31] on div at bounding box center [1143, 34] width 16 height 16
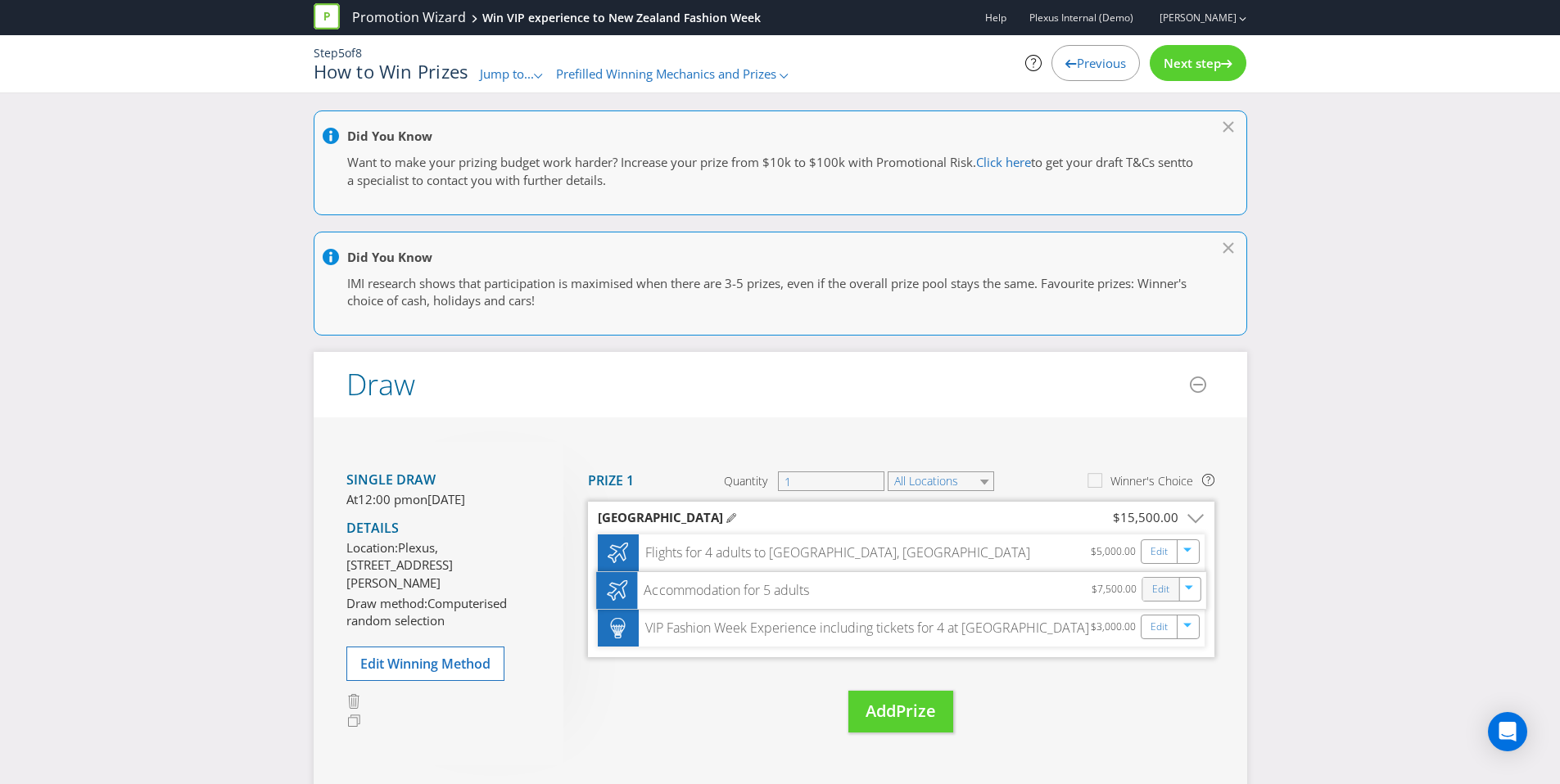
click at [1151, 594] on div "Edit" at bounding box center [1161, 589] width 37 height 23
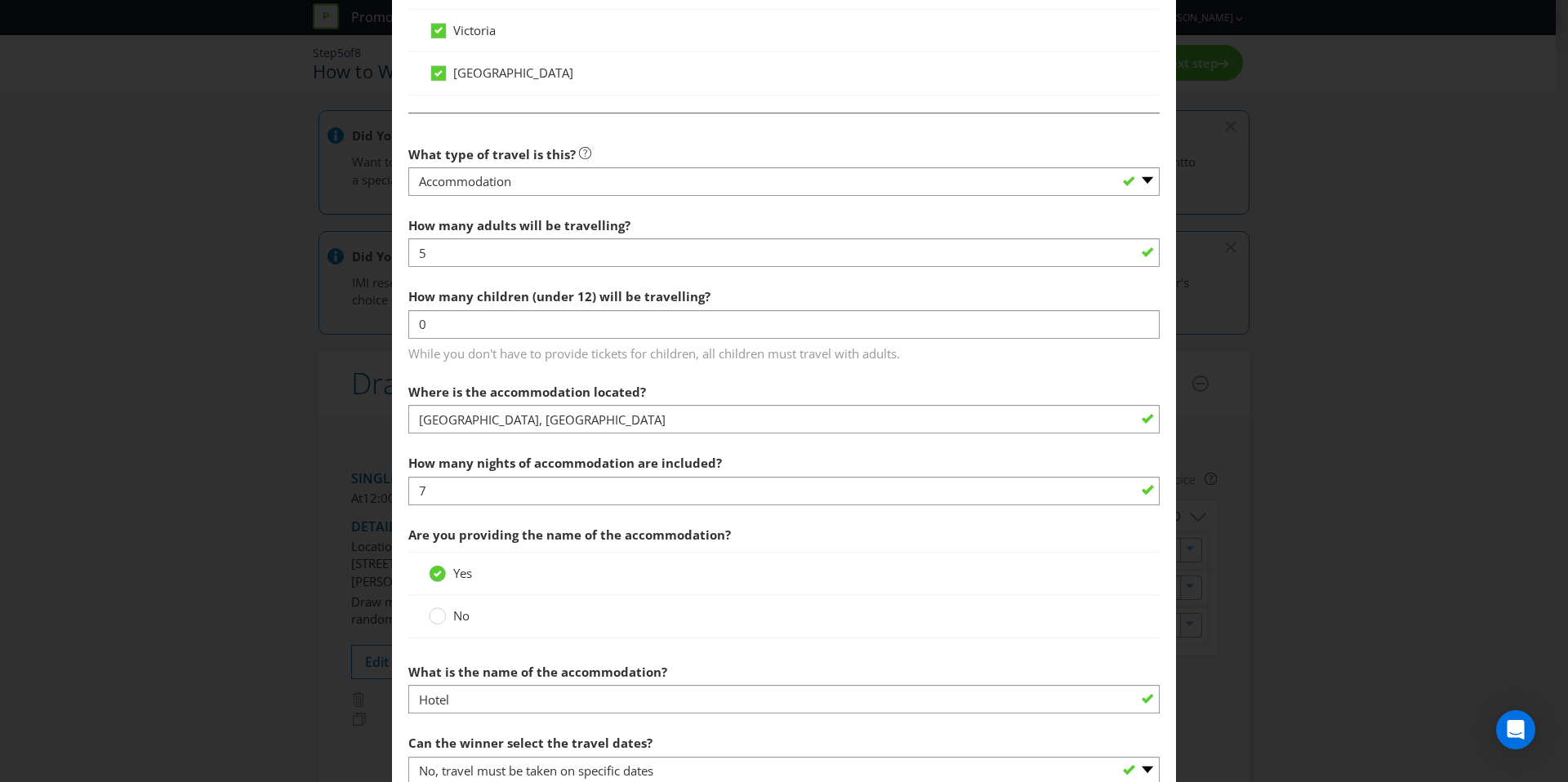
scroll to position [1338, 0]
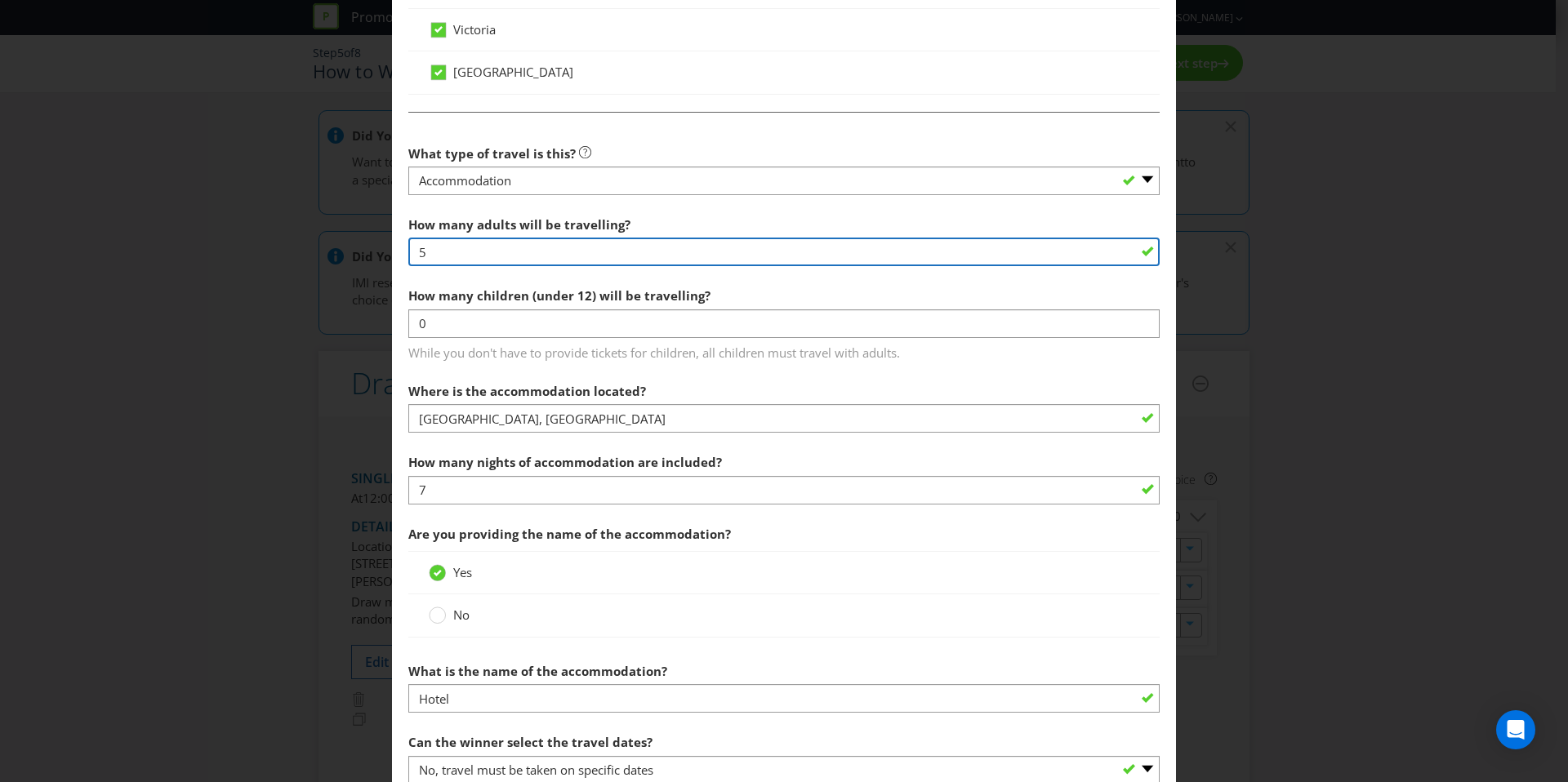
click at [431, 263] on input "5" at bounding box center [784, 251] width 752 height 29
type input "4"
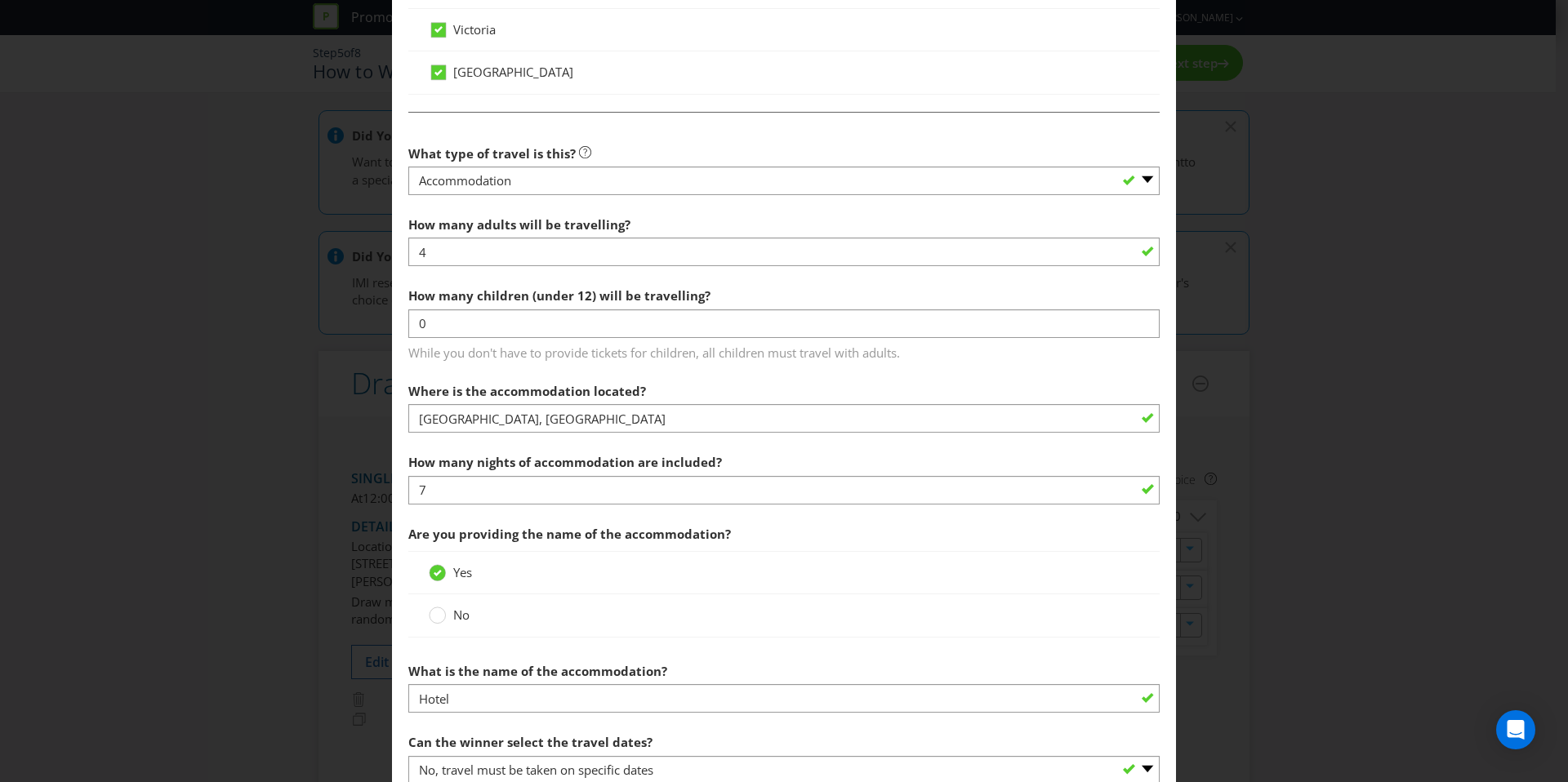
click at [884, 566] on div "Yes" at bounding box center [783, 573] width 710 height 18
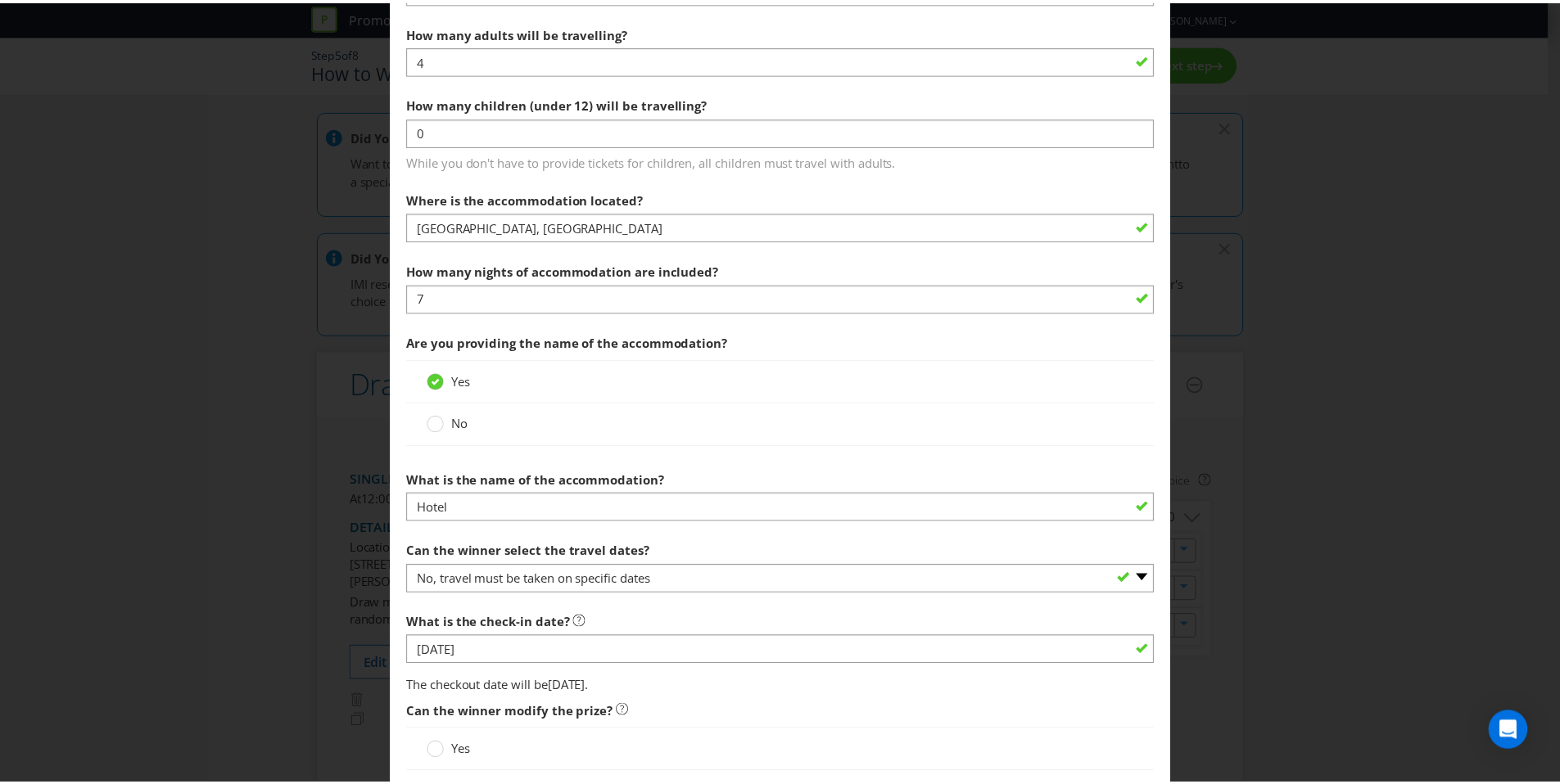
scroll to position [1706, 0]
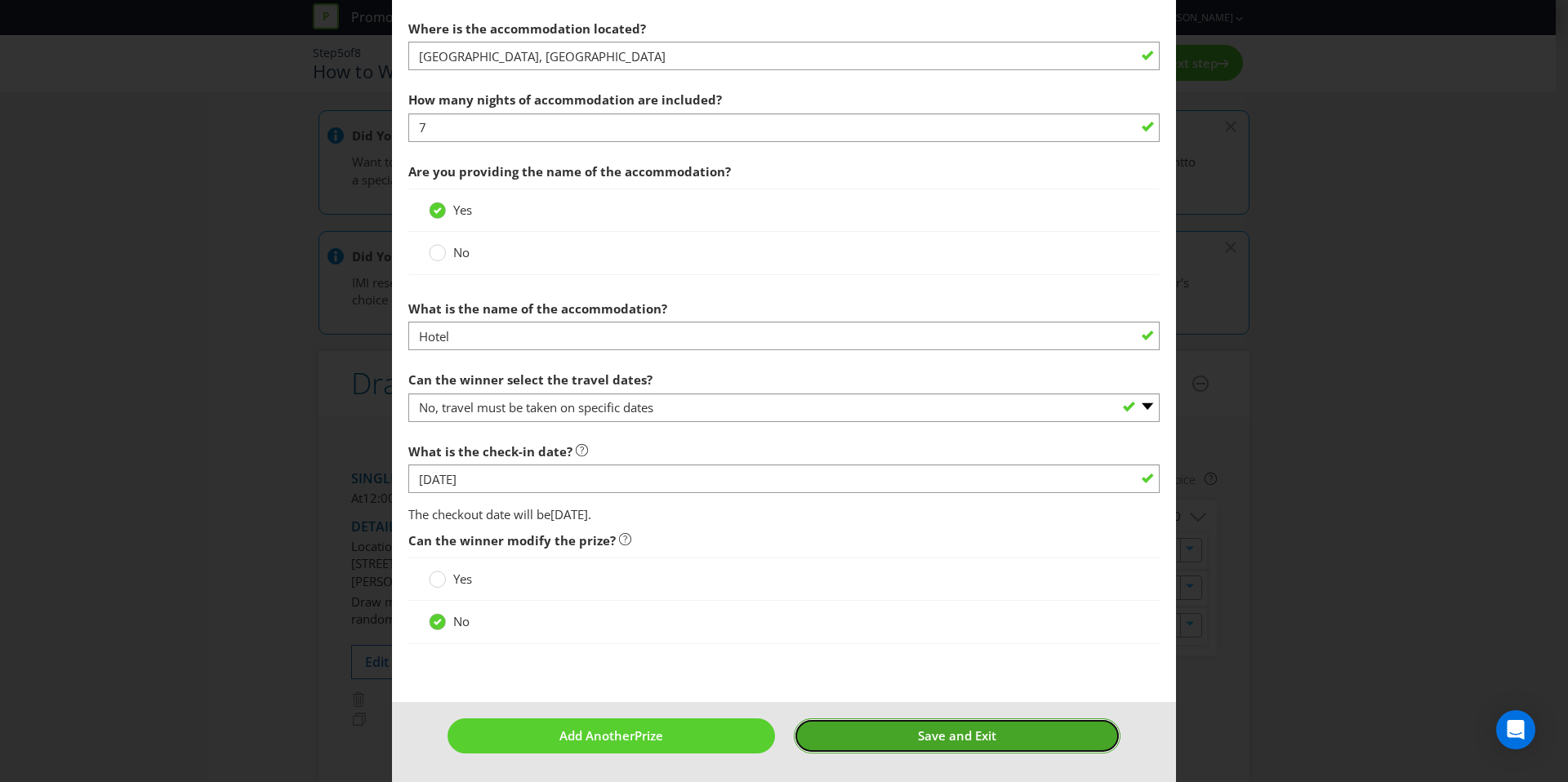
click at [976, 742] on span "Save and Exit" at bounding box center [957, 736] width 78 height 17
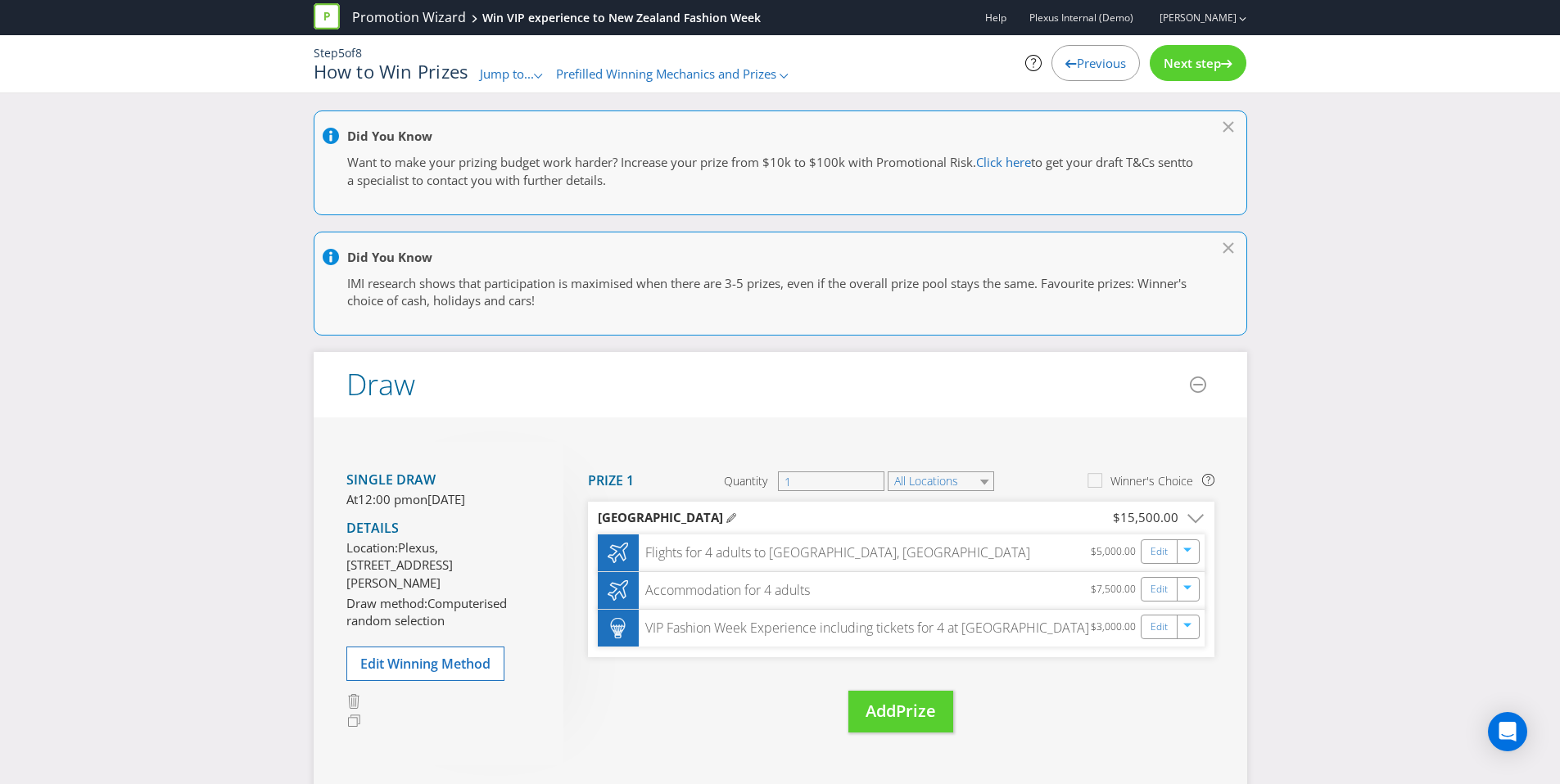
click at [1212, 66] on span "Next step" at bounding box center [1192, 63] width 57 height 17
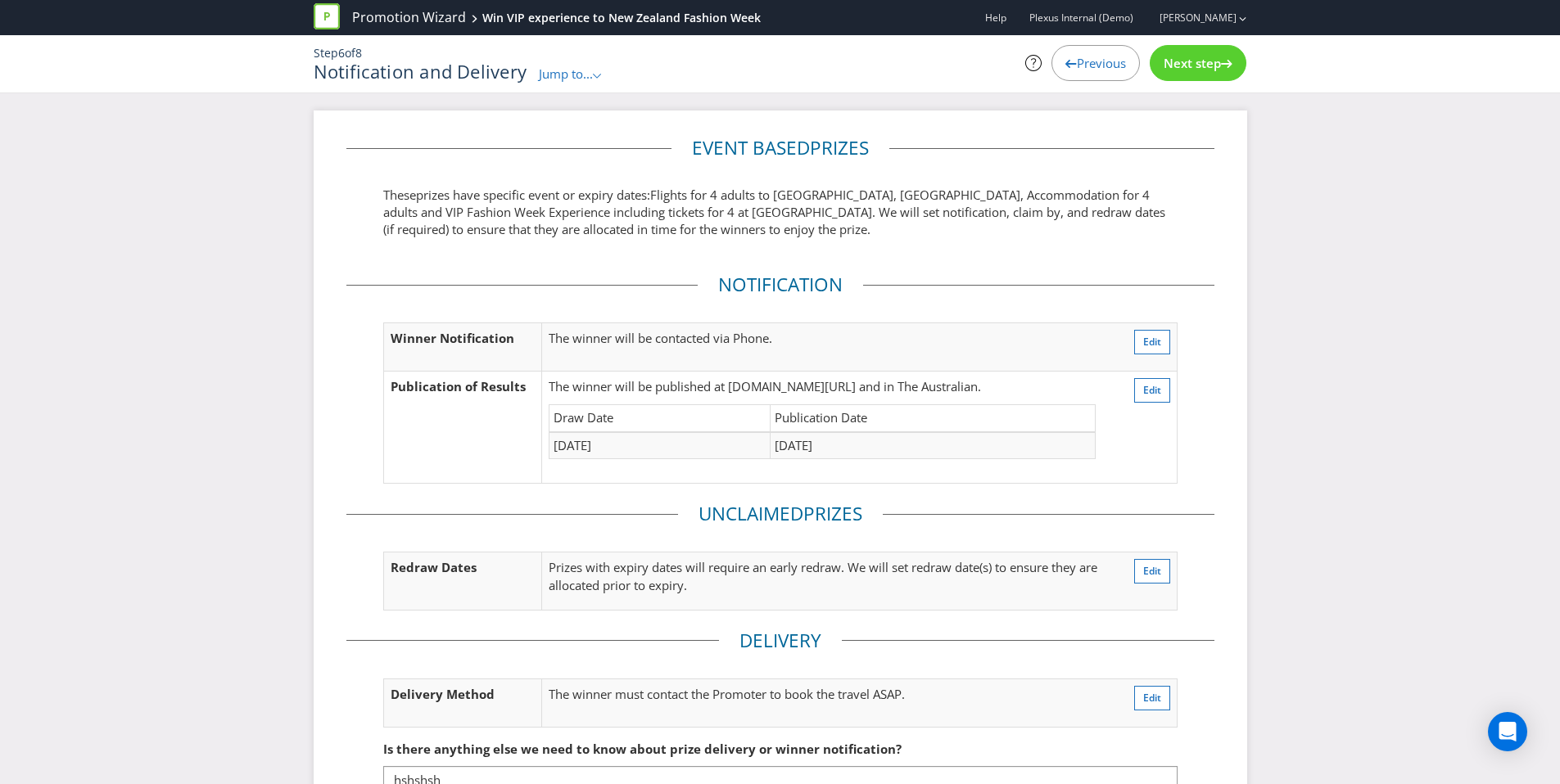
click at [1212, 66] on span "Next step" at bounding box center [1192, 63] width 57 height 17
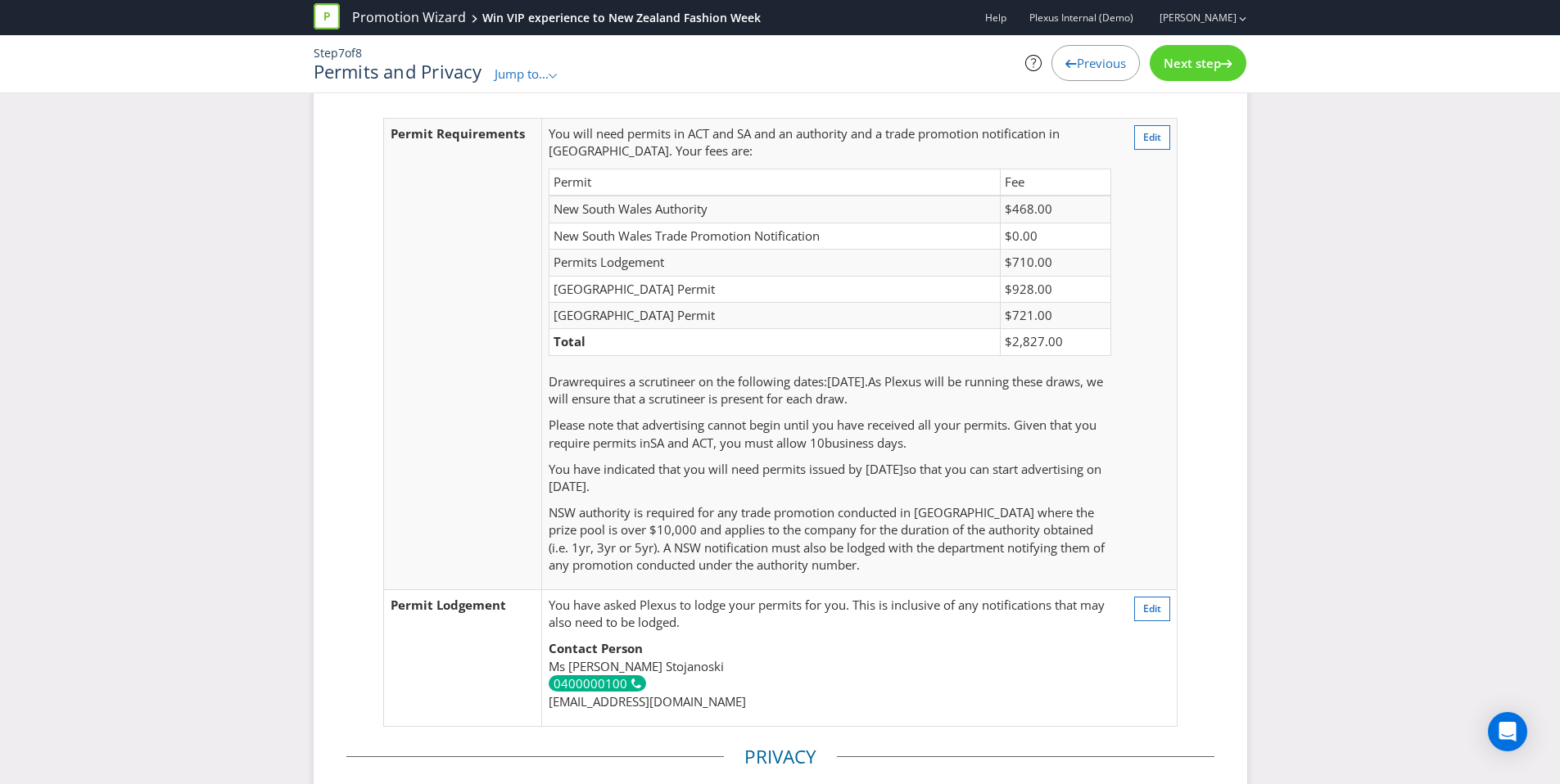
scroll to position [84, 0]
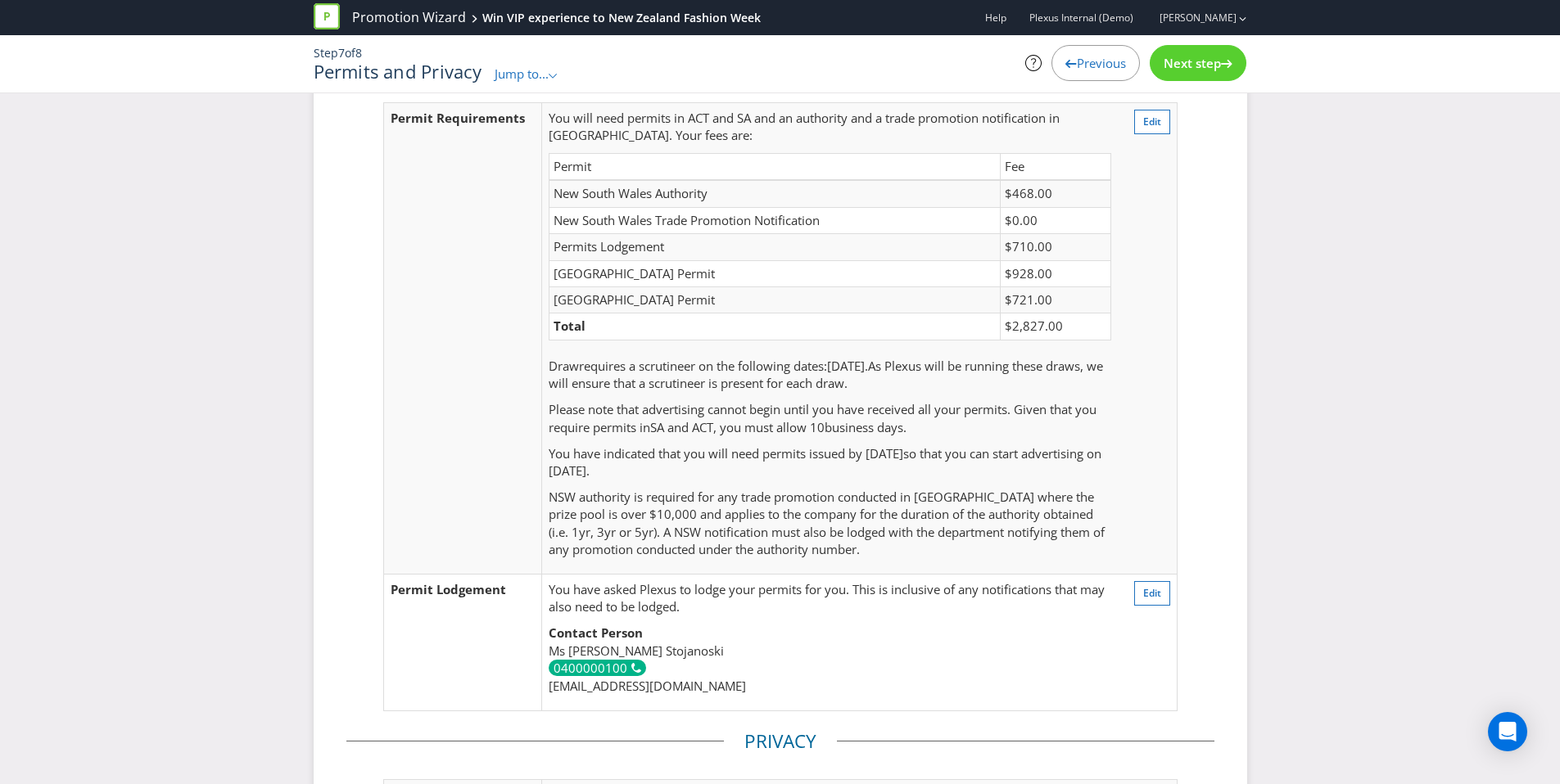
click at [1190, 66] on span "Next step" at bounding box center [1192, 63] width 57 height 17
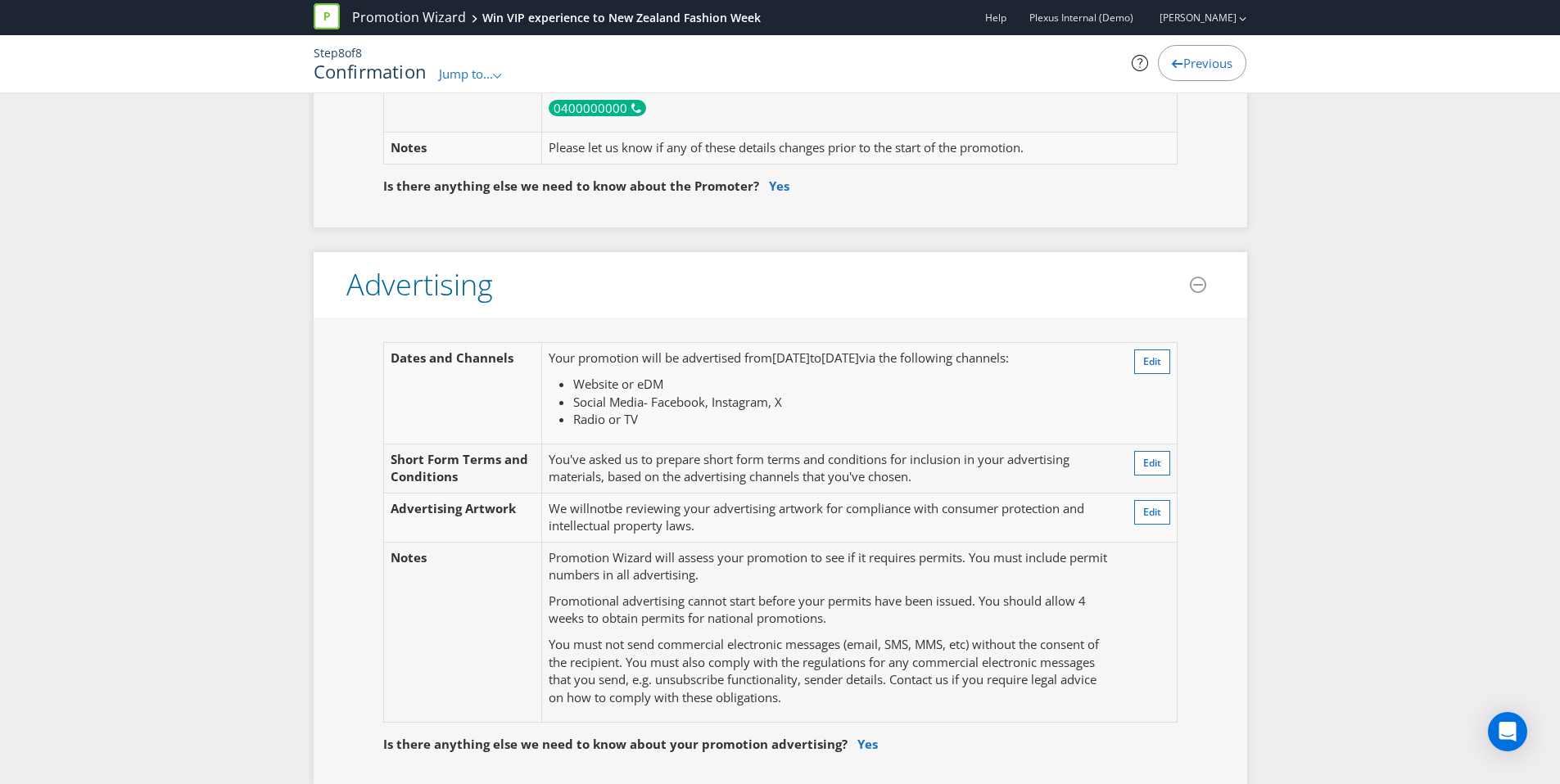
scroll to position [522, 0]
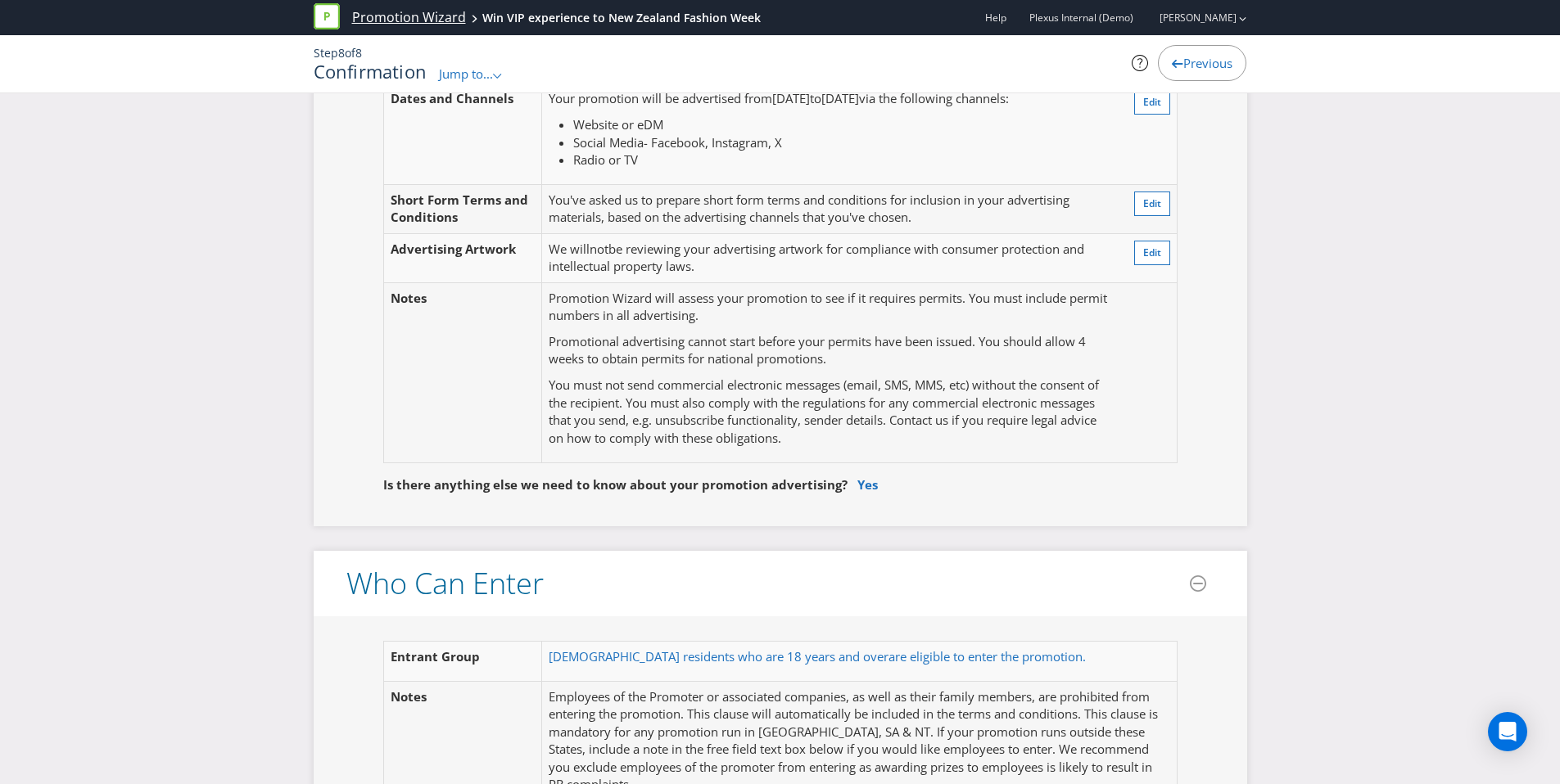
click at [426, 18] on link "Promotion Wizard" at bounding box center [408, 18] width 114 height 18
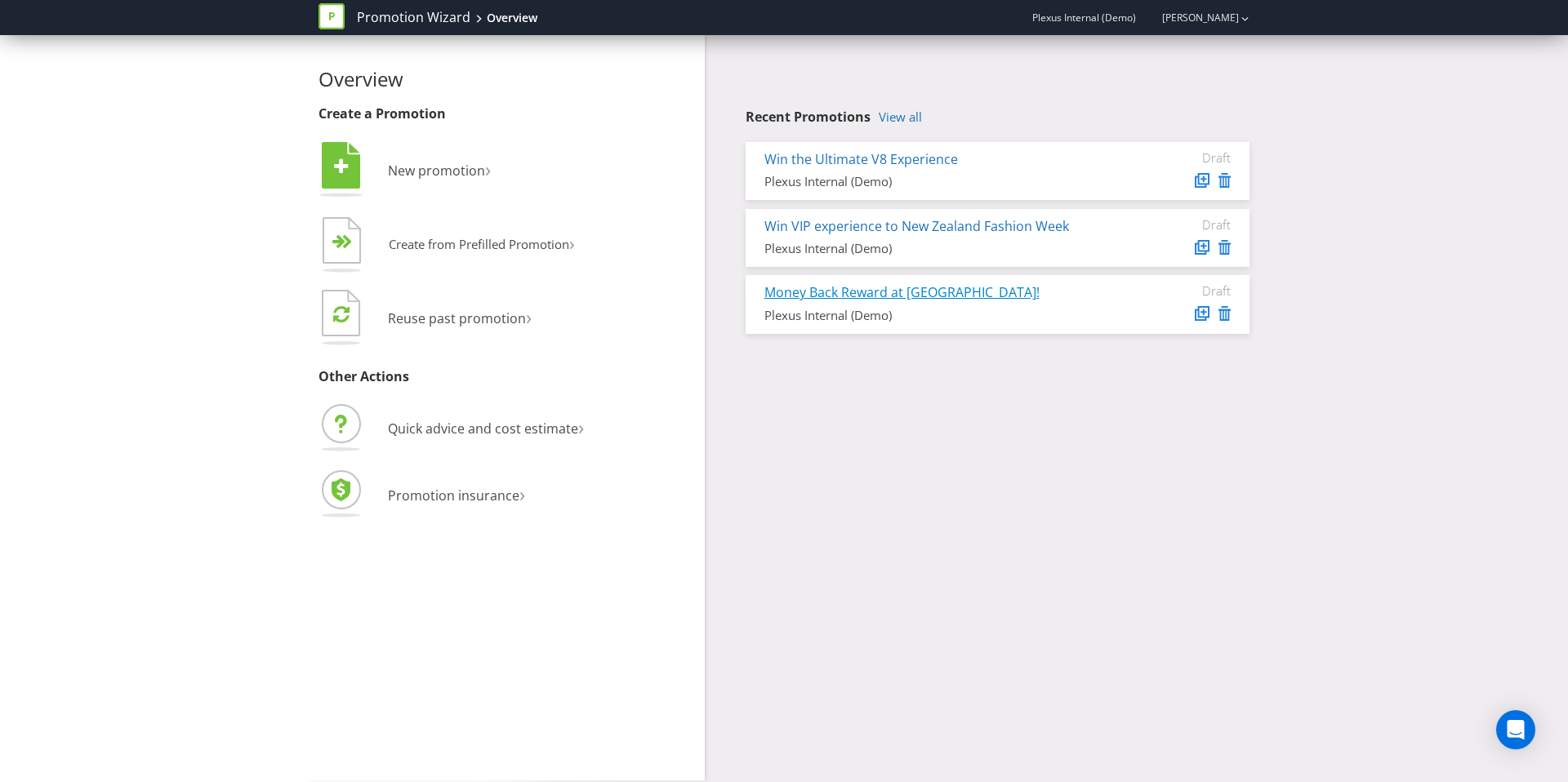
click at [922, 290] on link "Money Back Reward at Westfield!" at bounding box center [902, 293] width 275 height 18
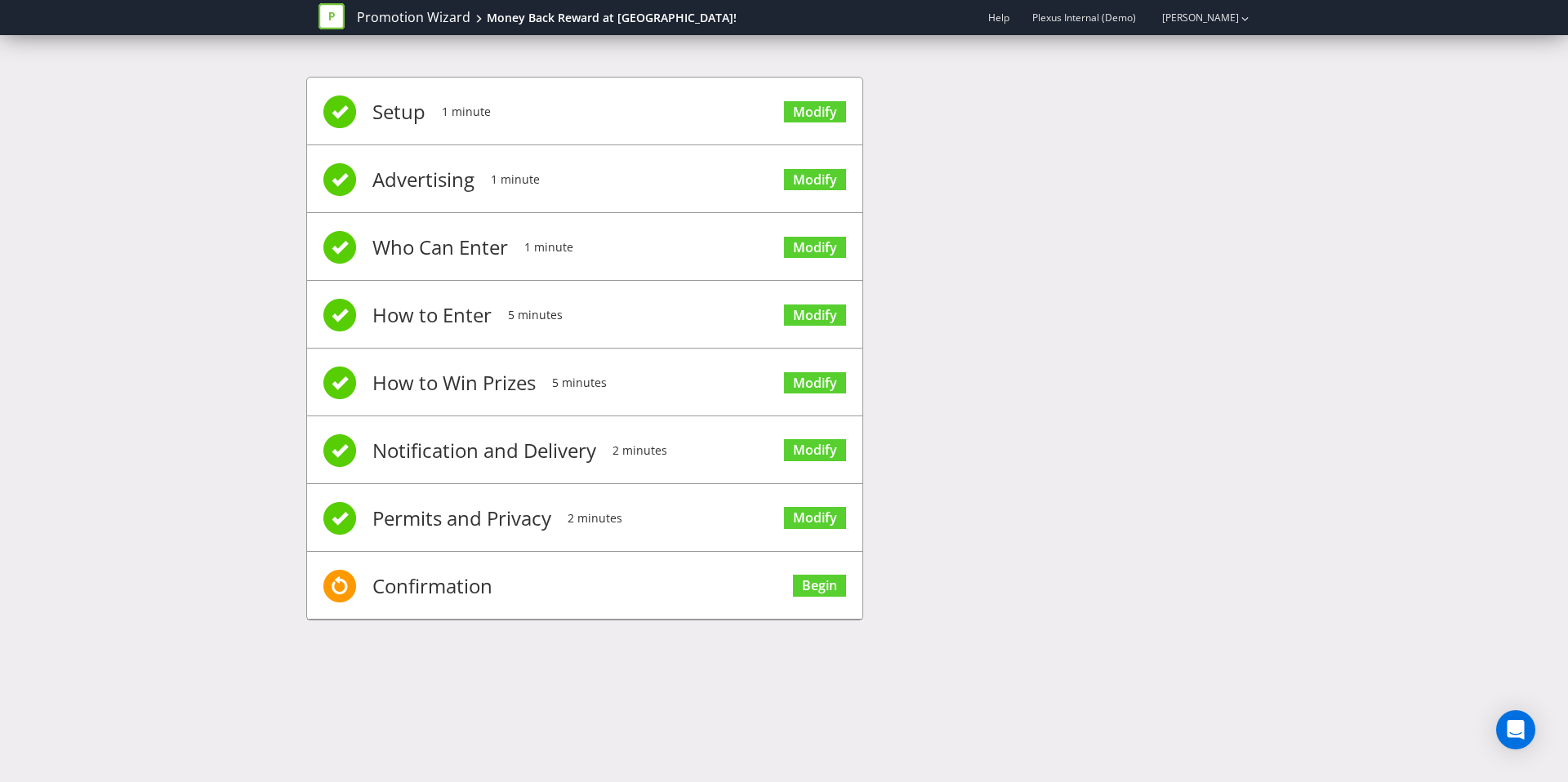
click at [1199, 355] on div "Setup 1 minute Modify Advertising 1 minute Modify Who Can Enter 1 minute Modify…" at bounding box center [783, 356] width 955 height 609
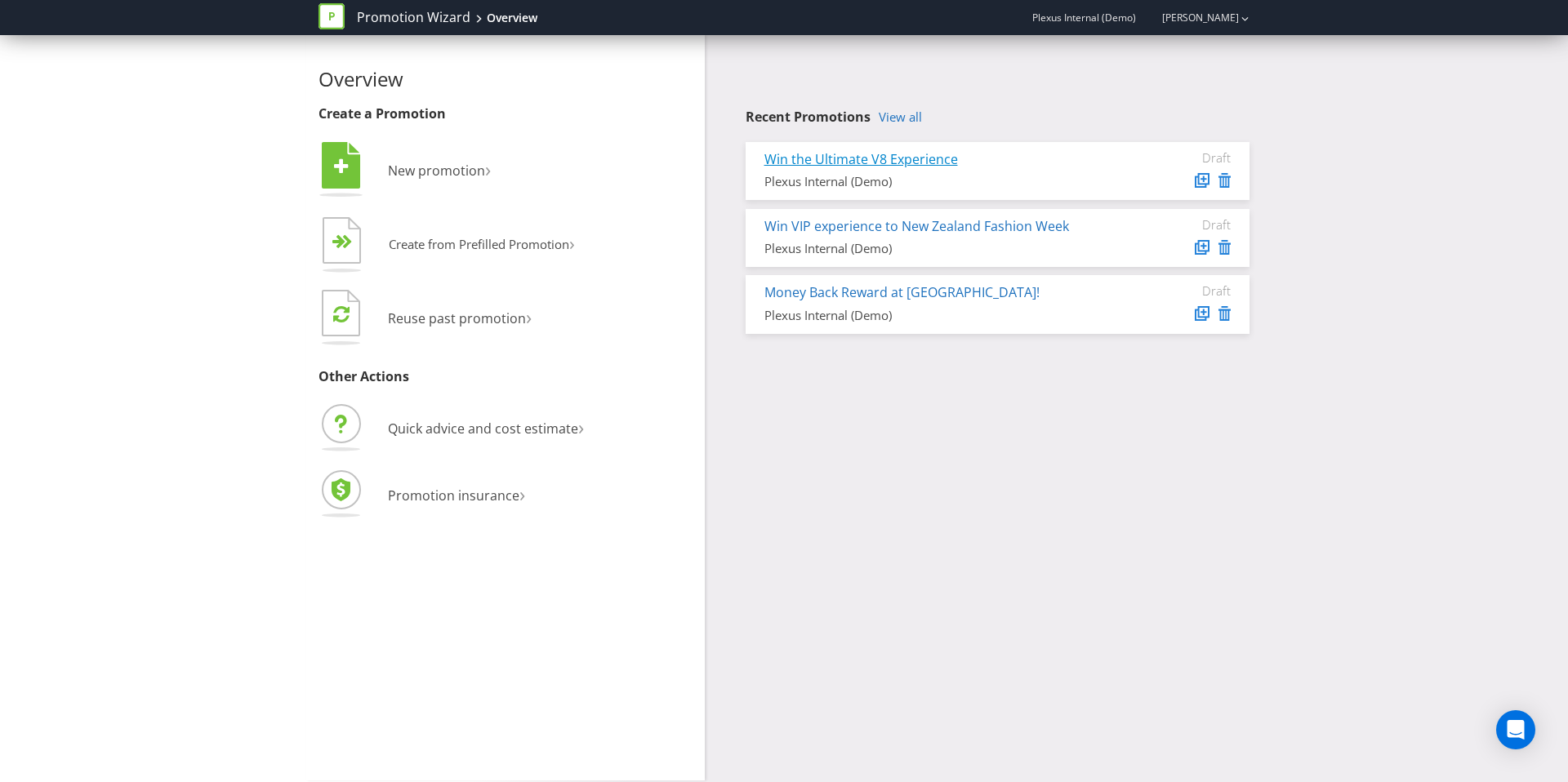
click at [883, 164] on link "Win the Ultimate V8 Experience" at bounding box center [861, 159] width 193 height 18
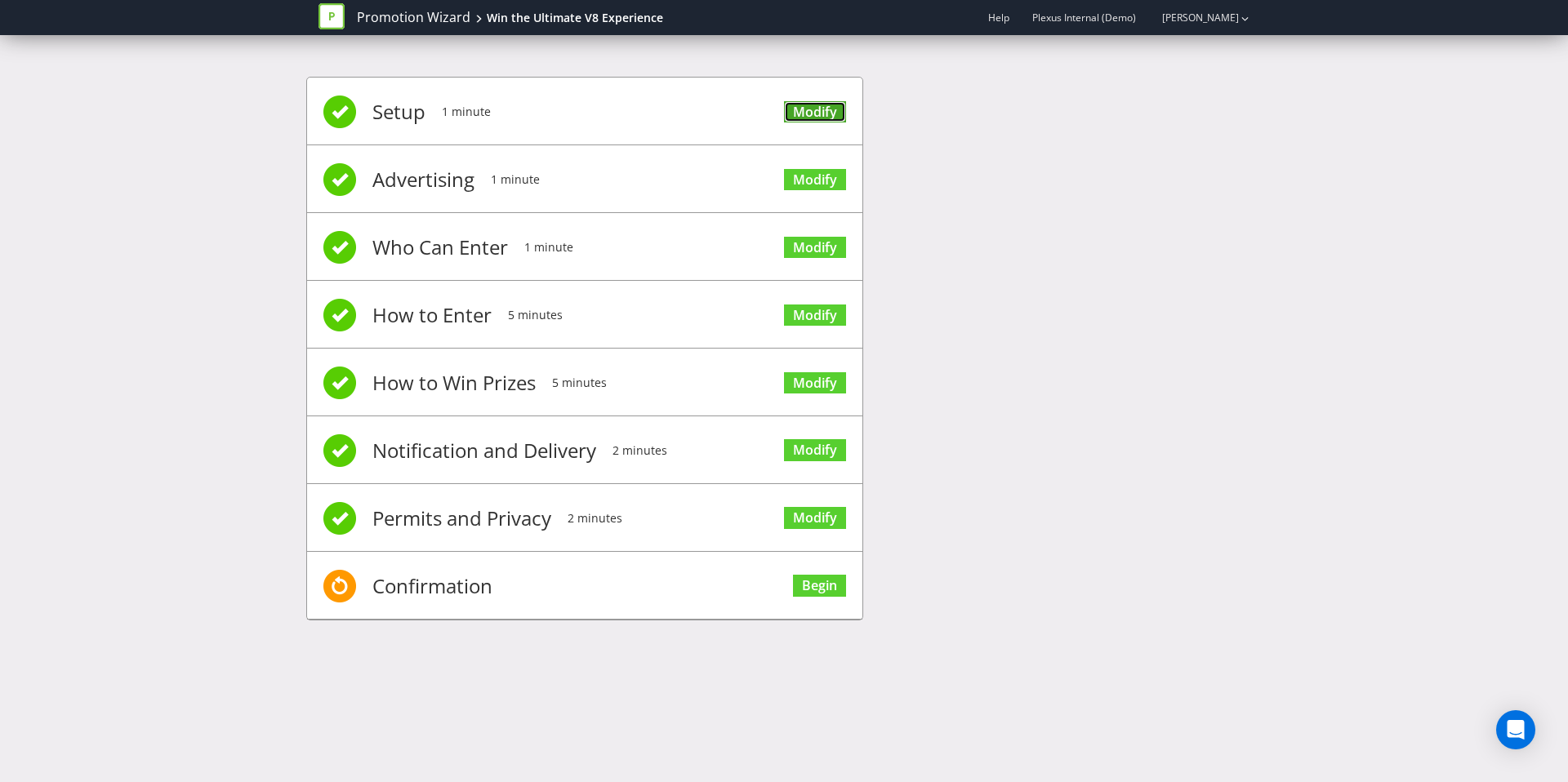
click at [817, 119] on link "Modify" at bounding box center [814, 112] width 62 height 22
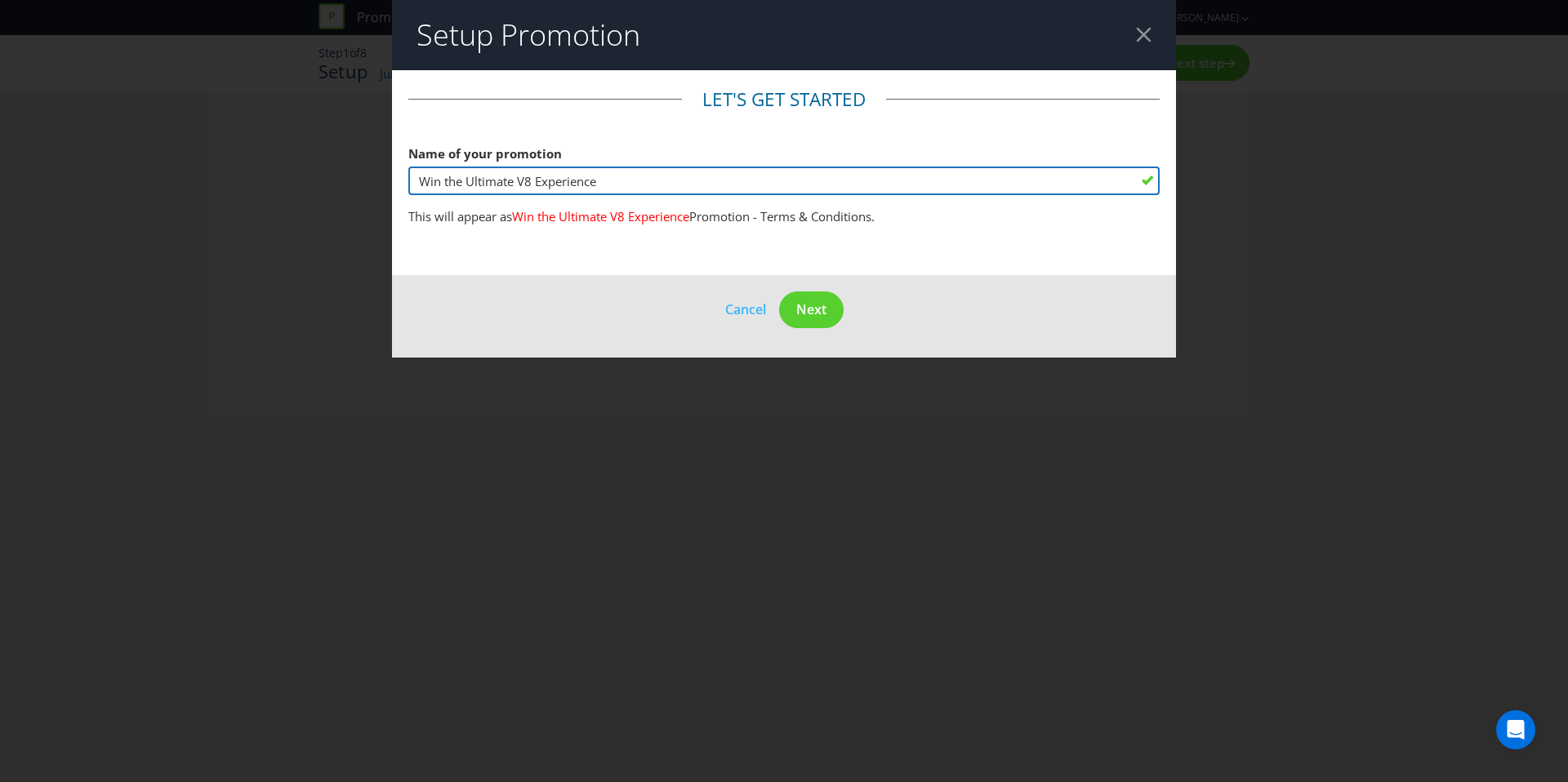
click at [743, 171] on input "Win the Ultimate V8 Experience" at bounding box center [784, 181] width 752 height 29
click at [735, 189] on input "Win the Ultimate V8 Experience" at bounding box center [784, 181] width 752 height 29
click at [516, 181] on input "Win the Ultimate V8 Experience" at bounding box center [784, 181] width 752 height 29
click at [522, 185] on input "Win the Ultimate Fathers Day V8 Experience" at bounding box center [784, 181] width 752 height 29
click at [698, 183] on input "Win the Ultimate Fathers Day V8 Experience" at bounding box center [784, 181] width 752 height 29
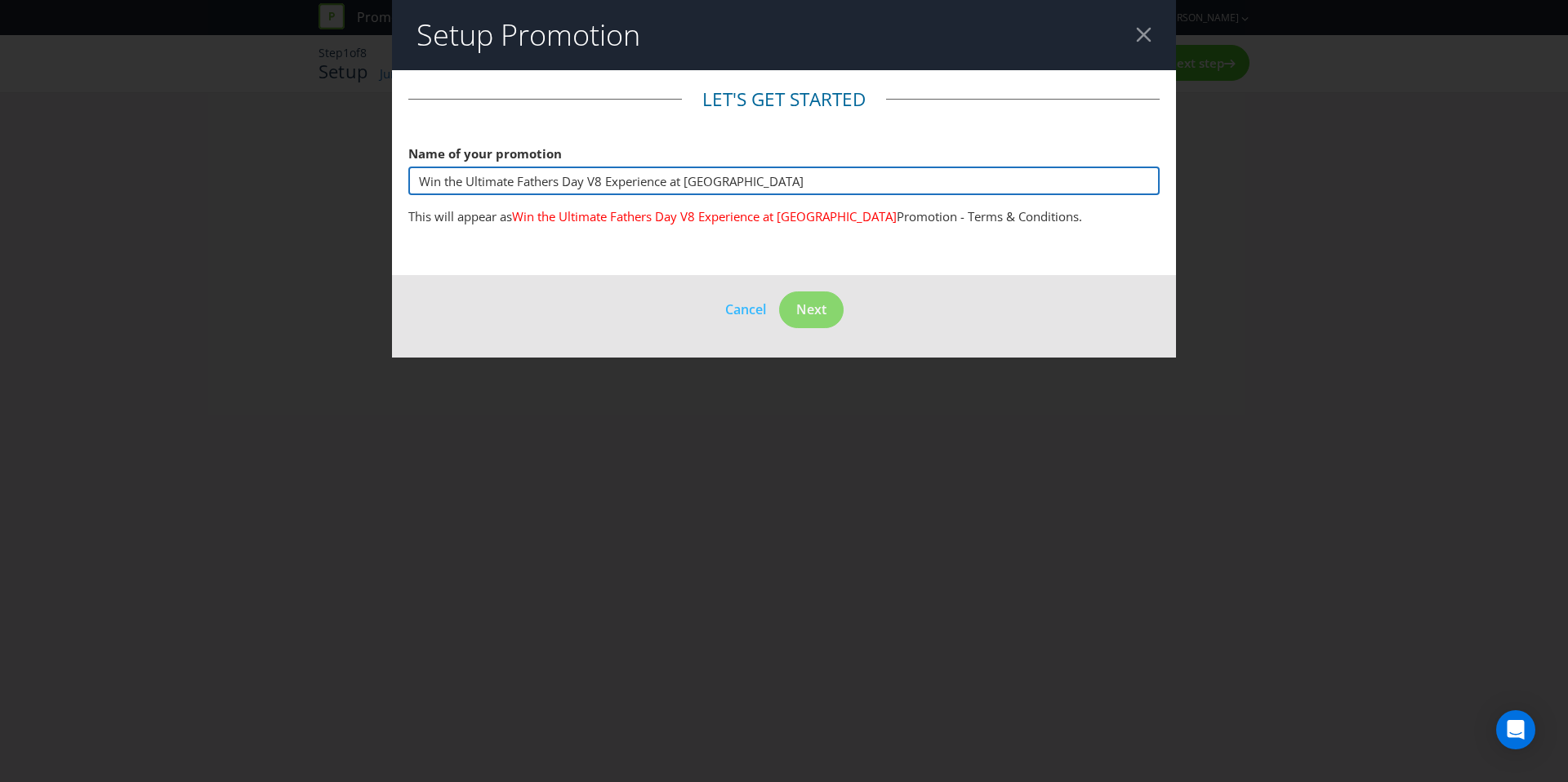
click at [766, 183] on input "Win the Ultimate Fathers Day V8 Experience at Eastland" at bounding box center [784, 181] width 752 height 29
drag, startPoint x: 760, startPoint y: 189, endPoint x: 711, endPoint y: 187, distance: 49.0
click at [712, 187] on input "Win the Ultimate Fathers Day V8 Experience at Eastland" at bounding box center [784, 181] width 752 height 29
drag, startPoint x: 465, startPoint y: 181, endPoint x: 357, endPoint y: 181, distance: 108.0
click at [357, 181] on div "Setup Promotion Let's get started Name of your promotion Win the Ultimate Fathe…" at bounding box center [784, 391] width 1568 height 782
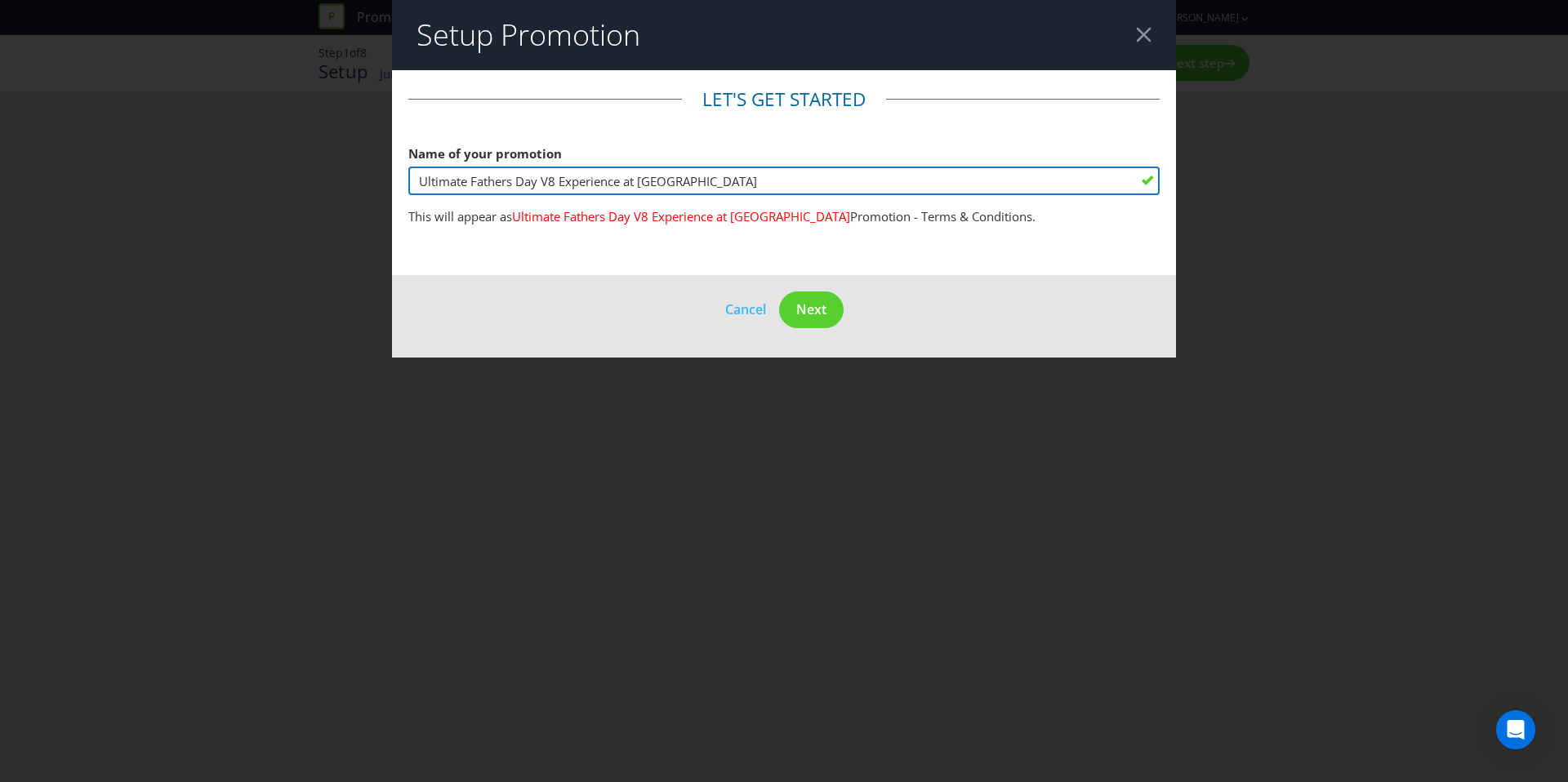
click at [761, 179] on input "Ultimate Fathers Day V8 Experience at Eastland" at bounding box center [784, 181] width 752 height 29
click at [638, 180] on input "Ultimate Fathers Day V8 Experience at Eastland" at bounding box center [784, 181] width 752 height 29
click at [630, 182] on input "Ultimate Fathers Day V8 Experience at Eastland" at bounding box center [784, 181] width 752 height 29
type input "Ultimate Fathers Day V8 Experience with Eastland"
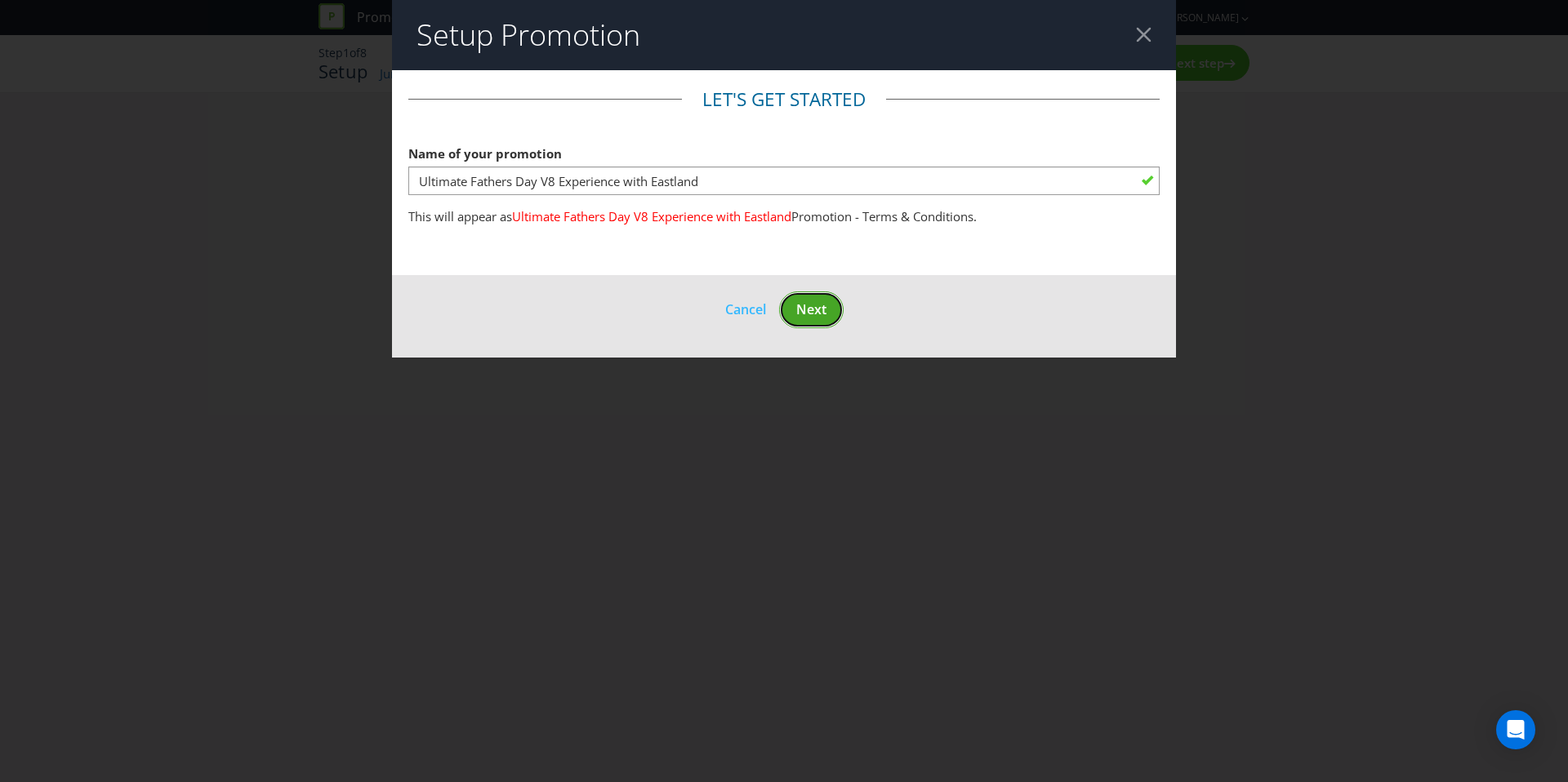
click at [812, 304] on span "Next" at bounding box center [811, 309] width 30 height 18
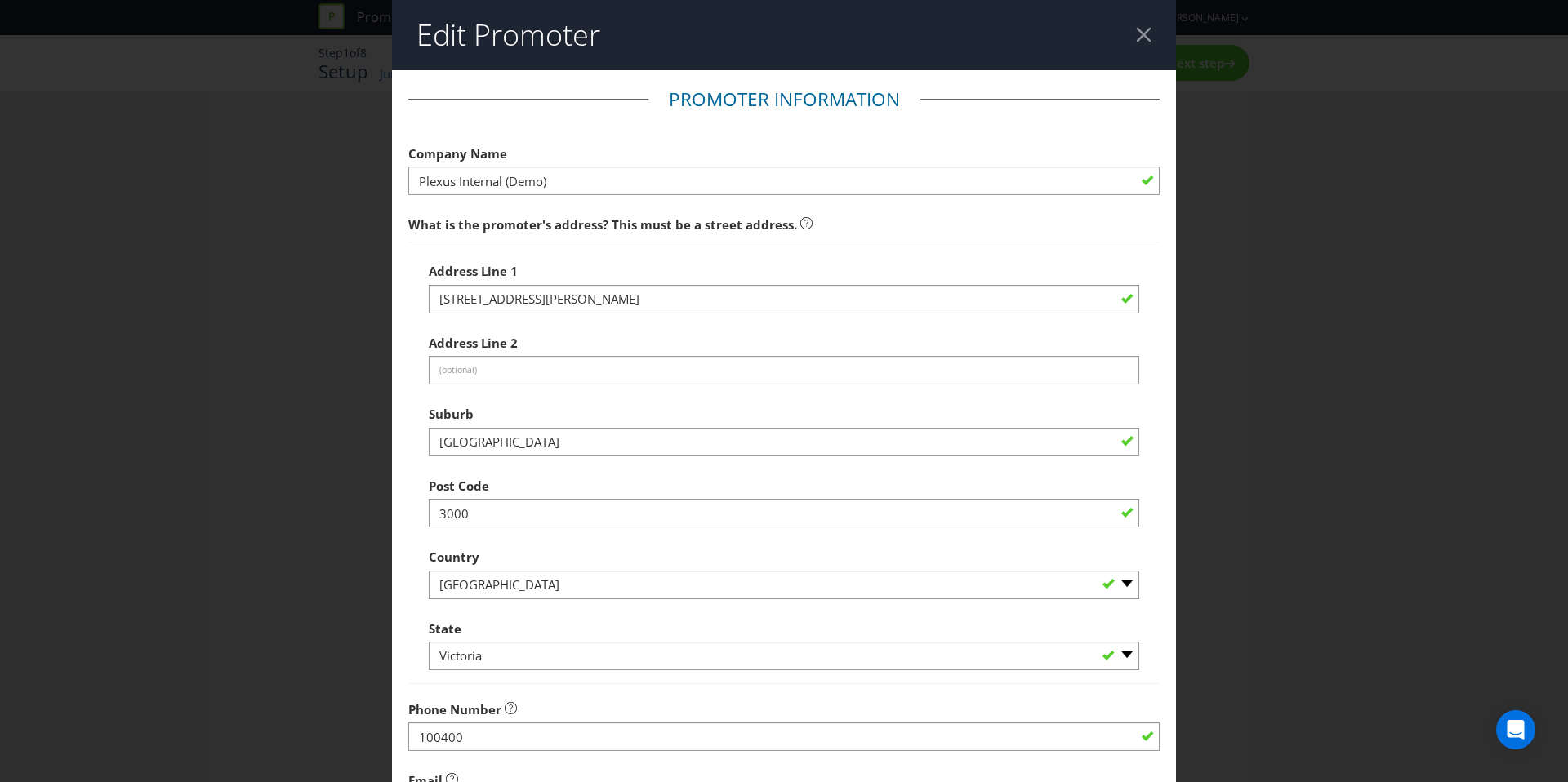
scroll to position [284, 0]
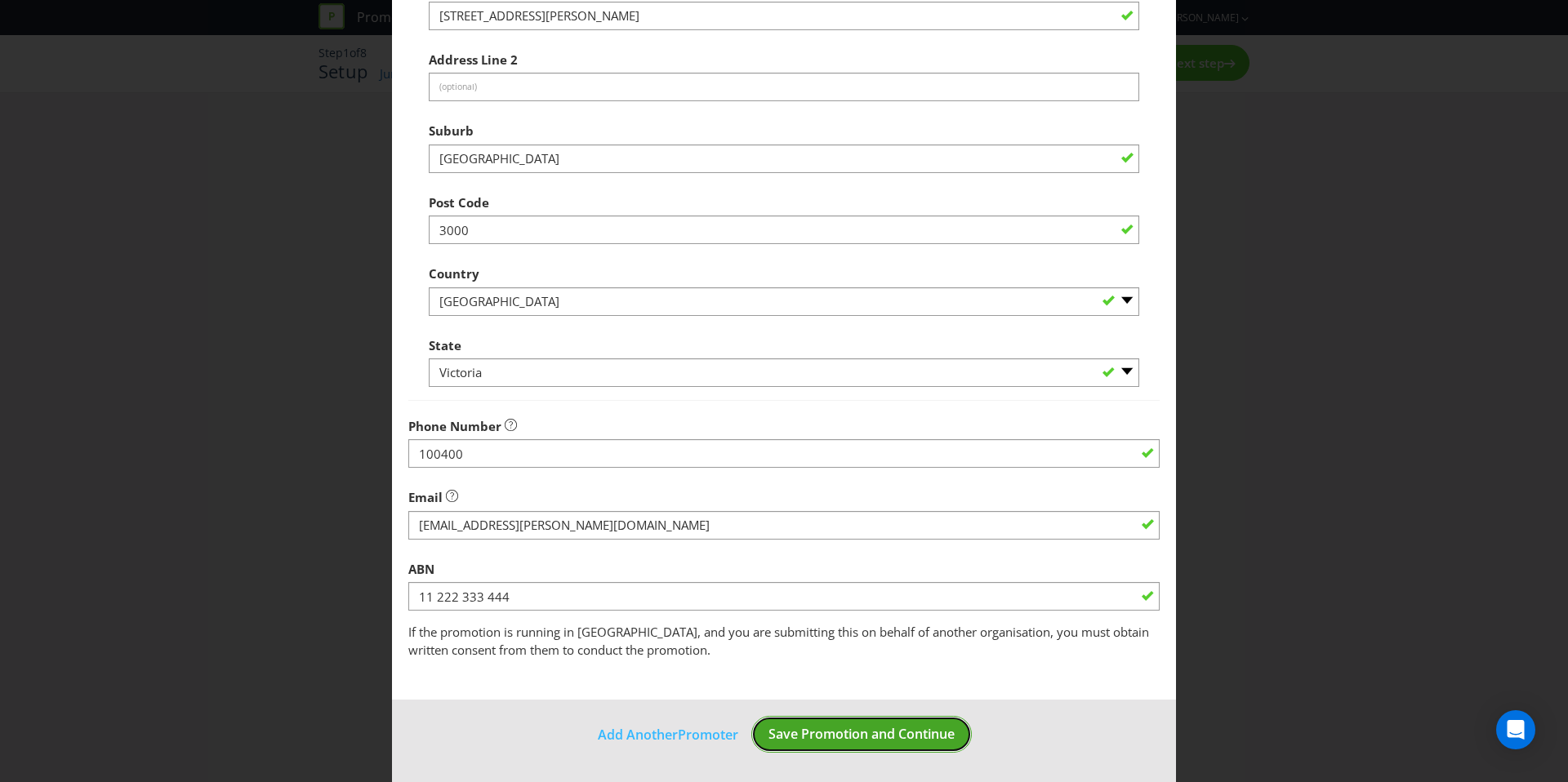
click at [923, 736] on span "Save Promotion and Continue" at bounding box center [861, 734] width 186 height 18
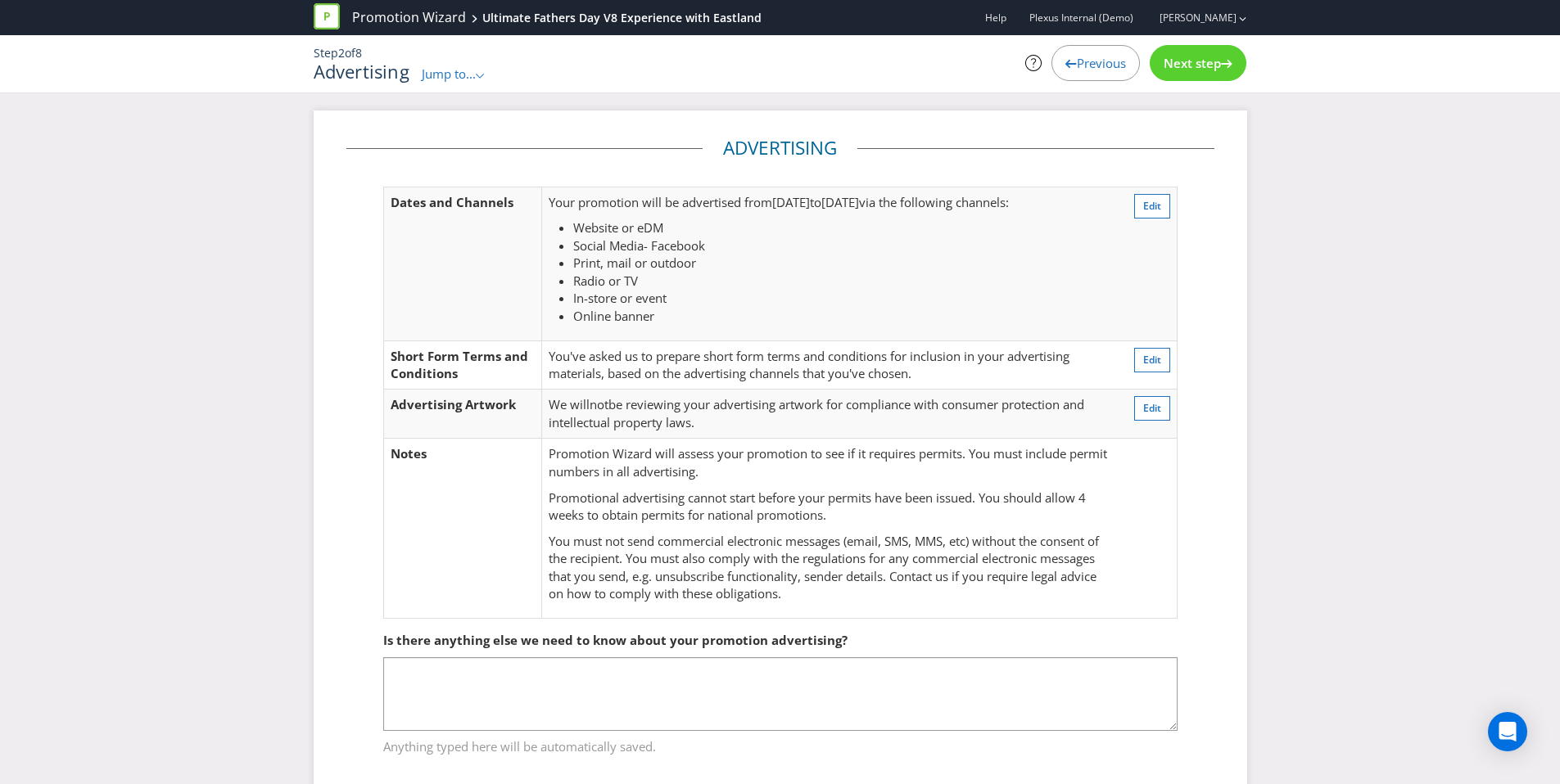
click at [1218, 77] on div "Next step" at bounding box center [1198, 63] width 97 height 36
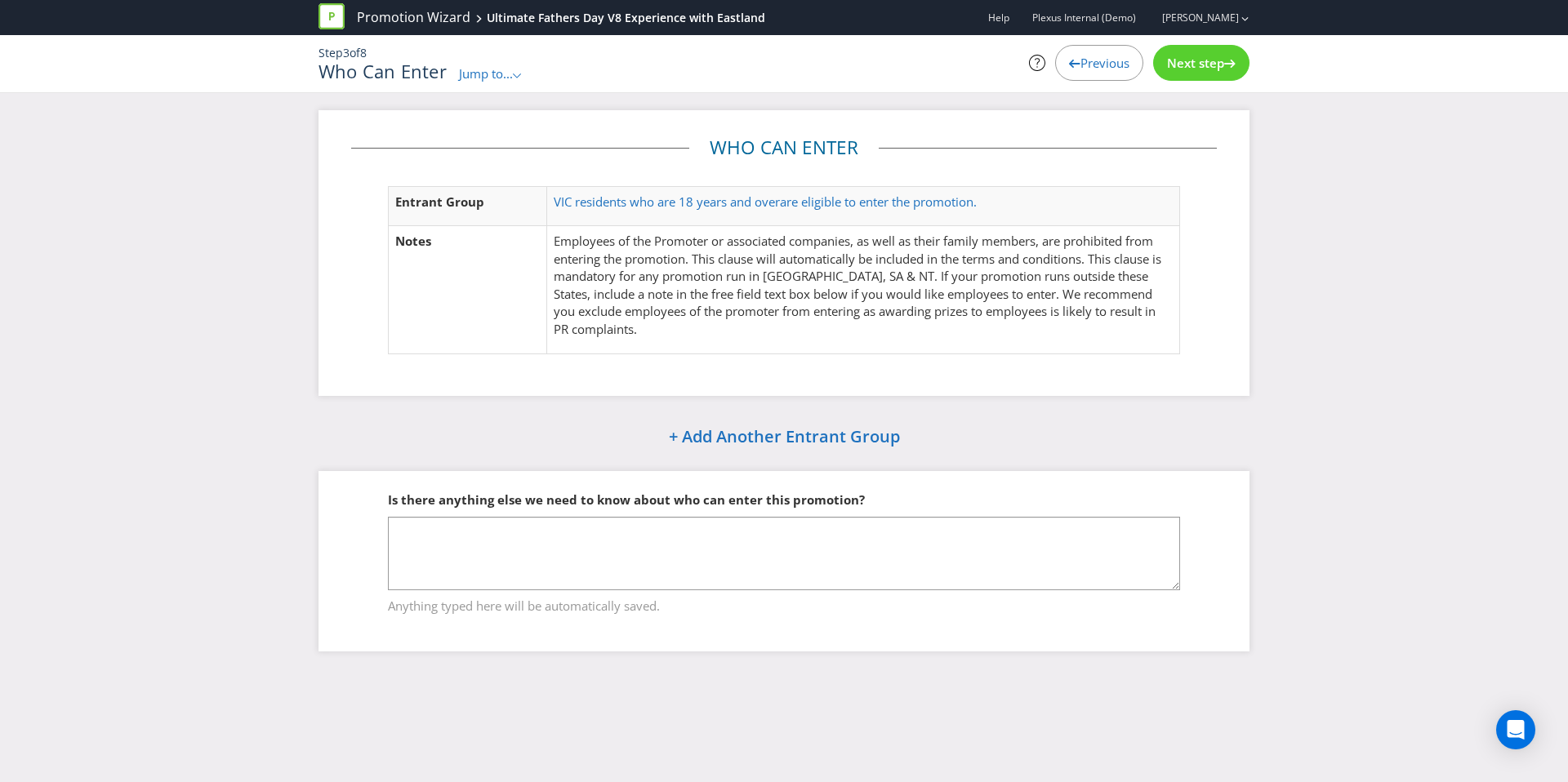
click at [1215, 76] on div "Next step" at bounding box center [1201, 63] width 97 height 36
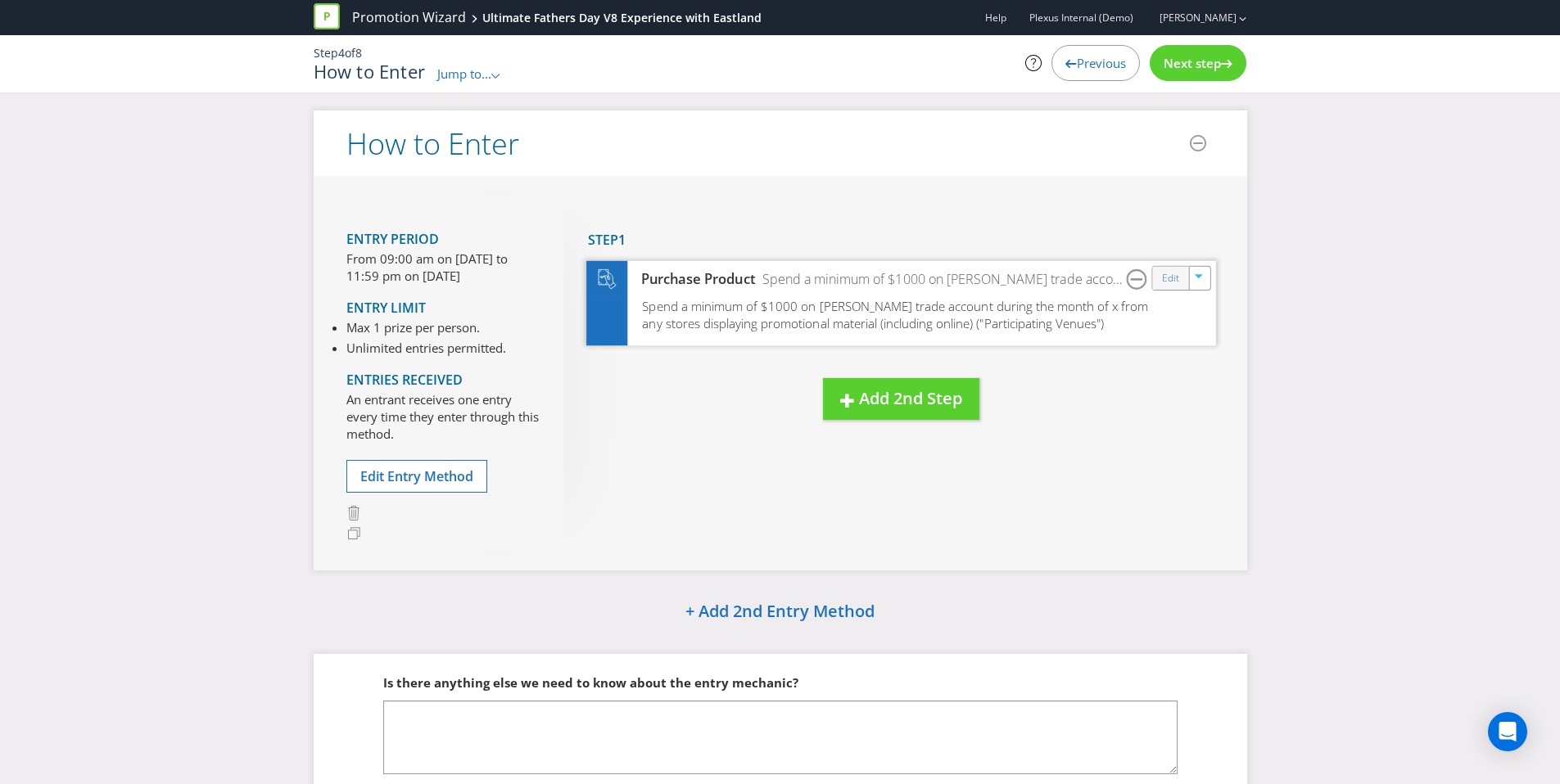
click at [1167, 287] on div "Edit" at bounding box center [1170, 277] width 37 height 23
click at [1167, 283] on link "Edit" at bounding box center [1169, 278] width 18 height 18
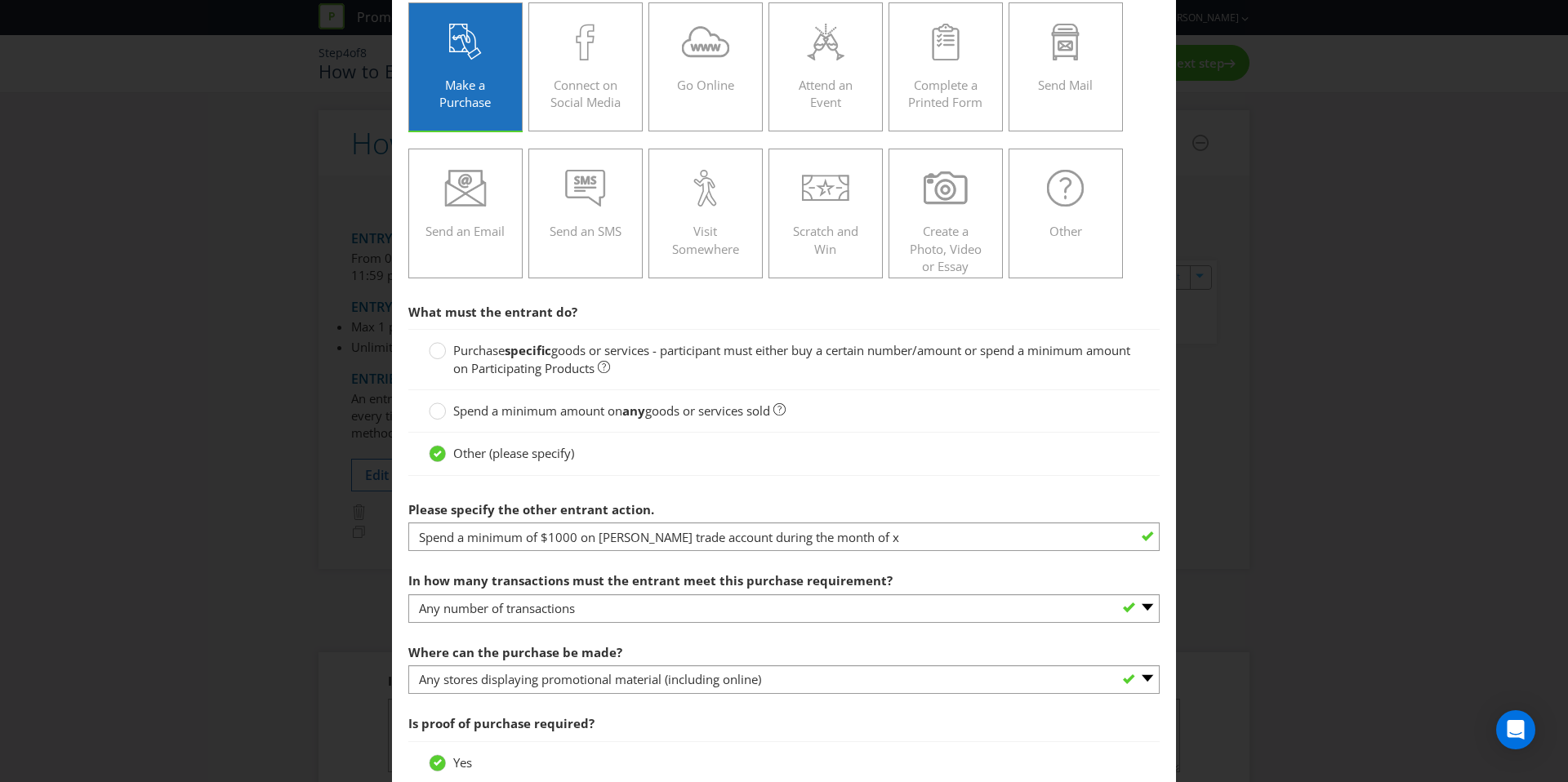
scroll to position [130, 0]
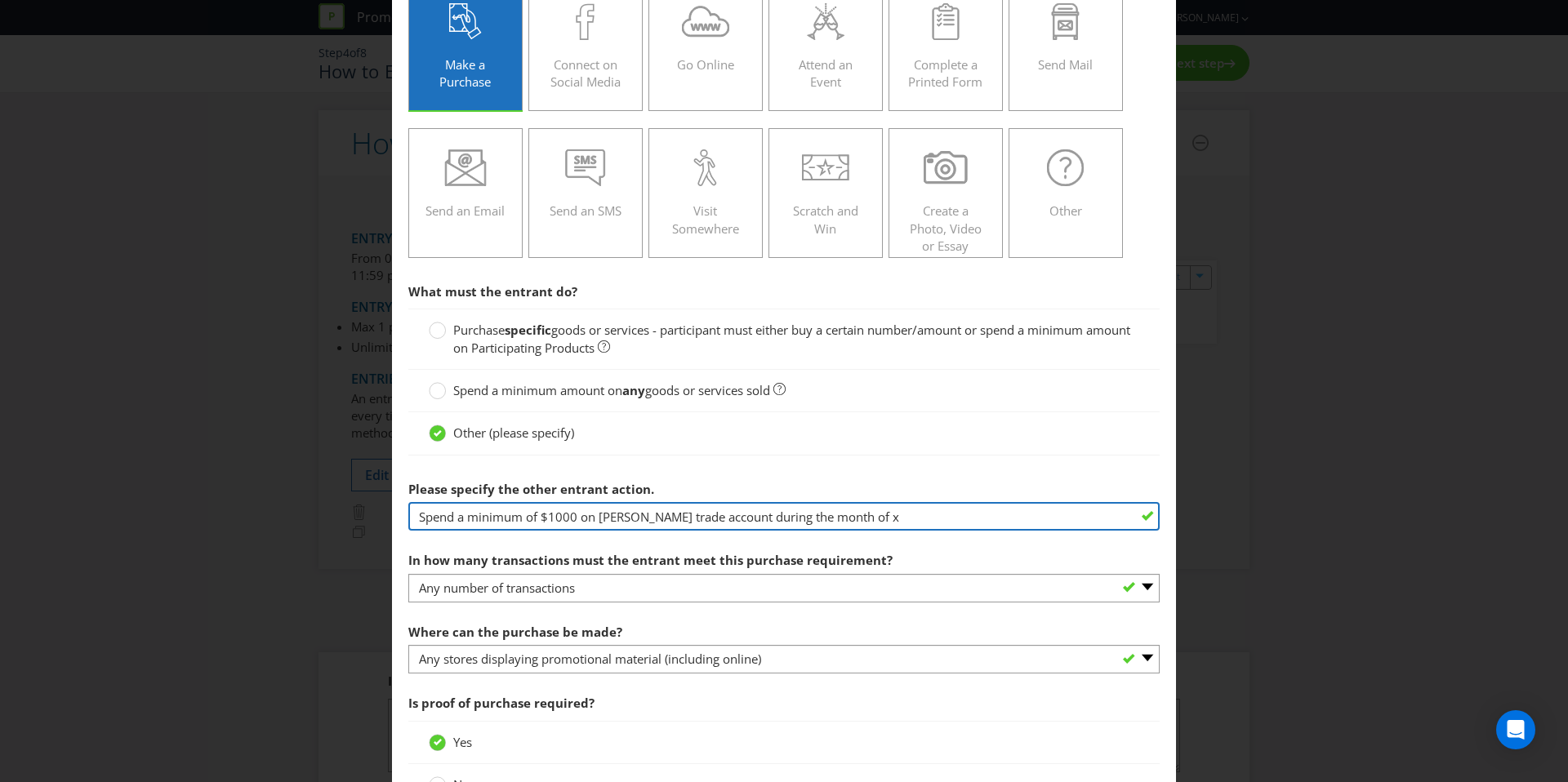
click at [883, 519] on input "Spend a minimum of $1000 on Bowens trade account during the month of x" at bounding box center [784, 516] width 752 height 29
drag, startPoint x: 883, startPoint y: 518, endPoint x: 544, endPoint y: 521, distance: 339.0
click at [544, 521] on input "Spend a minimum of $1000 on Bowens trade account during the month of x" at bounding box center [784, 516] width 752 height 29
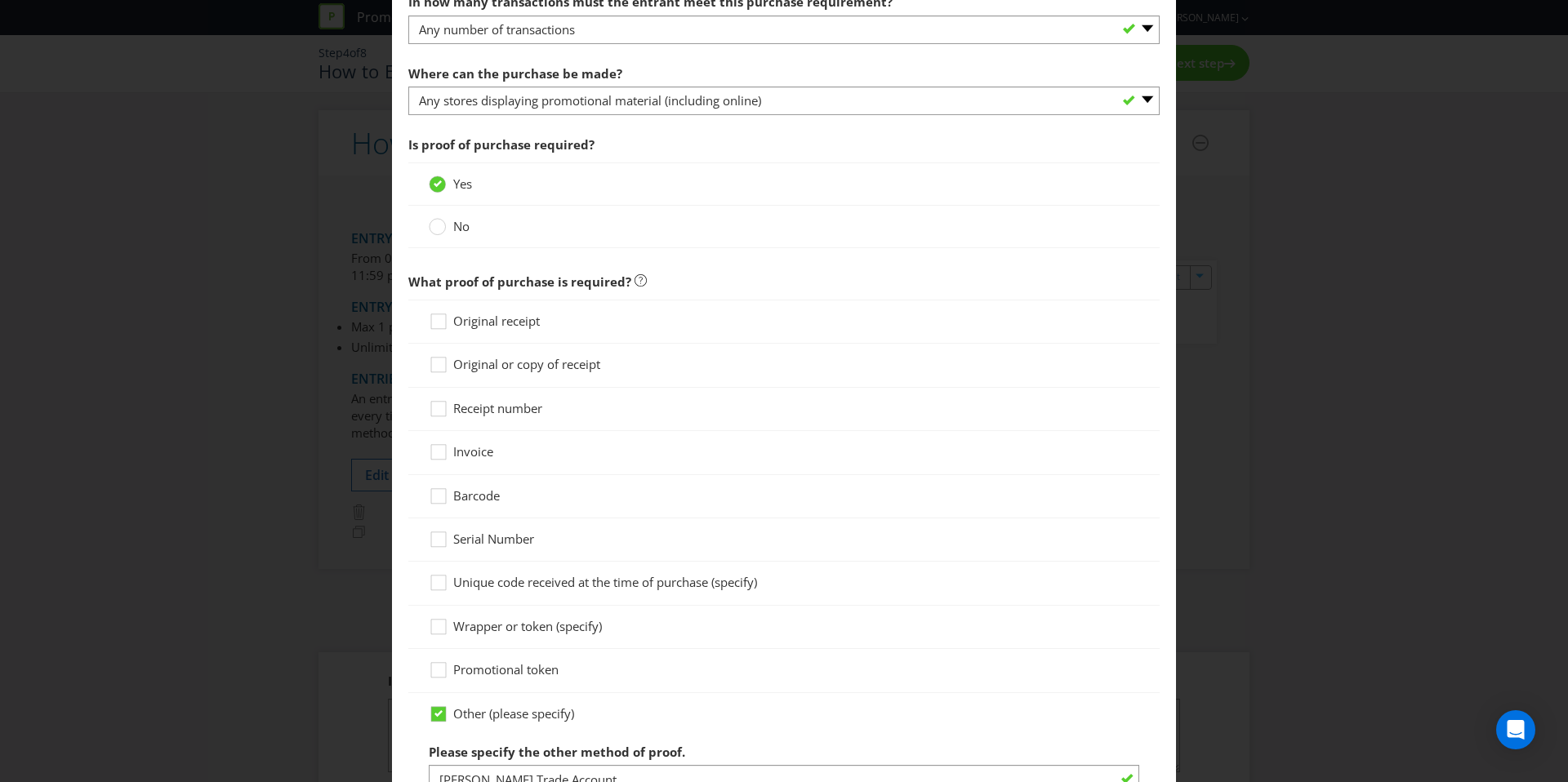
scroll to position [637, 0]
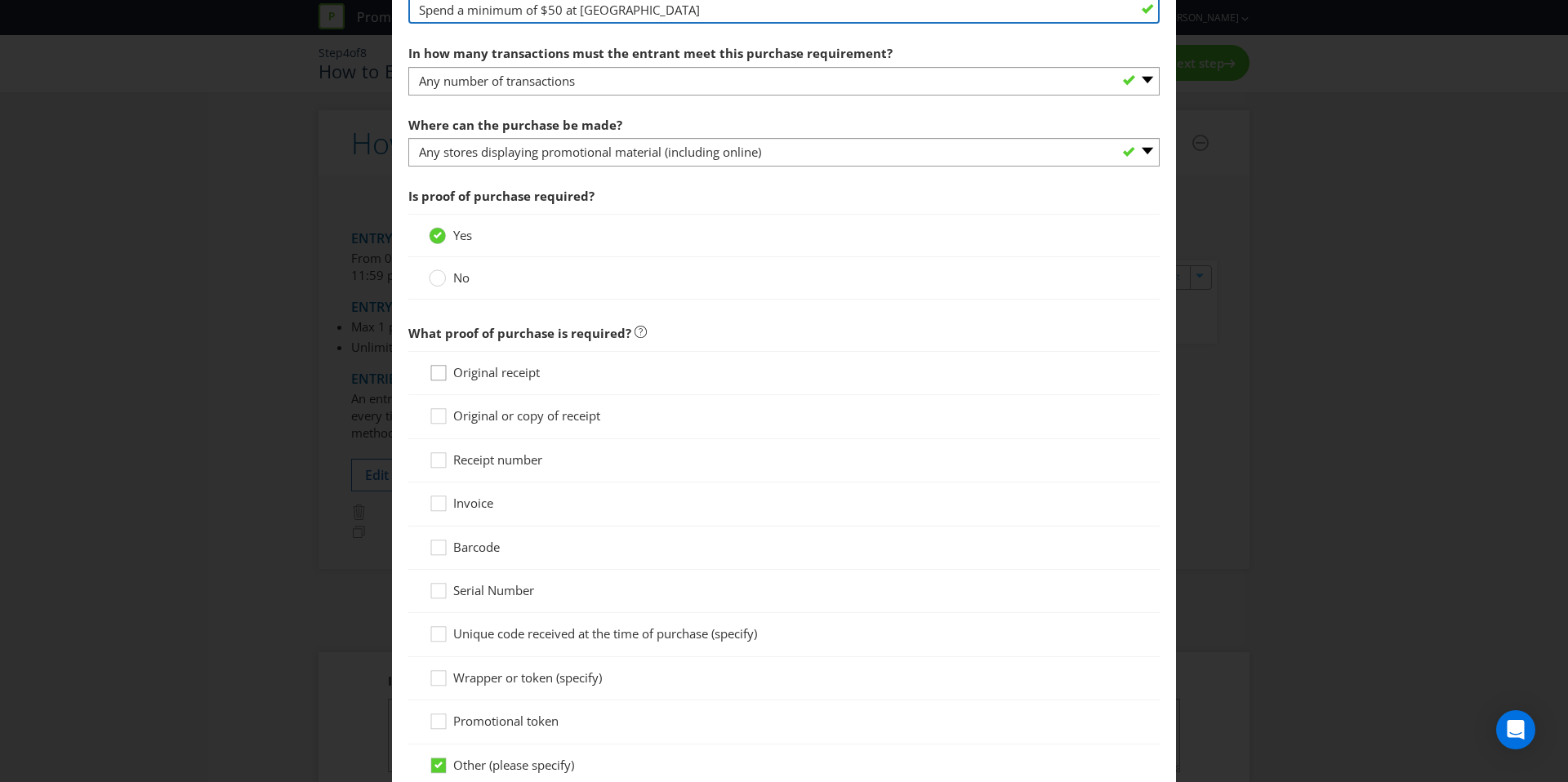
type input "Spend a minimum of $50 at Eastland"
click at [439, 386] on icon at bounding box center [440, 376] width 25 height 25
click at [0, 0] on input "Original receipt" at bounding box center [0, 0] width 0 height 0
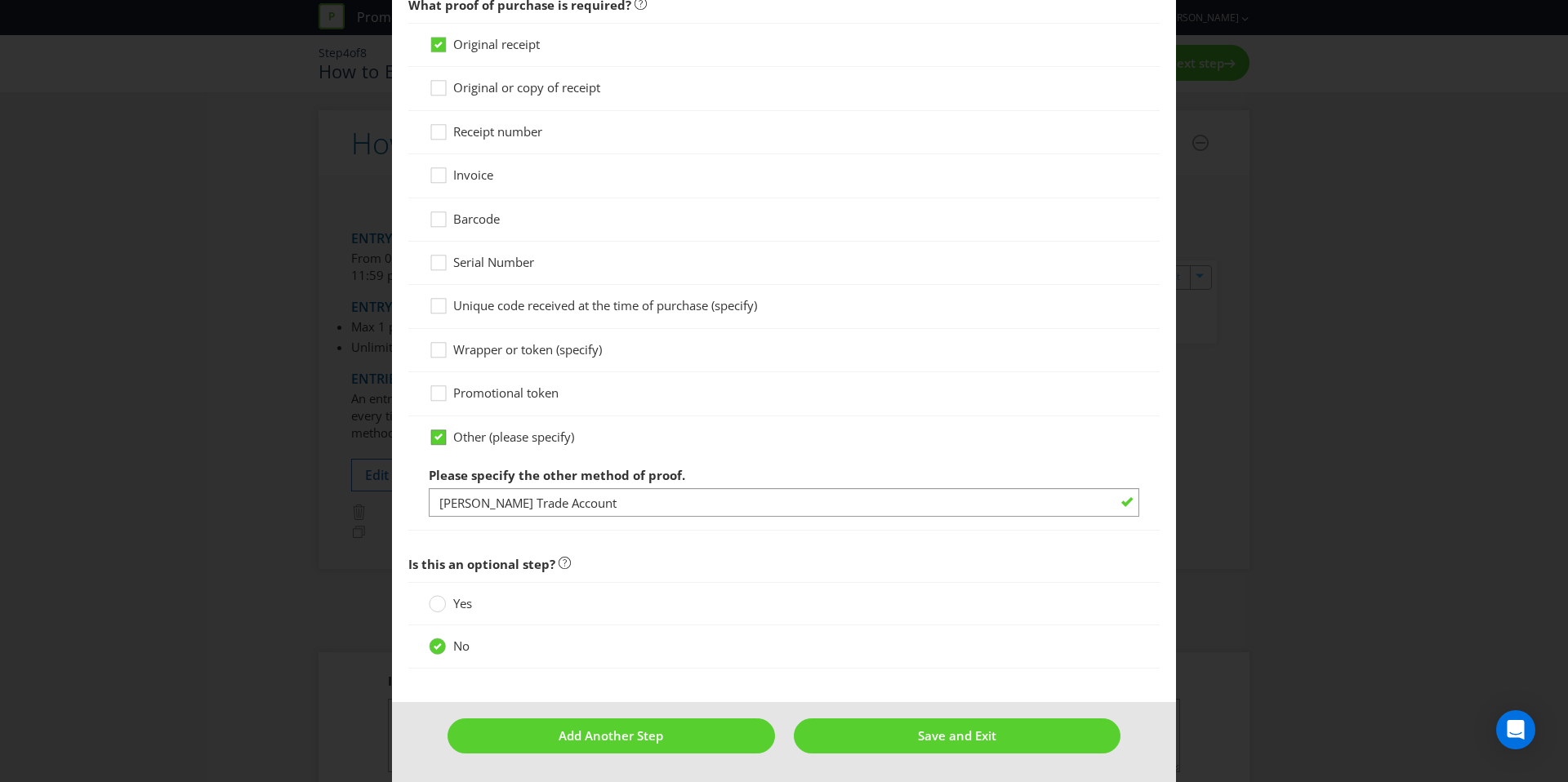
click at [436, 437] on icon at bounding box center [439, 437] width 8 height 6
click at [0, 0] on input "Other (please specify)" at bounding box center [0, 0] width 0 height 0
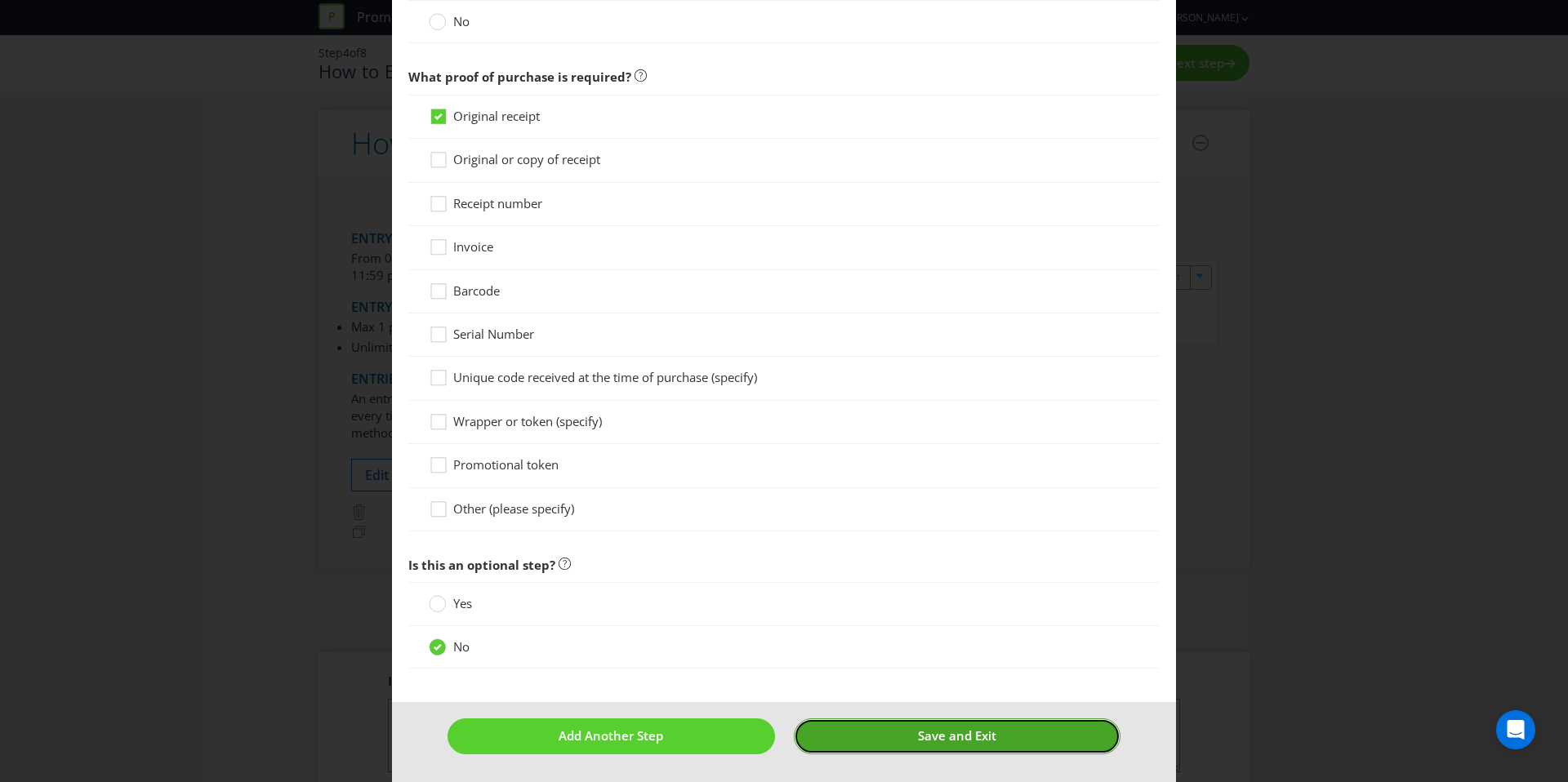
click at [919, 729] on span "Save and Exit" at bounding box center [957, 736] width 78 height 17
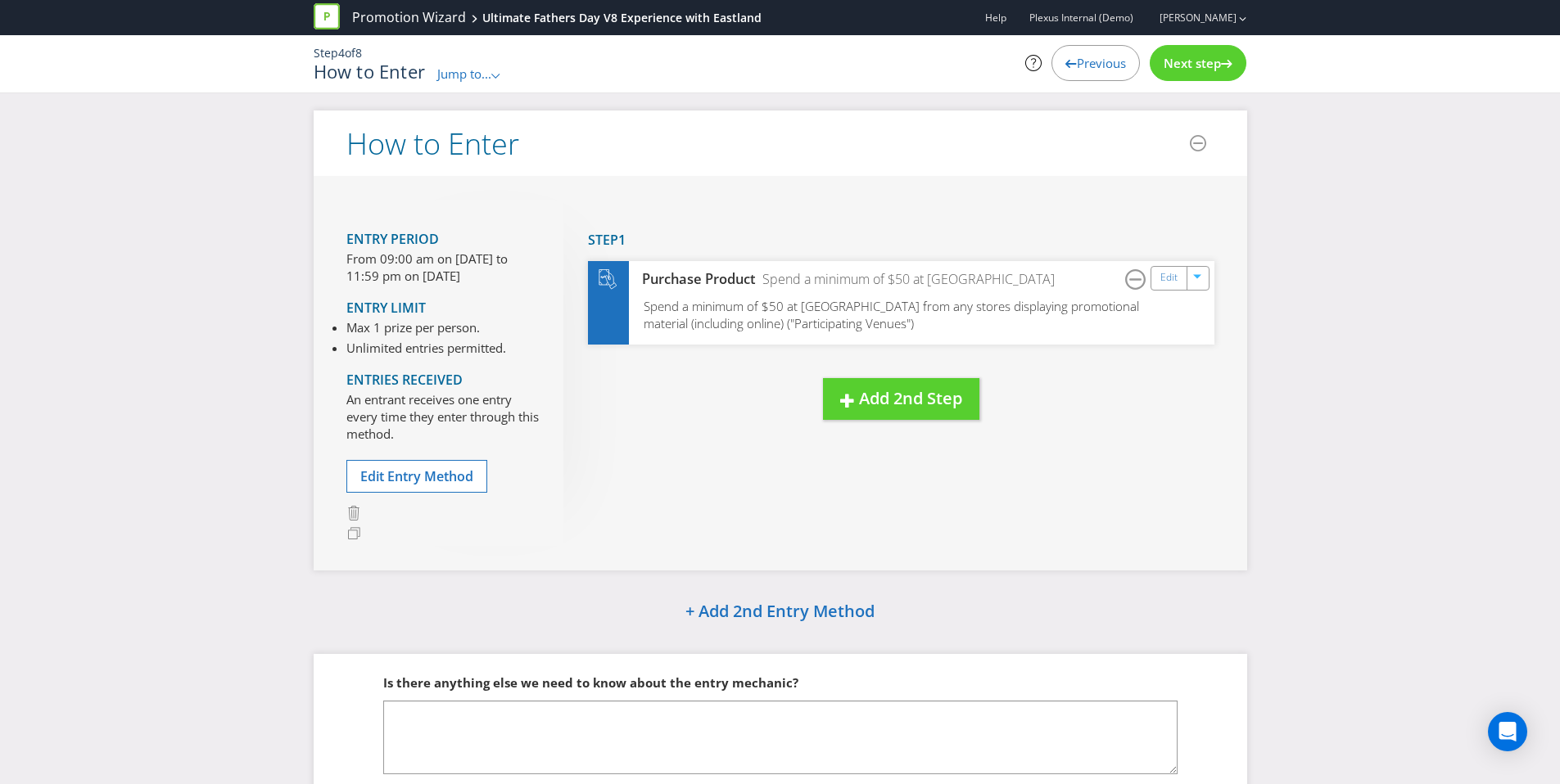
click at [1207, 72] on div "Next step" at bounding box center [1198, 63] width 97 height 36
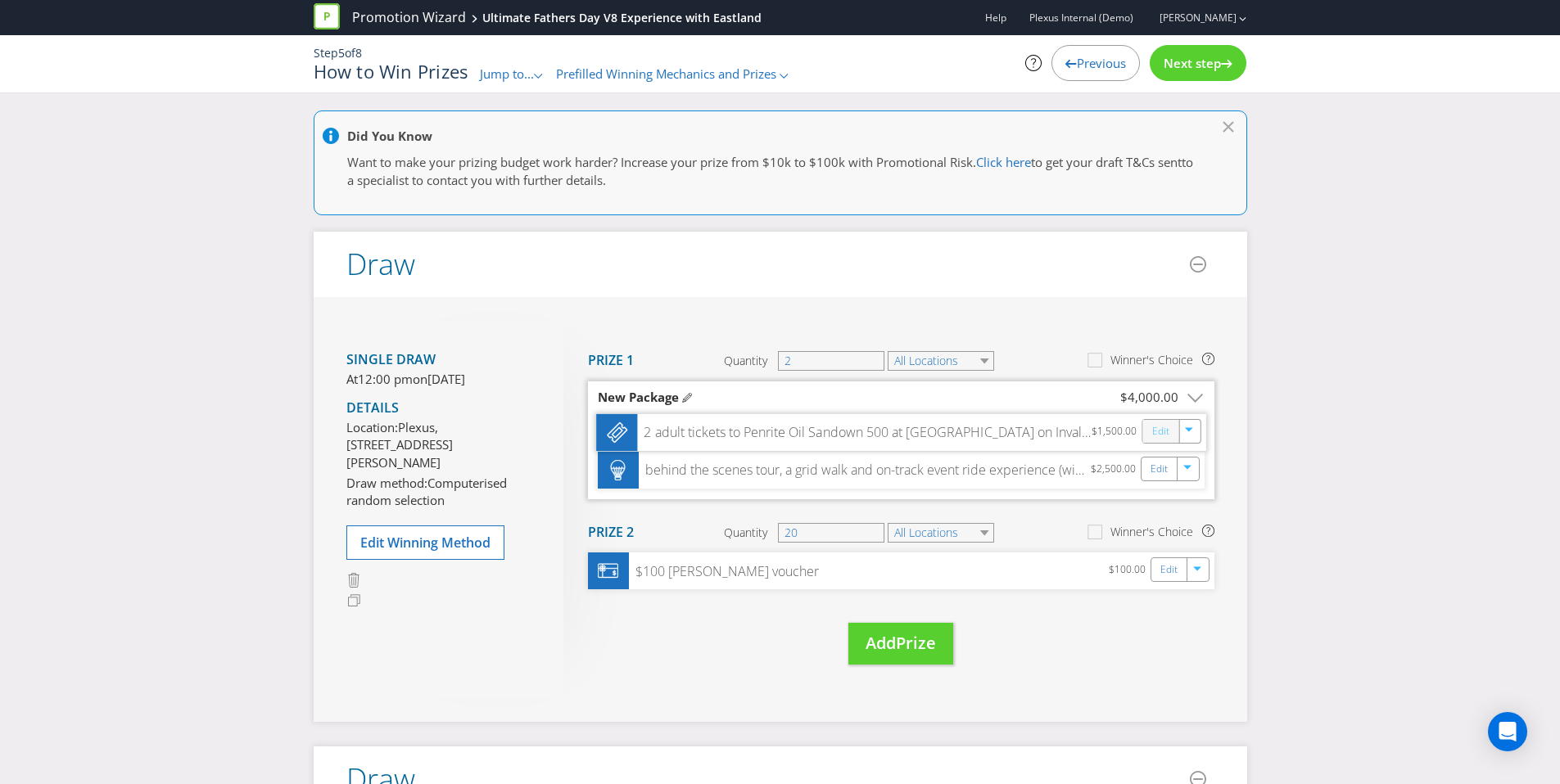
click at [1161, 430] on link "Edit" at bounding box center [1160, 431] width 18 height 18
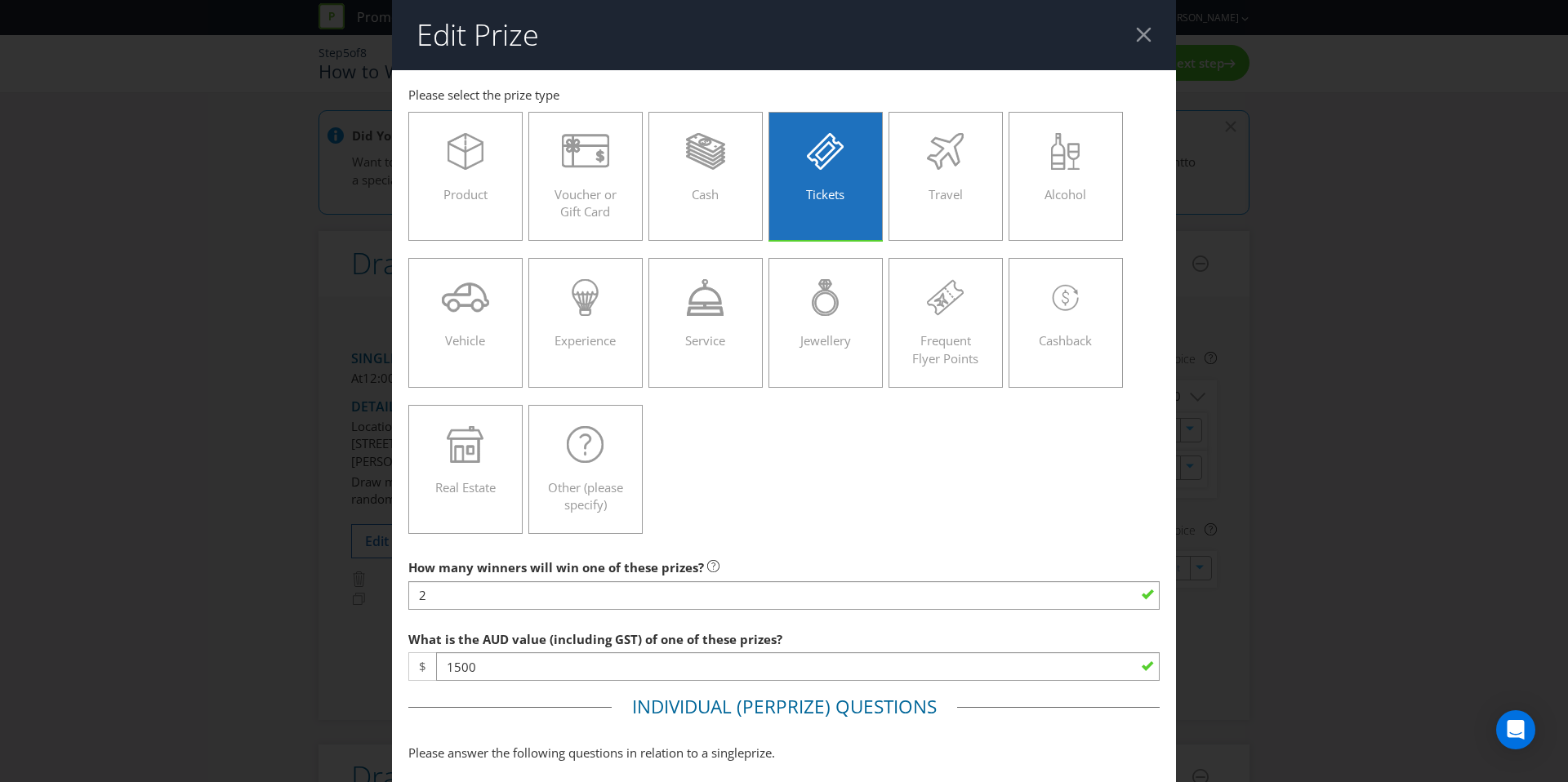
click at [1141, 42] on header "Edit Prize" at bounding box center [784, 35] width 784 height 70
click at [1136, 29] on div at bounding box center [1143, 34] width 16 height 16
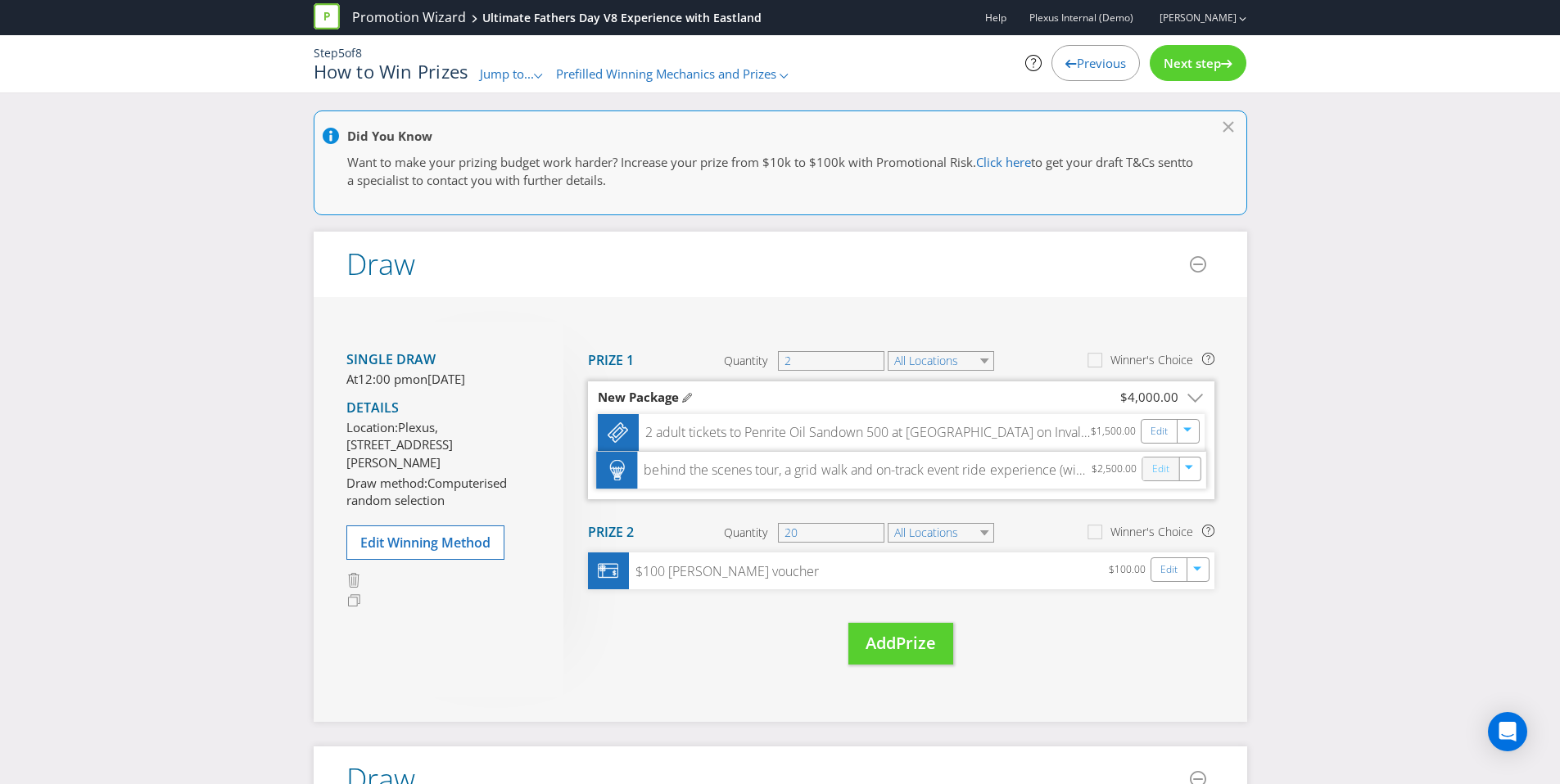
click at [1159, 462] on link "Edit" at bounding box center [1160, 468] width 18 height 18
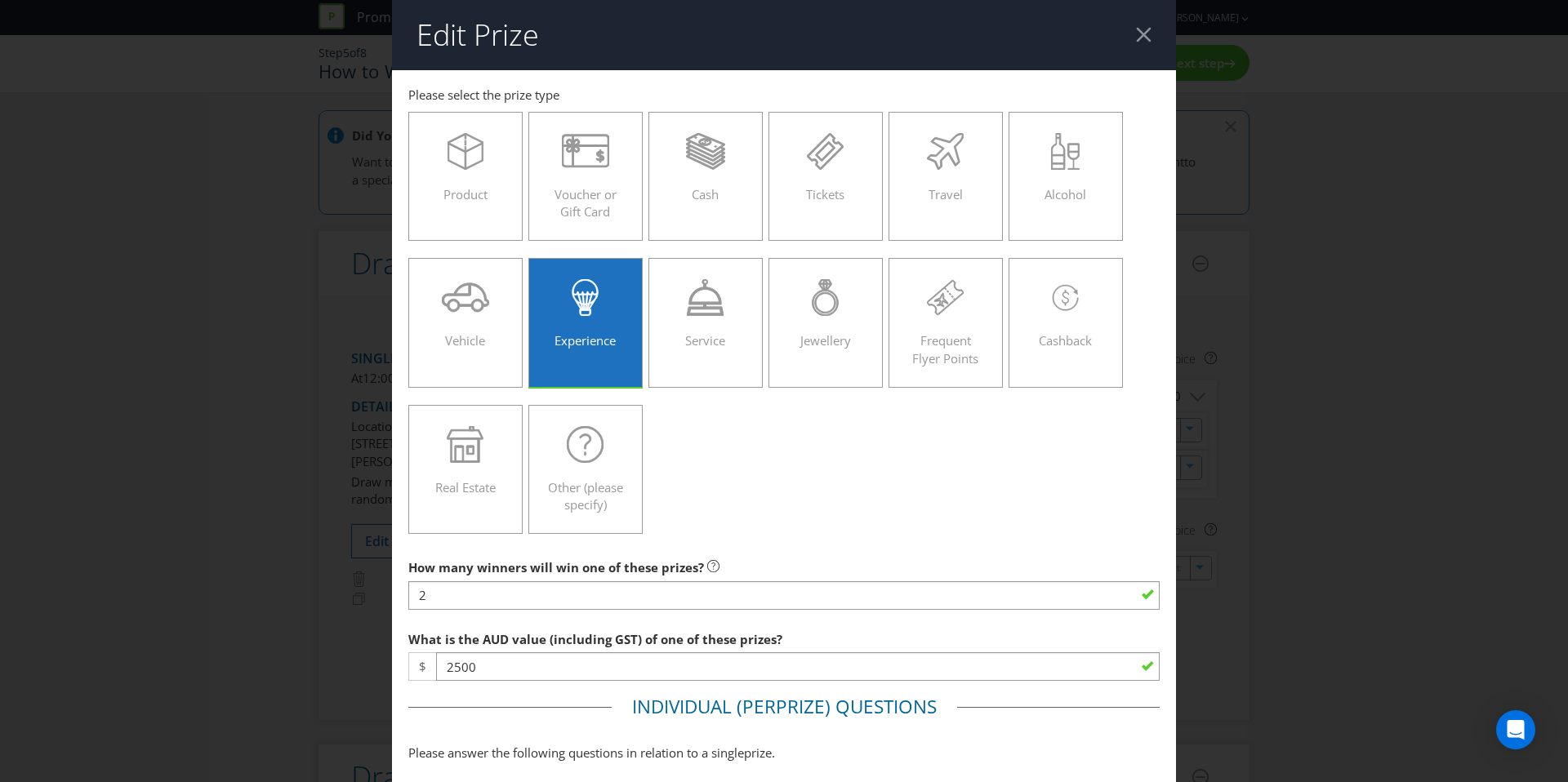
click at [1141, 40] on div at bounding box center [1143, 34] width 16 height 16
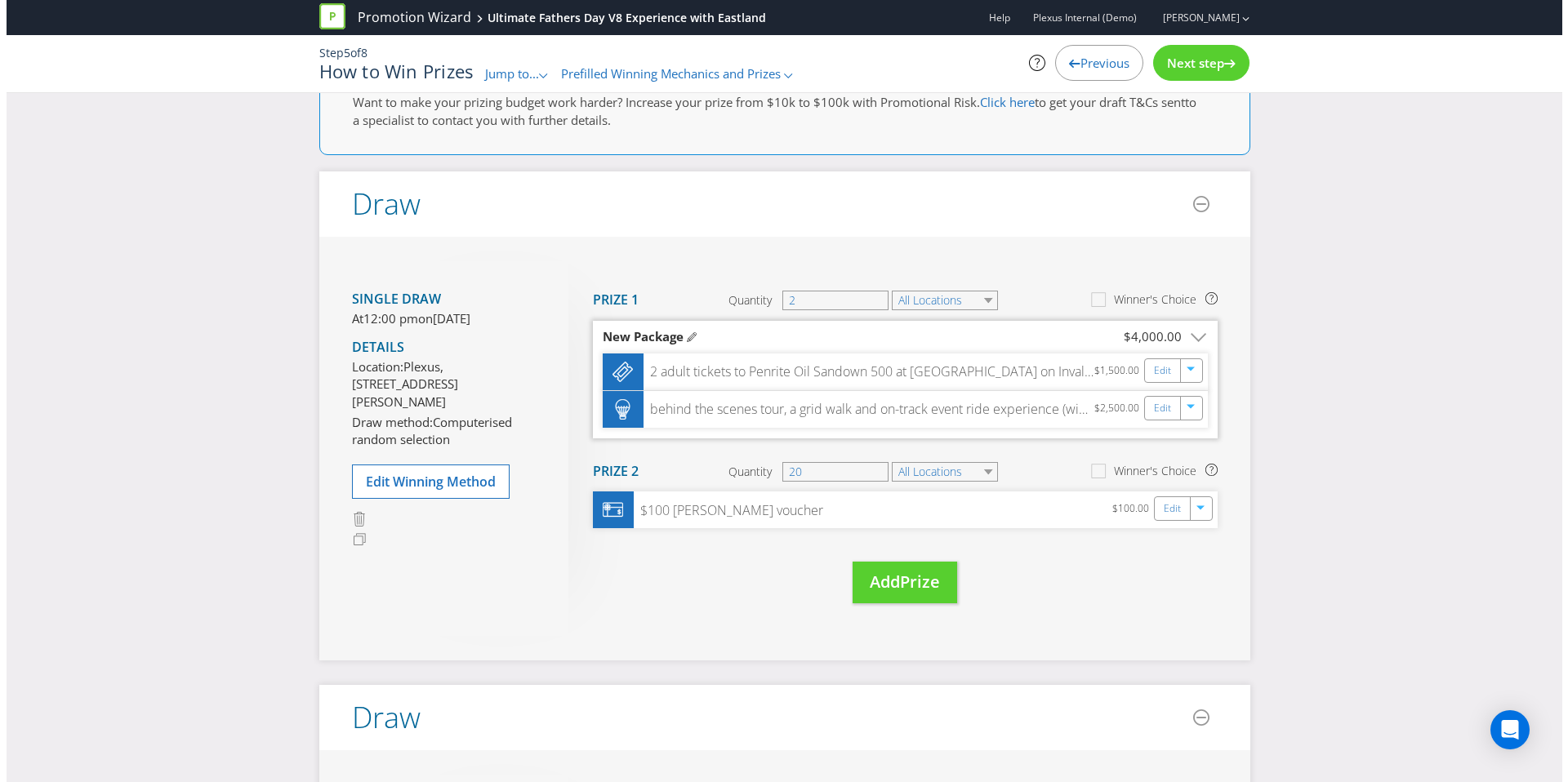
scroll to position [93, 0]
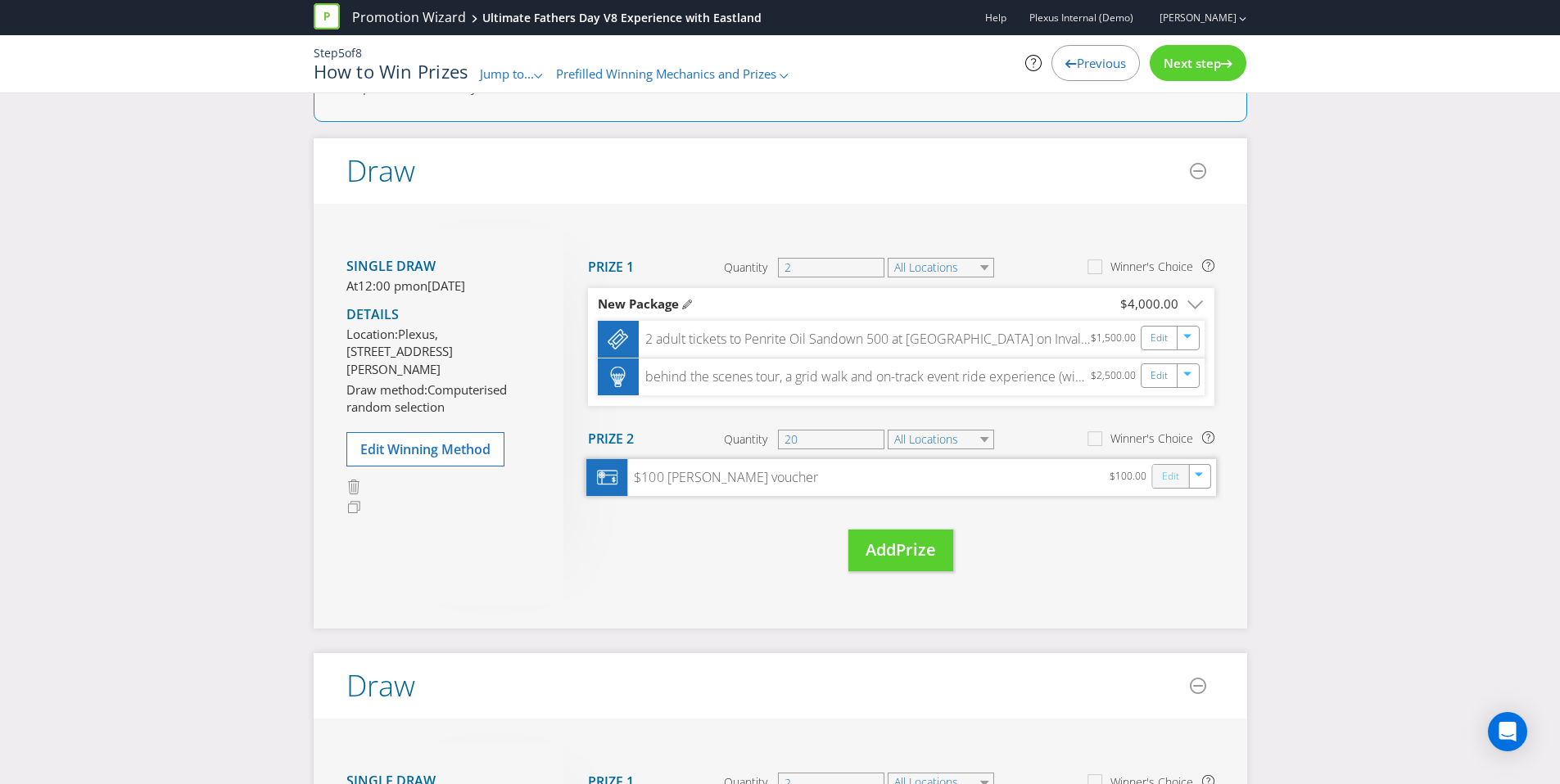
click at [1172, 472] on link "Edit" at bounding box center [1169, 476] width 18 height 18
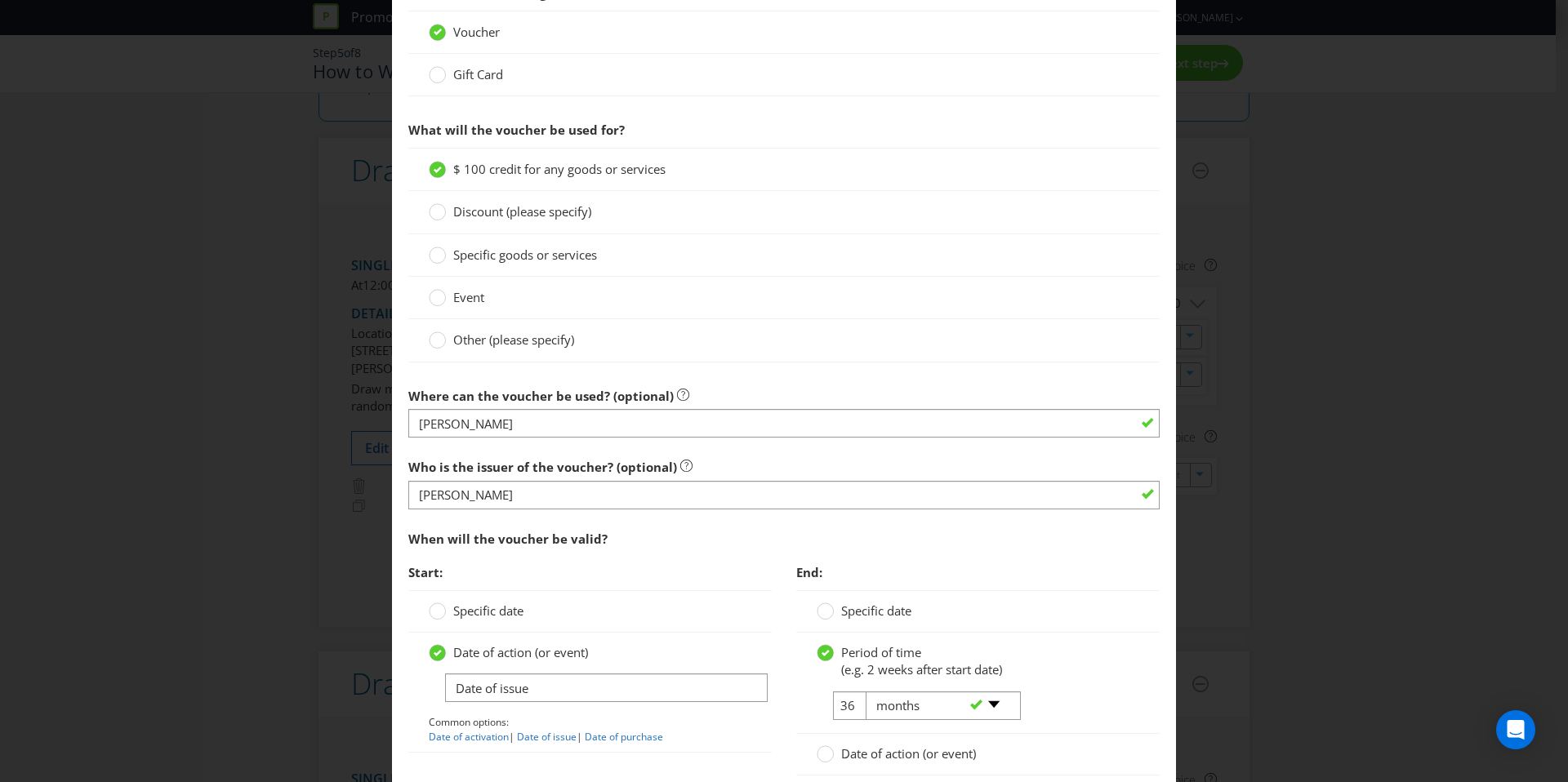
scroll to position [804, 0]
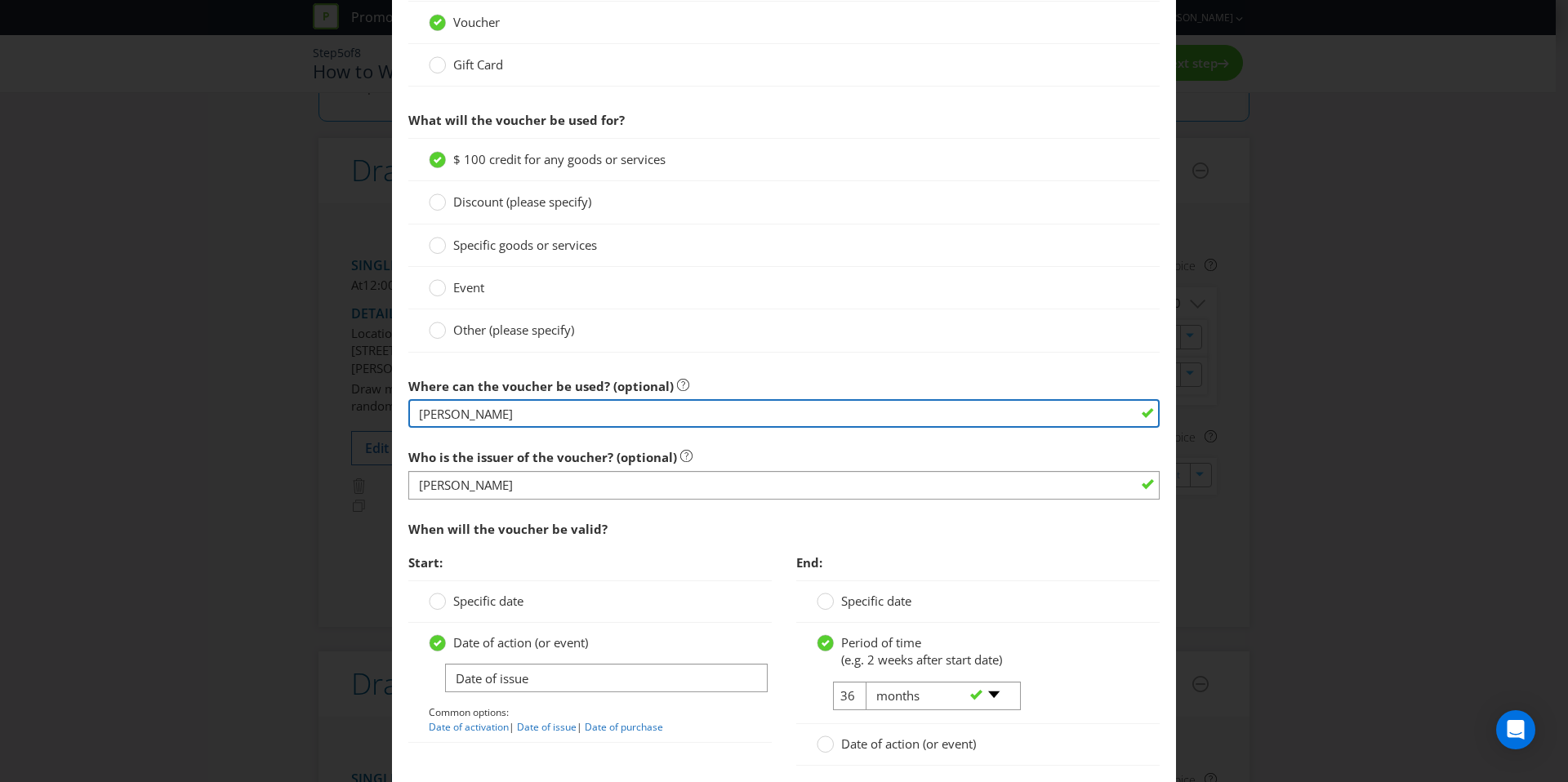
drag, startPoint x: 502, startPoint y: 411, endPoint x: 343, endPoint y: 379, distance: 162.2
click at [343, 379] on div "Edit Prize Victoria Please select the prize type Product Voucher or Gift Card C…" at bounding box center [784, 391] width 1568 height 782
type input "Eastland"
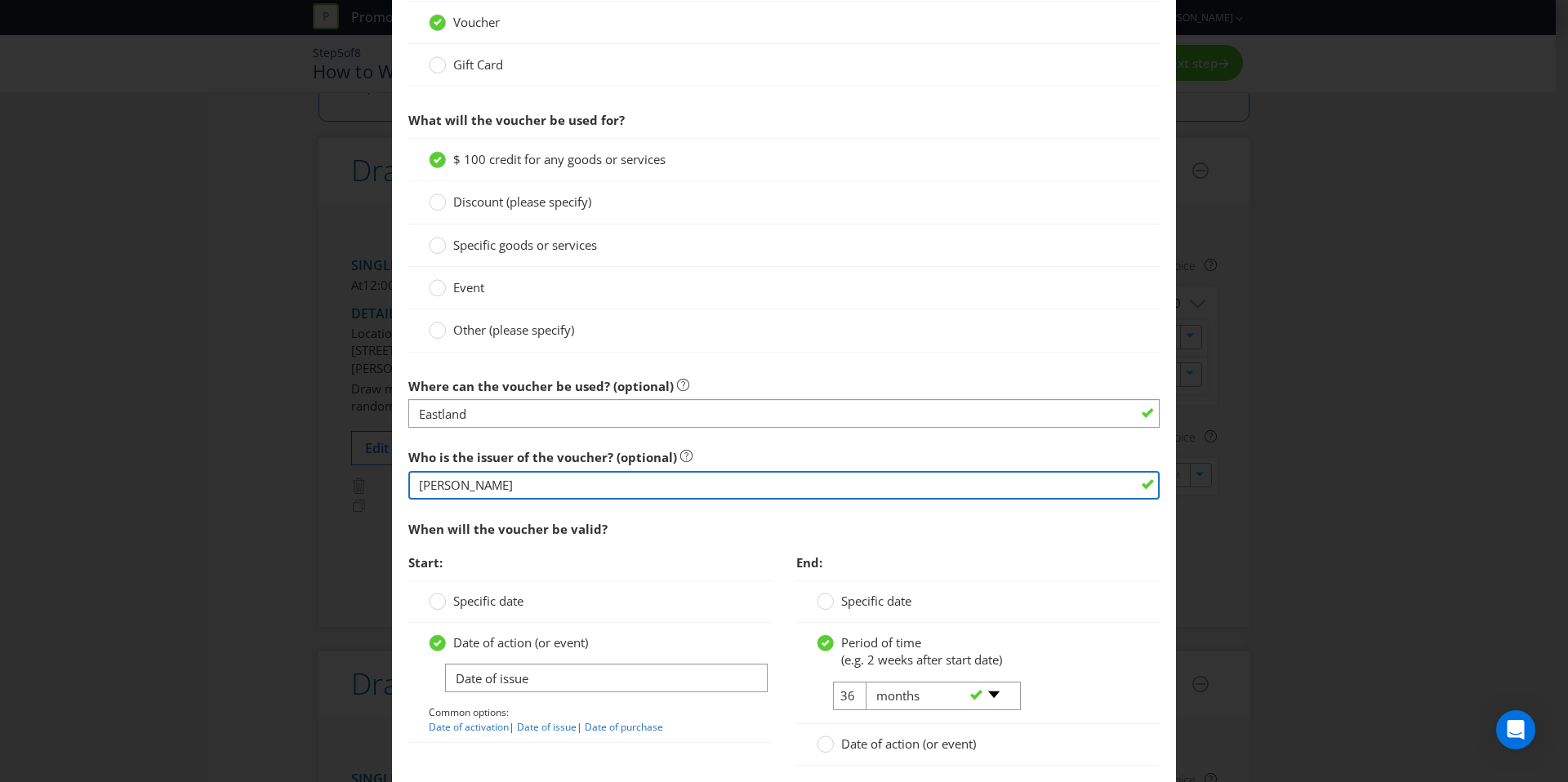
click at [552, 486] on input "Bowens" at bounding box center [784, 485] width 752 height 29
type input "Scentre Group"
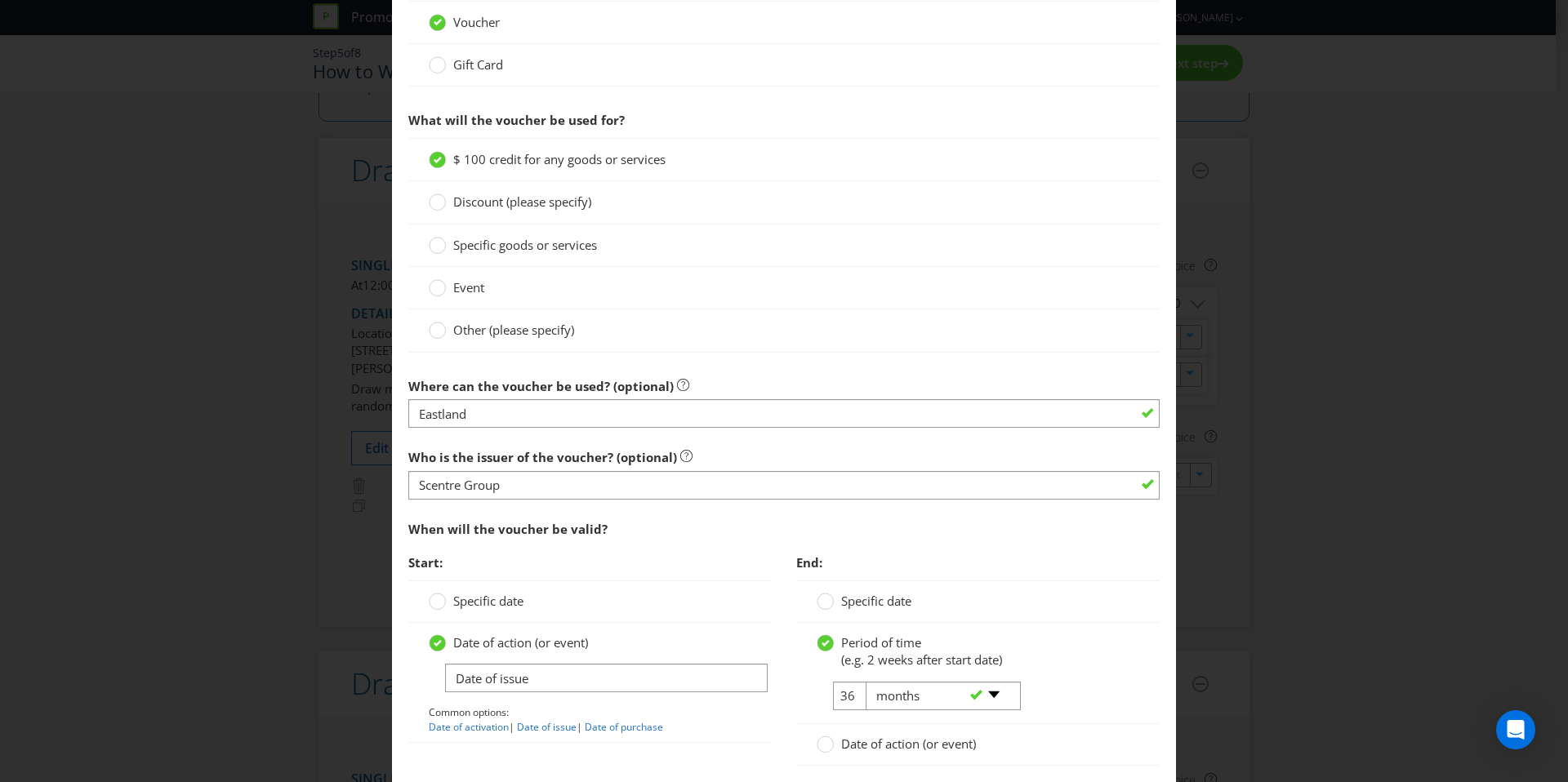
click at [655, 542] on div "When will the voucher be valid?" at bounding box center [784, 530] width 752 height 33
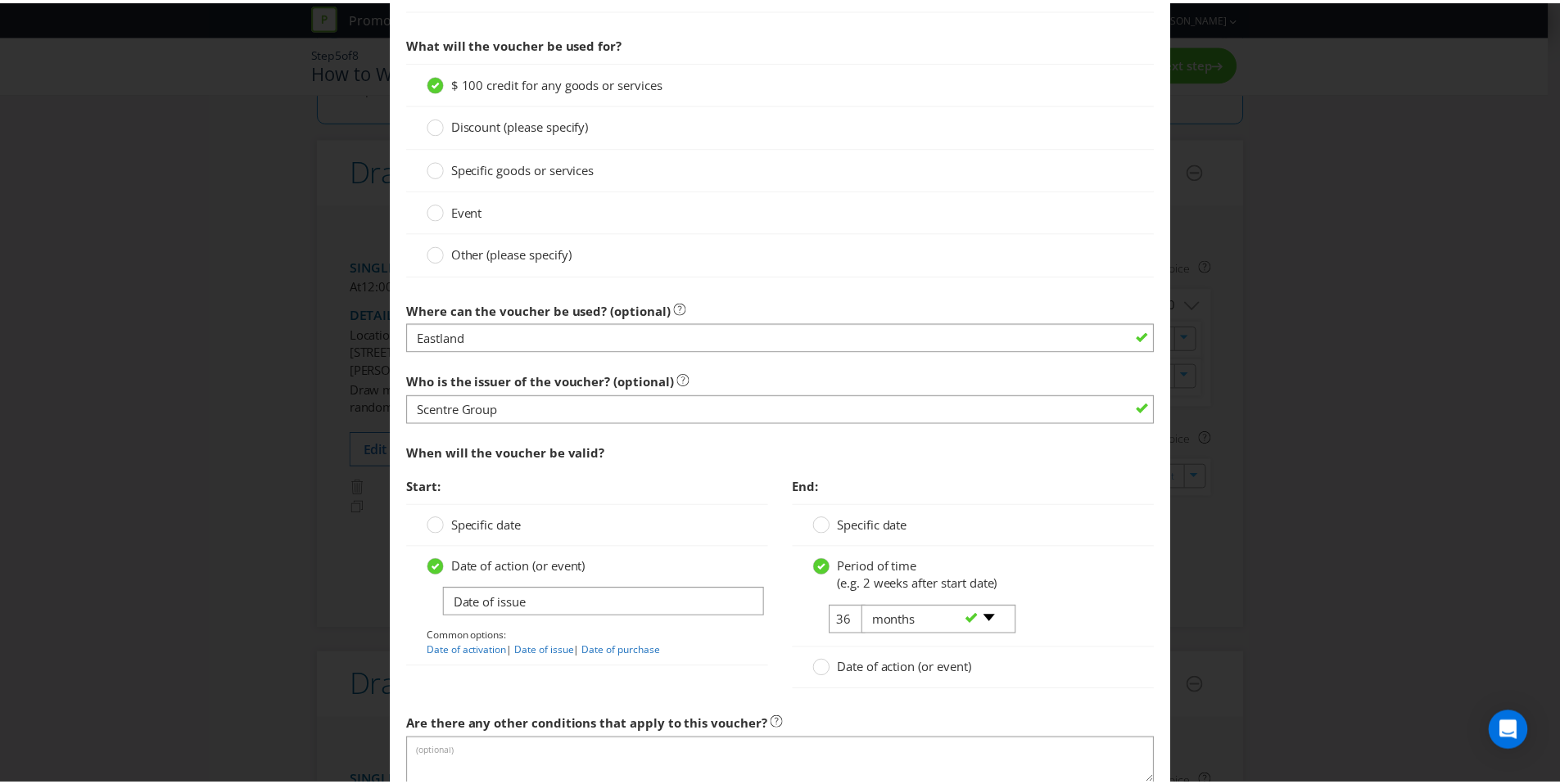
scroll to position [1140, 0]
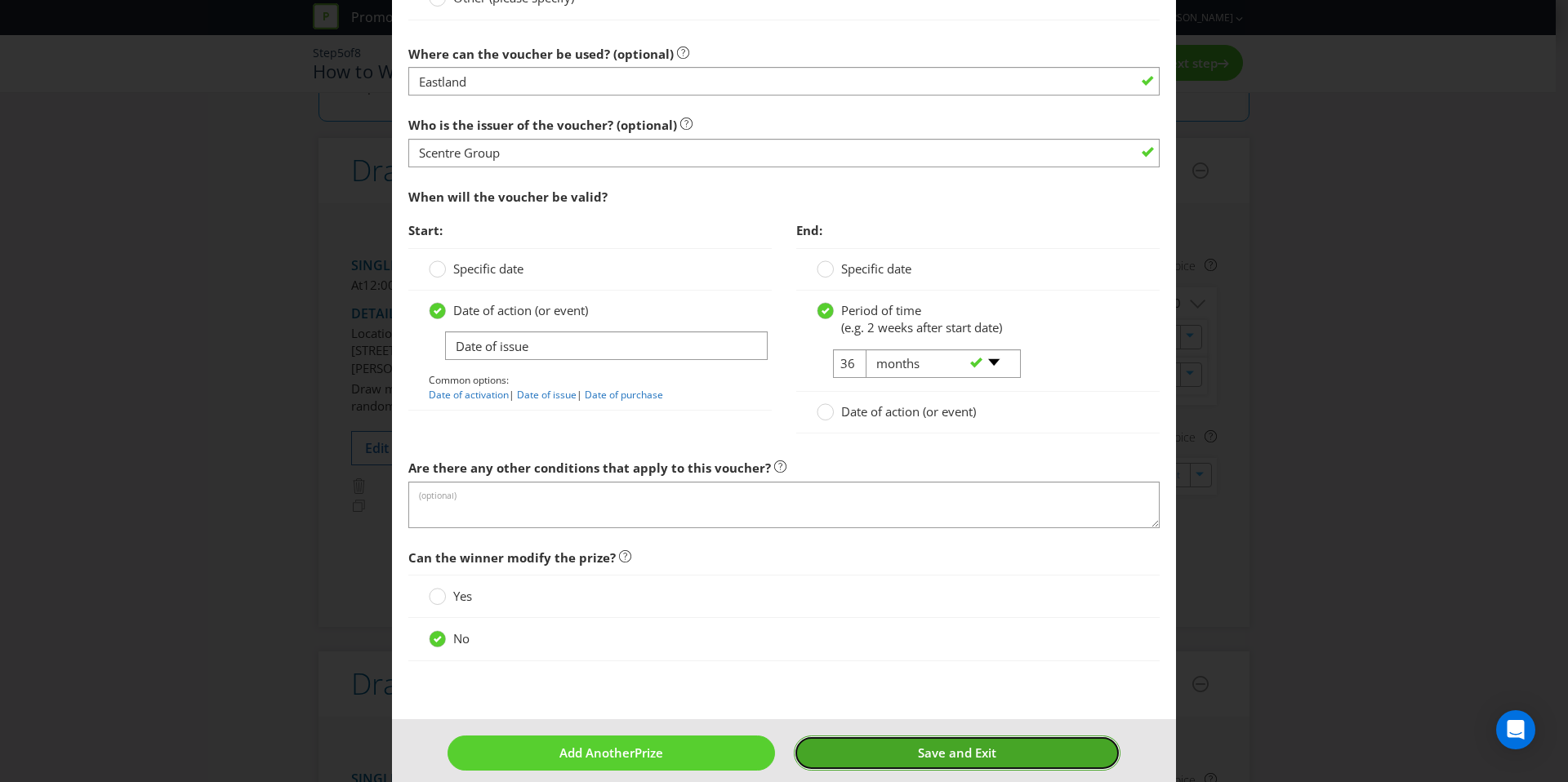
click at [948, 757] on span "Save and Exit" at bounding box center [957, 753] width 78 height 17
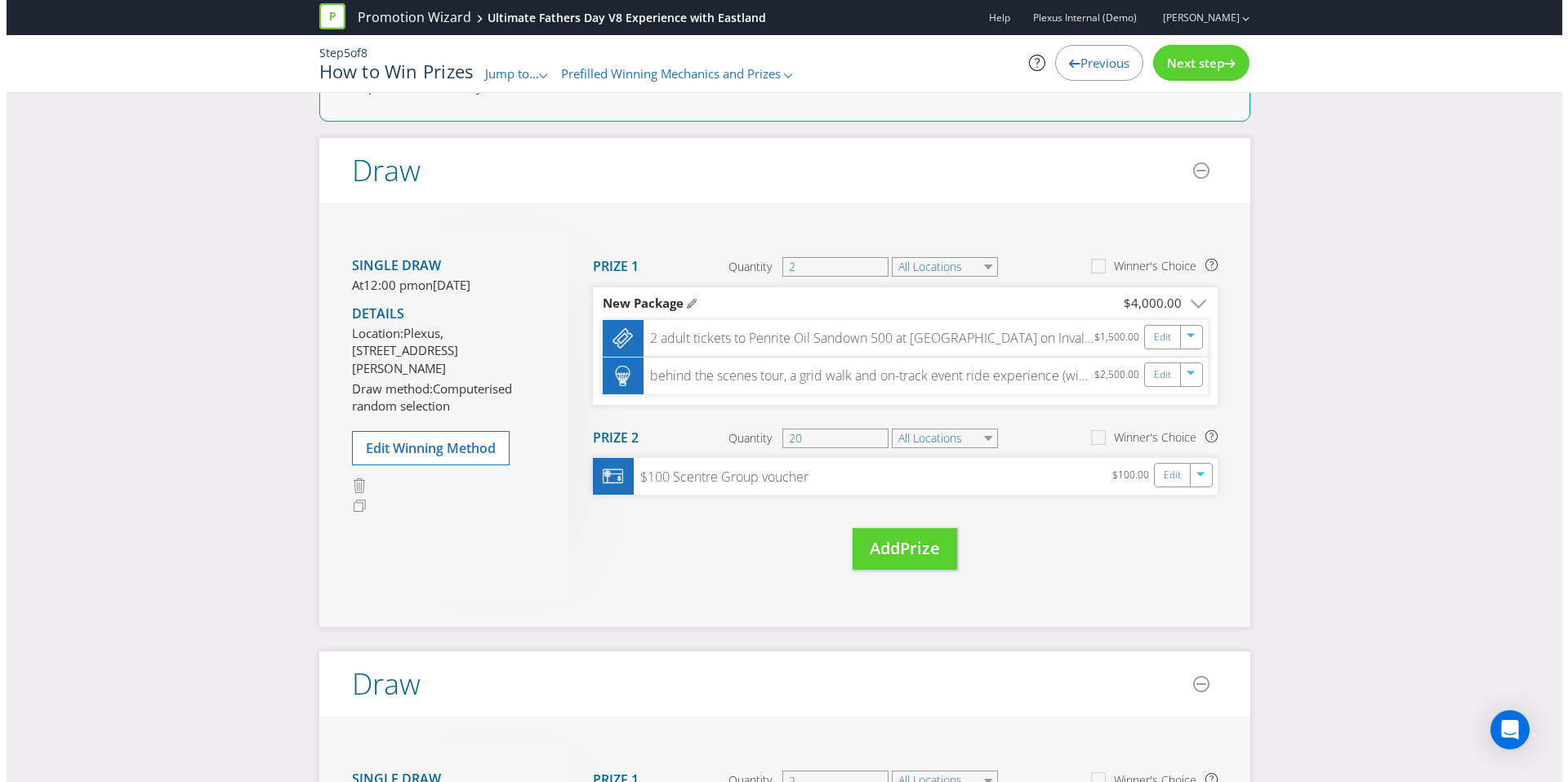
scroll to position [119, 0]
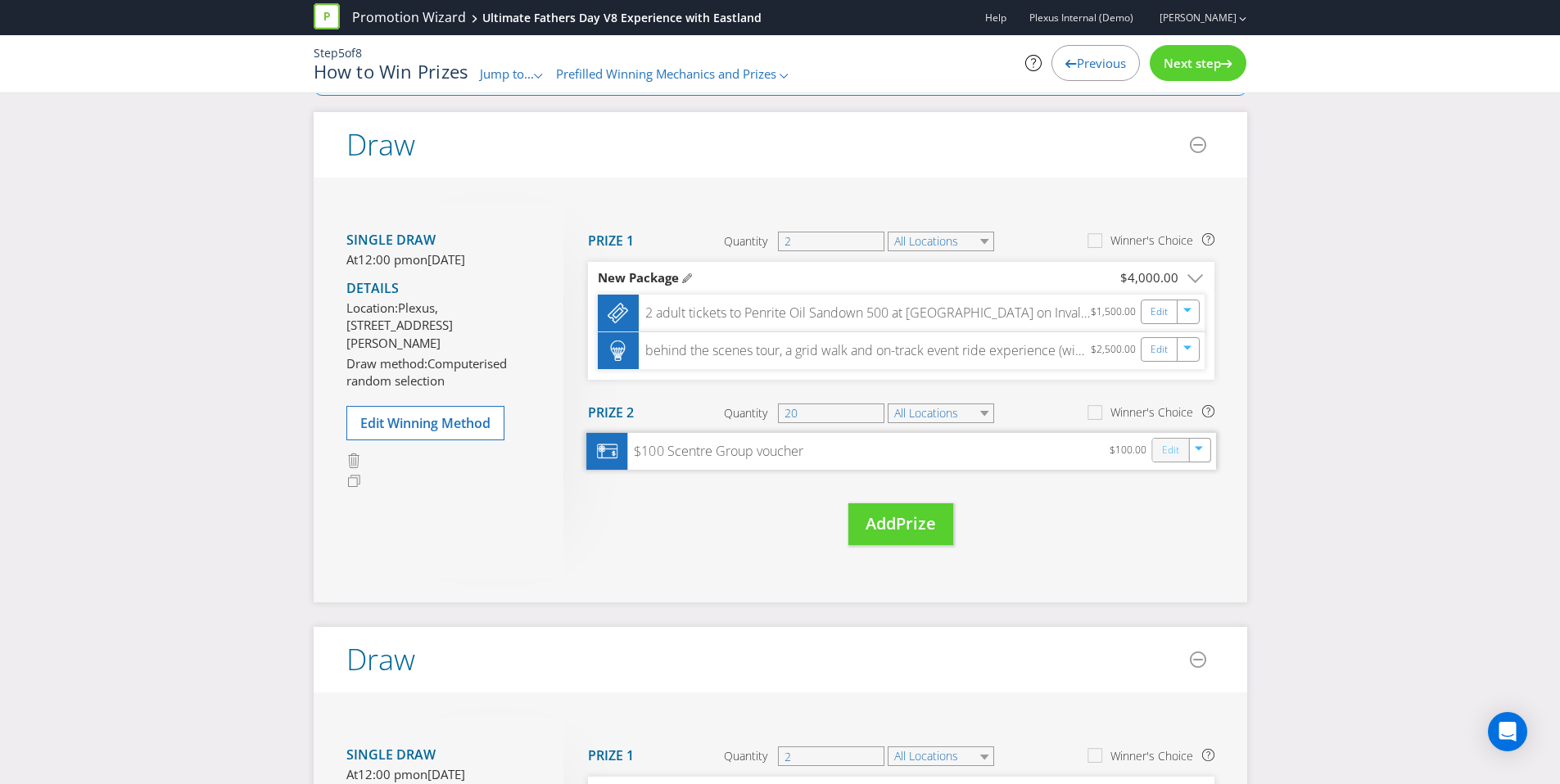
click at [1165, 454] on link "Edit" at bounding box center [1169, 451] width 18 height 18
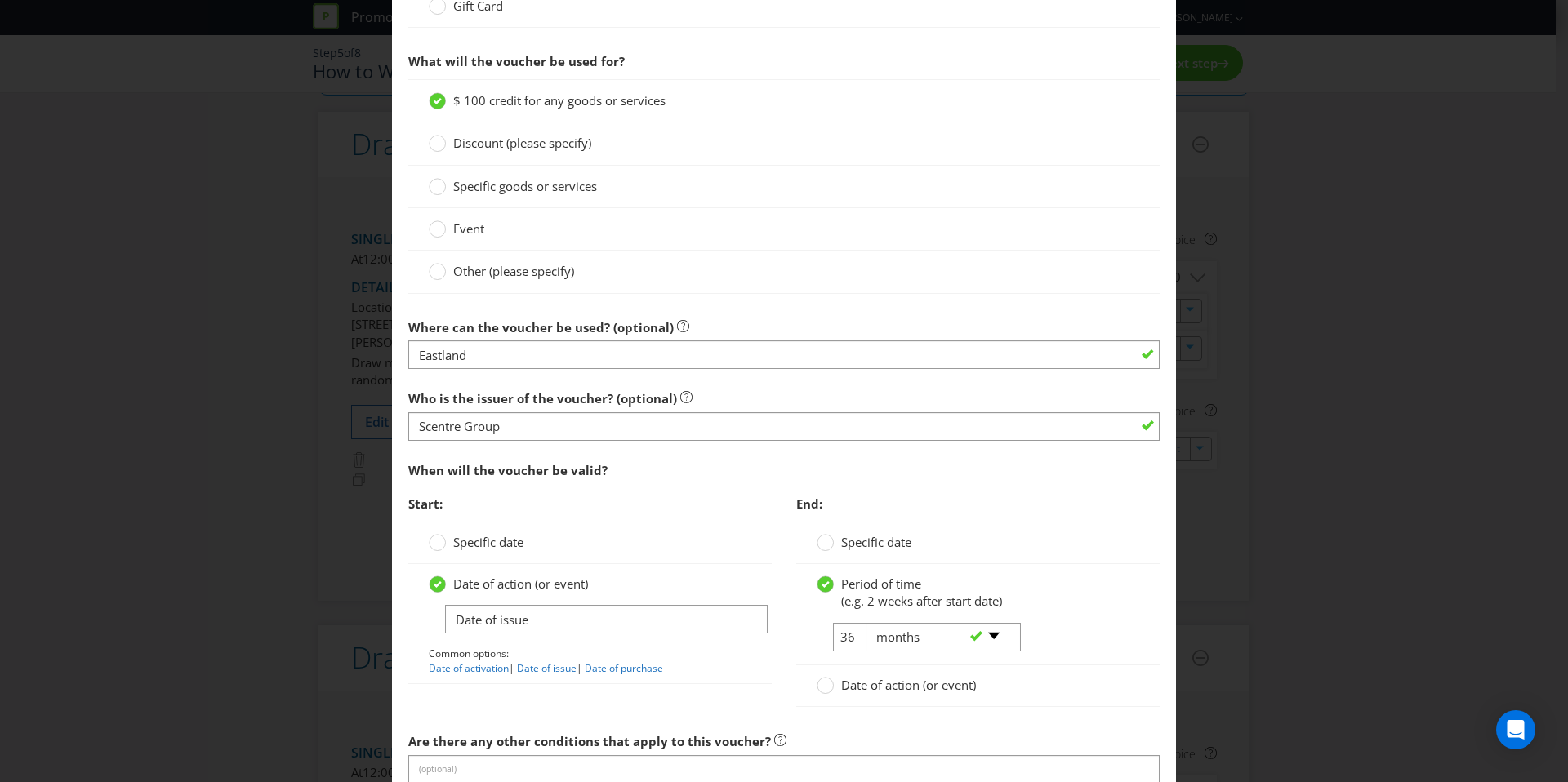
scroll to position [864, 0]
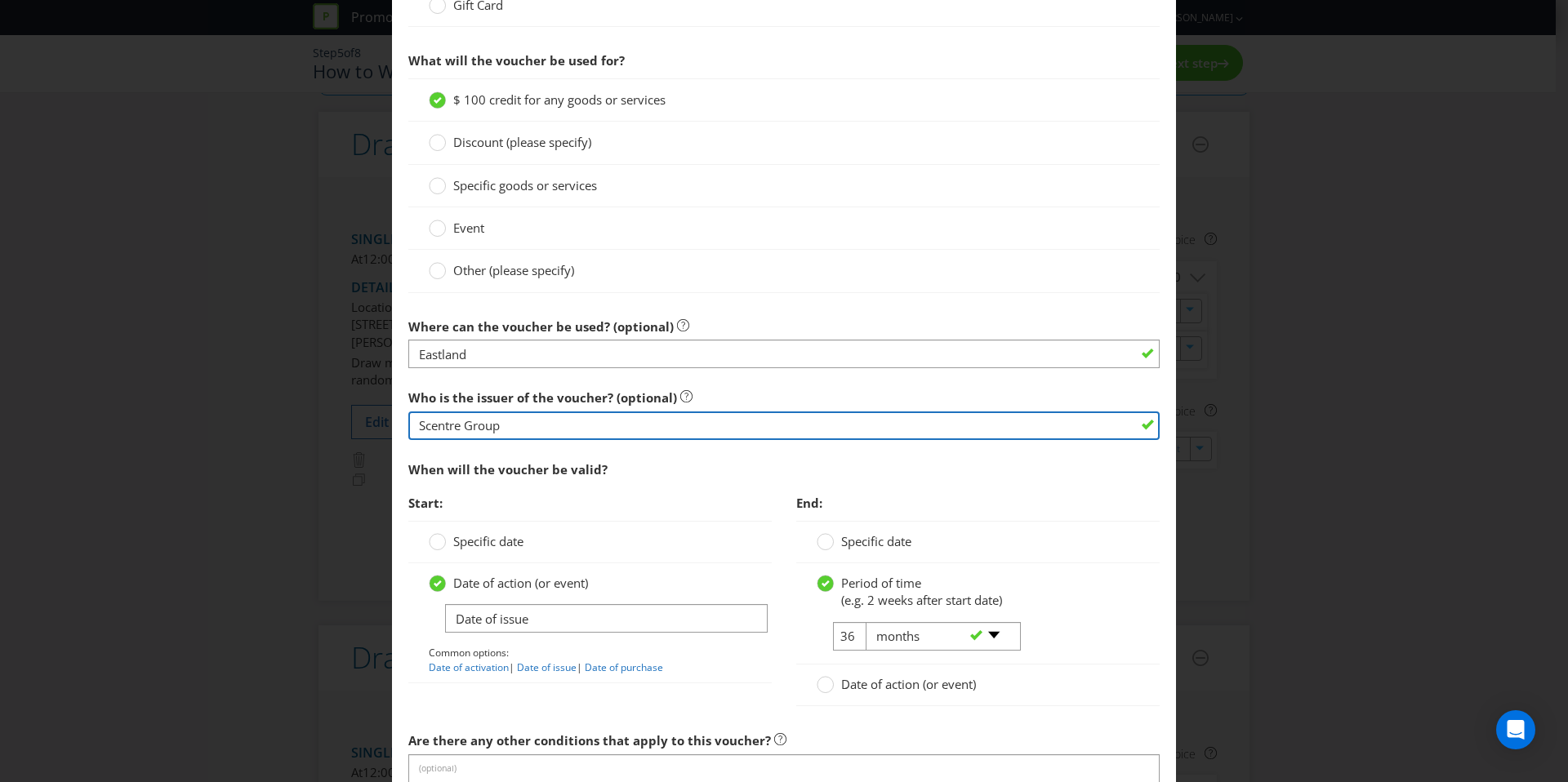
click at [532, 427] on input "Scentre Group" at bounding box center [784, 426] width 752 height 29
type input "Eastland"
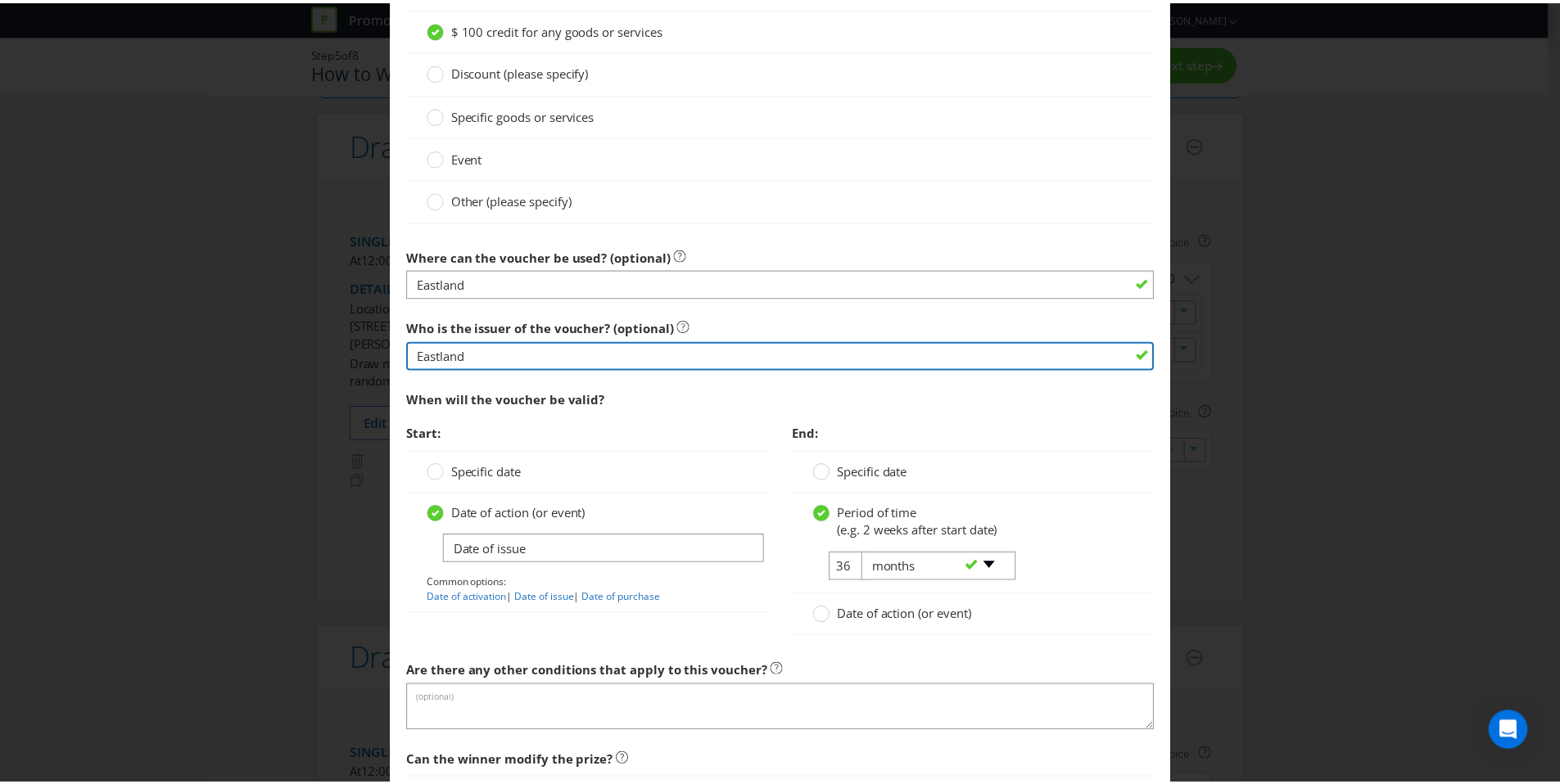
scroll to position [1157, 0]
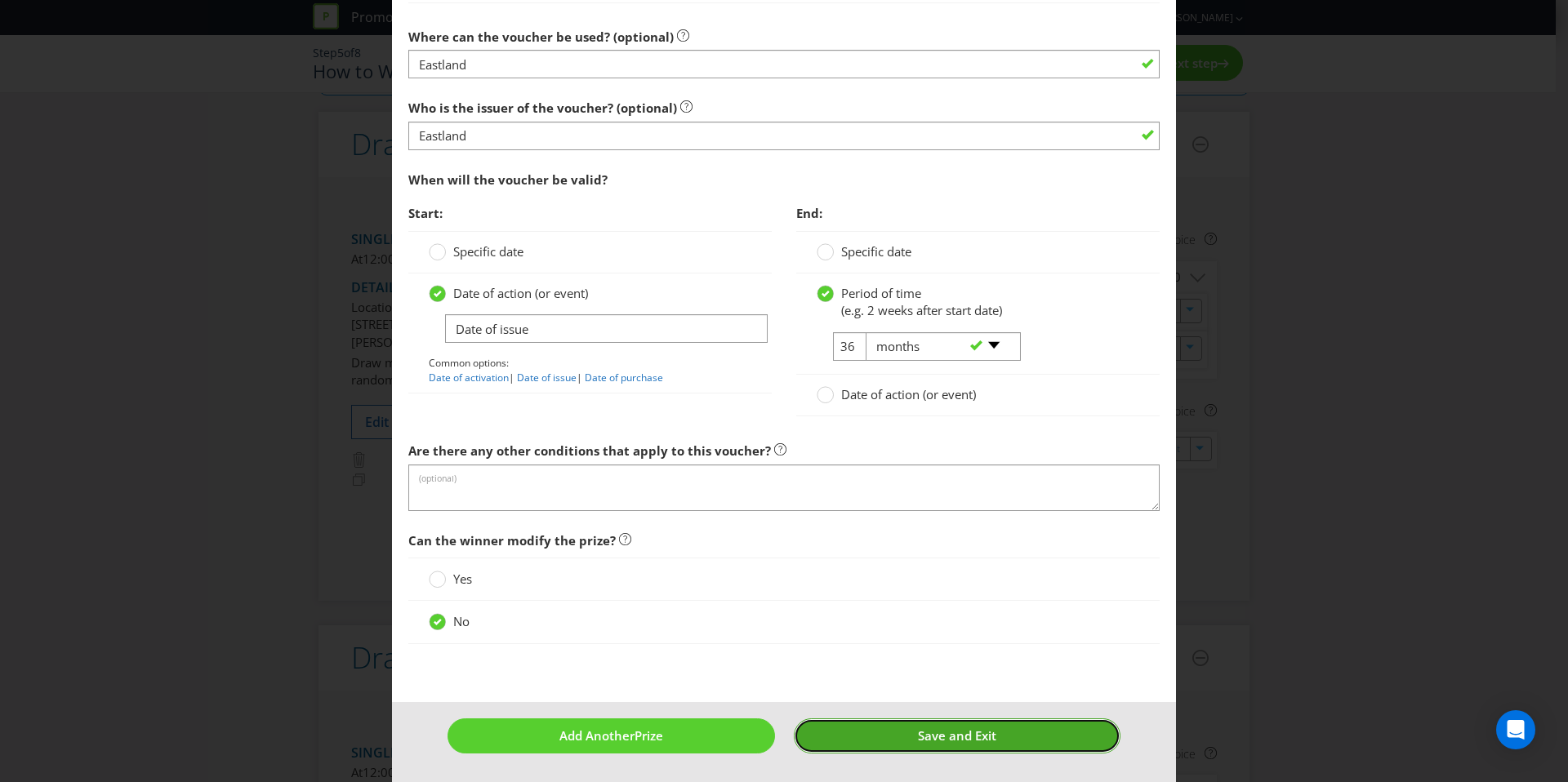
click at [927, 734] on span "Save and Exit" at bounding box center [957, 736] width 78 height 17
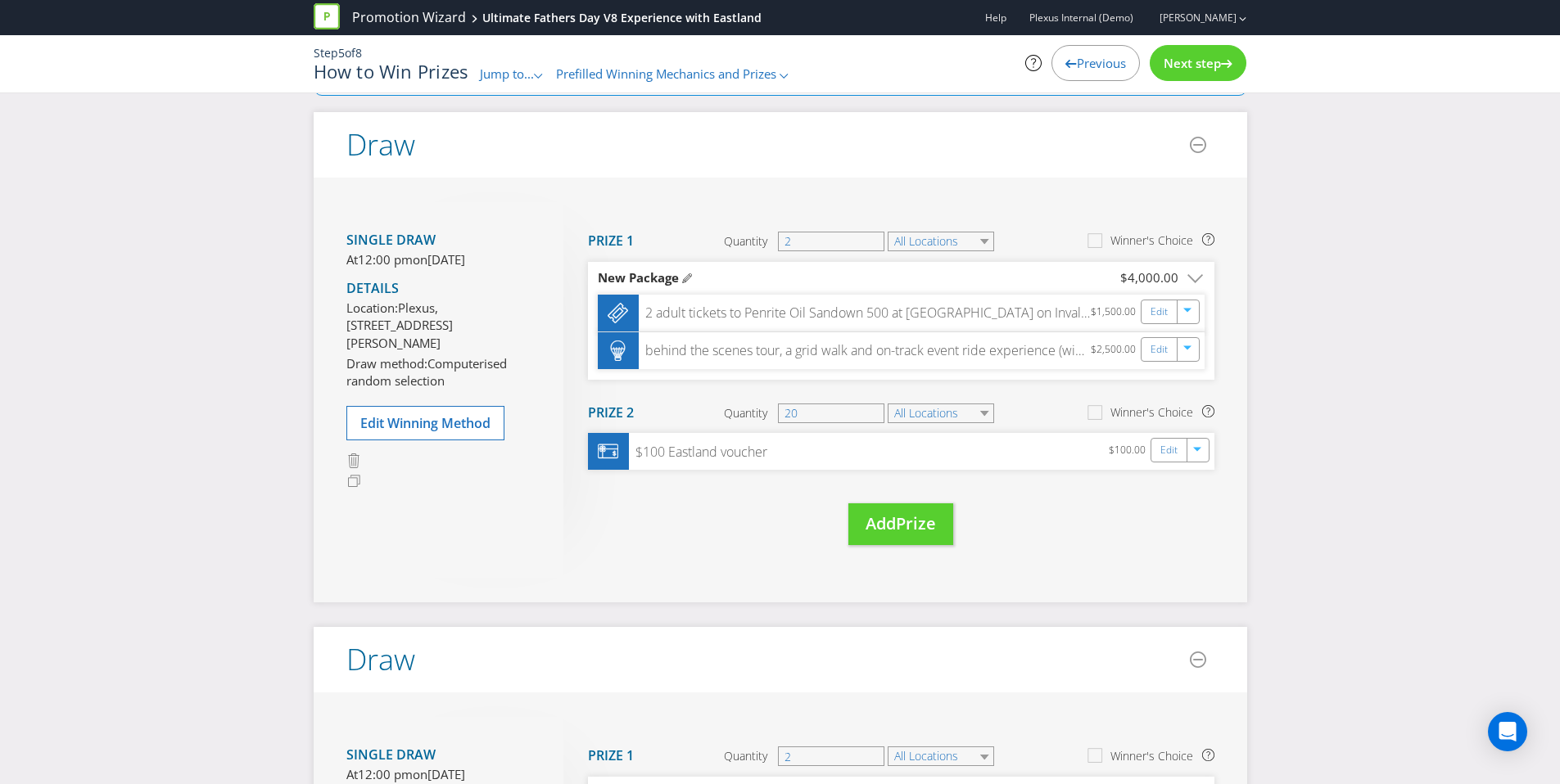
drag, startPoint x: 1460, startPoint y: 388, endPoint x: 1456, endPoint y: 356, distance: 32.2
click at [1460, 388] on div "Did You Know Want to make your prizing budget work harder? Increase your prize …" at bounding box center [780, 695] width 1560 height 1410
click at [1215, 64] on span "Next step" at bounding box center [1192, 63] width 57 height 17
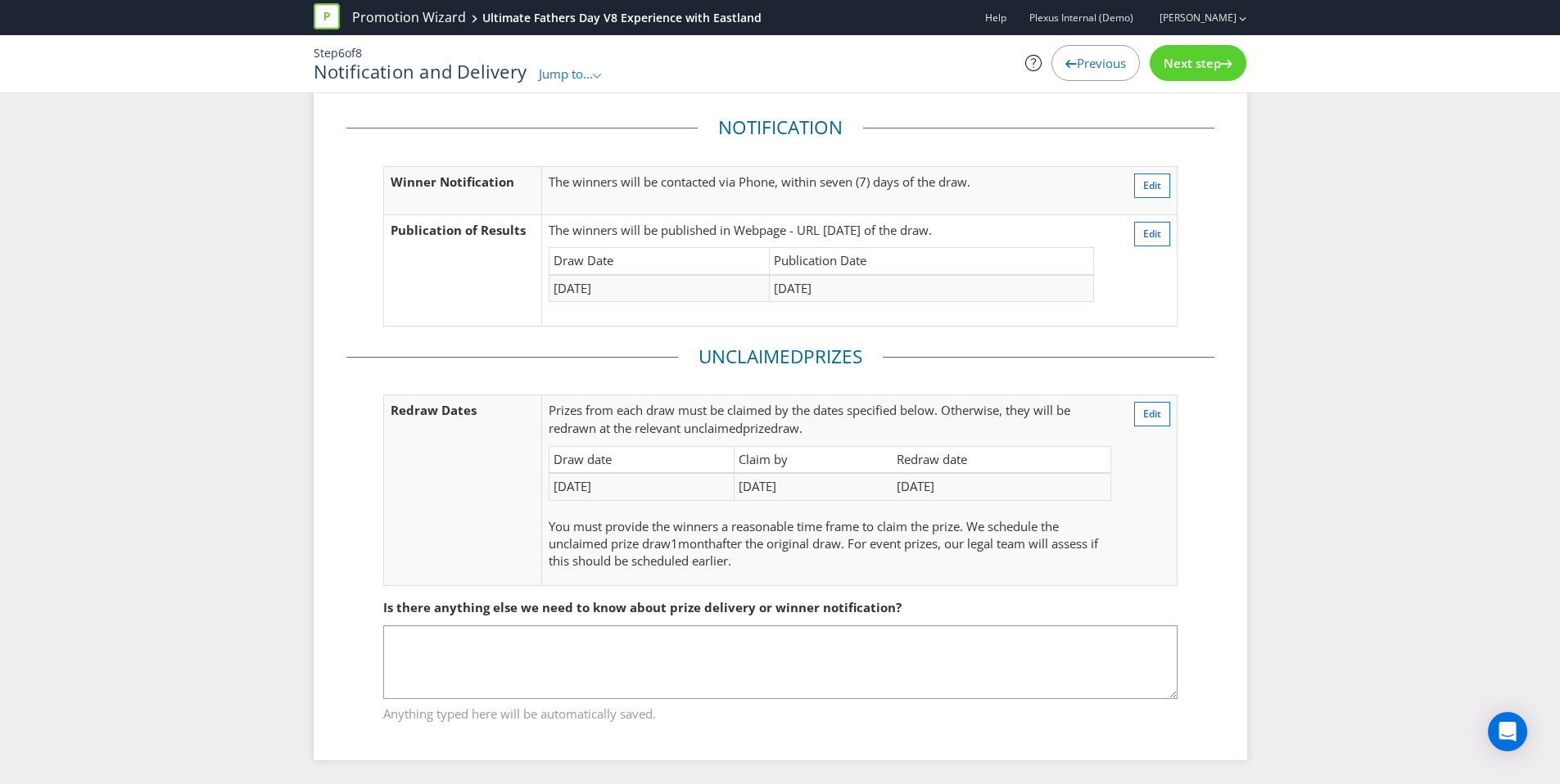
click at [1212, 64] on span "Next step" at bounding box center [1192, 63] width 57 height 17
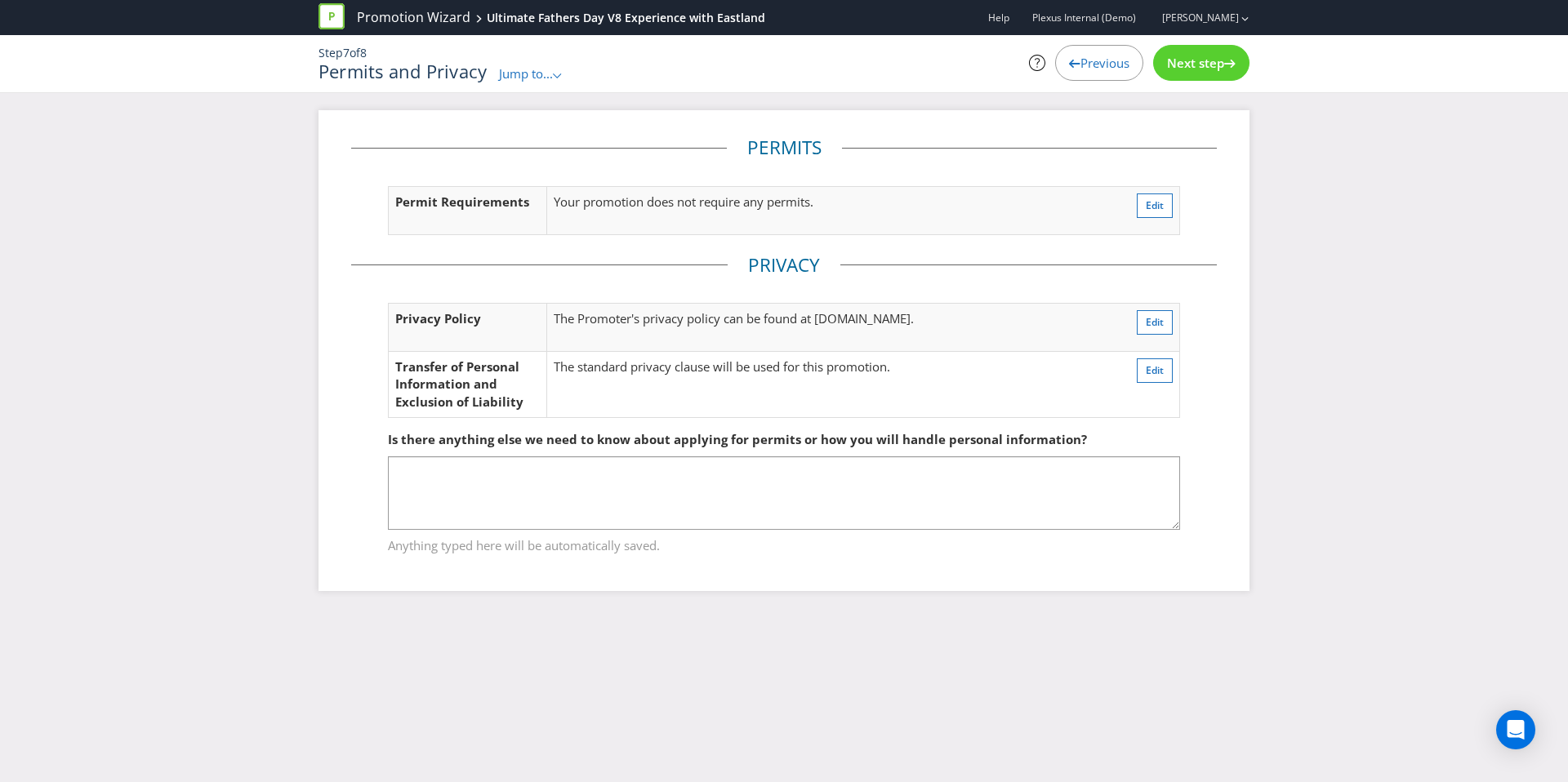
click at [1209, 64] on span "Next step" at bounding box center [1196, 63] width 57 height 17
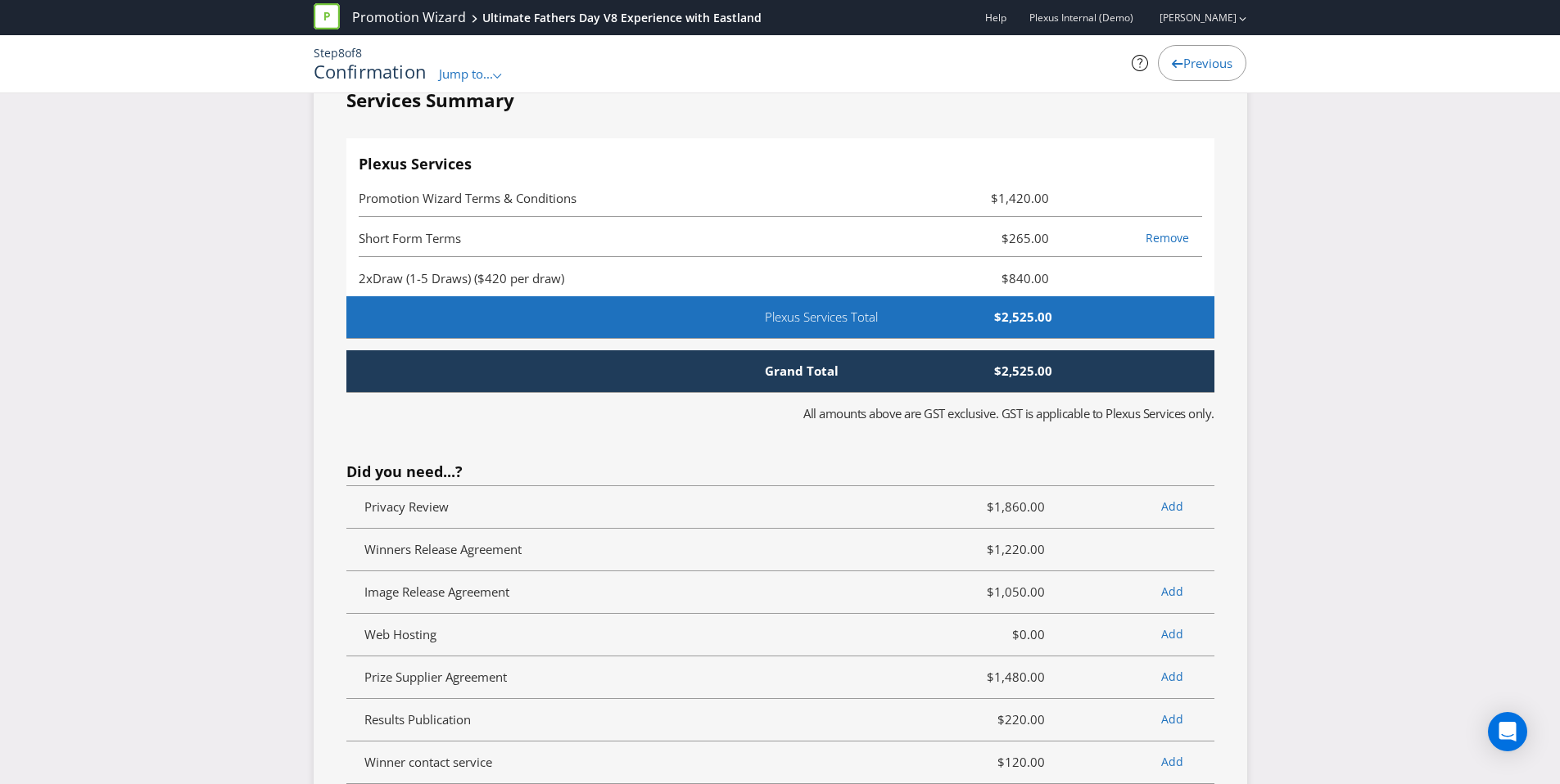
scroll to position [4261, 0]
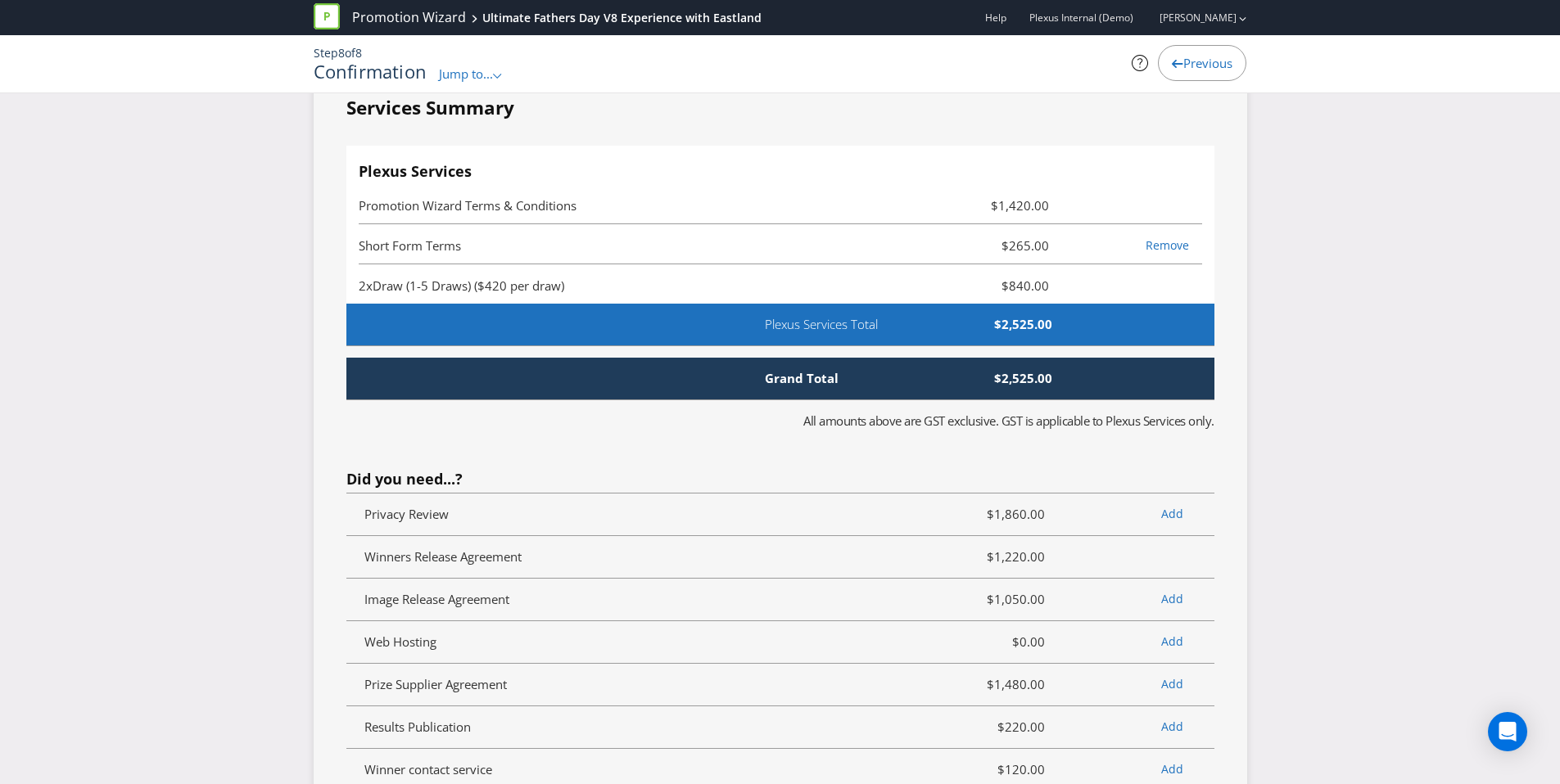
click at [446, 75] on span "Jump to..." at bounding box center [466, 74] width 54 height 17
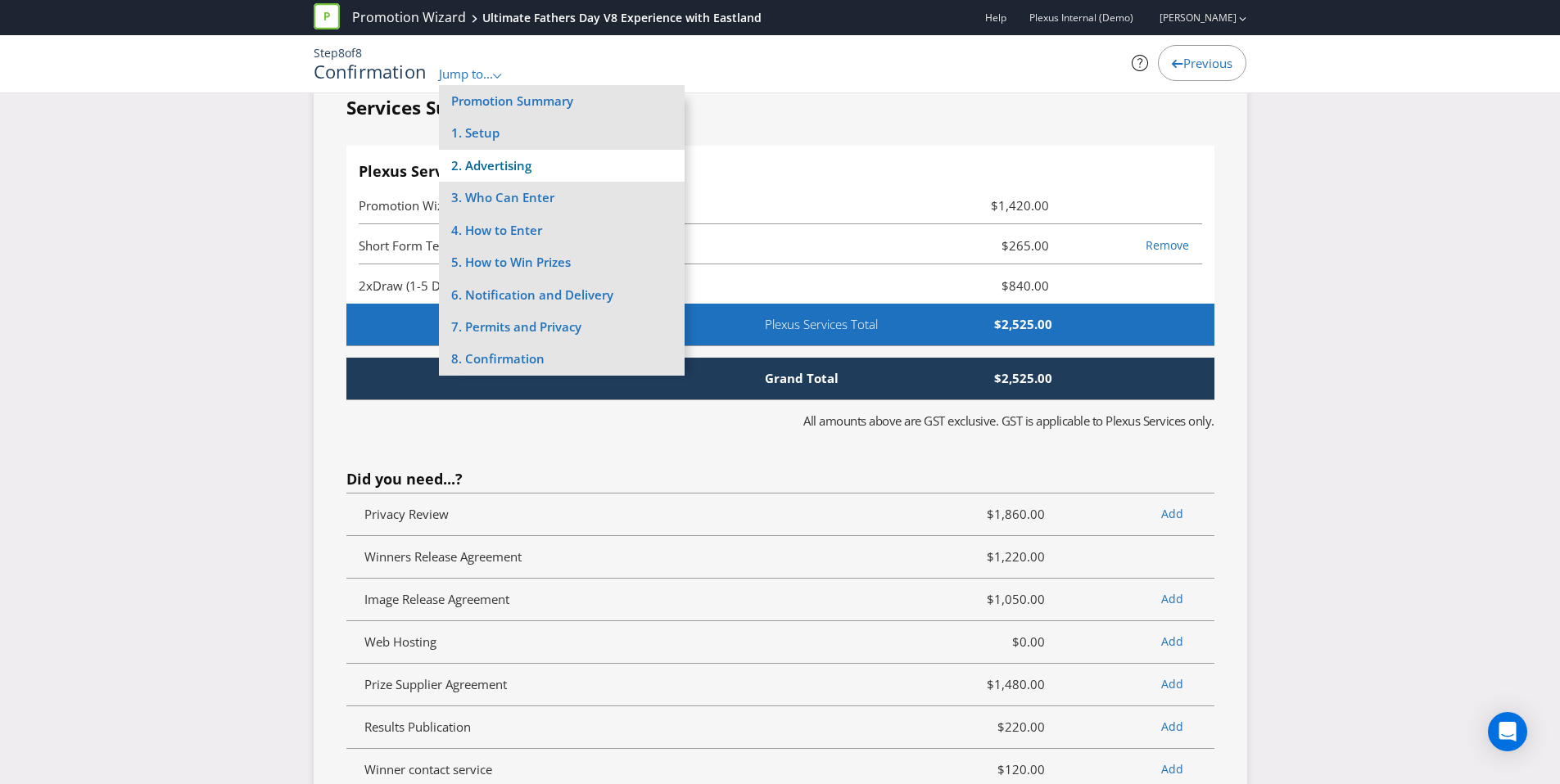
click at [502, 164] on li "2. Advertising" at bounding box center [562, 165] width 246 height 32
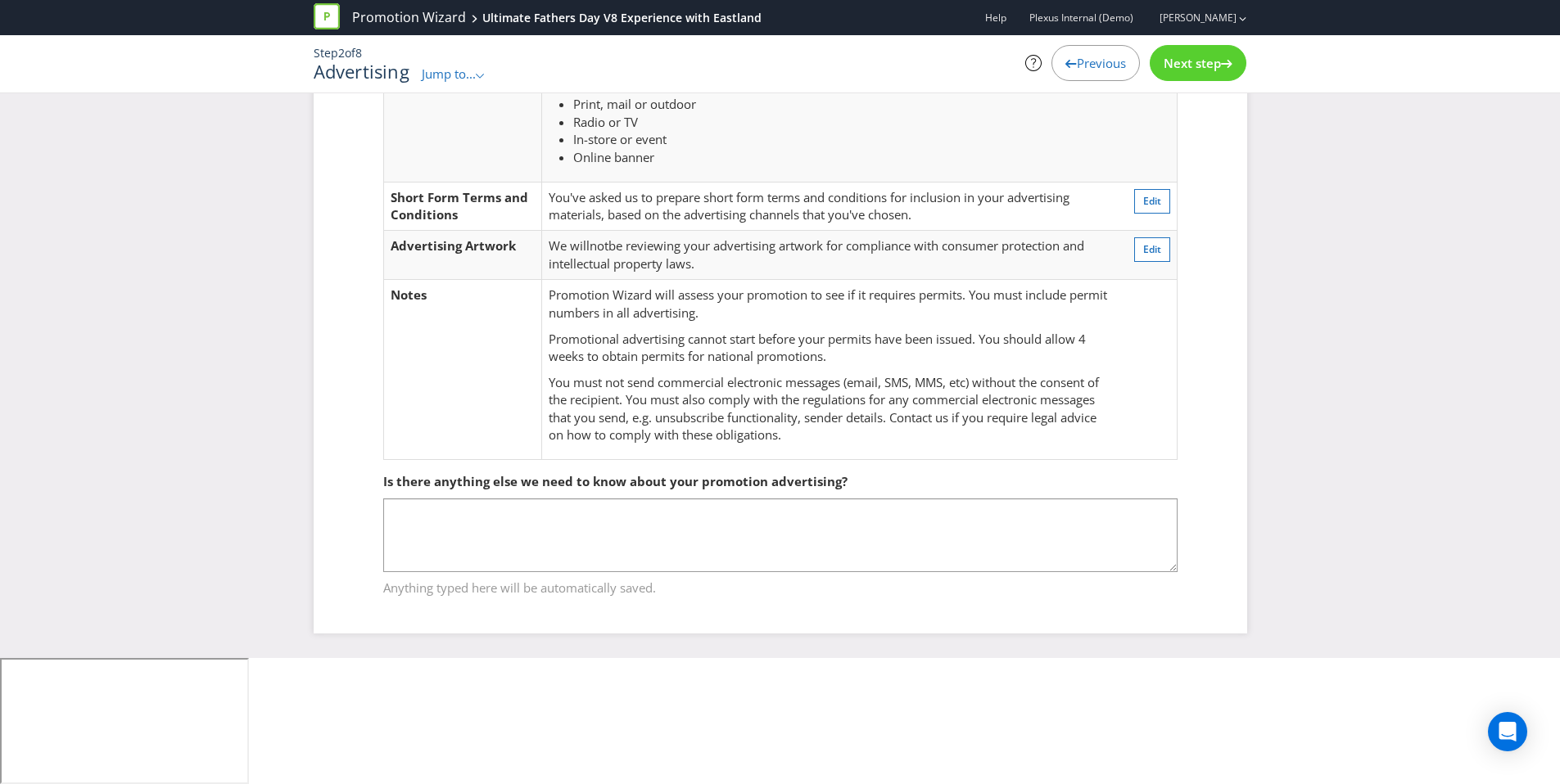
scroll to position [32, 0]
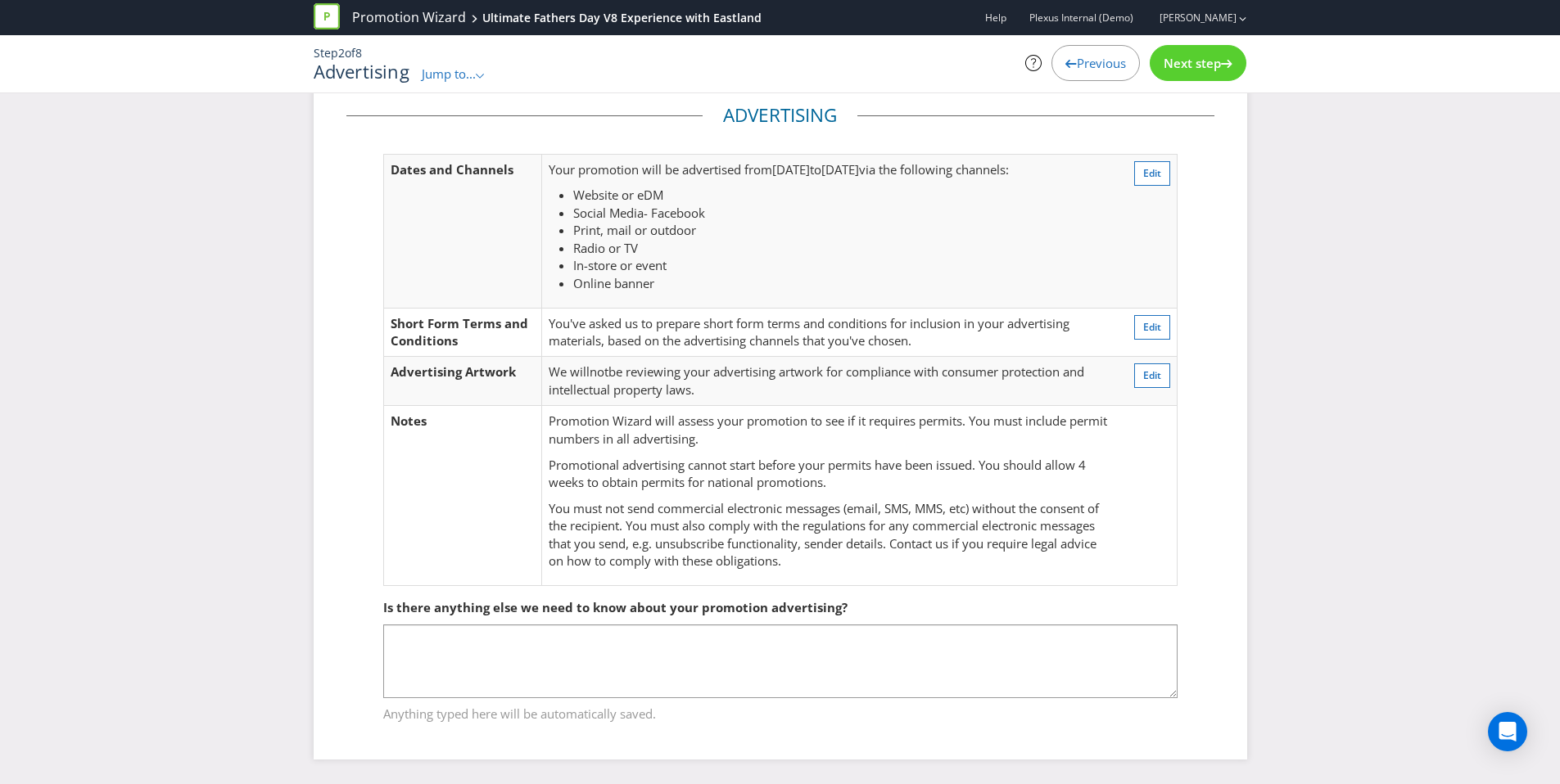
click at [466, 78] on span "Jump to..." at bounding box center [449, 74] width 54 height 17
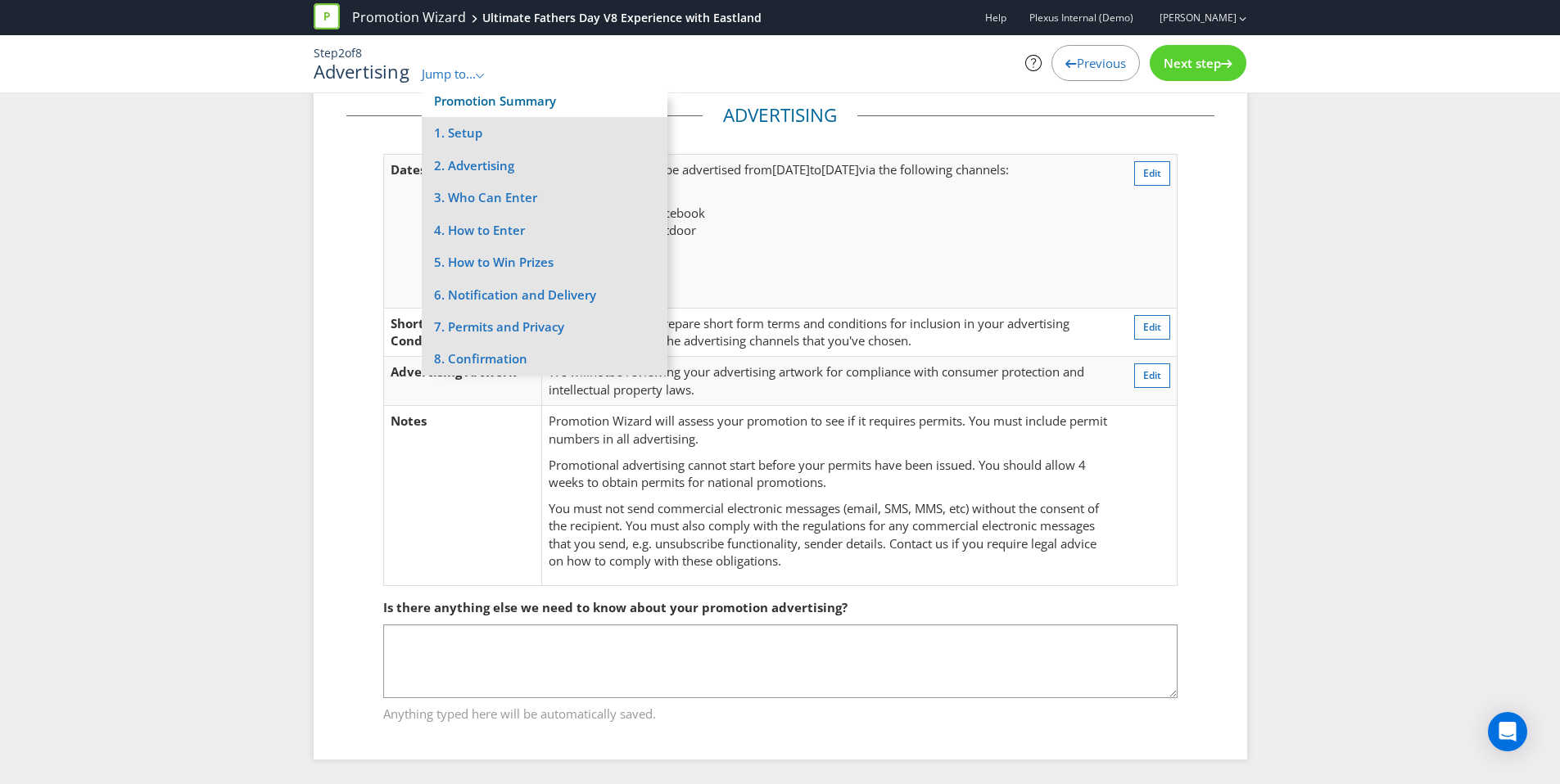
click at [480, 101] on link "Promotion Summary" at bounding box center [495, 101] width 122 height 17
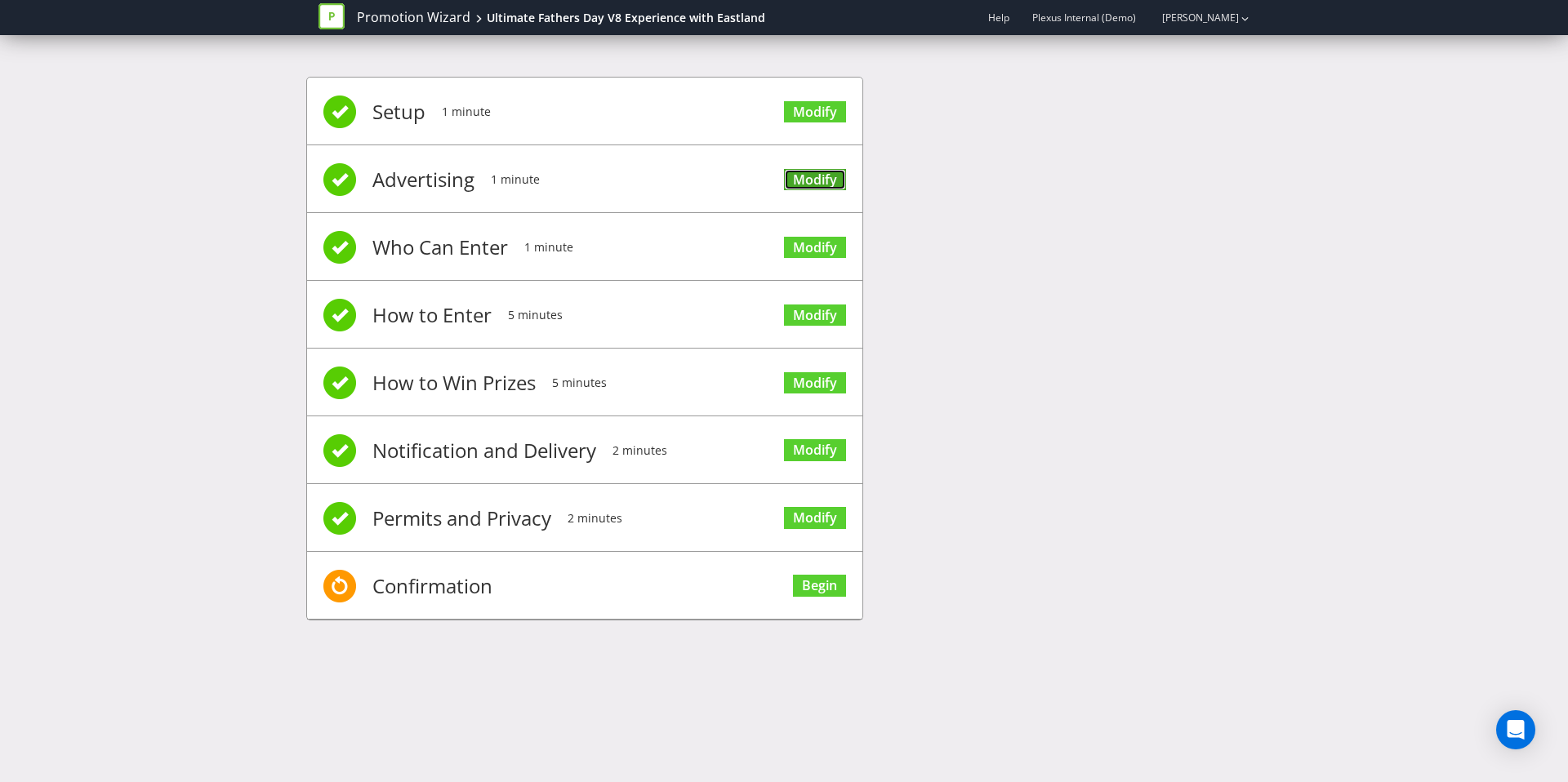
click at [816, 172] on link "Modify" at bounding box center [814, 181] width 62 height 22
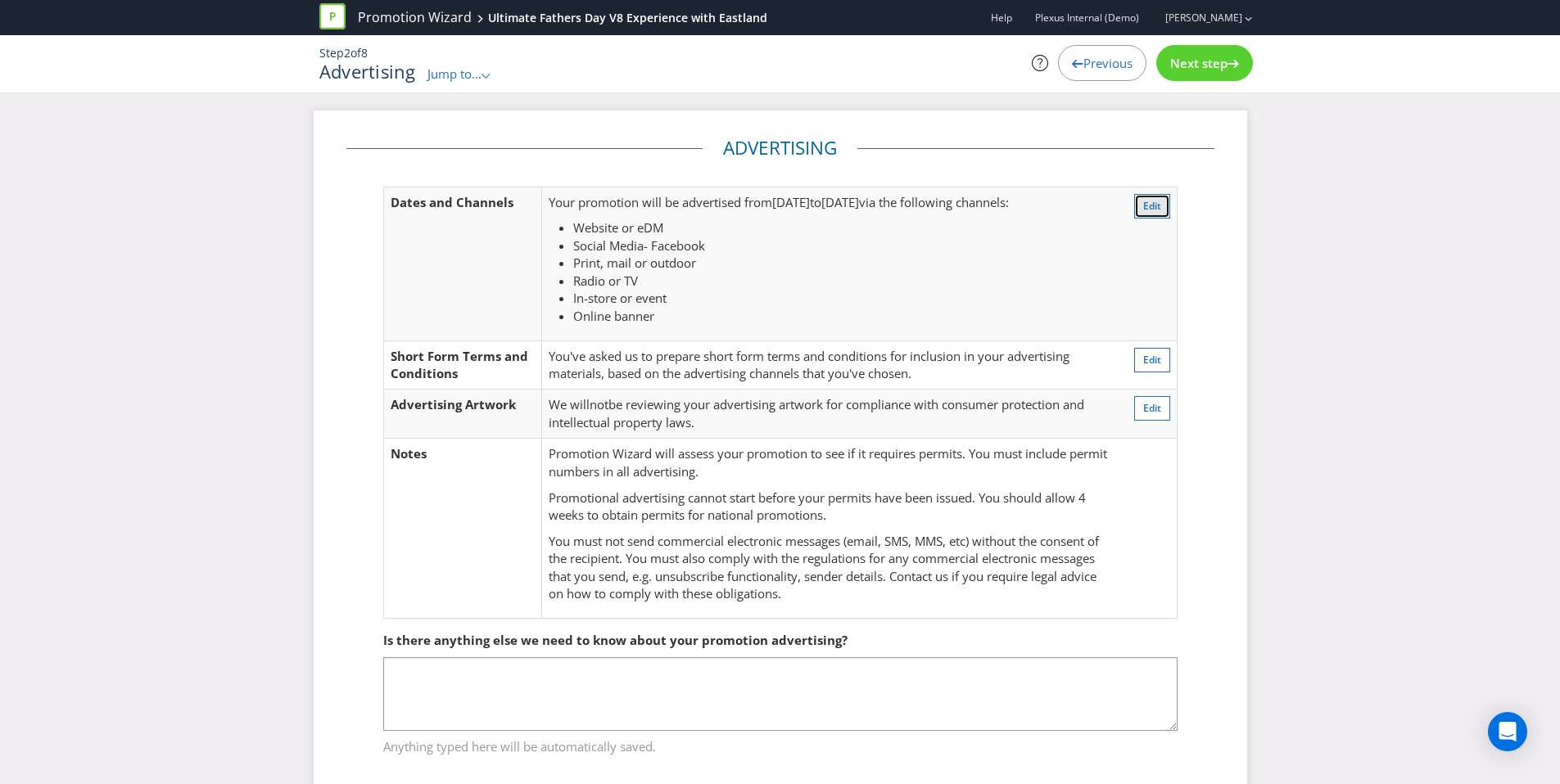
click at [1157, 201] on span "Edit" at bounding box center [1153, 205] width 18 height 14
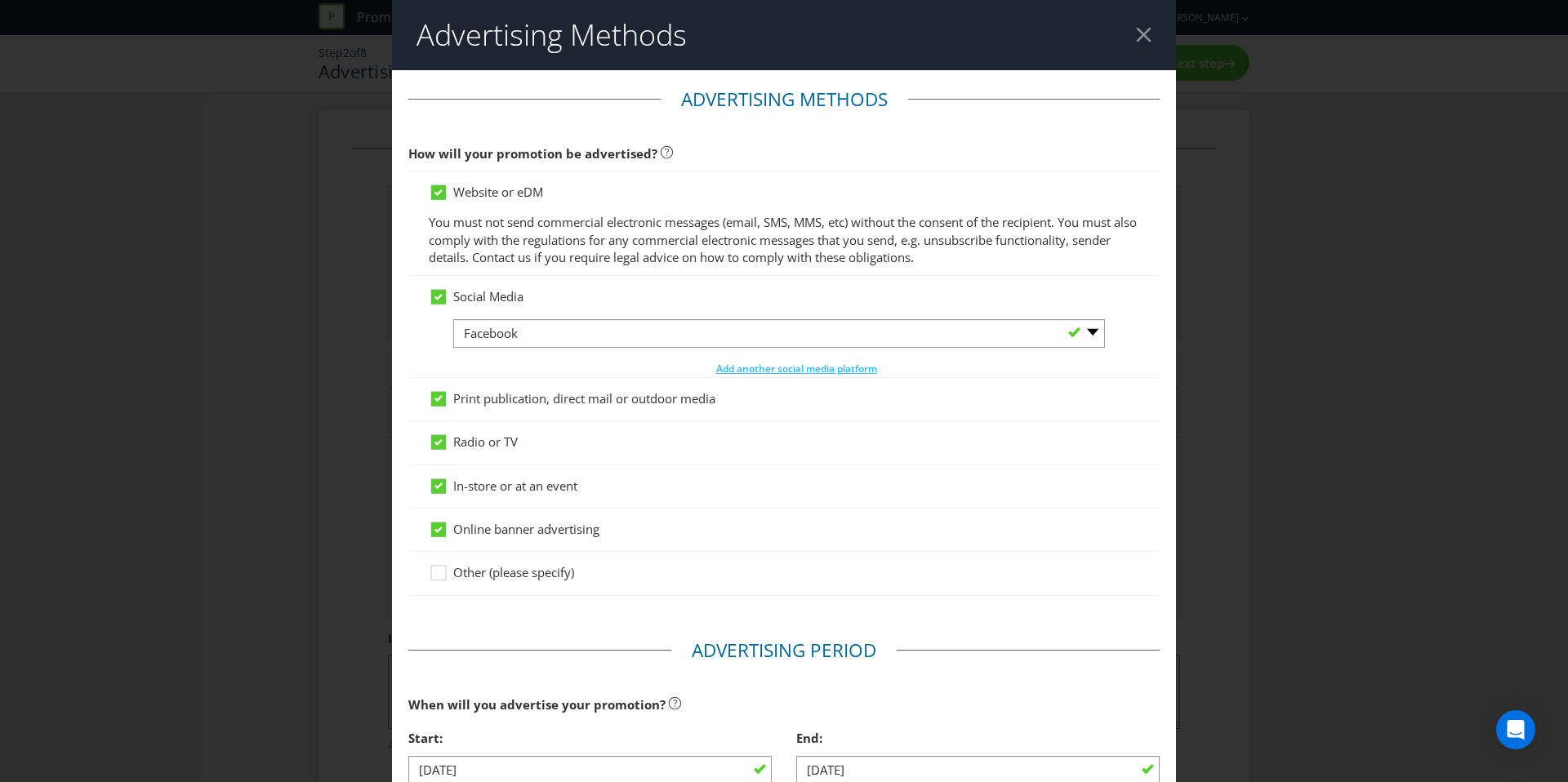
click at [1136, 36] on div at bounding box center [1143, 34] width 16 height 16
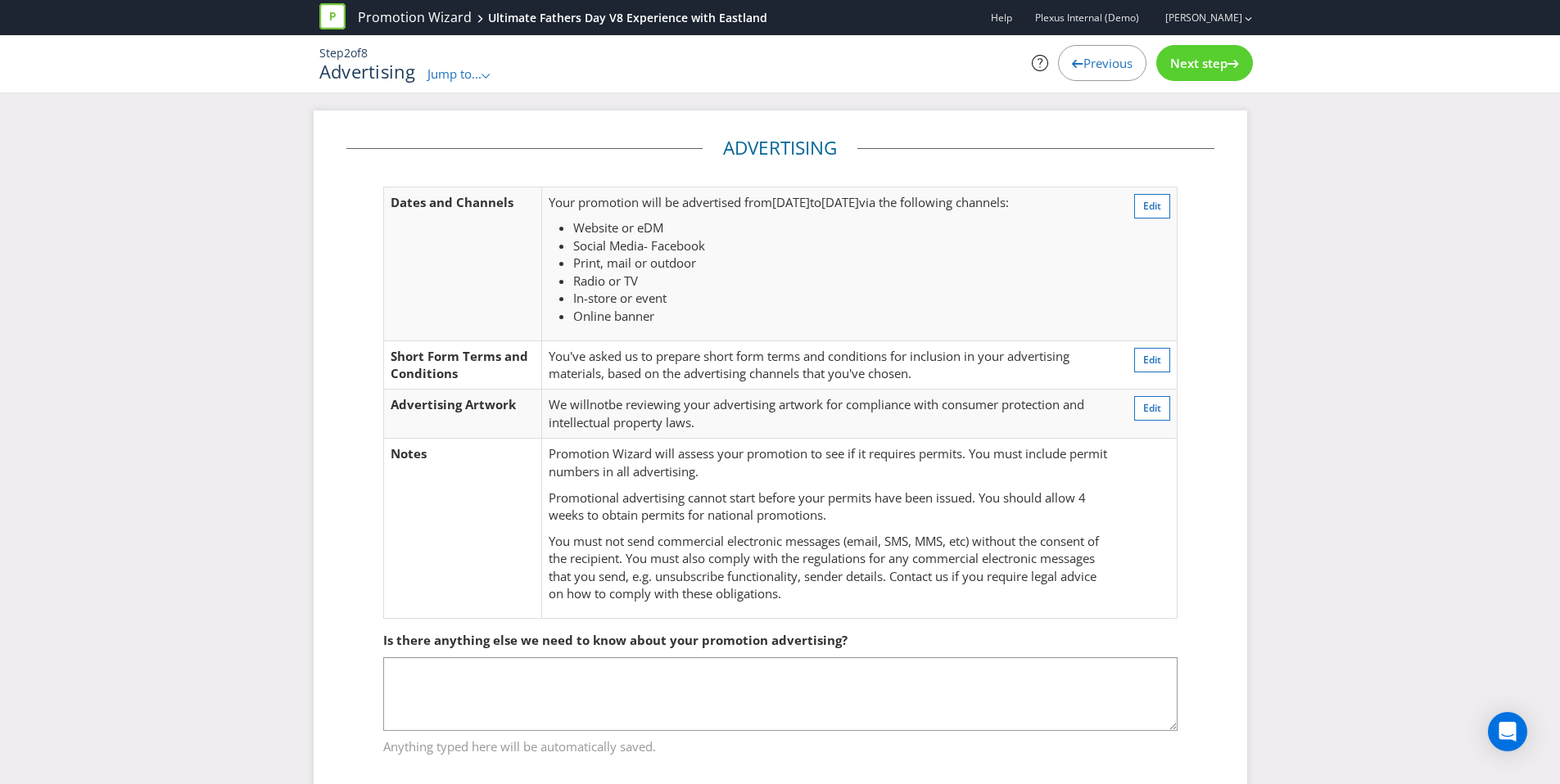
click at [1186, 61] on span "Next step" at bounding box center [1199, 63] width 57 height 17
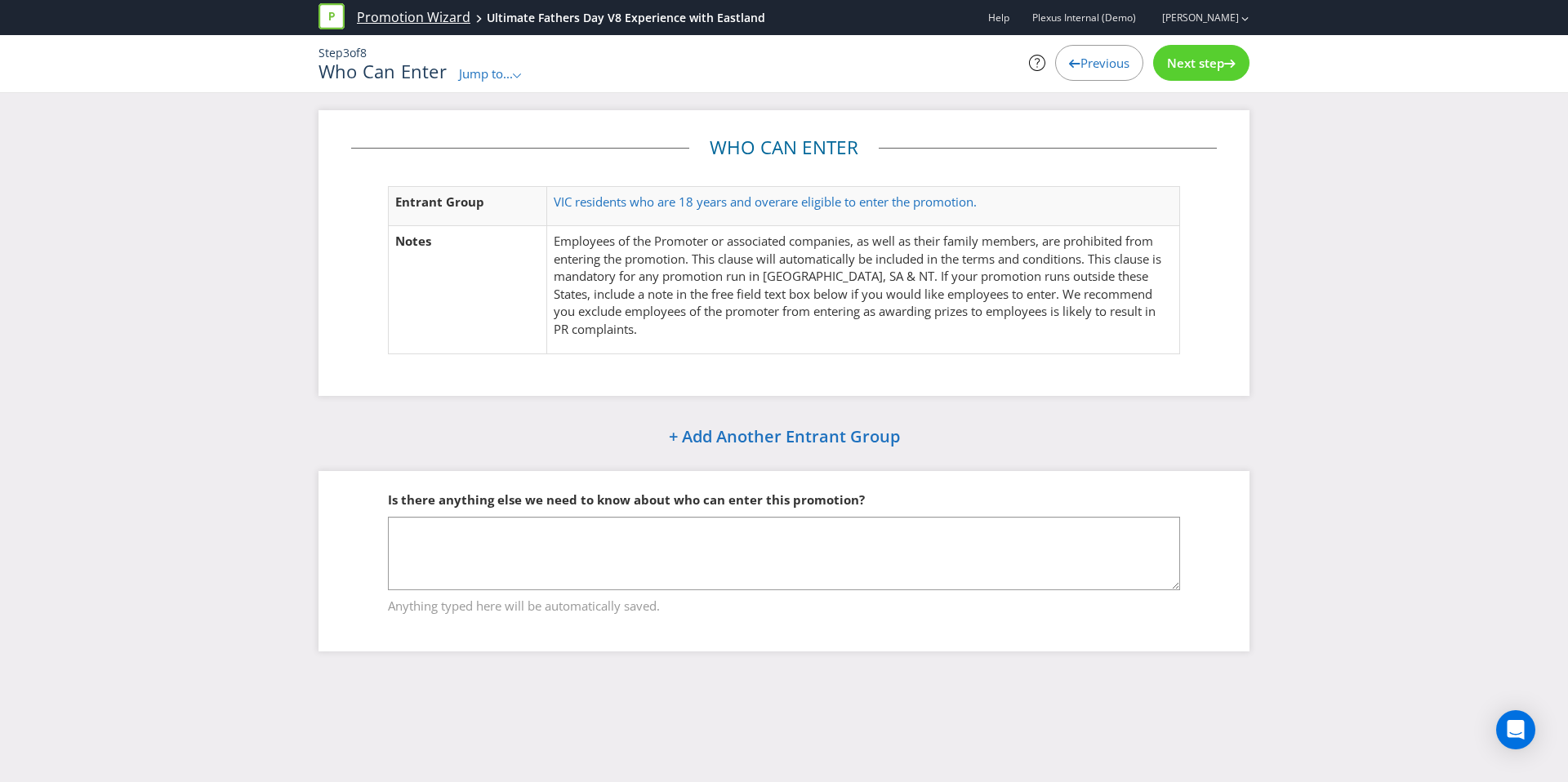
click at [407, 12] on link "Promotion Wizard" at bounding box center [413, 18] width 113 height 18
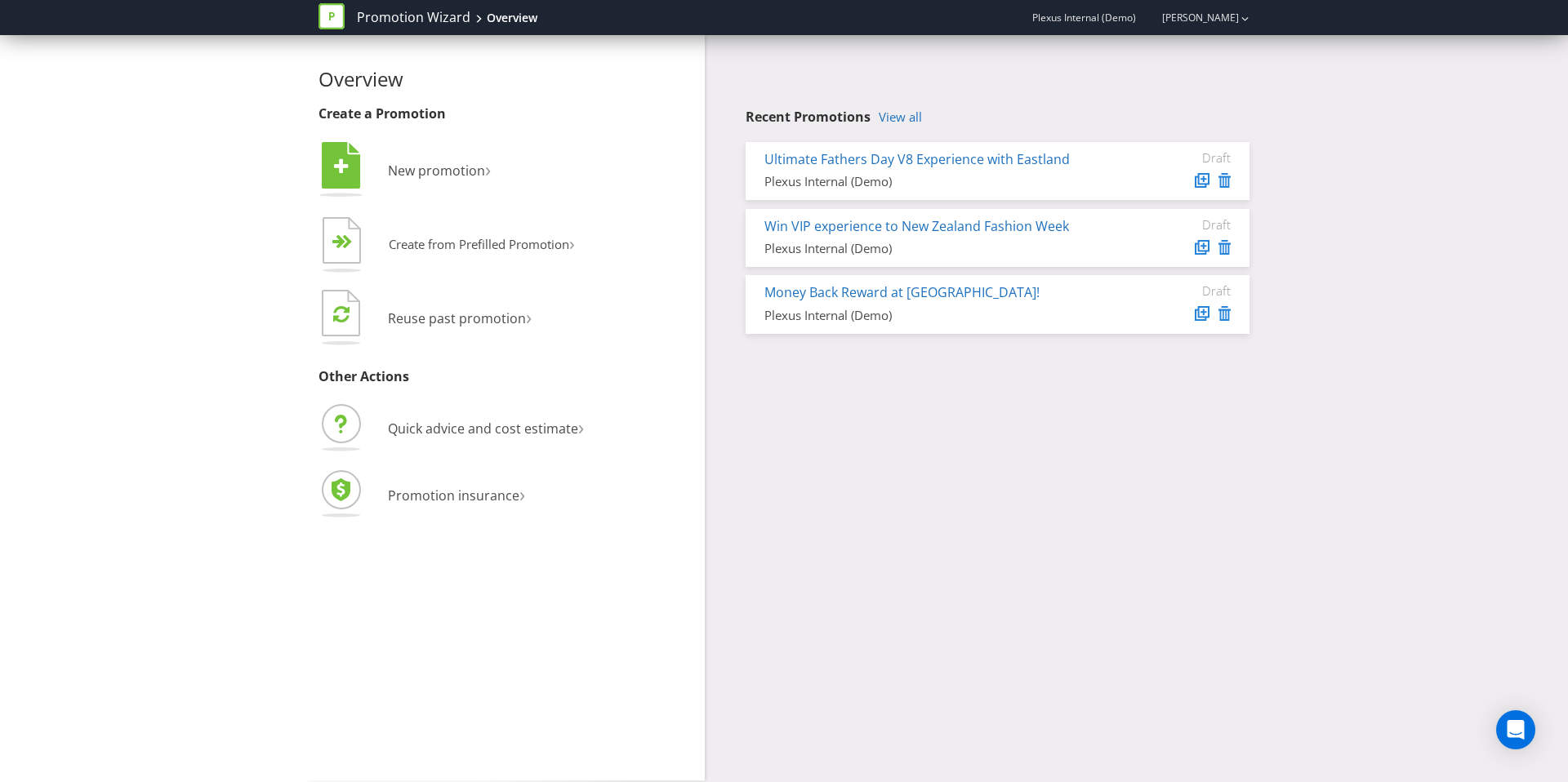
click at [1063, 531] on div "Overview Create a Promotion  New promotion ›   Create from Prefilled Promoti…" at bounding box center [783, 407] width 955 height 745
click at [904, 116] on link "View all" at bounding box center [900, 117] width 43 height 14
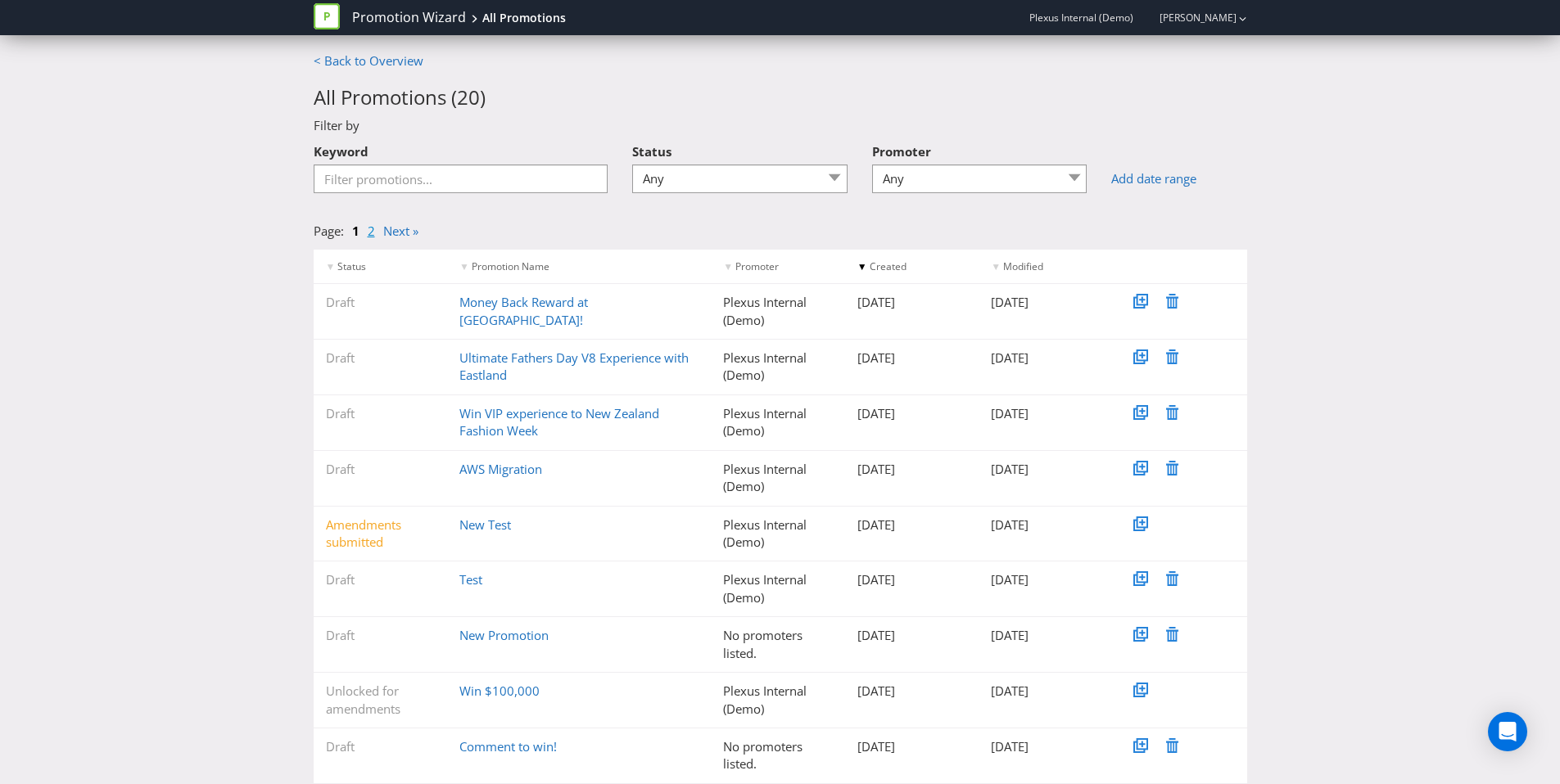
click at [372, 232] on link "2" at bounding box center [371, 231] width 7 height 17
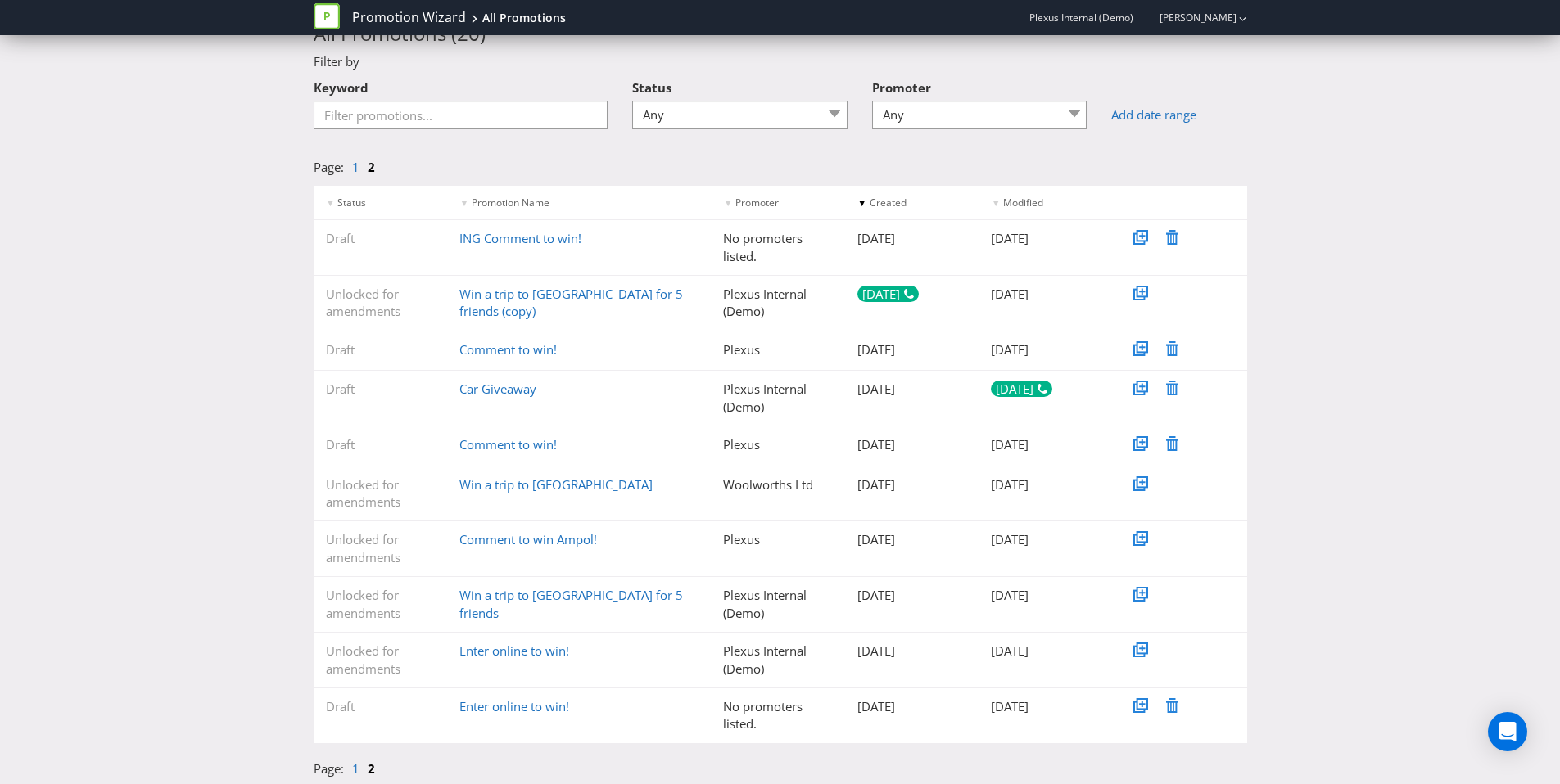
scroll to position [66, 0]
click at [354, 169] on link "1" at bounding box center [356, 165] width 7 height 17
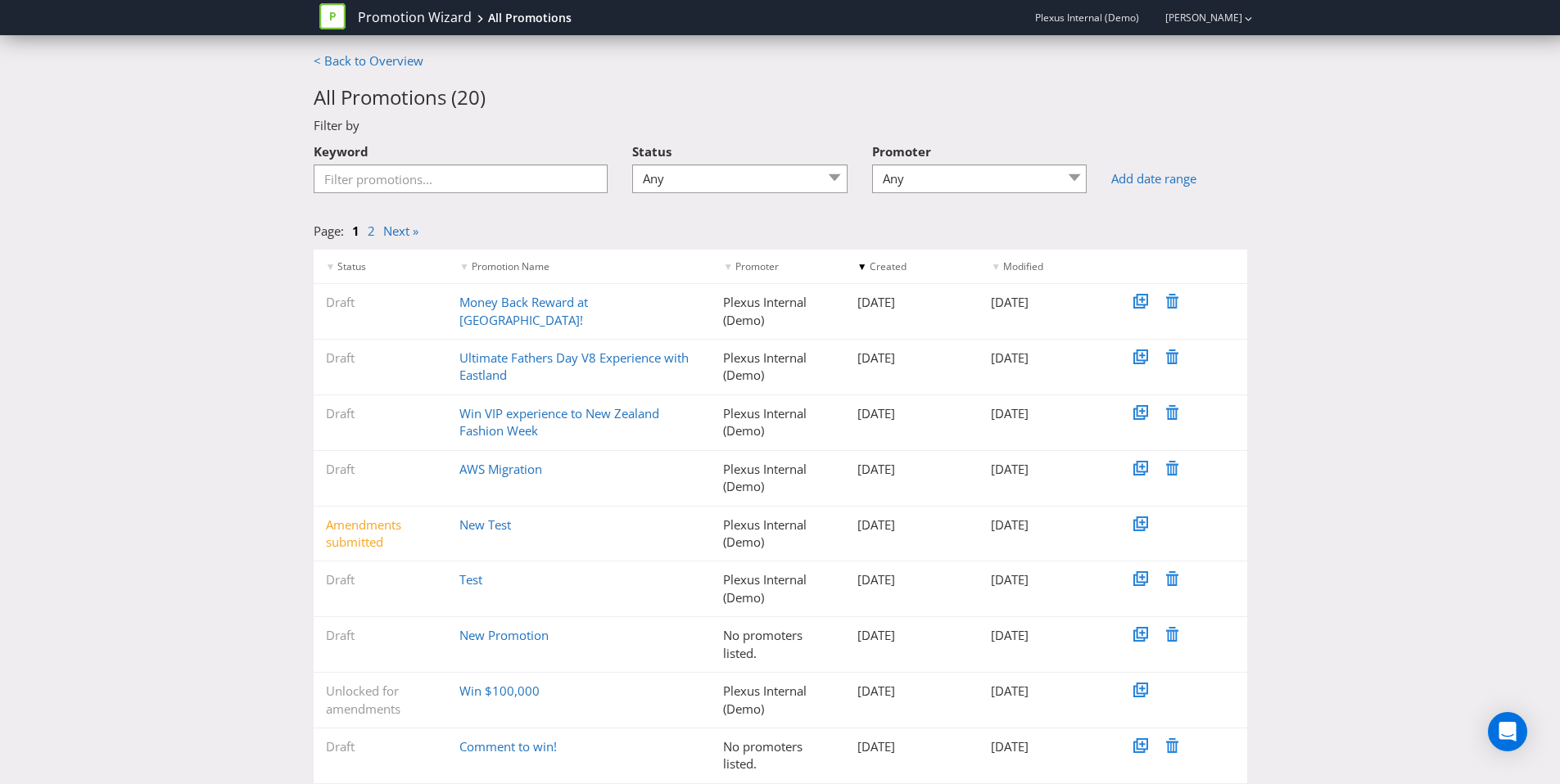
click at [147, 164] on div "< Back to Overview All Promotions ( 20 ) Filter by Keyword Status Any Draft Und…" at bounding box center [780, 467] width 1560 height 830
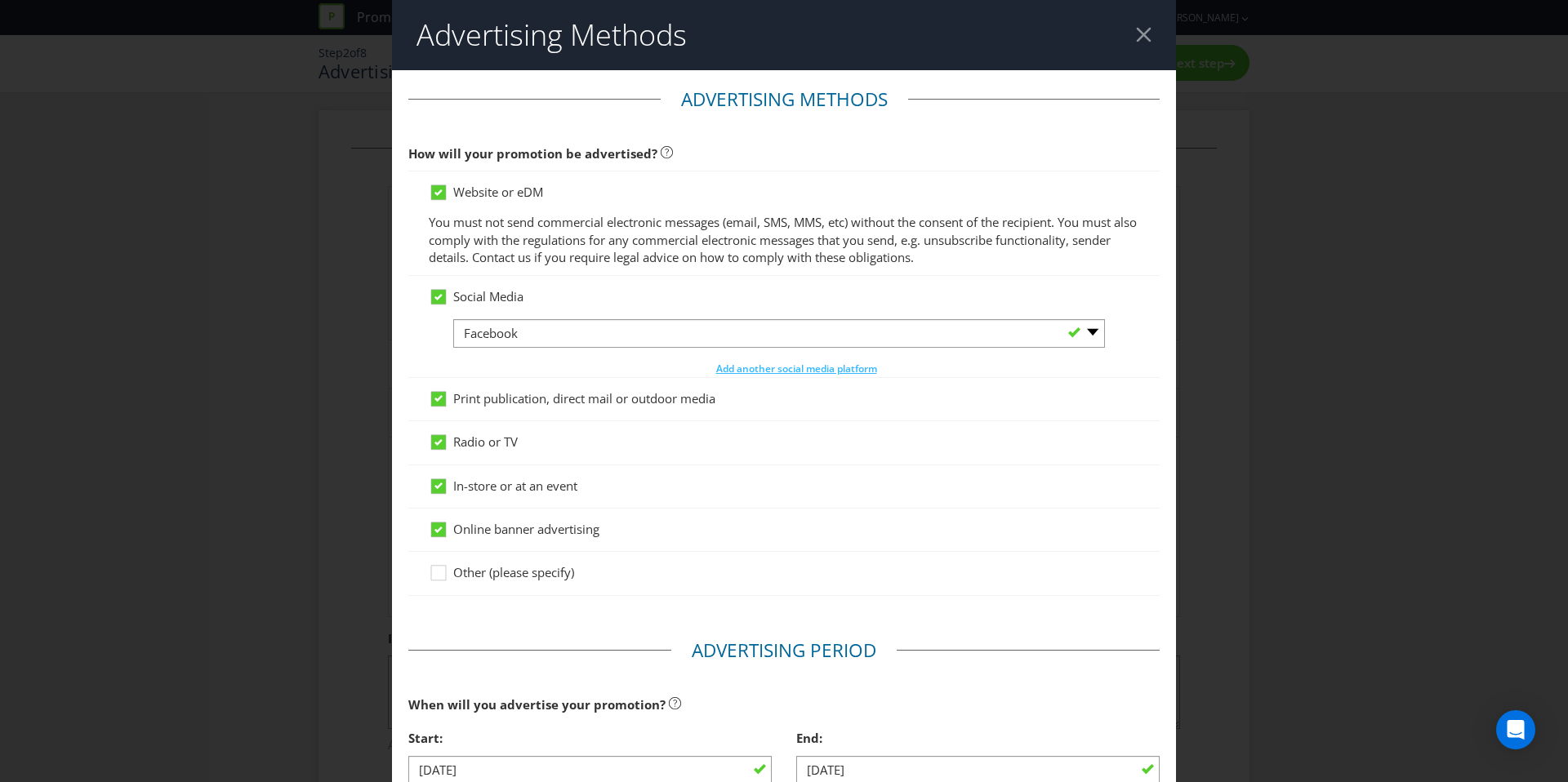
scroll to position [86, 0]
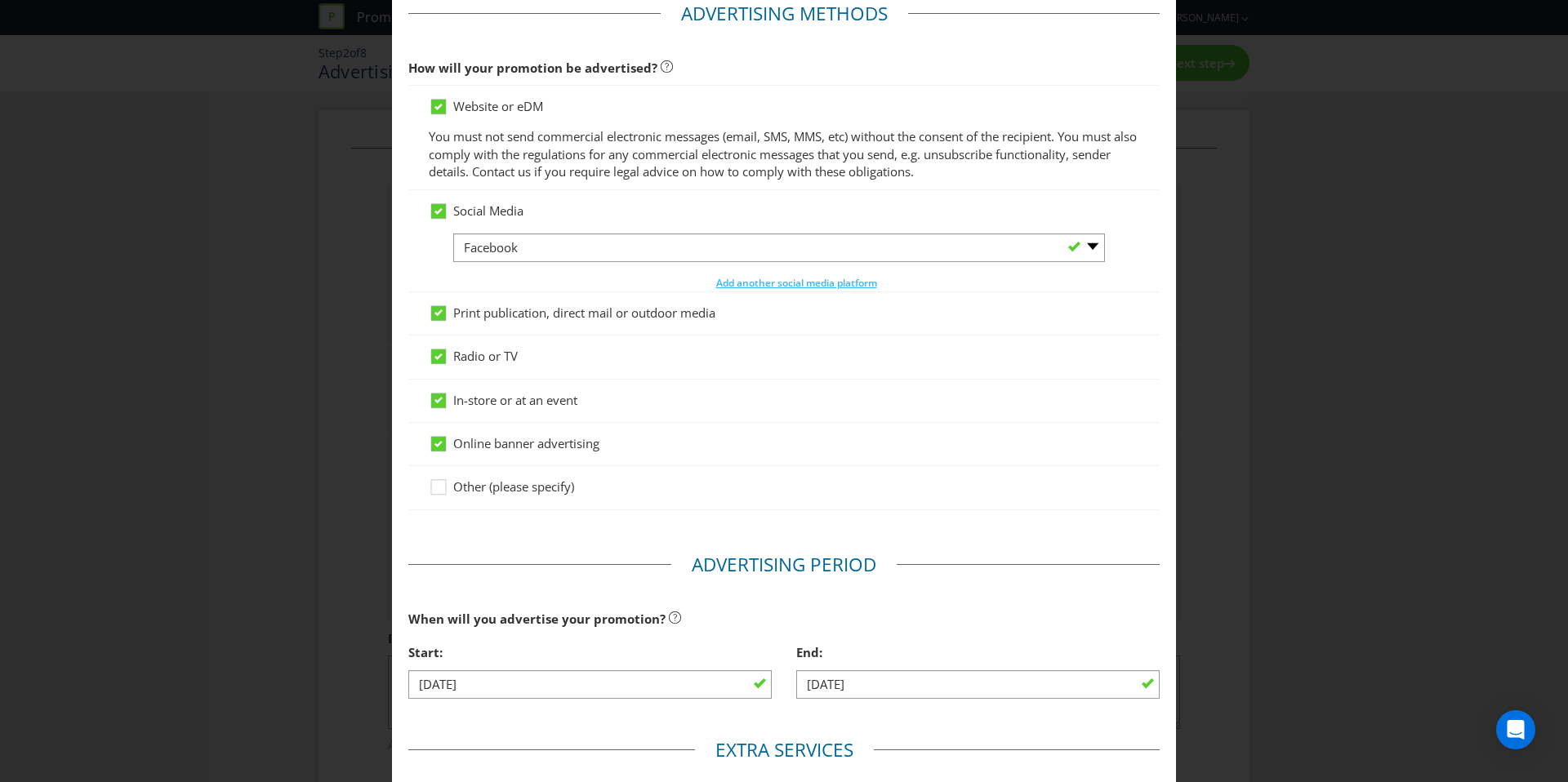
click at [310, 126] on div "Advertising Methods Advertising Methods How will your promotion be advertised? …" at bounding box center [784, 391] width 1568 height 782
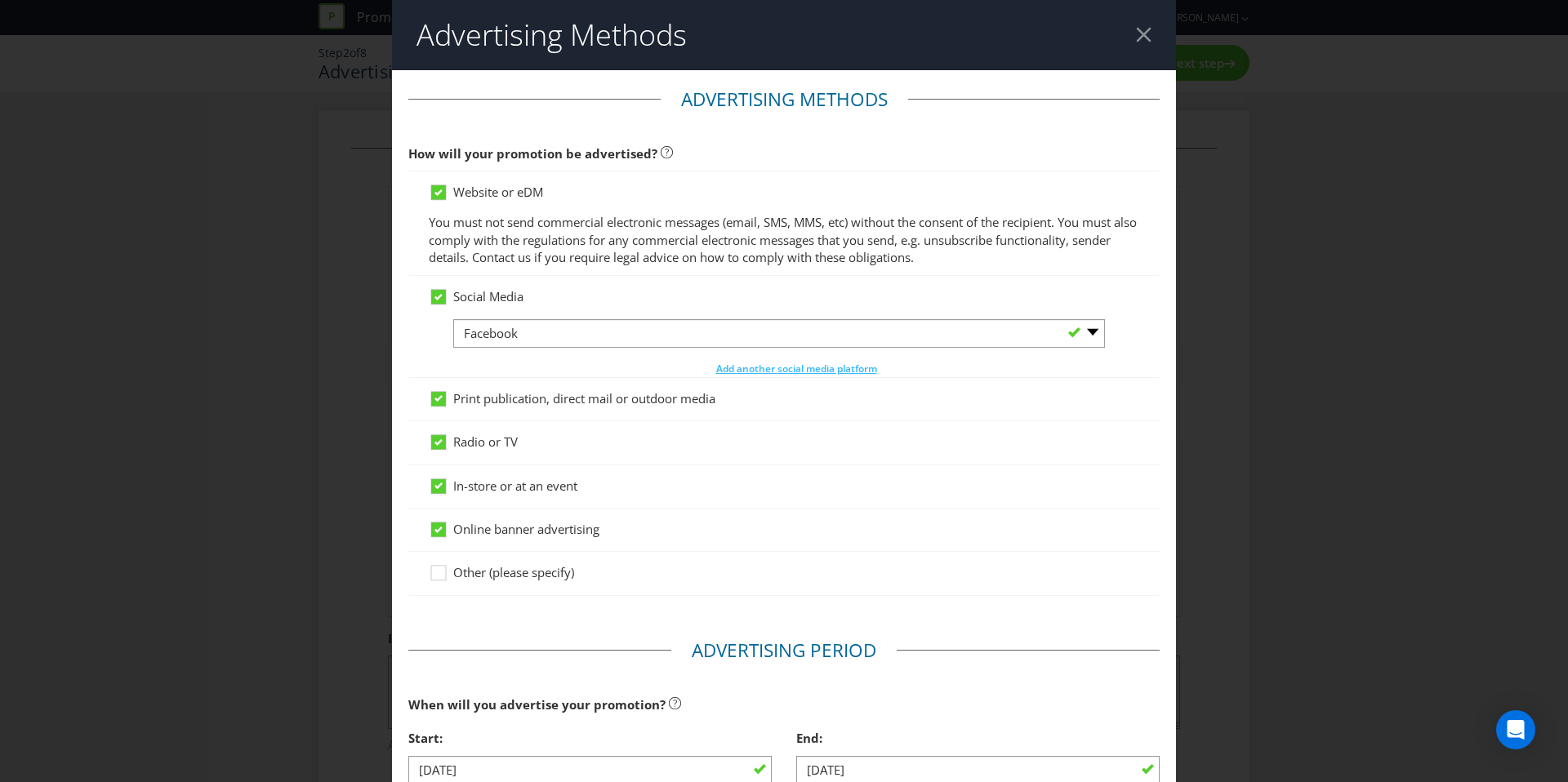
click at [1148, 32] on header "Advertising Methods" at bounding box center [784, 35] width 784 height 70
click at [1136, 35] on div at bounding box center [1143, 34] width 16 height 16
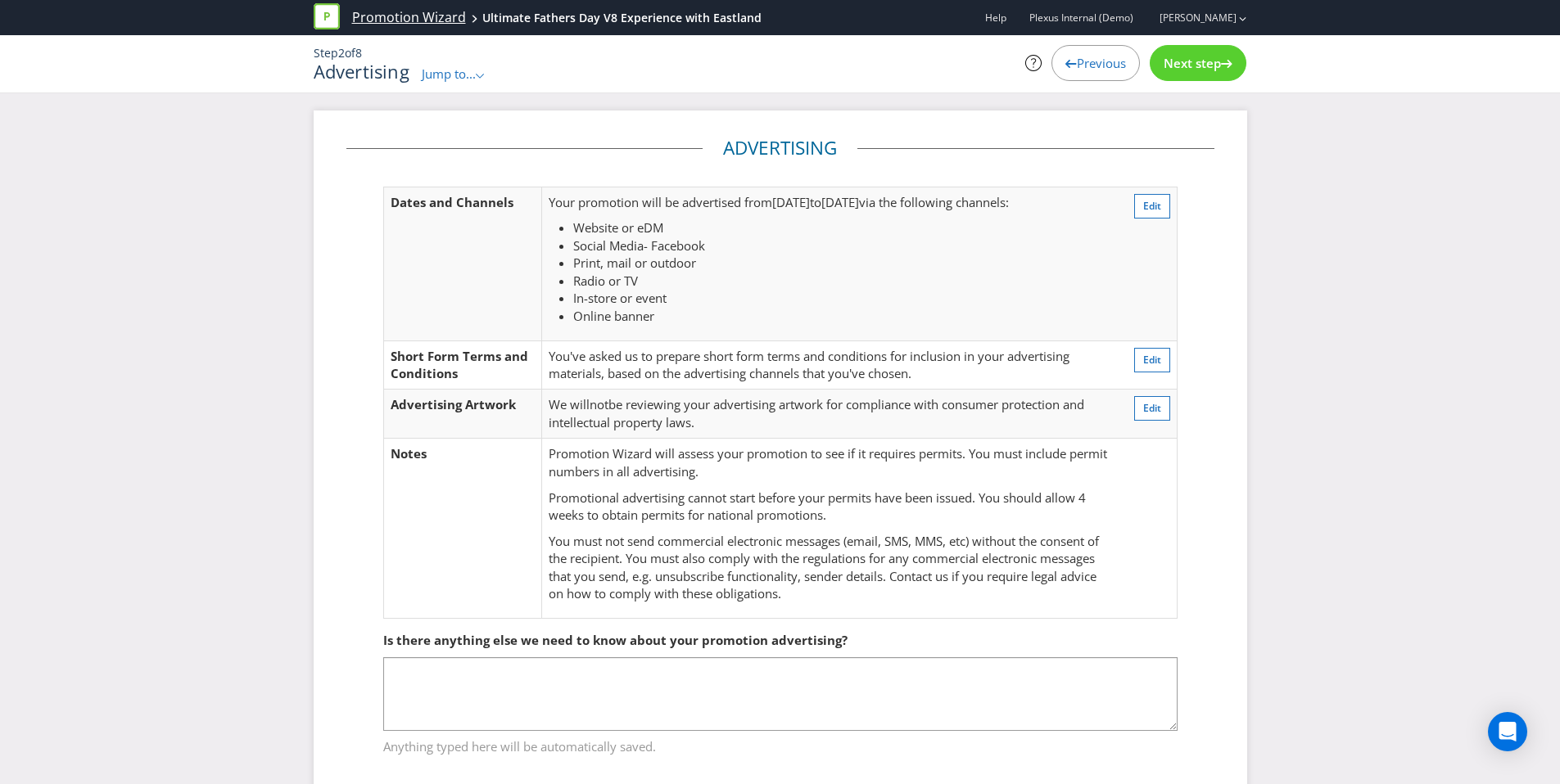
click at [388, 24] on link "Promotion Wizard" at bounding box center [408, 18] width 114 height 18
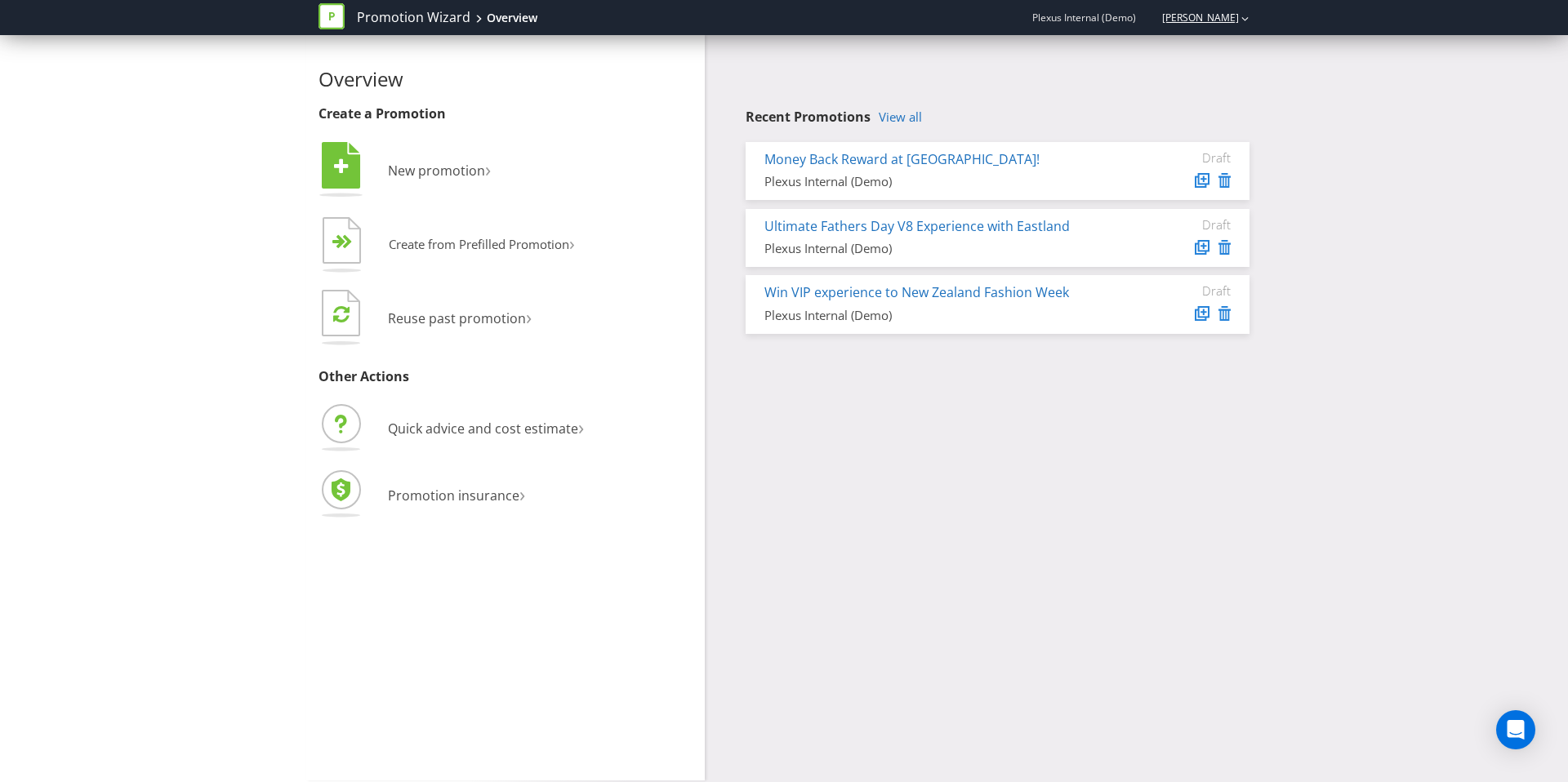
click at [1202, 21] on link "[PERSON_NAME]" at bounding box center [1192, 18] width 93 height 14
click at [1228, 53] on strong "Logout" at bounding box center [1236, 51] width 41 height 17
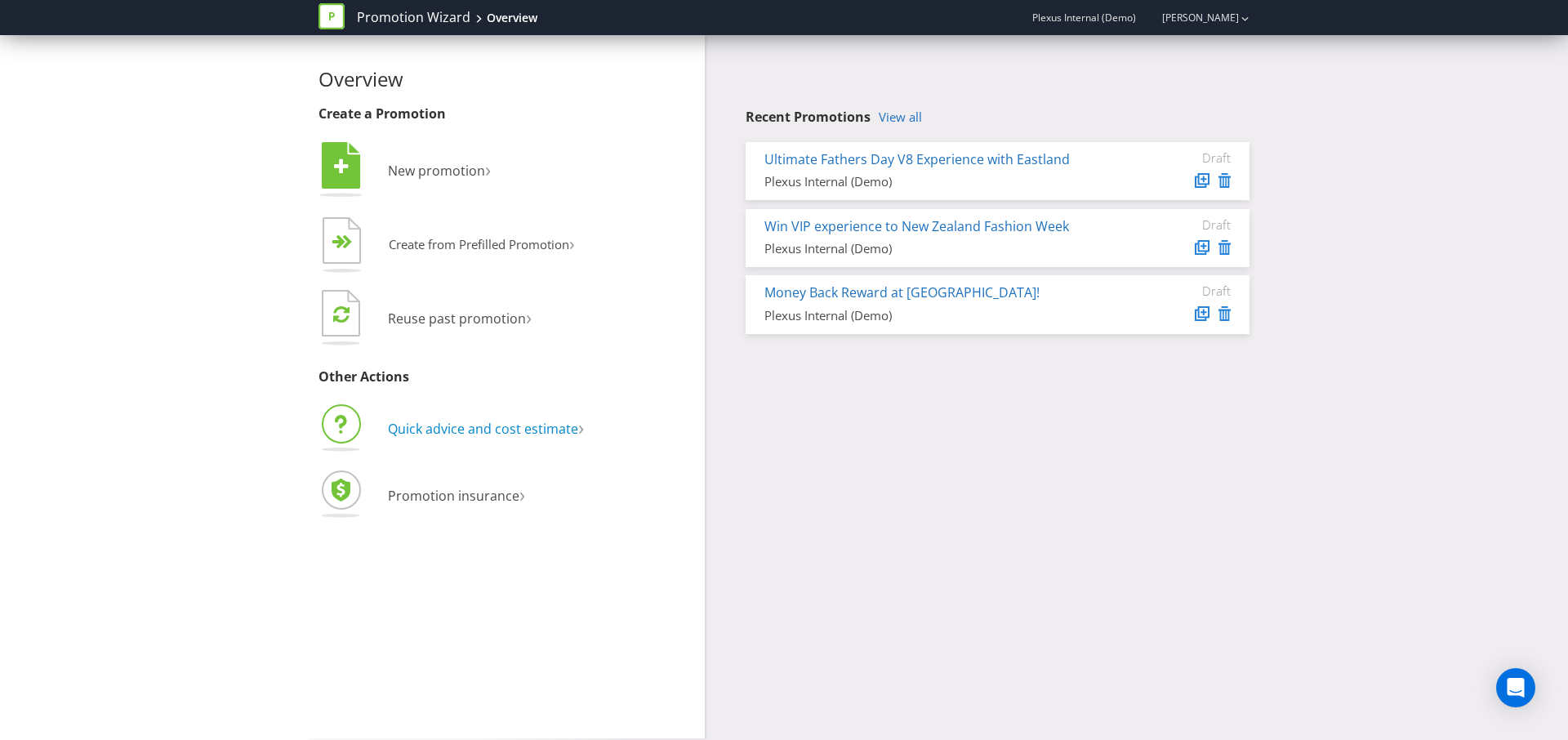
click at [513, 435] on span "Quick advice and cost estimate" at bounding box center [483, 429] width 191 height 18
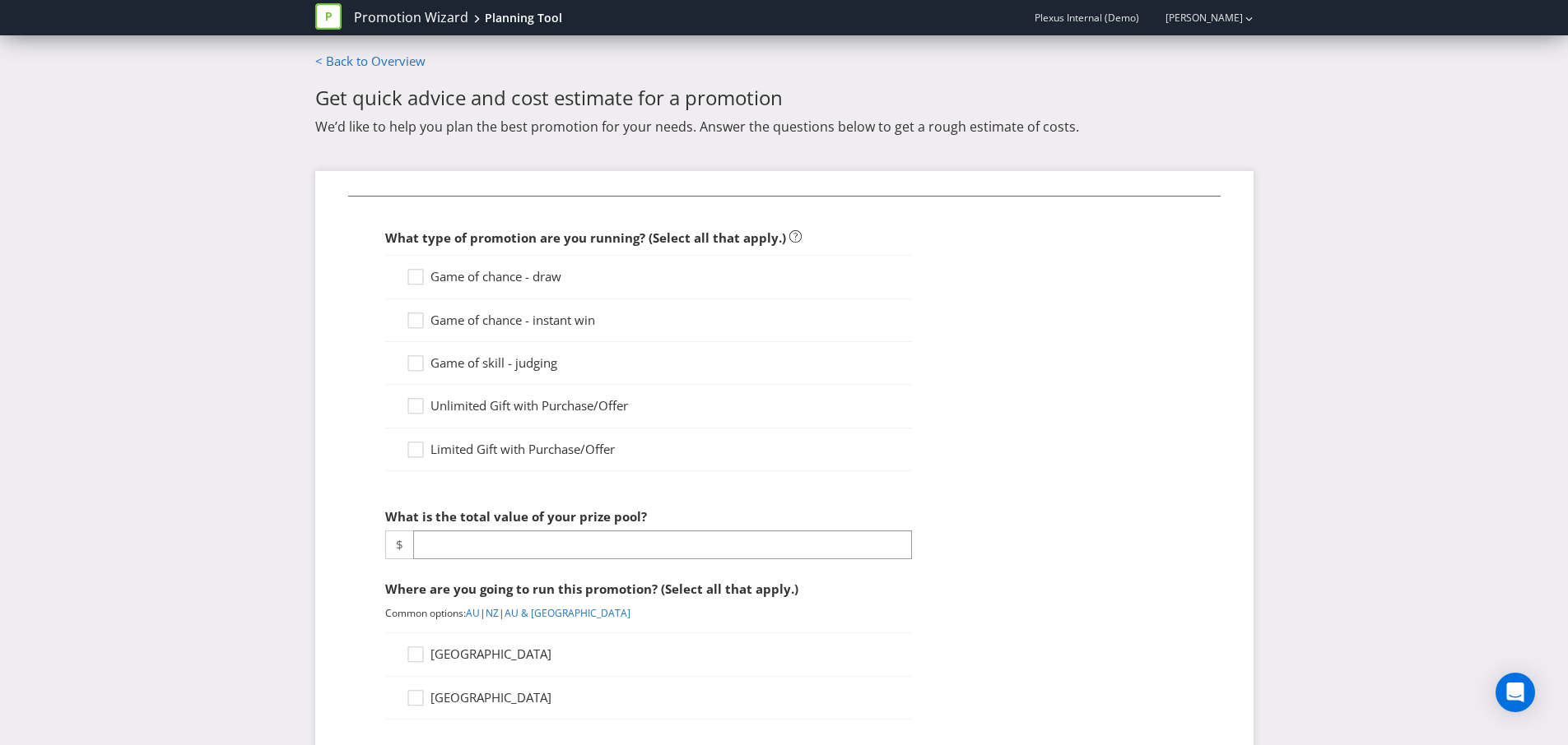
click at [456, 273] on span "Game of chance - draw" at bounding box center [496, 276] width 131 height 17
click at [0, 0] on input "Game of chance - draw" at bounding box center [0, 0] width 0 height 0
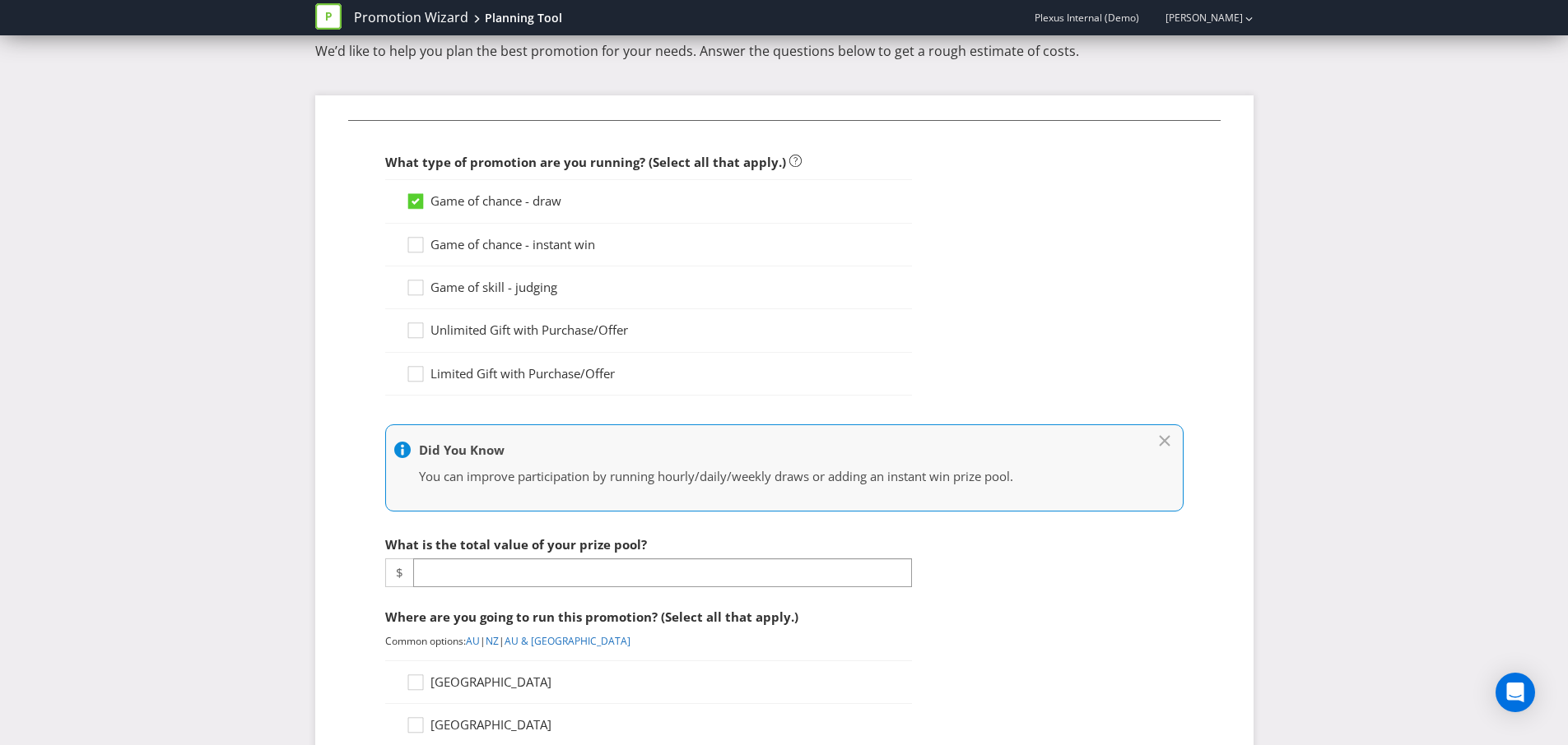
scroll to position [87, 0]
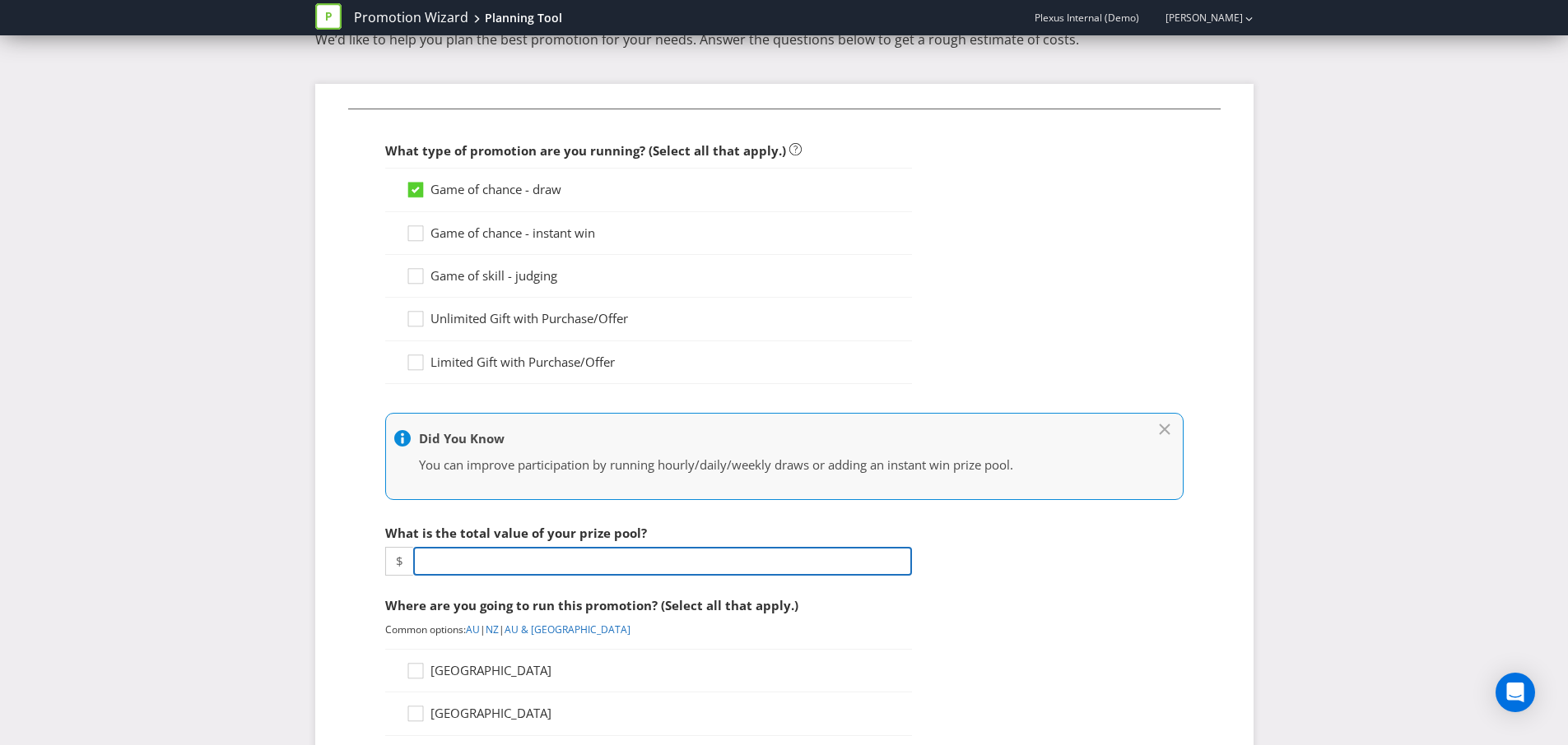
click at [492, 553] on input "number" at bounding box center [662, 561] width 499 height 29
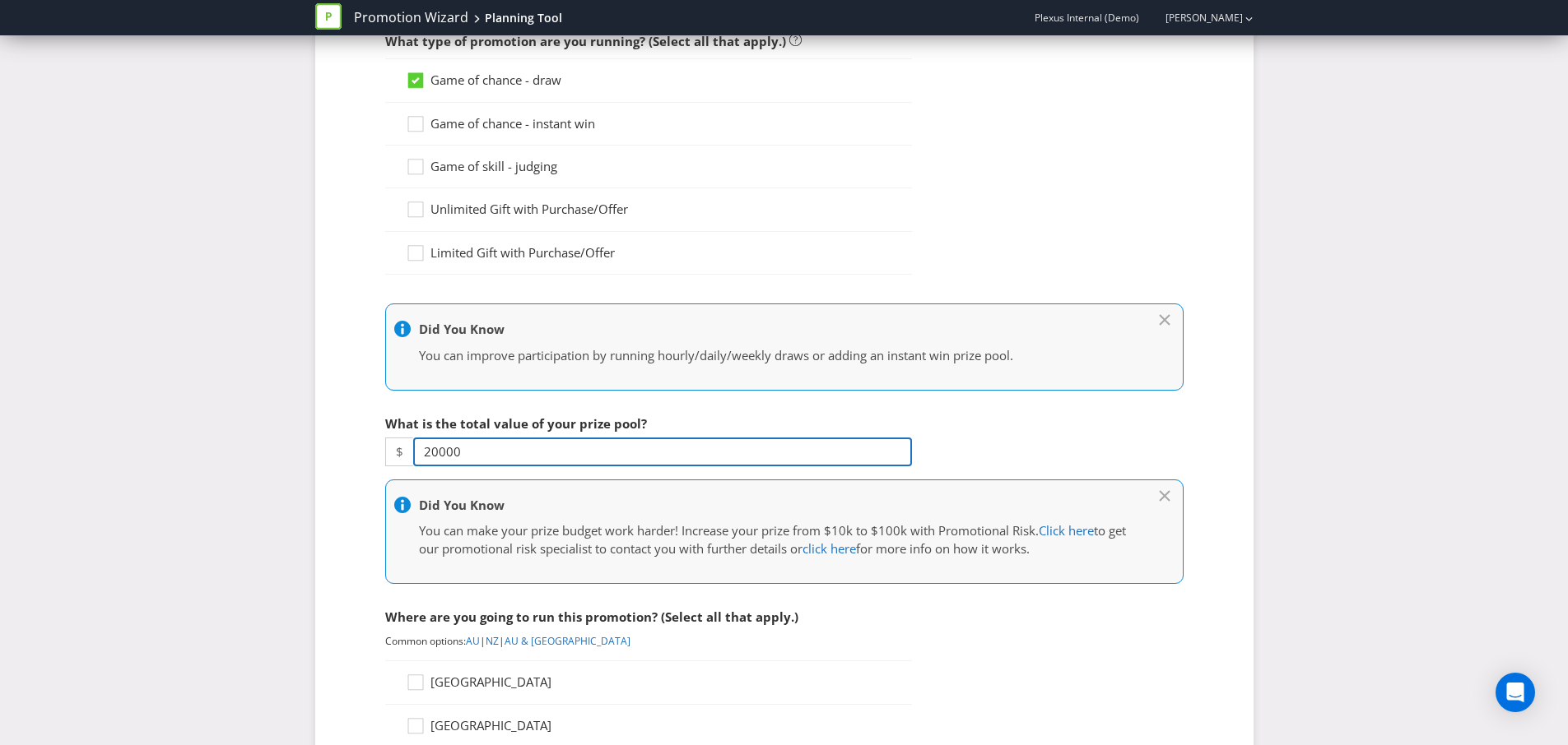
scroll to position [364, 0]
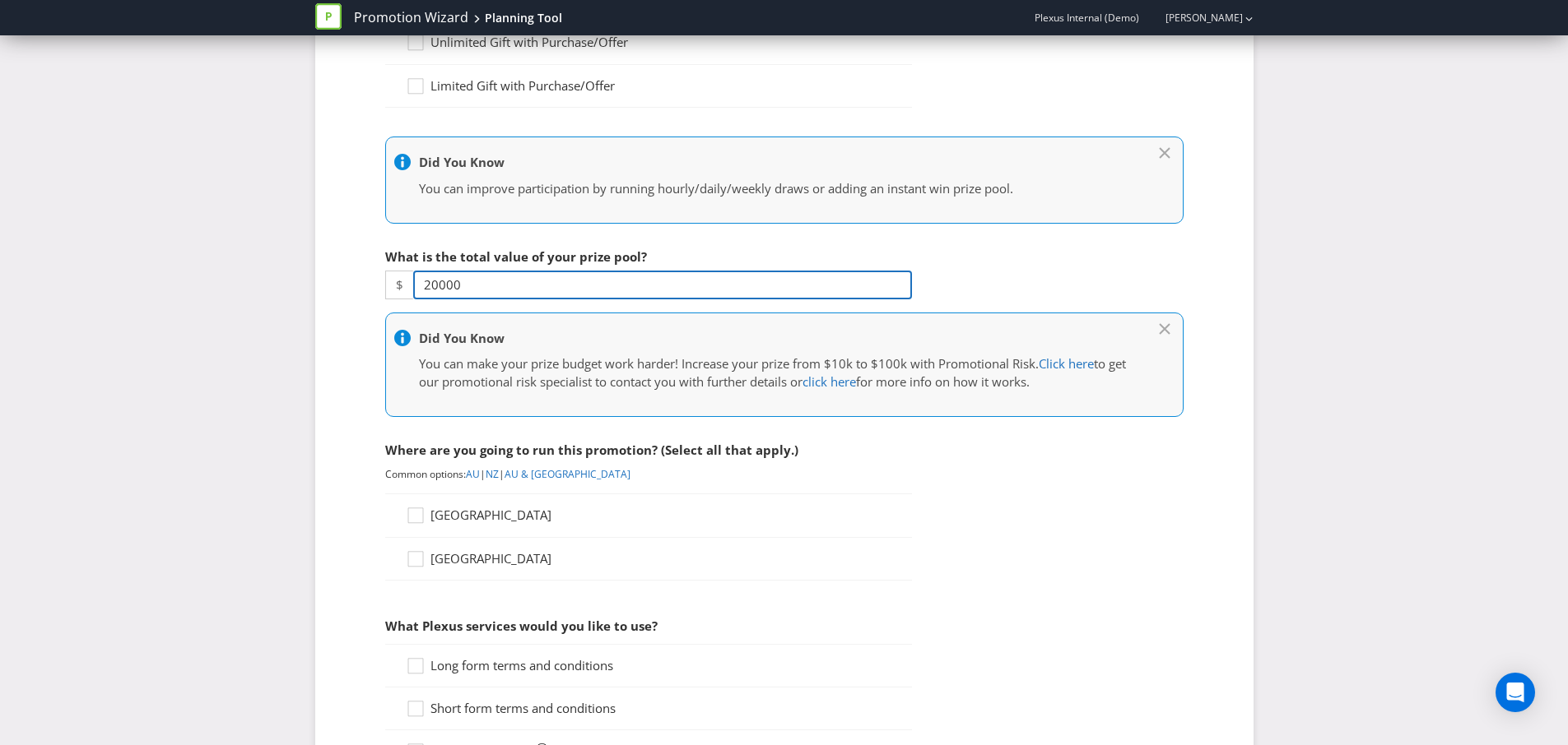
type input "20000"
click at [435, 515] on span "Australia" at bounding box center [491, 515] width 121 height 17
click at [0, 0] on input "Australia" at bounding box center [0, 0] width 0 height 0
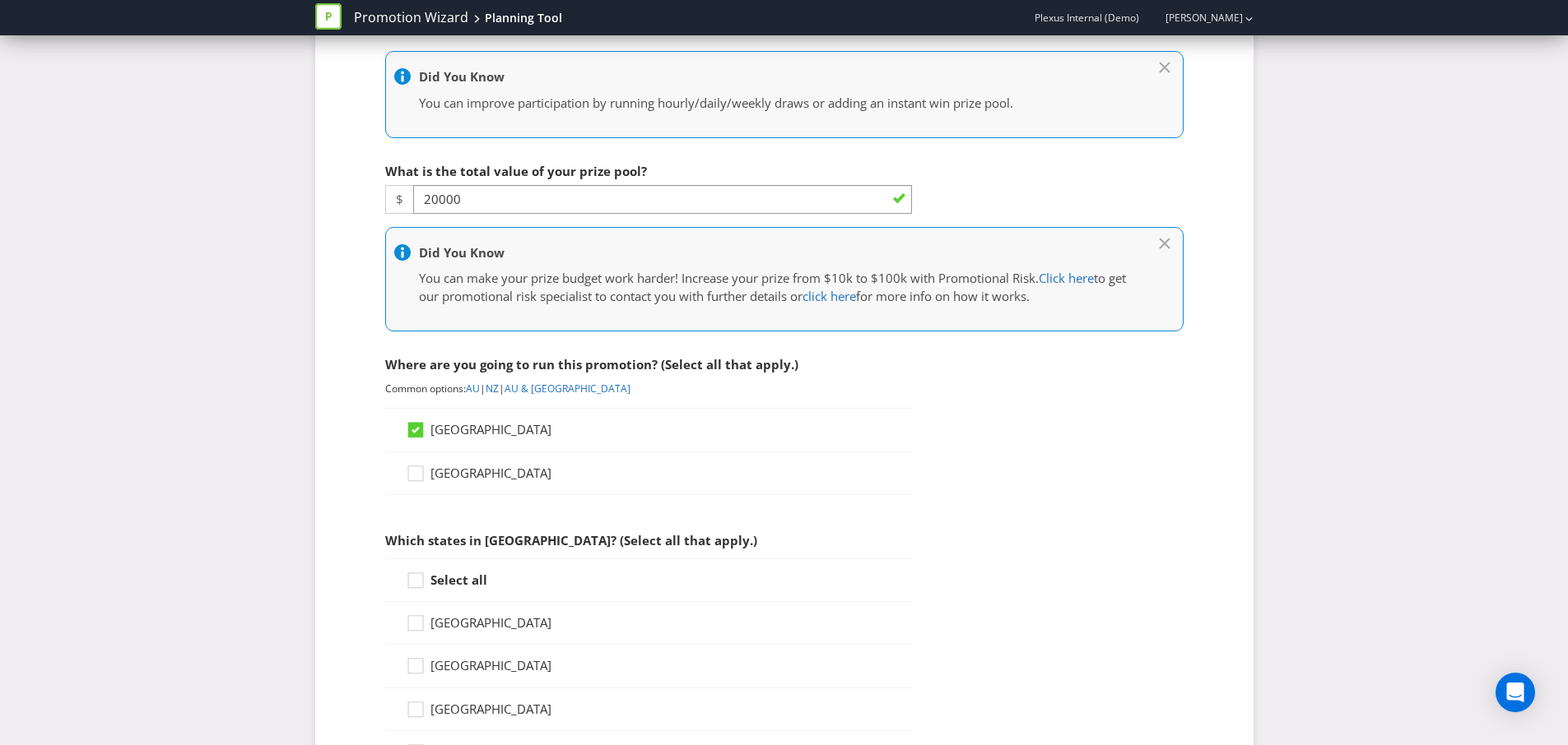
scroll to position [676, 0]
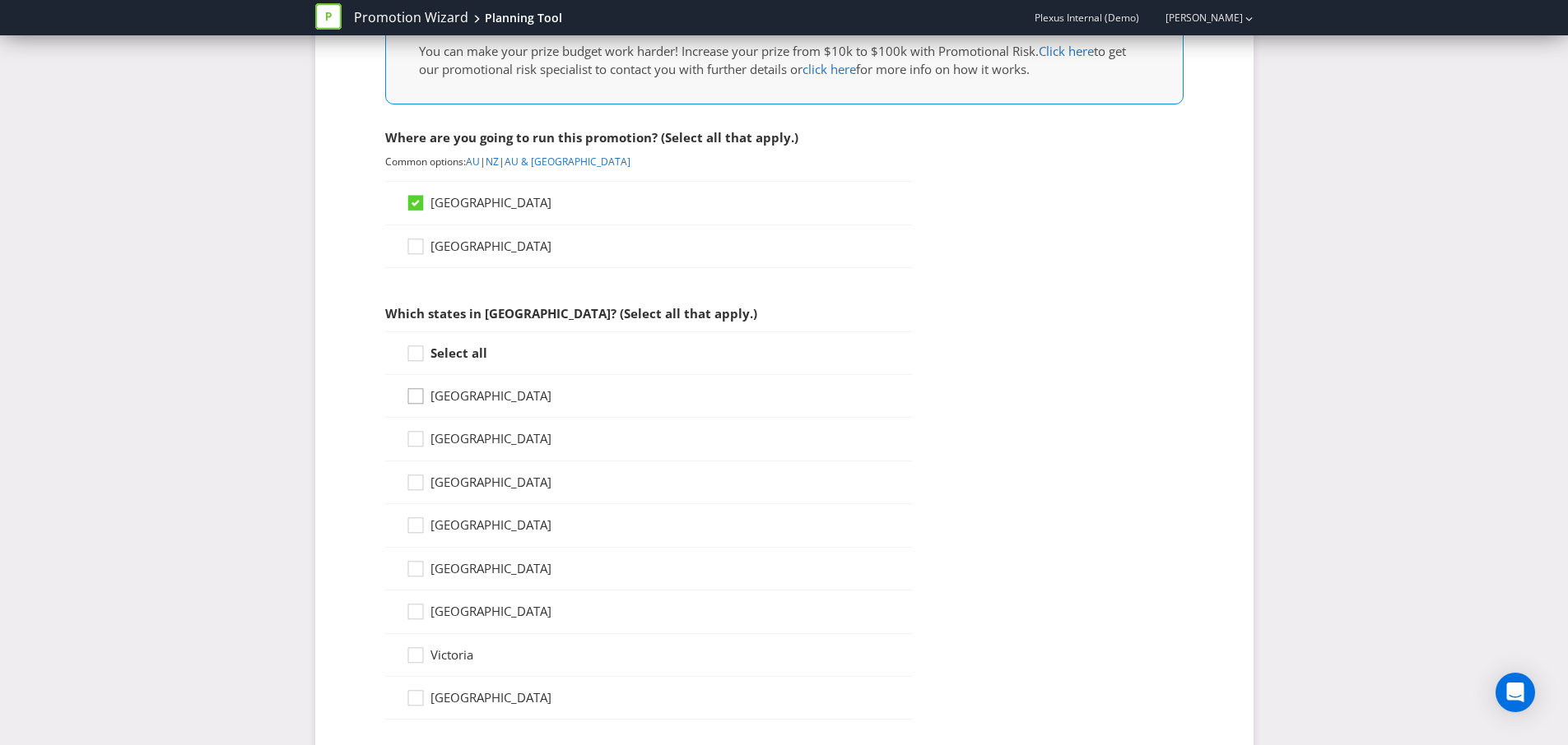
click at [407, 392] on icon at bounding box center [418, 400] width 25 height 25
click at [0, 0] on input "Australian Capital Territory" at bounding box center [0, 0] width 0 height 0
click at [424, 352] on icon at bounding box center [418, 356] width 25 height 25
click at [0, 0] on input "Select all" at bounding box center [0, 0] width 0 height 0
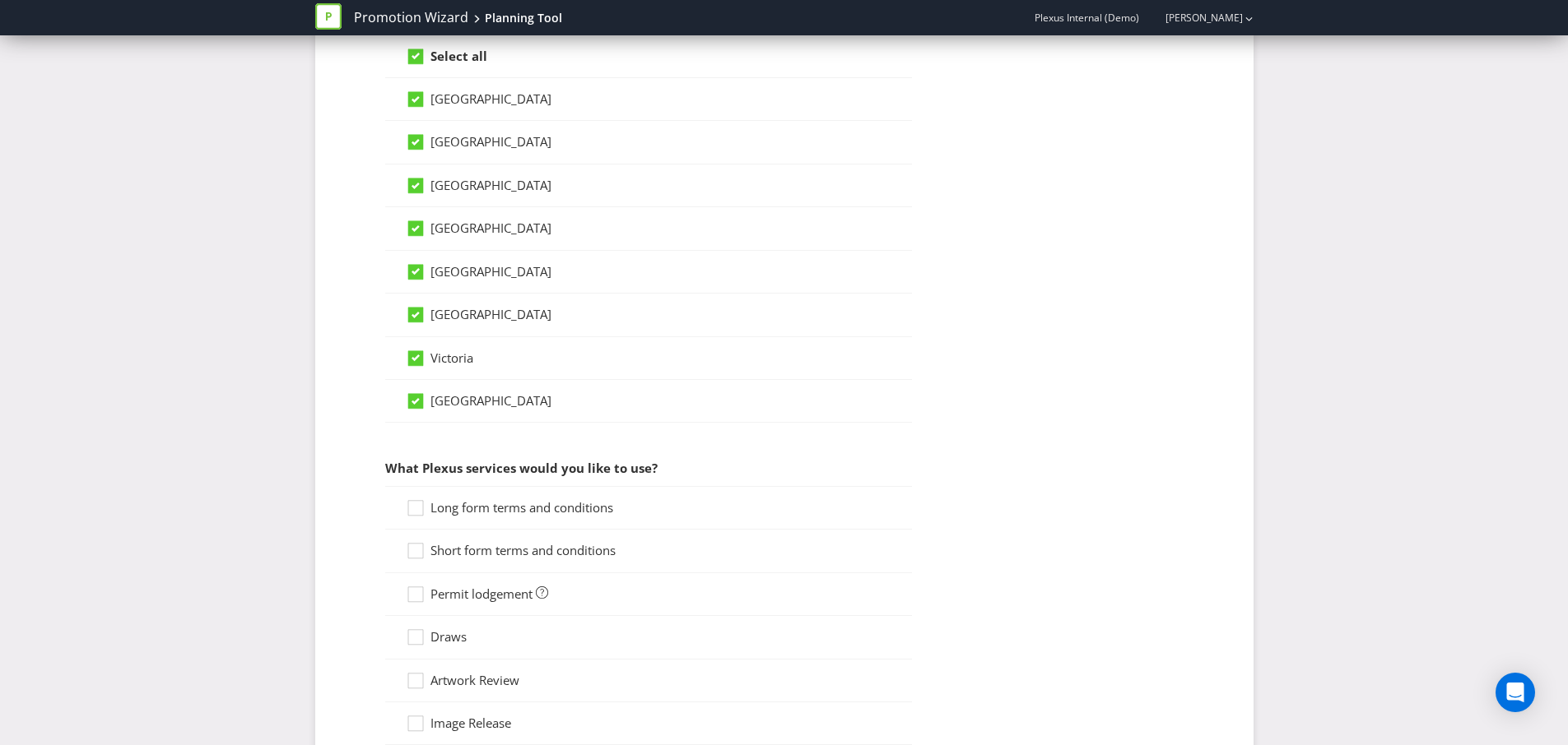
scroll to position [977, 0]
click at [418, 520] on div at bounding box center [414, 509] width 17 height 29
click at [0, 0] on input "Long form terms and conditions" at bounding box center [0, 0] width 0 height 0
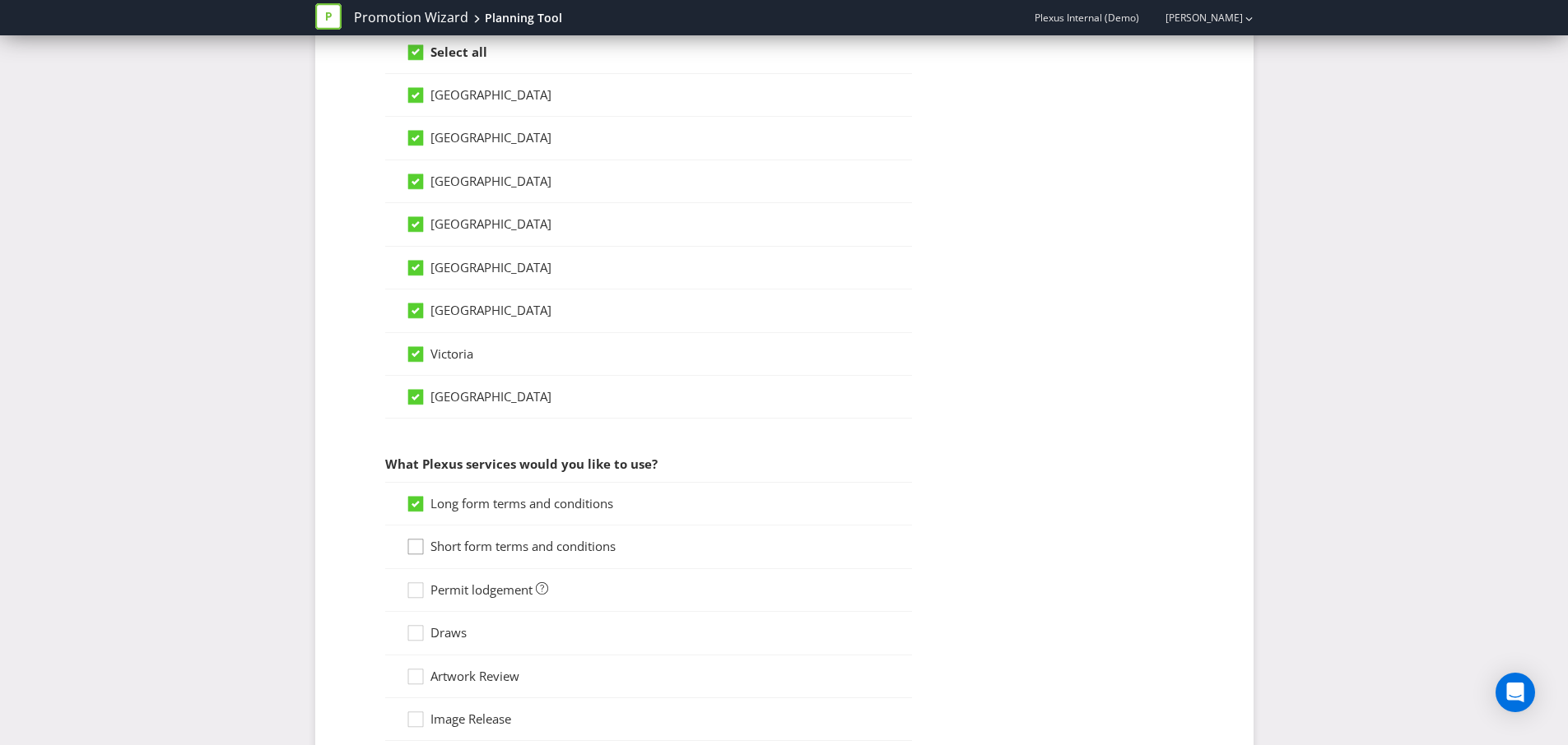
click at [420, 552] on icon at bounding box center [418, 550] width 25 height 25
click at [0, 0] on input "Short form terms and conditions" at bounding box center [0, 0] width 0 height 0
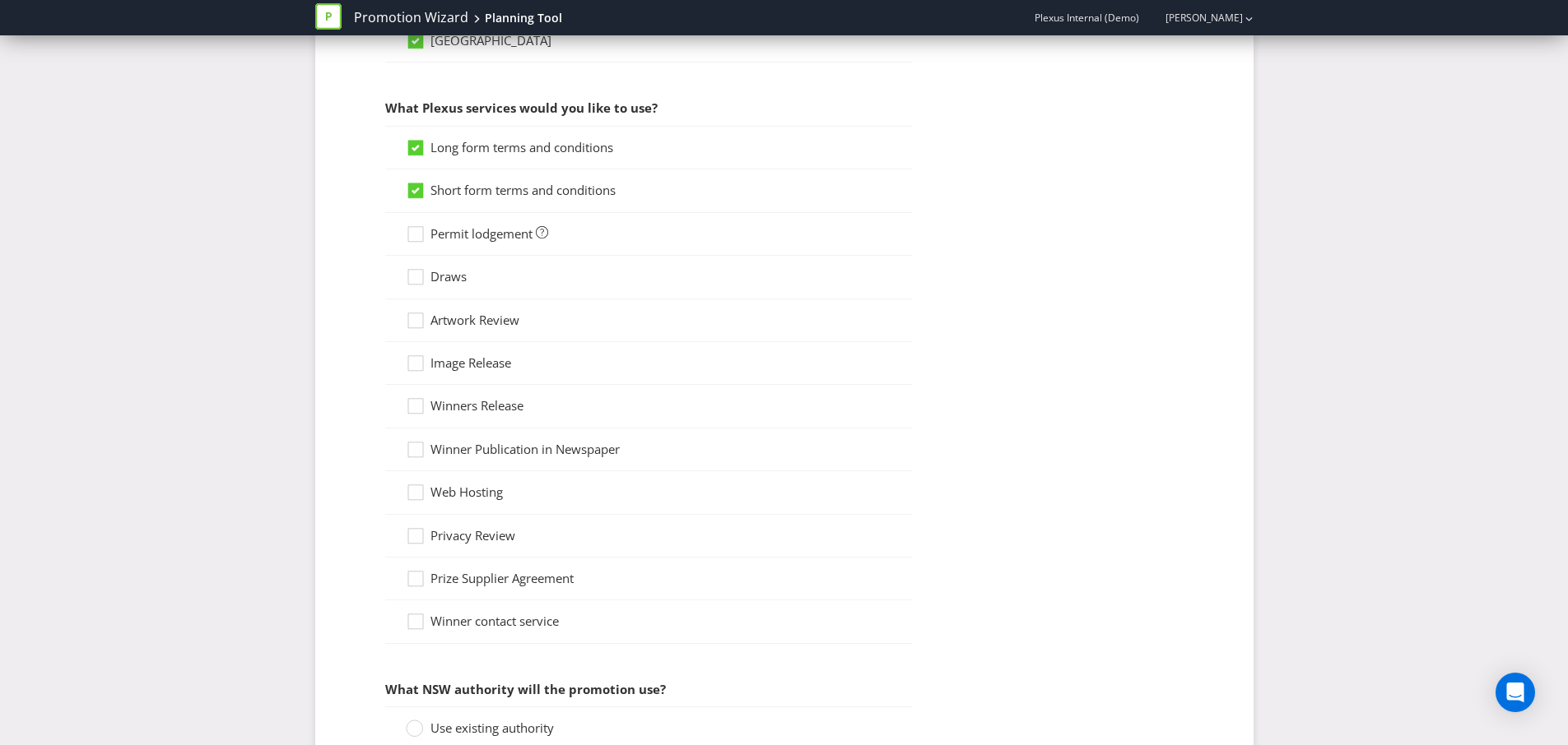
scroll to position [1558, 0]
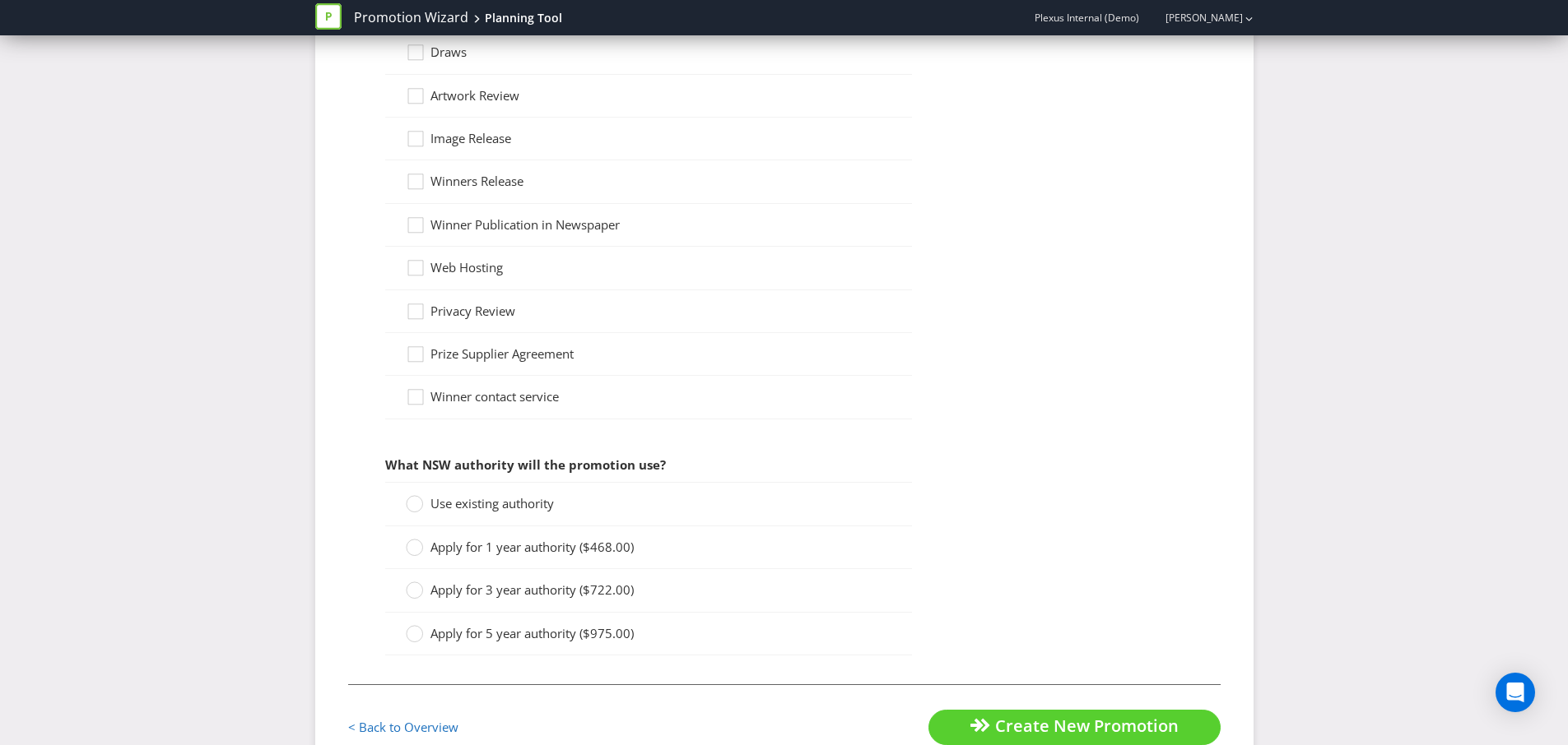
click at [431, 502] on span "Use existing authority" at bounding box center [492, 504] width 123 height 17
click at [0, 0] on input "Use existing authority" at bounding box center [0, 0] width 0 height 0
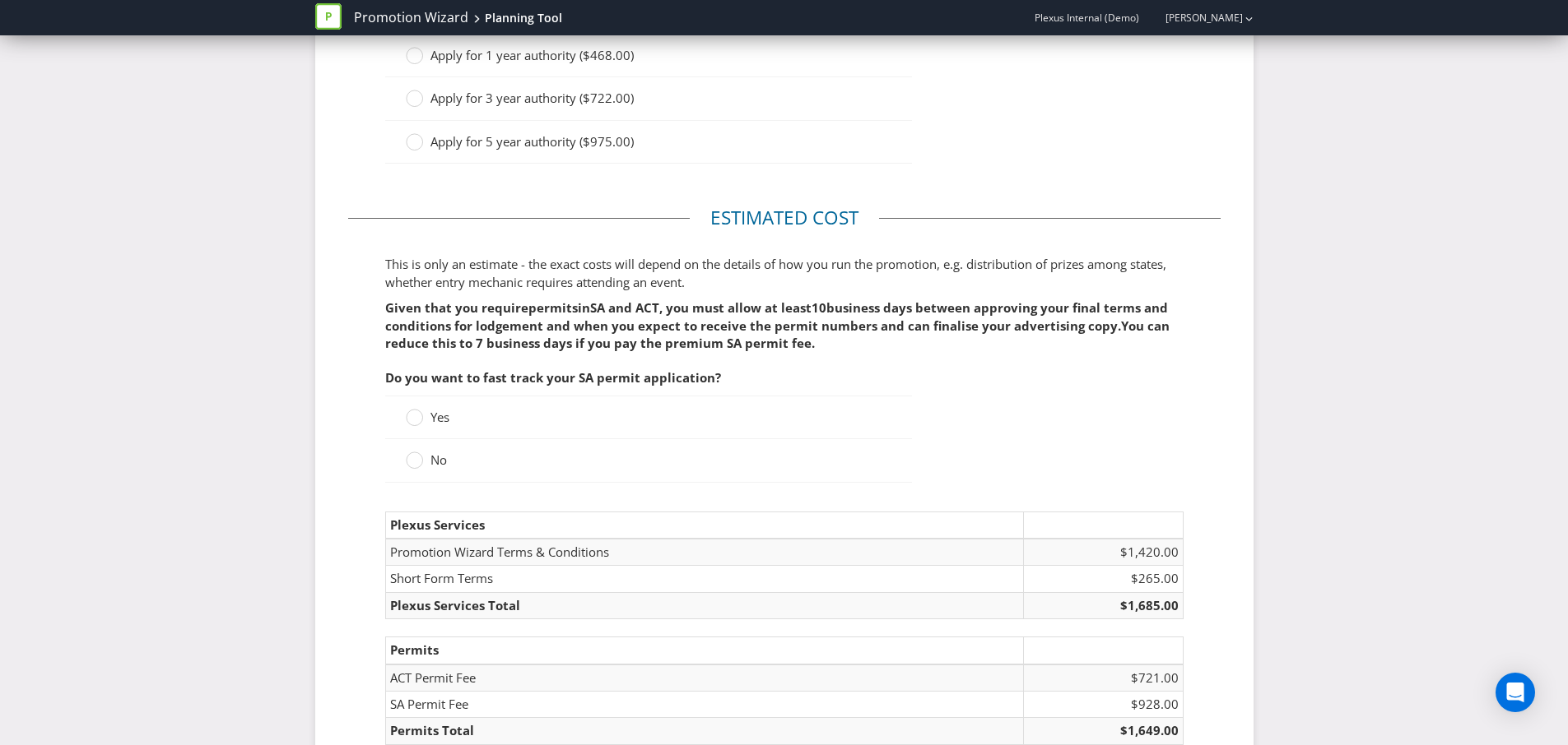
scroll to position [2185, 0]
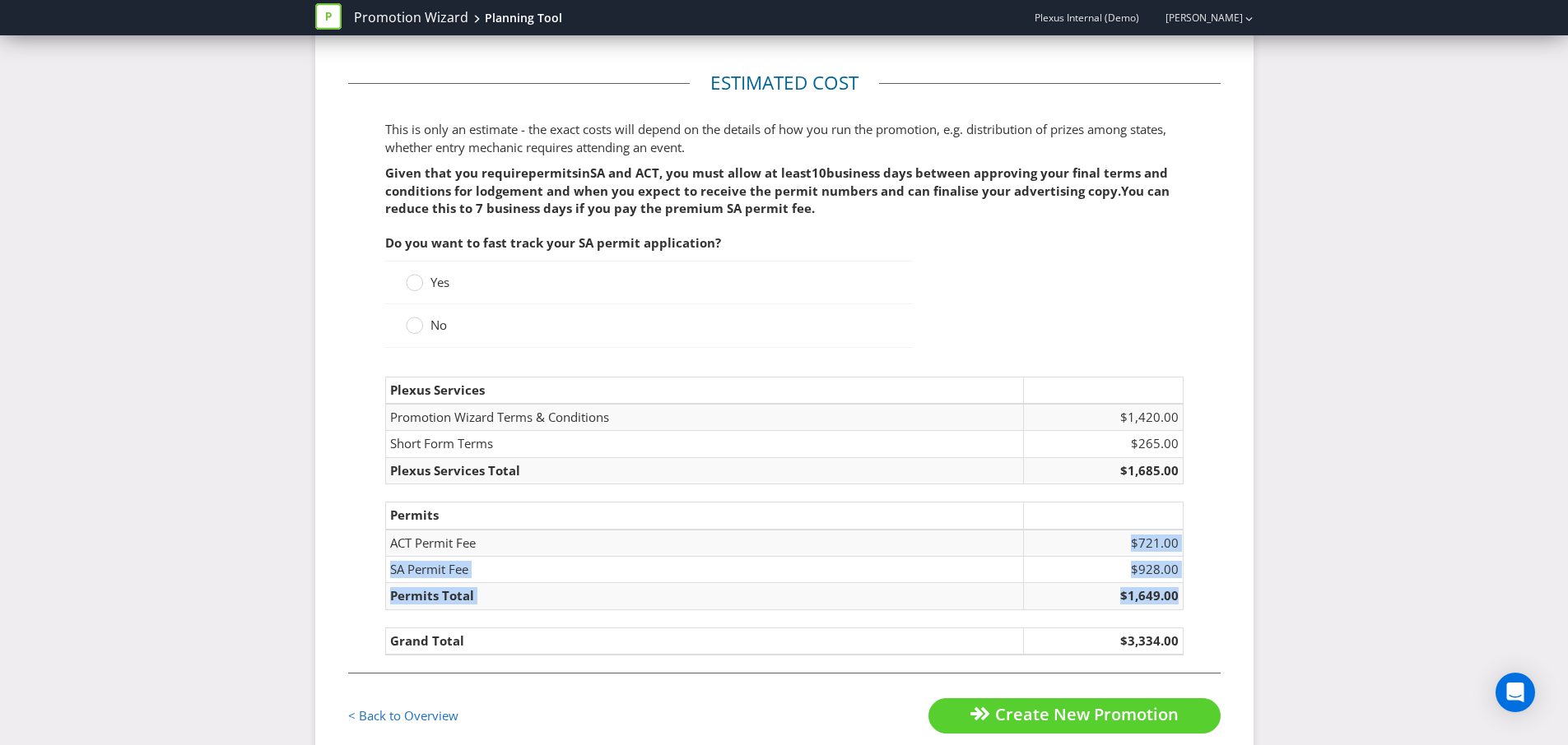
drag, startPoint x: 1108, startPoint y: 542, endPoint x: 1184, endPoint y: 648, distance: 130.4
click at [1184, 648] on fieldset "Estimated cost This is only an estimate - the exact costs will depend on the de…" at bounding box center [784, 371] width 873 height 603
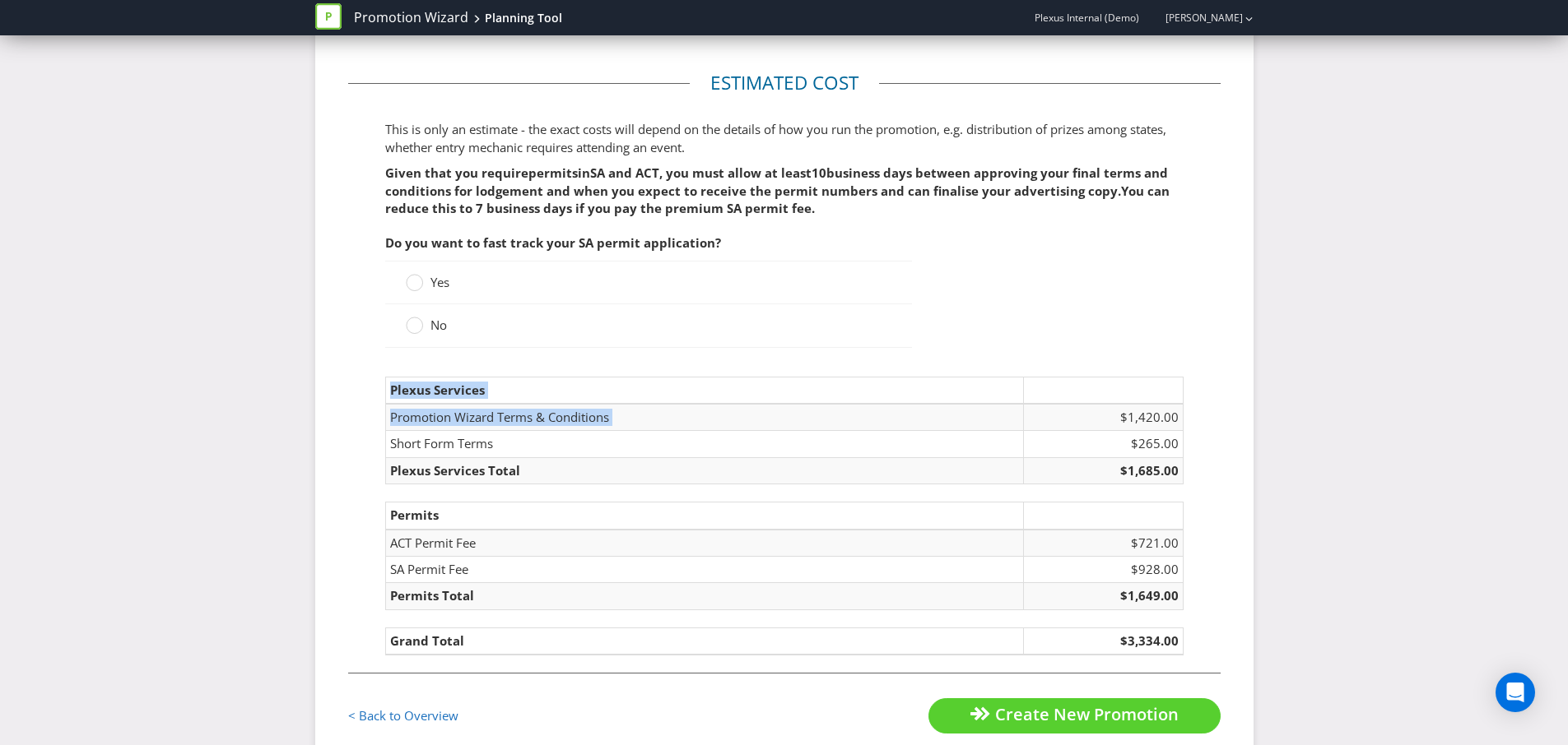
drag, startPoint x: 1106, startPoint y: 422, endPoint x: 1186, endPoint y: 470, distance: 93.3
click at [1186, 470] on fieldset "Estimated cost This is only an estimate - the exact costs will depend on the de…" at bounding box center [784, 371] width 873 height 603
click at [1114, 554] on td "$721.00" at bounding box center [1103, 543] width 160 height 27
drag, startPoint x: 1147, startPoint y: 552, endPoint x: 1187, endPoint y: 628, distance: 85.9
click at [1187, 628] on fieldset "Estimated cost This is only an estimate - the exact costs will depend on the de…" at bounding box center [784, 371] width 873 height 603
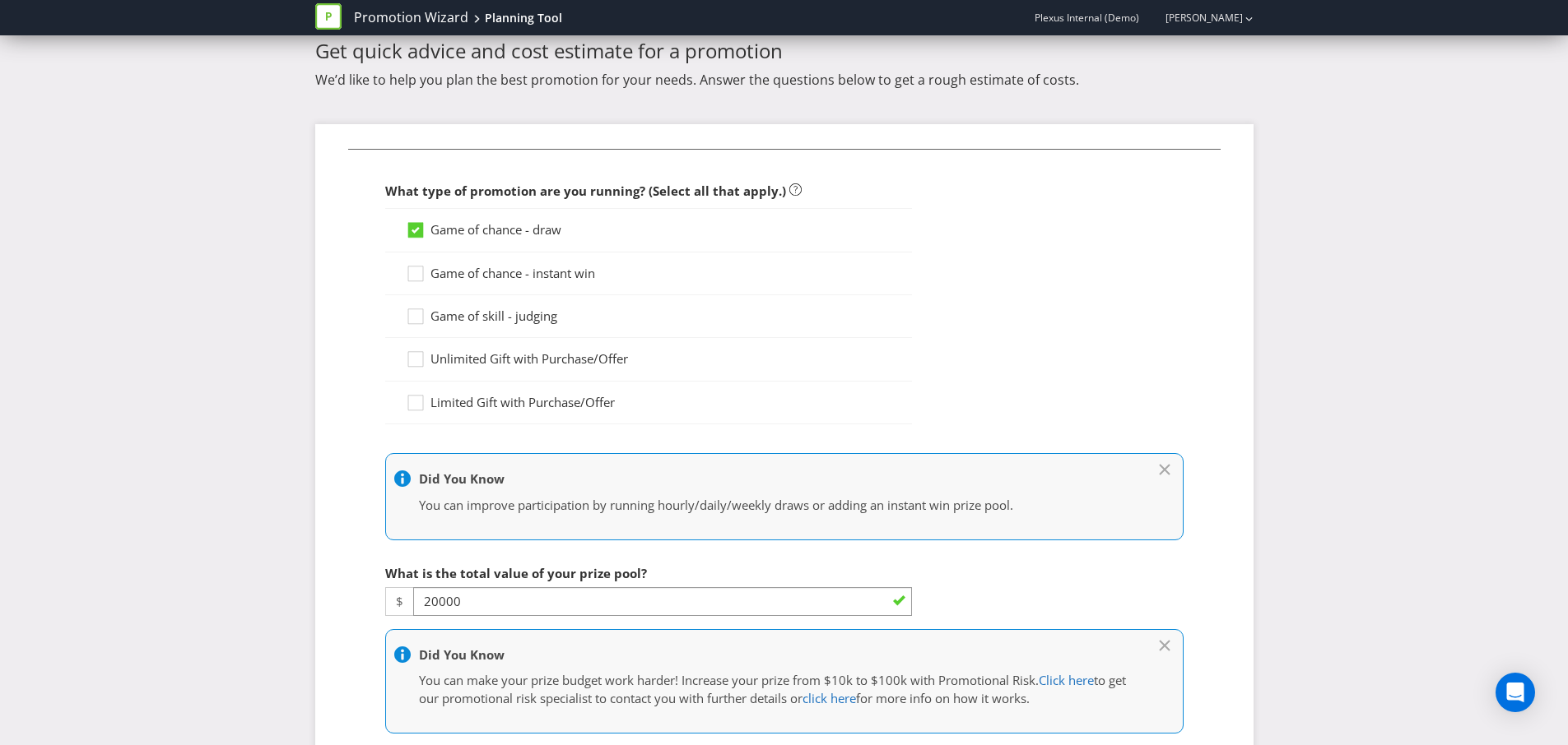
scroll to position [0, 0]
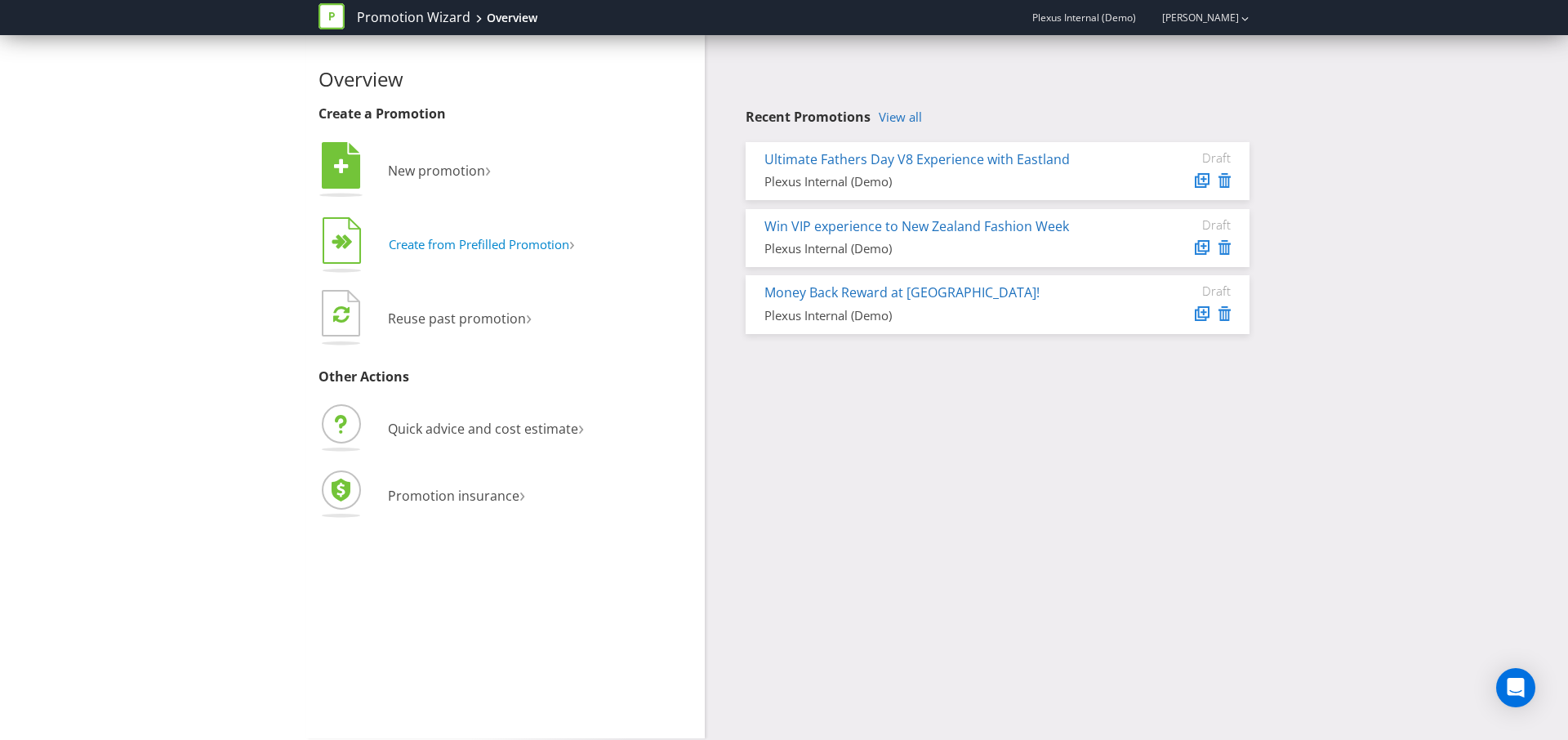
click at [535, 232] on button "  Create from Prefilled Promotion ›" at bounding box center [447, 245] width 257 height 65
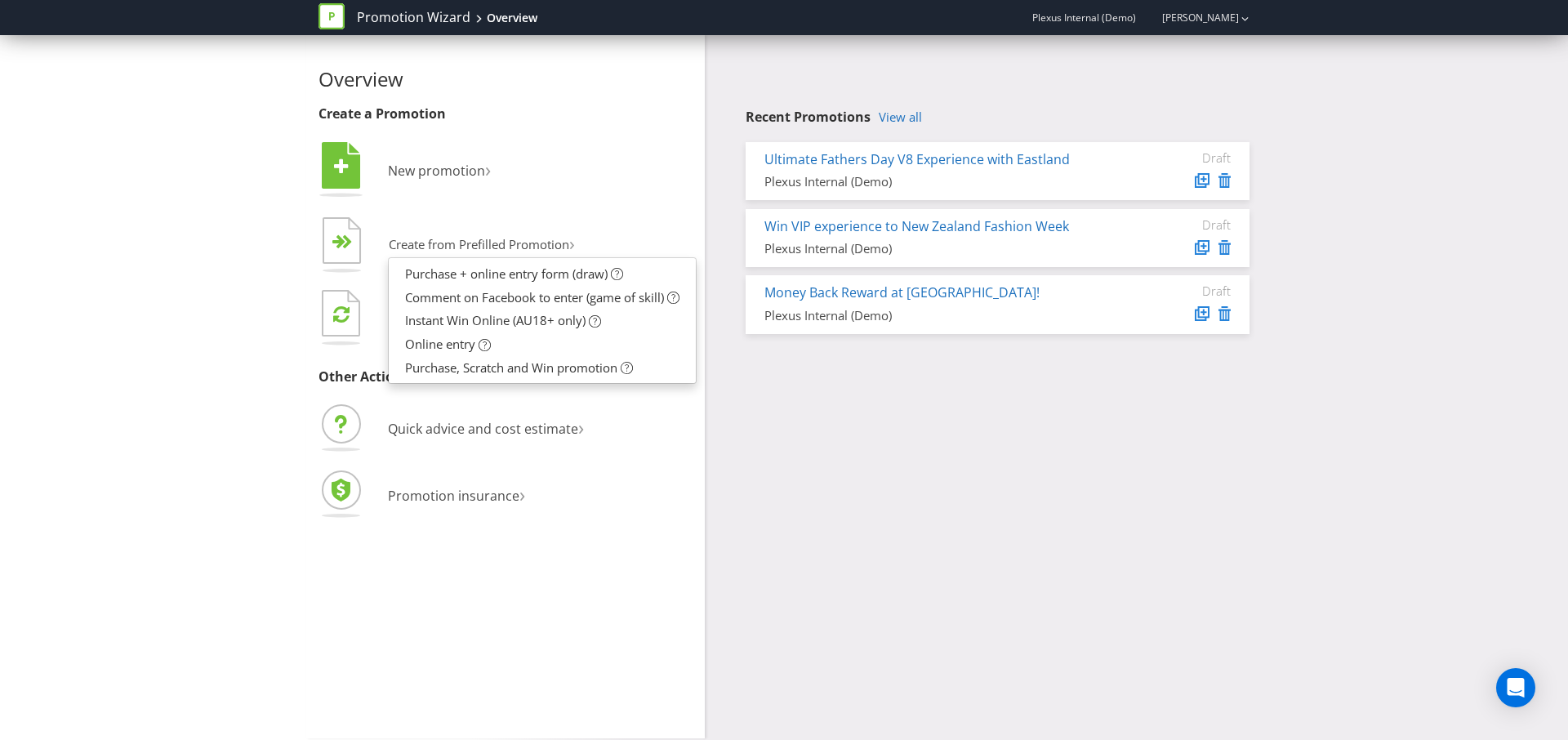
click at [158, 307] on div "Overview Create a Promotion  New promotion ›   Create from Prefilled Promoti…" at bounding box center [784, 386] width 1568 height 703
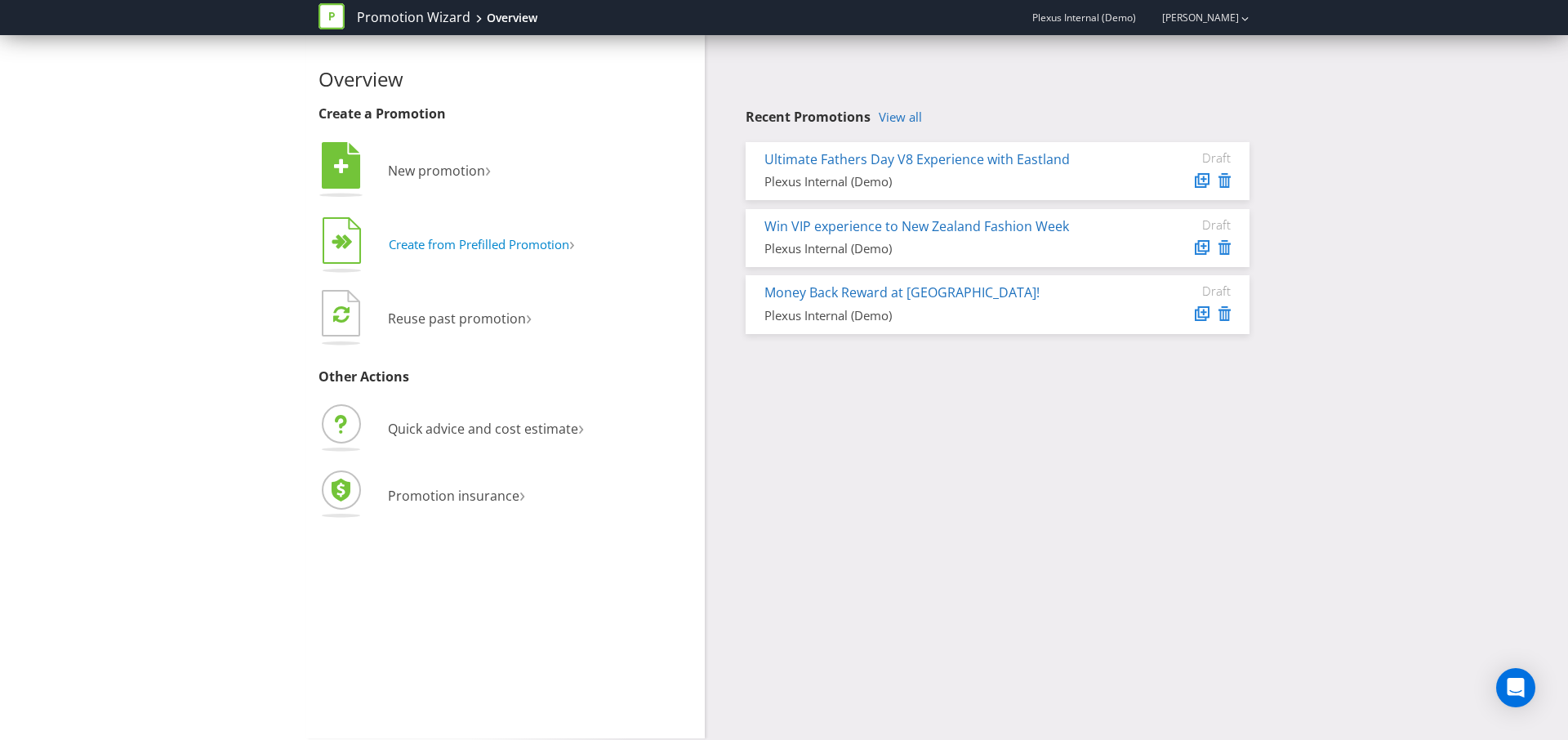
click at [517, 261] on button "  Create from Prefilled Promotion ›" at bounding box center [447, 245] width 257 height 65
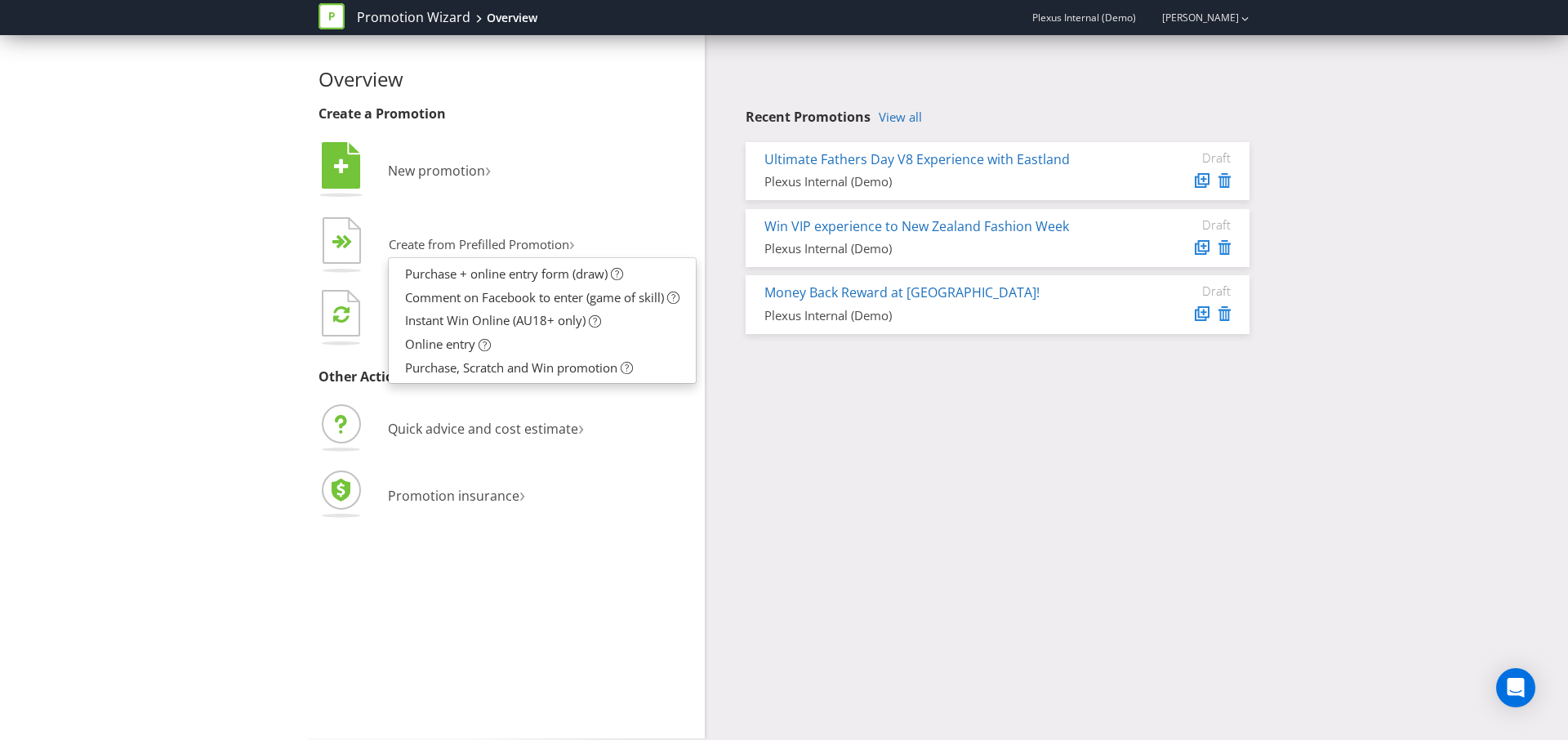
click at [1060, 116] on h4 "Recent Promotions View all" at bounding box center [997, 118] width 504 height 15
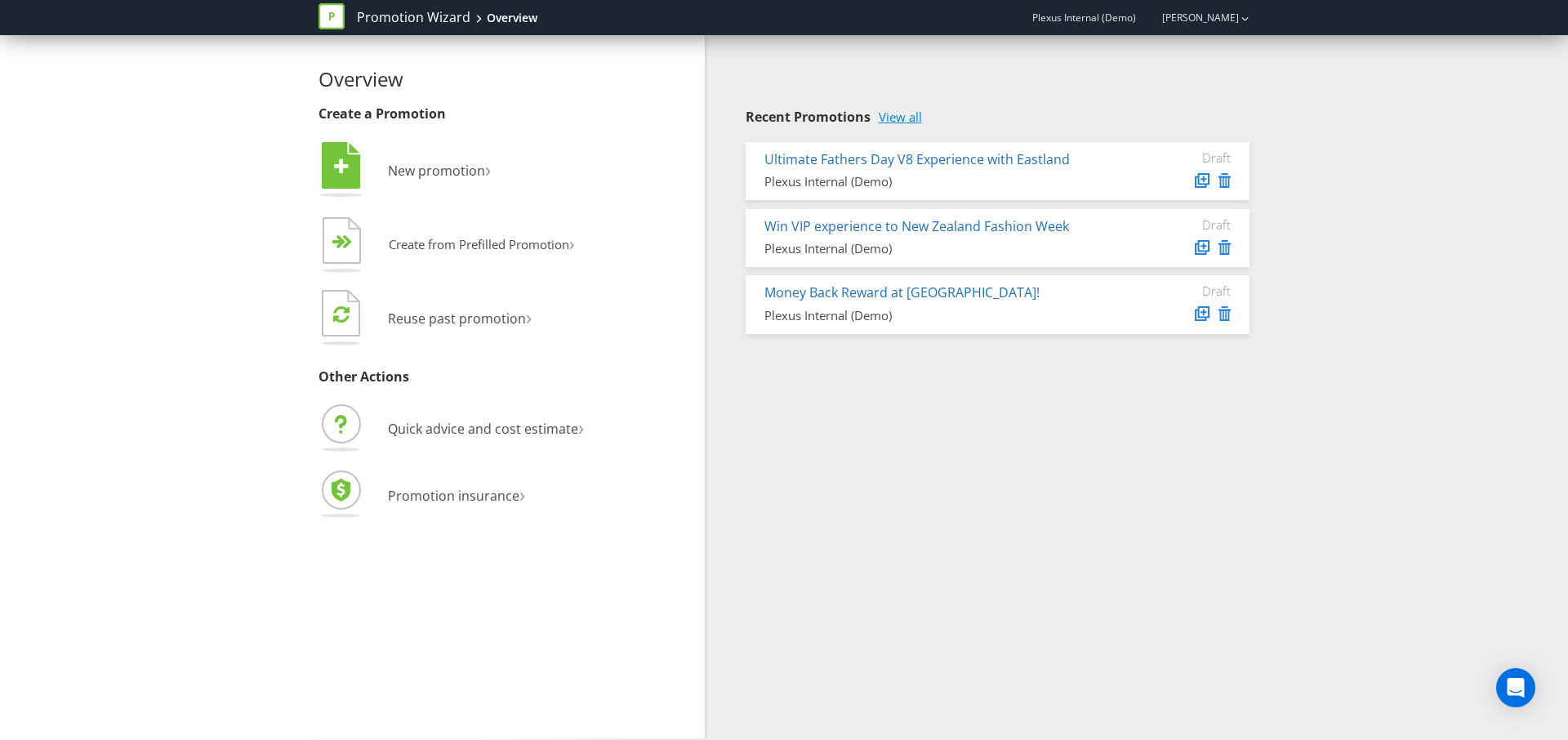
click at [915, 121] on link "View all" at bounding box center [900, 117] width 43 height 14
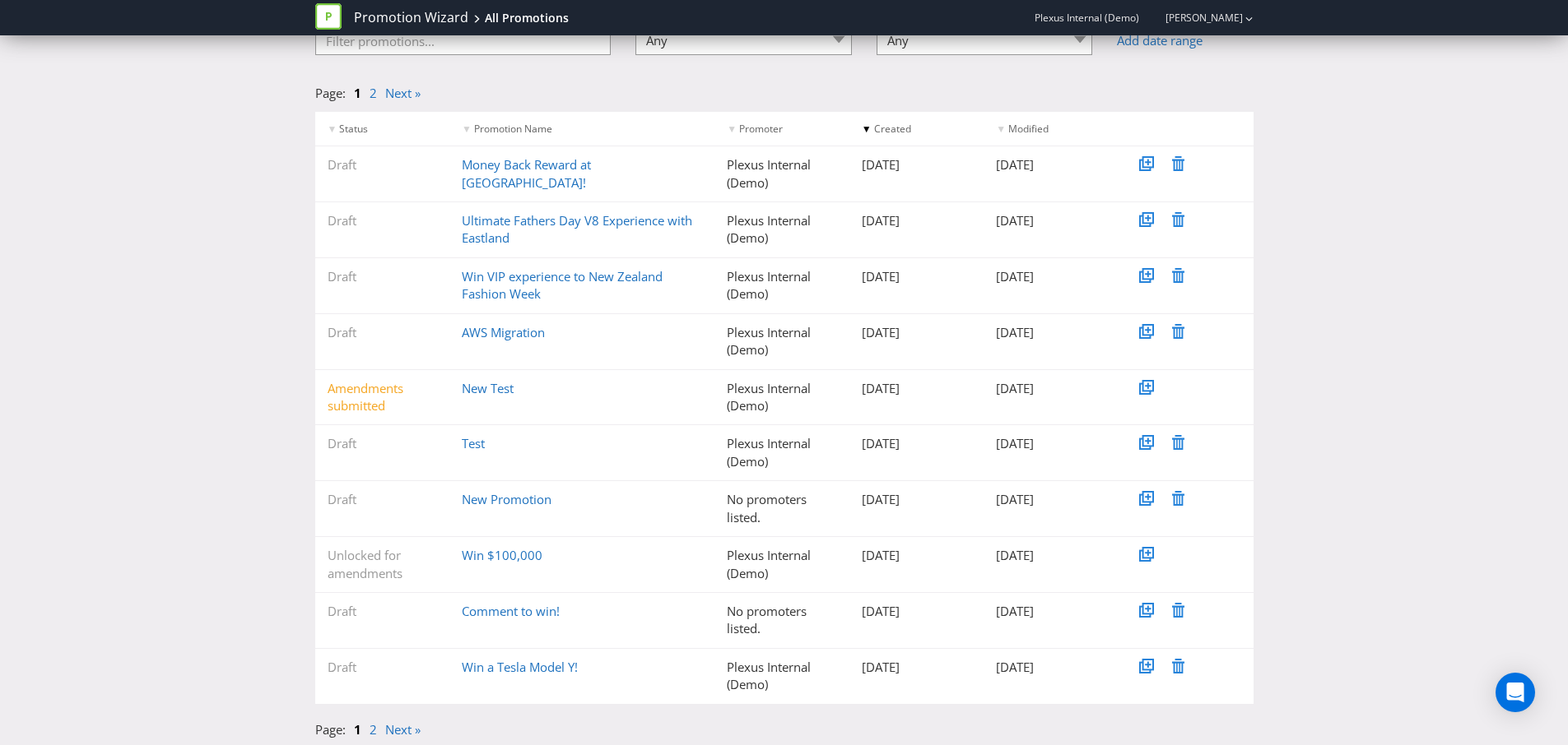
scroll to position [141, 0]
click at [378, 730] on li "2" at bounding box center [377, 727] width 16 height 18
click at [373, 730] on link "2" at bounding box center [373, 727] width 7 height 17
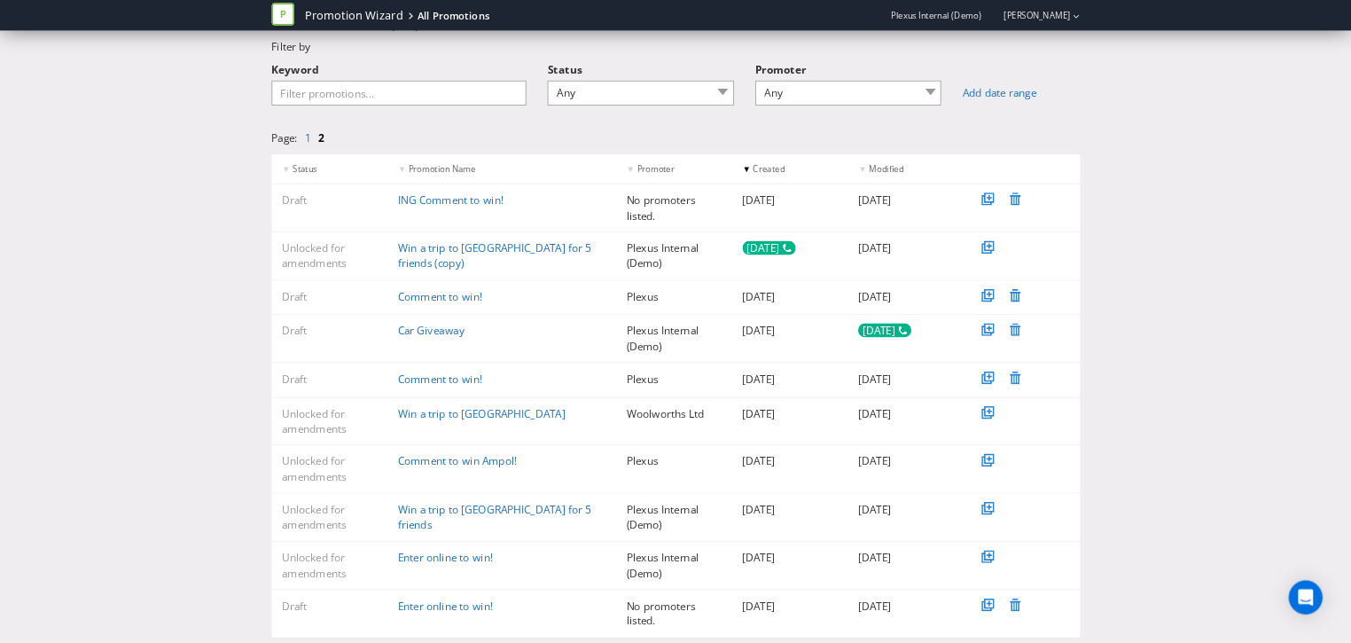
scroll to position [0, 0]
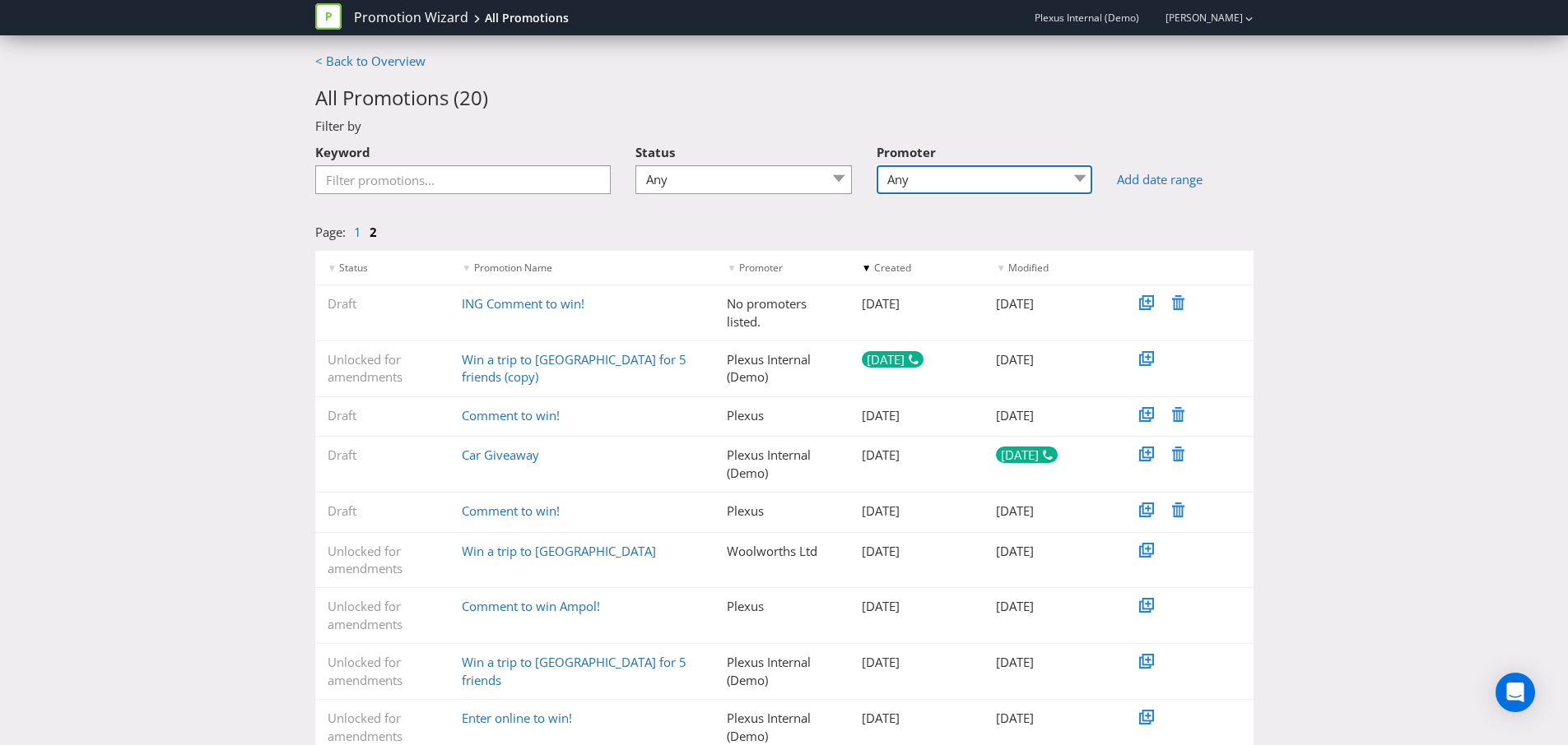
click at [1005, 181] on select "Any Plexus Plexus Internal (Demo) Woolworths Ltd" at bounding box center [984, 179] width 216 height 29
click at [369, 62] on link "< Back to Overview" at bounding box center [370, 61] width 110 height 17
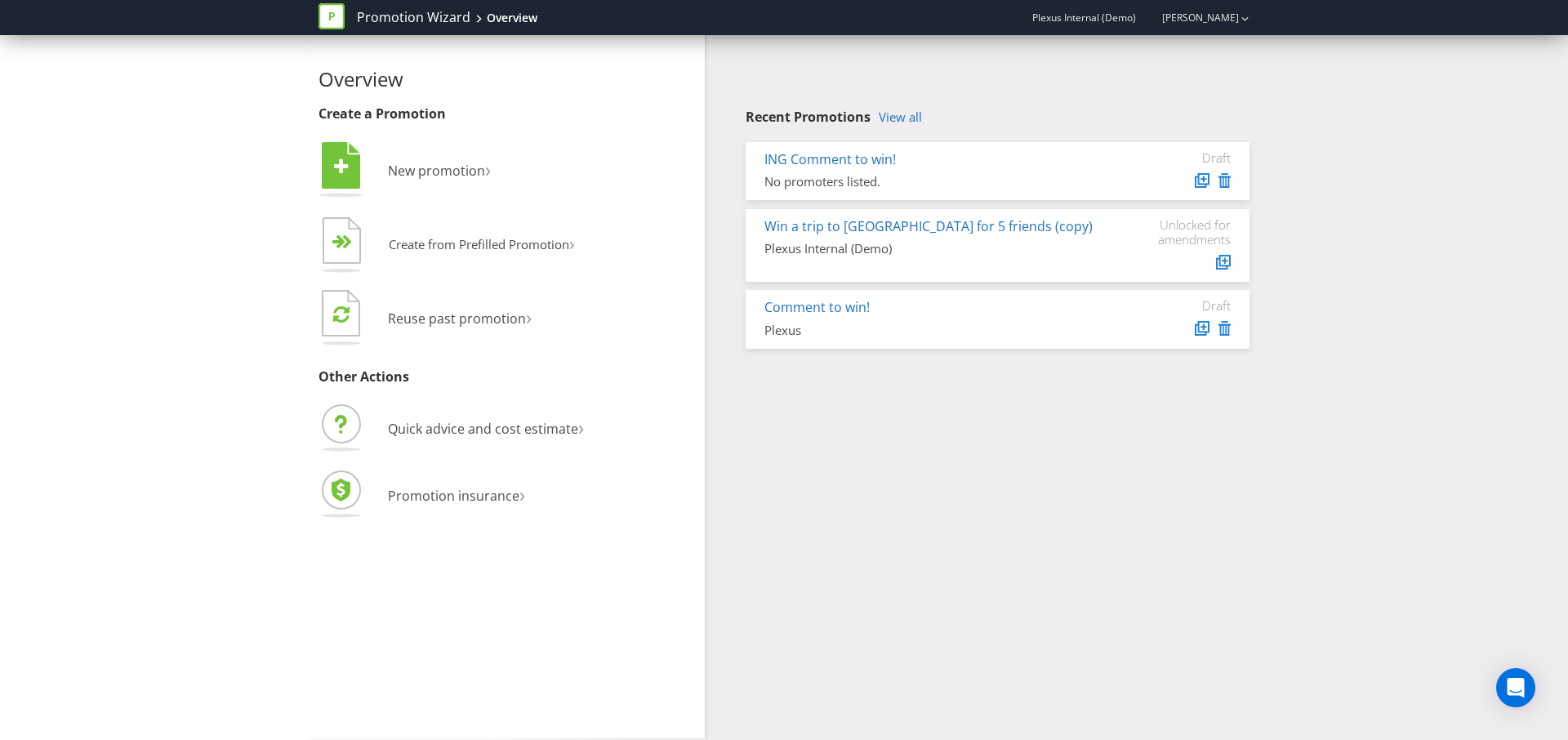
click at [902, 126] on div "Recent Promotions View all ING Comment to win! No promoters listed. Draft Win a…" at bounding box center [997, 229] width 504 height 239
click at [908, 115] on link "View all" at bounding box center [900, 117] width 43 height 14
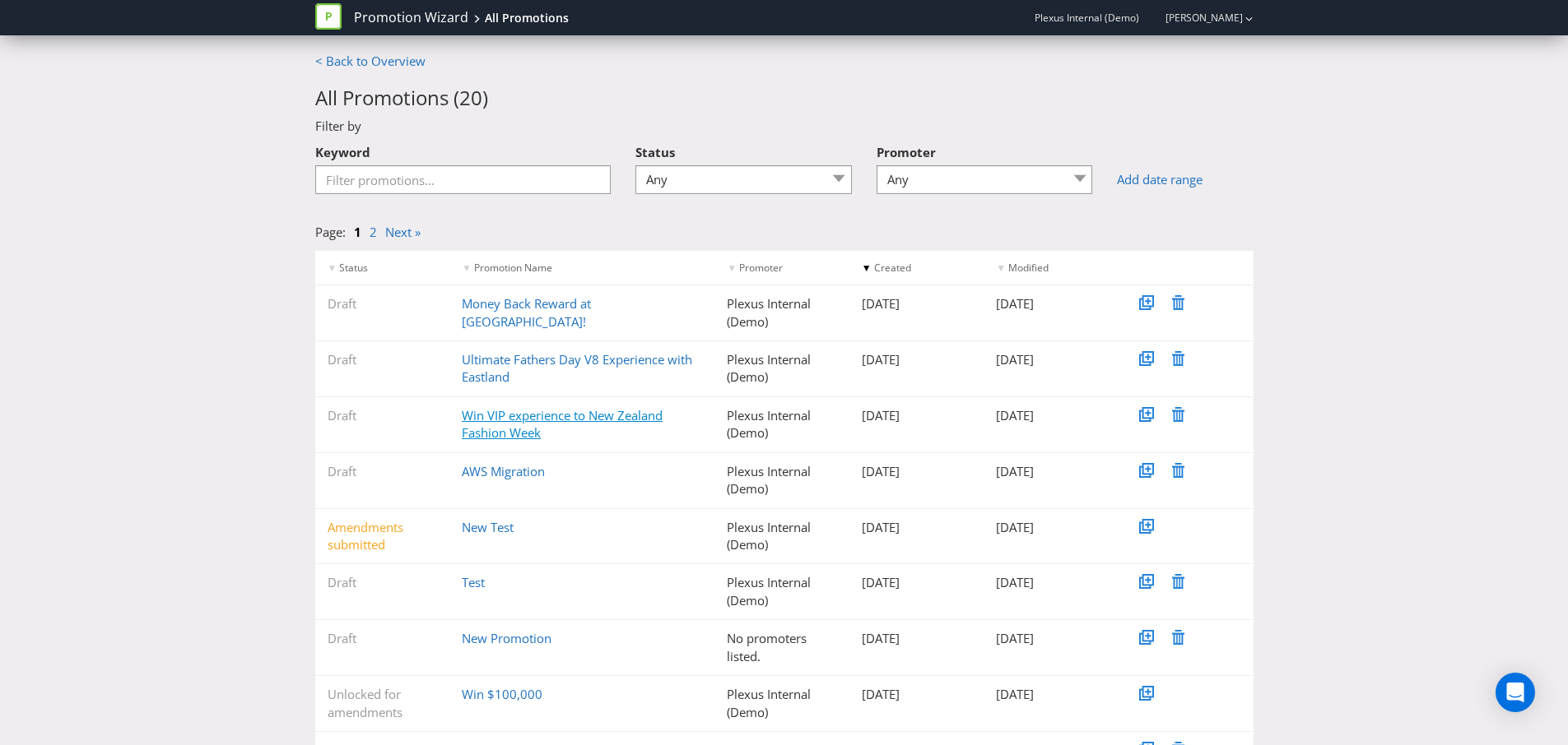
click at [497, 435] on link "Win VIP experience to New Zealand Fashion Week" at bounding box center [562, 424] width 201 height 33
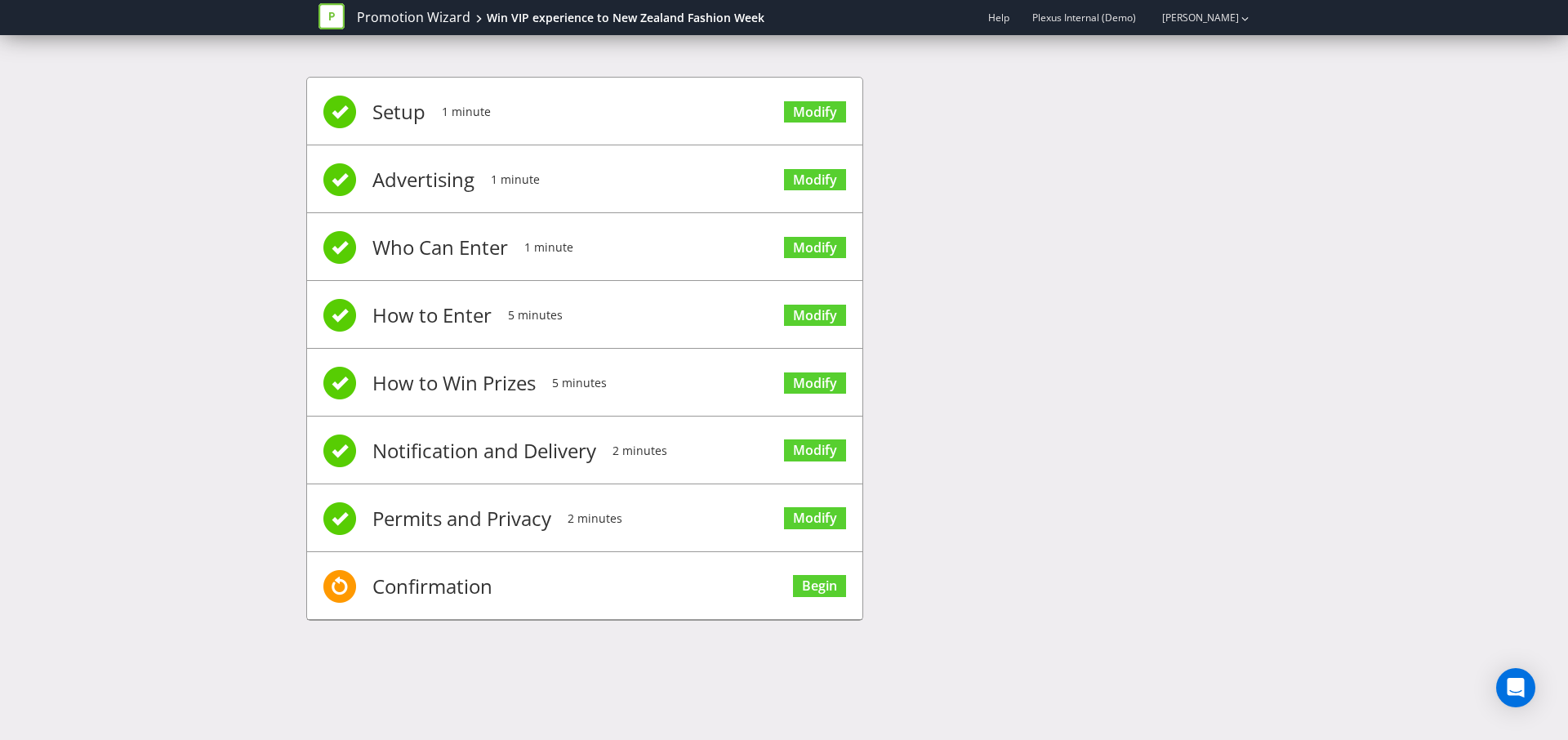
click at [1119, 487] on div "Setup 1 minute Modify Advertising 1 minute Modify Who Can Enter 1 minute Modify…" at bounding box center [783, 357] width 955 height 609
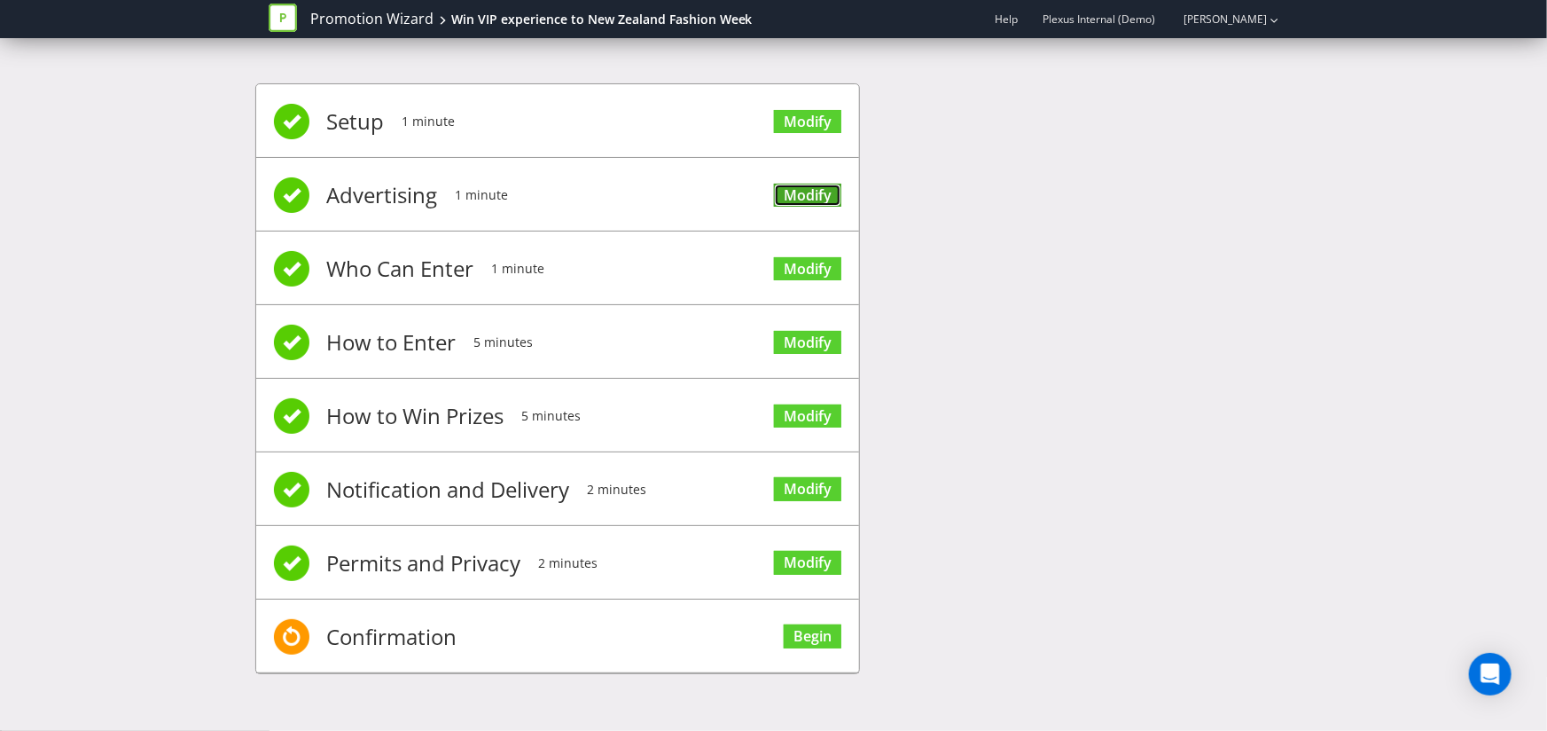
click at [814, 189] on link "Modify" at bounding box center [807, 196] width 67 height 24
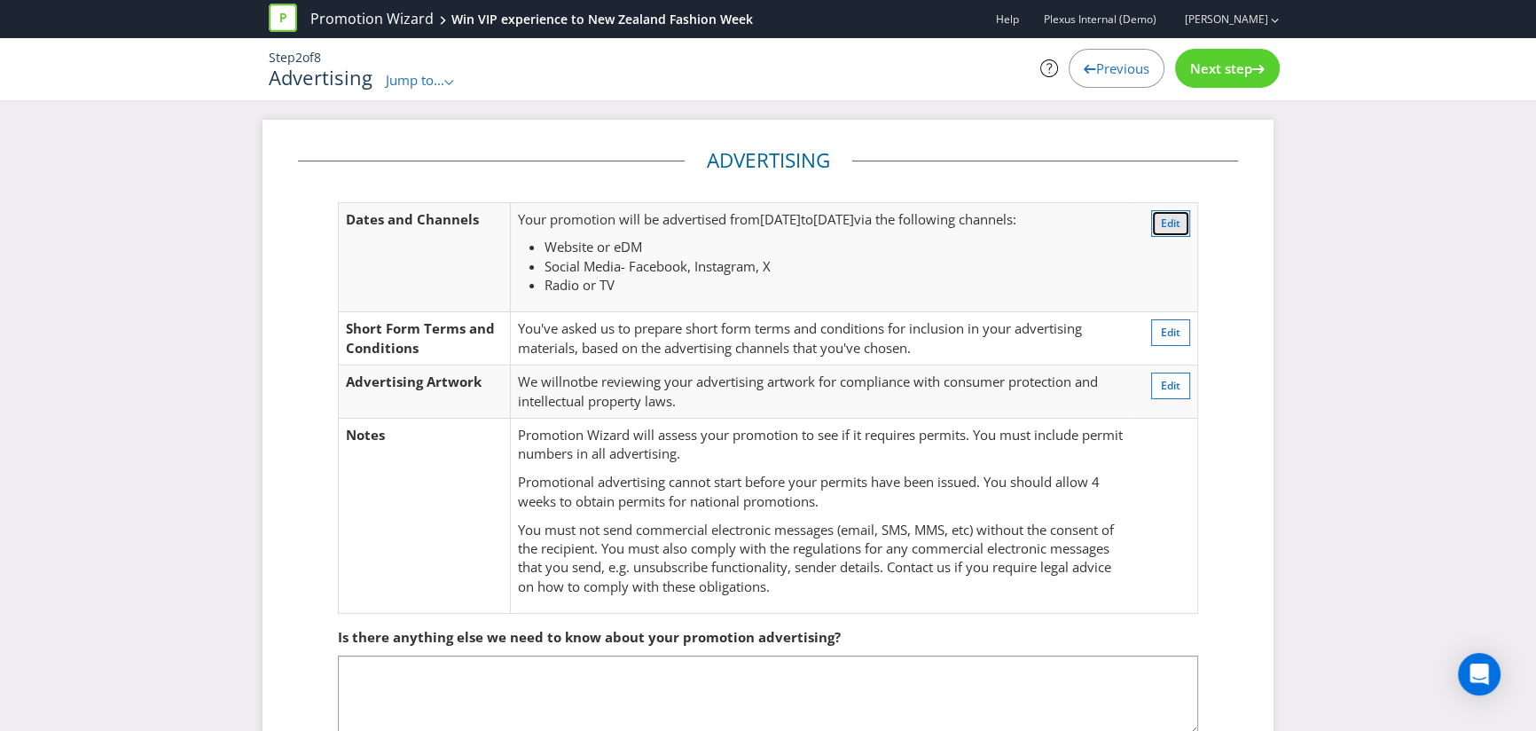
click at [1179, 223] on span "Edit" at bounding box center [1171, 222] width 20 height 15
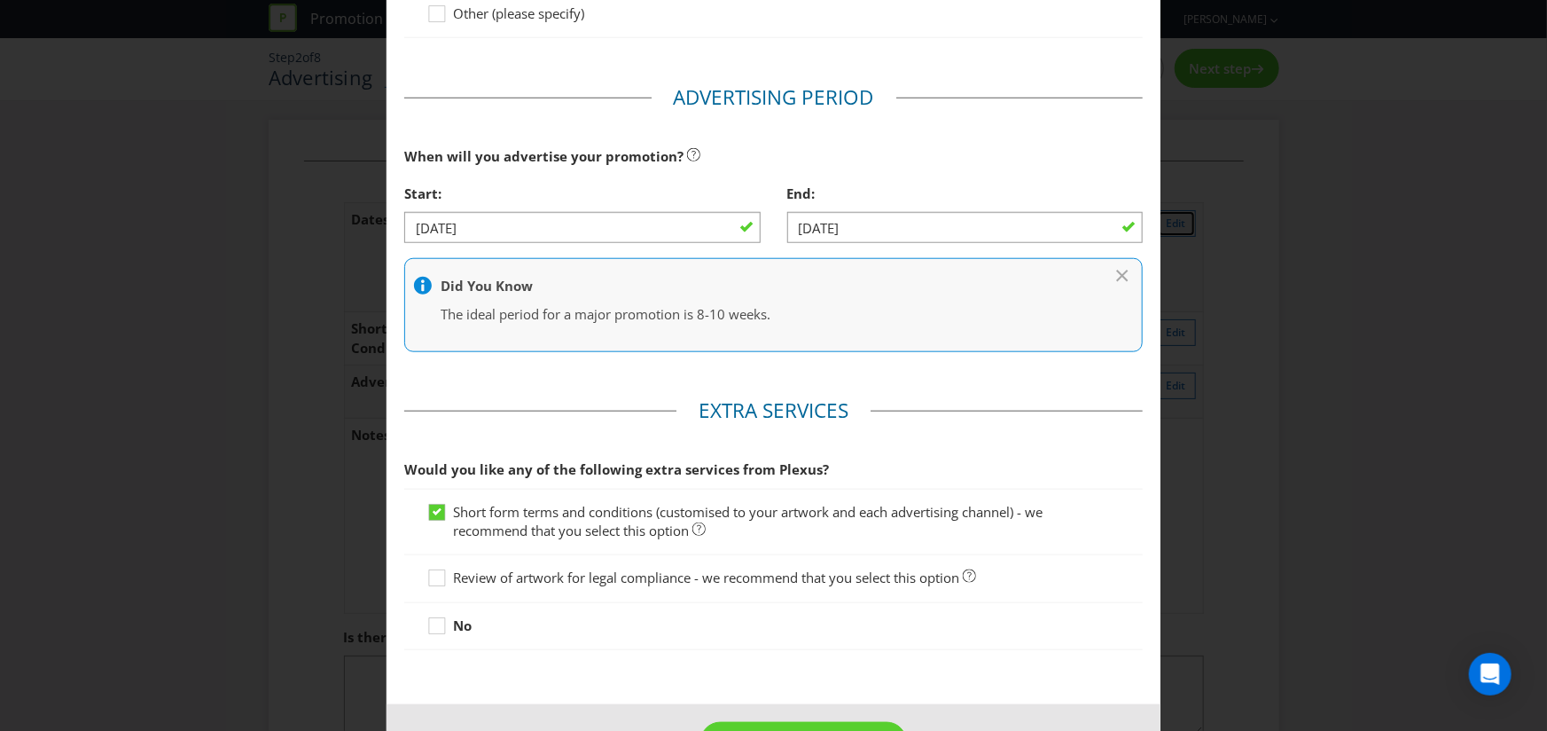
scroll to position [780, 0]
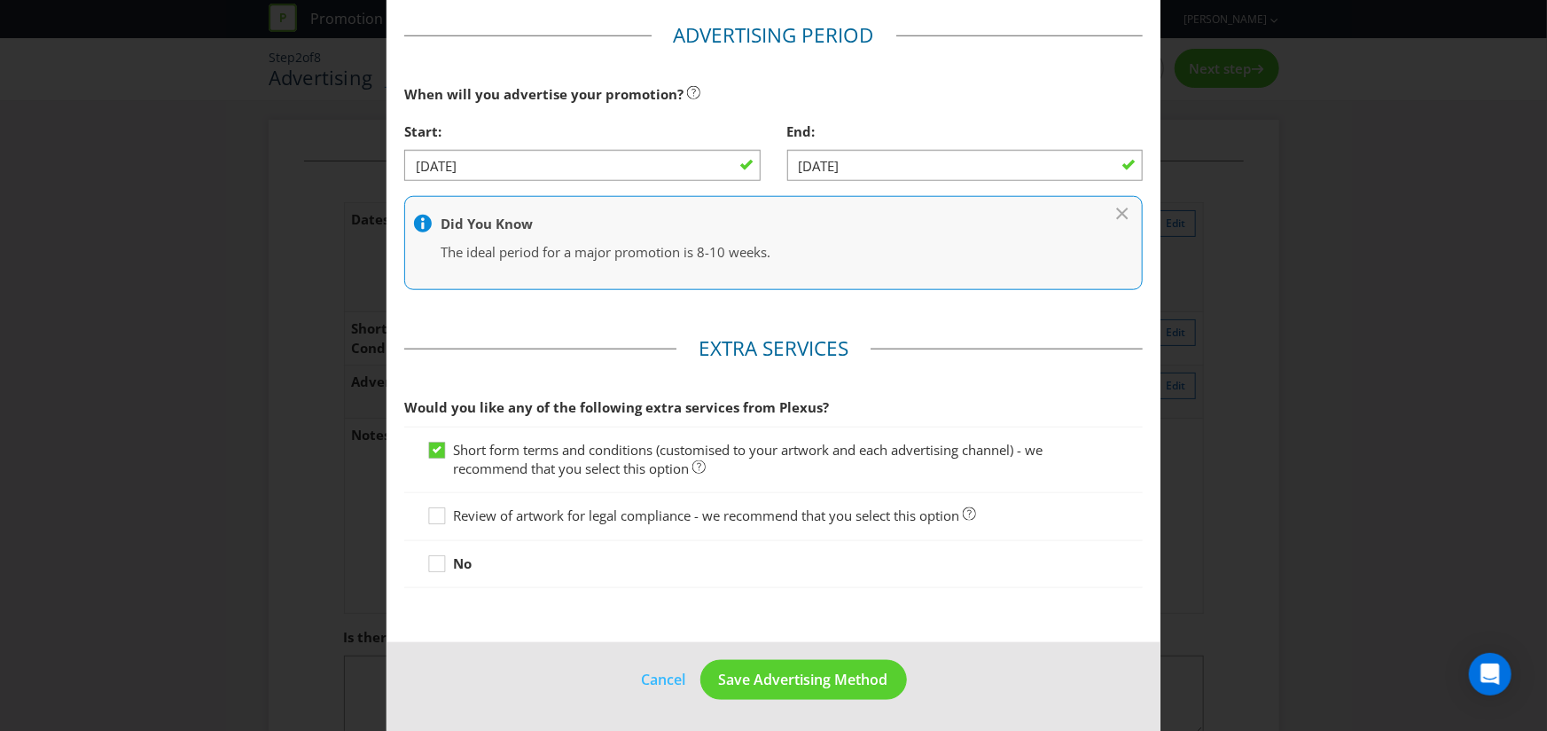
click at [801, 404] on span "Would you like any of the following extra services from Plexus?" at bounding box center [616, 407] width 425 height 18
click at [801, 680] on span "Save Advertising Method" at bounding box center [803, 679] width 169 height 20
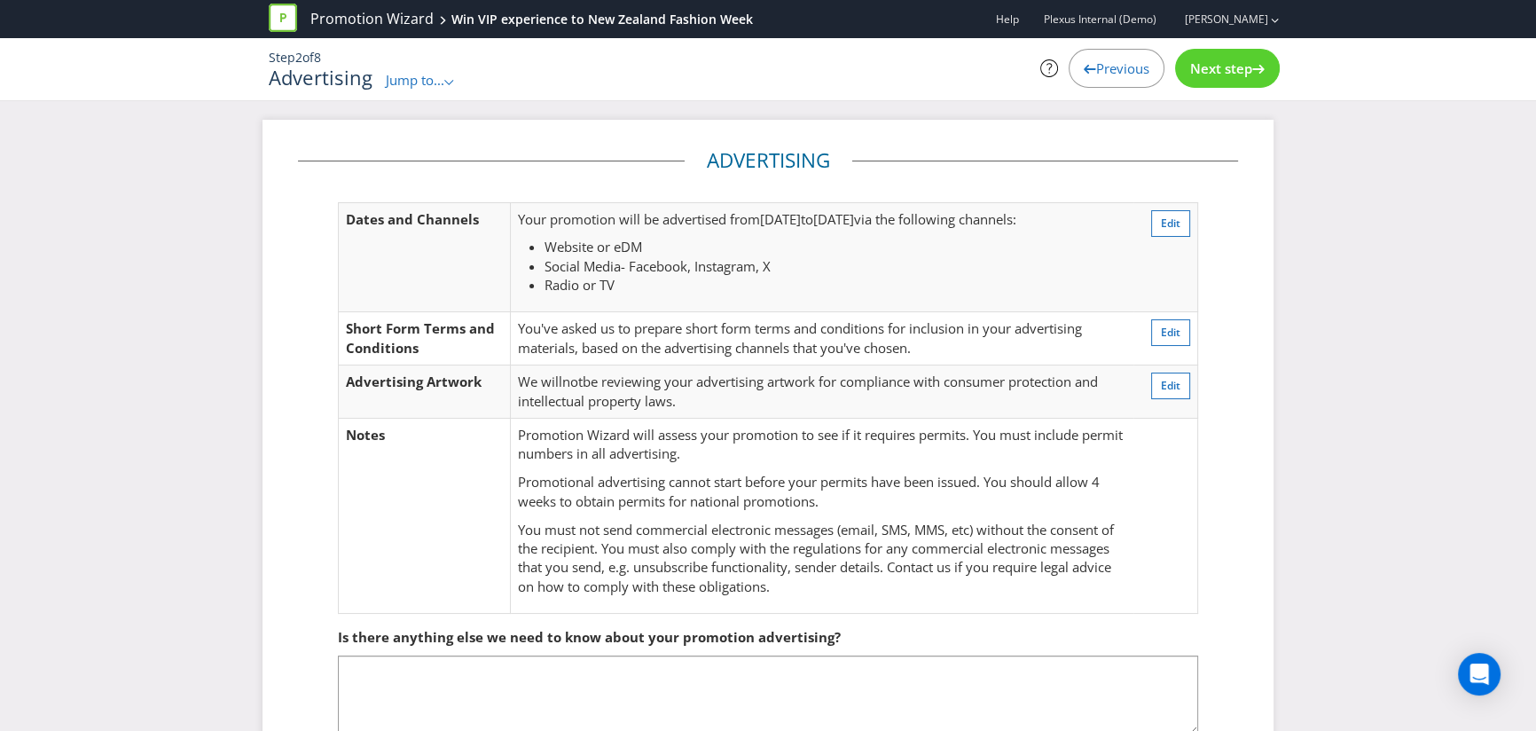
click at [1237, 70] on span "Next step" at bounding box center [1221, 68] width 62 height 18
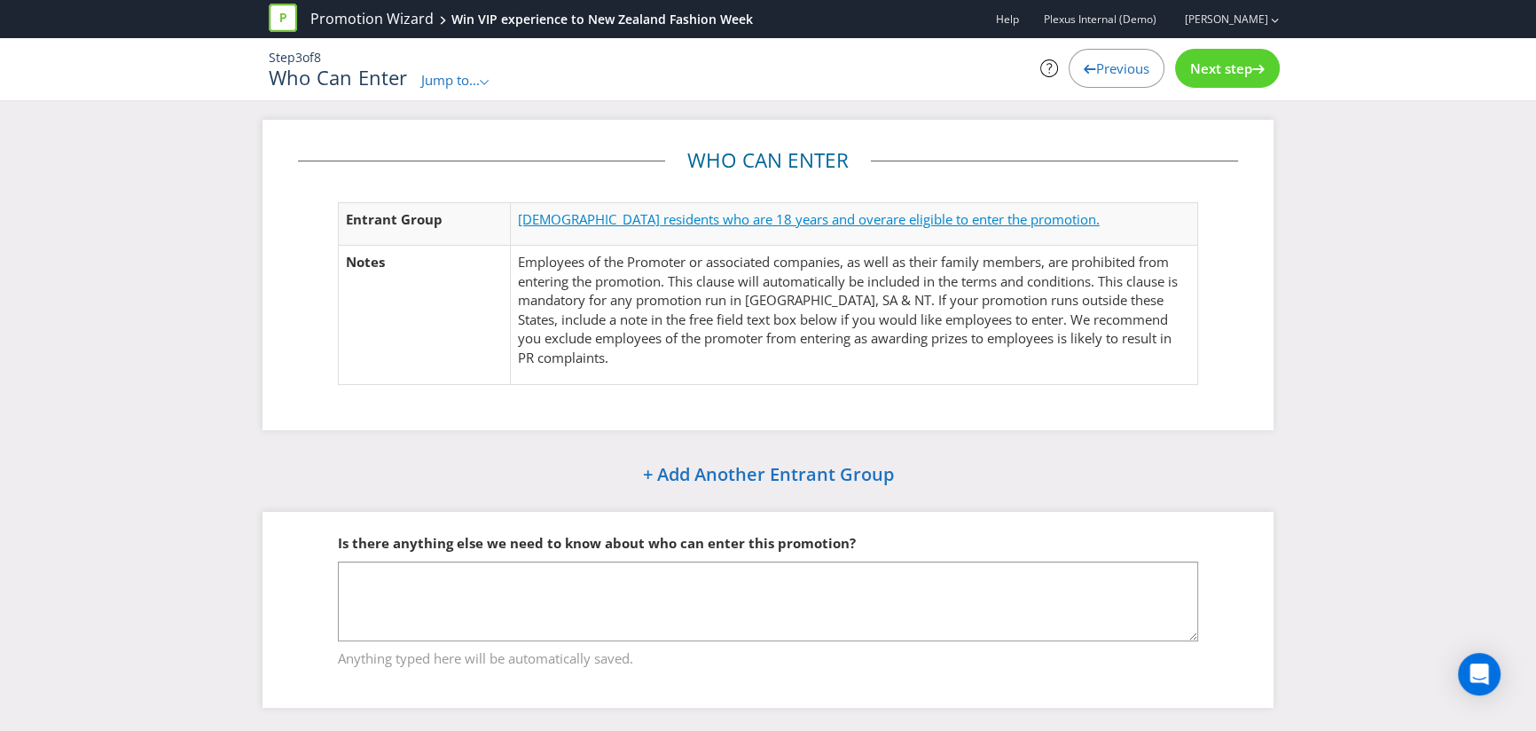
click at [886, 225] on span "are eligible to enter the promotion." at bounding box center [993, 219] width 214 height 18
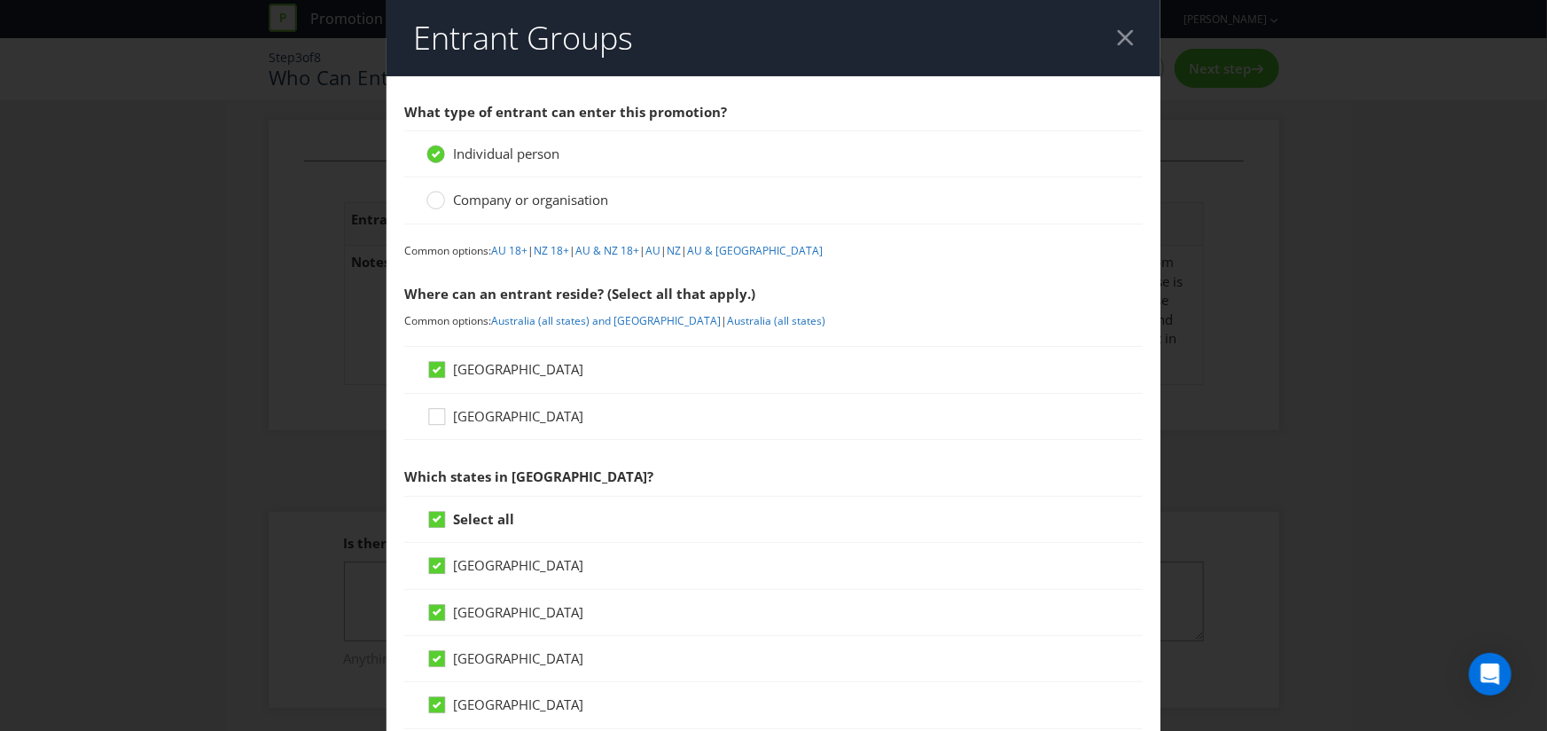
scroll to position [43, 0]
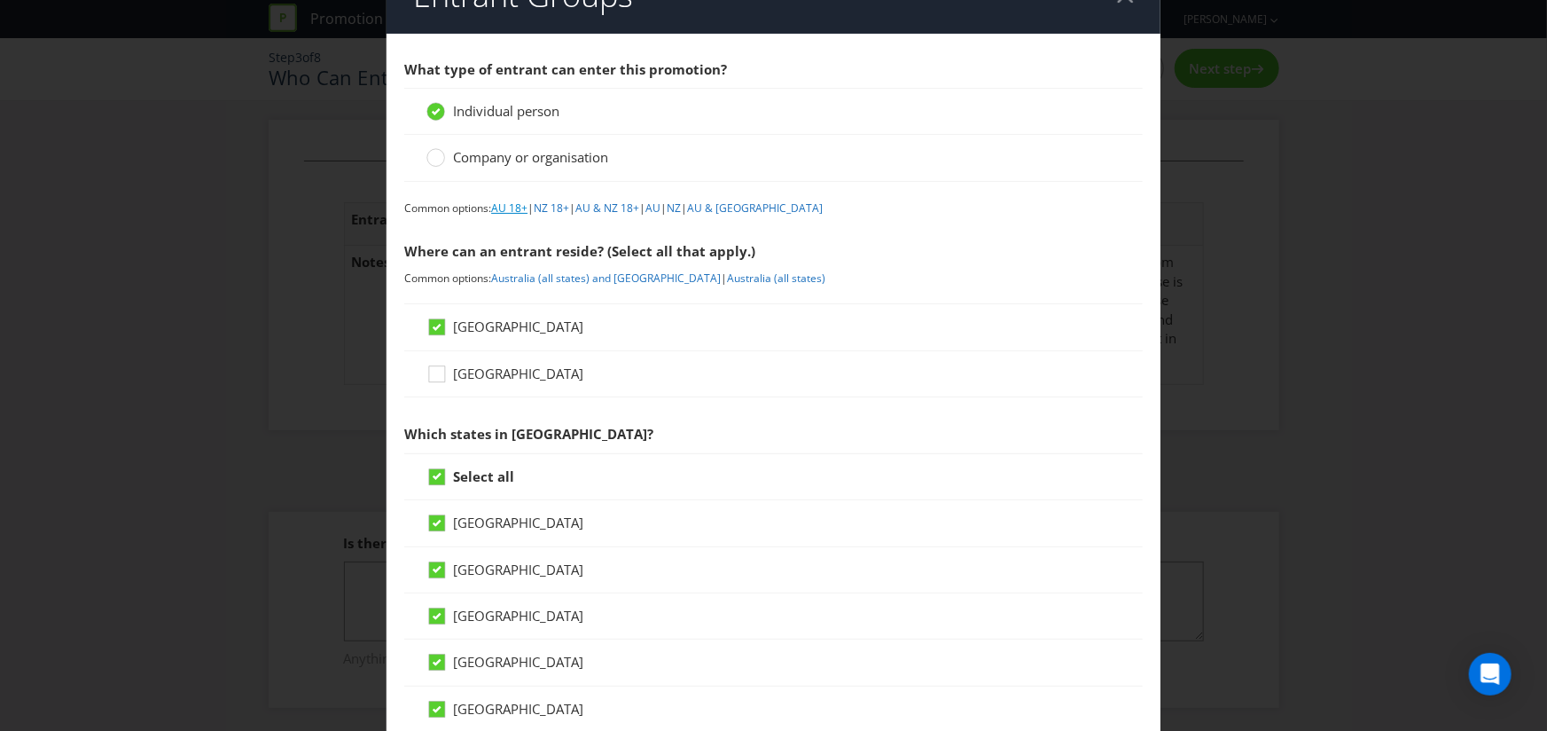
click at [513, 206] on link "AU 18+" at bounding box center [509, 207] width 36 height 15
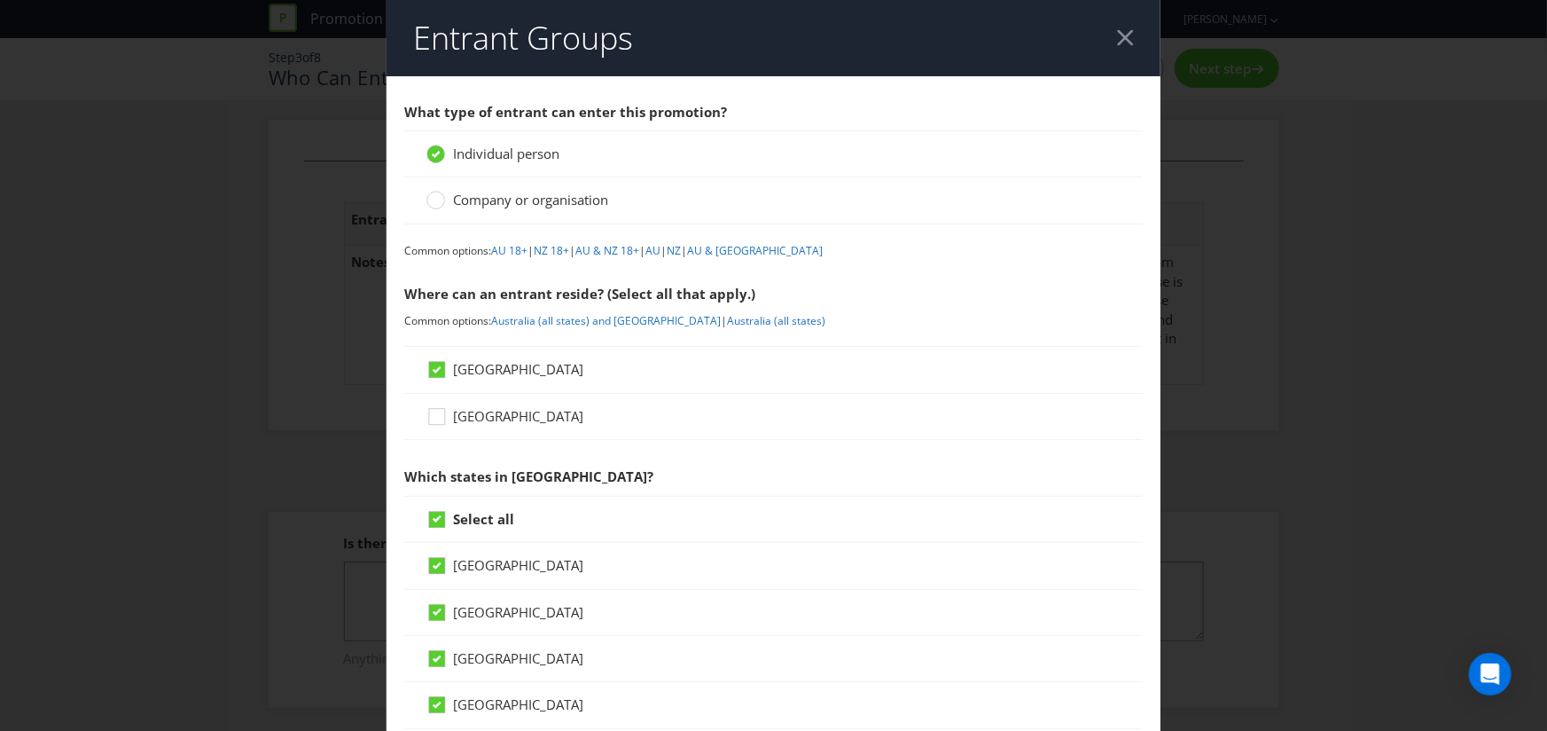
scroll to position [27, 0]
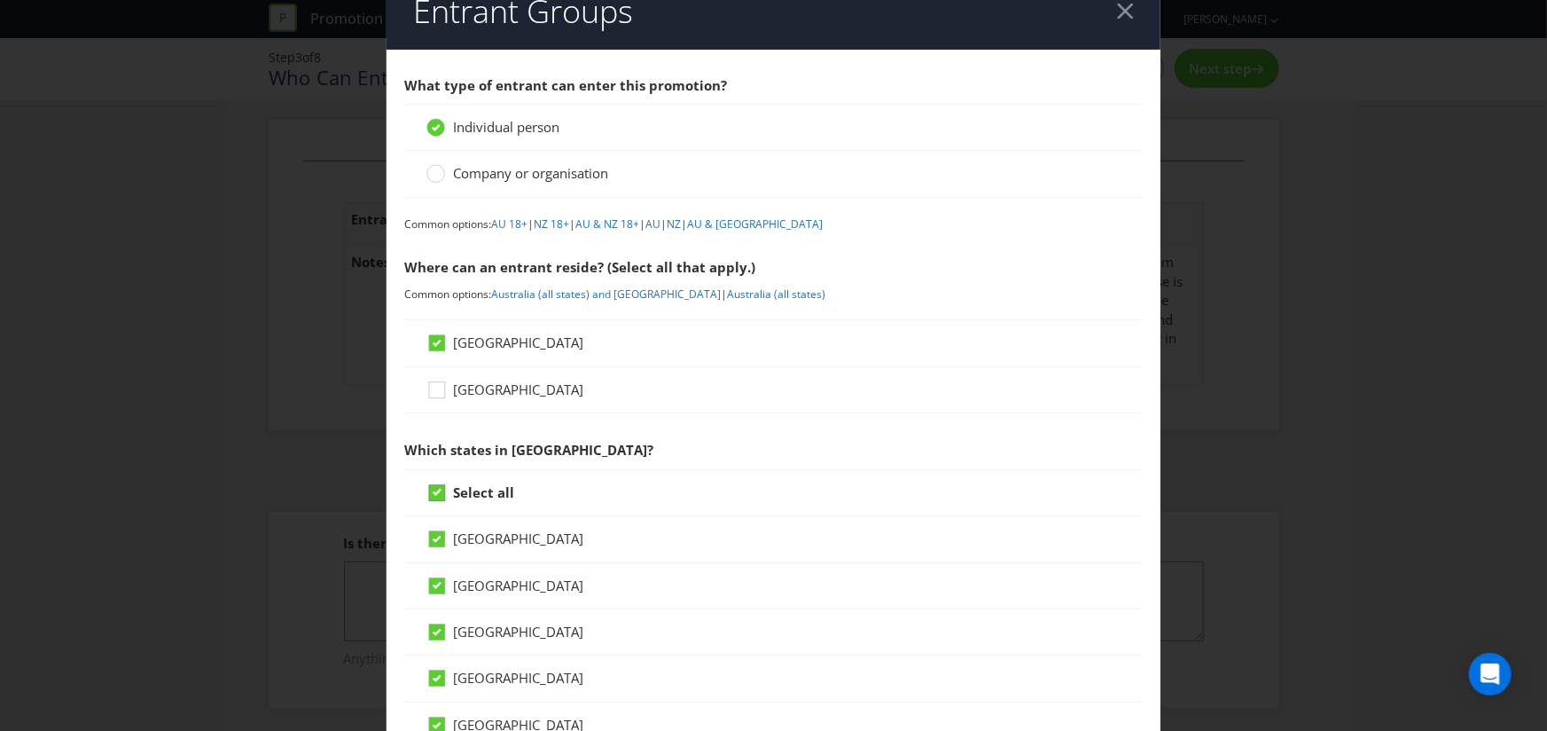
click at [446, 488] on icon at bounding box center [439, 496] width 27 height 27
click at [0, 0] on input "Select all" at bounding box center [0, 0] width 0 height 0
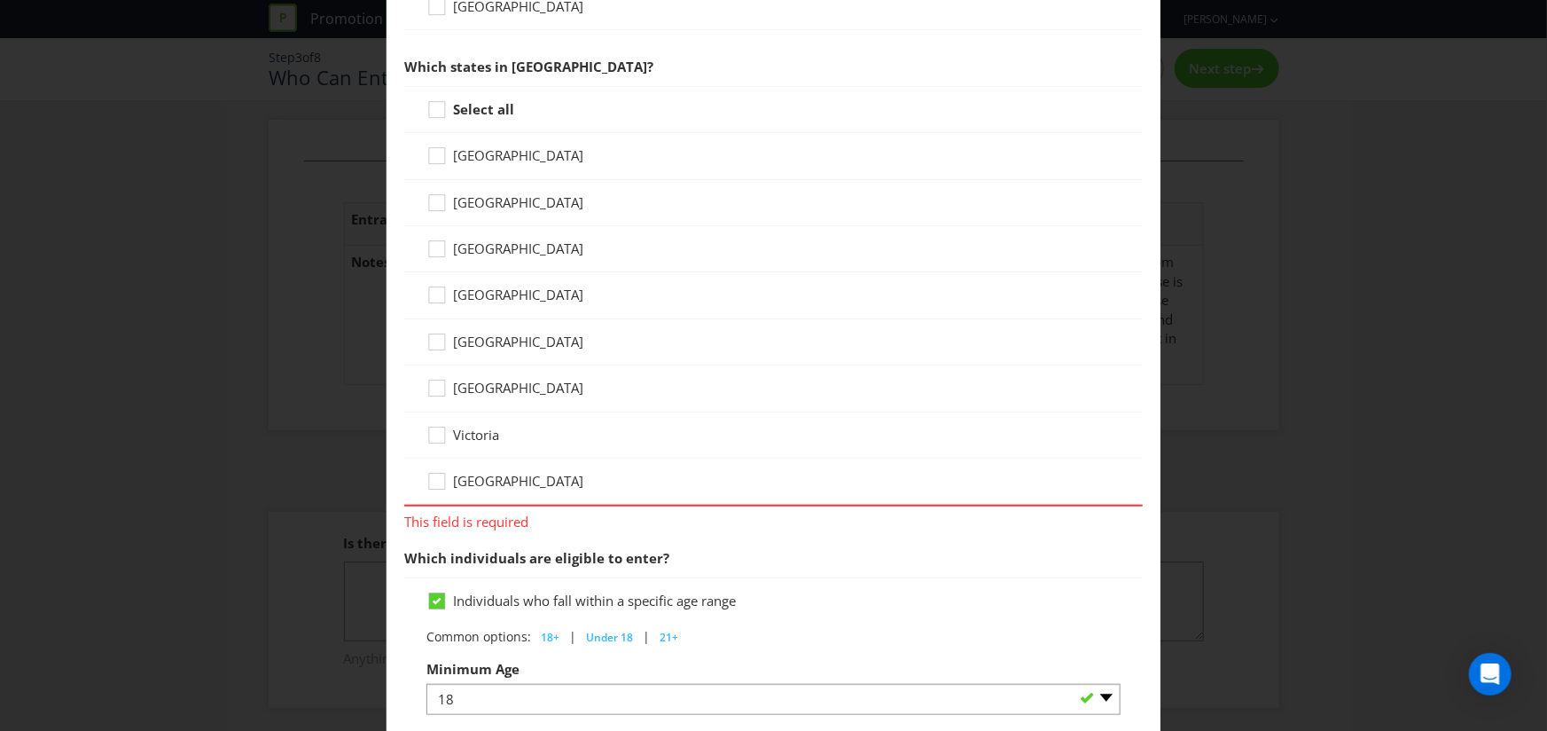
scroll to position [417, 0]
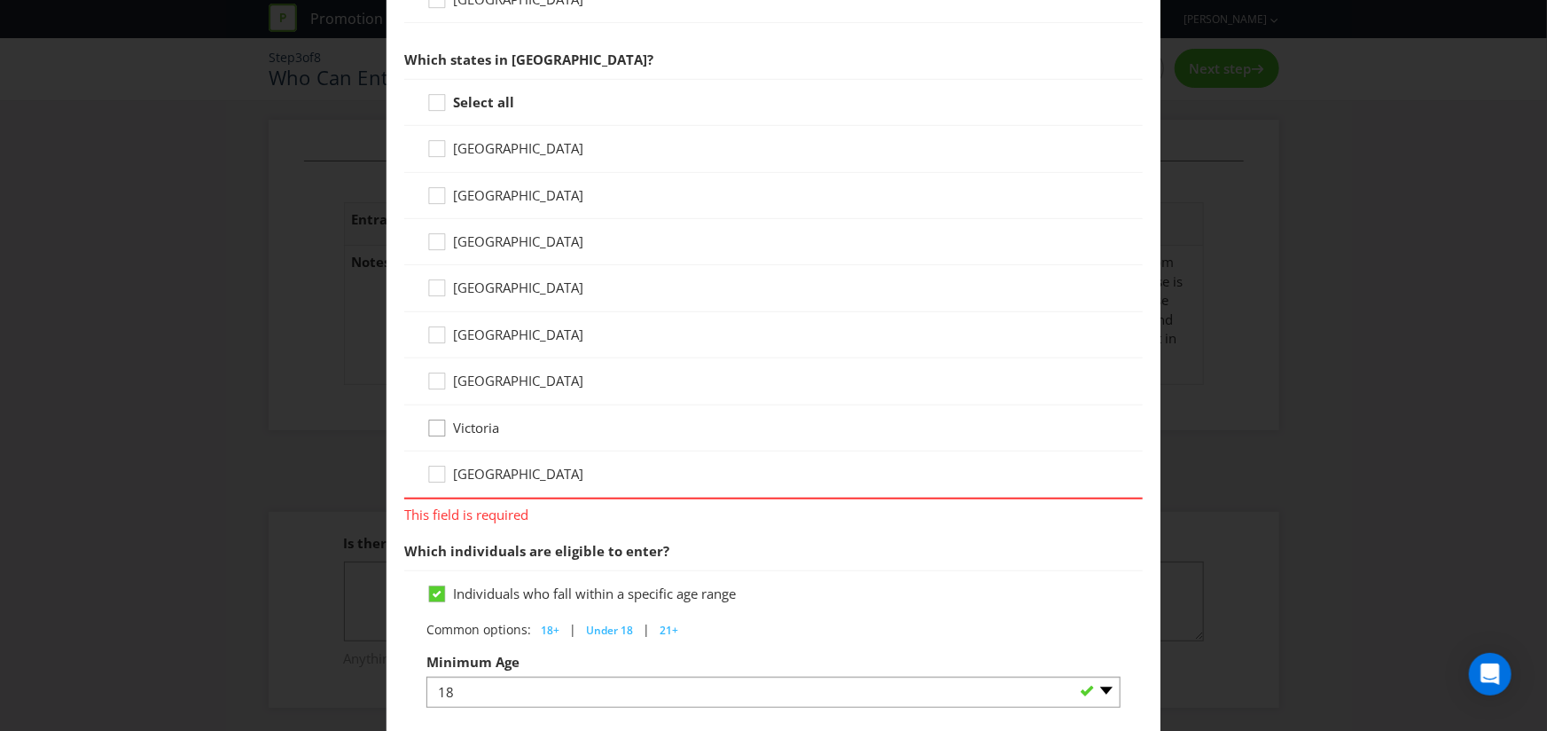
click at [435, 419] on div at bounding box center [437, 422] width 9 height 9
click at [0, 0] on input "Victoria" at bounding box center [0, 0] width 0 height 0
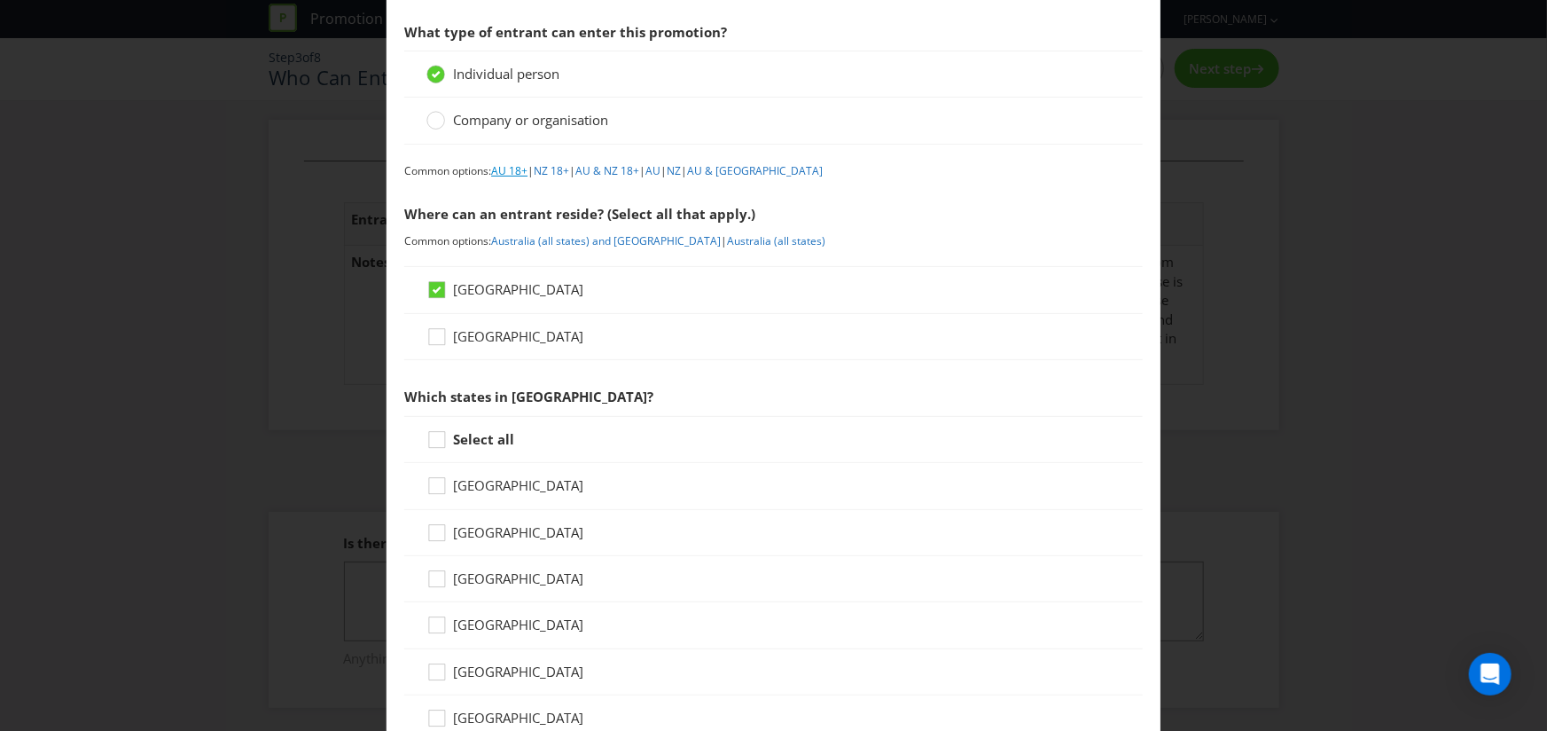
click at [520, 170] on link "AU 18+" at bounding box center [509, 170] width 36 height 15
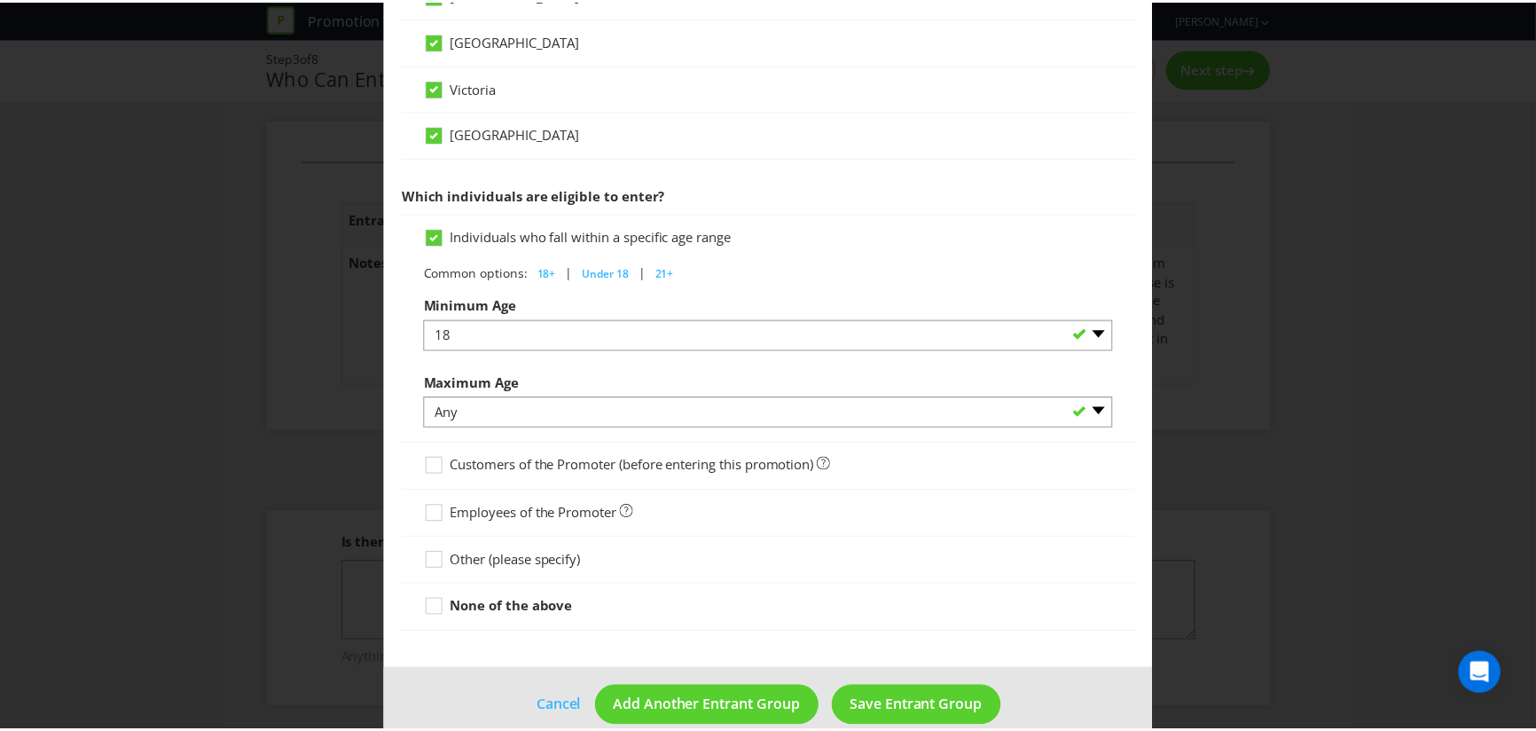
scroll to position [782, 0]
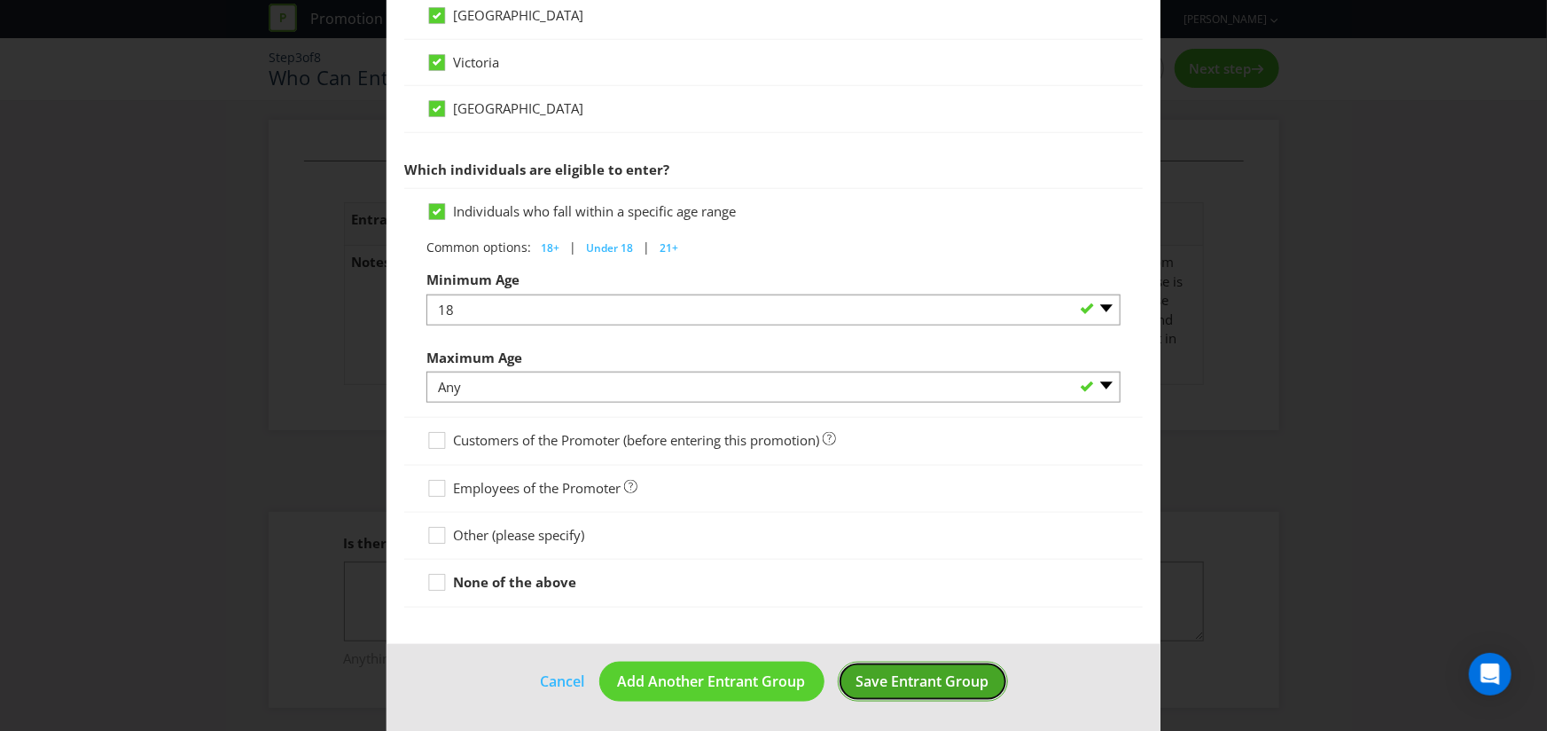
click at [919, 692] on button "Save Entrant Group" at bounding box center [923, 681] width 170 height 40
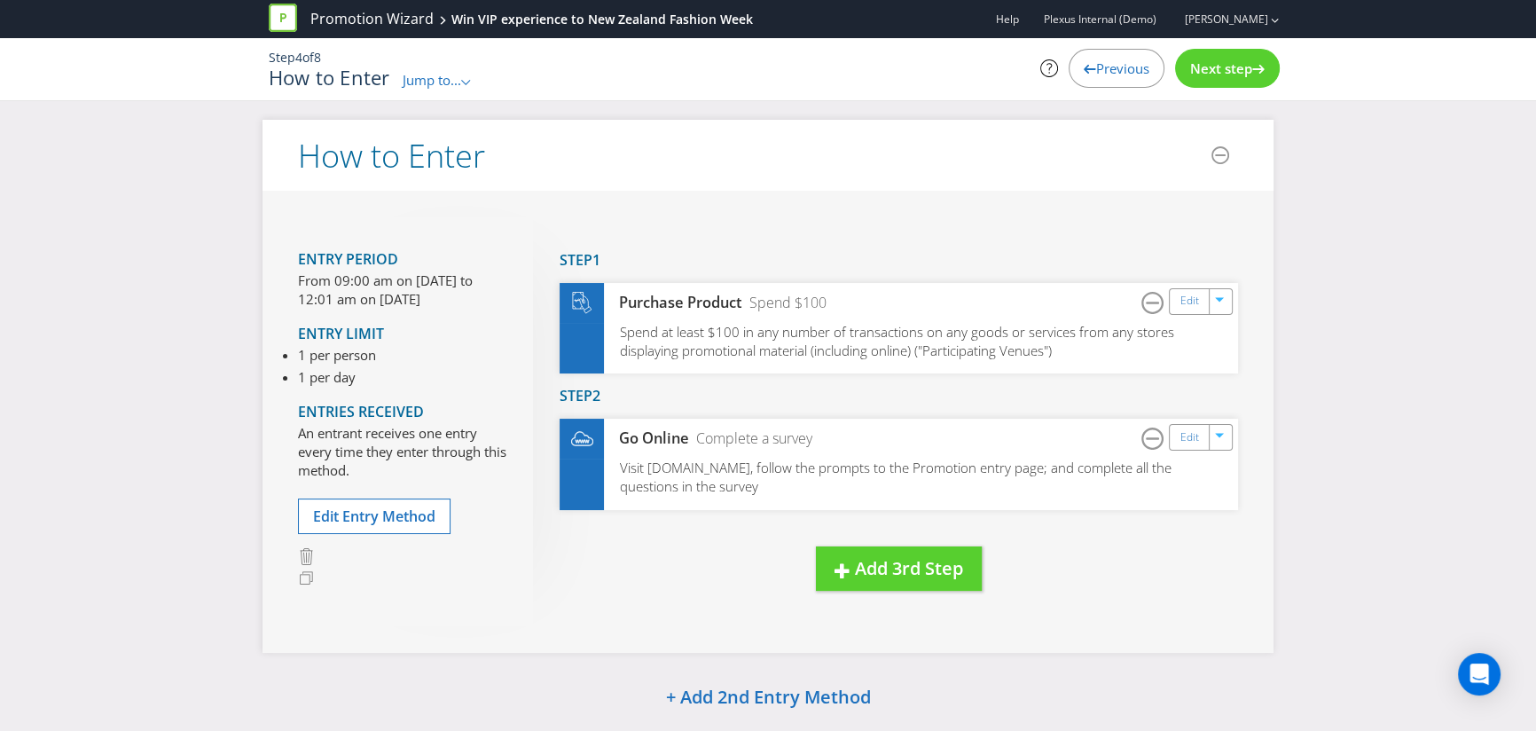
click at [1212, 69] on span "Next step" at bounding box center [1221, 68] width 62 height 18
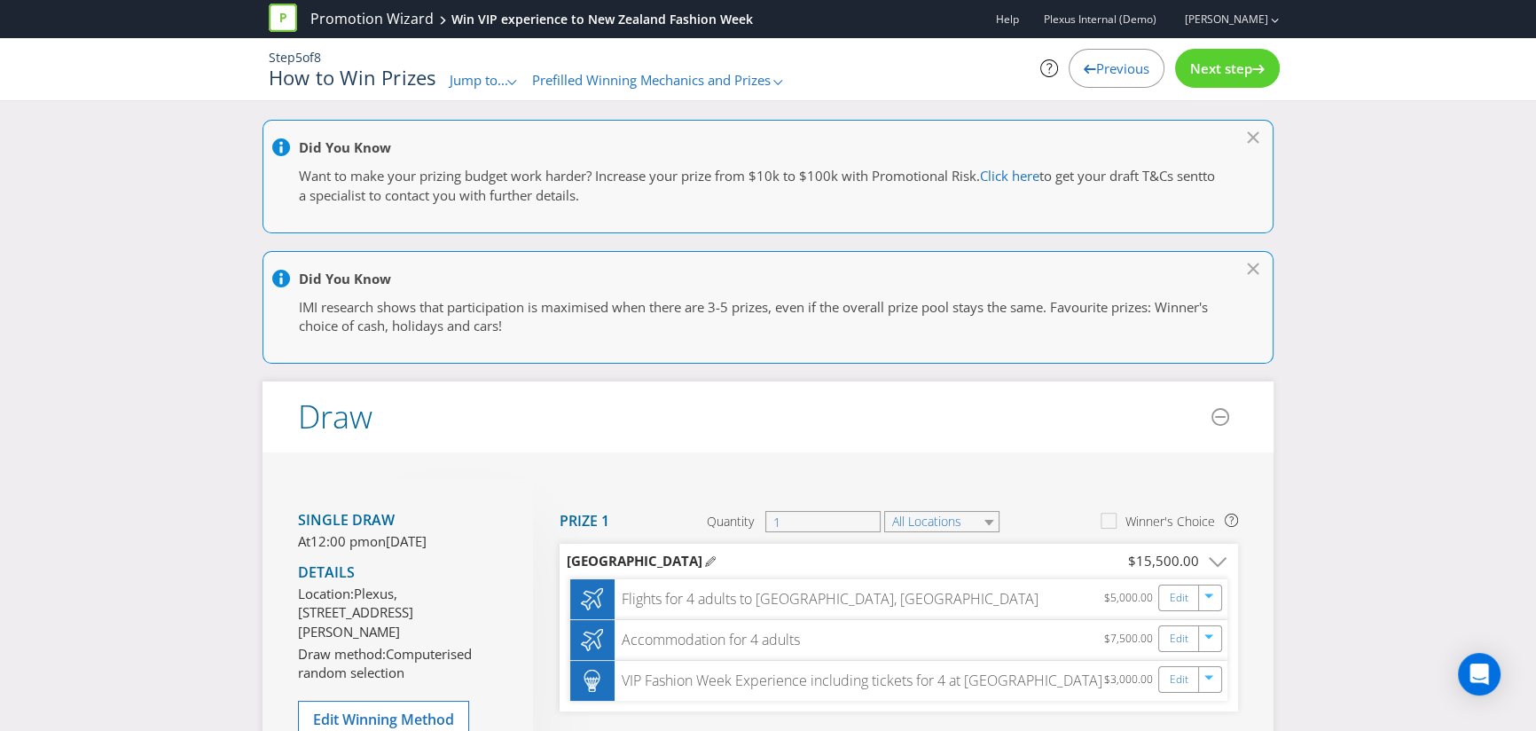
click at [1121, 76] on span "Previous" at bounding box center [1122, 68] width 53 height 18
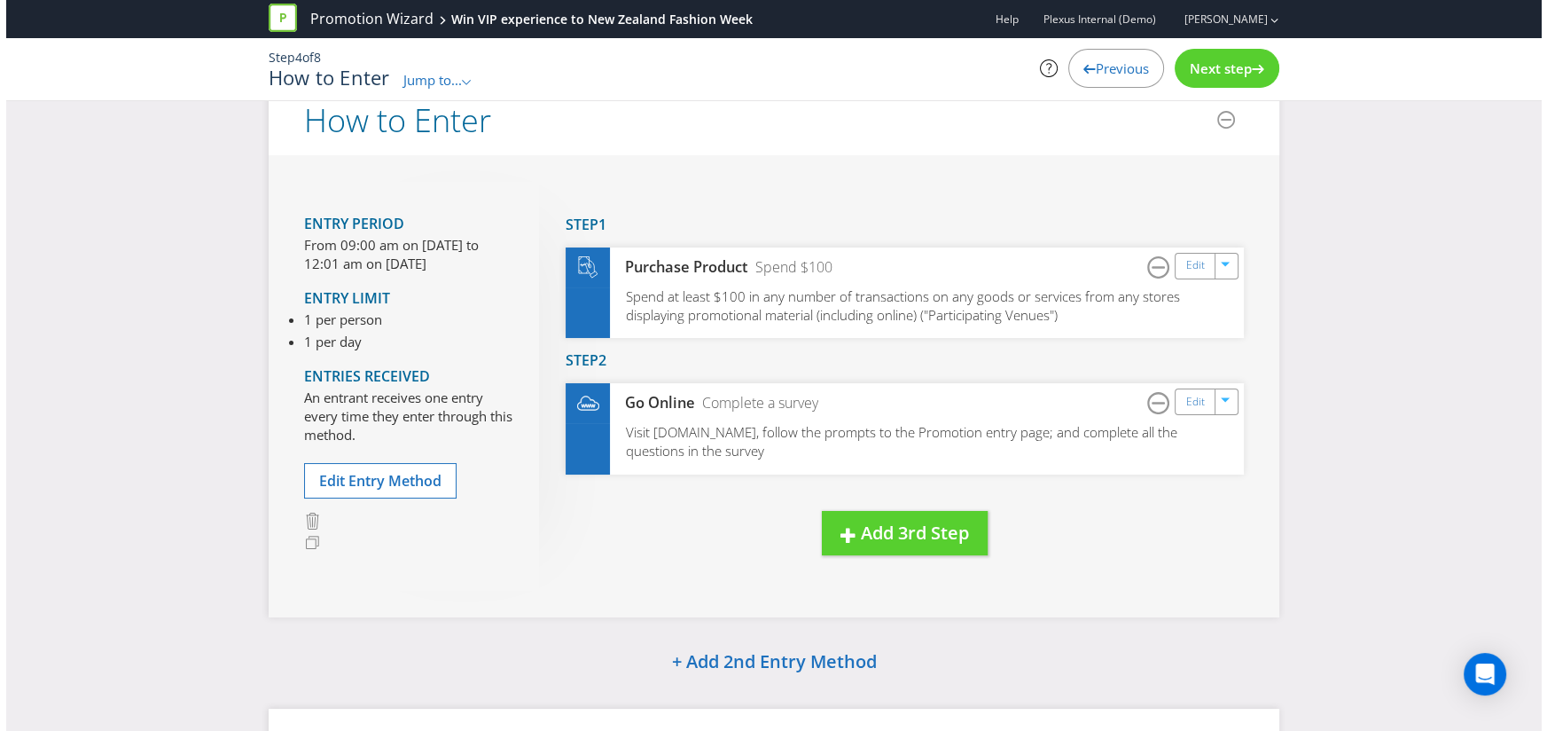
scroll to position [38, 0]
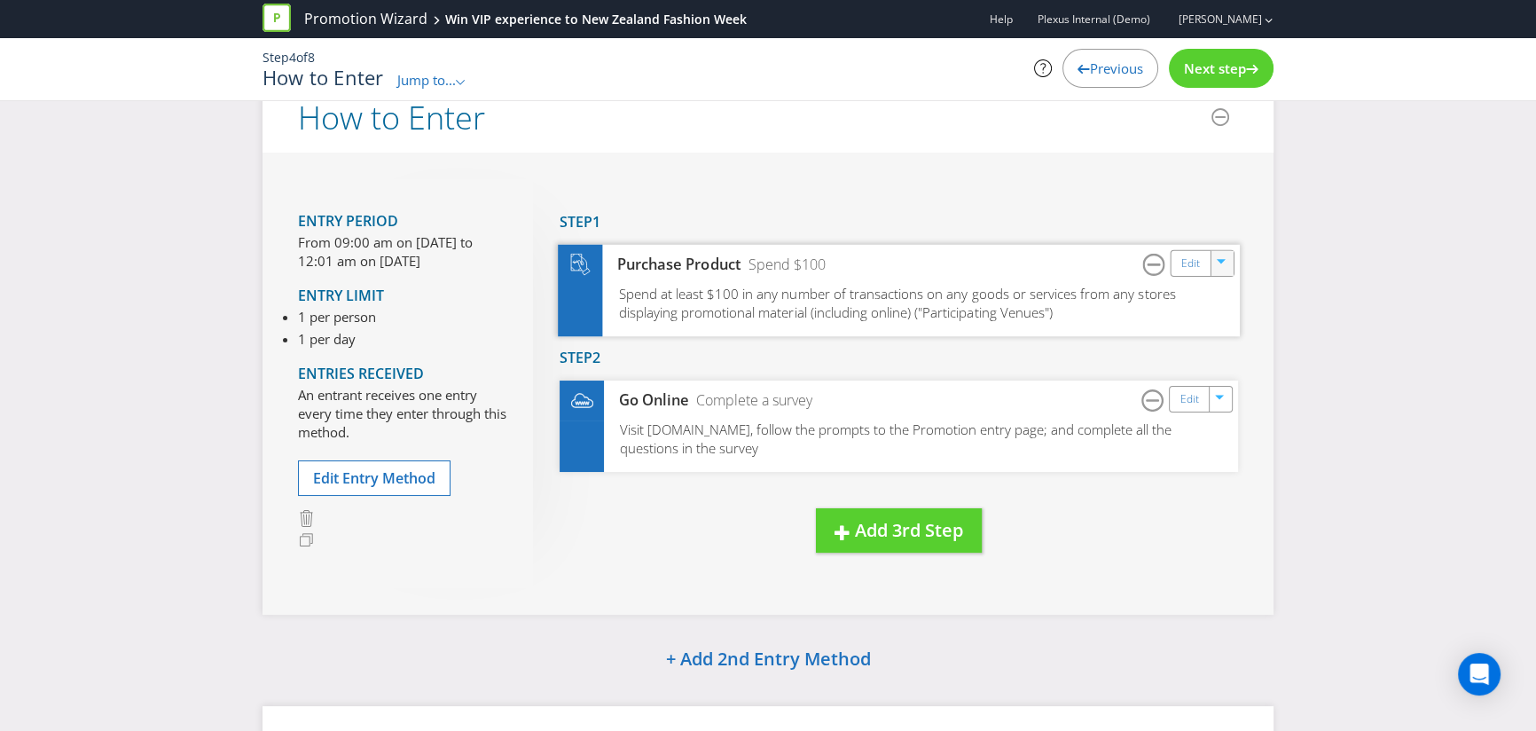
click at [1212, 260] on button "button" at bounding box center [1222, 260] width 20 height 20
click at [1187, 262] on link "Edit" at bounding box center [1190, 263] width 19 height 20
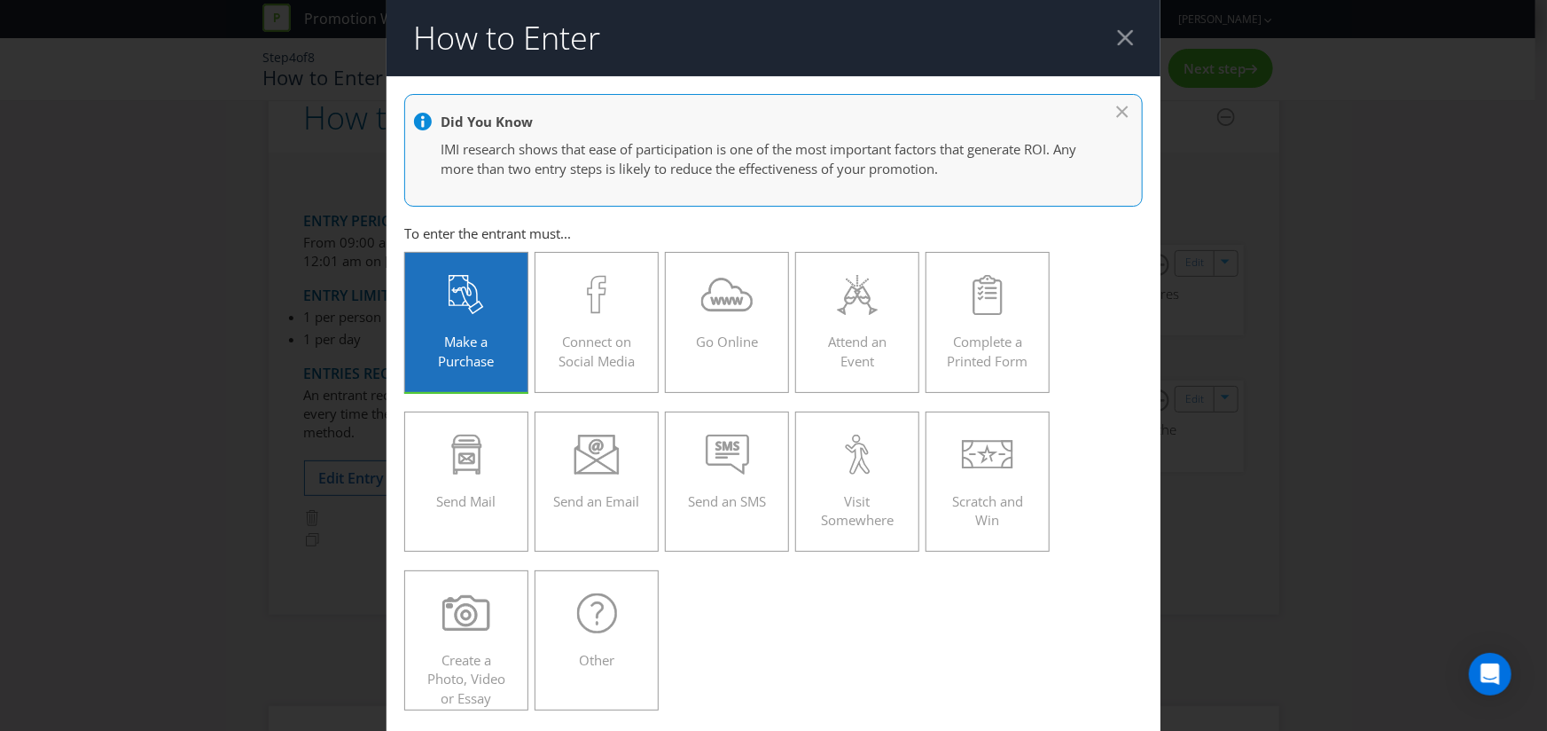
click at [1120, 39] on div at bounding box center [1125, 37] width 17 height 17
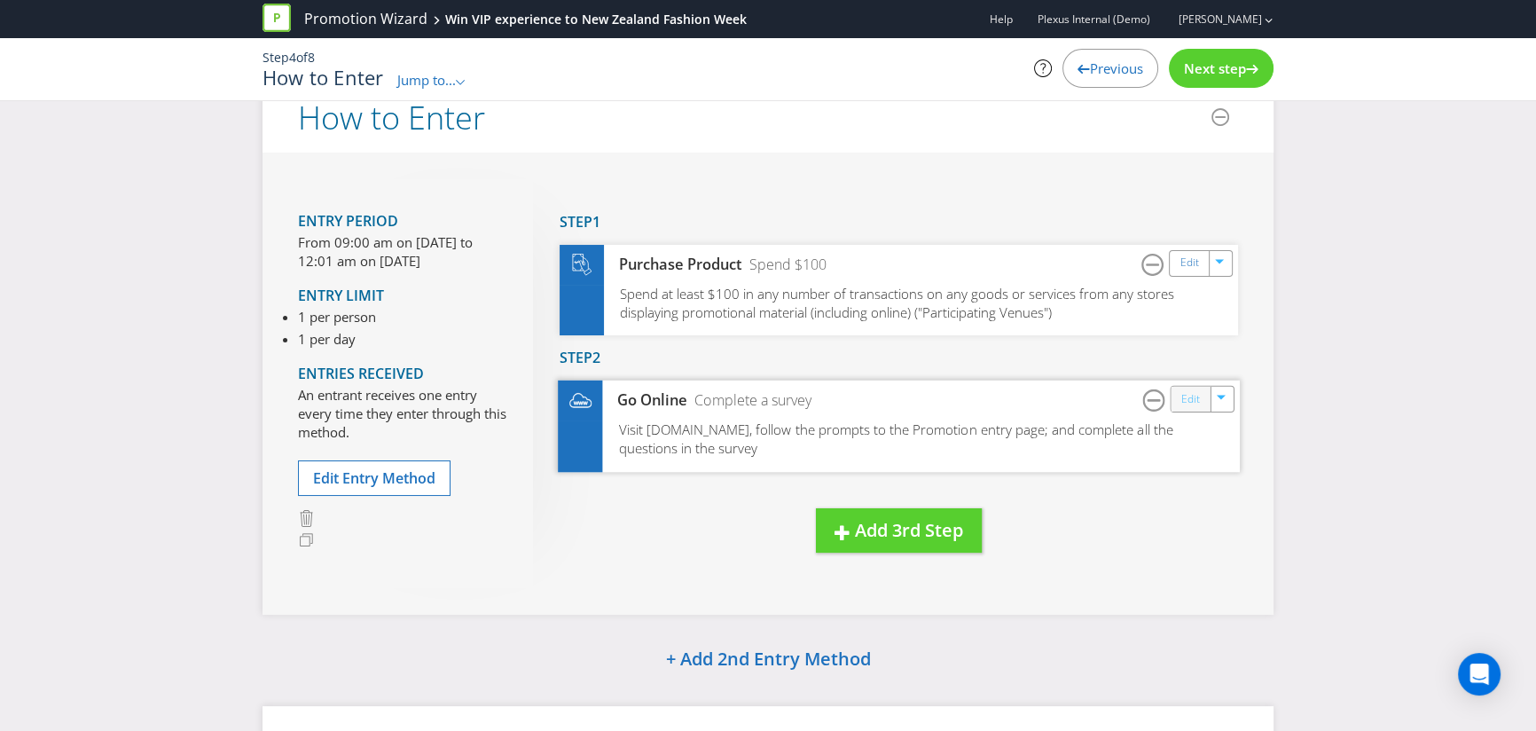
click at [1190, 391] on link "Edit" at bounding box center [1190, 398] width 19 height 20
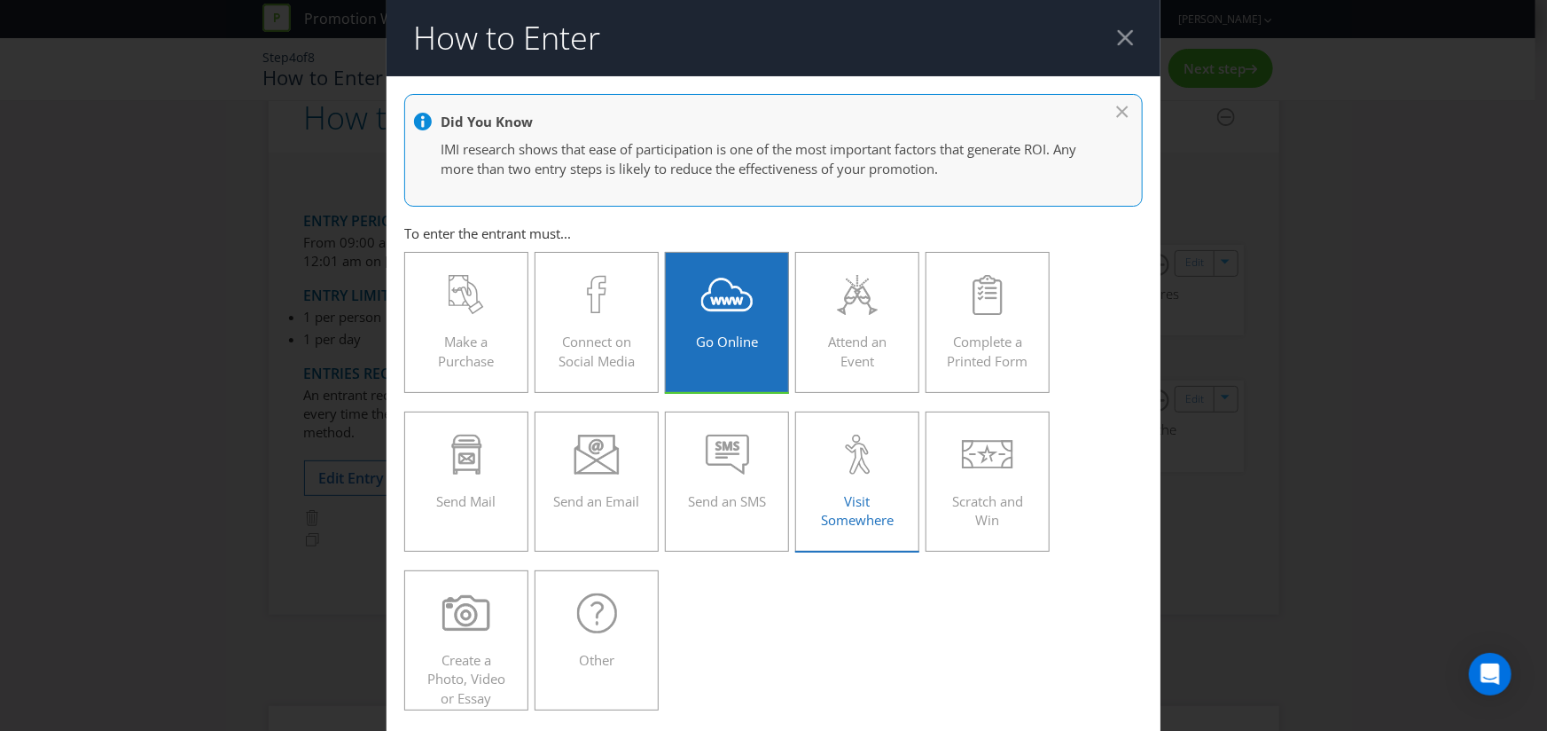
scroll to position [359, 0]
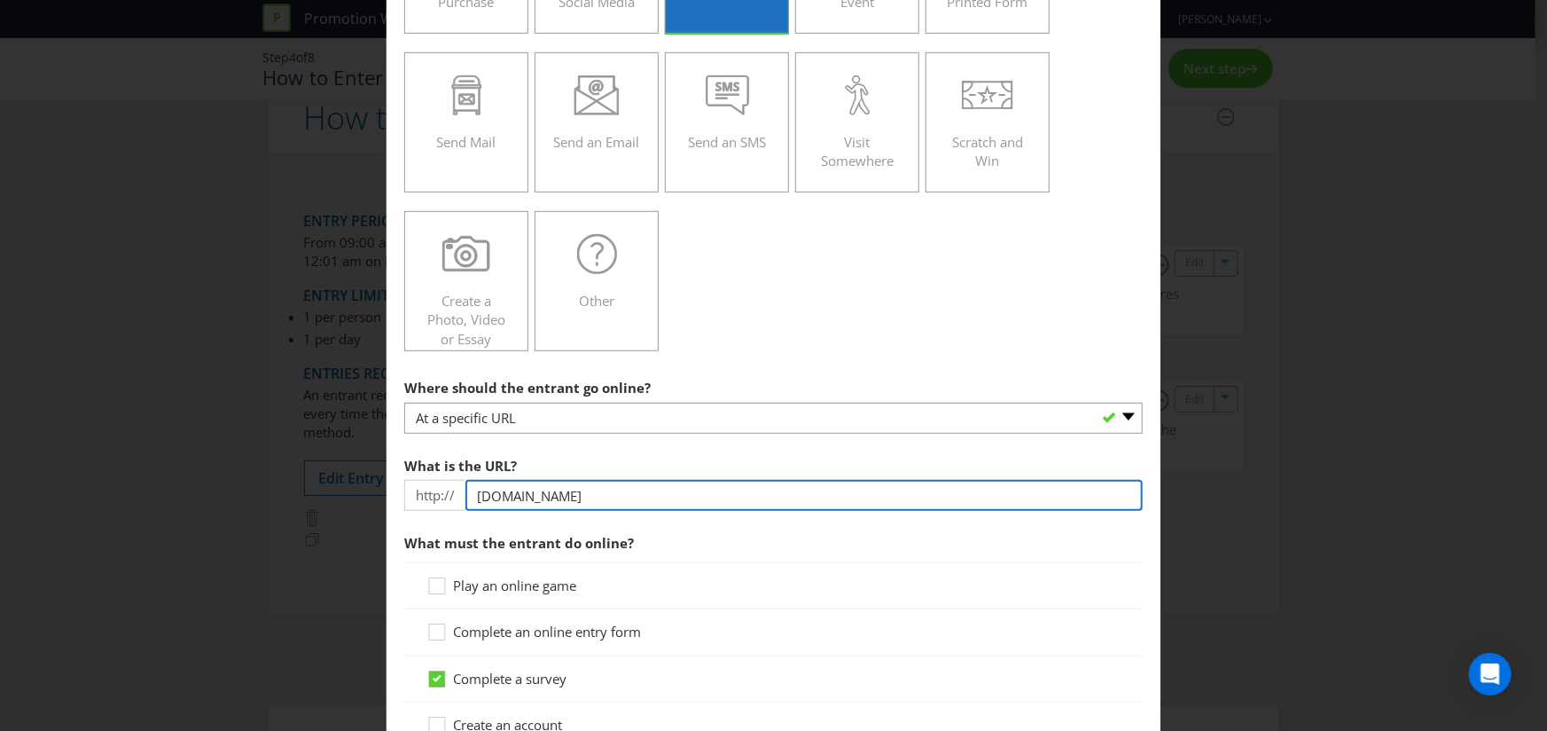
click at [693, 500] on input "www.SPENDANDWIN.com" at bounding box center [803, 495] width 677 height 31
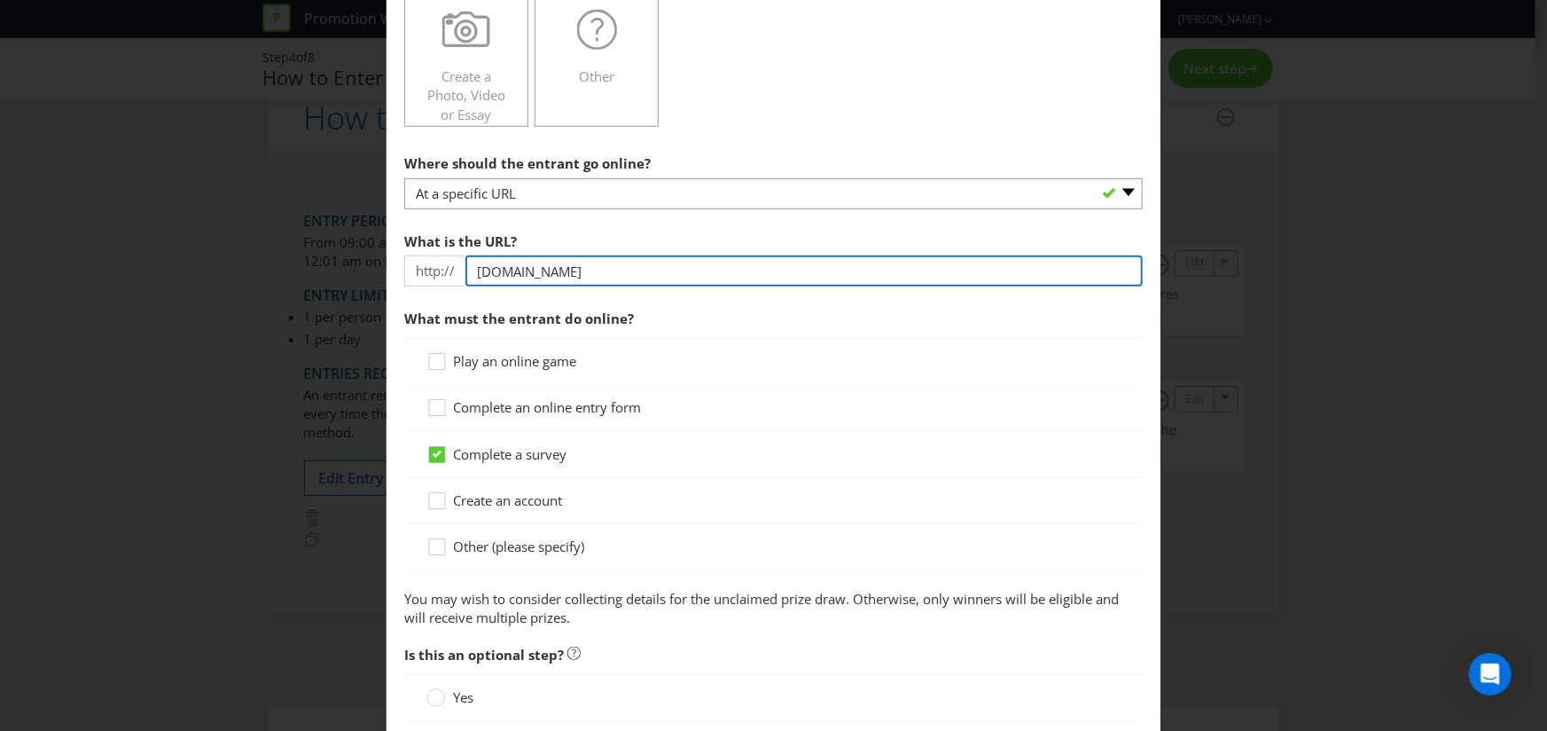
scroll to position [0, 0]
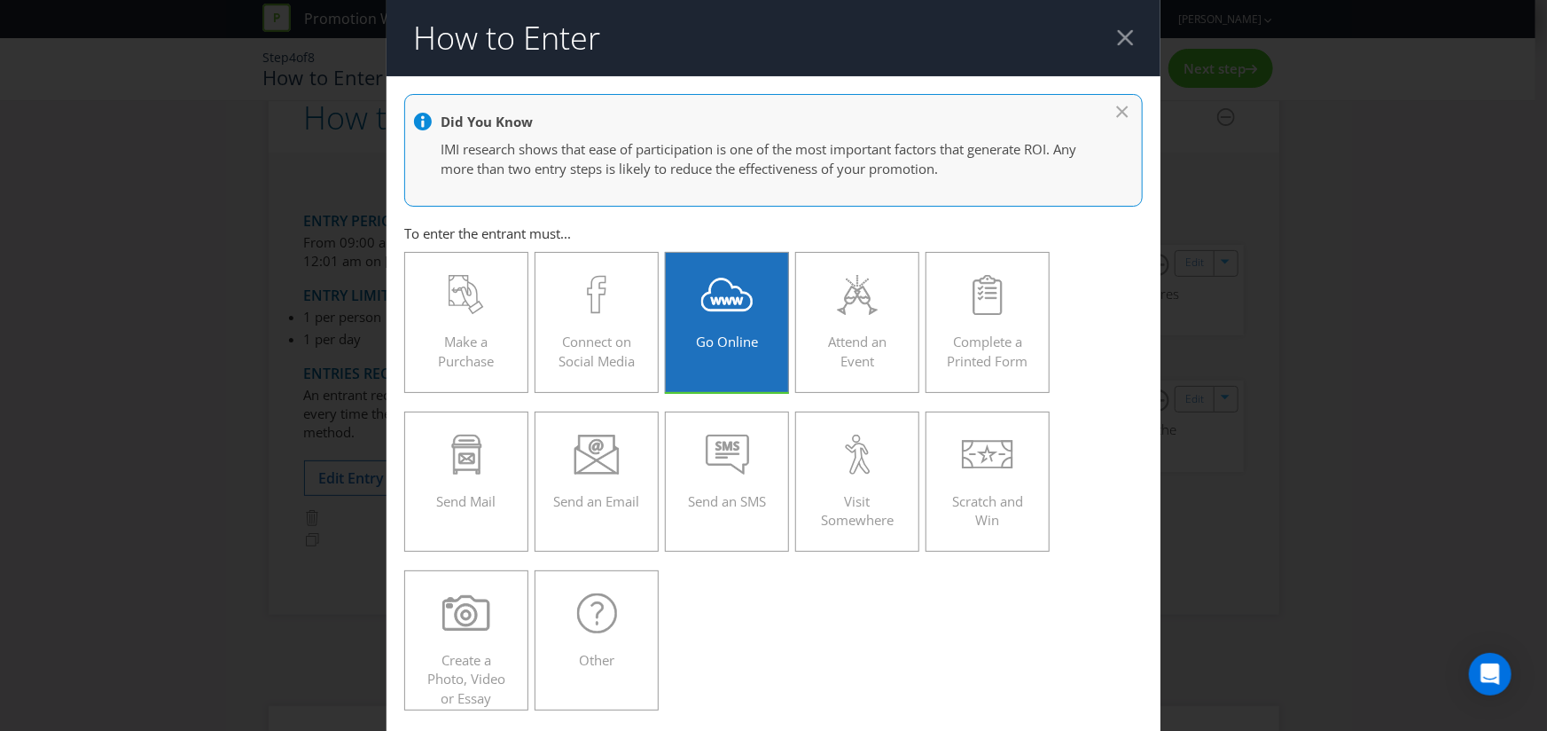
click at [1117, 37] on div at bounding box center [1125, 37] width 17 height 17
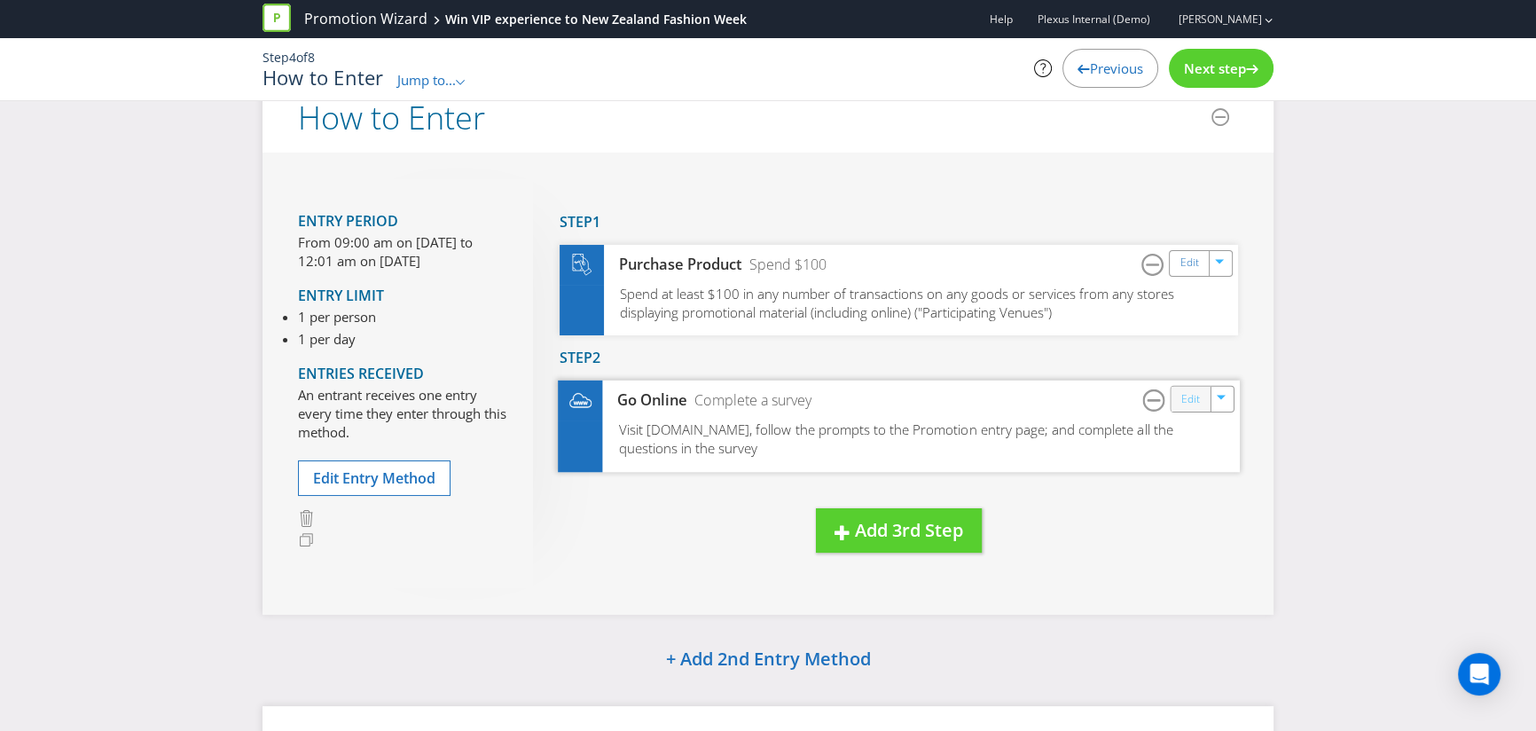
click at [1185, 397] on link "Edit" at bounding box center [1190, 398] width 19 height 20
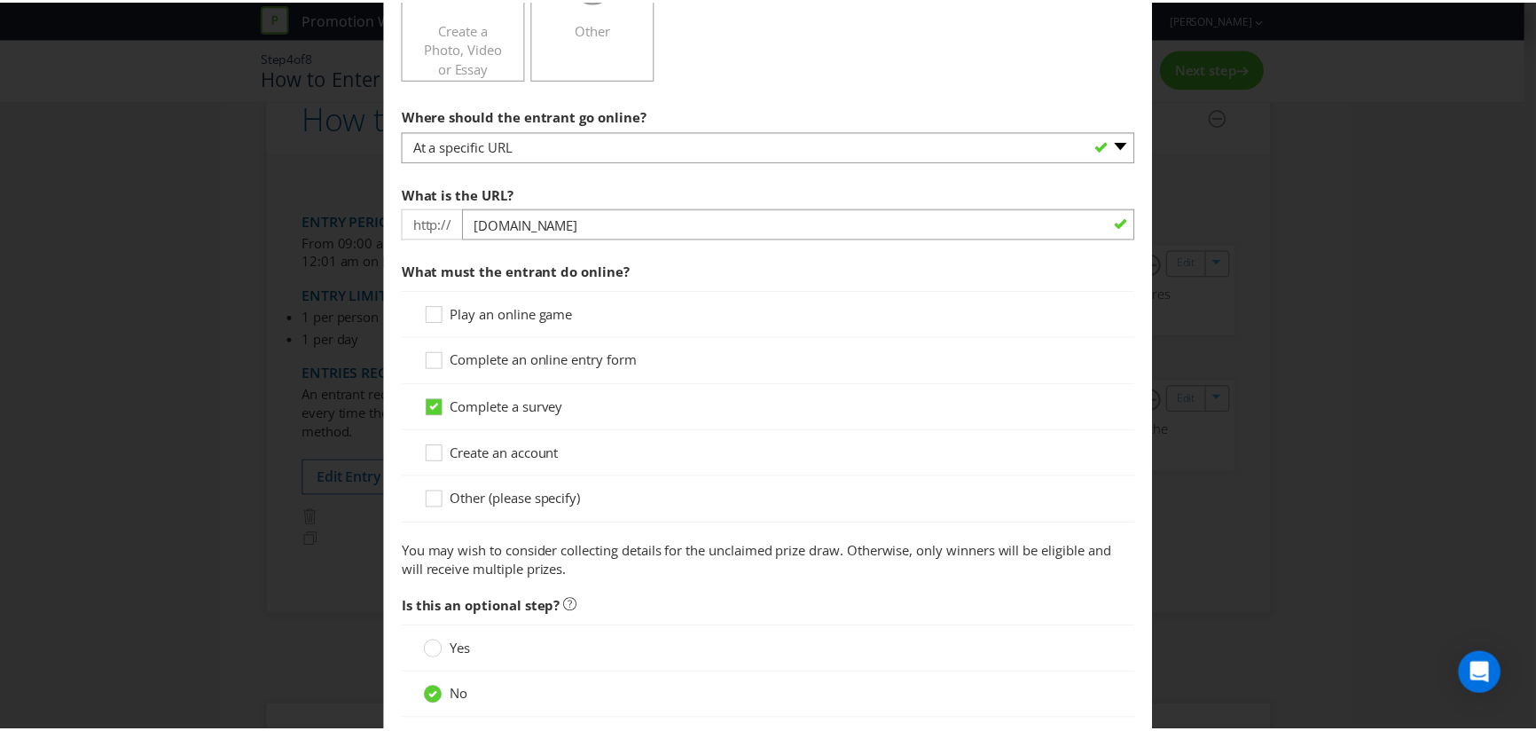
scroll to position [742, 0]
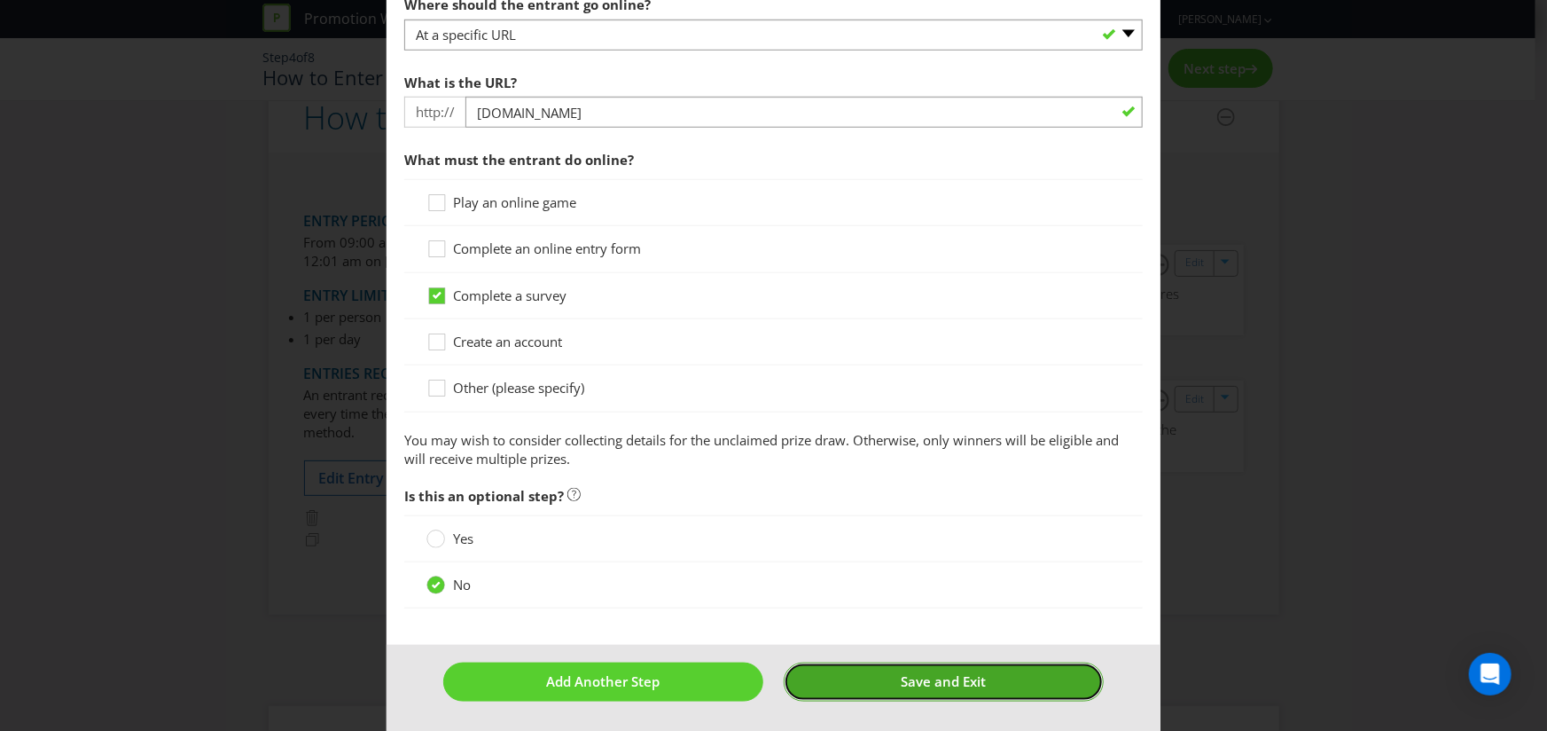
click at [921, 686] on span "Save and Exit" at bounding box center [944, 681] width 85 height 18
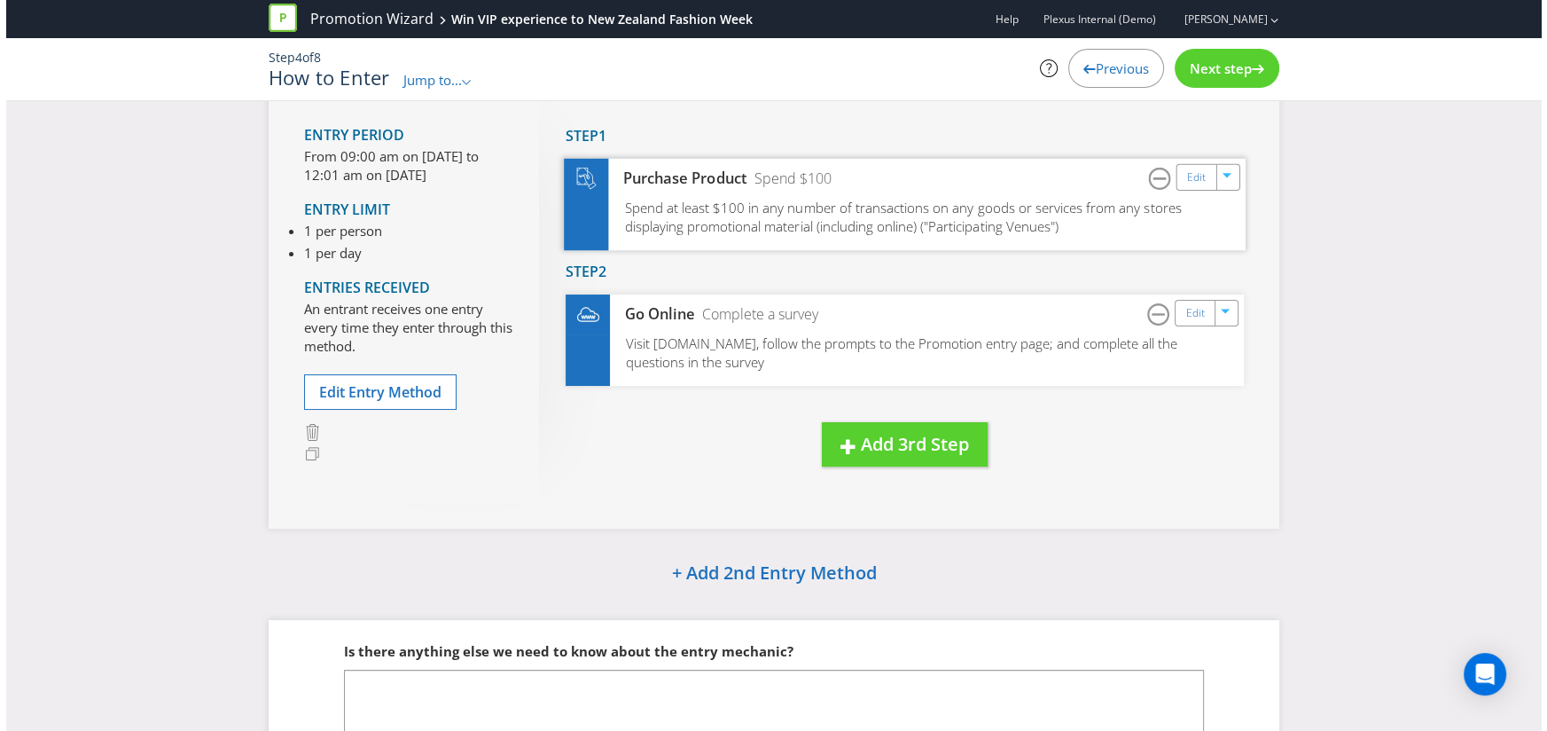
scroll to position [129, 0]
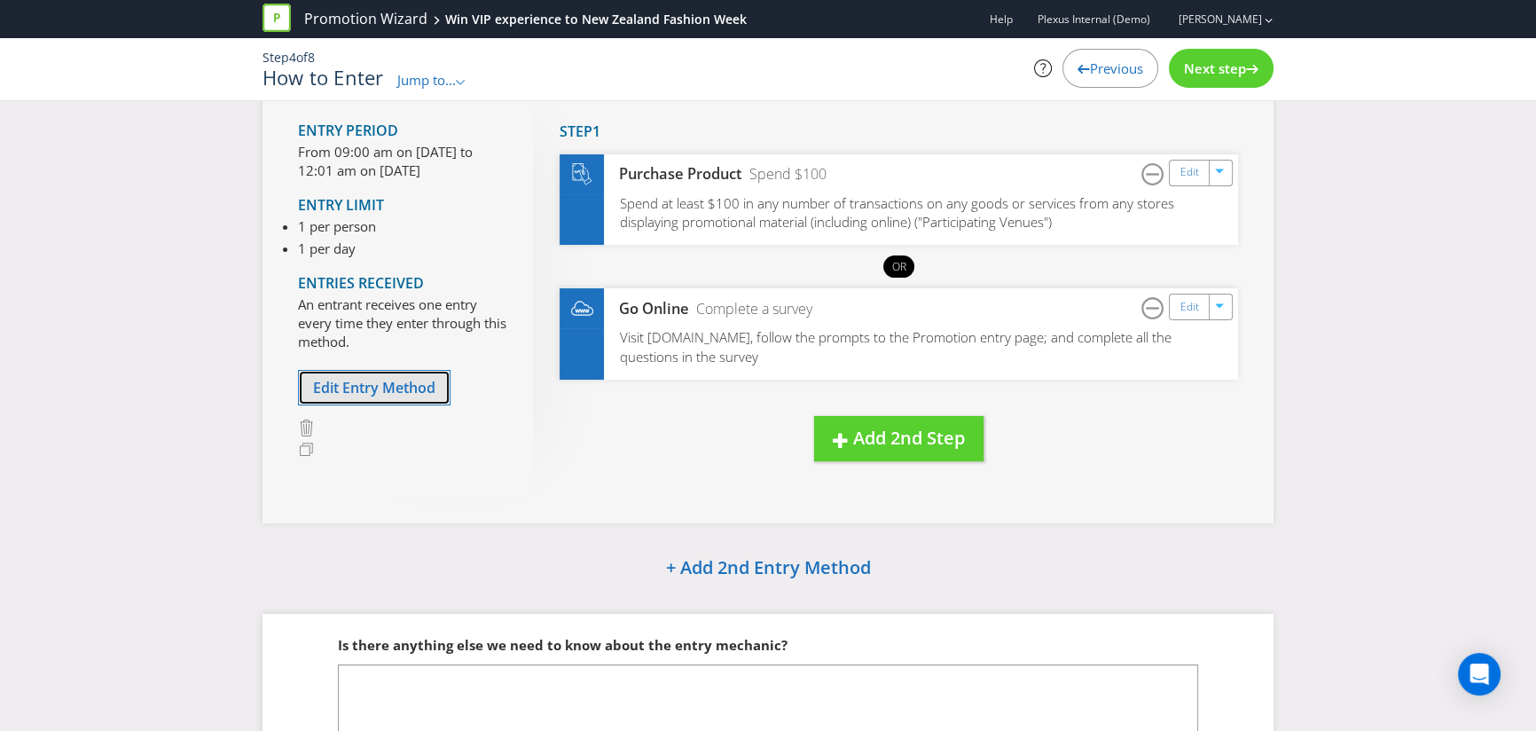
click at [418, 378] on span "Edit Entry Method" at bounding box center [374, 388] width 122 height 20
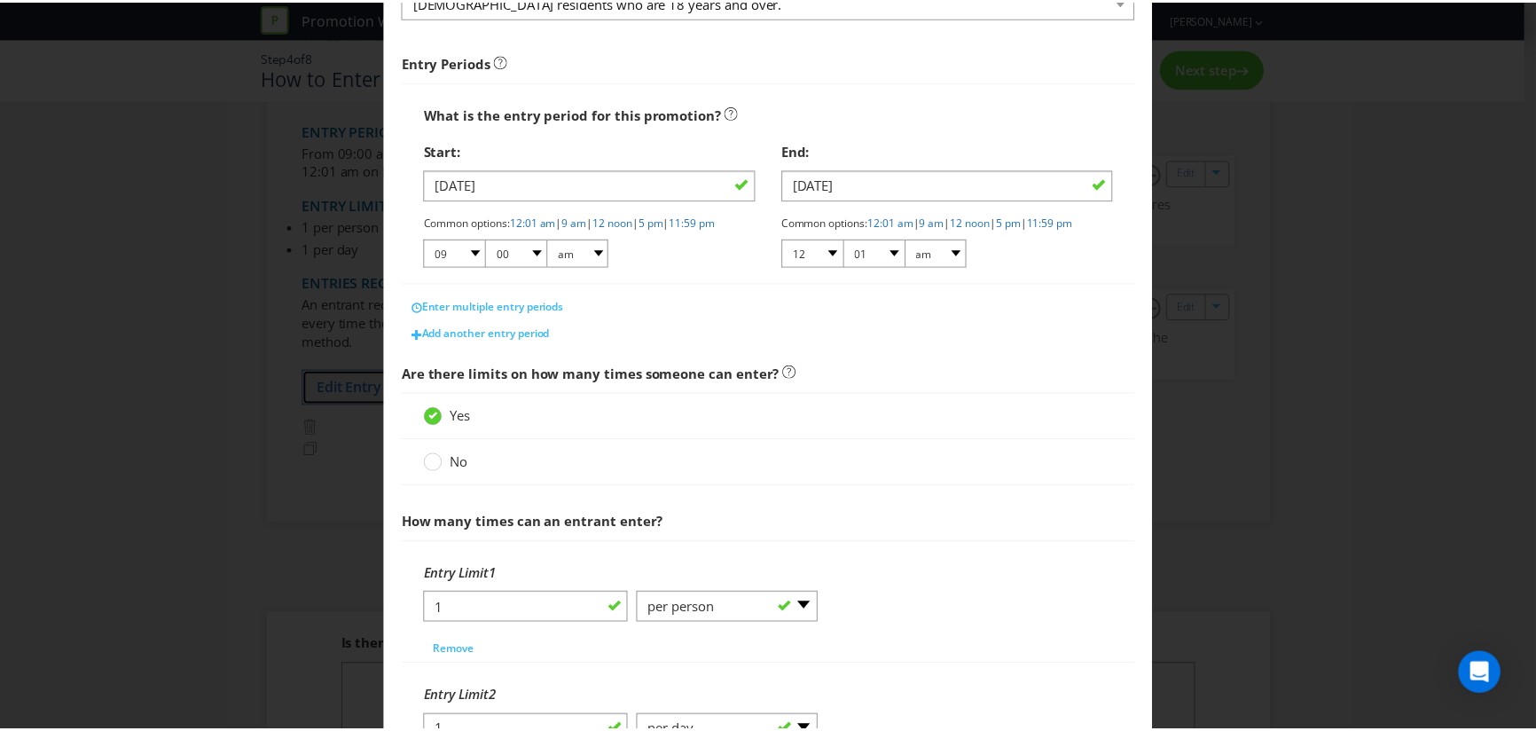
scroll to position [537, 0]
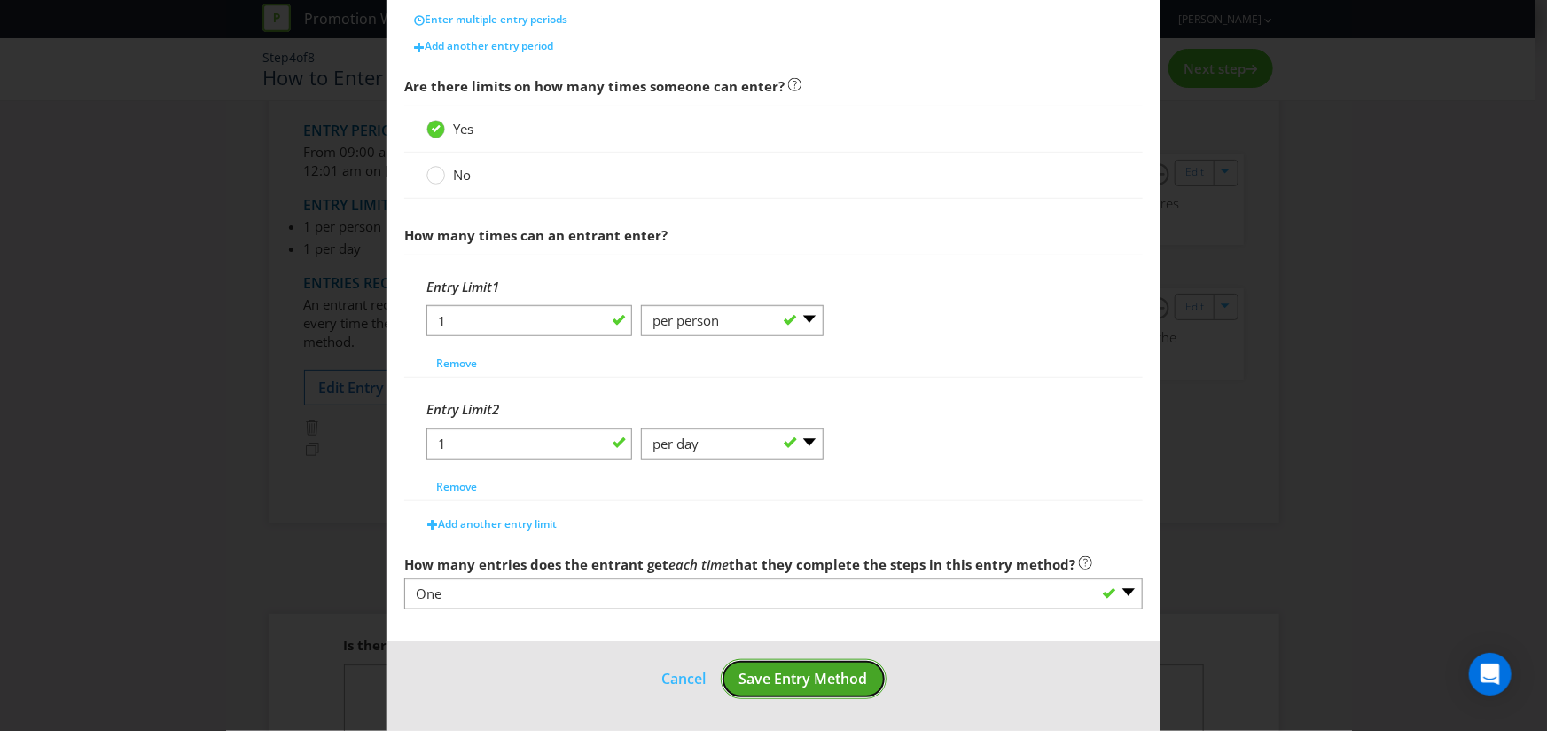
click at [851, 699] on button "Save Entry Method" at bounding box center [804, 679] width 166 height 40
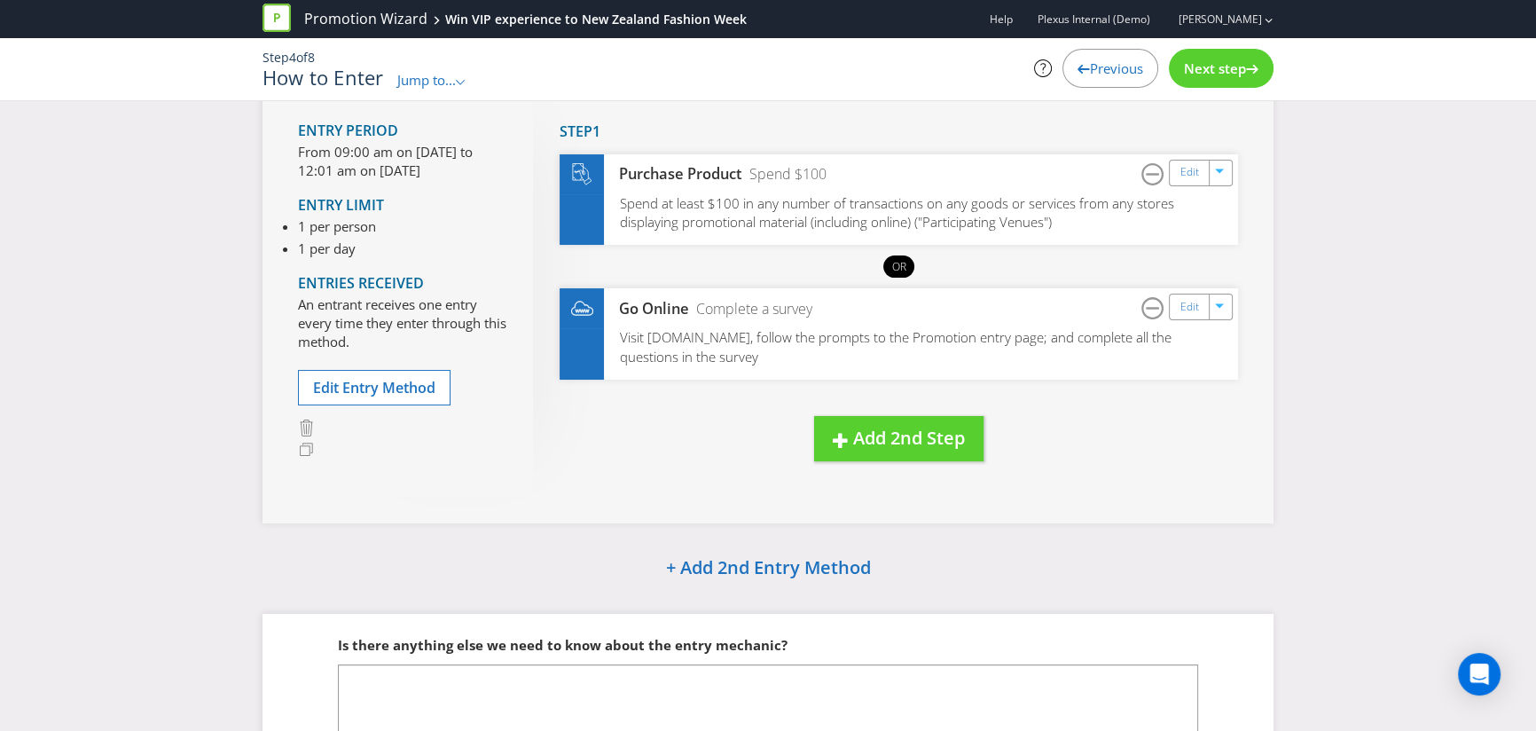
click at [1240, 77] on span "Next step" at bounding box center [1215, 68] width 62 height 18
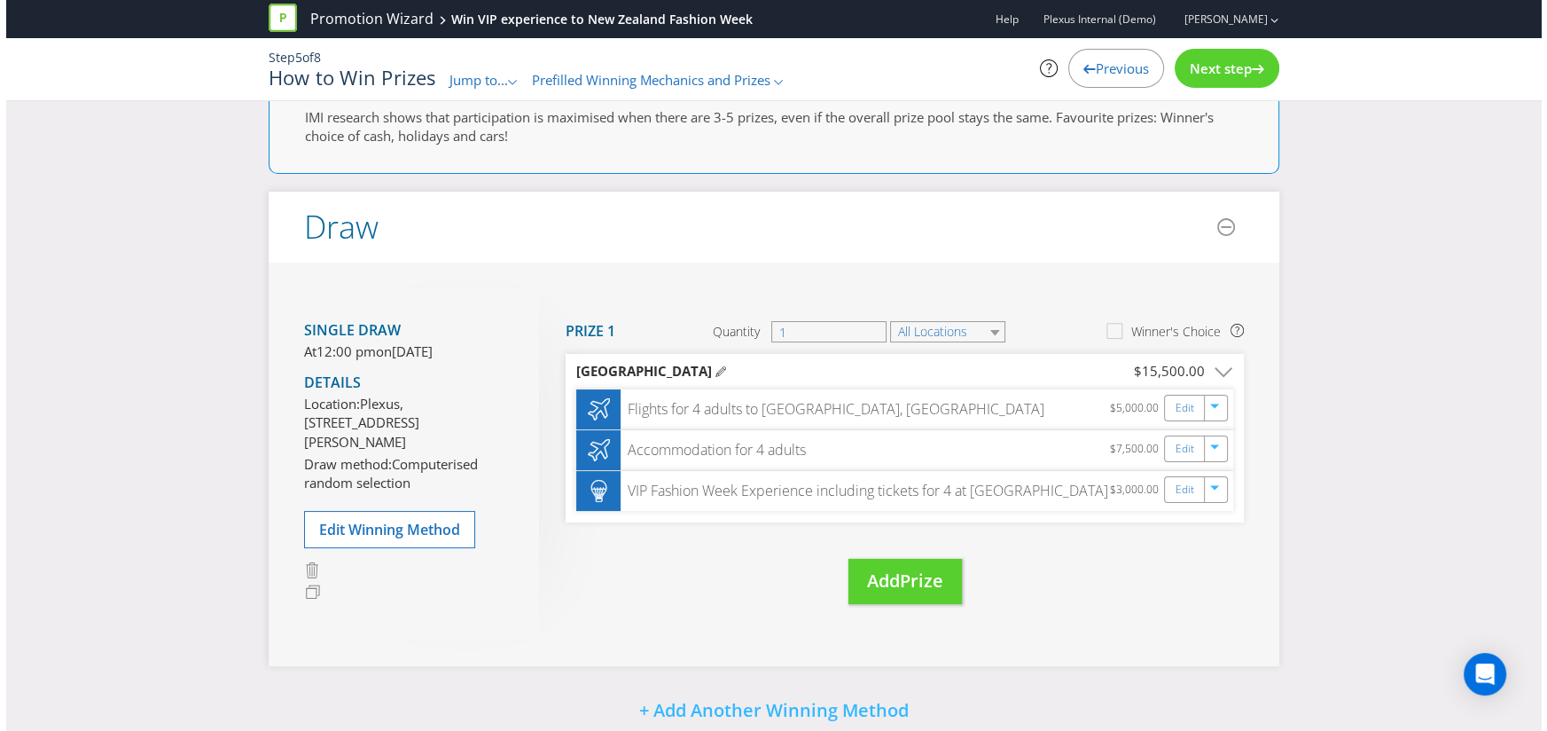
scroll to position [213, 0]
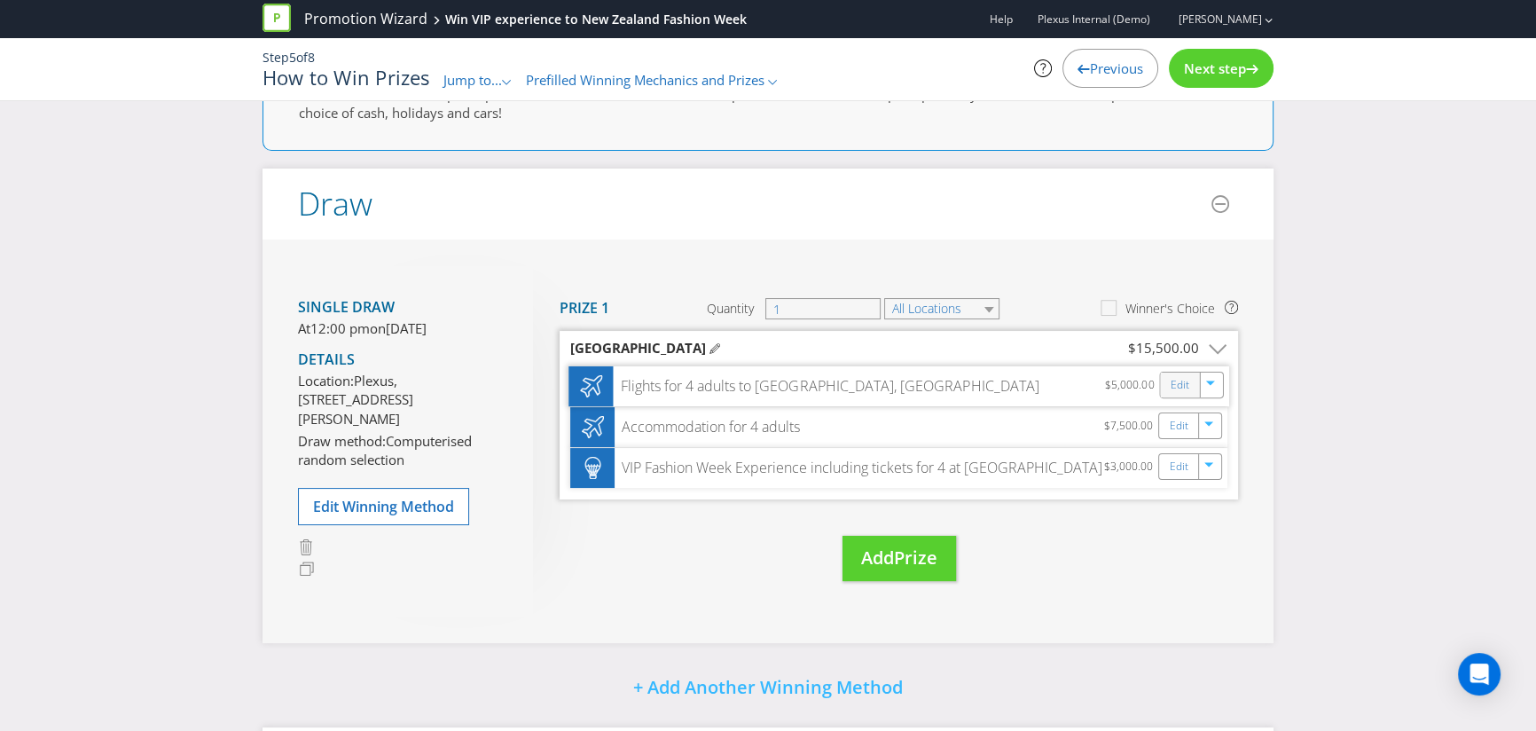
click at [1177, 395] on div "Edit" at bounding box center [1180, 384] width 40 height 25
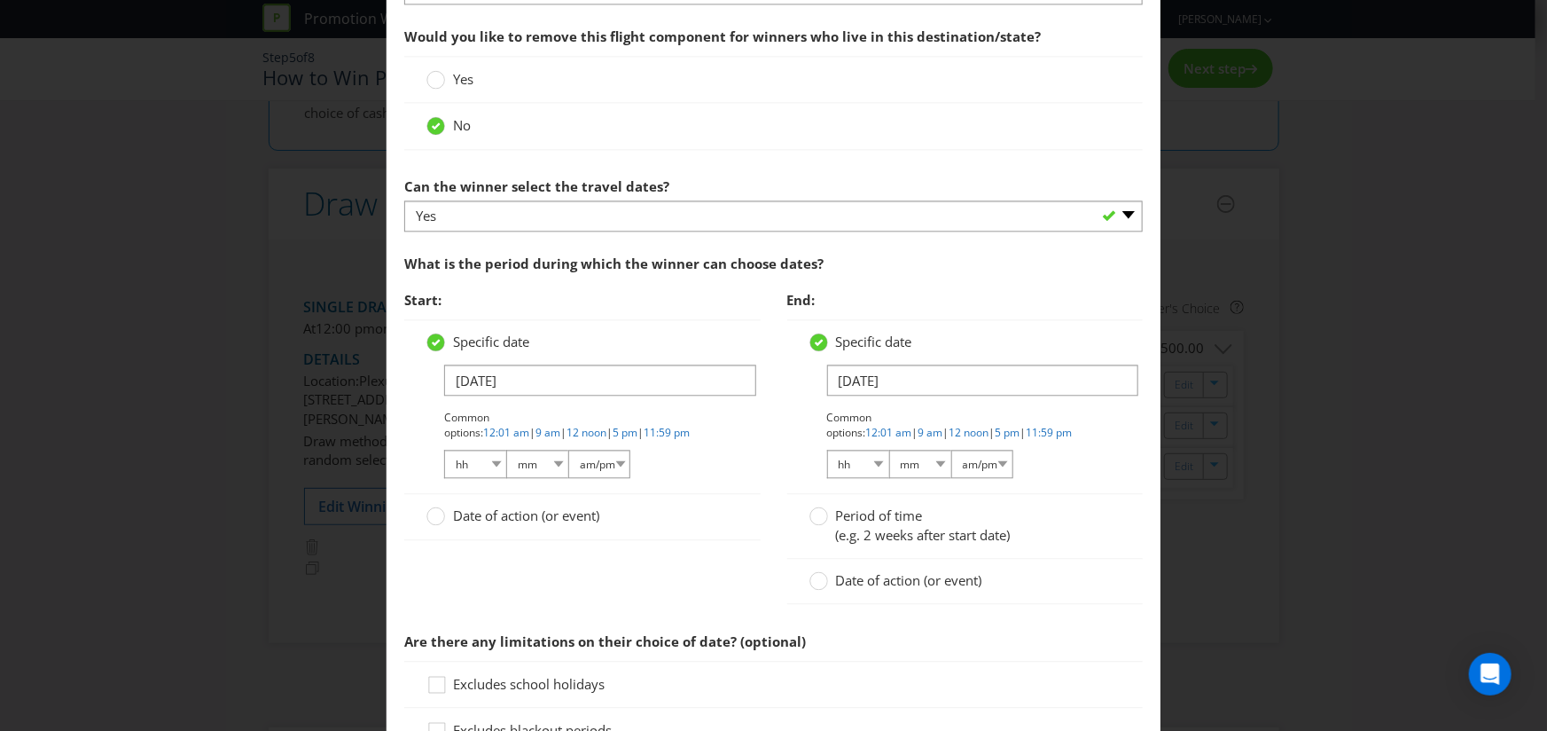
scroll to position [2050, 0]
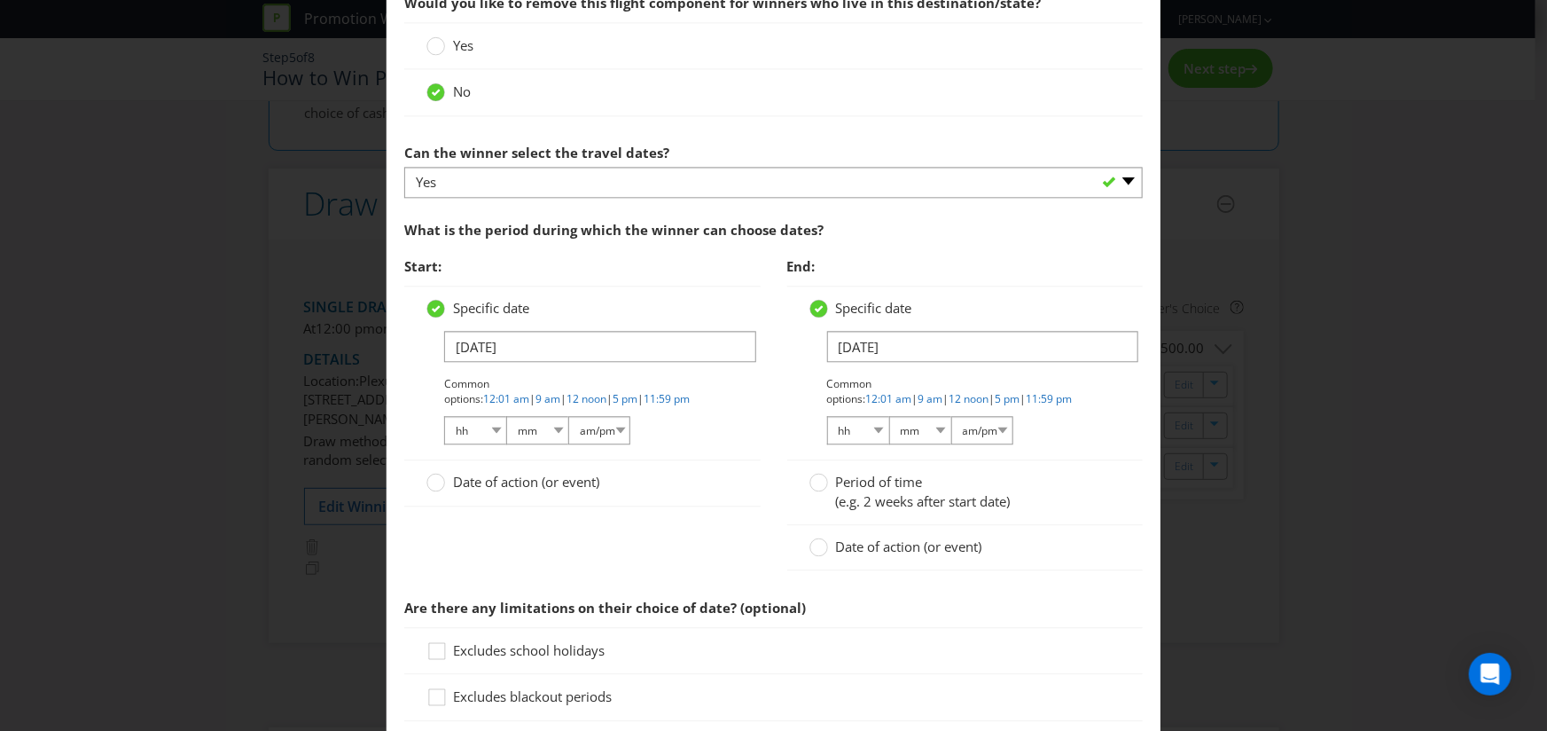
click at [1433, 372] on div "Edit Prize Australian Capital Territory New South Wales Northern Territory Quee…" at bounding box center [773, 365] width 1547 height 731
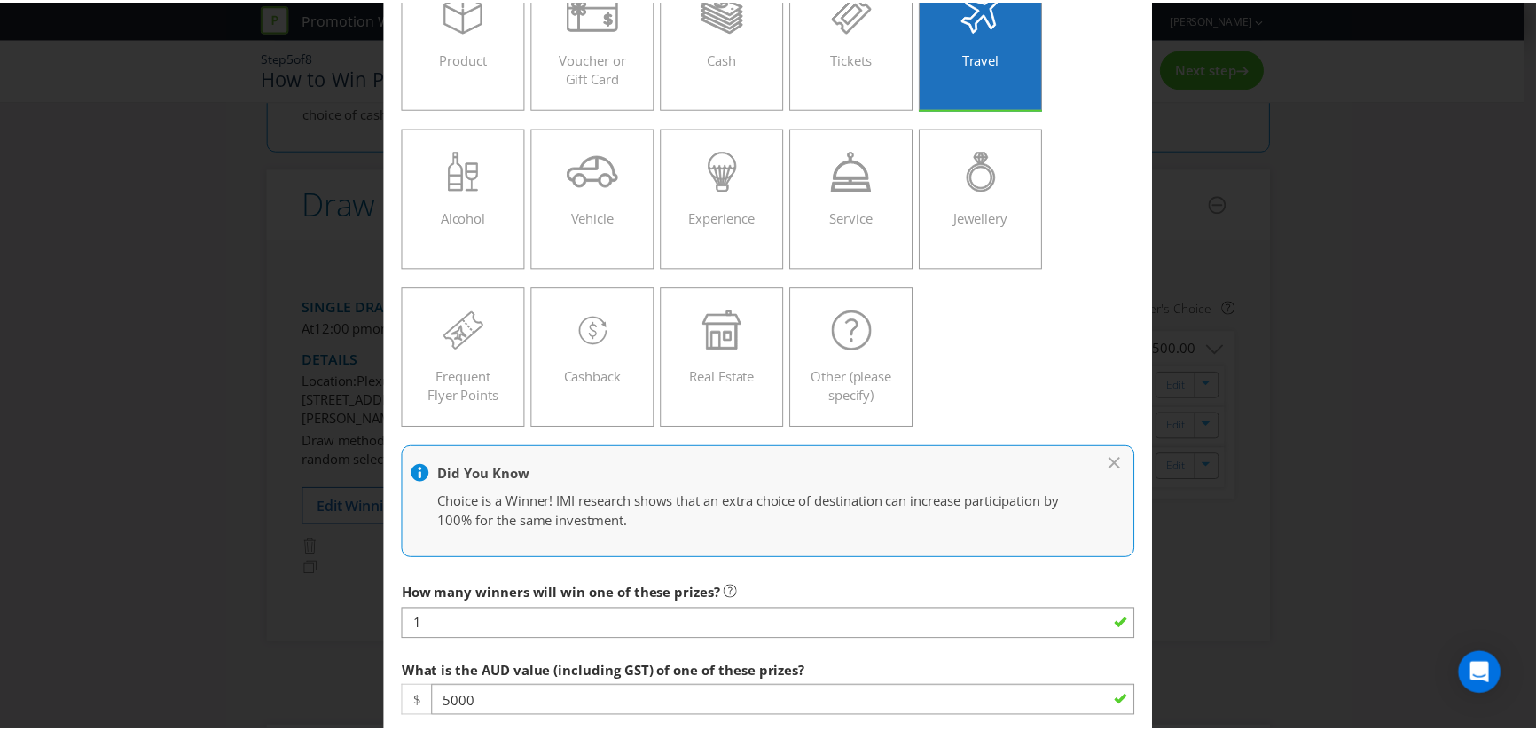
scroll to position [0, 0]
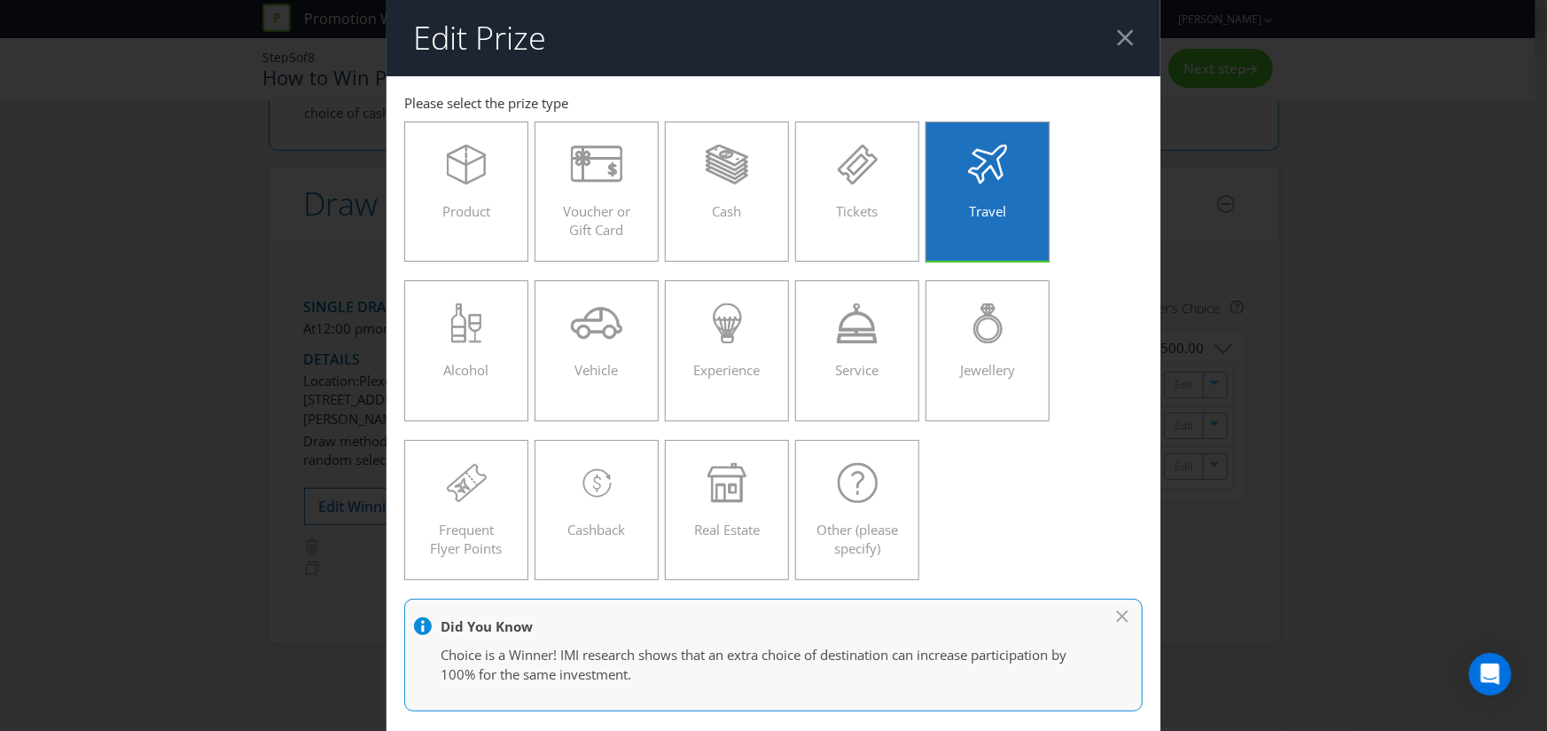
click at [1117, 44] on div at bounding box center [1125, 37] width 17 height 17
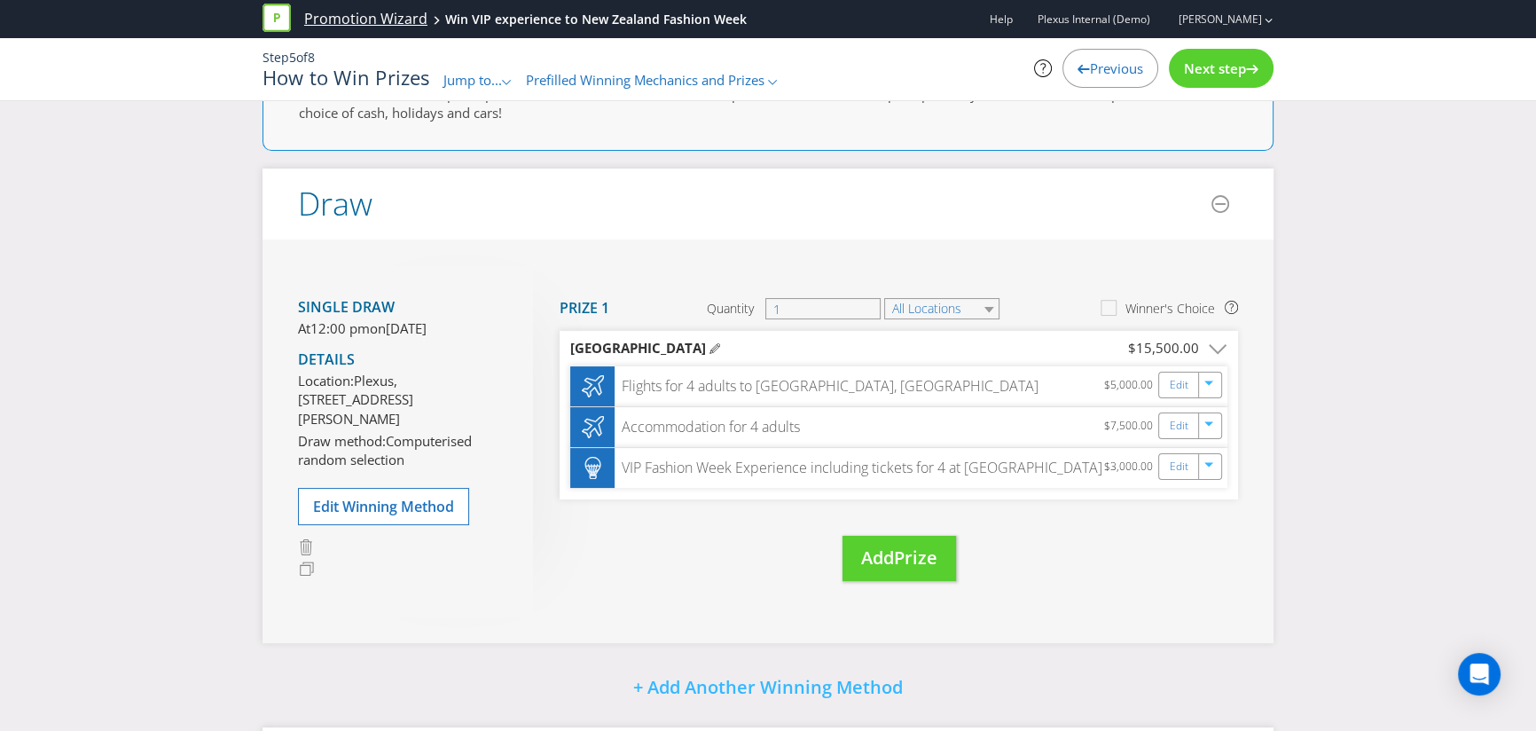
click at [358, 23] on link "Promotion Wizard" at bounding box center [365, 19] width 123 height 20
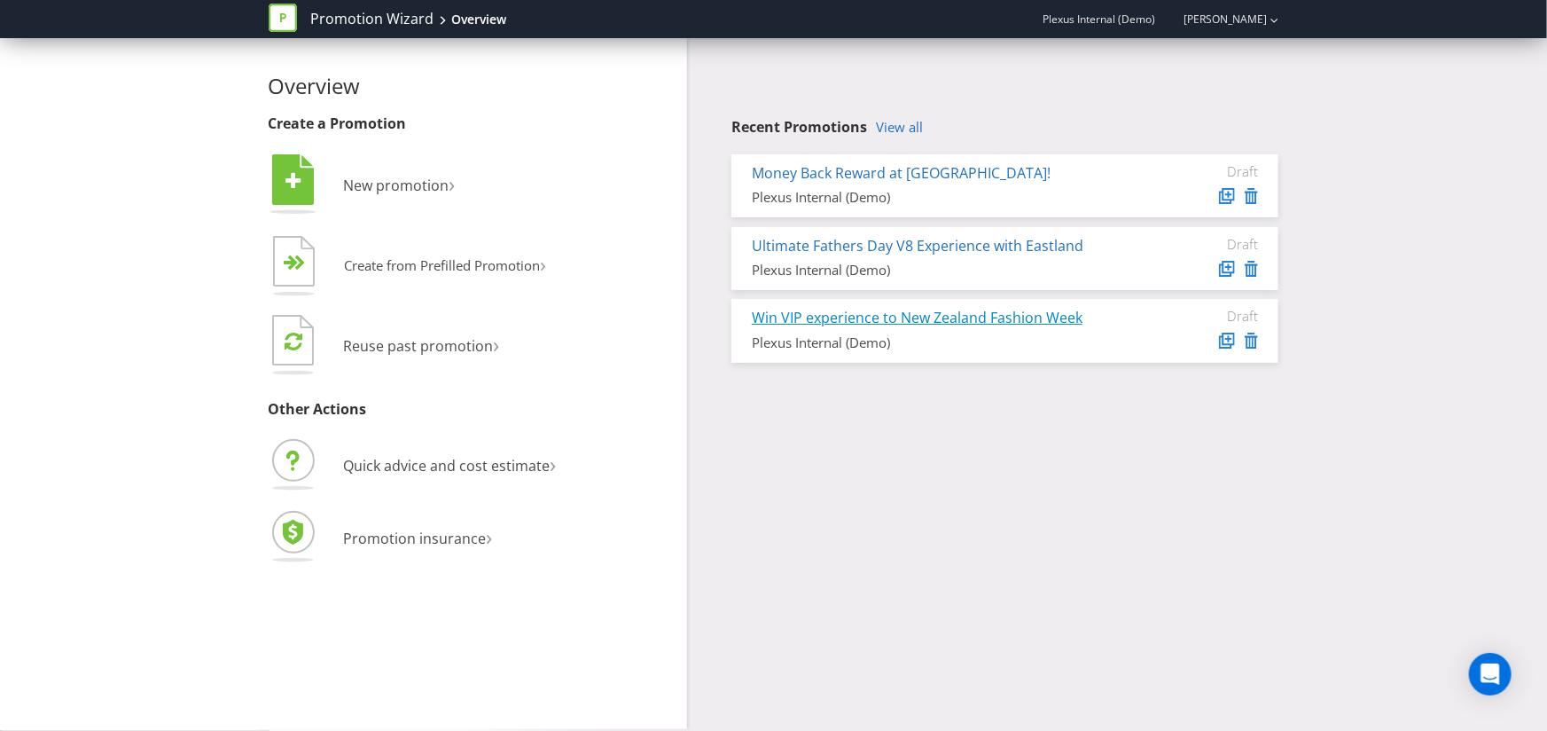
click at [993, 317] on link "Win VIP experience to New Zealand Fashion Week" at bounding box center [917, 318] width 331 height 20
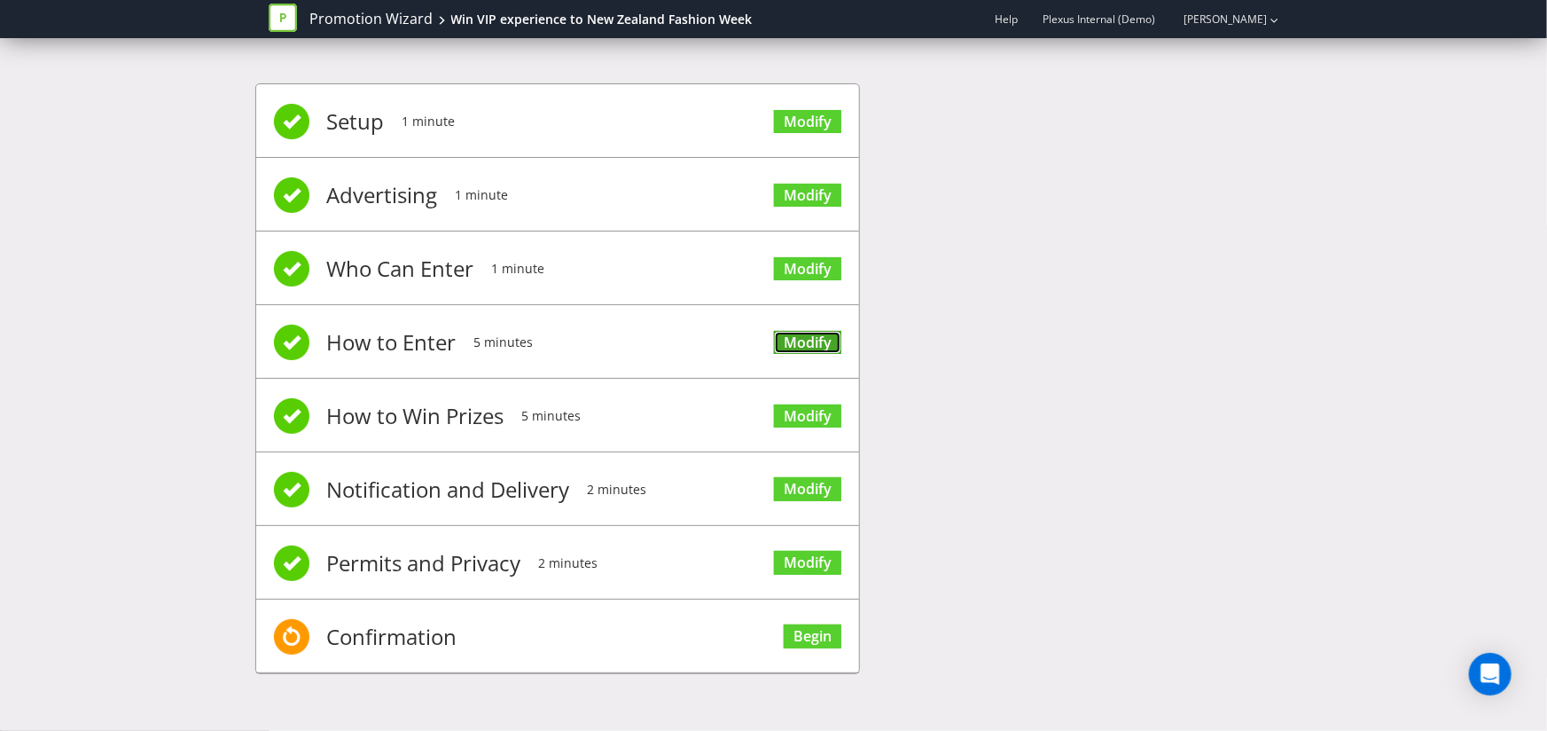
click at [801, 342] on link "Modify" at bounding box center [807, 343] width 67 height 24
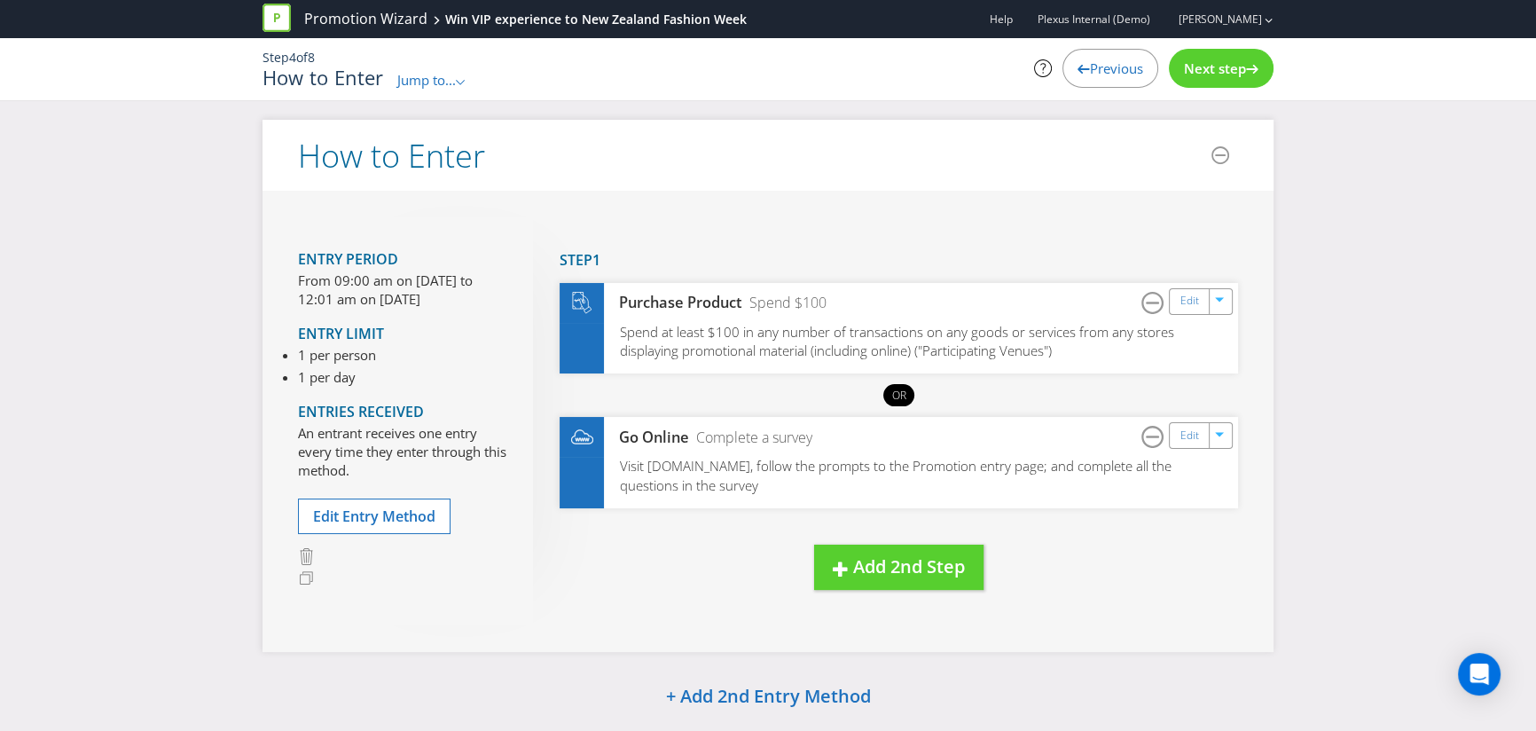
click at [1235, 75] on span "Next step" at bounding box center [1215, 68] width 62 height 18
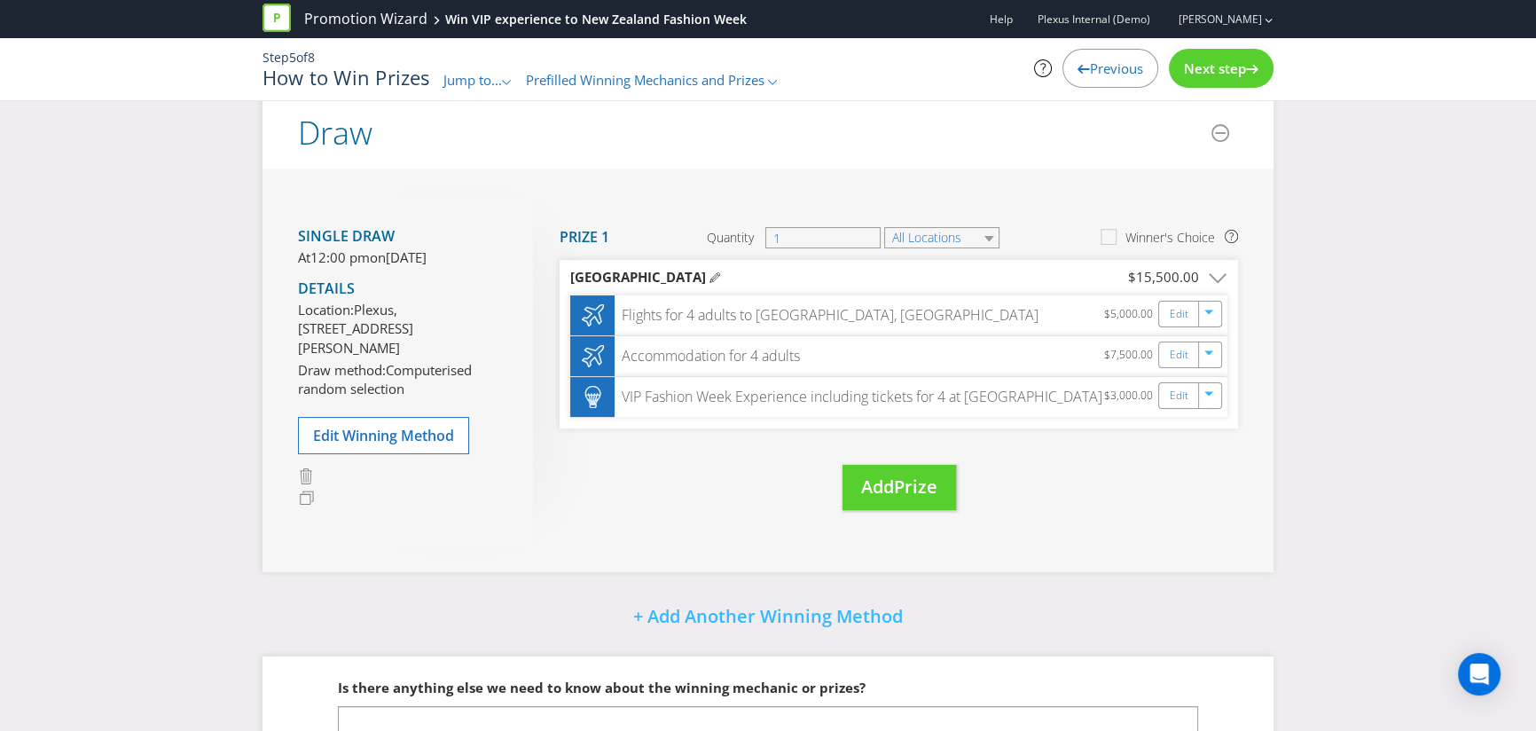
scroll to position [430, 0]
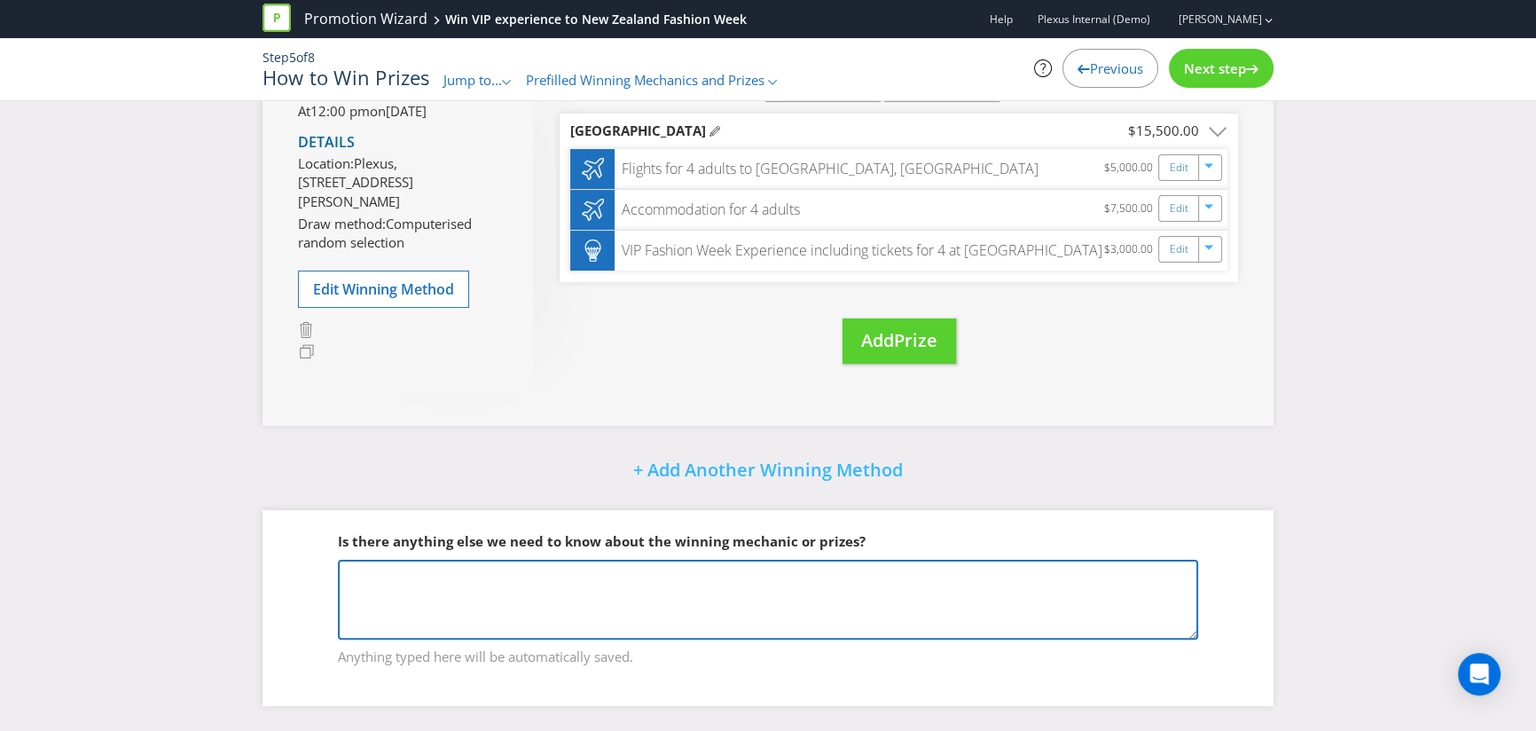
drag, startPoint x: 373, startPoint y: 580, endPoint x: 621, endPoint y: 620, distance: 250.6
click at [621, 620] on textarea at bounding box center [768, 599] width 860 height 80
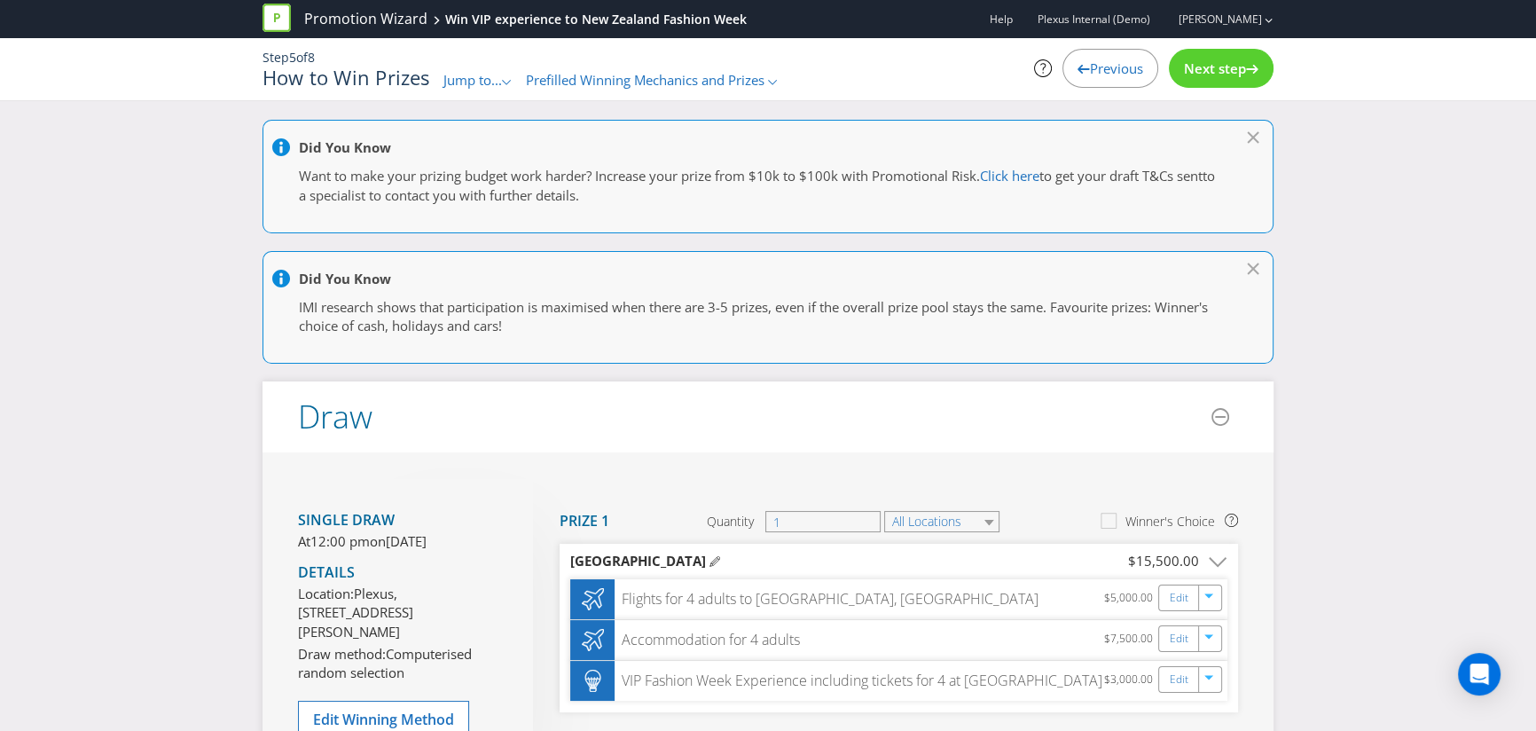
click at [471, 79] on span "Jump to..." at bounding box center [472, 80] width 59 height 18
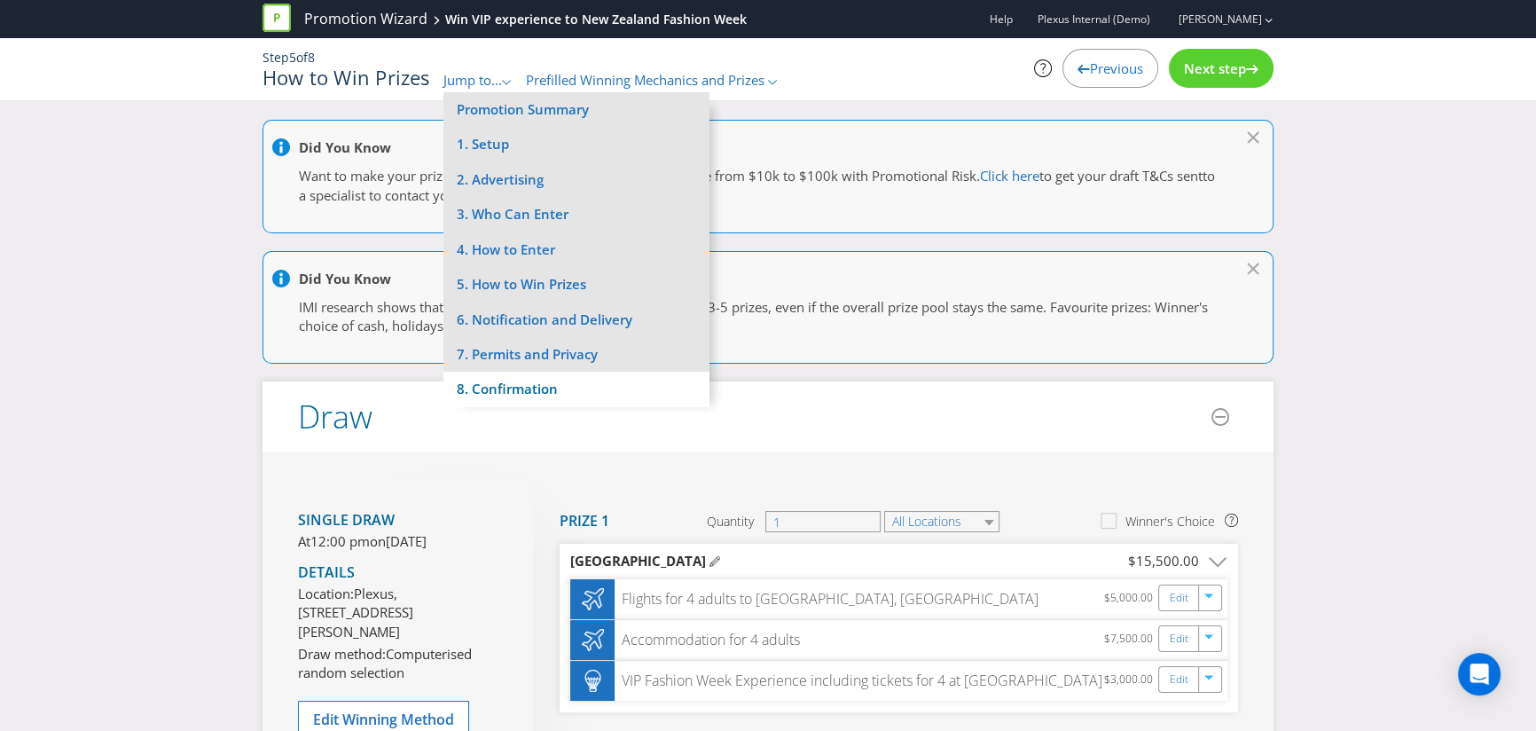
click at [502, 396] on li "8. Confirmation" at bounding box center [576, 388] width 266 height 35
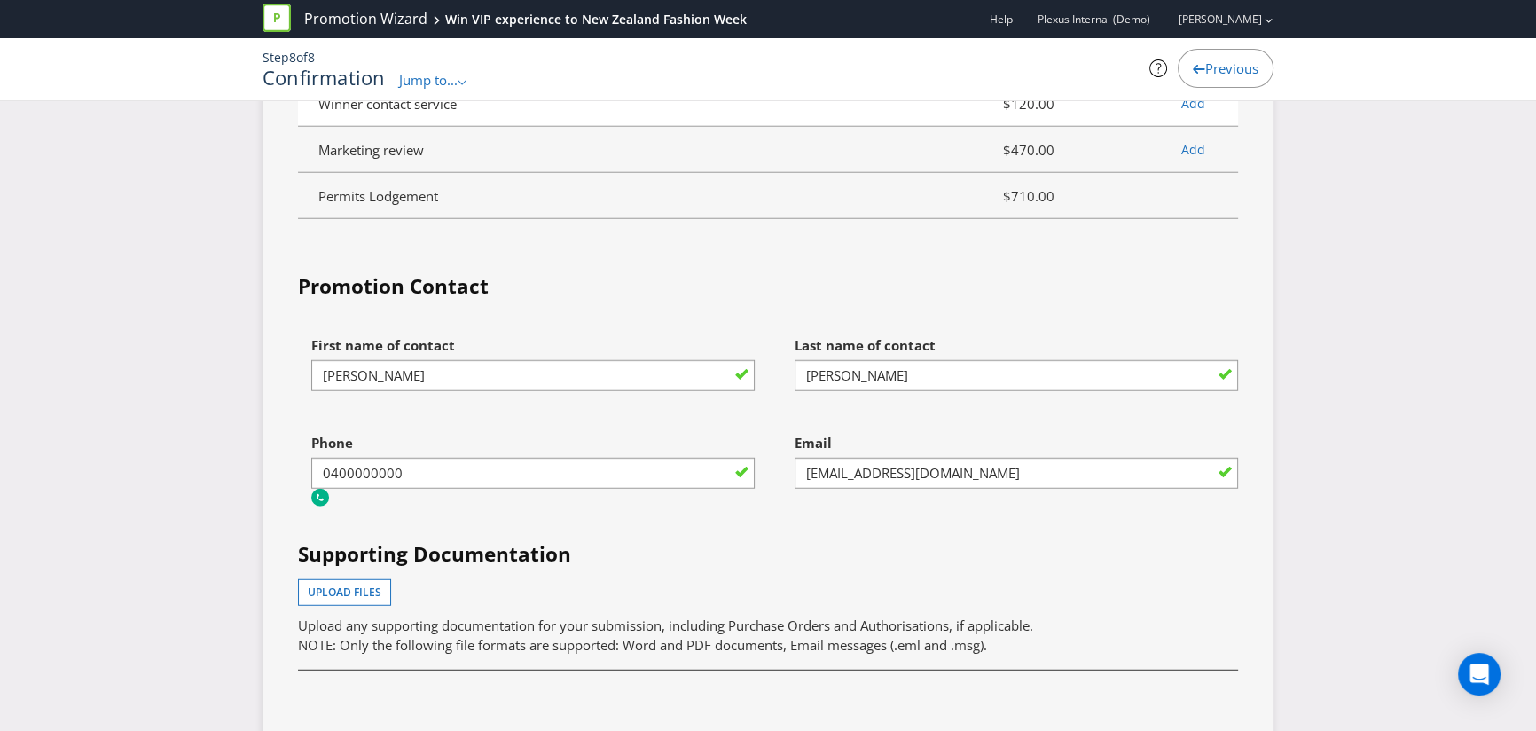
scroll to position [6162, 0]
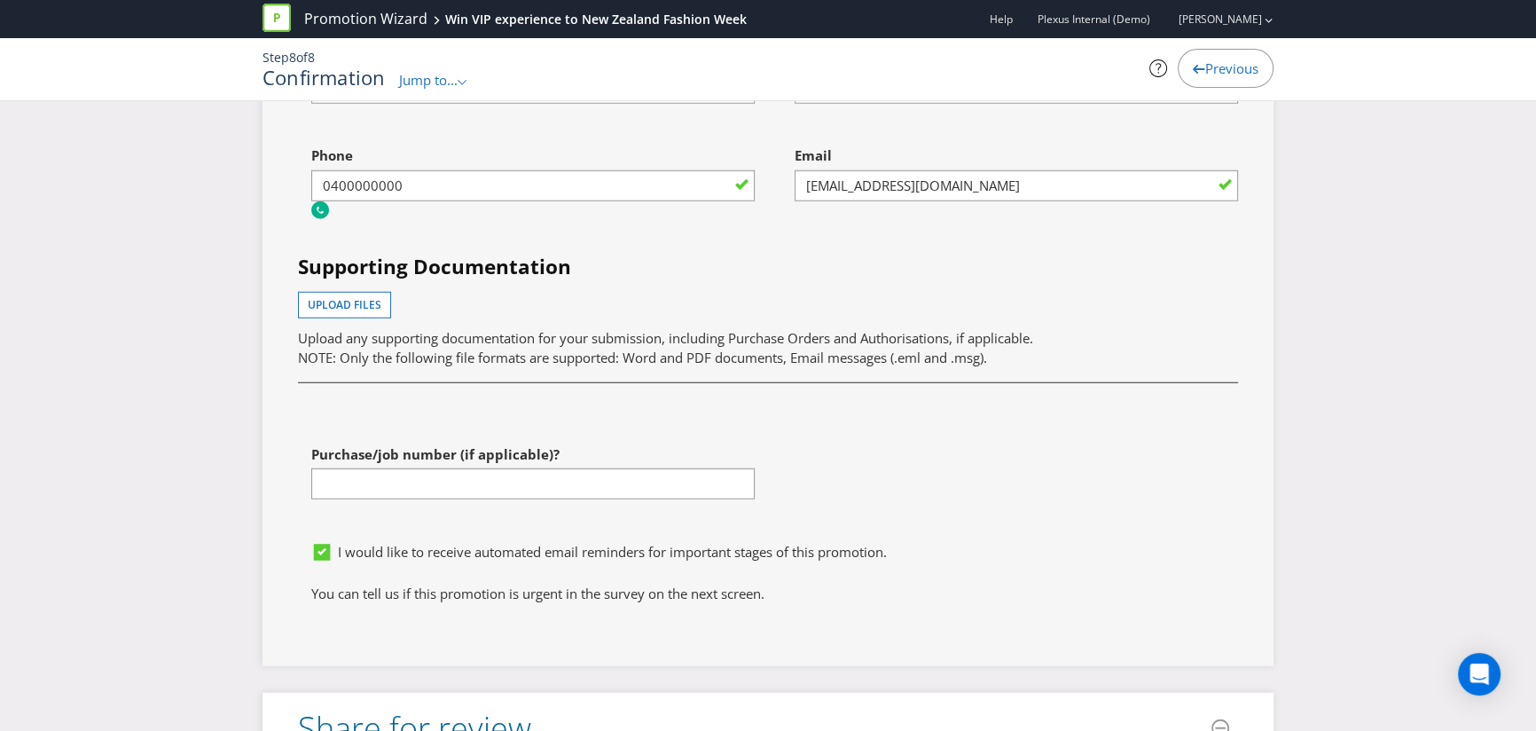
click at [428, 81] on span "Jump to..." at bounding box center [428, 80] width 59 height 18
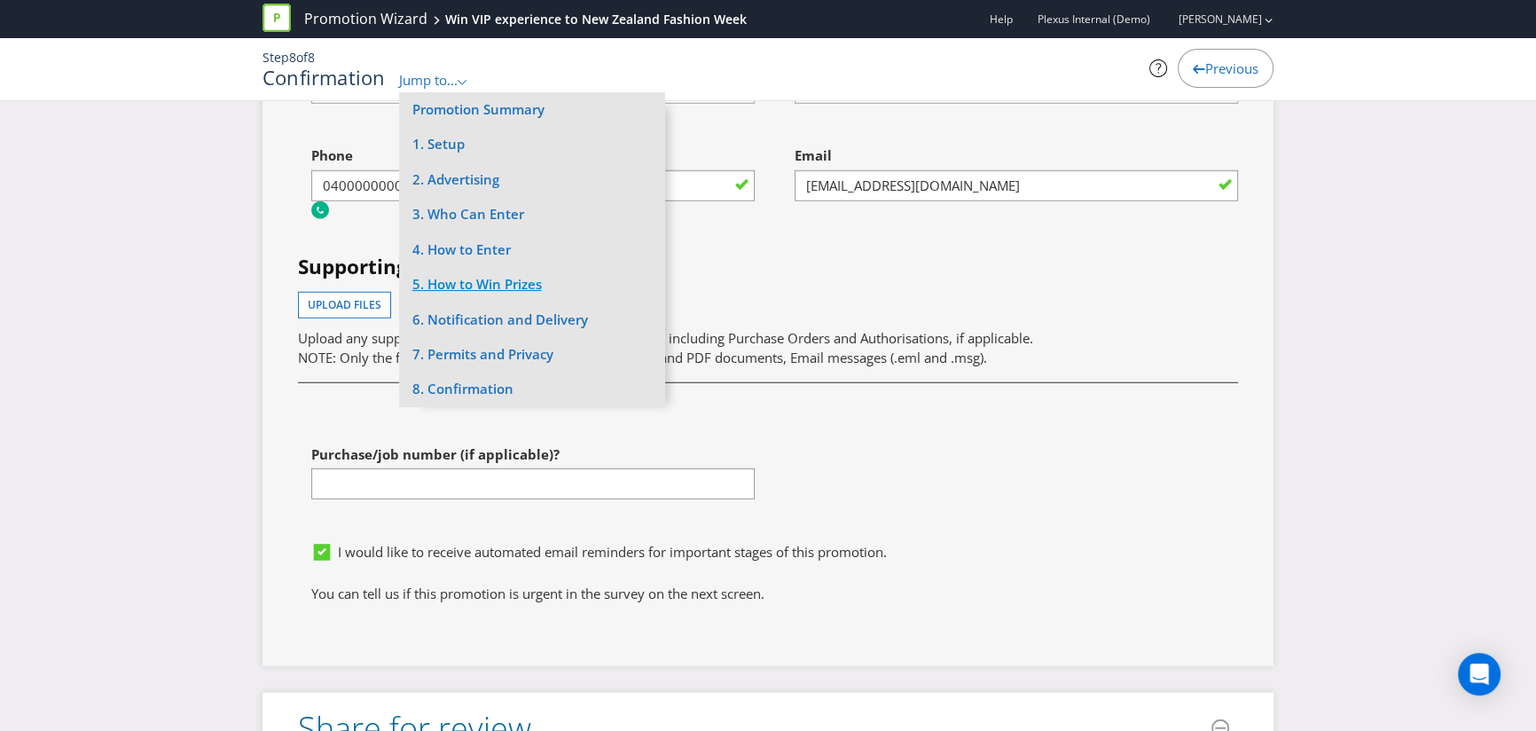
click at [457, 285] on li "5. How to Win Prizes" at bounding box center [532, 284] width 266 height 35
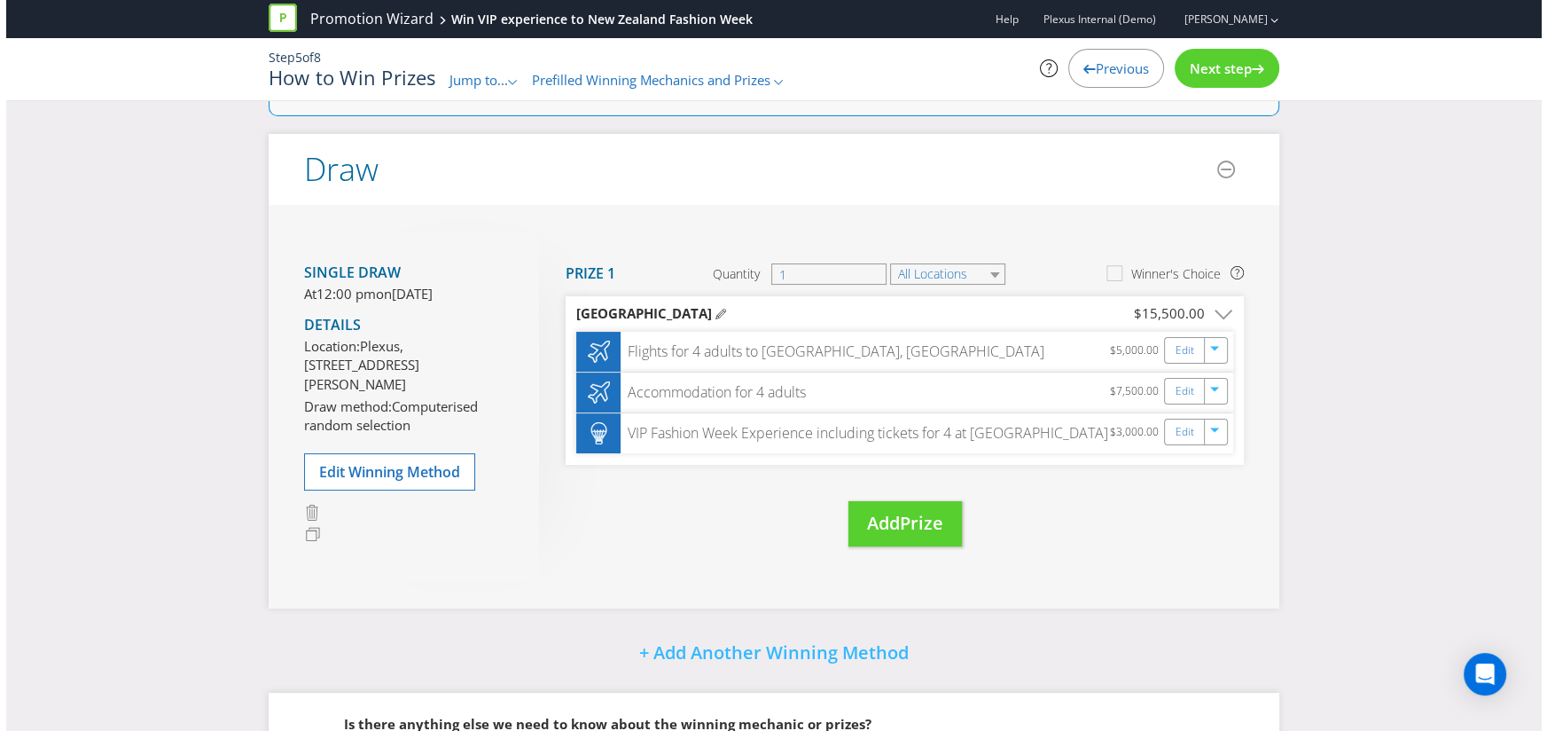
scroll to position [248, 0]
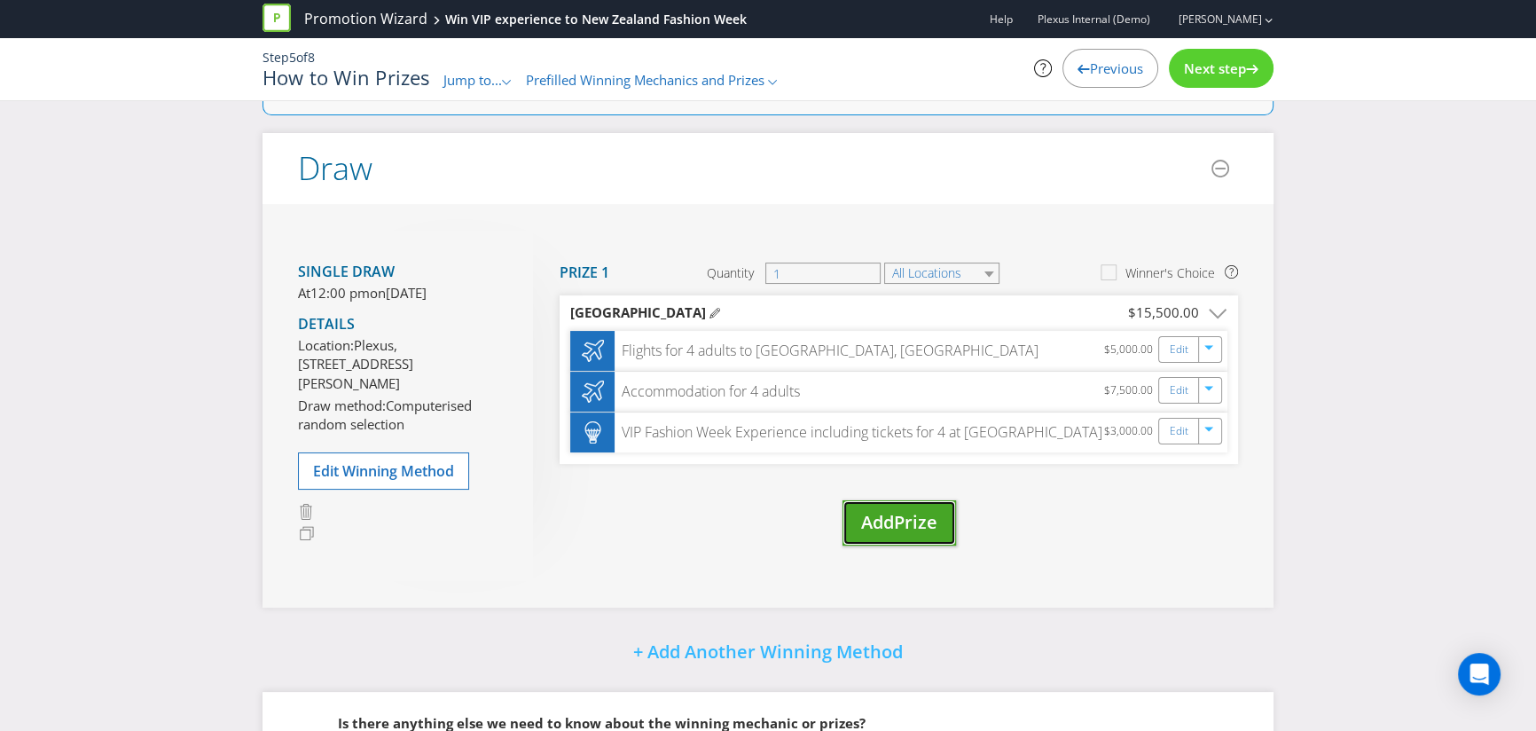
click at [882, 517] on span "Add" at bounding box center [877, 522] width 33 height 24
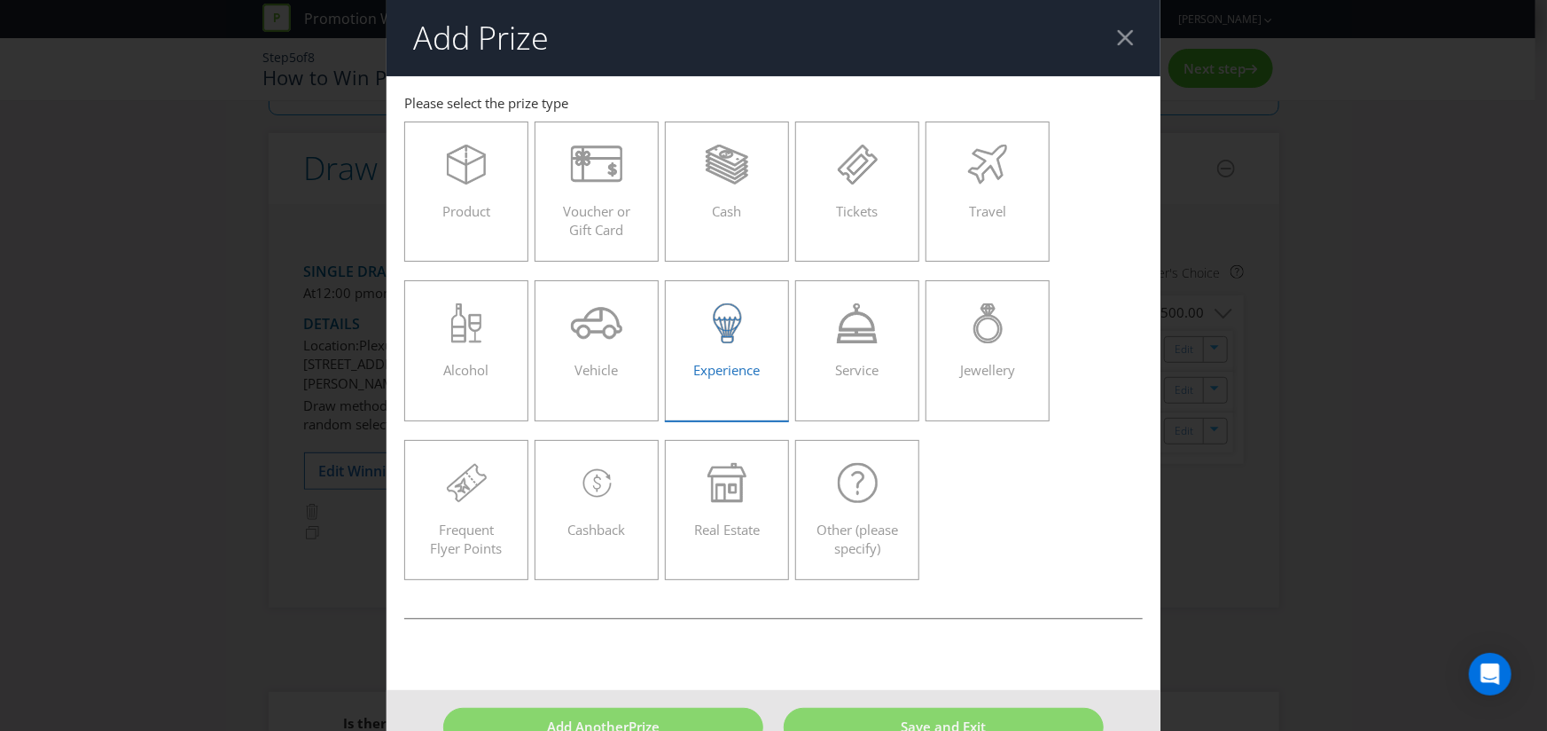
scroll to position [35, 0]
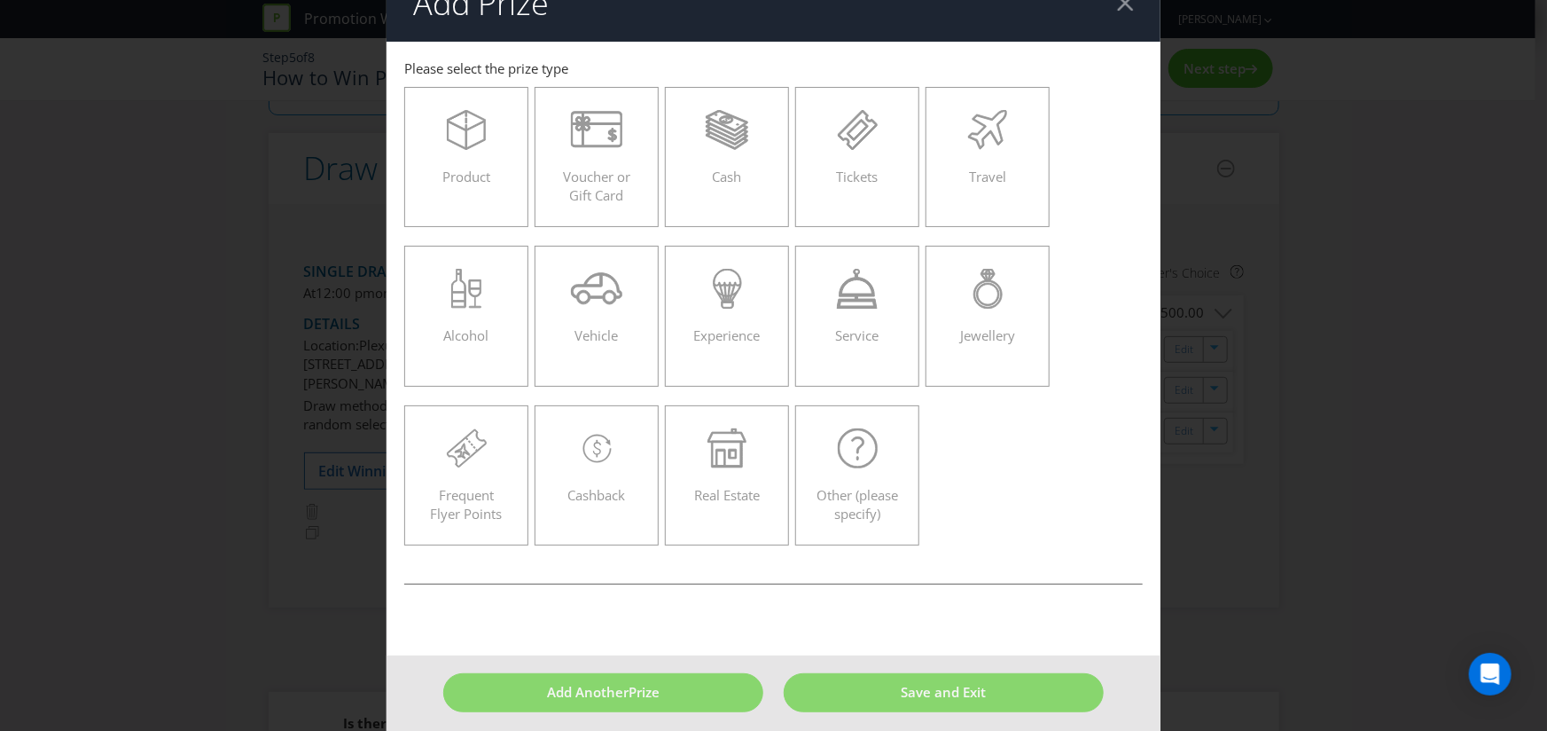
click at [1125, 12] on header "Add Prize" at bounding box center [774, 3] width 774 height 76
click at [1123, 11] on div at bounding box center [1125, 3] width 17 height 17
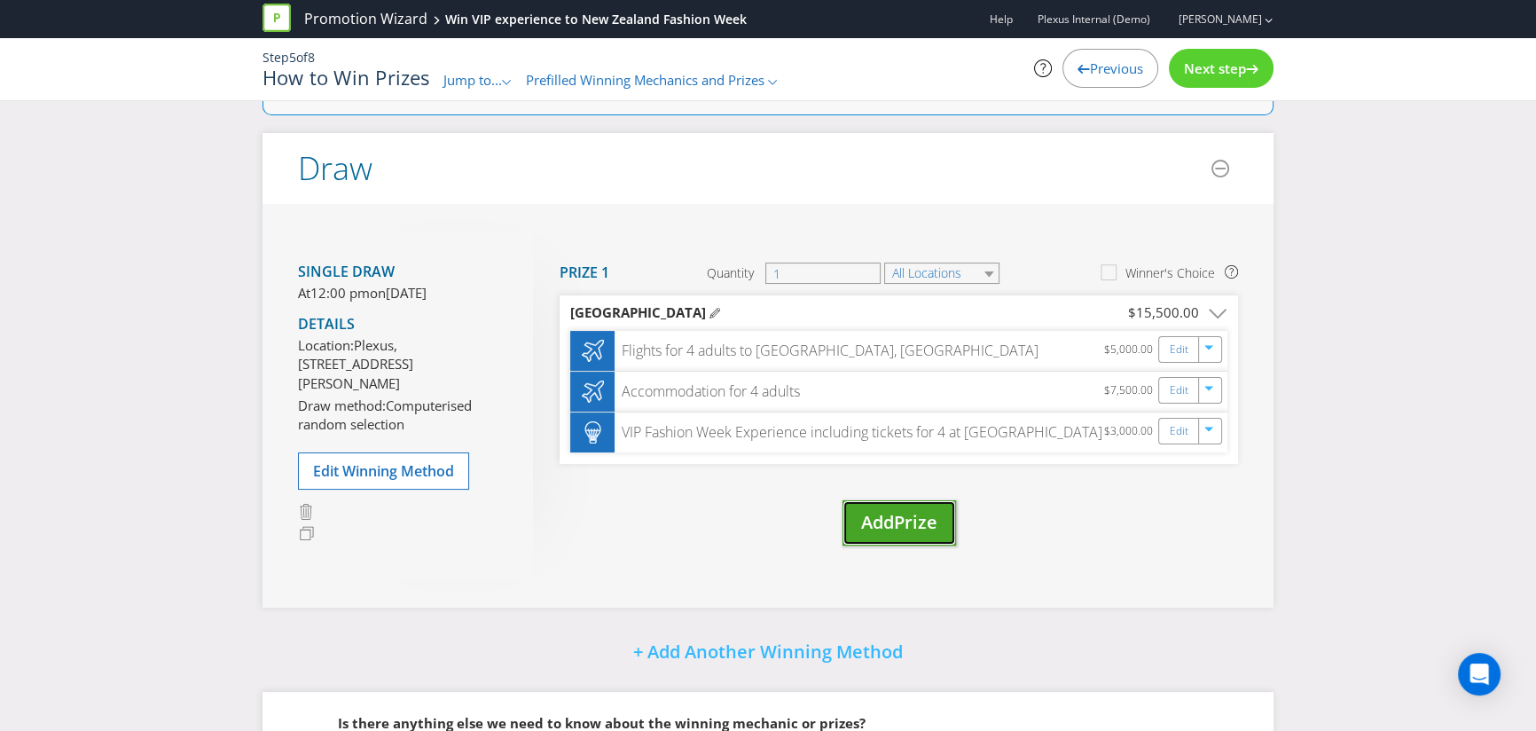
click at [876, 535] on button "Add Prize" at bounding box center [898, 522] width 113 height 45
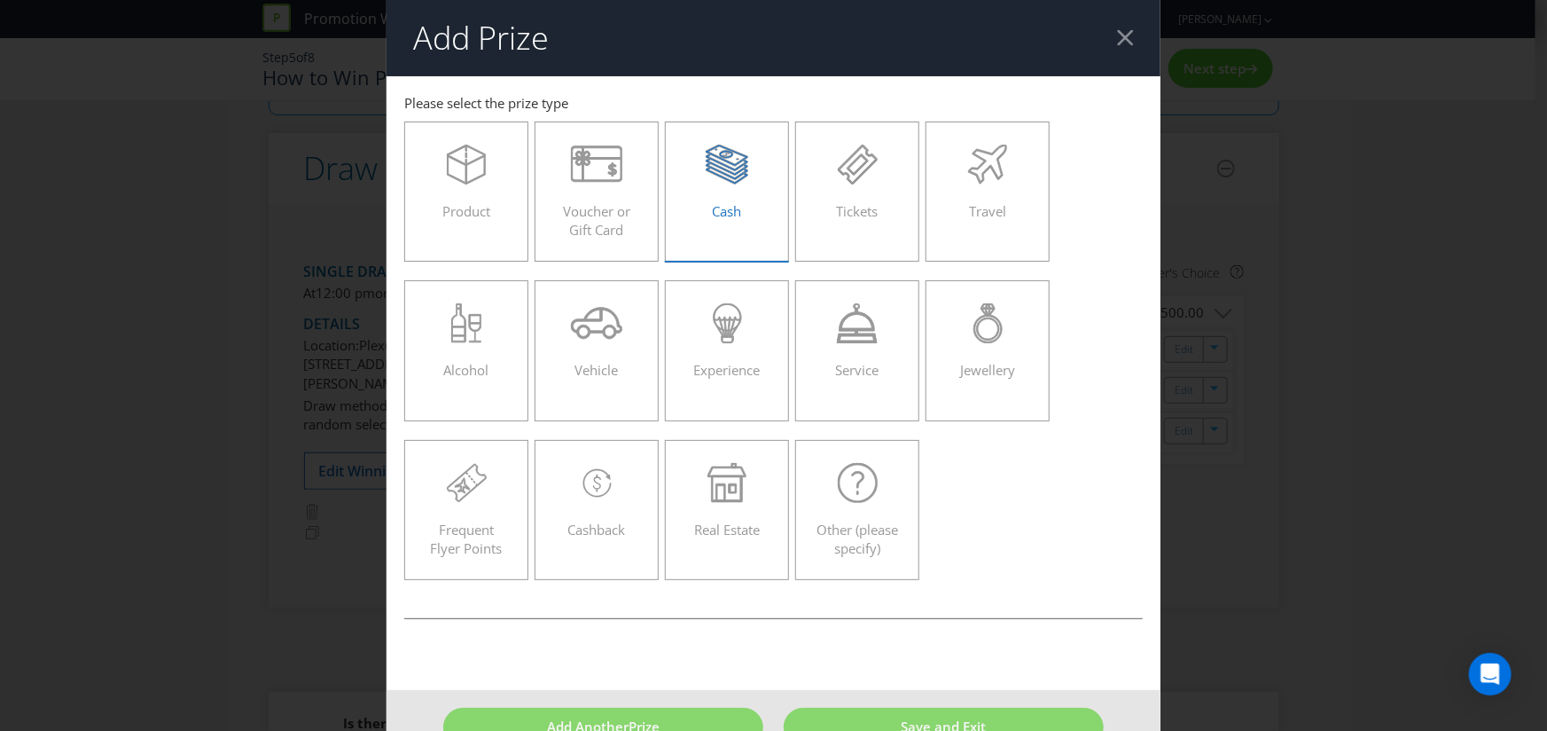
click at [731, 167] on icon at bounding box center [727, 165] width 43 height 40
click at [0, 0] on input "Cash" at bounding box center [0, 0] width 0 height 0
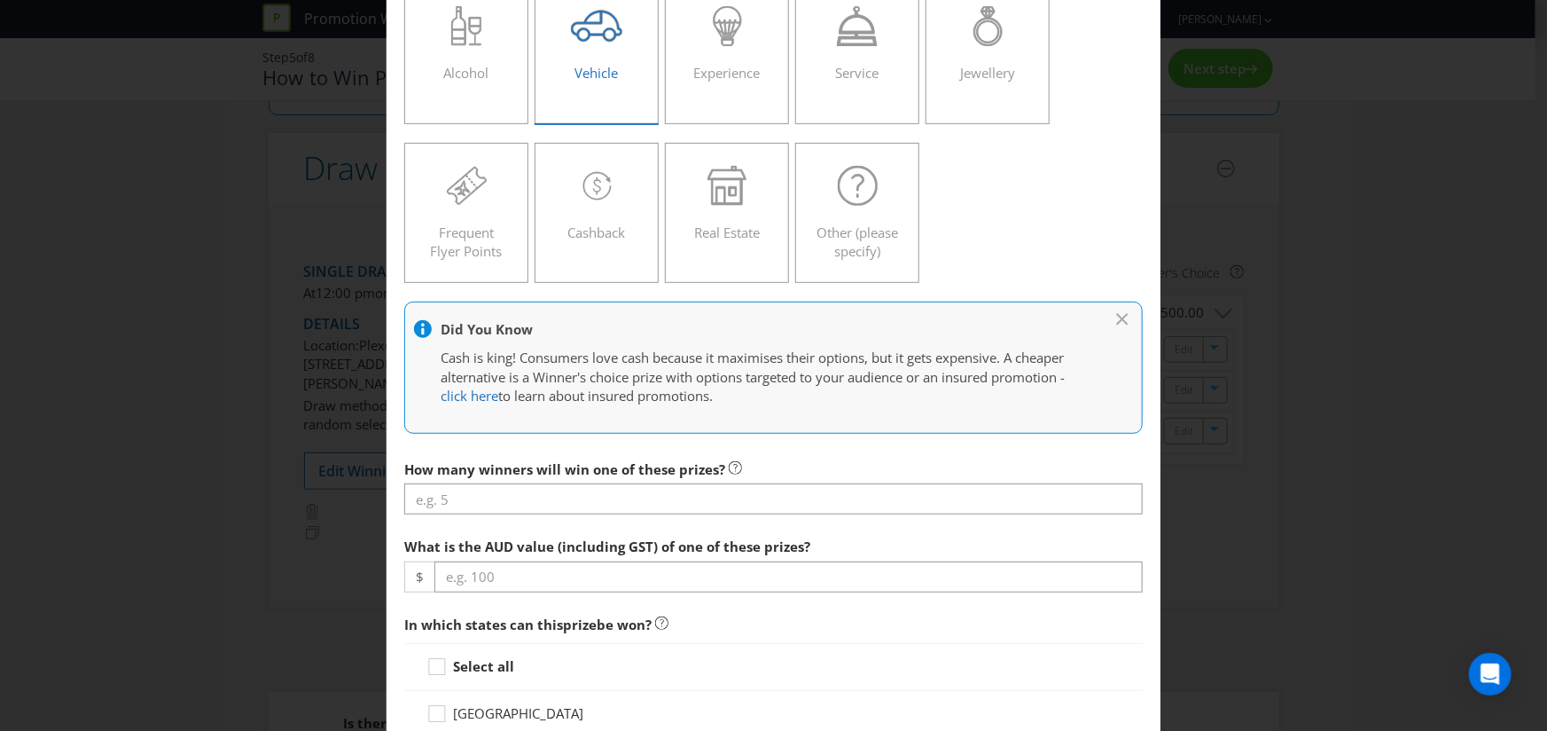
scroll to position [625, 0]
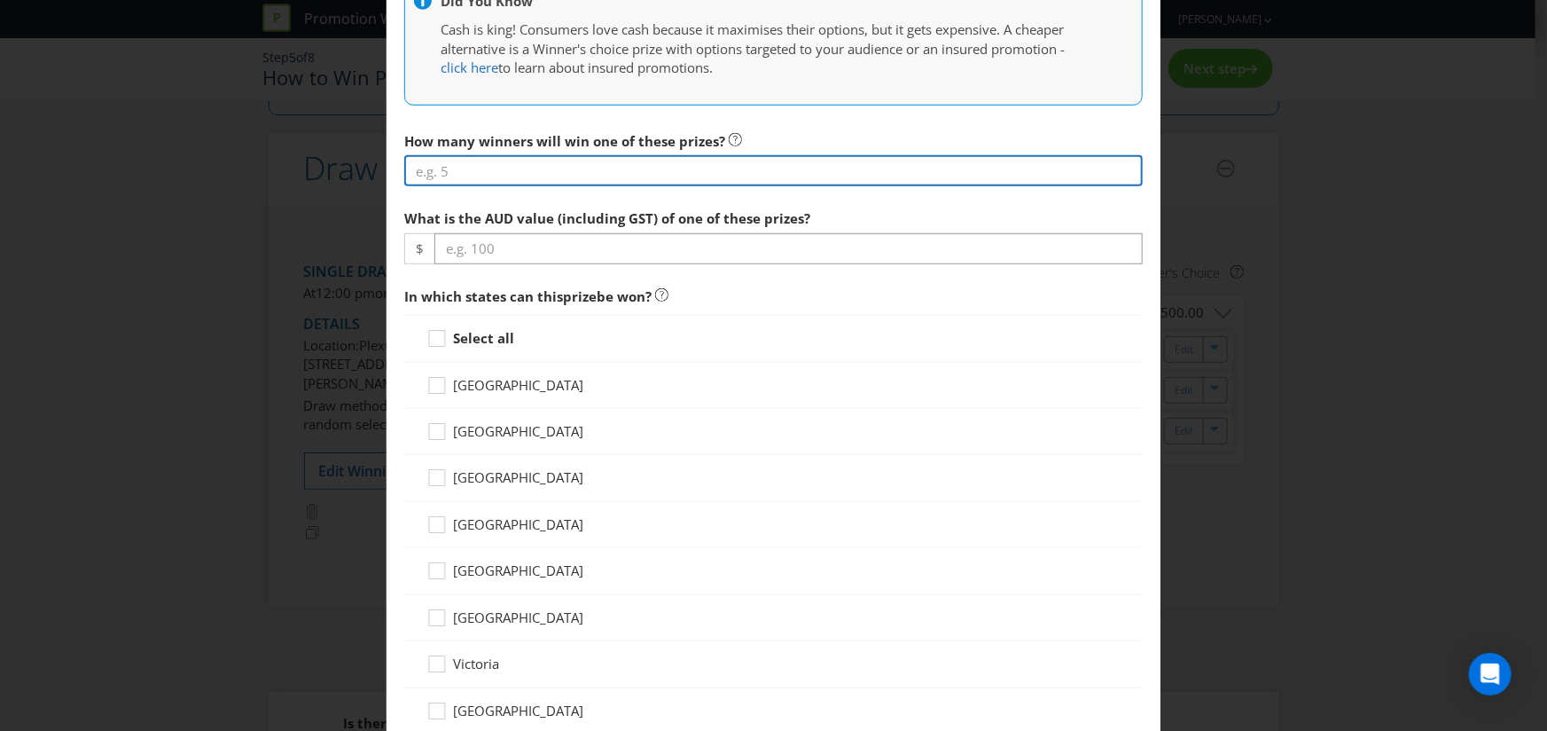
click at [515, 168] on input "number" at bounding box center [773, 170] width 739 height 31
type input "100"
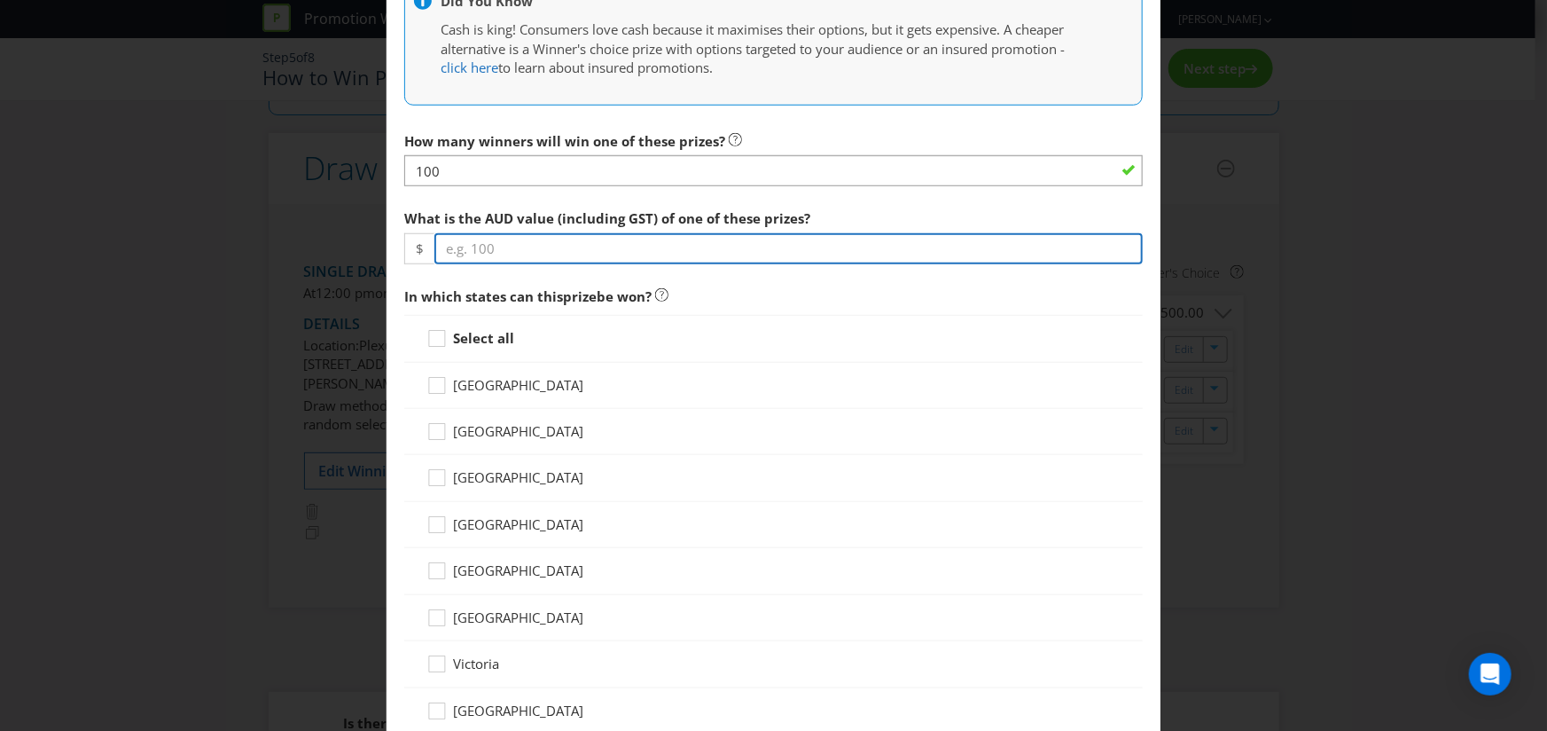
click at [489, 246] on input "number" at bounding box center [788, 248] width 708 height 31
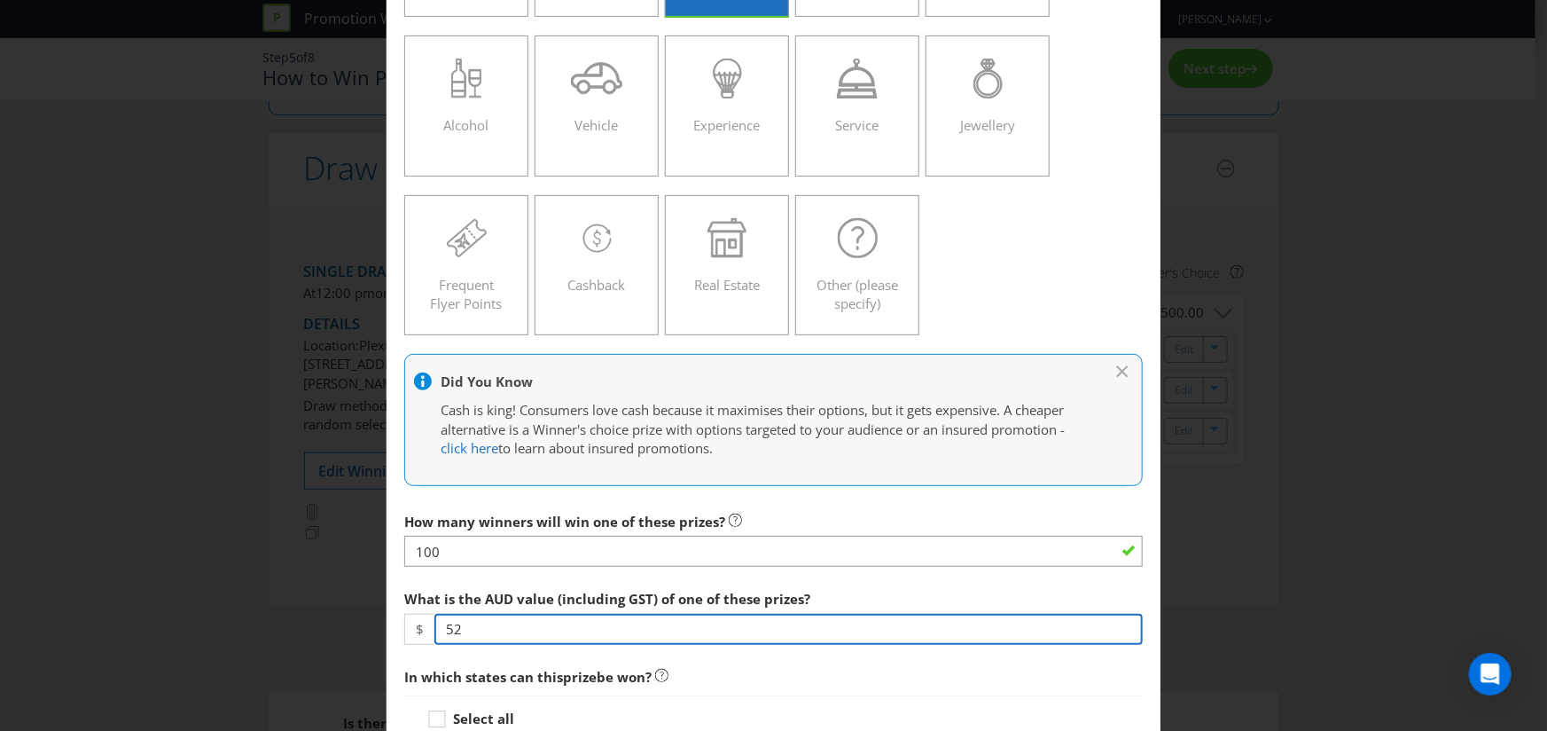
scroll to position [126, 0]
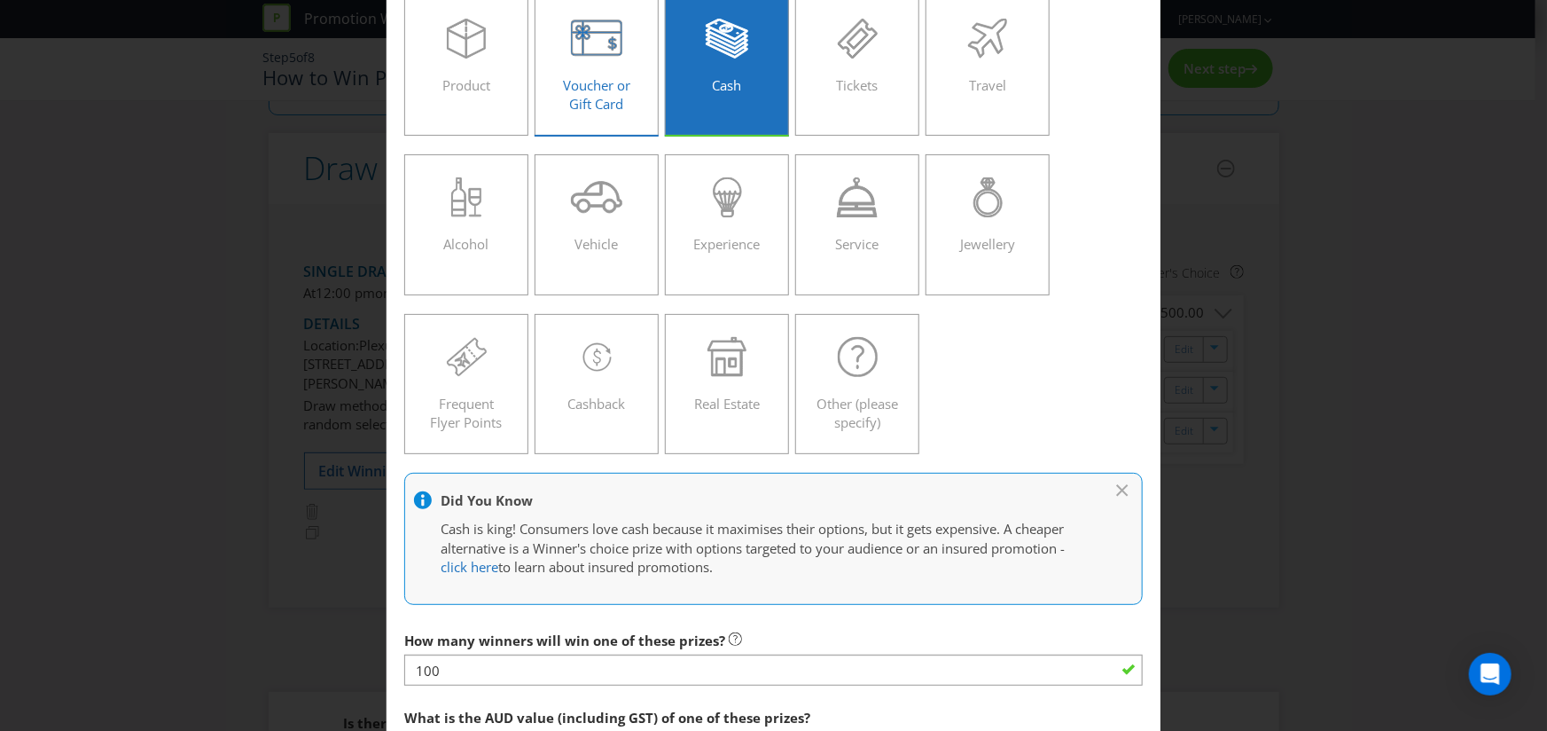
click at [587, 43] on icon at bounding box center [597, 39] width 52 height 40
click at [0, 0] on input "Voucher or Gift Card" at bounding box center [0, 0] width 0 height 0
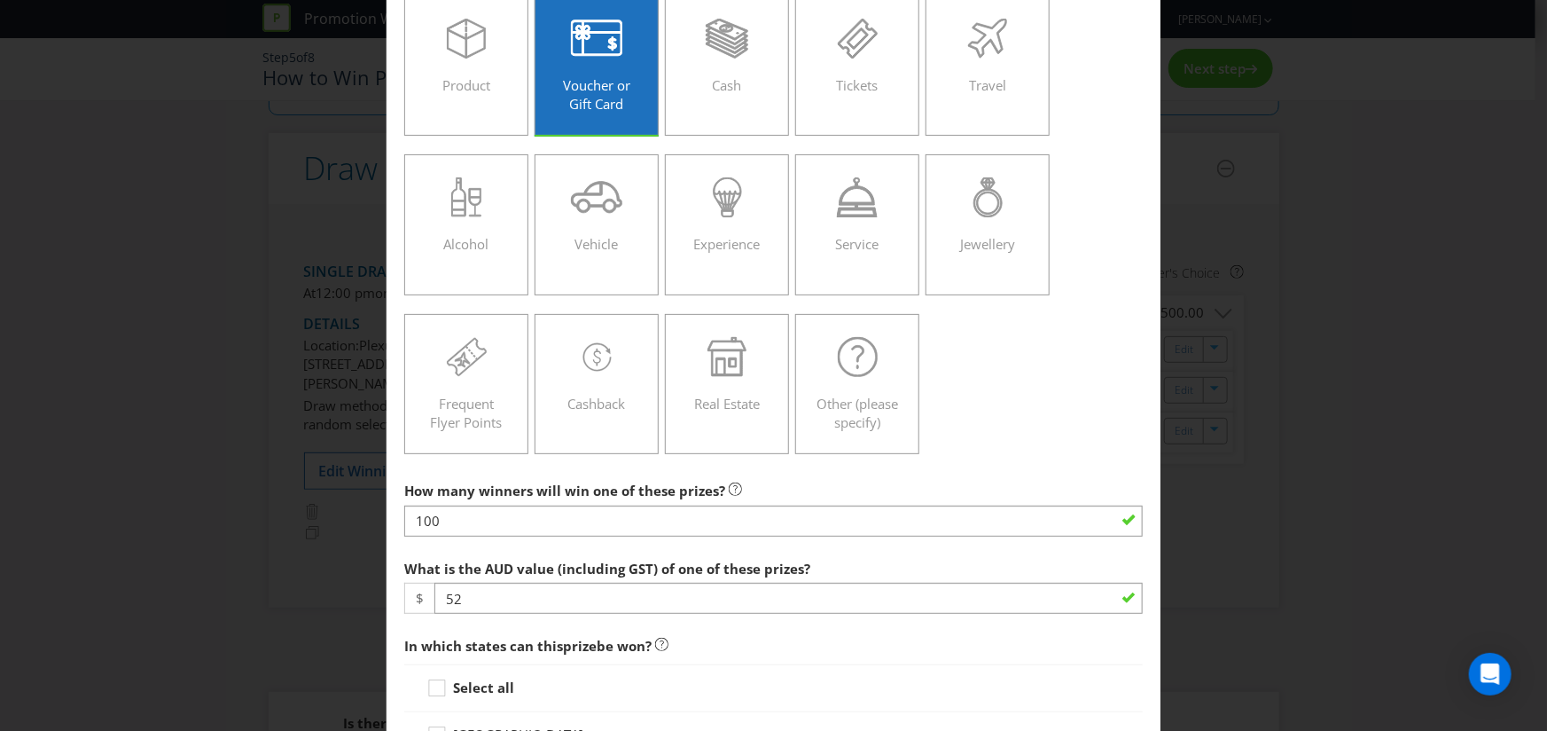
scroll to position [541, 0]
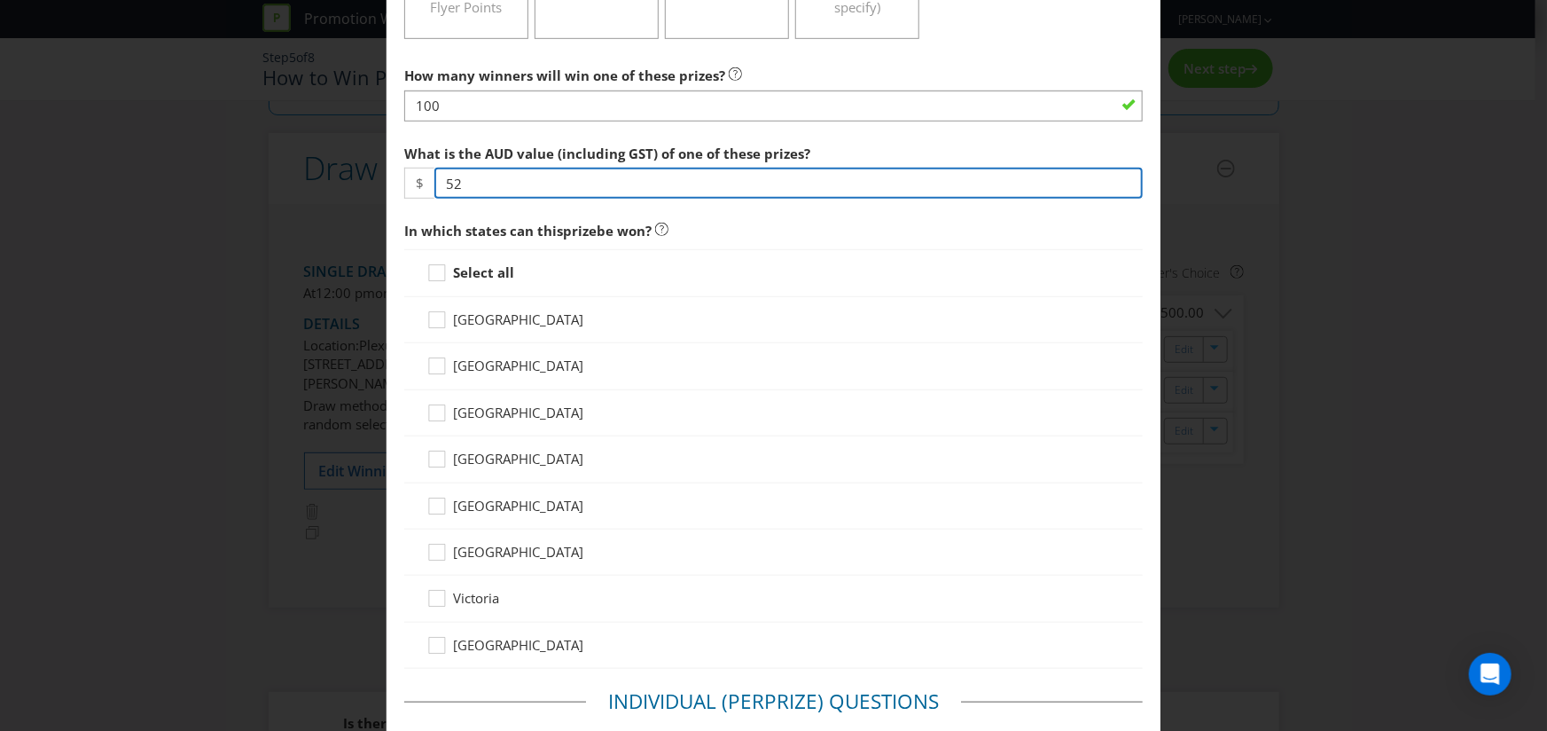
click at [520, 192] on input "52" at bounding box center [788, 183] width 708 height 31
type input "50"
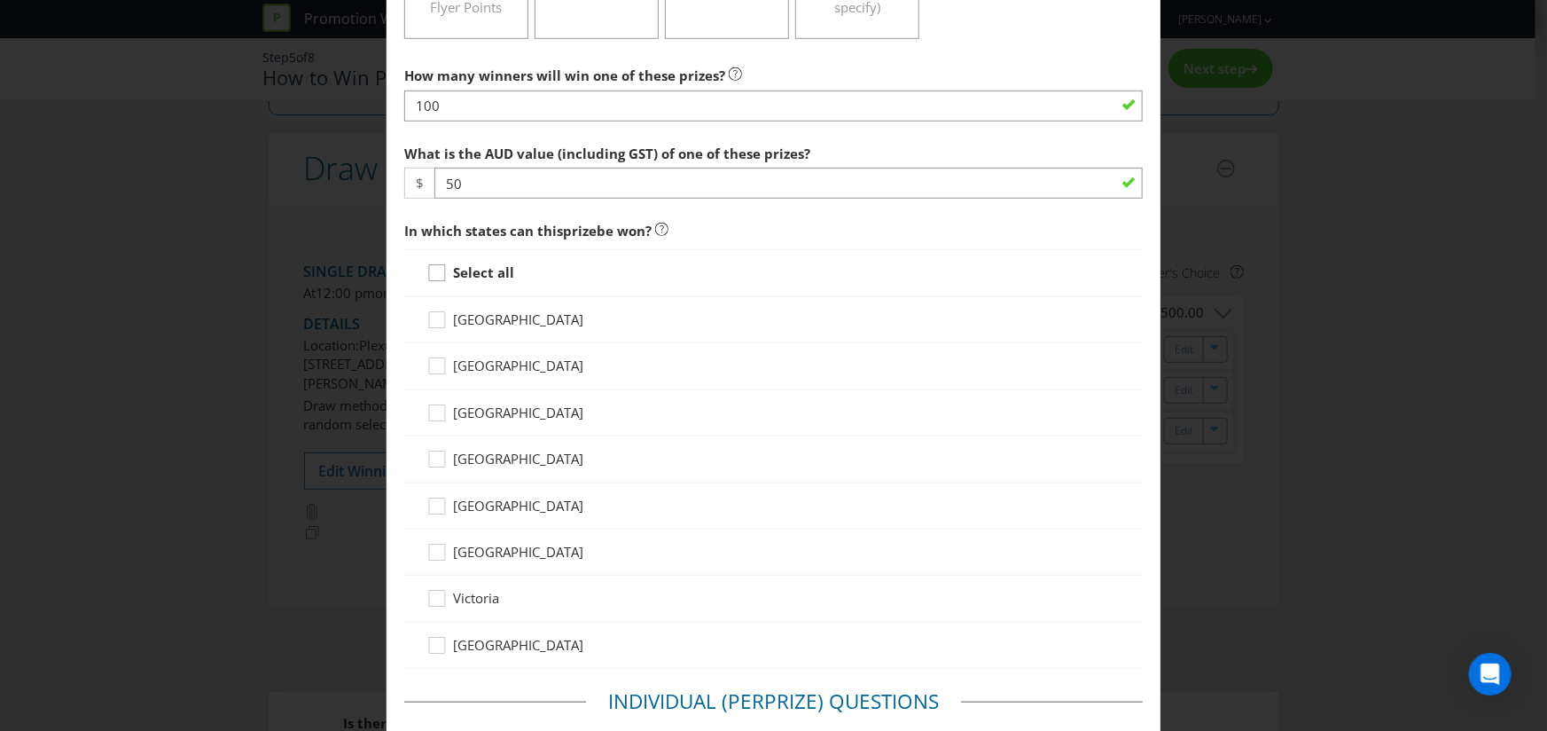
click at [432, 273] on icon at bounding box center [439, 276] width 27 height 27
click at [0, 0] on input "Select all" at bounding box center [0, 0] width 0 height 0
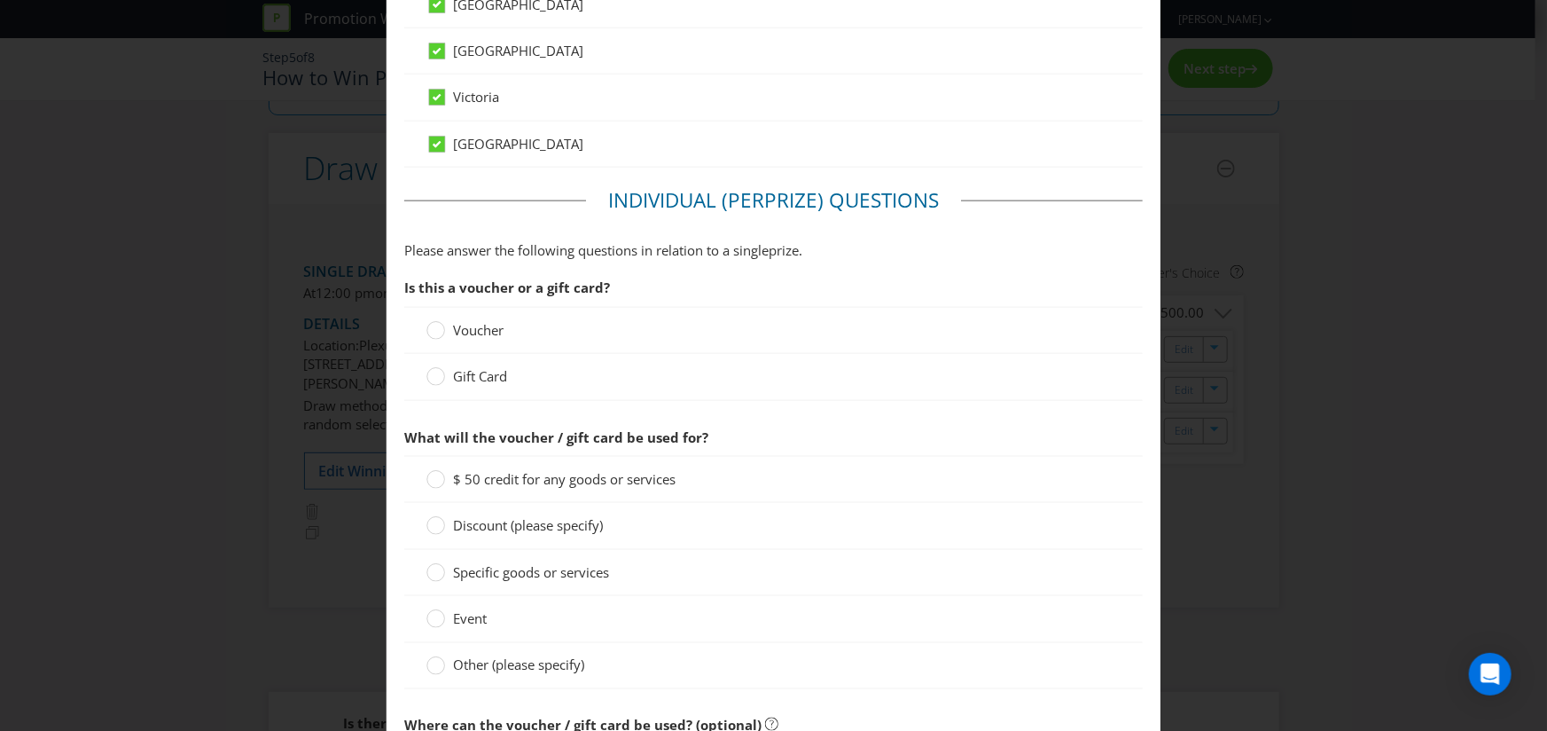
scroll to position [1050, 0]
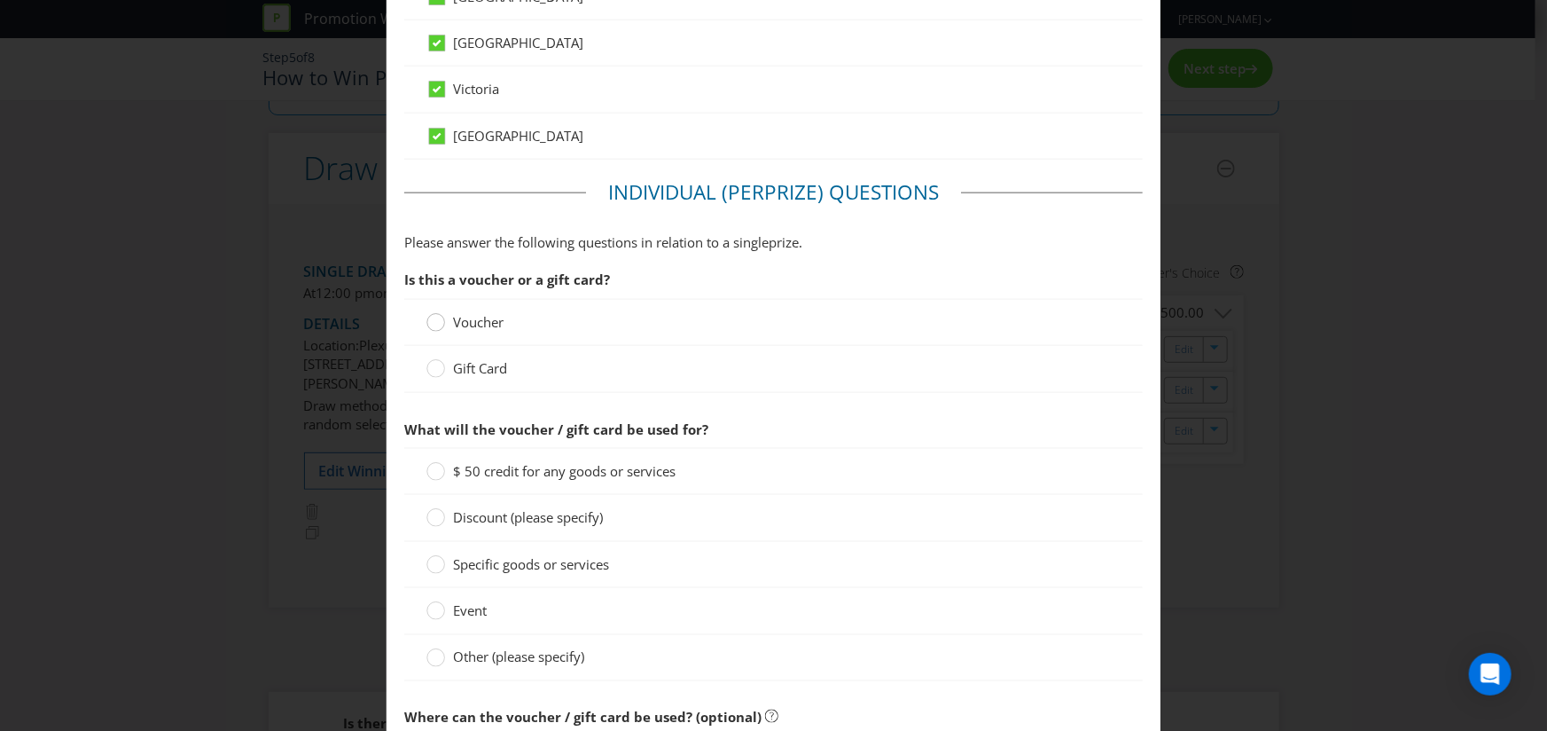
click at [434, 323] on circle at bounding box center [436, 323] width 18 height 18
click at [0, 0] on input "Voucher" at bounding box center [0, 0] width 0 height 0
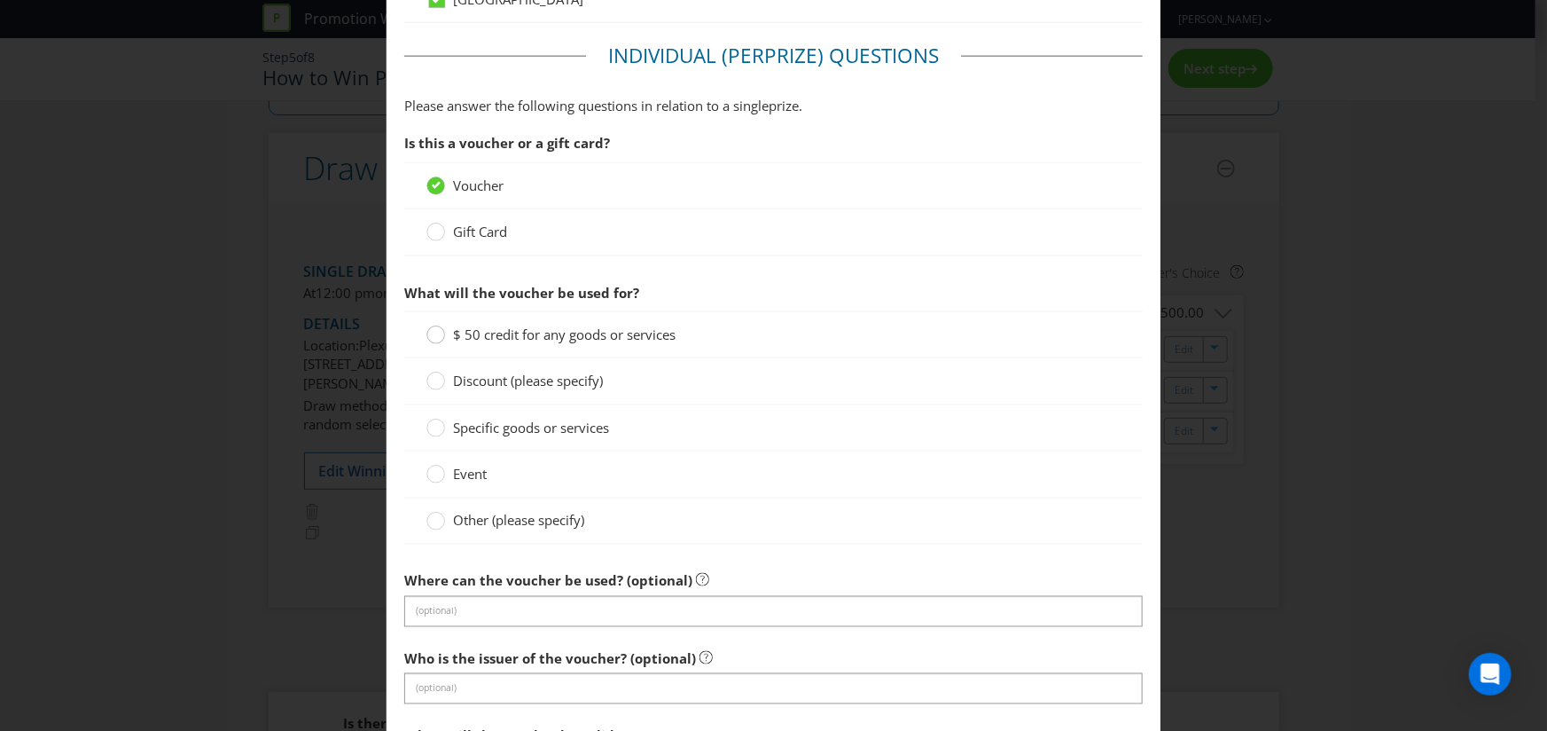
click at [436, 335] on circle at bounding box center [436, 335] width 18 height 18
click at [0, 0] on input "$ 50 credit for any goods or services" at bounding box center [0, 0] width 0 height 0
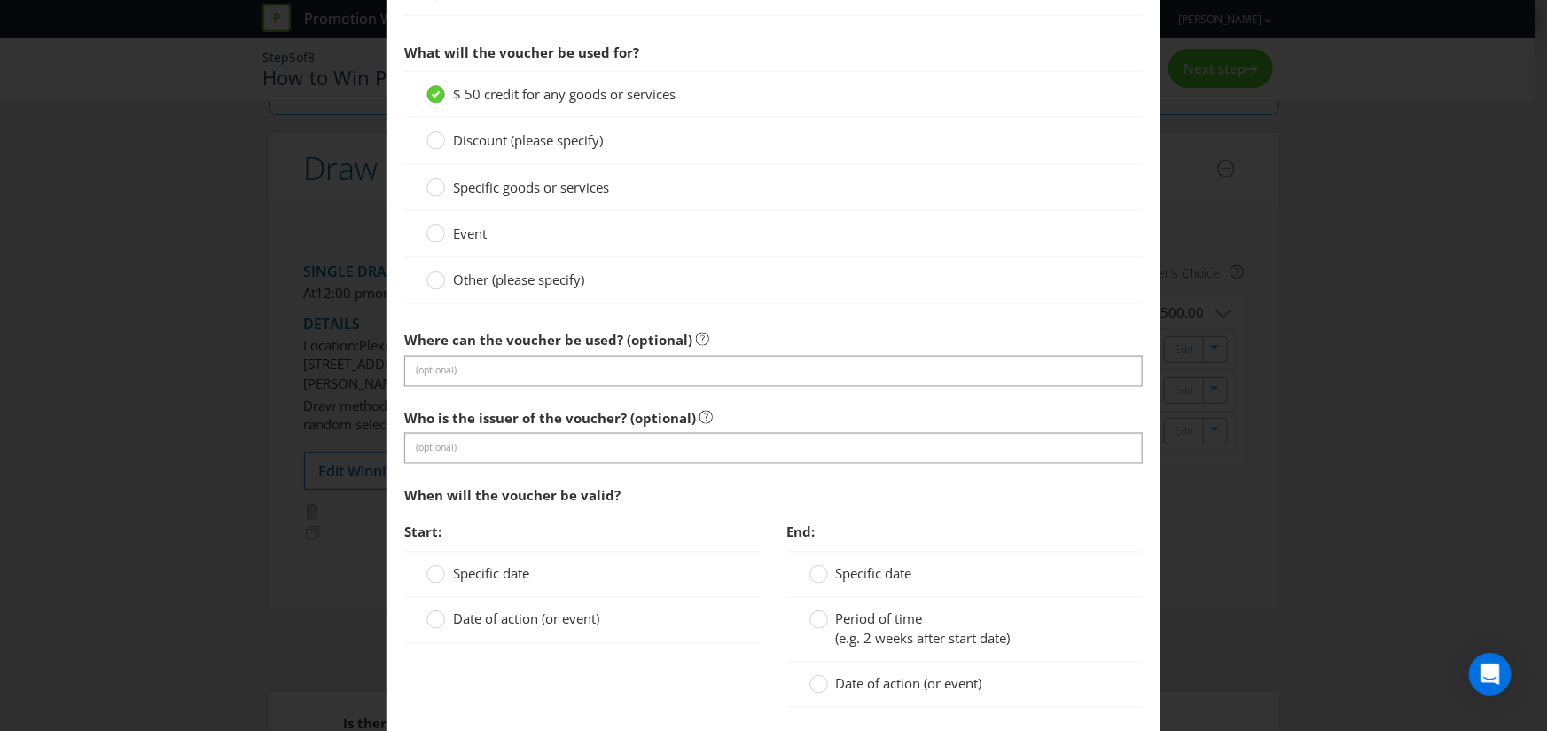
scroll to position [1439, 0]
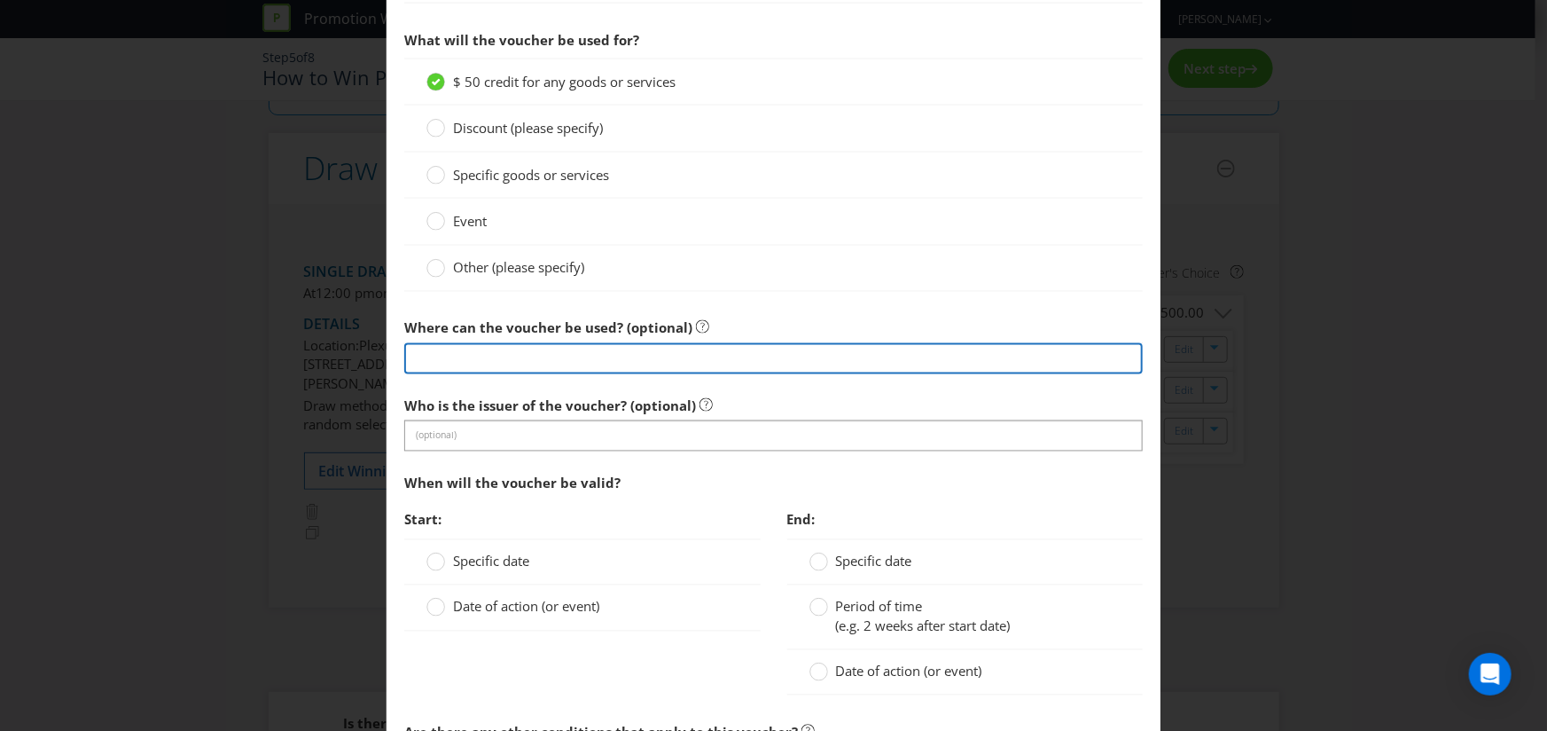
click at [452, 348] on input "text" at bounding box center [773, 358] width 739 height 31
type input "["
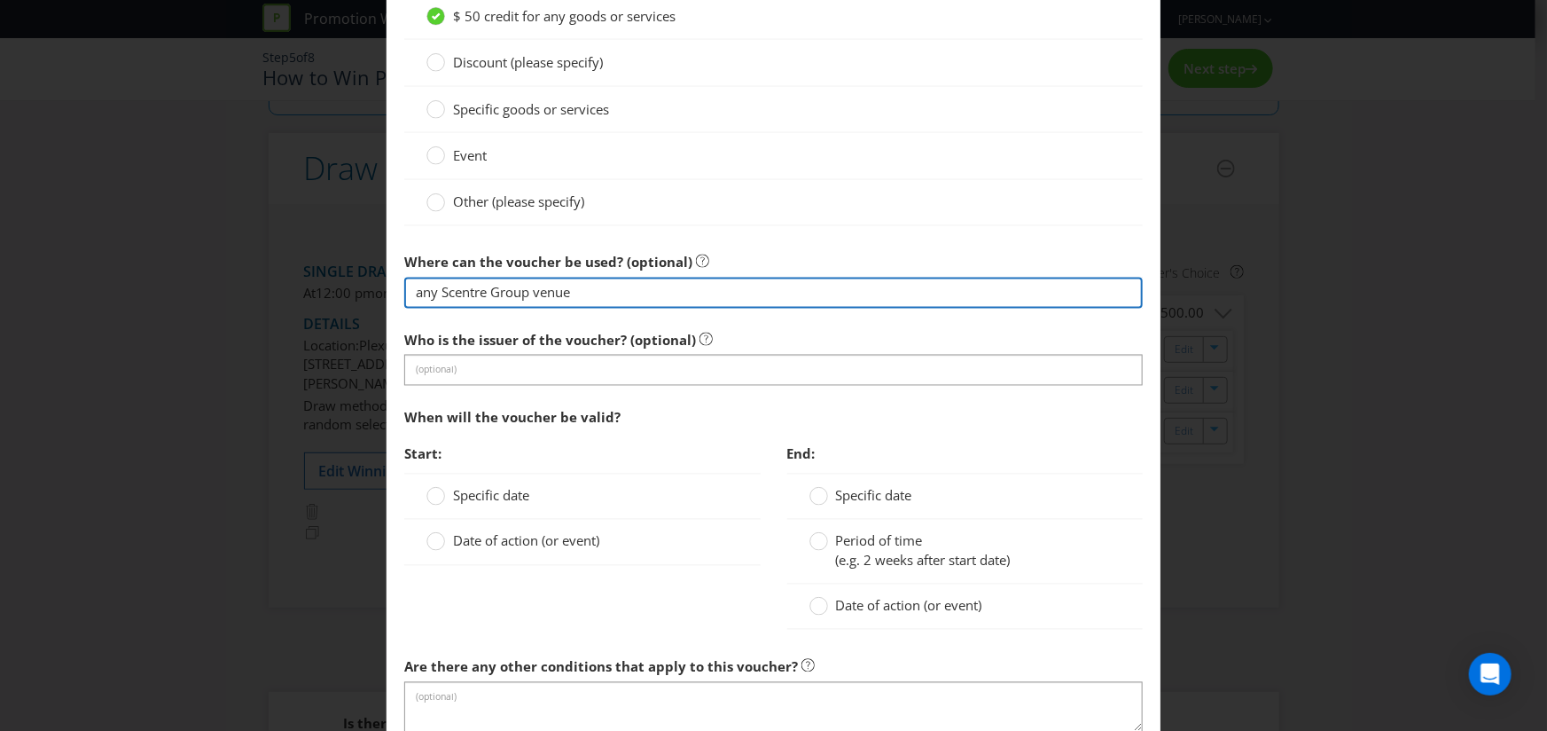
scroll to position [1517, 0]
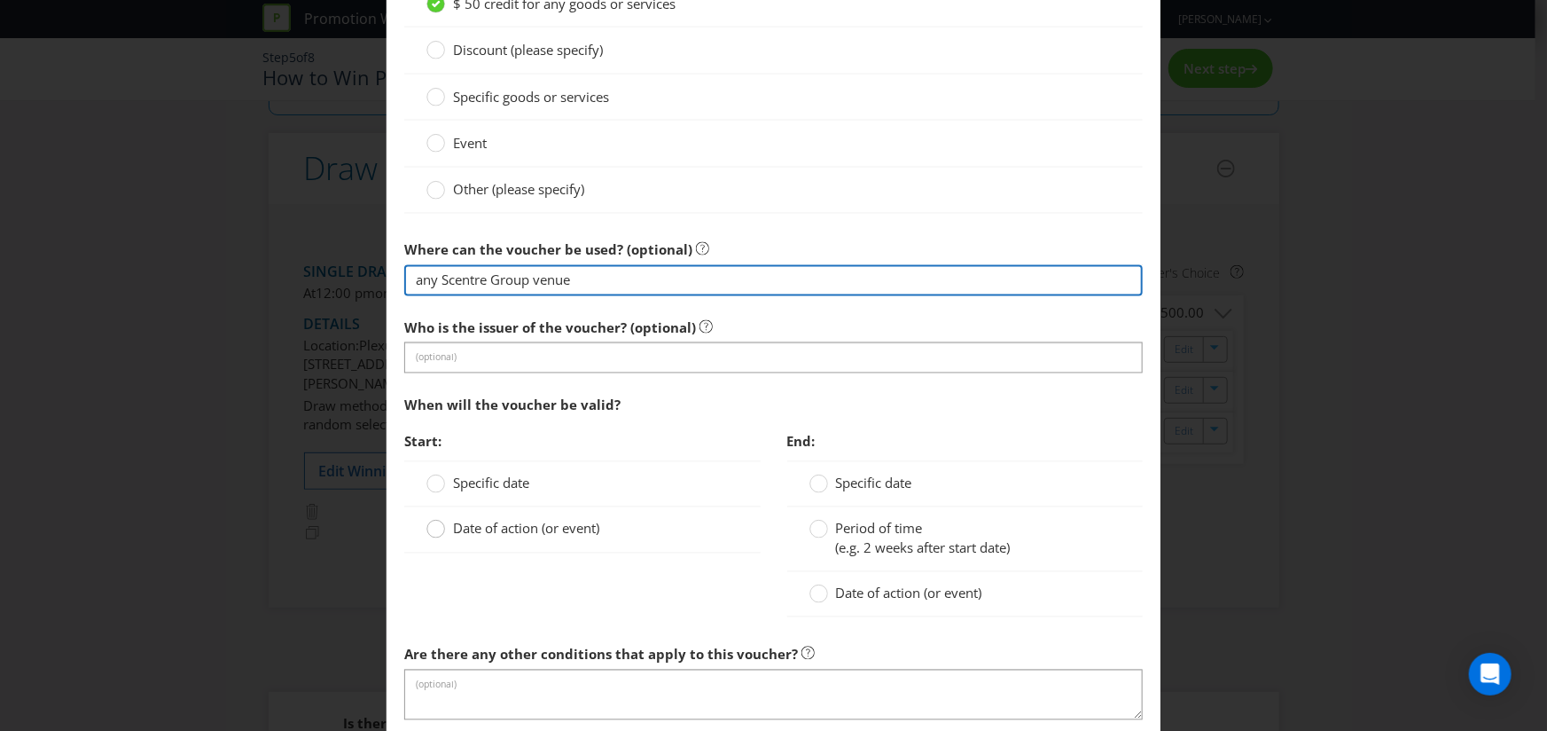
type input "any Scentre Group venue"
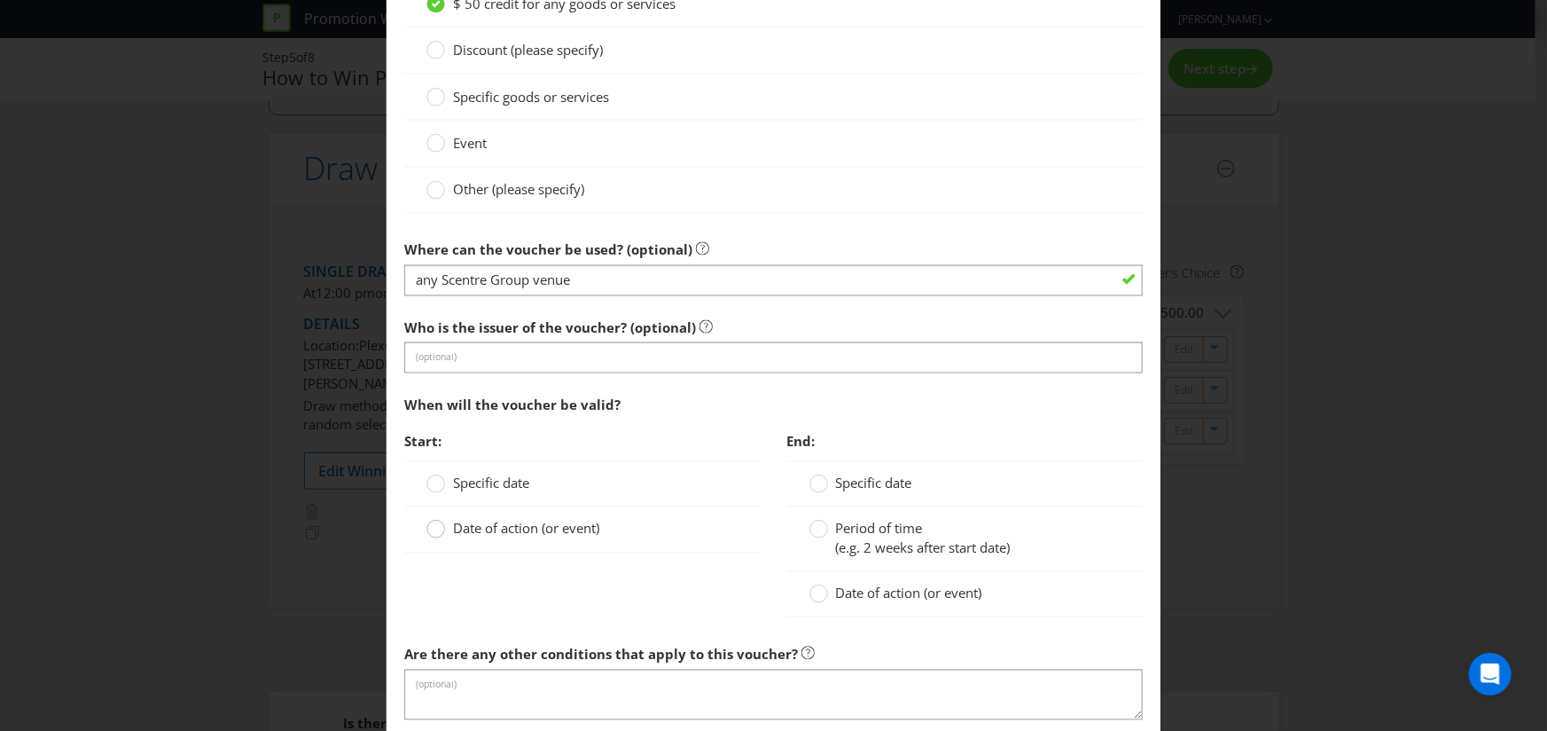
click at [437, 526] on circle at bounding box center [436, 529] width 18 height 18
click at [0, 0] on input "Date of action (or event)" at bounding box center [0, 0] width 0 height 0
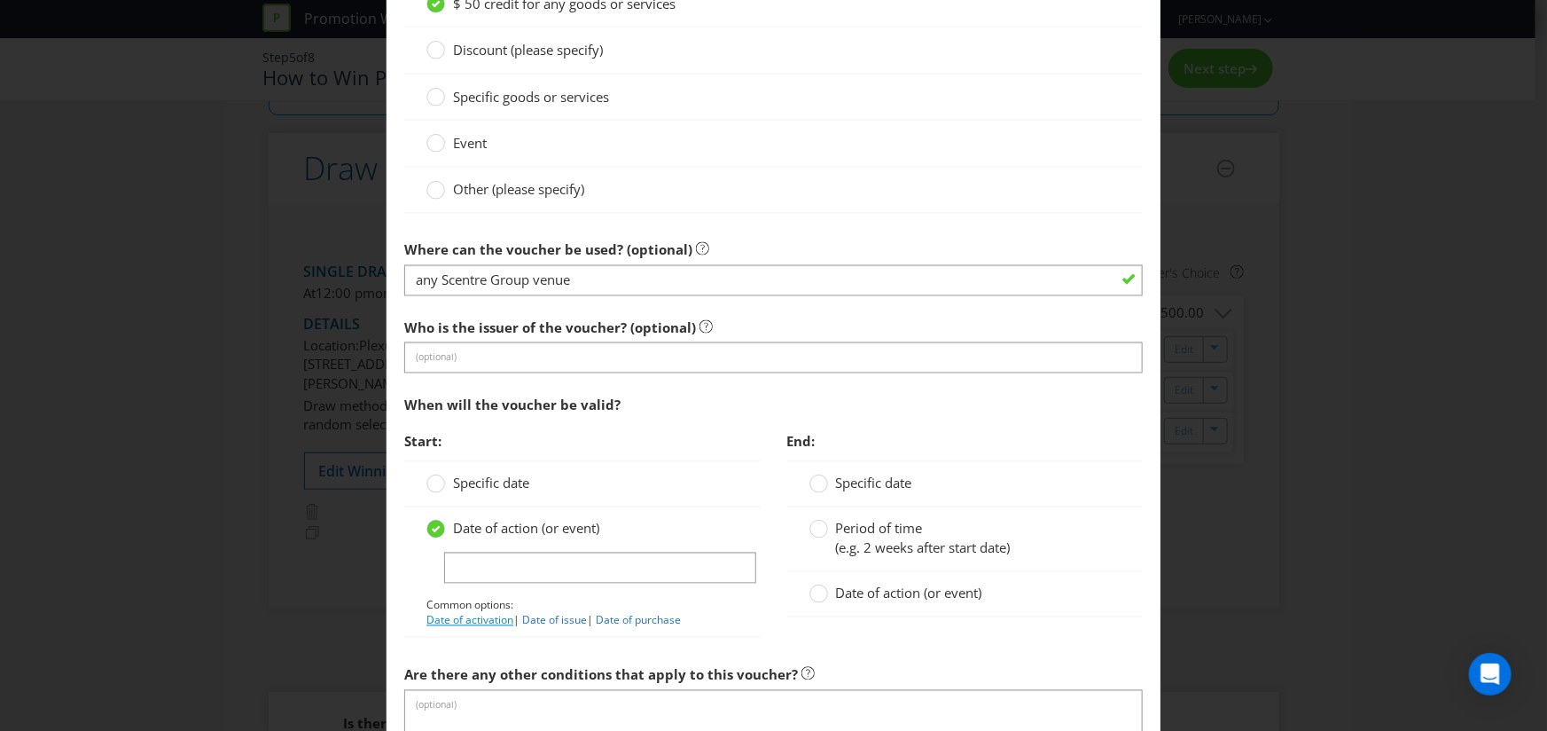
click at [485, 613] on link "Date of activation" at bounding box center [469, 620] width 87 height 15
type input "Date of activation"
click at [817, 529] on circle at bounding box center [818, 529] width 18 height 18
click at [0, 0] on input "Period of time (e.g. 2 weeks after start date)" at bounding box center [0, 0] width 0 height 0
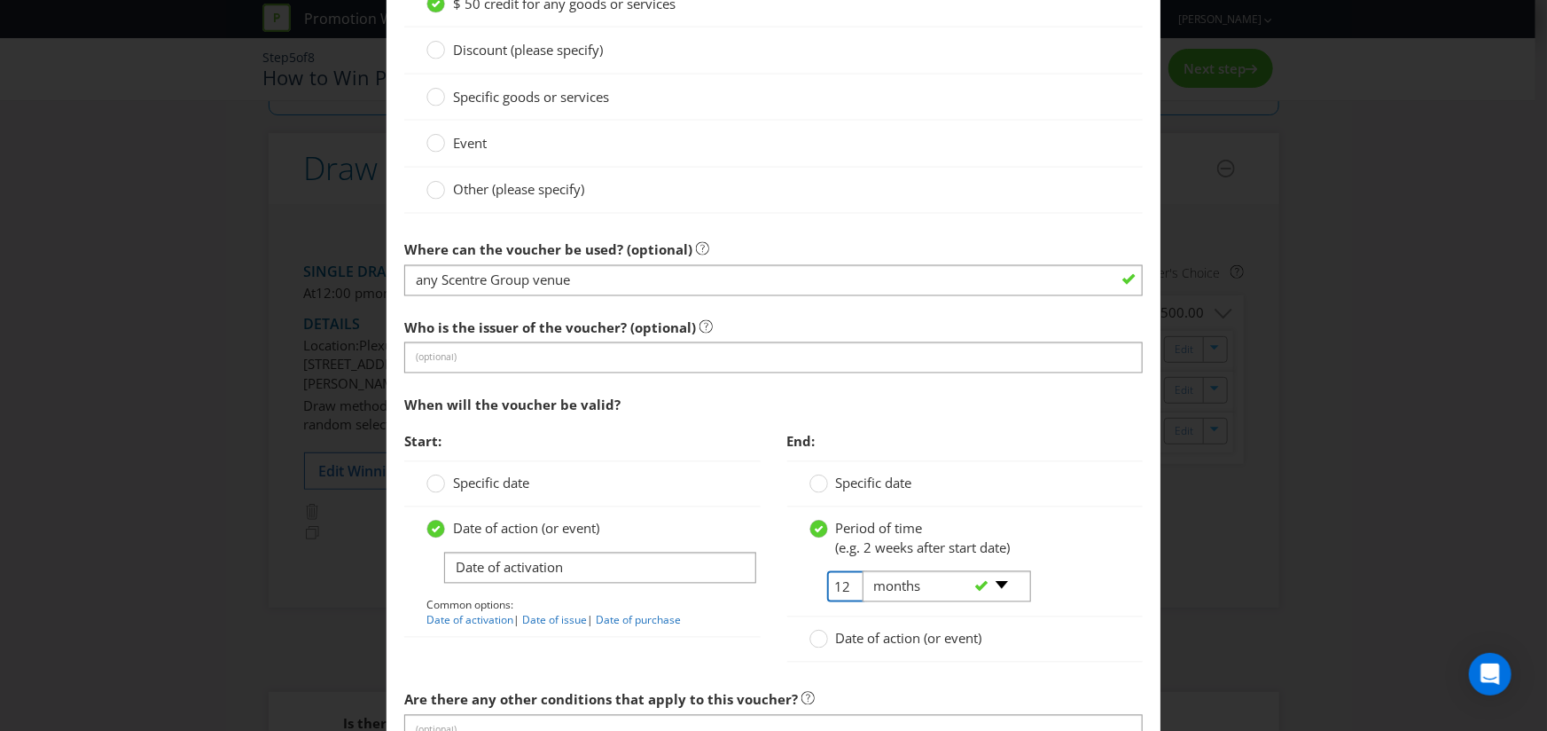
click at [840, 581] on input "12" at bounding box center [847, 586] width 40 height 31
type input "1"
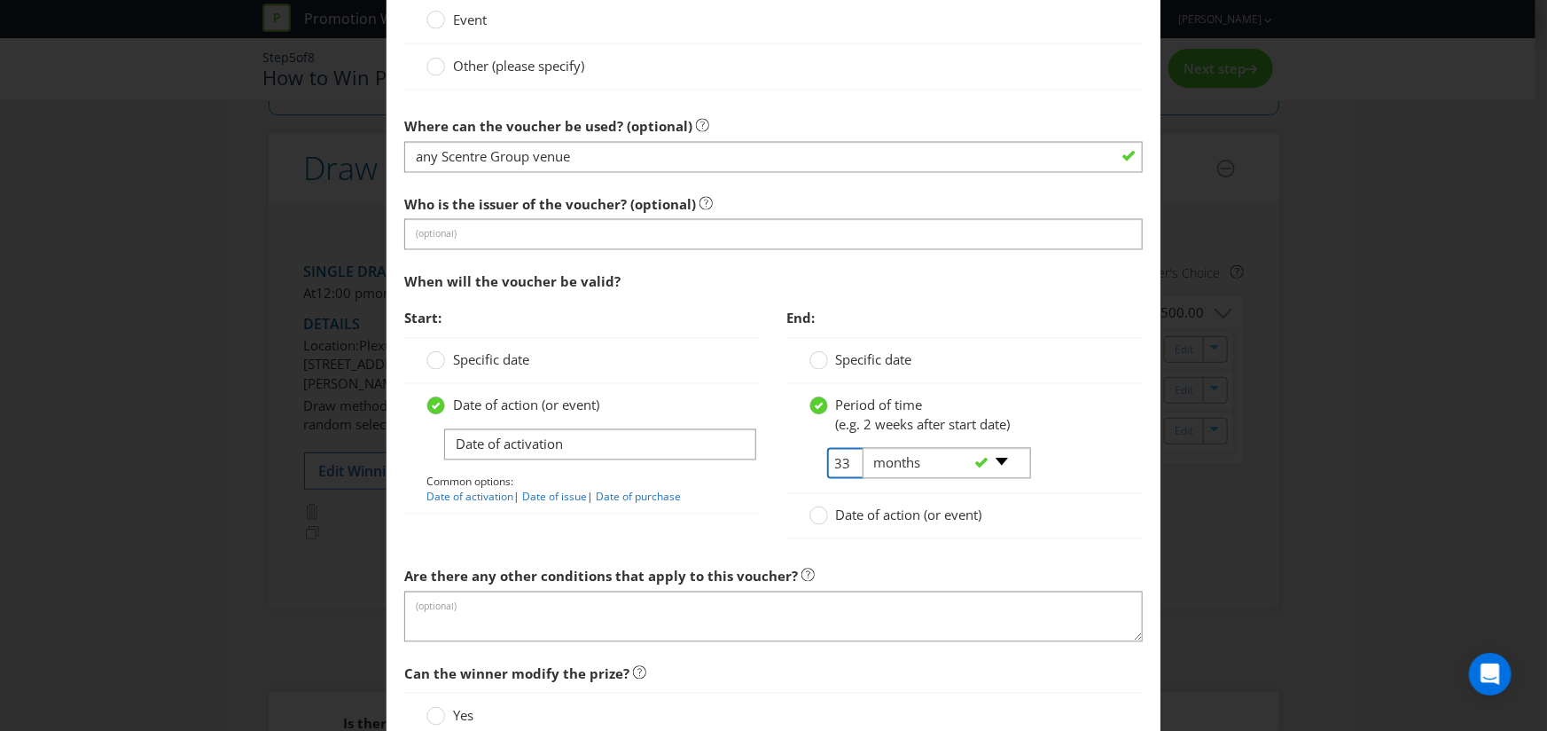
type input "33"
drag, startPoint x: 840, startPoint y: 581, endPoint x: 760, endPoint y: 598, distance: 82.6
click at [825, 581] on div "Are there any other conditions that apply to this voucher? (optional)" at bounding box center [773, 600] width 739 height 83
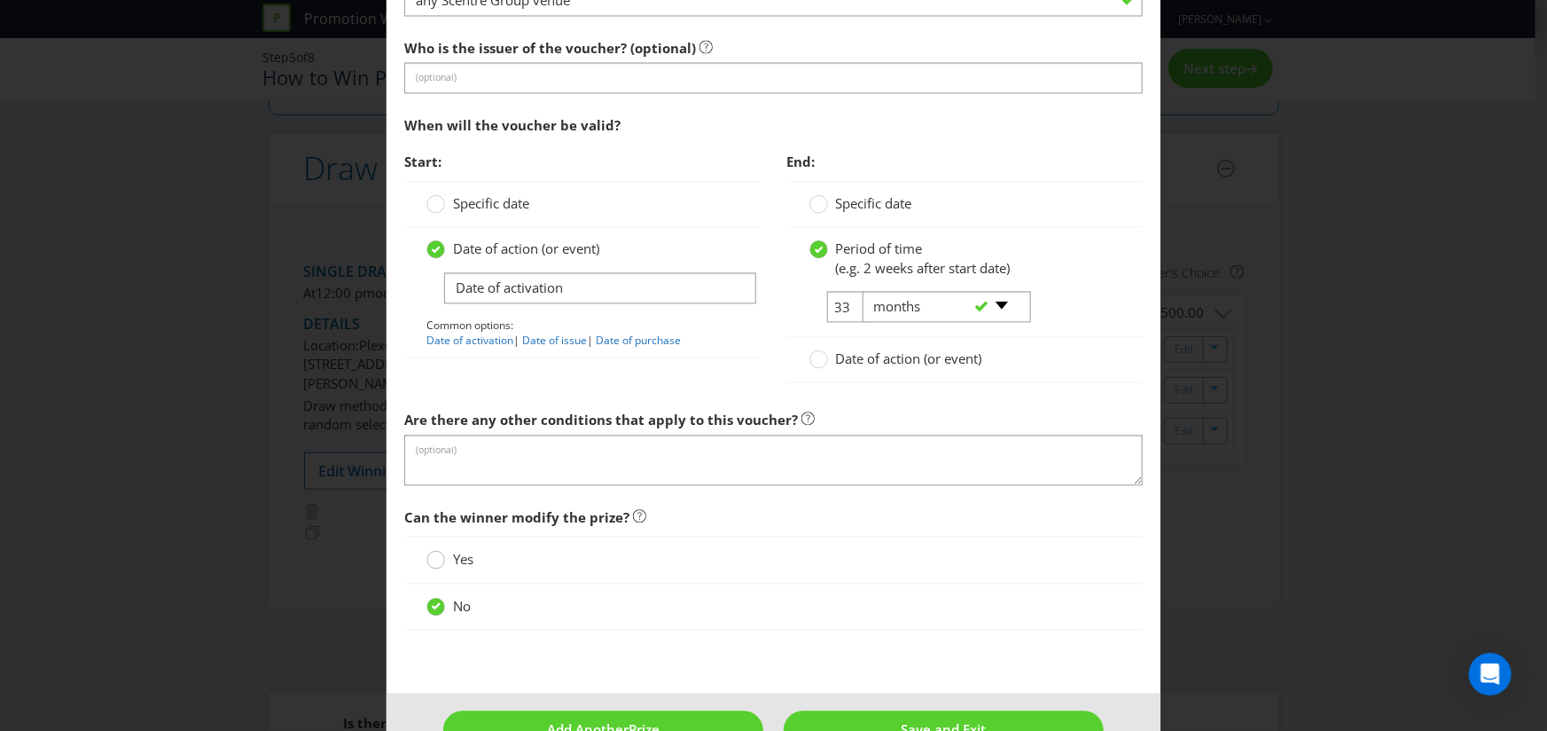
scroll to position [1843, 0]
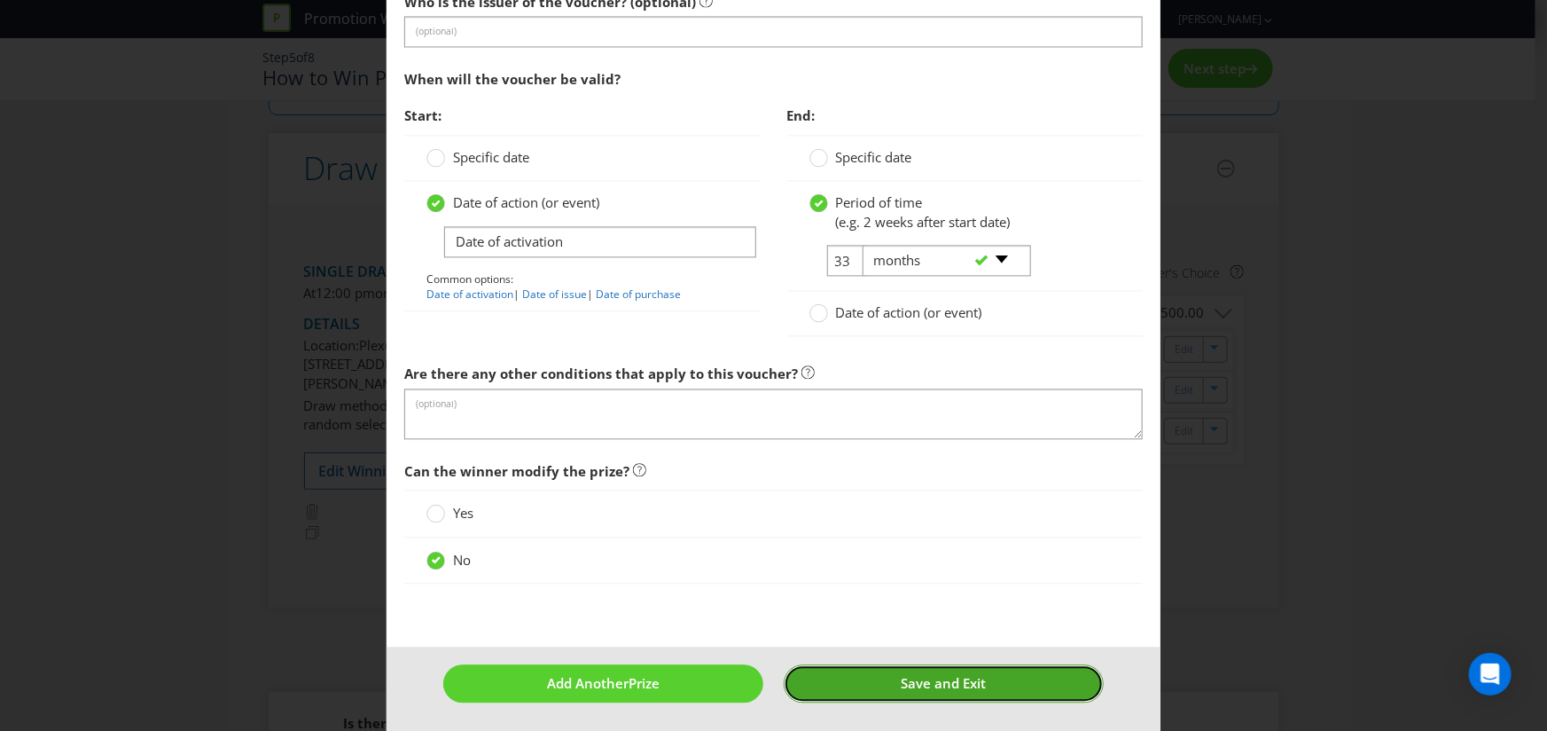
click at [888, 691] on button "Save and Exit" at bounding box center [944, 683] width 320 height 38
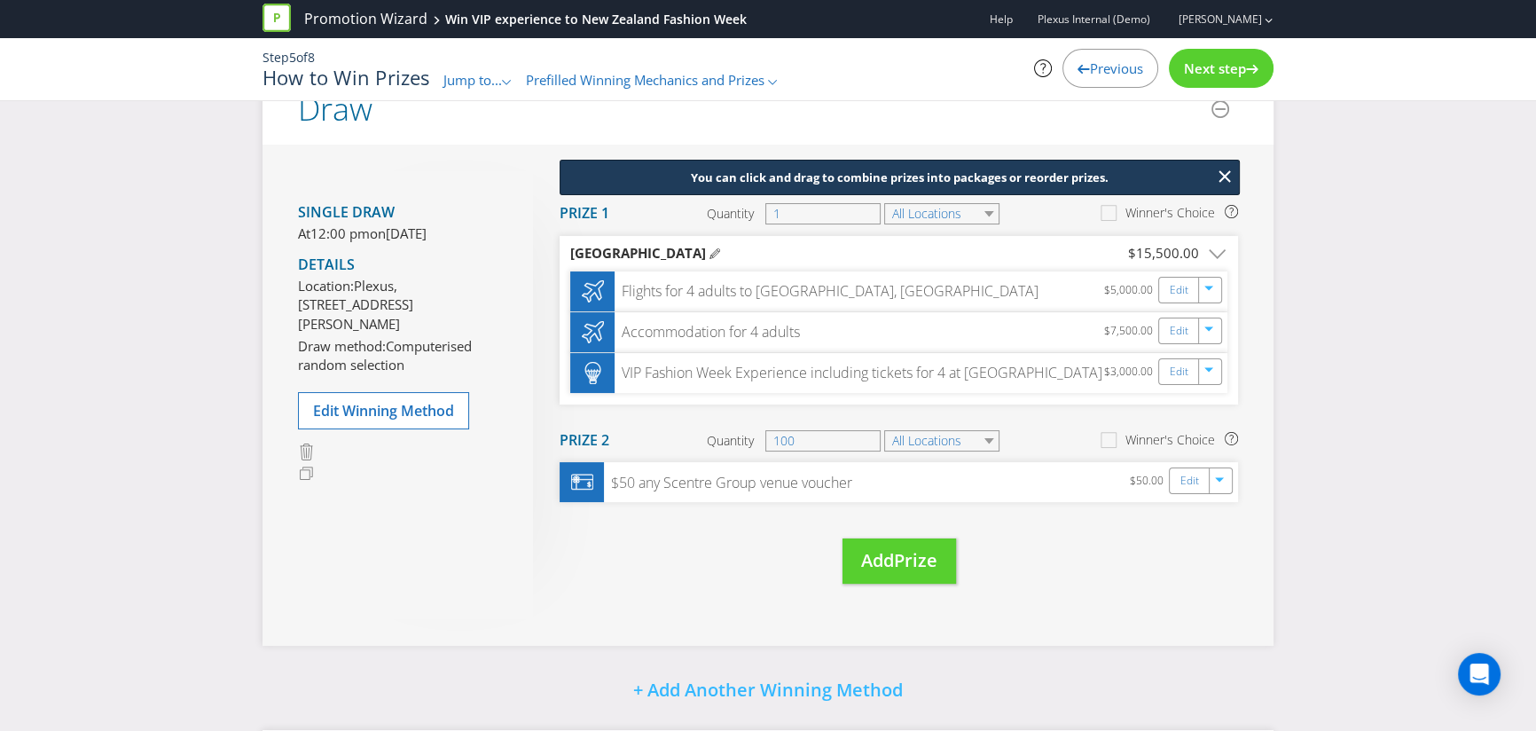
scroll to position [187, 0]
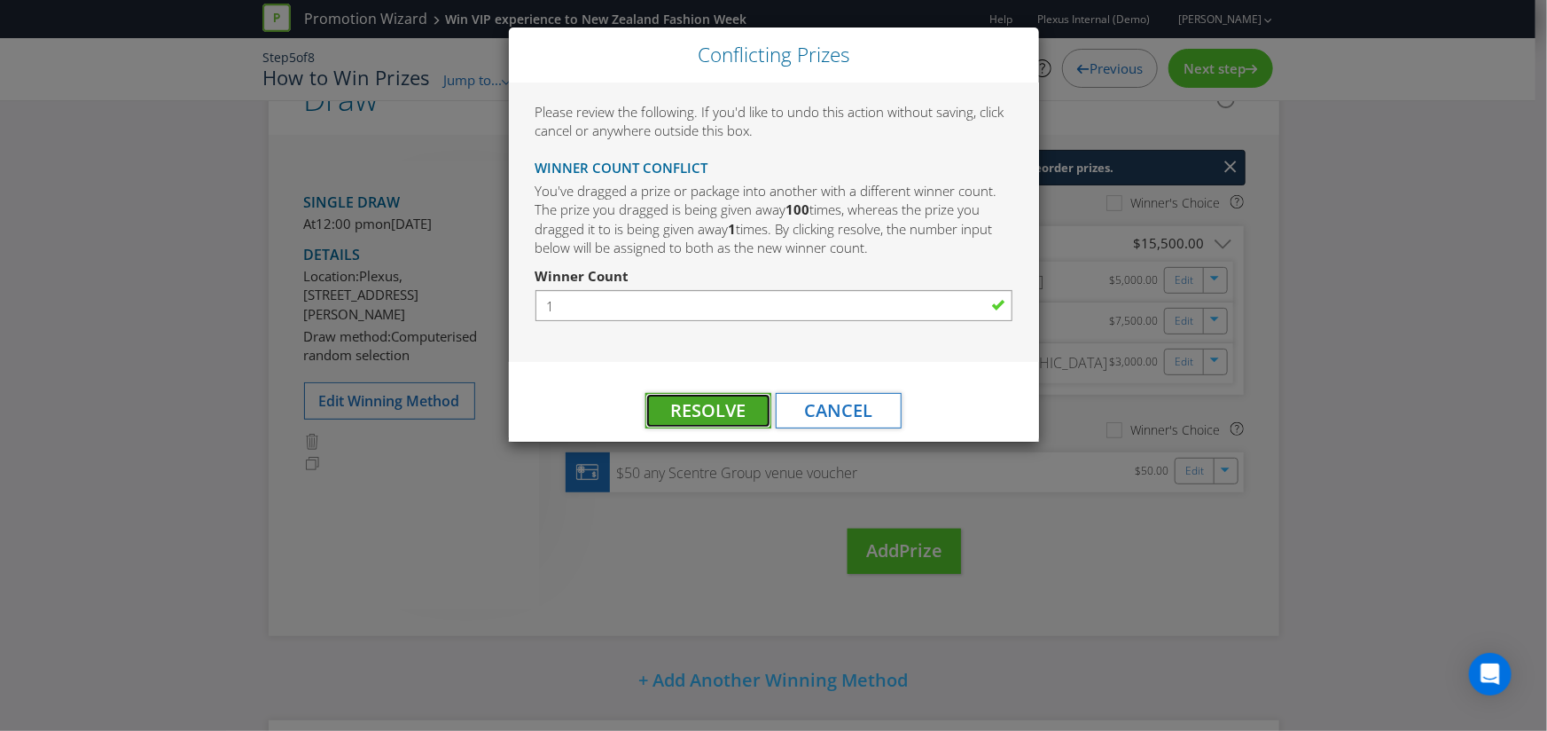
click at [733, 418] on span "Resolve" at bounding box center [708, 410] width 75 height 24
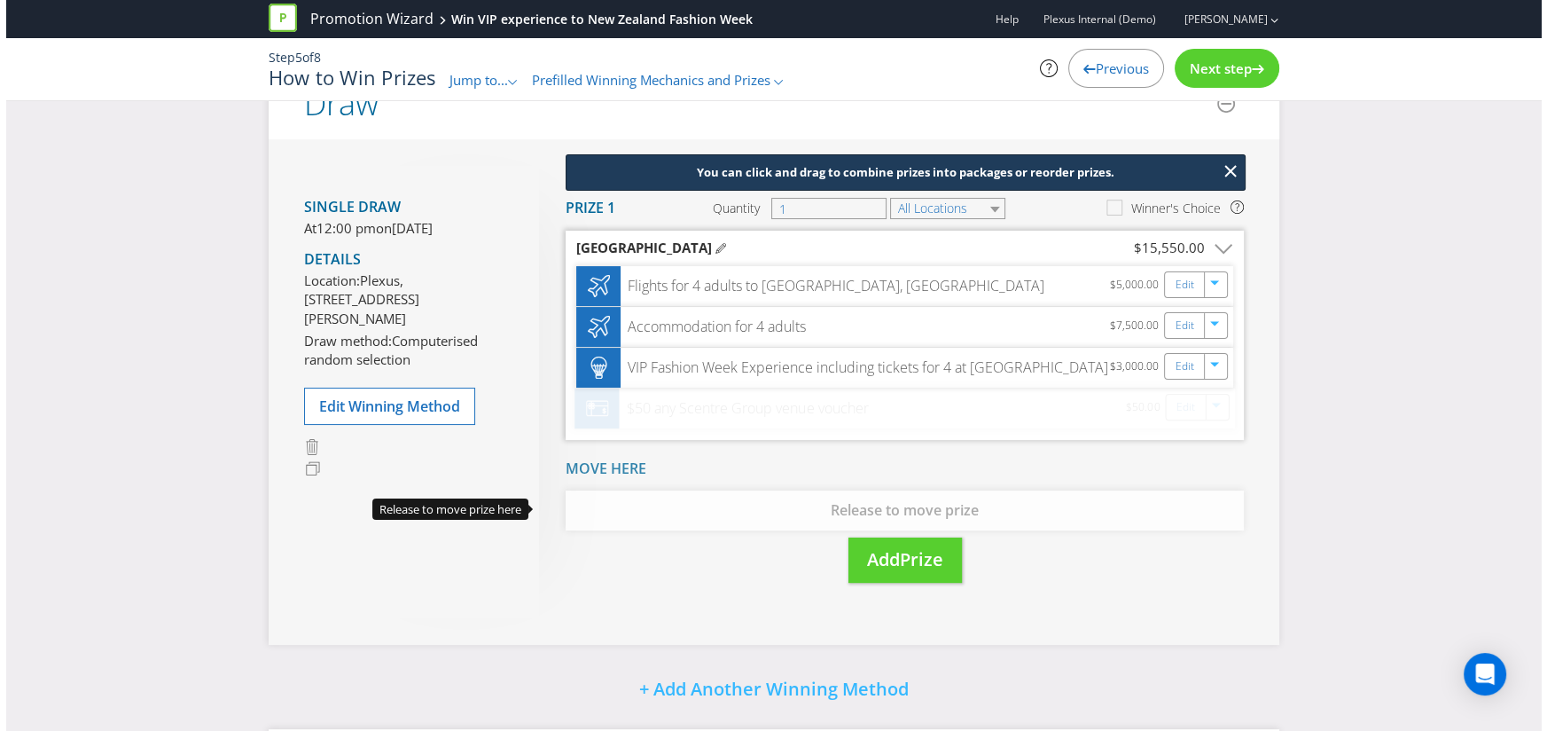
scroll to position [183, 0]
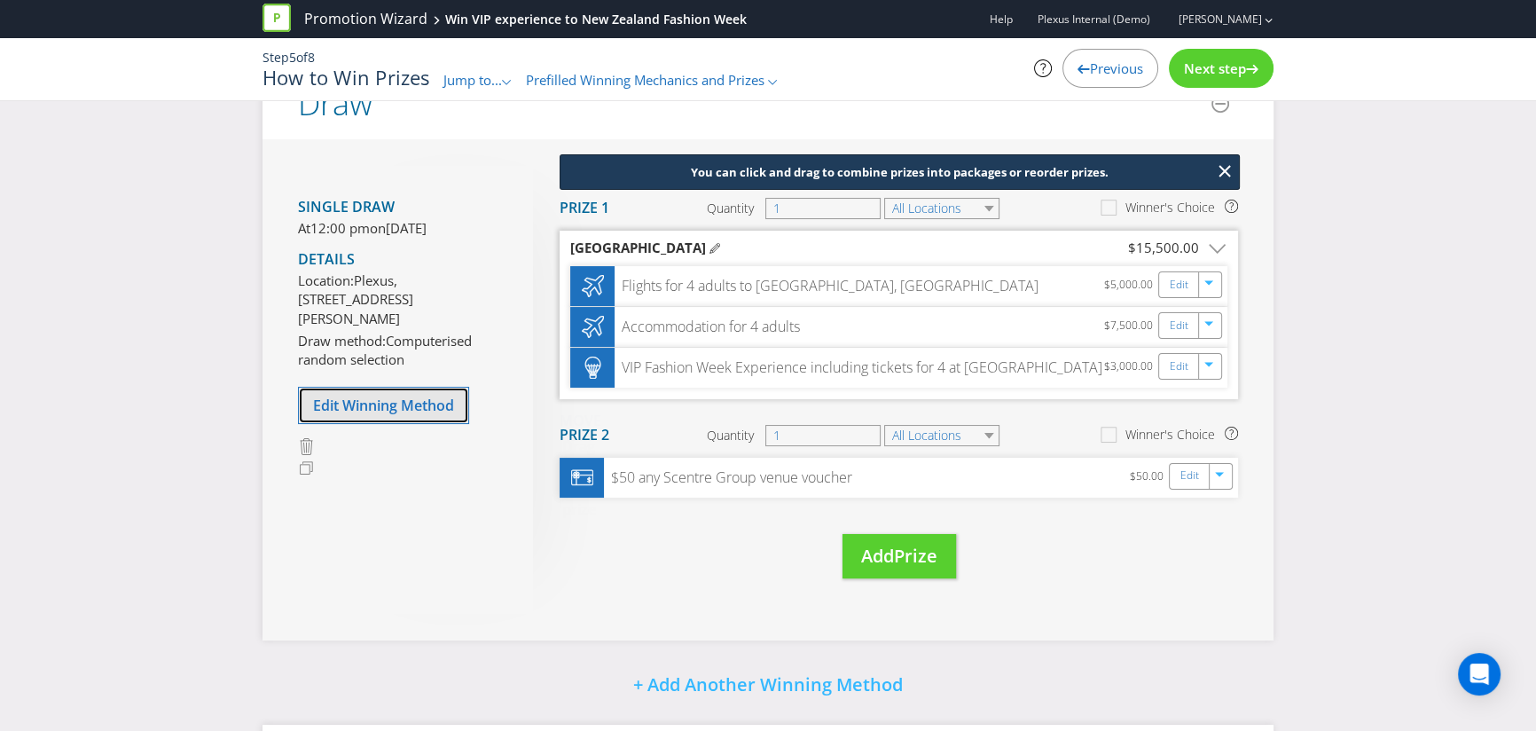
click at [368, 415] on span "Edit Winning Method" at bounding box center [383, 405] width 141 height 20
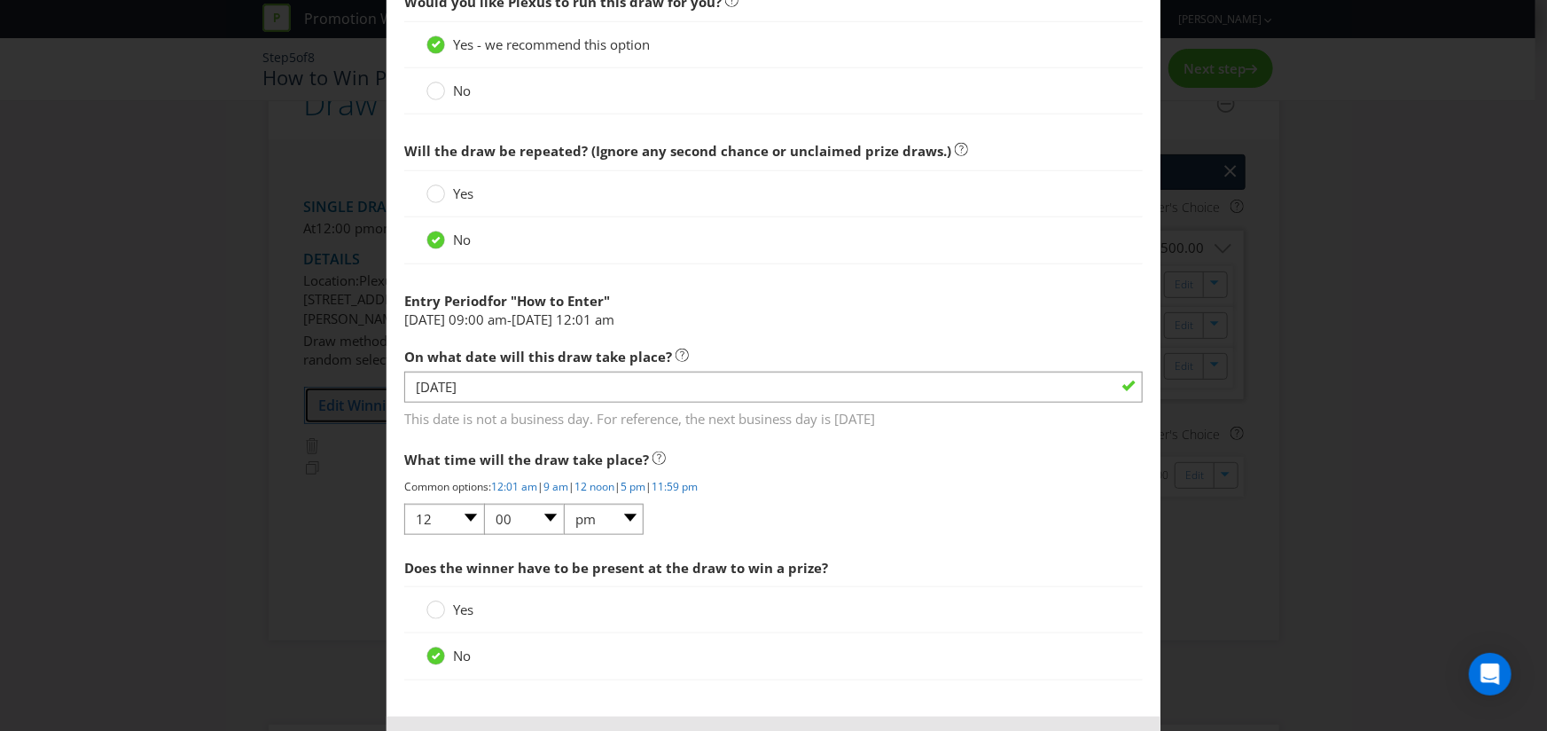
scroll to position [640, 0]
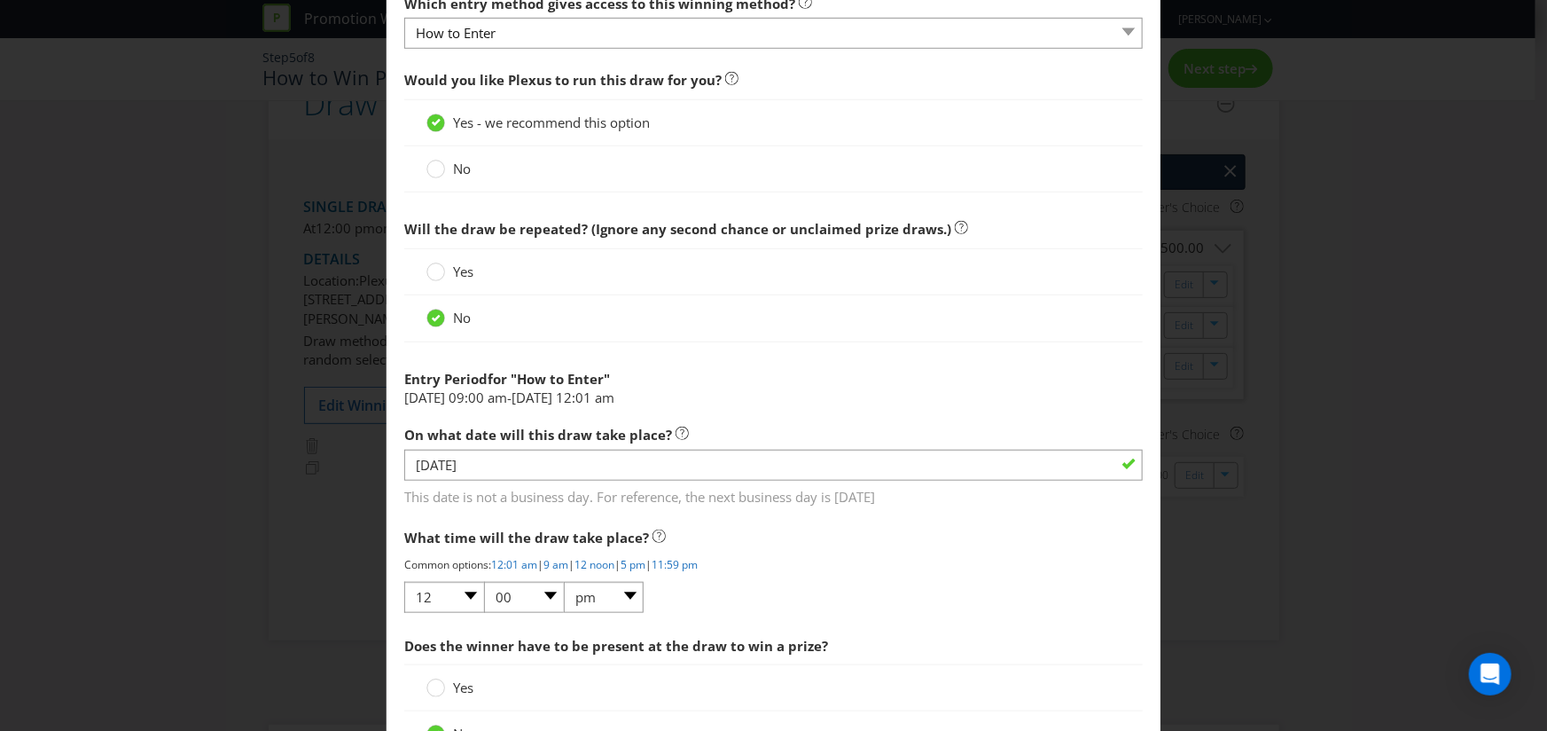
click at [453, 272] on span "Yes" at bounding box center [463, 271] width 20 height 18
click at [0, 0] on input "Yes" at bounding box center [0, 0] width 0 height 0
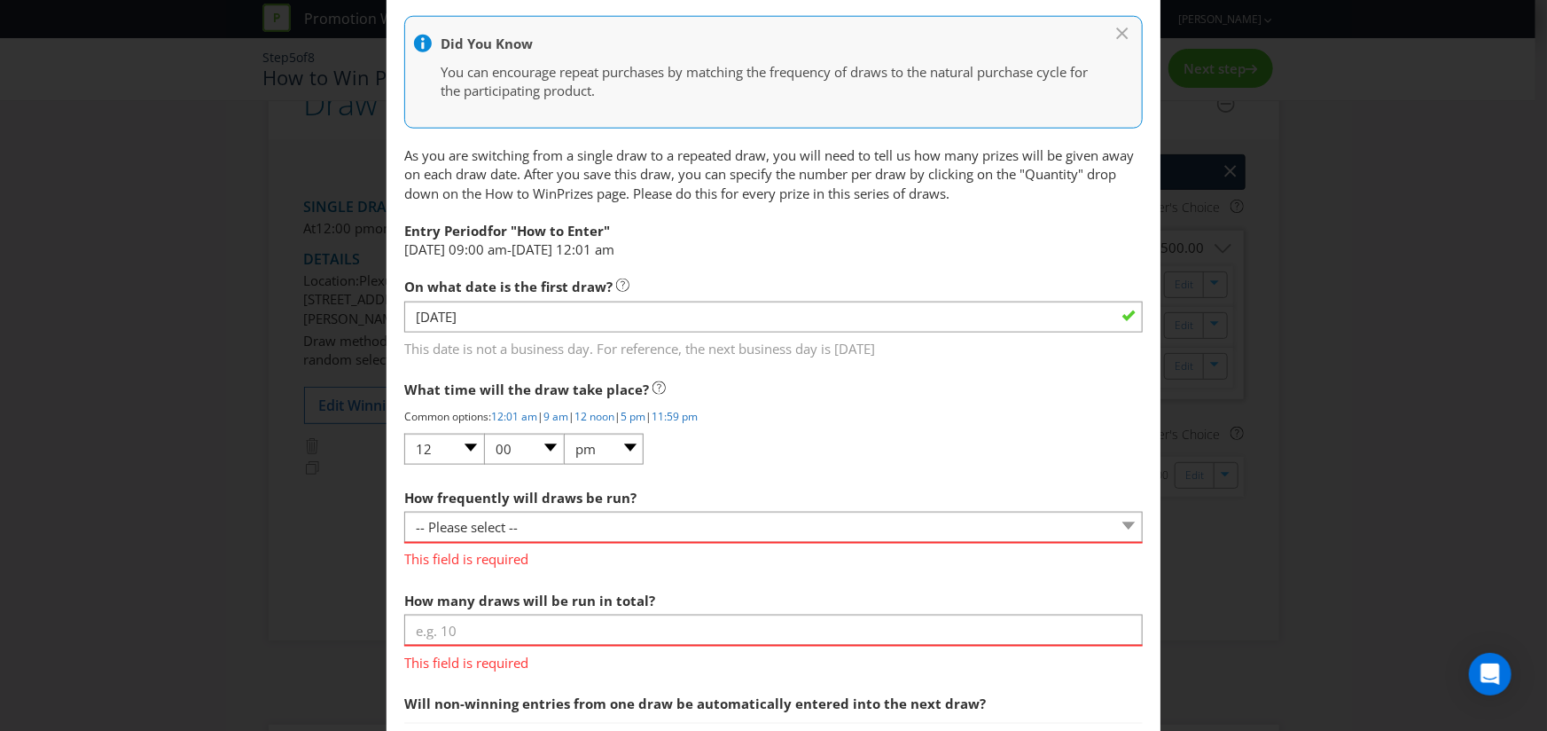
scroll to position [1041, 0]
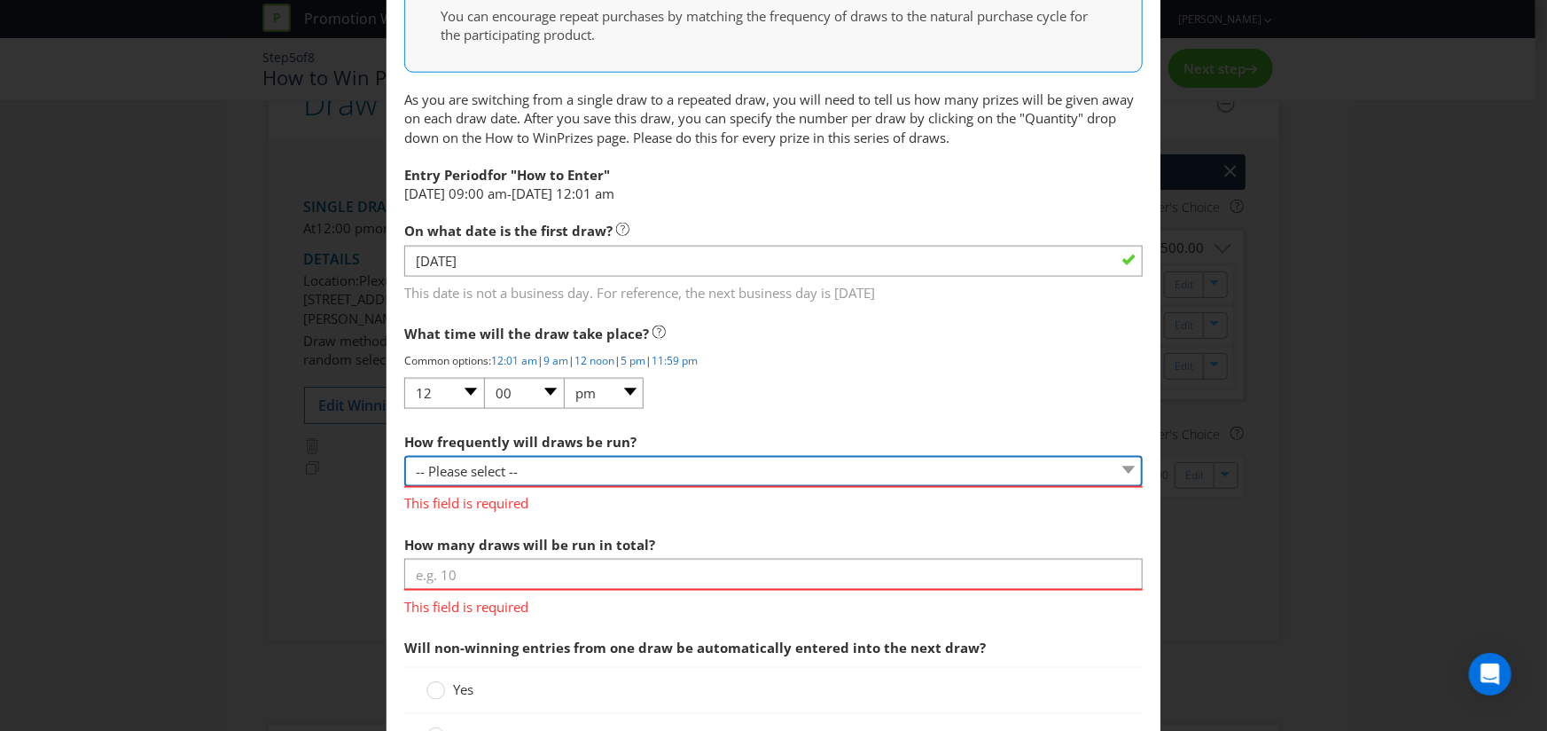
click at [465, 456] on select "-- Please select -- Hourly Daily Weekly Fortnightly Monthly Every 3 Months Irre…" at bounding box center [773, 471] width 739 height 31
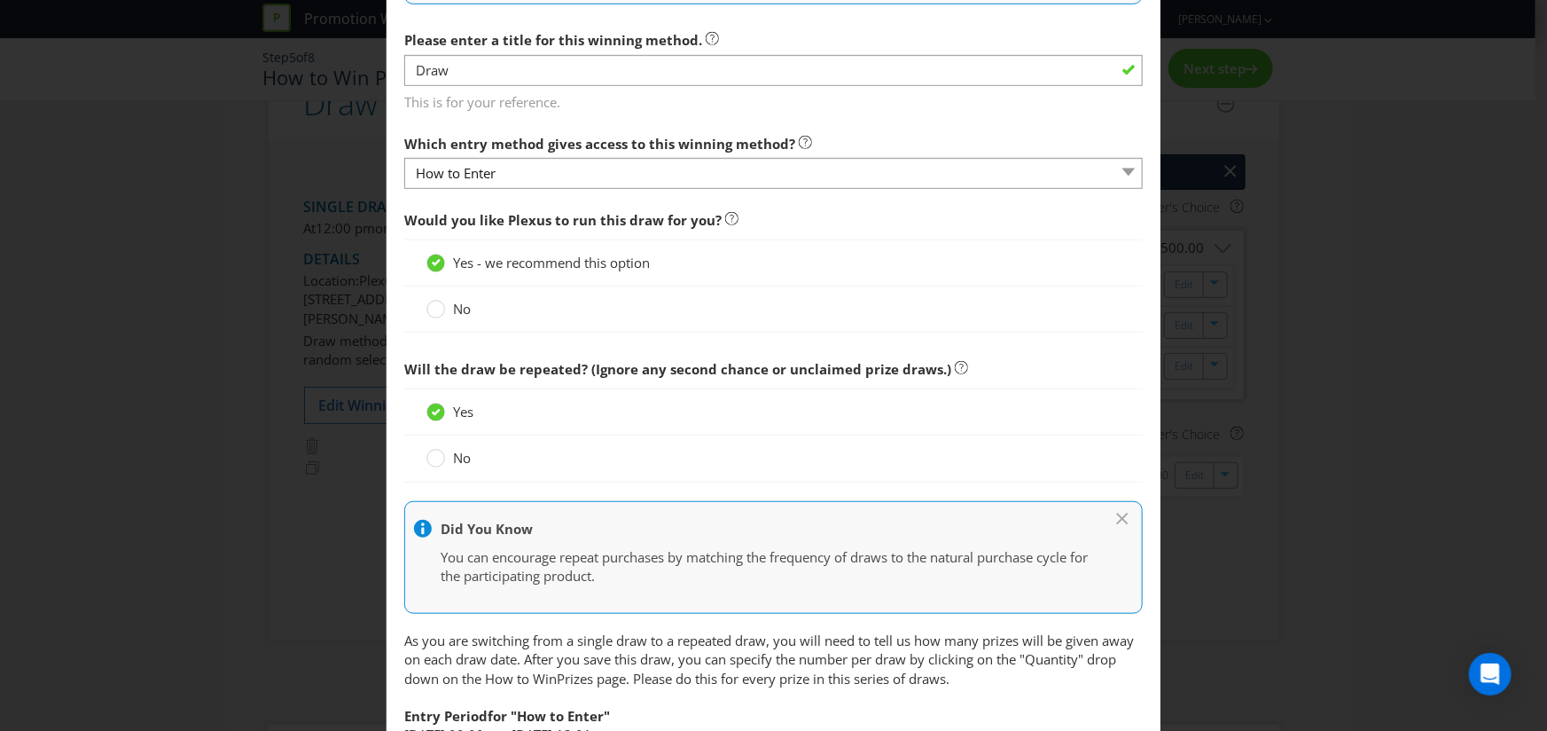
scroll to position [471, 0]
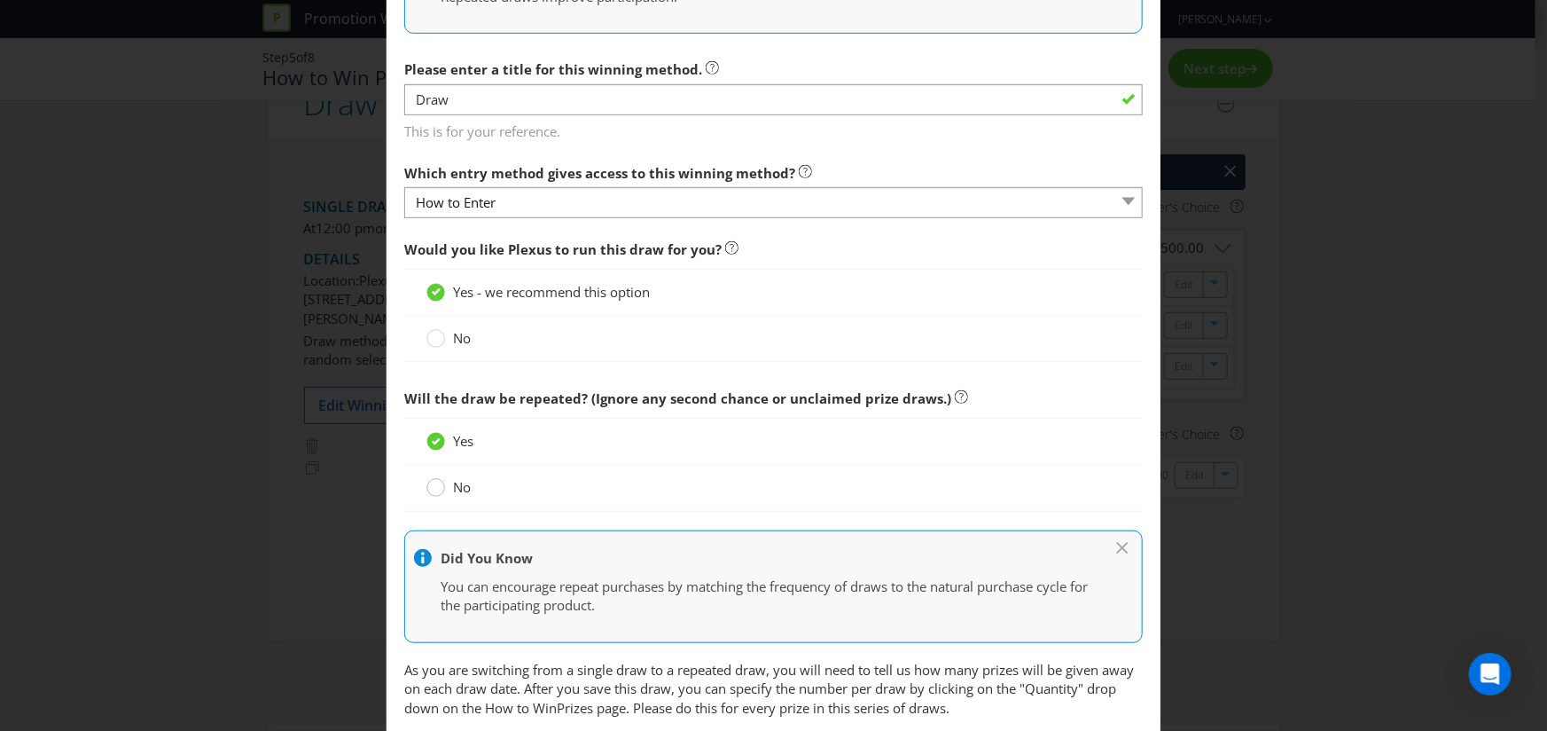
click at [438, 496] on div at bounding box center [435, 489] width 18 height 23
click at [0, 0] on input "No" at bounding box center [0, 0] width 0 height 0
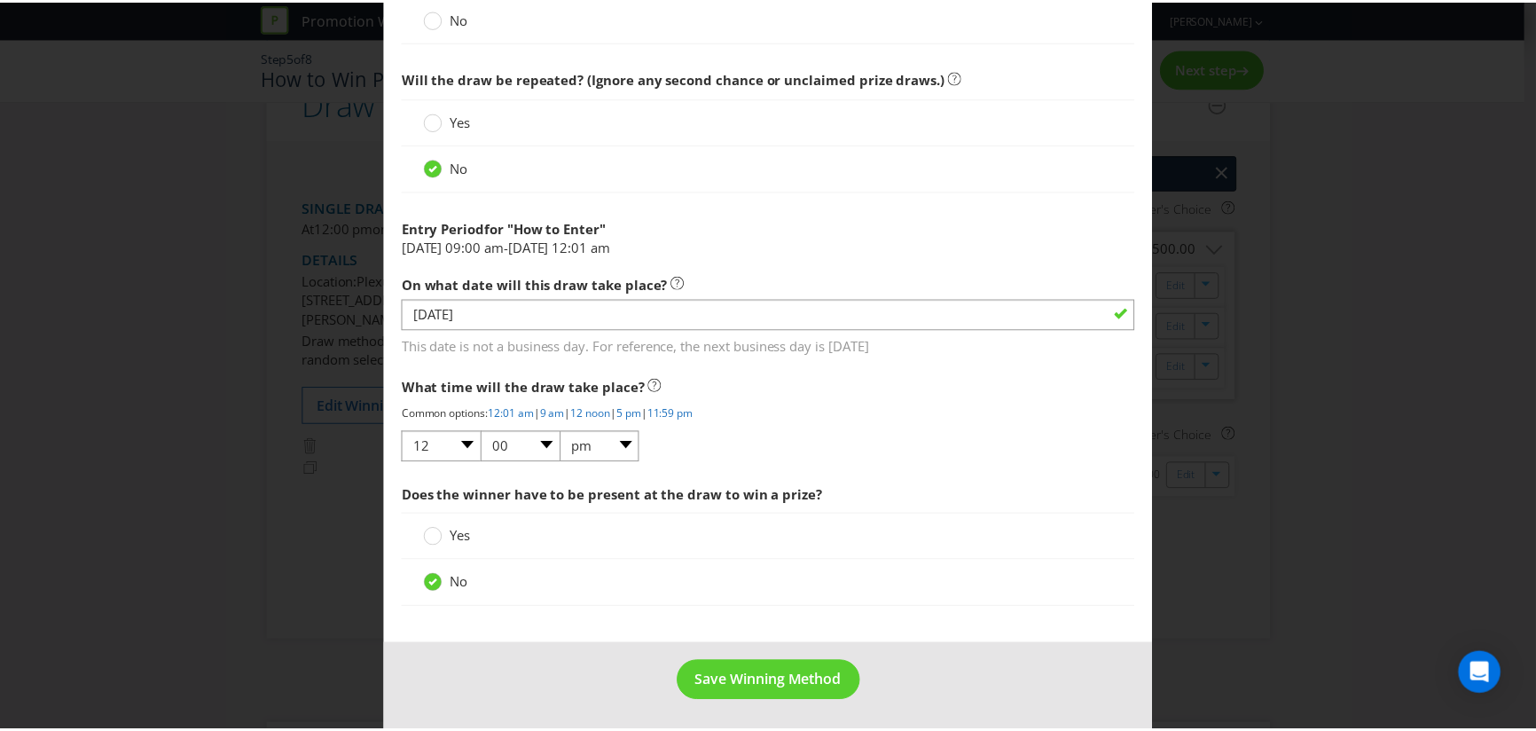
scroll to position [792, 0]
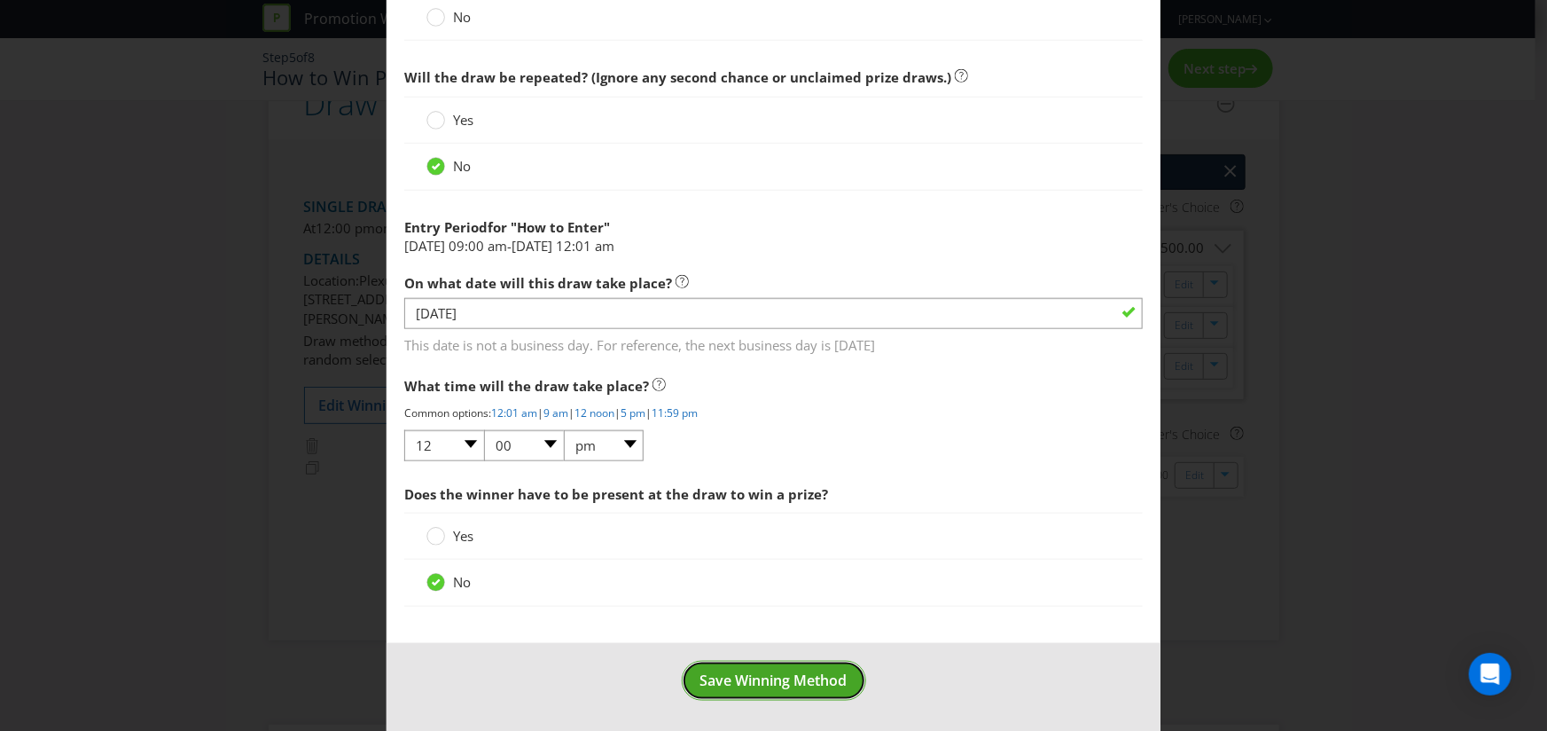
click at [786, 693] on button "Save Winning Method" at bounding box center [774, 681] width 184 height 40
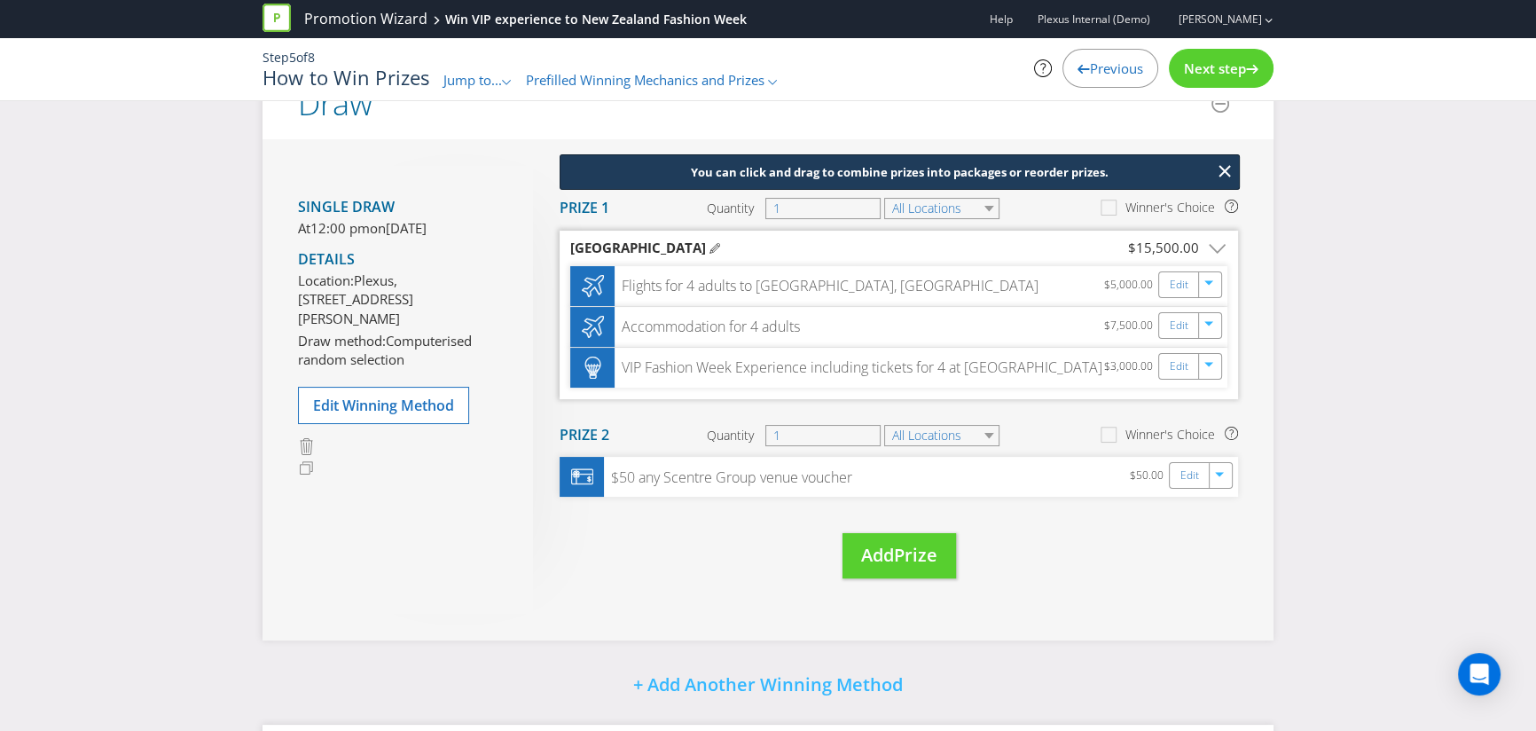
drag, startPoint x: 1351, startPoint y: 253, endPoint x: 1441, endPoint y: 274, distance: 92.0
click at [1351, 253] on div "Did You Know Want to make your prizing budget work harder? Increase your prize …" at bounding box center [768, 442] width 1536 height 1010
click at [1234, 70] on span "Next step" at bounding box center [1215, 68] width 62 height 18
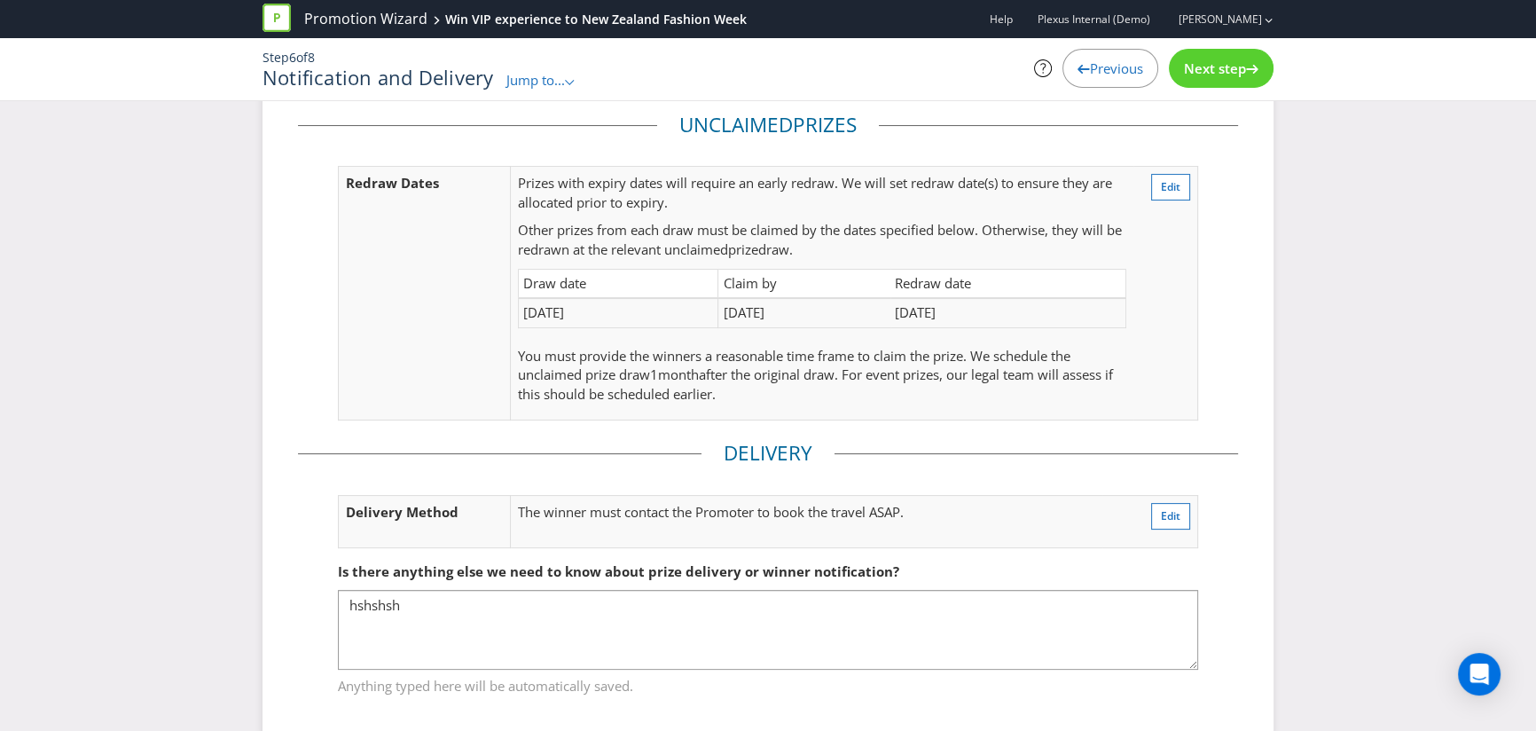
scroll to position [489, 0]
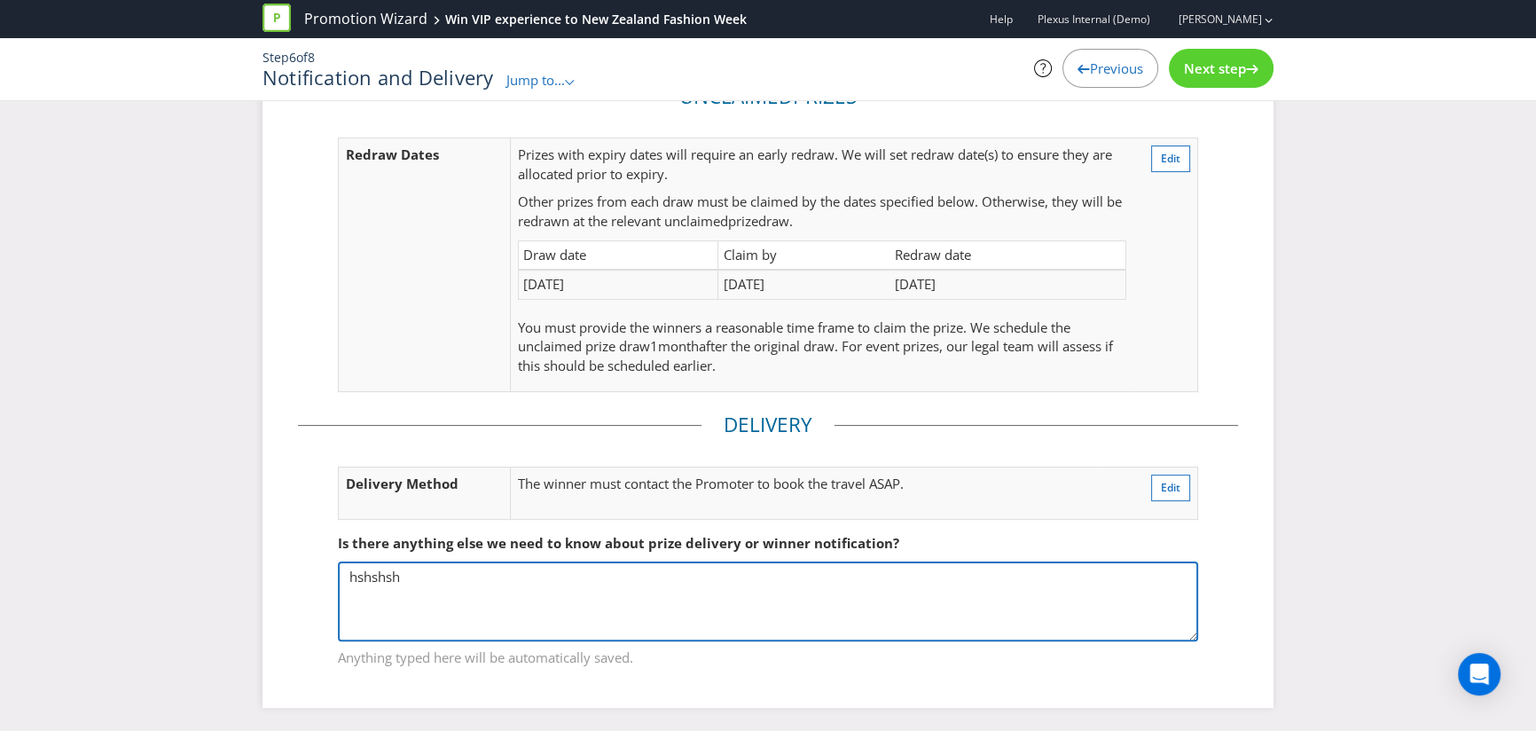
click at [459, 594] on textarea "hshshsh" at bounding box center [768, 601] width 860 height 80
type textarea "hshshsh uihuoi"
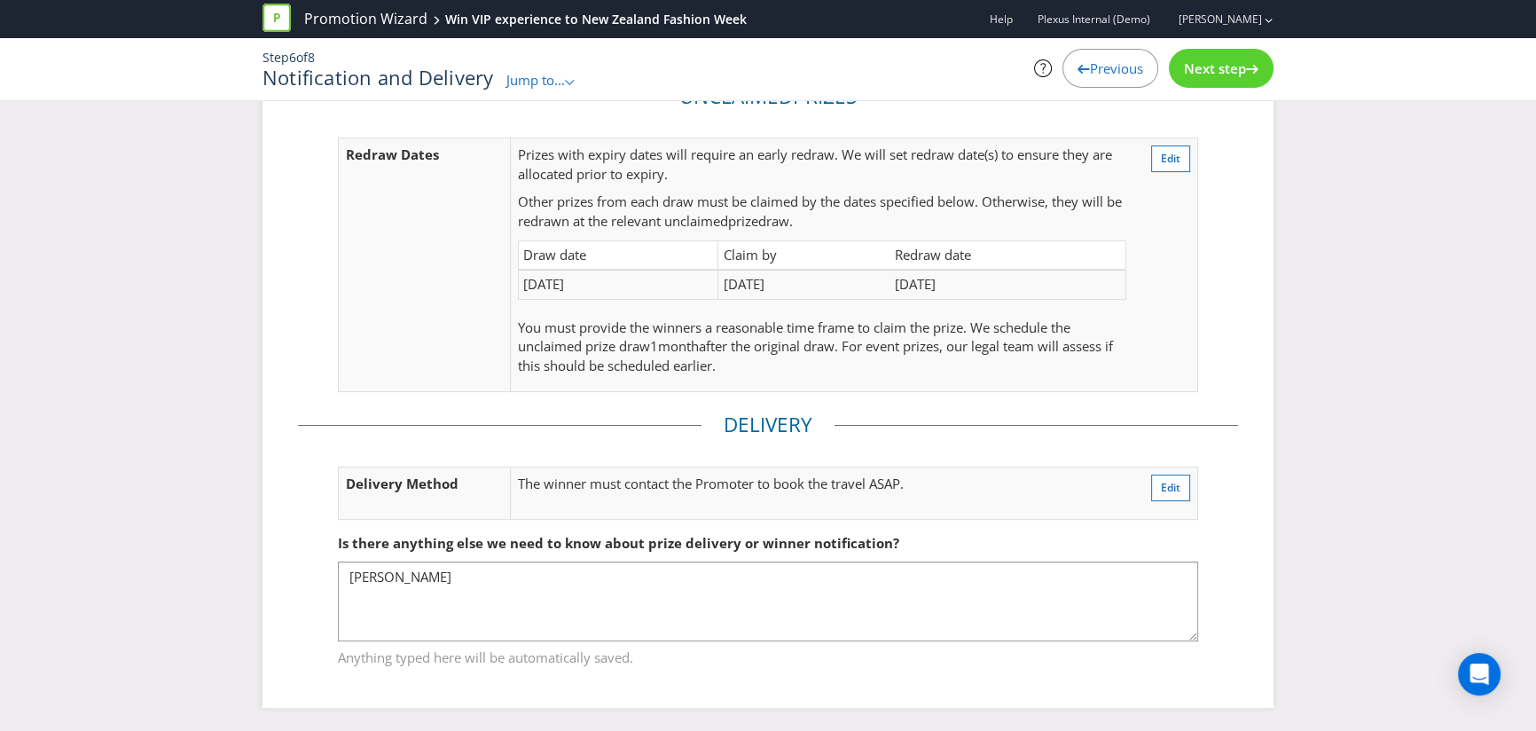
click at [1191, 76] on span "Next step" at bounding box center [1215, 68] width 62 height 18
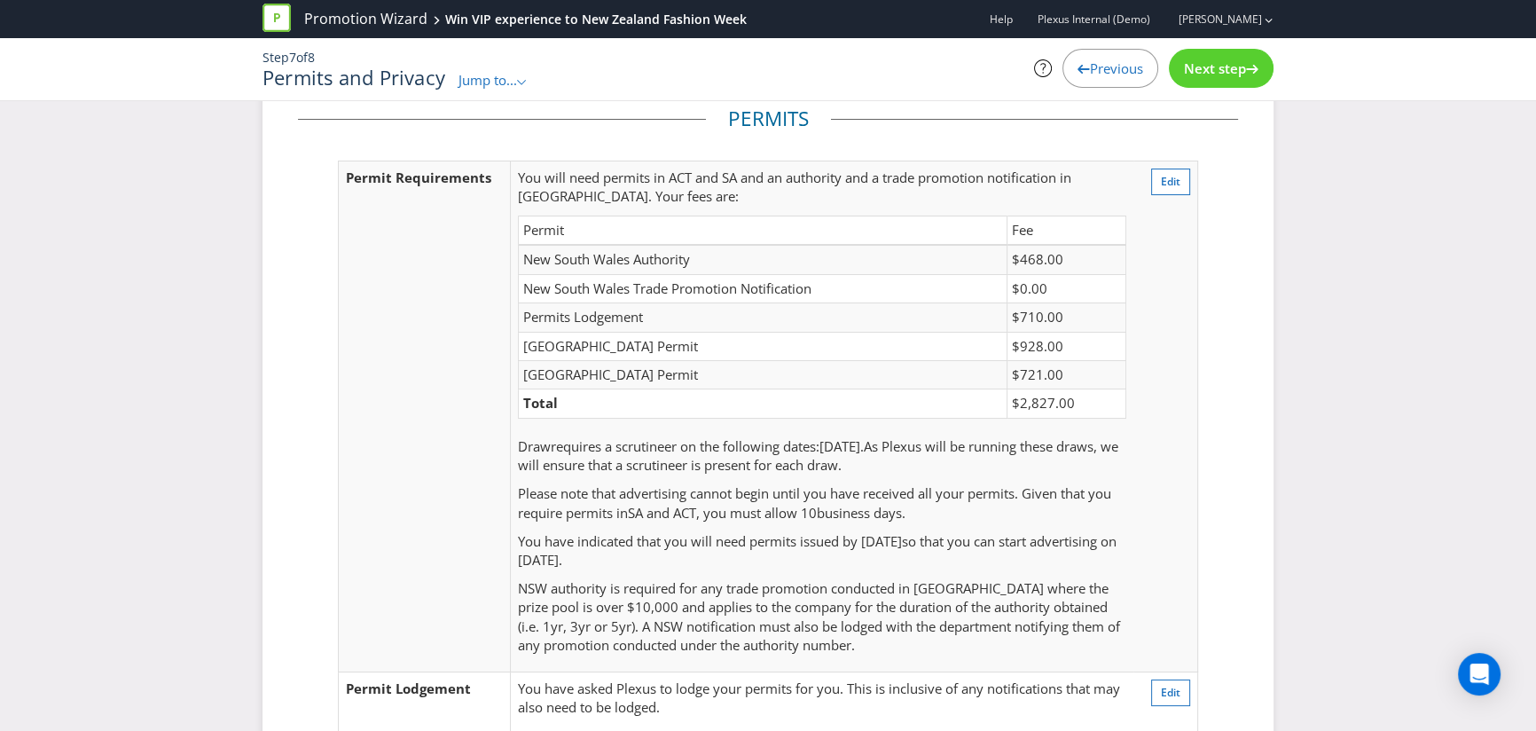
scroll to position [44, 0]
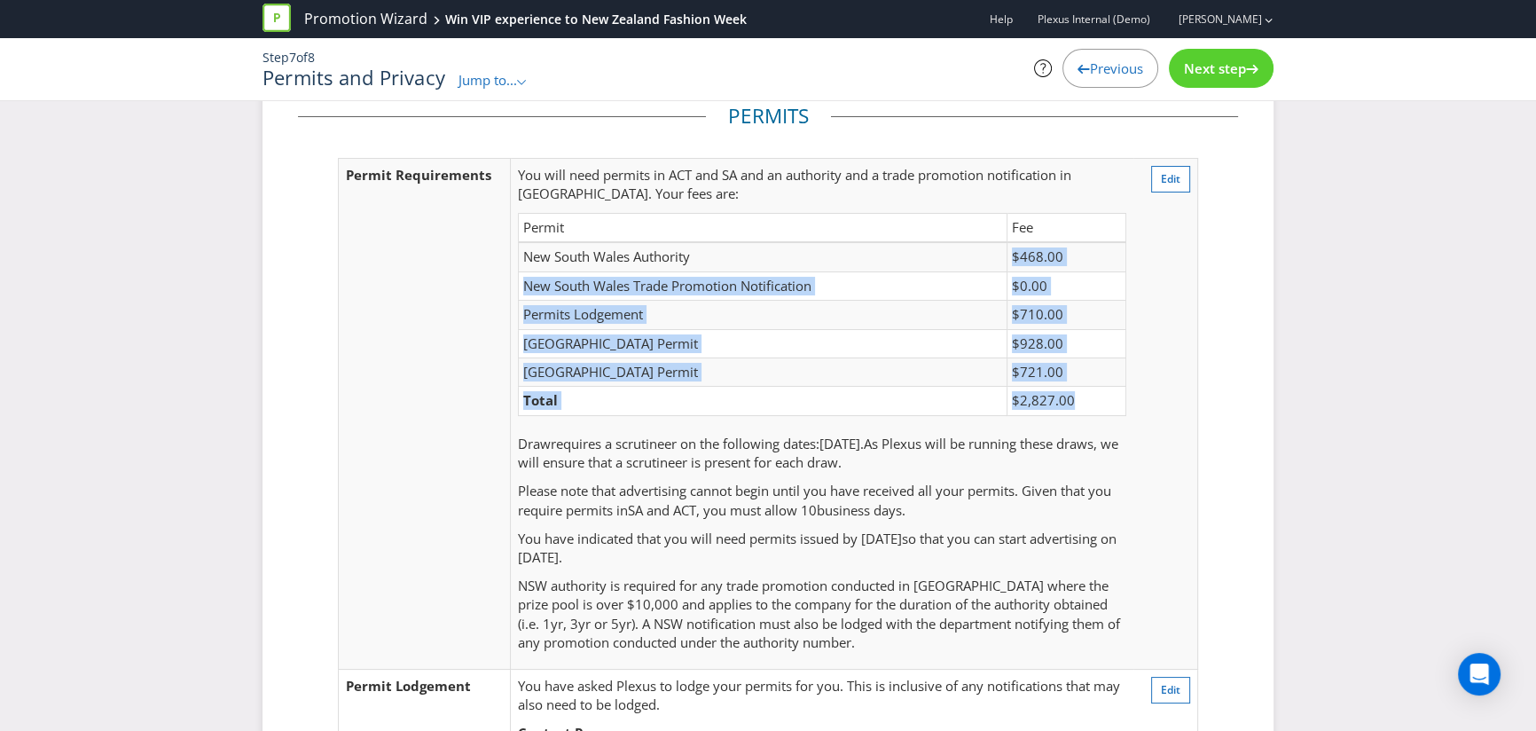
drag, startPoint x: 976, startPoint y: 256, endPoint x: 1119, endPoint y: 408, distance: 208.2
click at [1119, 408] on tbody "New South Wales Authority $468.00 New South Wales Trade Promotion Notification …" at bounding box center [821, 328] width 607 height 173
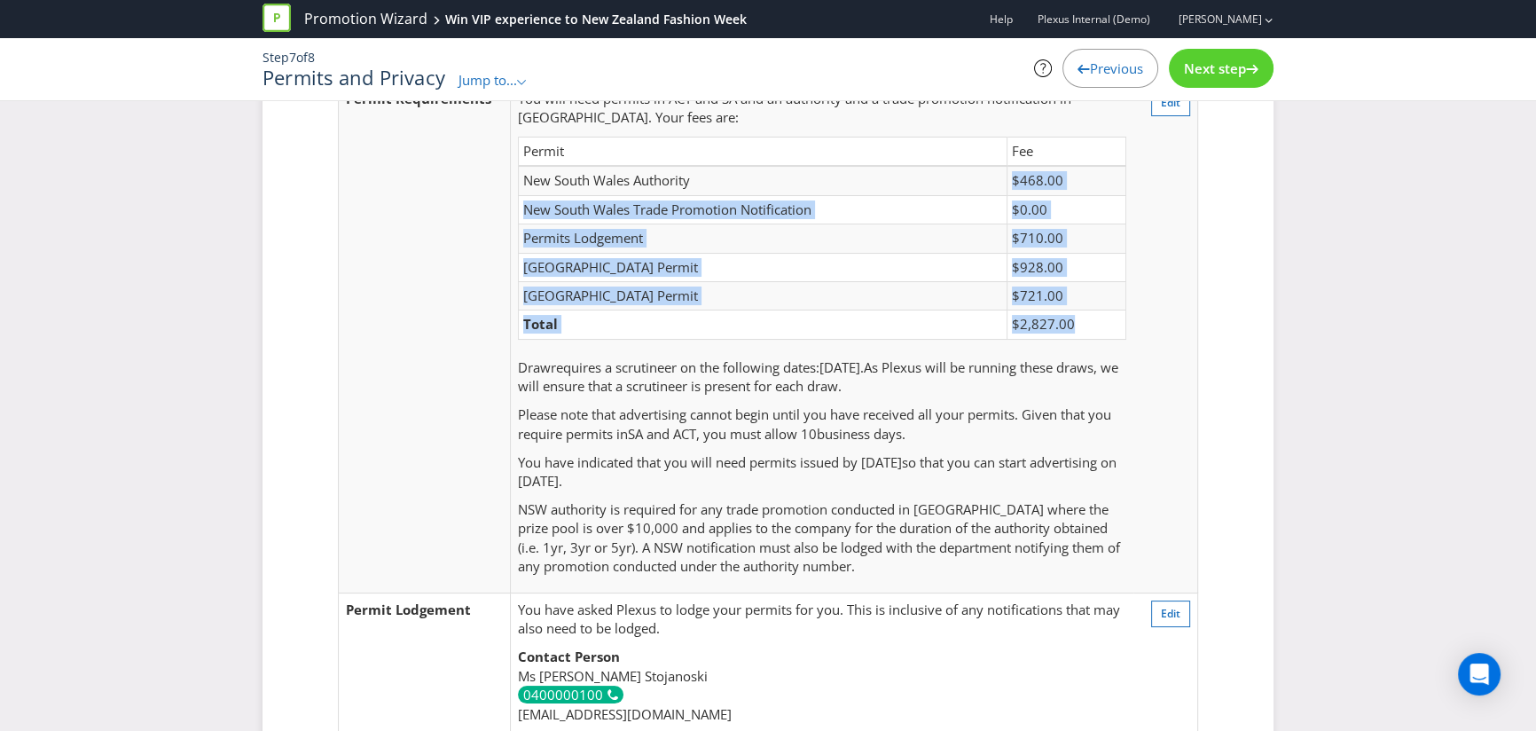
scroll to position [132, 0]
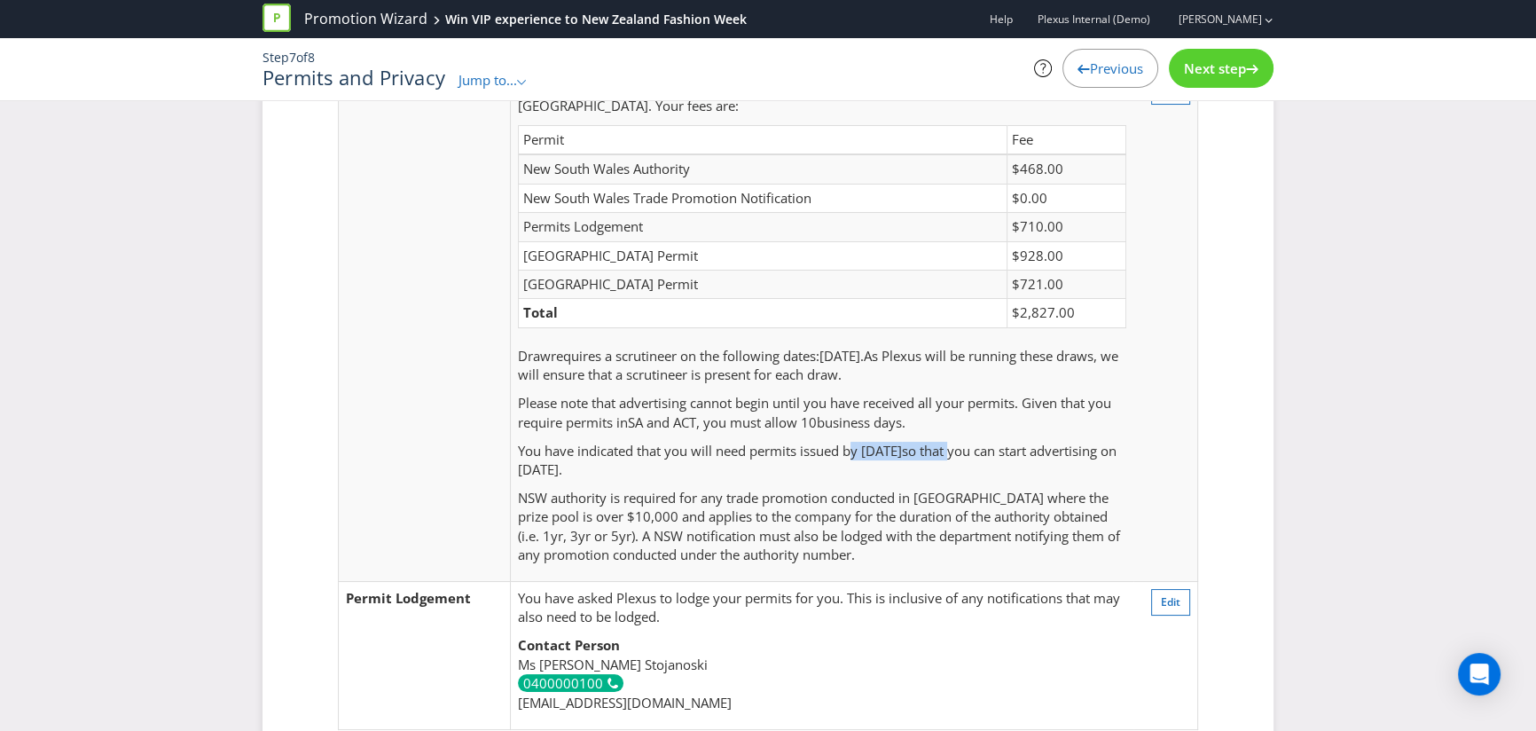
drag, startPoint x: 856, startPoint y: 448, endPoint x: 966, endPoint y: 450, distance: 110.9
click at [966, 450] on p "You have indicated that you will need permits issued by 10/12/25 so that you ca…" at bounding box center [822, 461] width 608 height 38
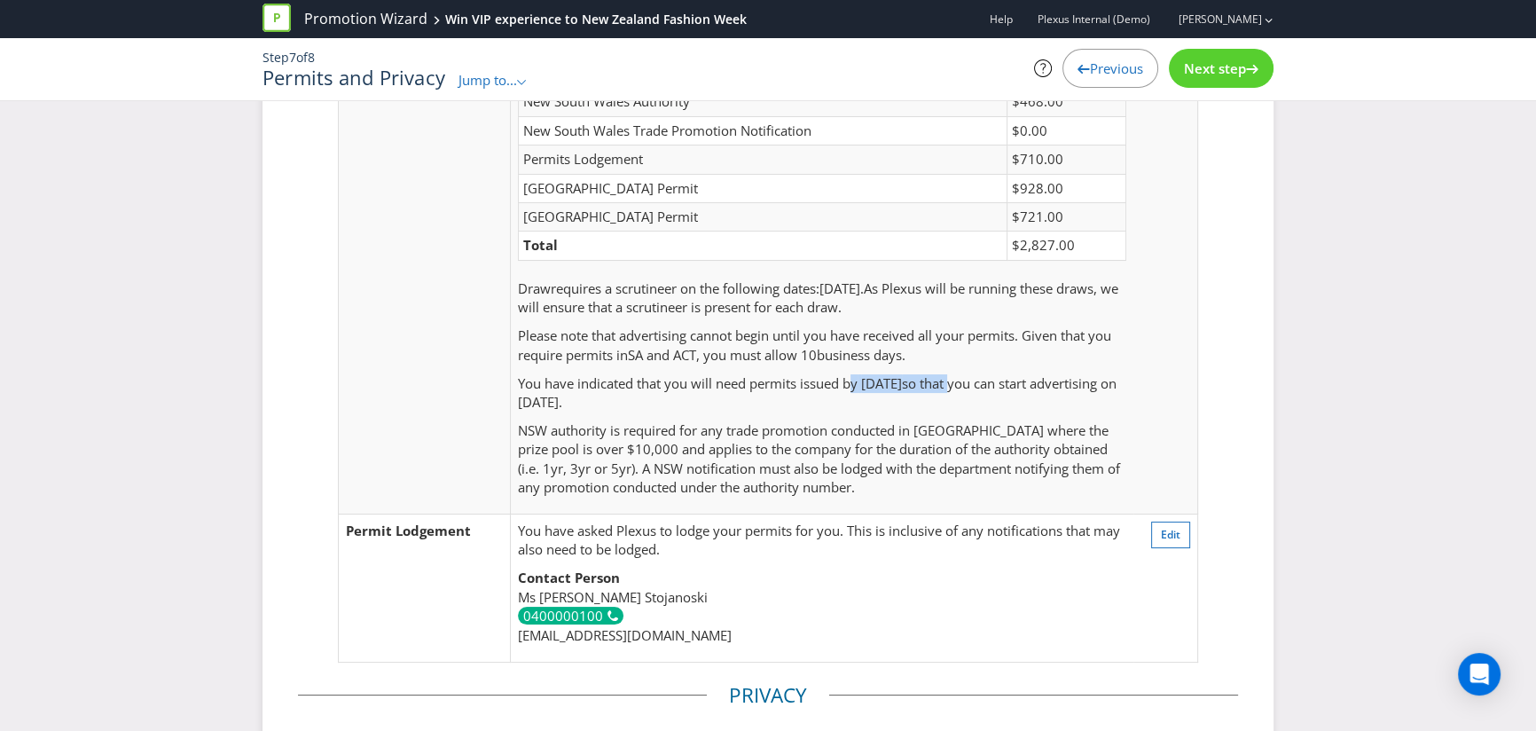
scroll to position [205, 0]
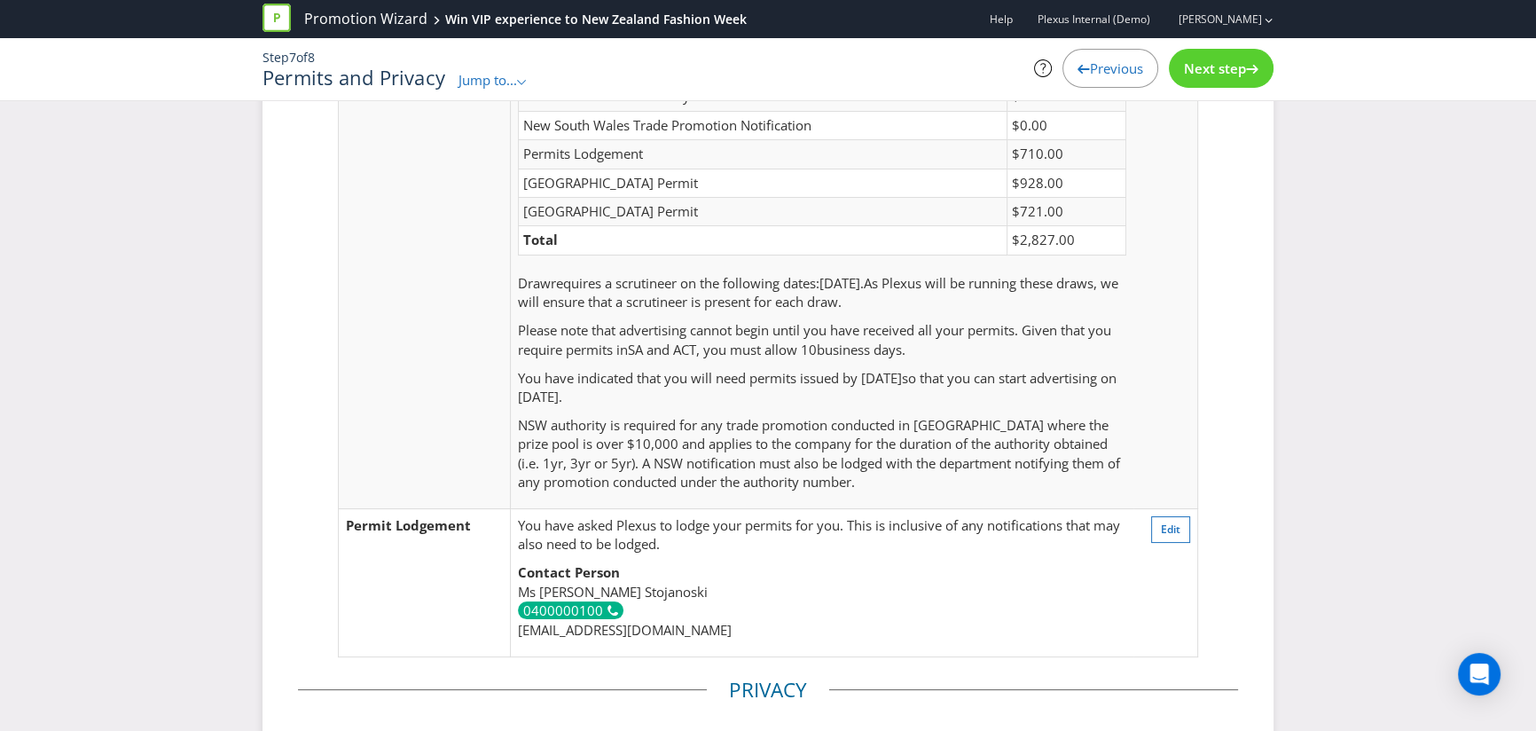
click at [806, 472] on p "NSW authority is required for any trade promotion conducted in NSW where the pr…" at bounding box center [822, 454] width 608 height 76
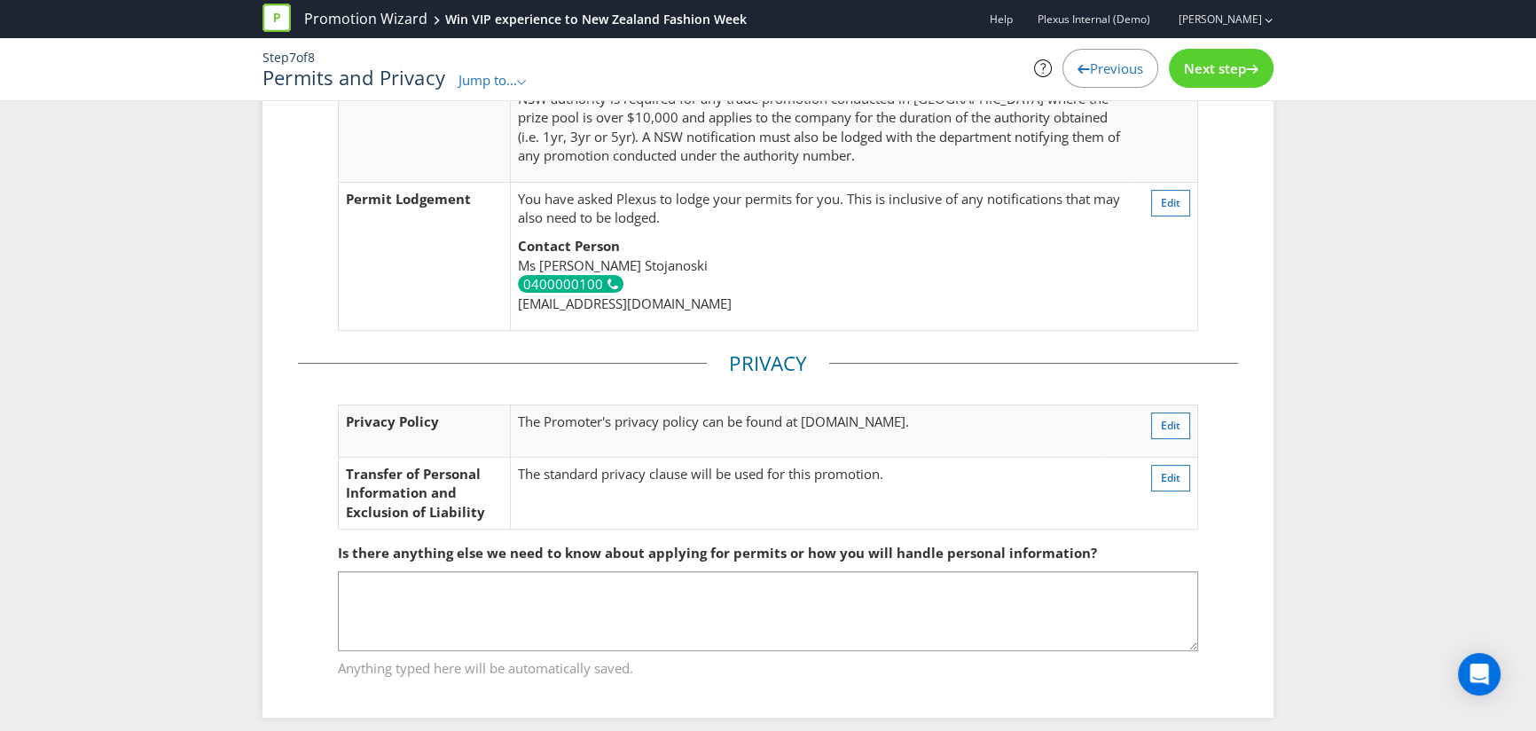
scroll to position [542, 0]
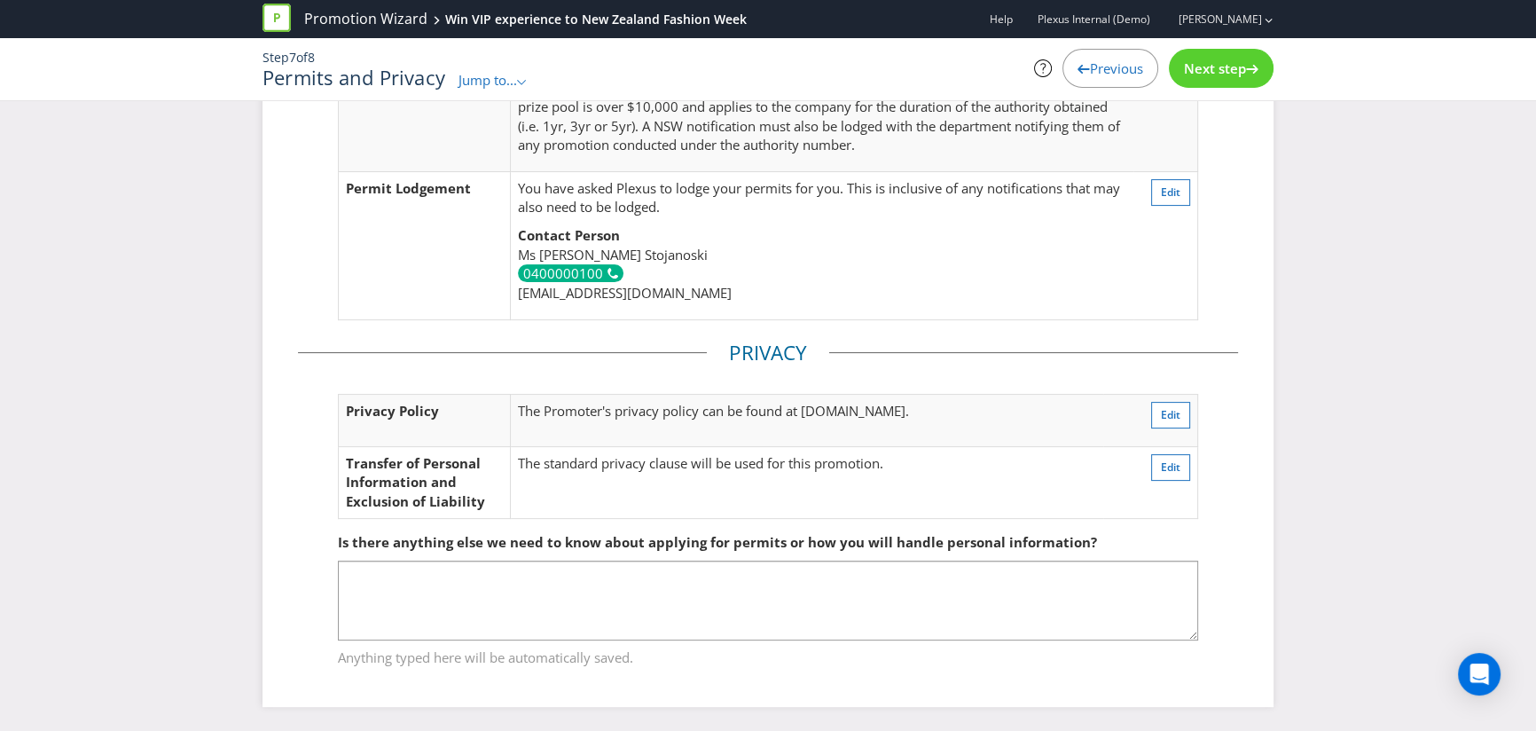
click at [1230, 70] on span "Next step" at bounding box center [1215, 68] width 62 height 18
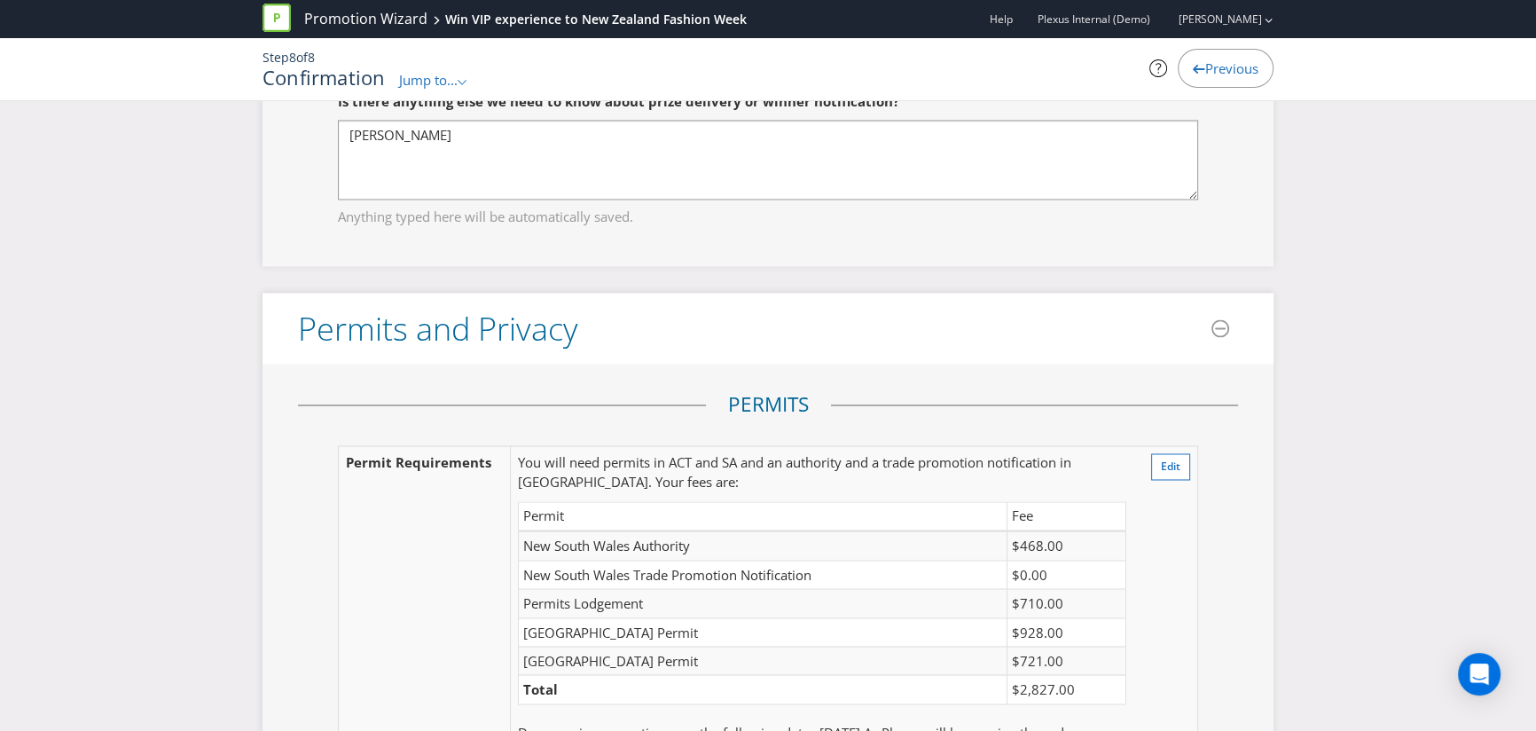
scroll to position [3387, 0]
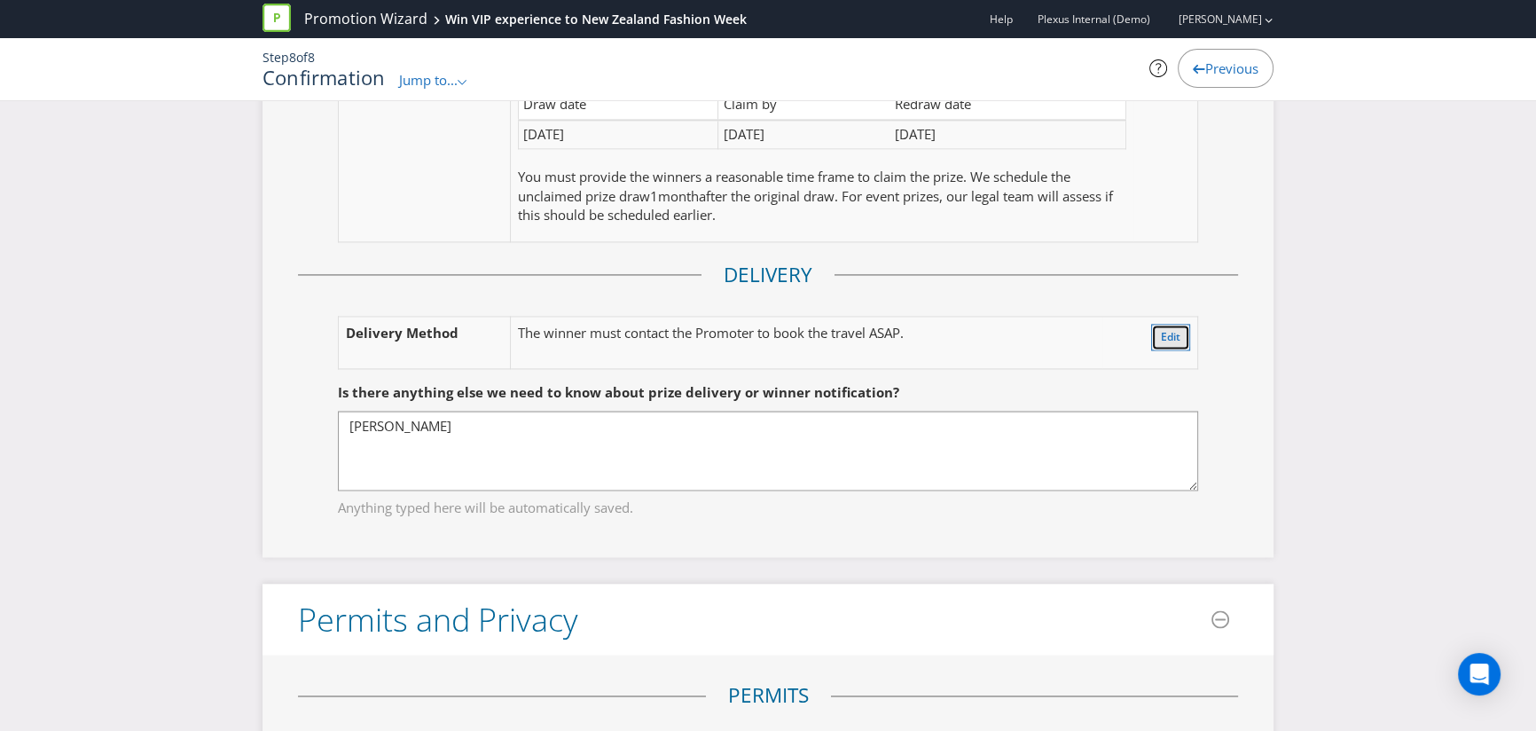
click at [1152, 324] on button "Edit" at bounding box center [1170, 337] width 39 height 27
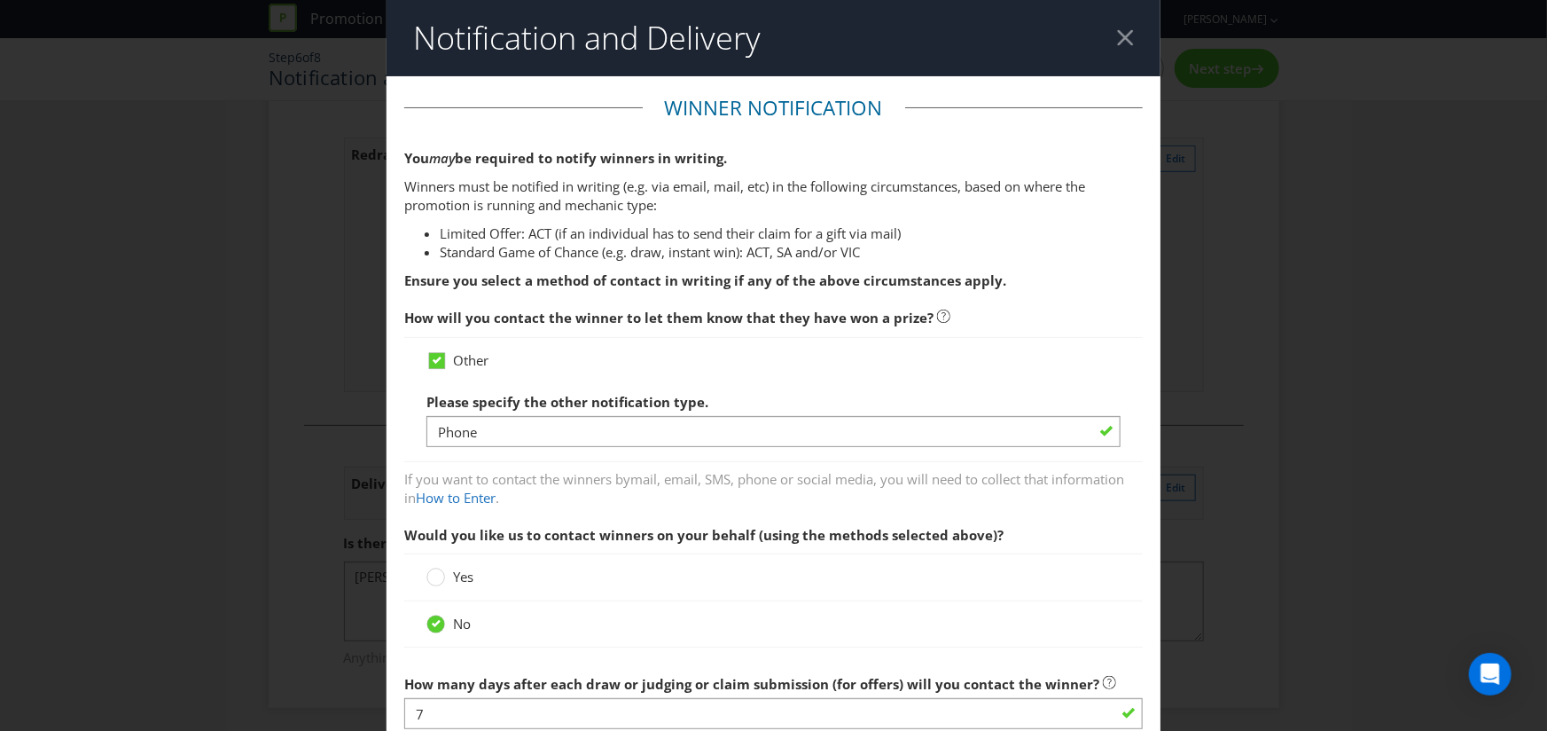
click at [1127, 32] on header "Notification and Delivery" at bounding box center [774, 38] width 774 height 76
click at [1119, 35] on div at bounding box center [1125, 37] width 17 height 17
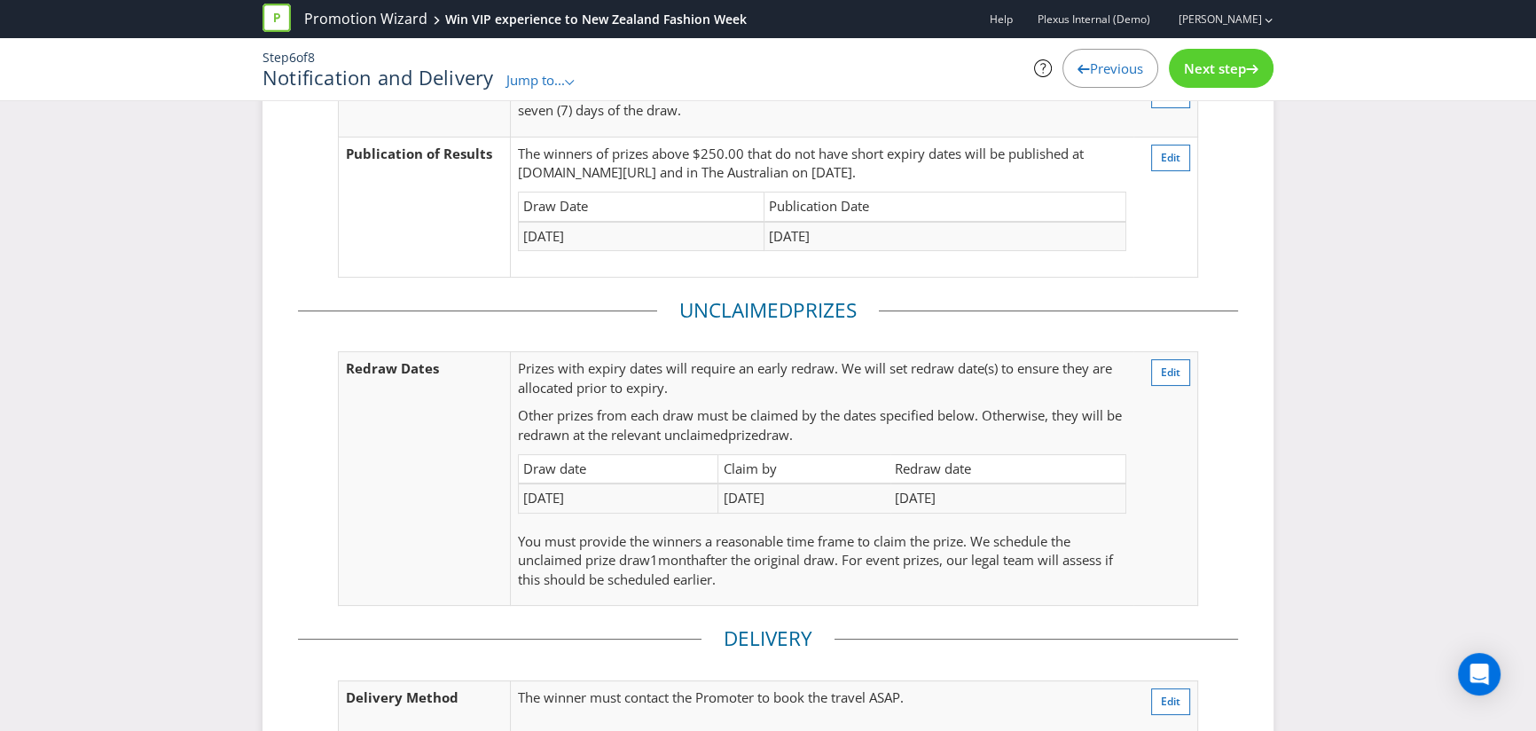
scroll to position [293, 0]
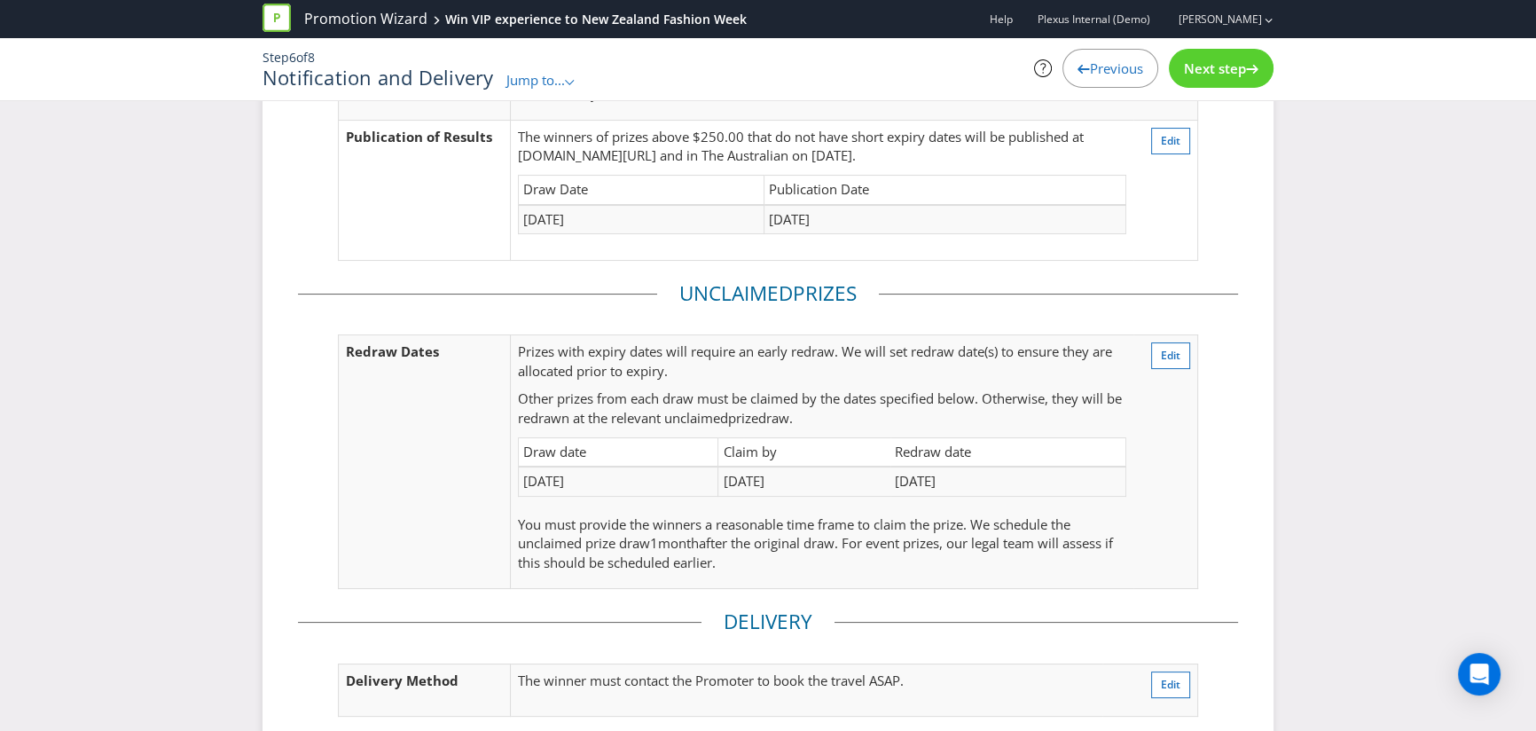
click at [548, 93] on div "Step 6 of 8 Notification and Delivery Jump to... .st0{fill-rule:evenodd;clip-ru…" at bounding box center [767, 69] width 1037 height 62
click at [551, 86] on span "Jump to..." at bounding box center [535, 80] width 59 height 18
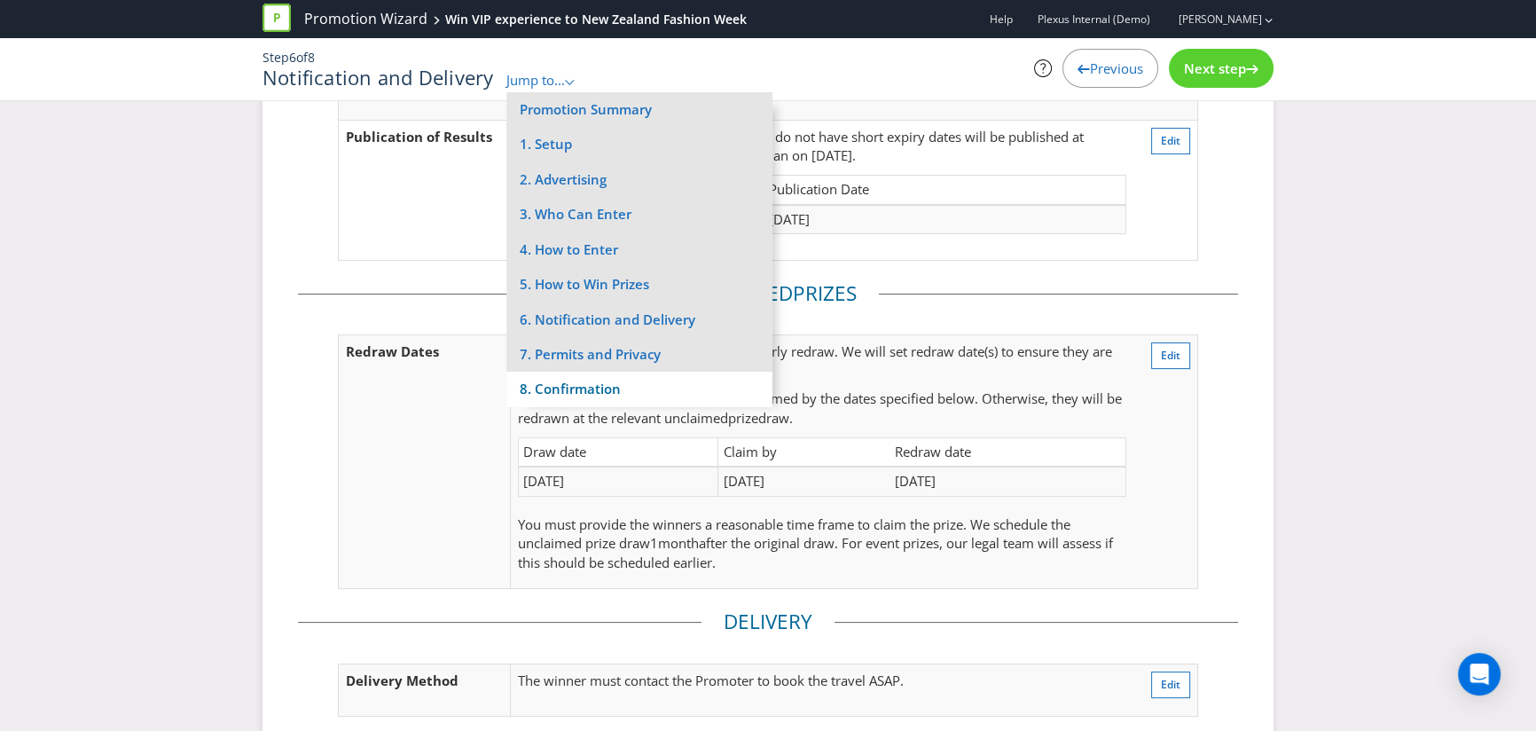
click at [627, 385] on li "8. Confirmation" at bounding box center [639, 388] width 266 height 35
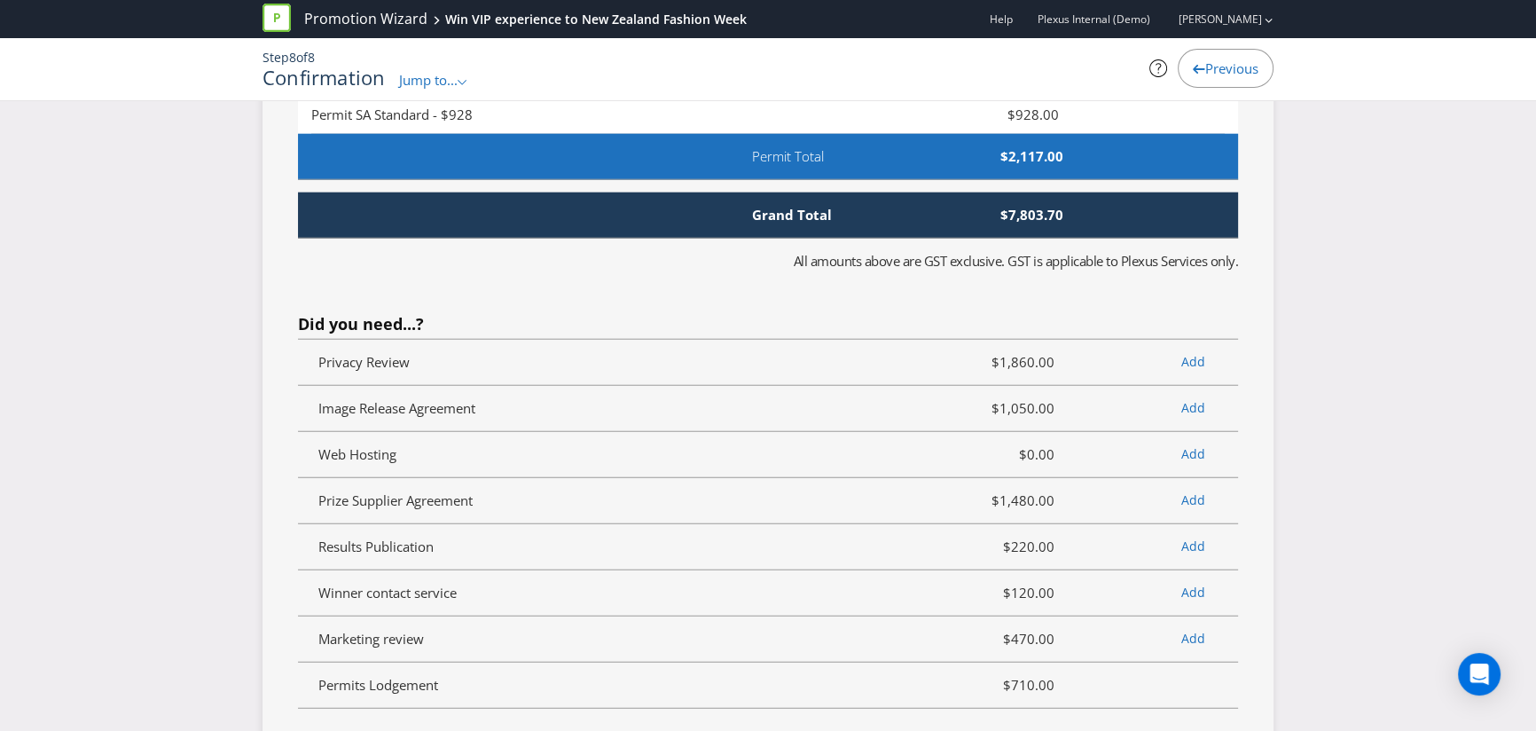
scroll to position [5679, 0]
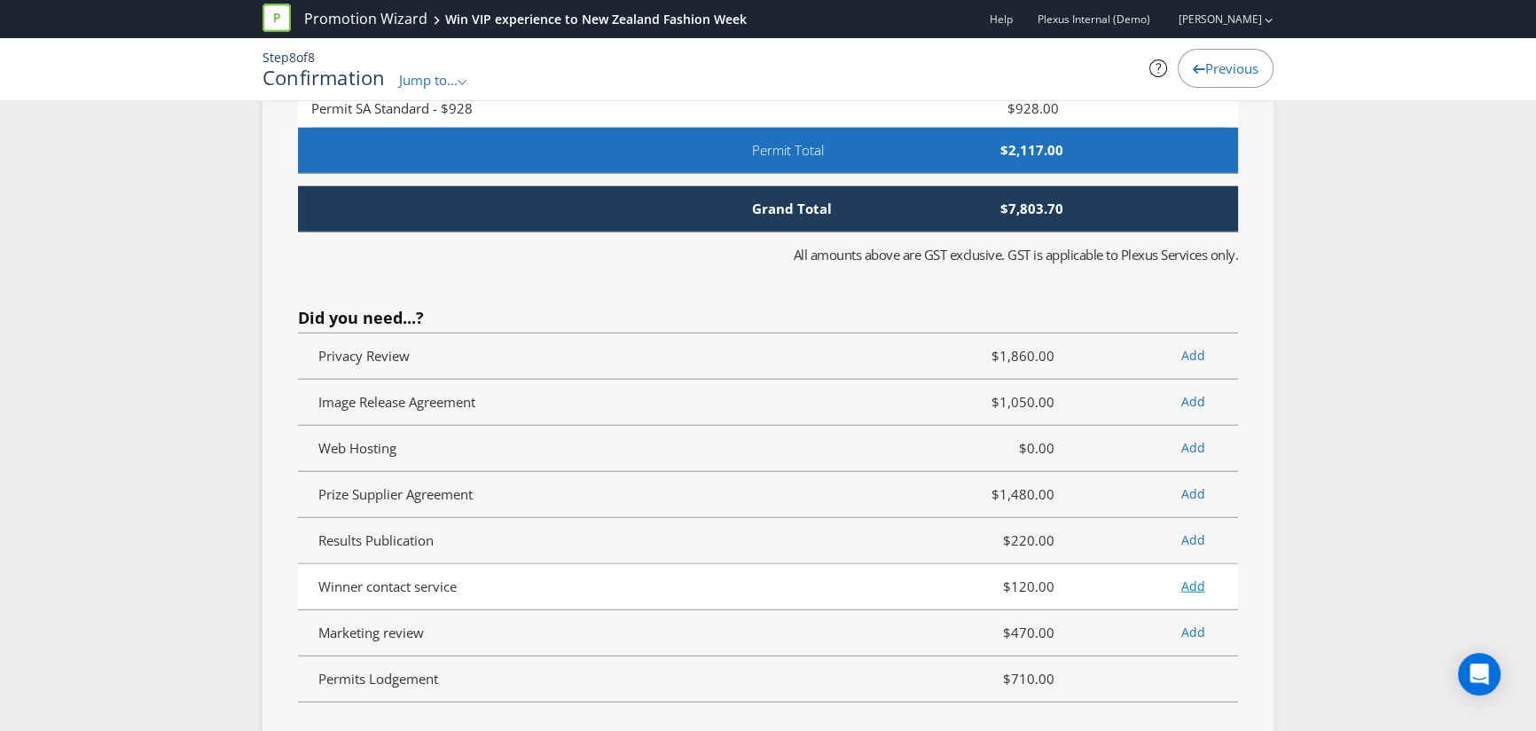
click at [1194, 577] on link "Add" at bounding box center [1192, 585] width 24 height 17
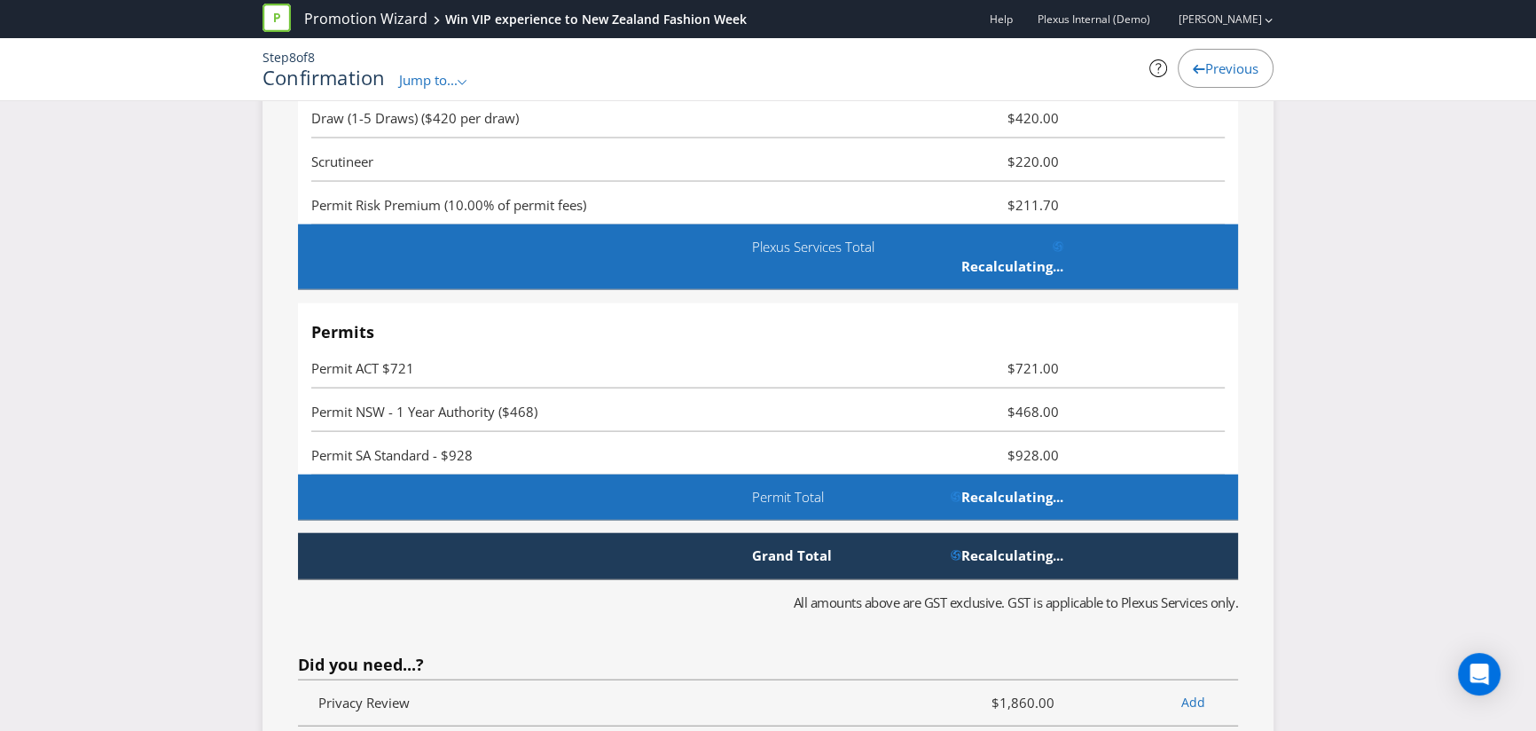
scroll to position [5365, 0]
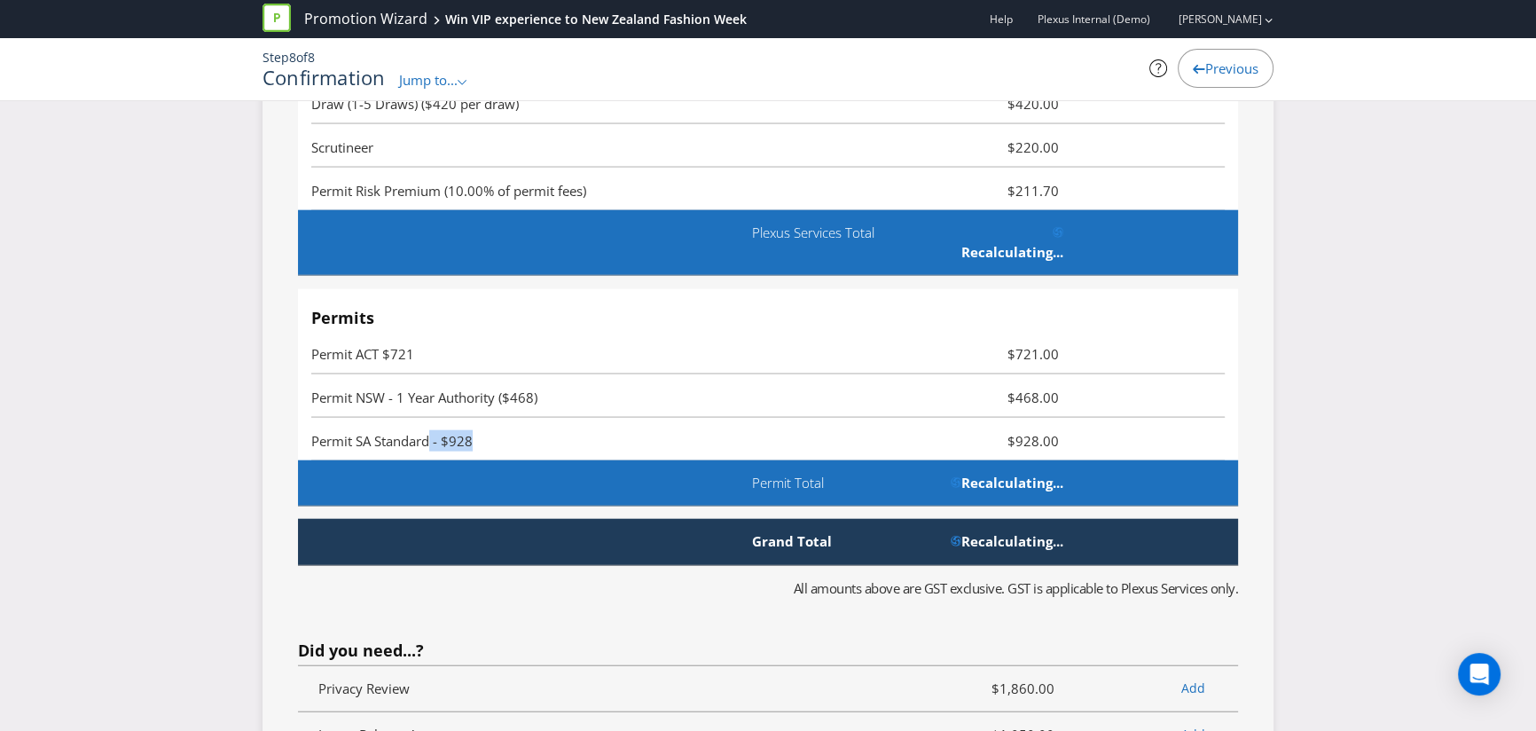
drag, startPoint x: 431, startPoint y: 434, endPoint x: 504, endPoint y: 434, distance: 72.7
click at [504, 434] on span "Permit SA Standard - $928" at bounding box center [615, 440] width 609 height 21
drag, startPoint x: 1053, startPoint y: 404, endPoint x: 918, endPoint y: 418, distance: 136.4
click at [923, 412] on ul "Permits Permit ACT $721 $721.00 Permit NSW - 1 Year Authority ($468) $468.00 Pe…" at bounding box center [767, 385] width 913 height 152
drag, startPoint x: 1076, startPoint y: 454, endPoint x: 1079, endPoint y: 433, distance: 21.4
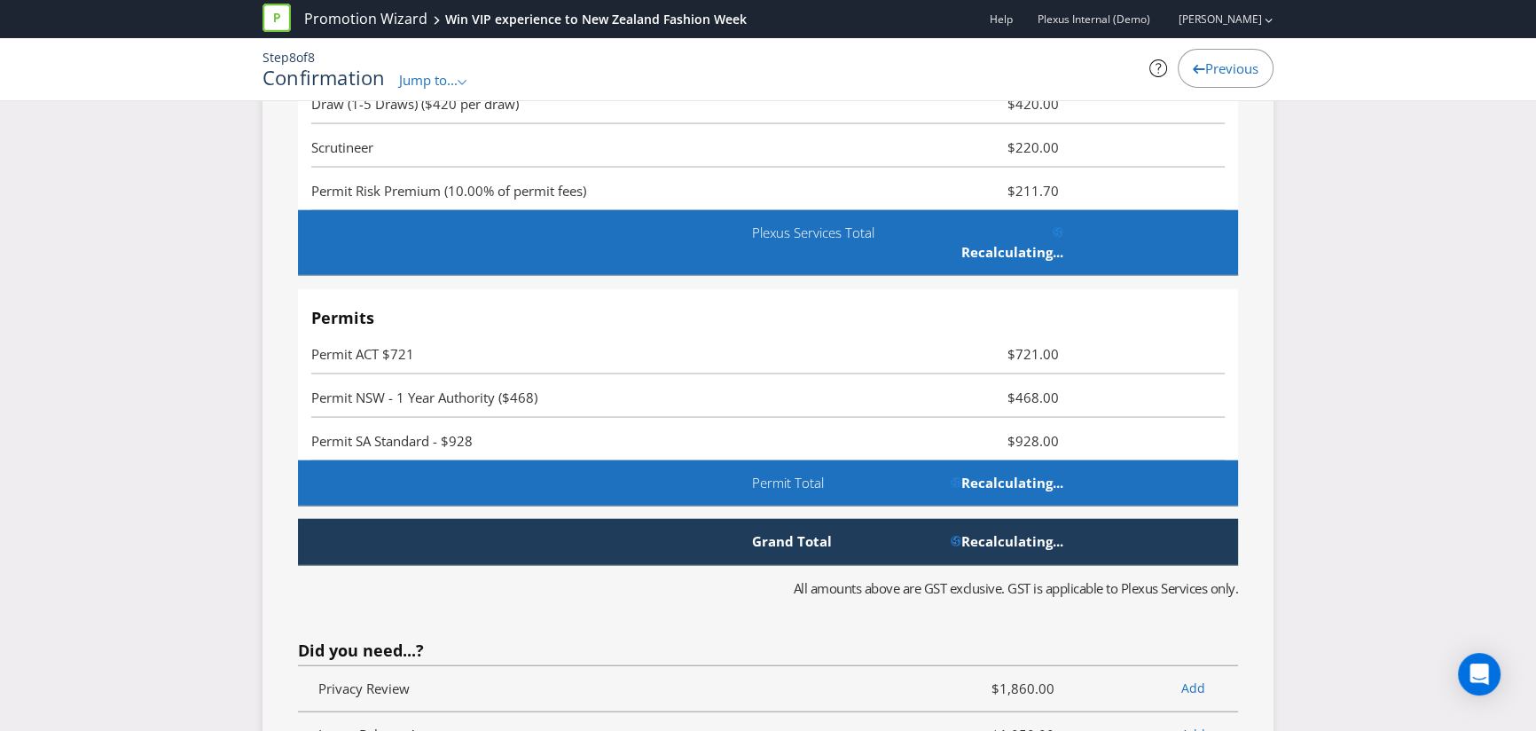
click at [1083, 444] on span "Permits Permit ACT $721 $721.00 Permit NSW - 1 Year Authority ($468) $468.00 Pe…" at bounding box center [768, 397] width 940 height 217
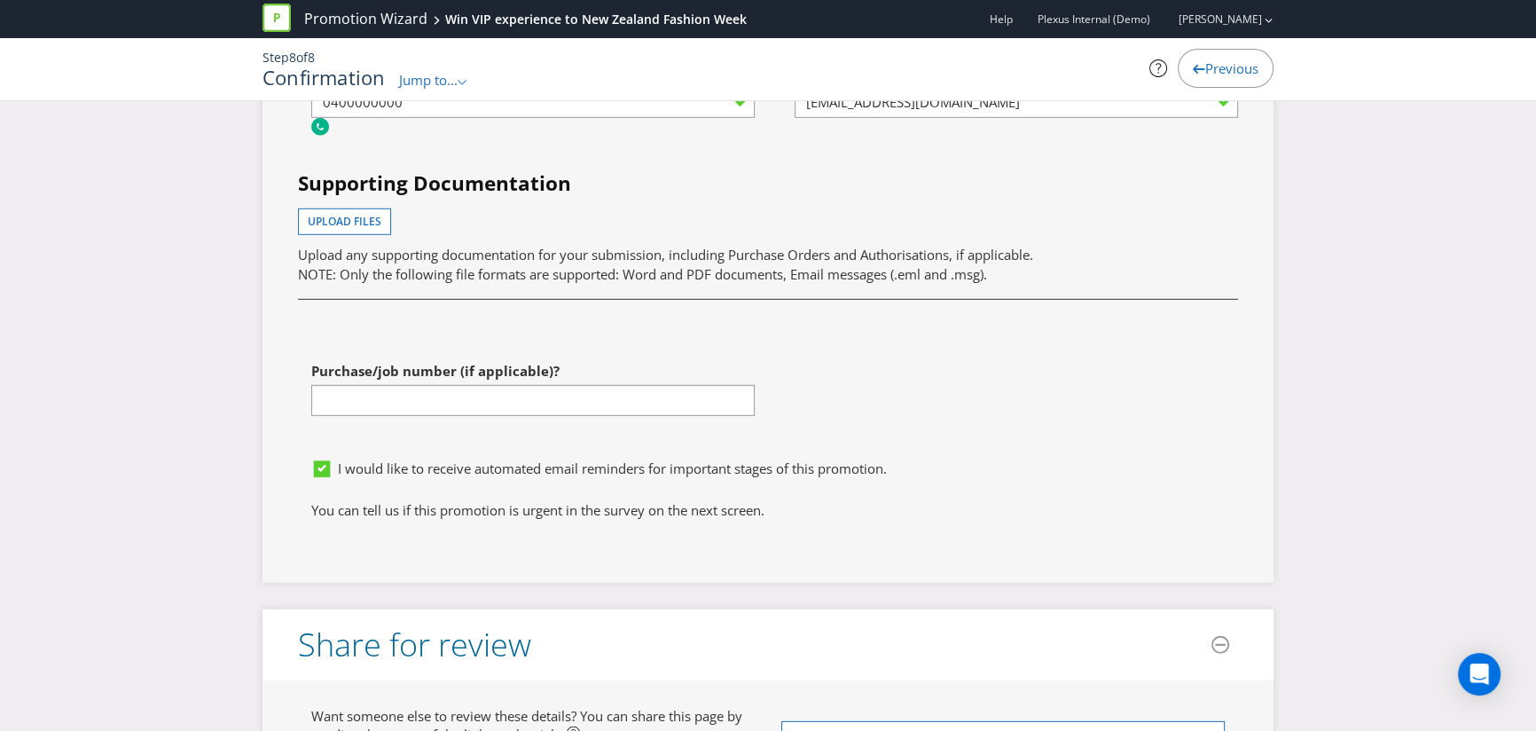
scroll to position [6591, 0]
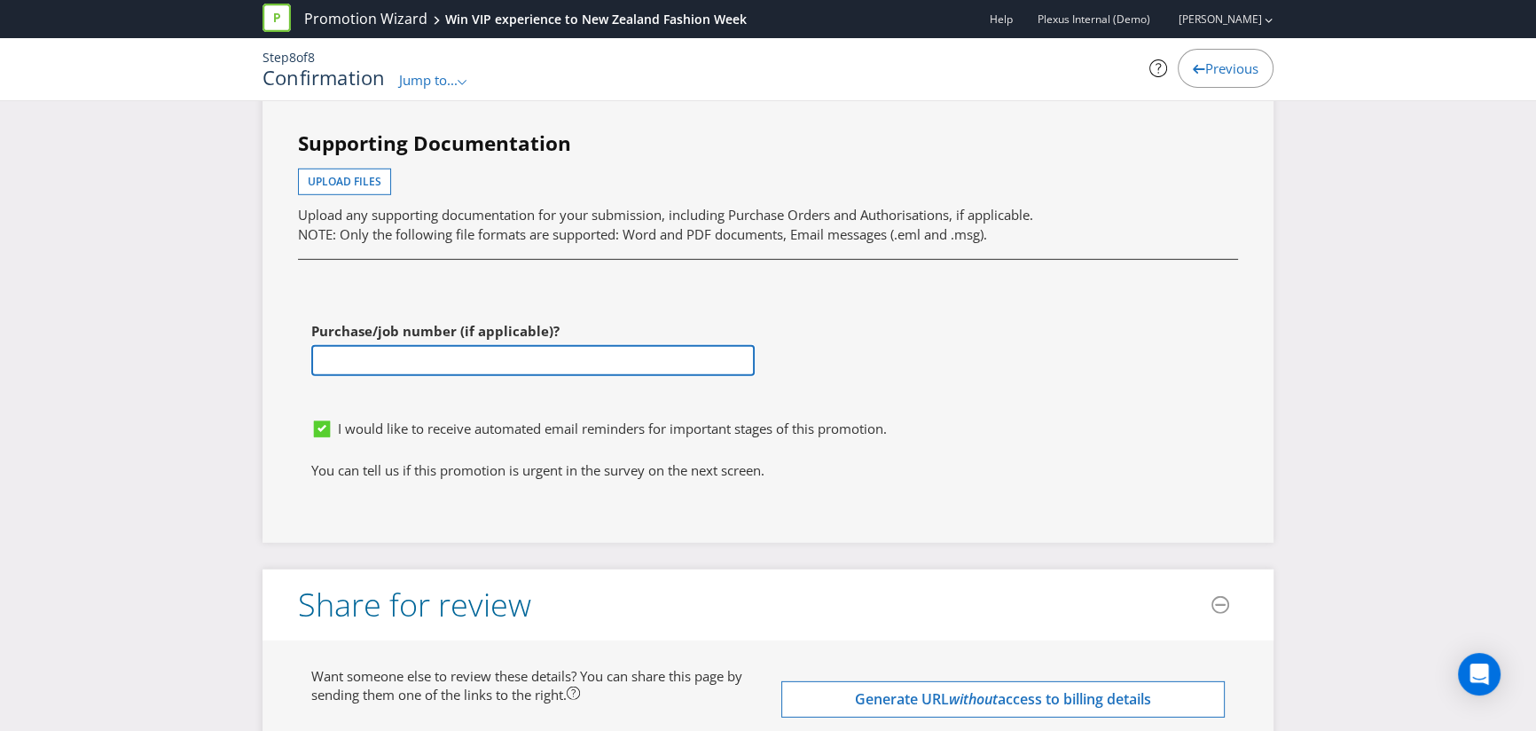
click at [523, 353] on input "text" at bounding box center [532, 360] width 443 height 31
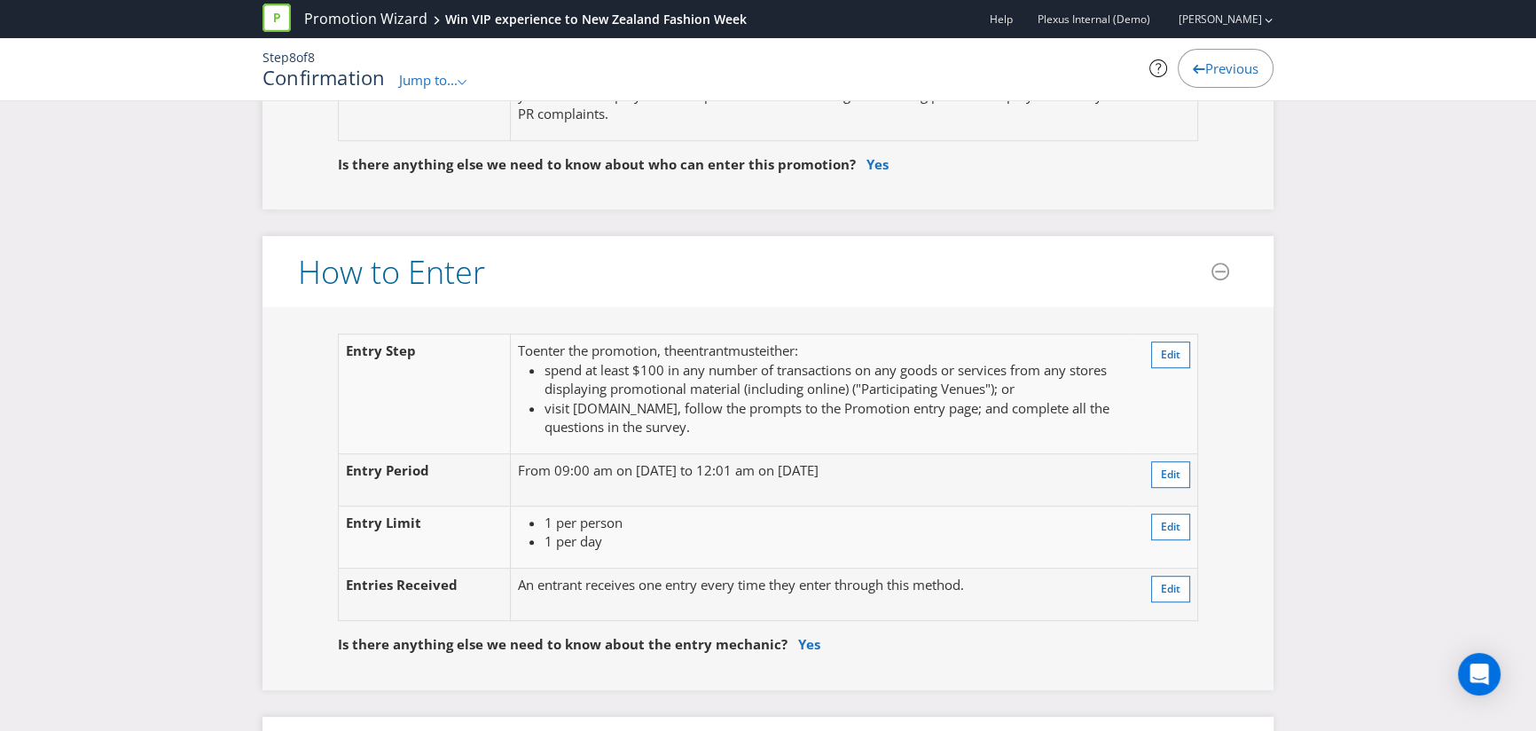
scroll to position [1299, 0]
click at [351, 3] on div "Promotion Wizard Win VIP experience to New Zealand Fashion Week" at bounding box center [510, 19] width 497 height 38
click at [349, 22] on link "Promotion Wizard" at bounding box center [365, 19] width 123 height 20
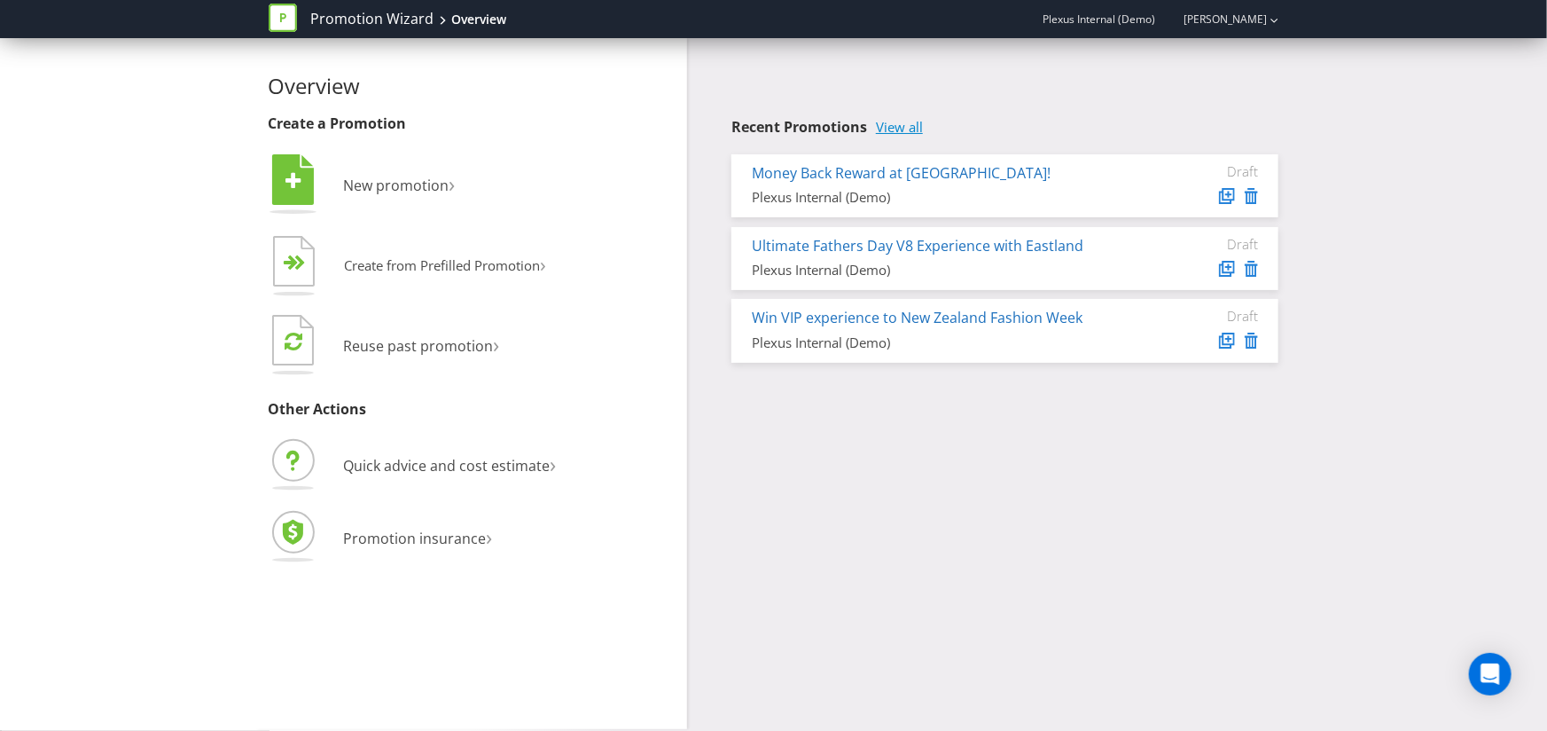
click at [908, 124] on link "View all" at bounding box center [899, 127] width 47 height 15
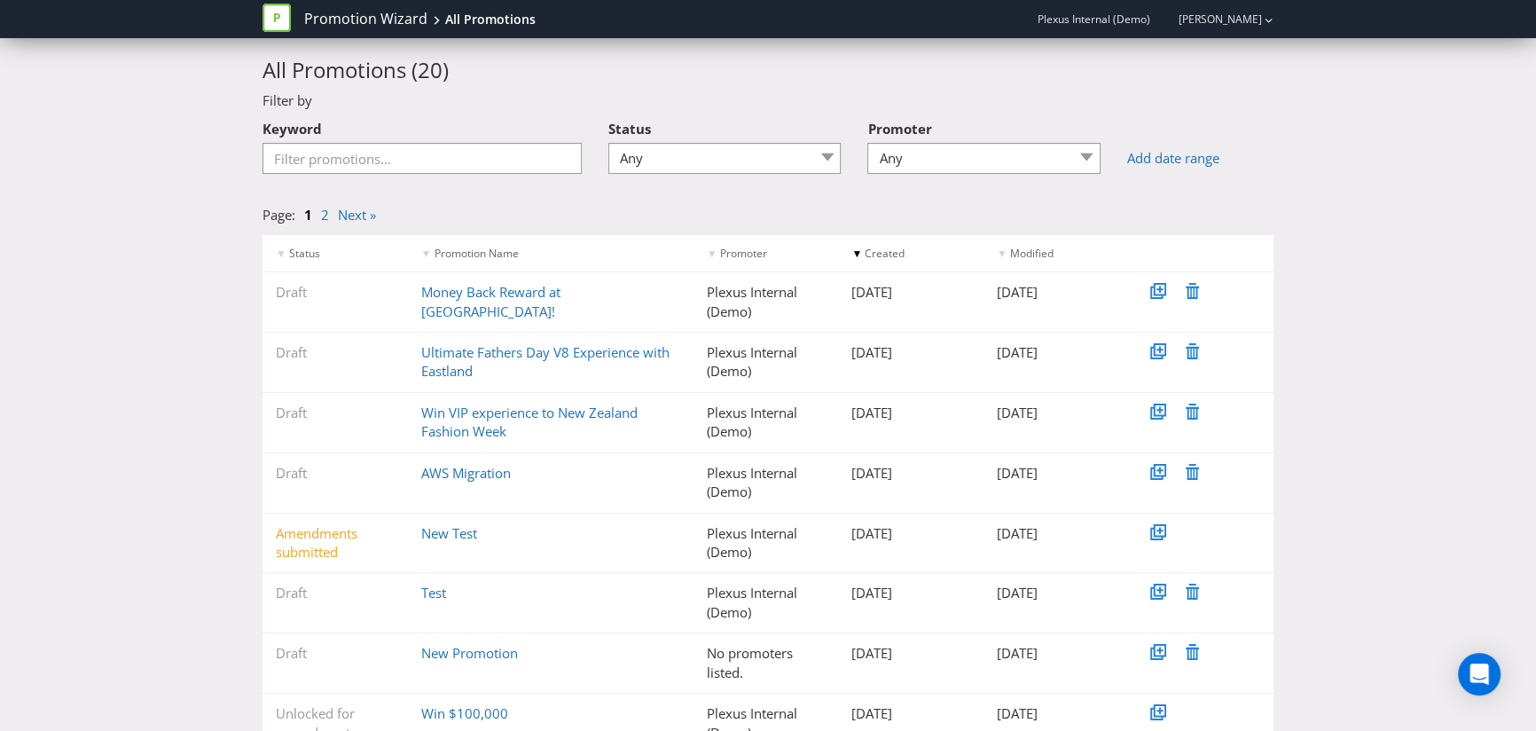
scroll to position [224, 0]
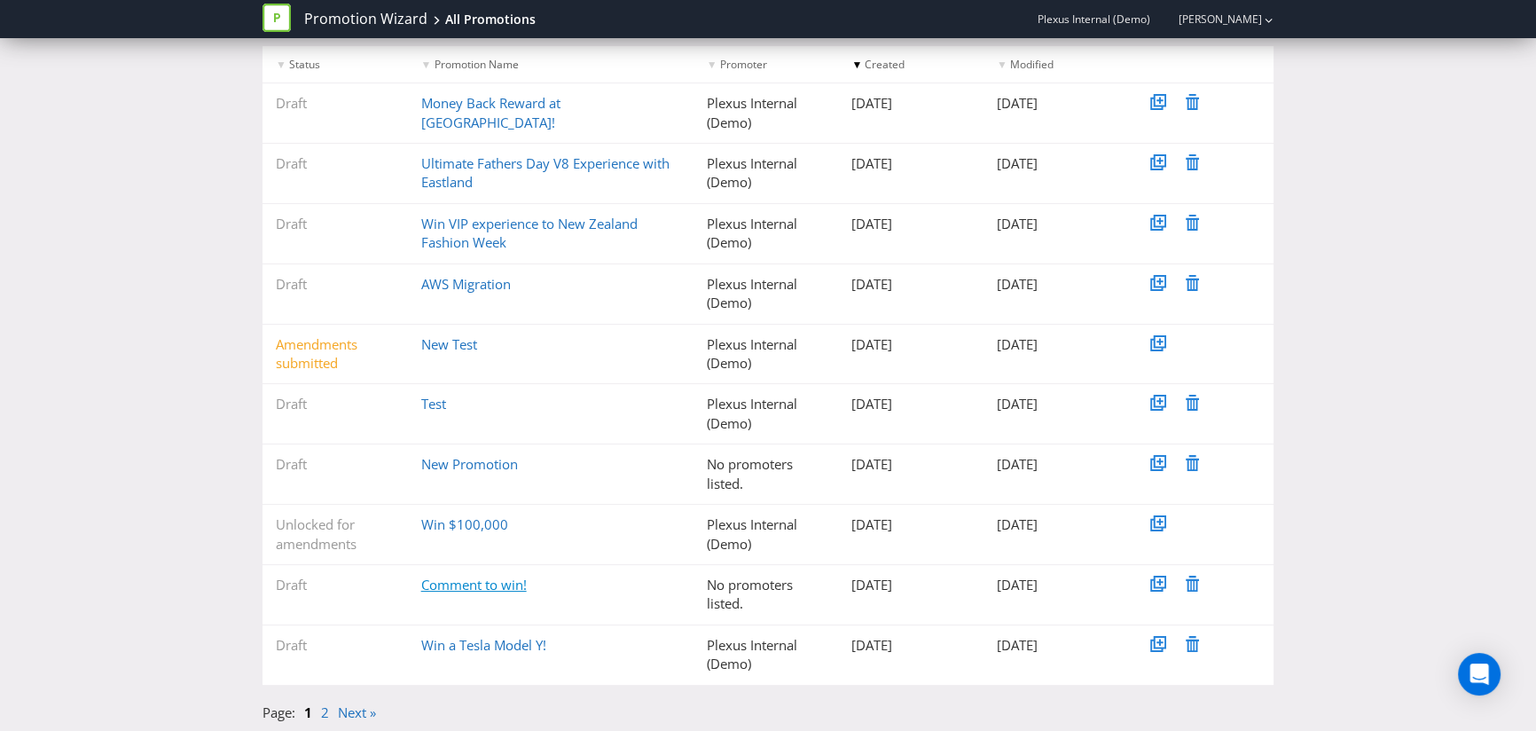
click at [466, 585] on link "Comment to win!" at bounding box center [474, 584] width 106 height 18
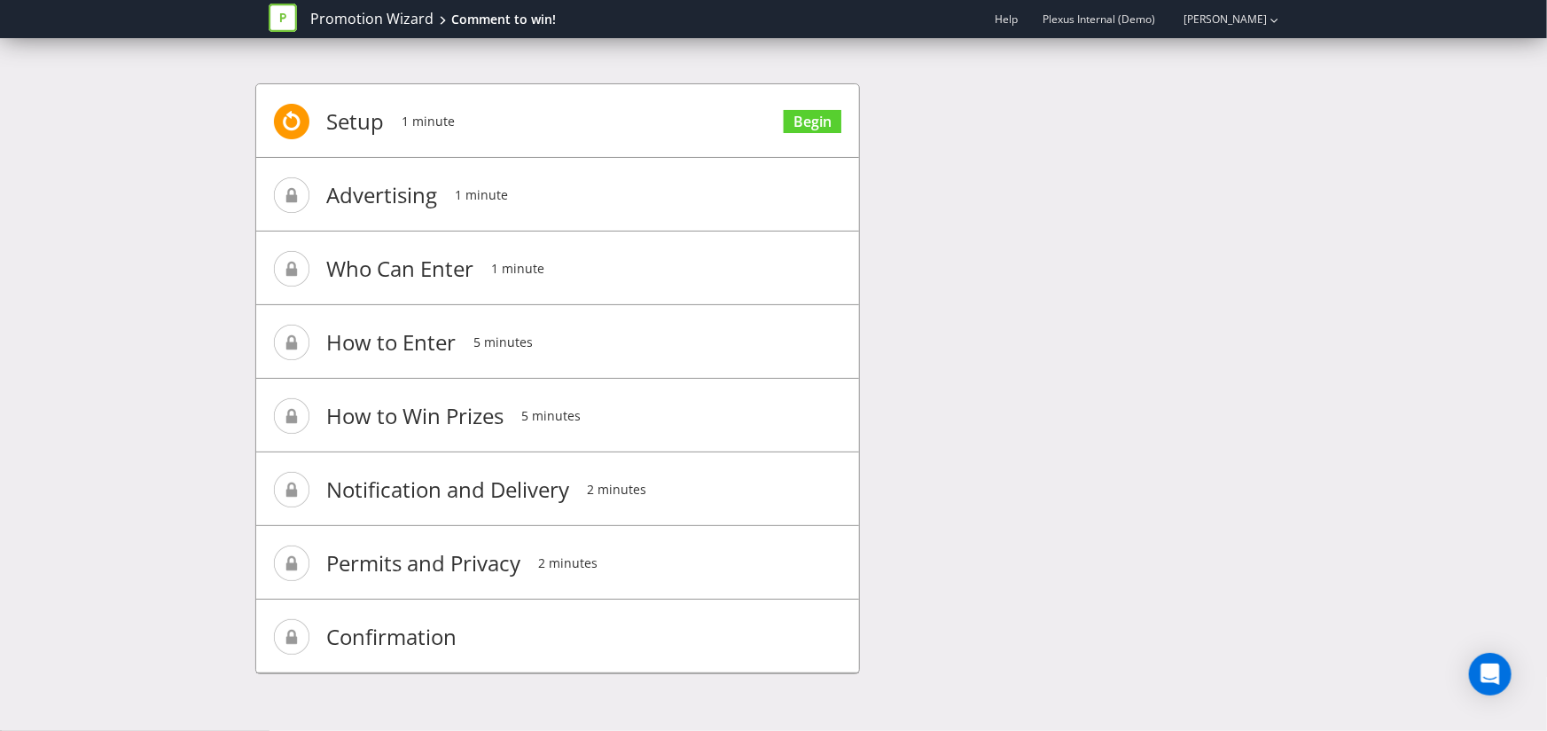
click at [803, 150] on span "Begin" at bounding box center [813, 119] width 58 height 71
click at [817, 120] on link "Begin" at bounding box center [813, 122] width 58 height 24
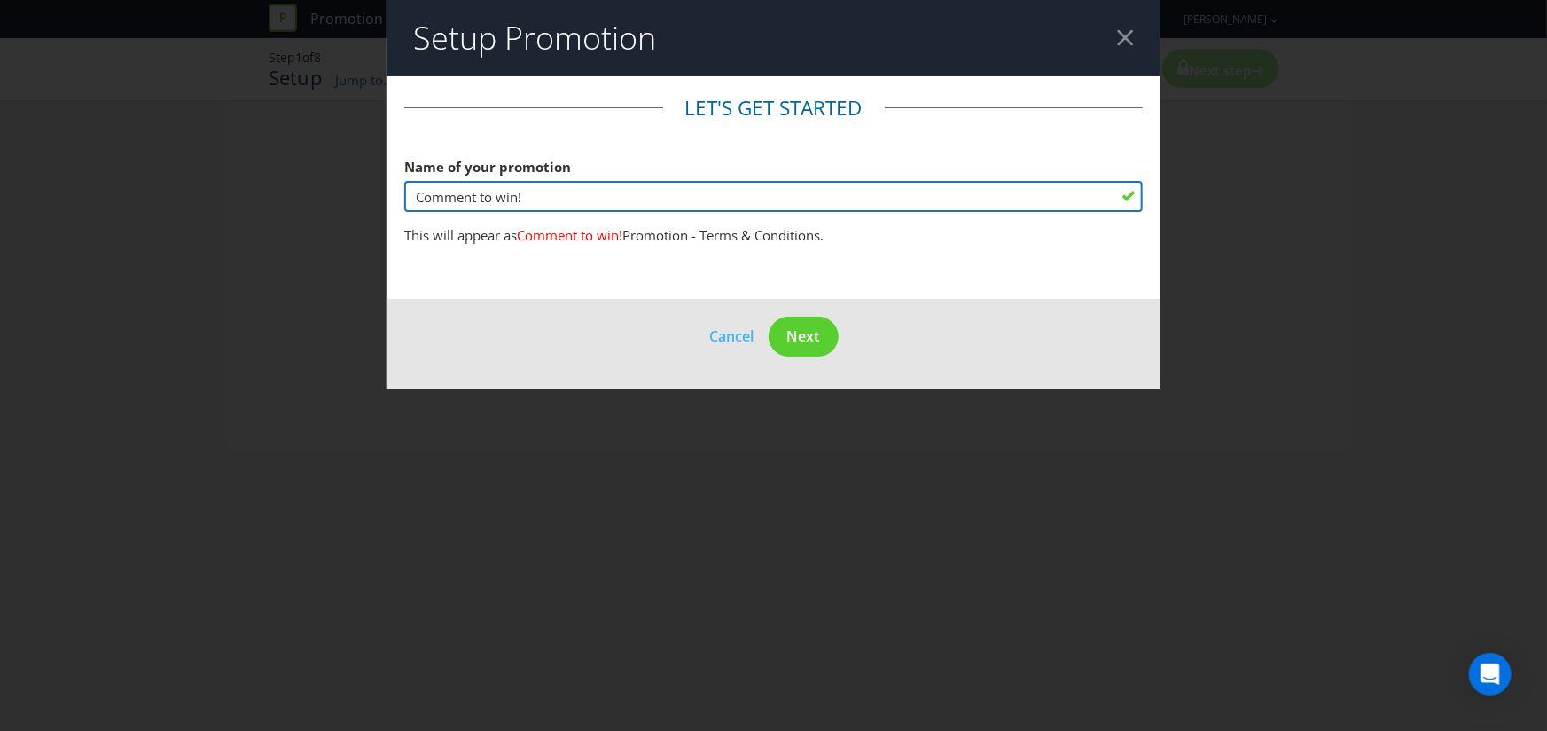
click at [414, 197] on input "Comment to win!" at bounding box center [773, 196] width 739 height 31
type input "MASTER Comment to win!"
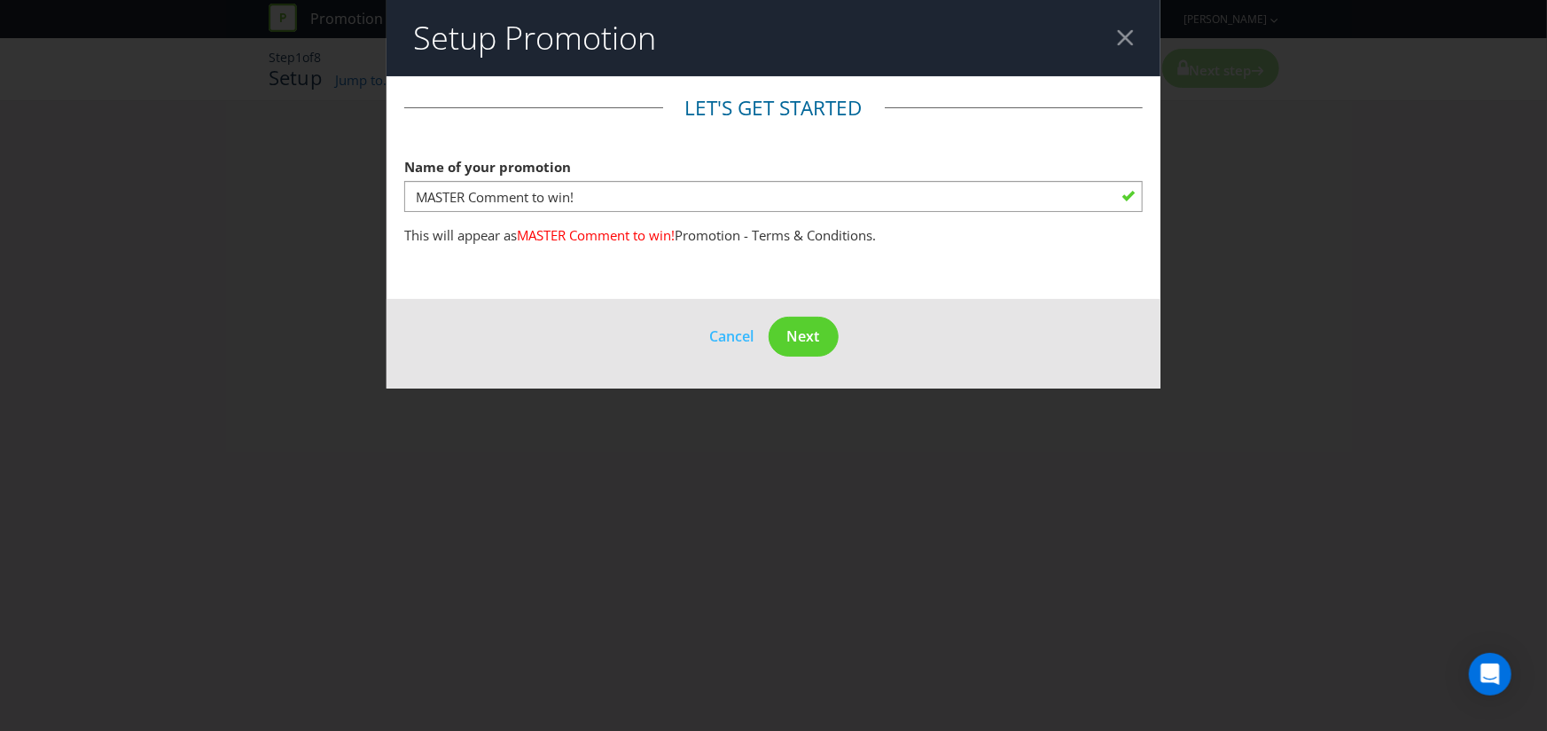
click at [541, 404] on div "Setup Promotion Let's get started Name of your promotion MASTER Comment to win!…" at bounding box center [773, 365] width 1547 height 731
click at [1124, 35] on div at bounding box center [1125, 37] width 17 height 17
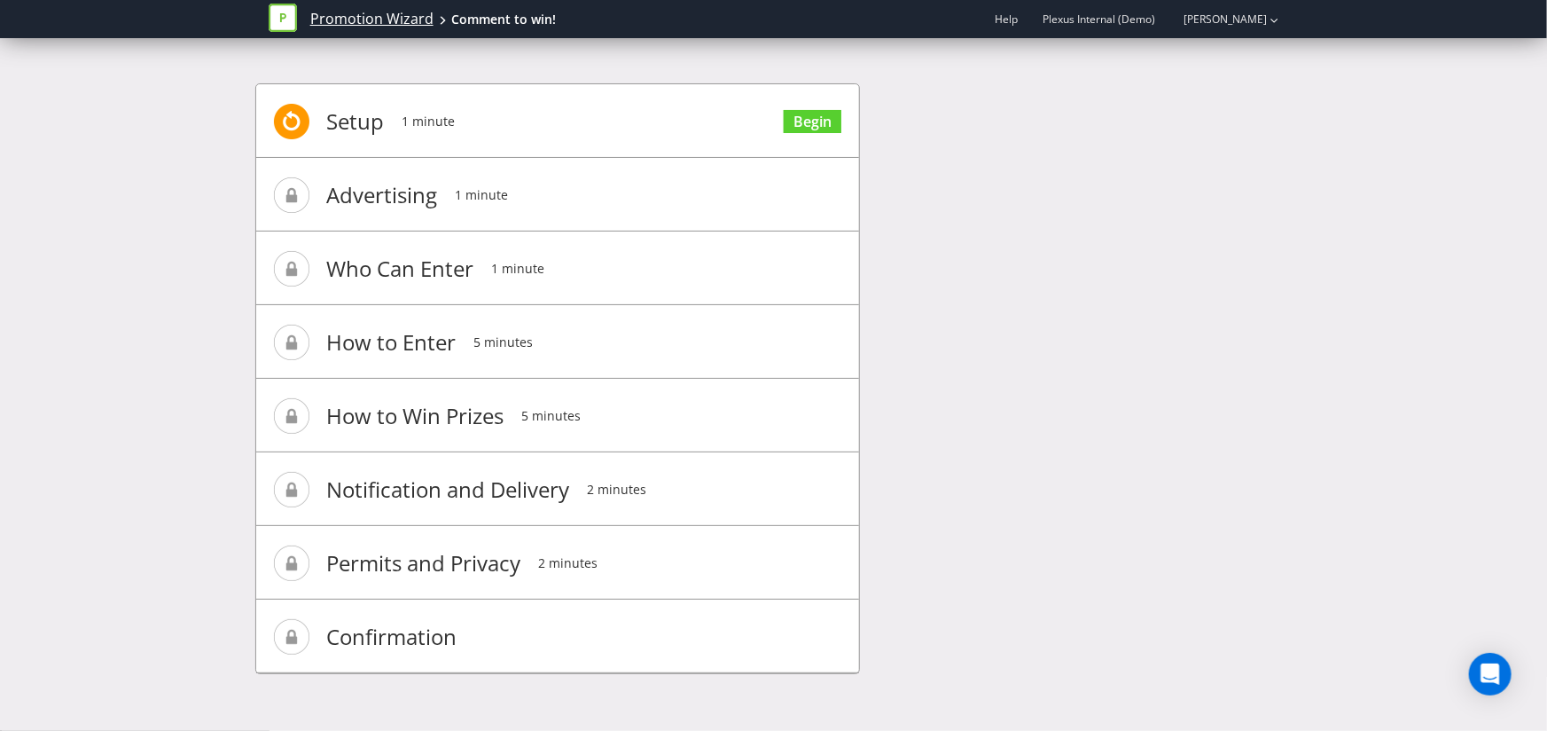
click at [364, 24] on link "Promotion Wizard" at bounding box center [371, 19] width 123 height 20
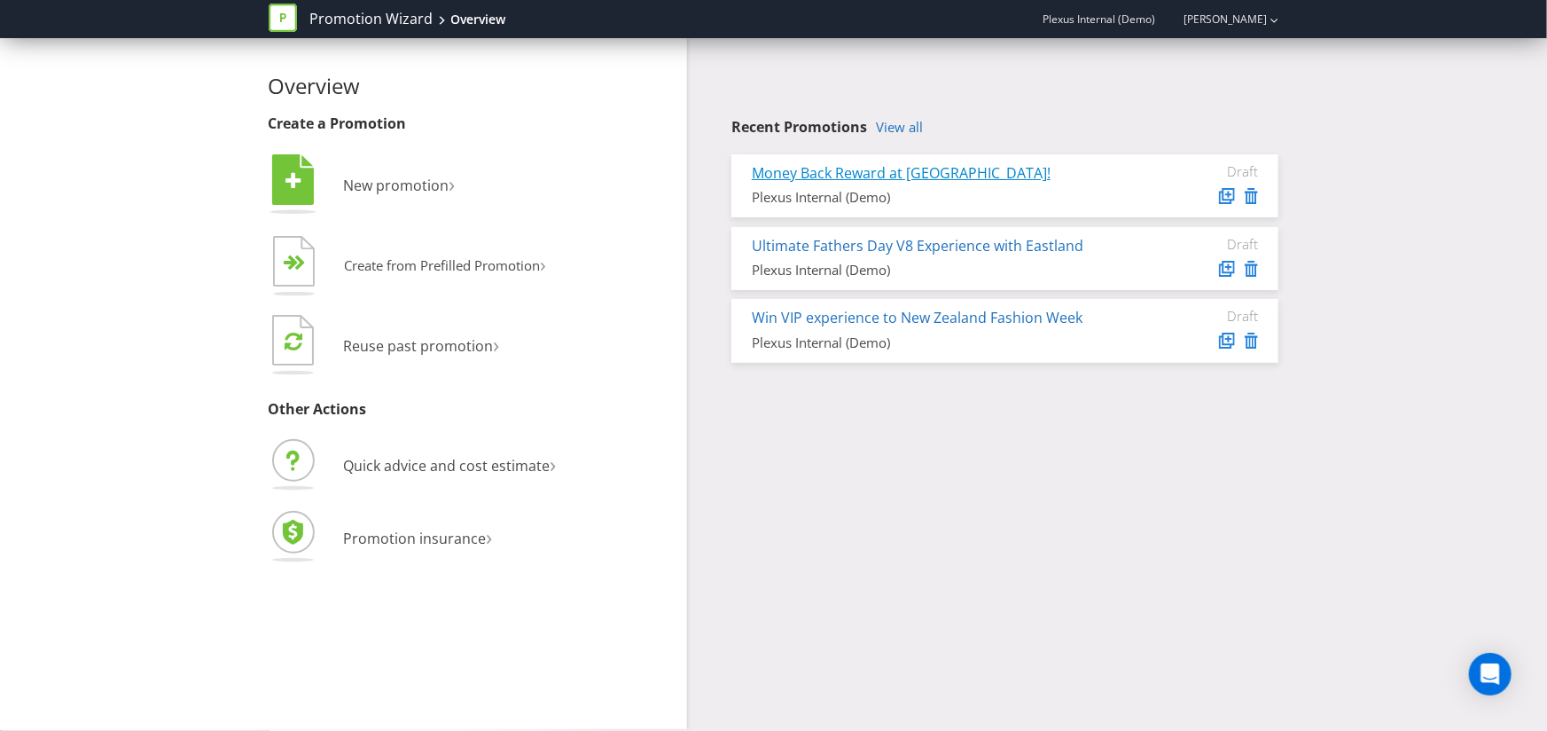
click at [910, 179] on link "Money Back Reward at Westfield!" at bounding box center [901, 173] width 299 height 20
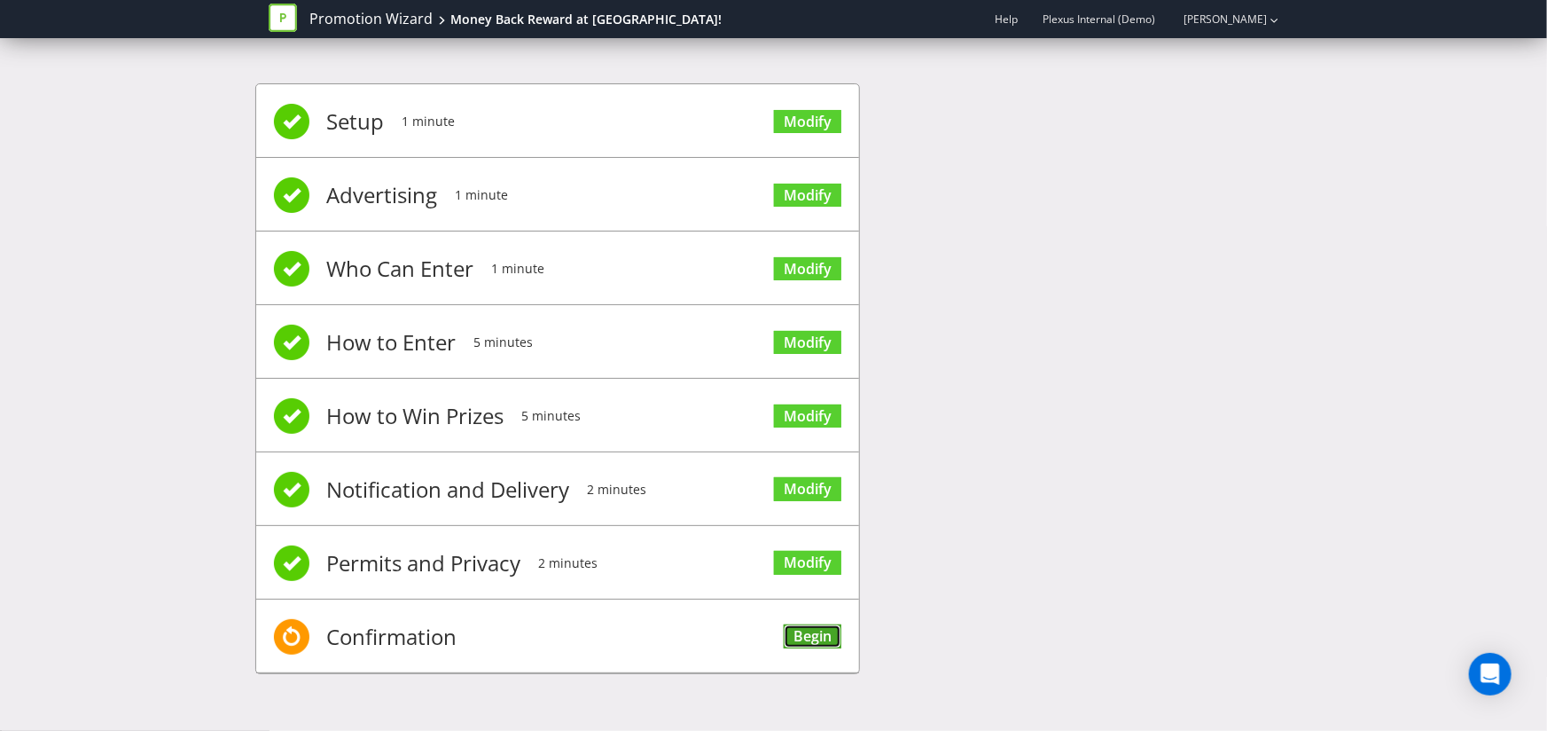
click at [825, 637] on link "Begin" at bounding box center [813, 636] width 58 height 24
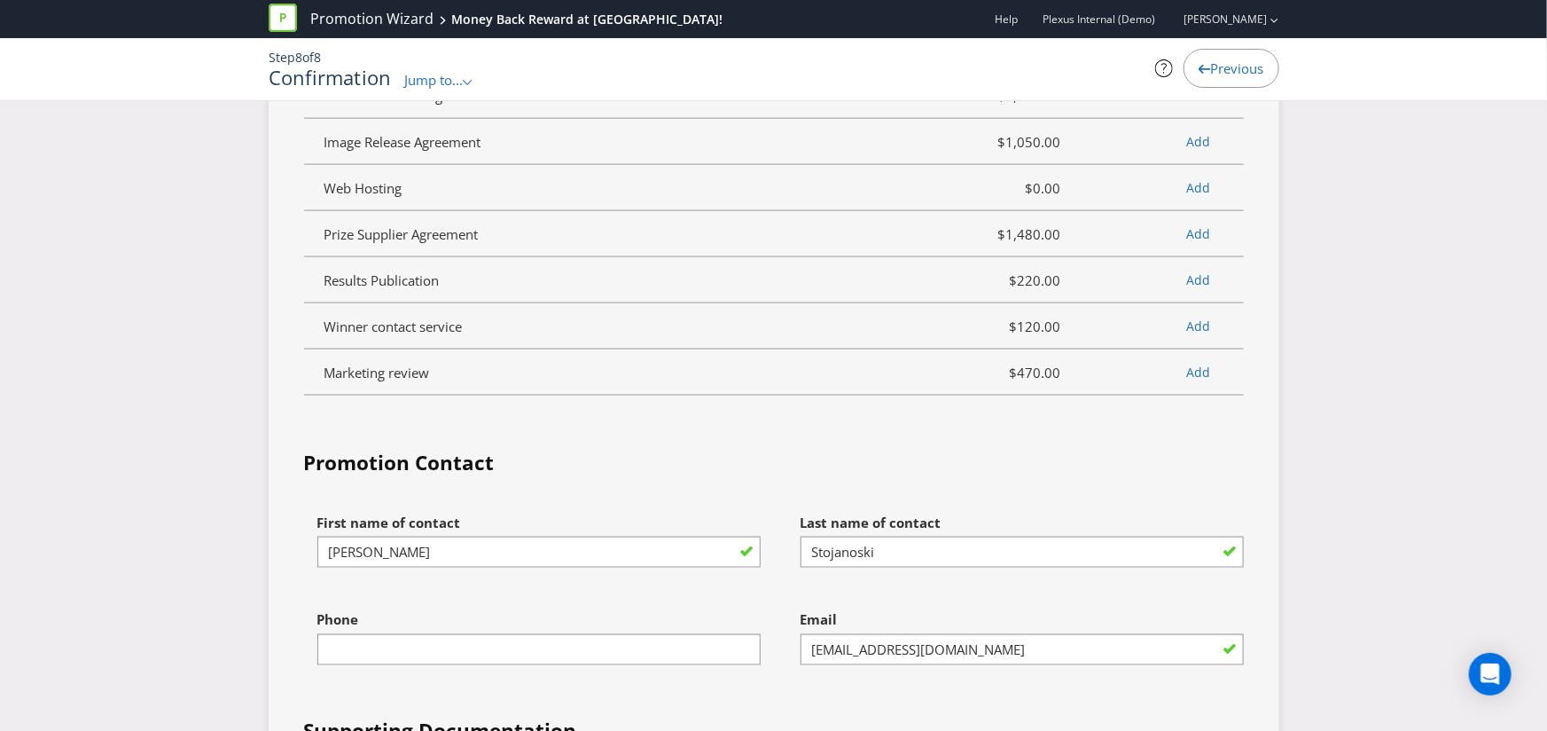
scroll to position [5332, 0]
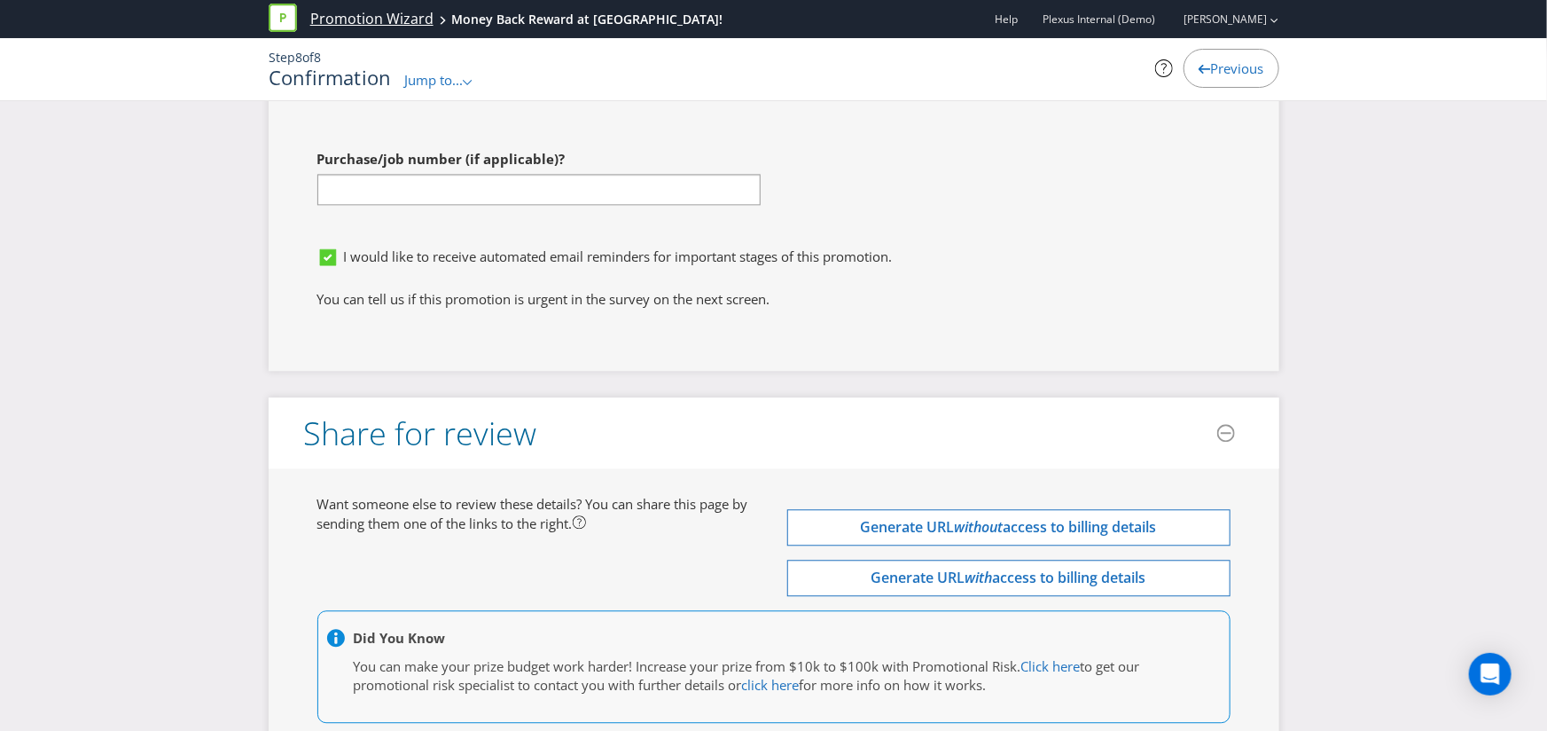
click at [364, 27] on link "Promotion Wizard" at bounding box center [371, 19] width 123 height 20
